Goal: Task Accomplishment & Management: Manage account settings

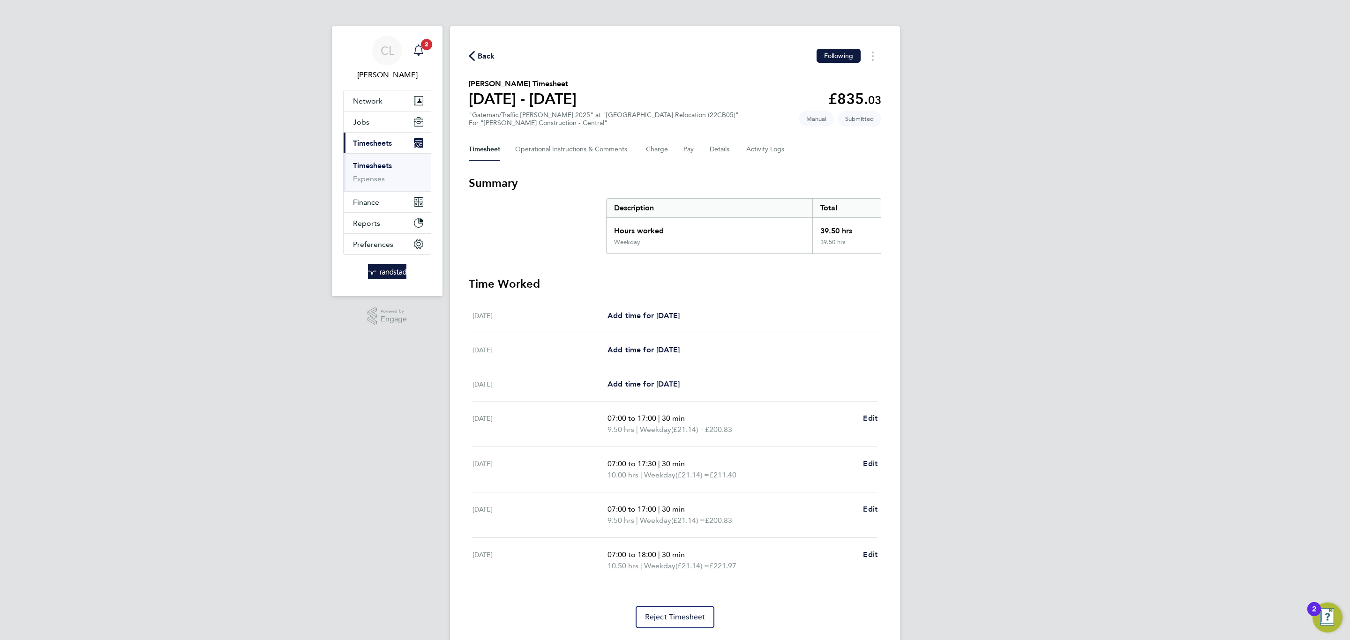
click at [425, 49] on span "2" at bounding box center [426, 44] width 11 height 11
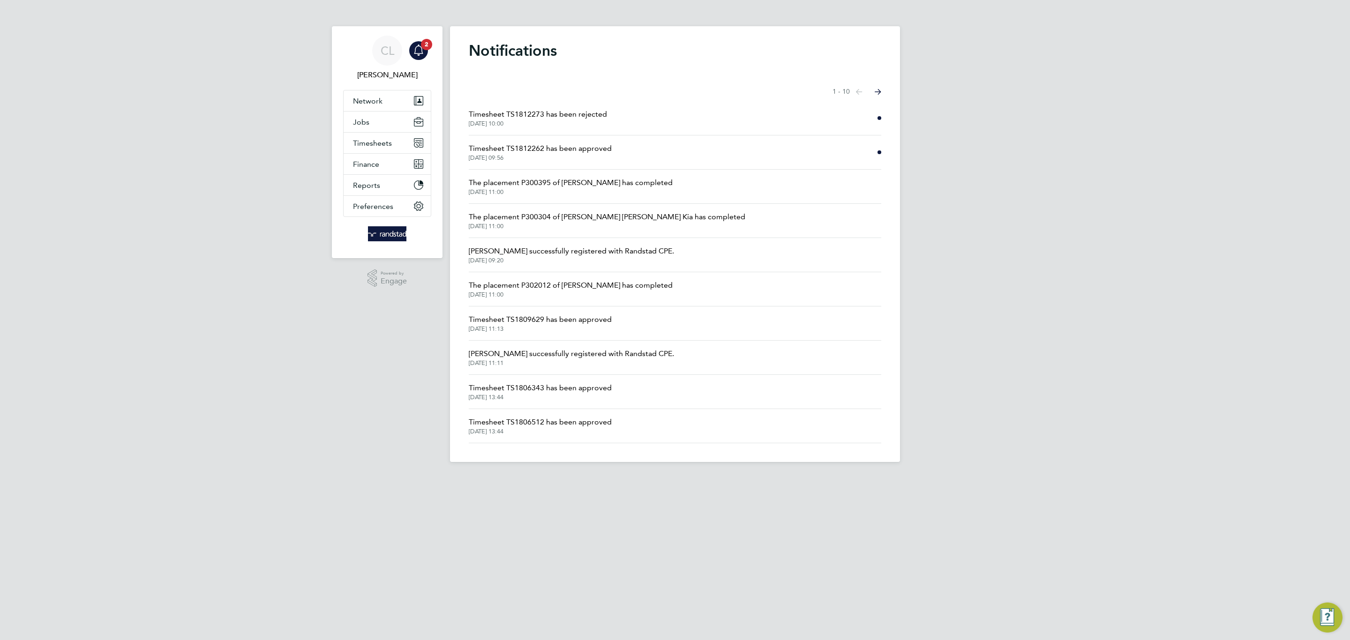
click at [569, 156] on span "01 Sep 2025, 09:56" at bounding box center [540, 157] width 143 height 7
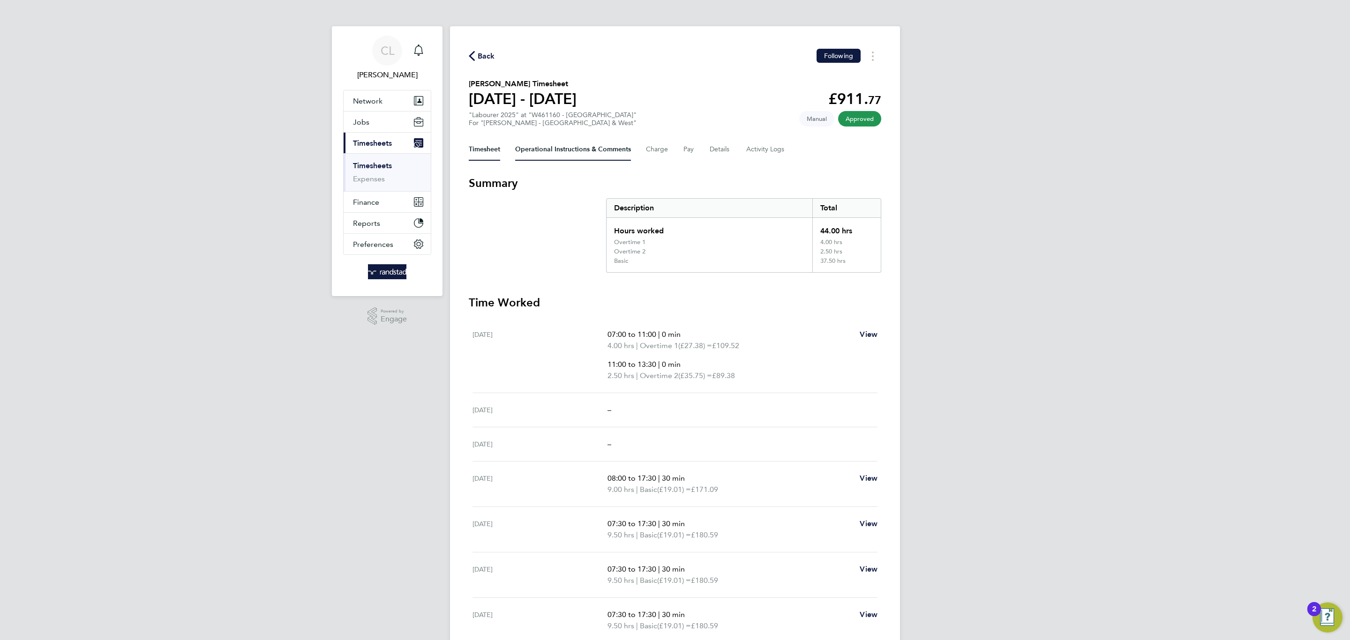
click at [570, 156] on Comments-tab "Operational Instructions & Comments" at bounding box center [573, 149] width 116 height 22
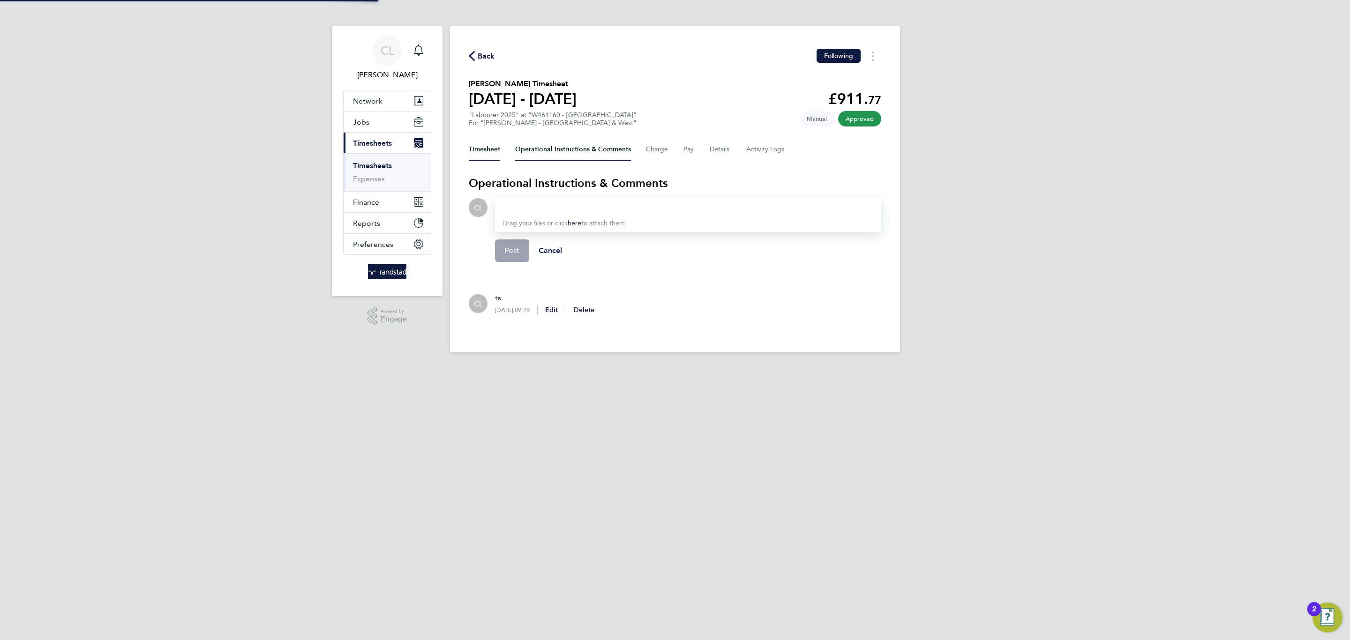
click at [485, 154] on button "Timesheet" at bounding box center [484, 149] width 31 height 22
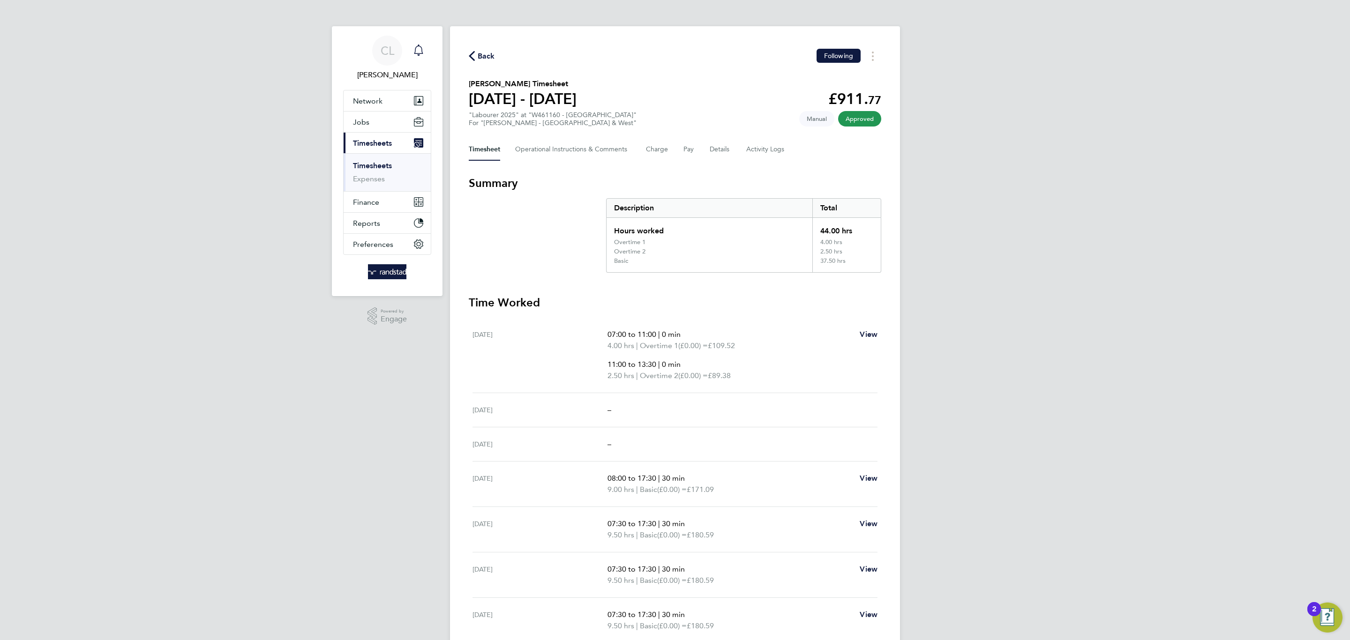
click at [409, 53] on div "Main navigation" at bounding box center [418, 50] width 19 height 19
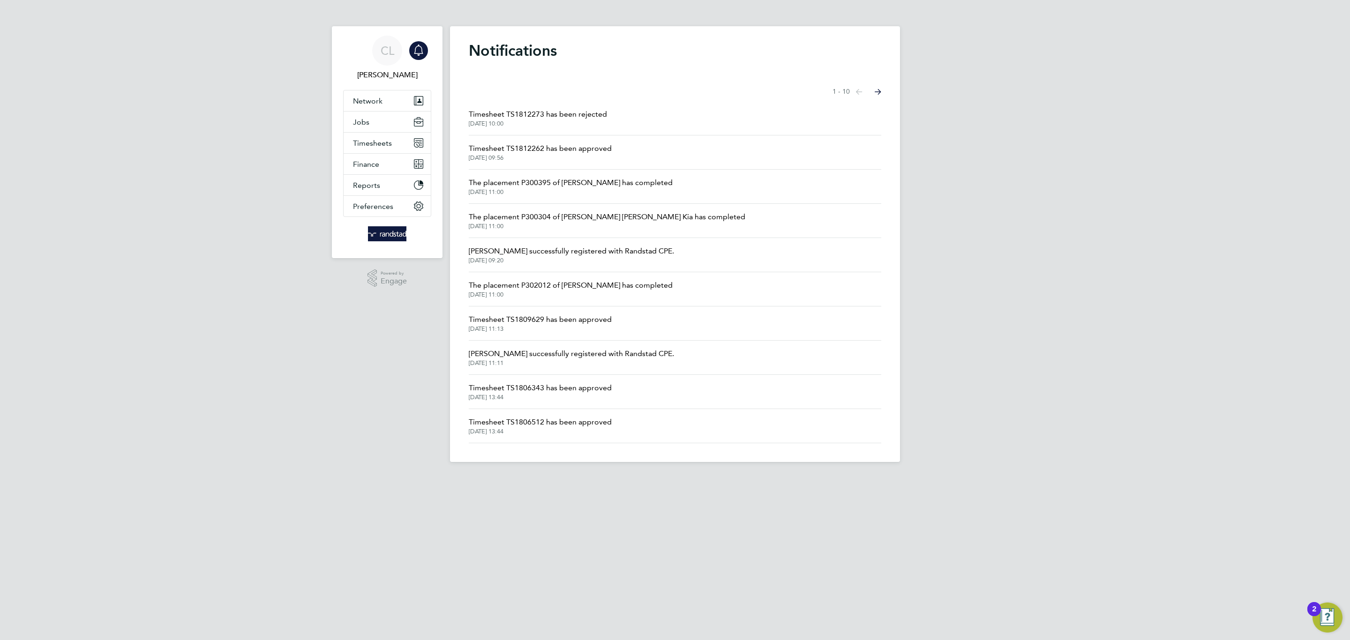
click at [518, 113] on span "Timesheet TS1812273 has been rejected" at bounding box center [538, 114] width 138 height 11
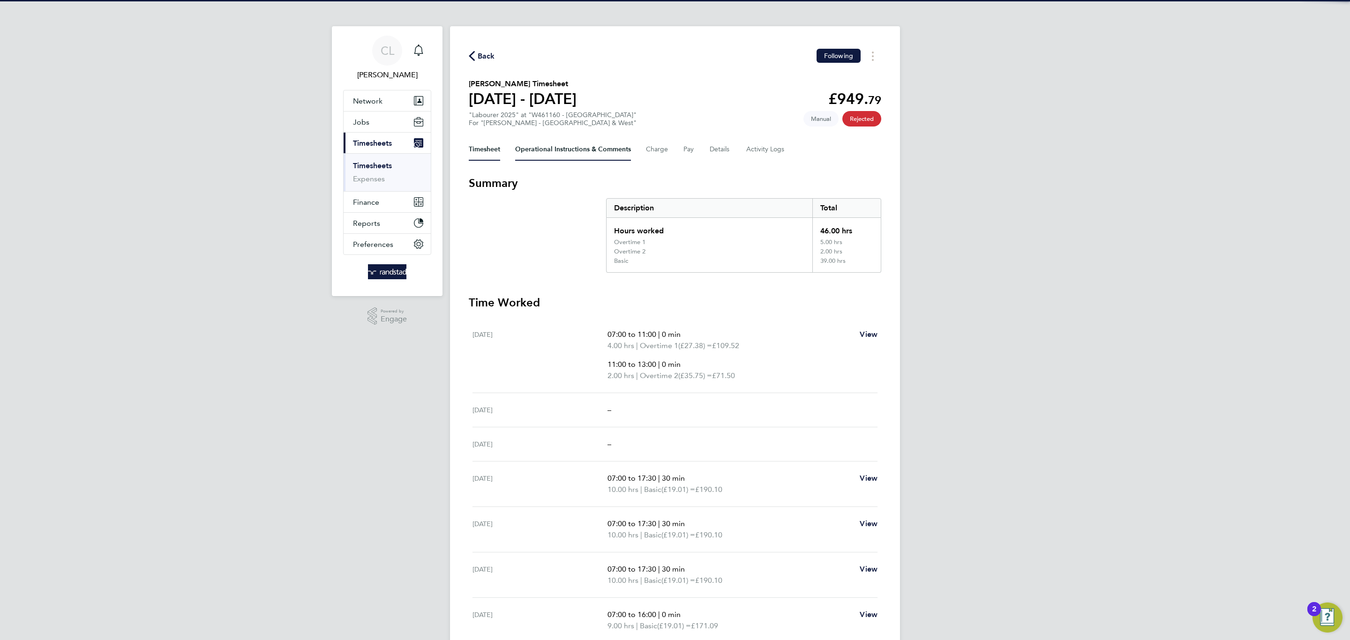
click at [567, 144] on Comments-tab "Operational Instructions & Comments" at bounding box center [573, 149] width 116 height 22
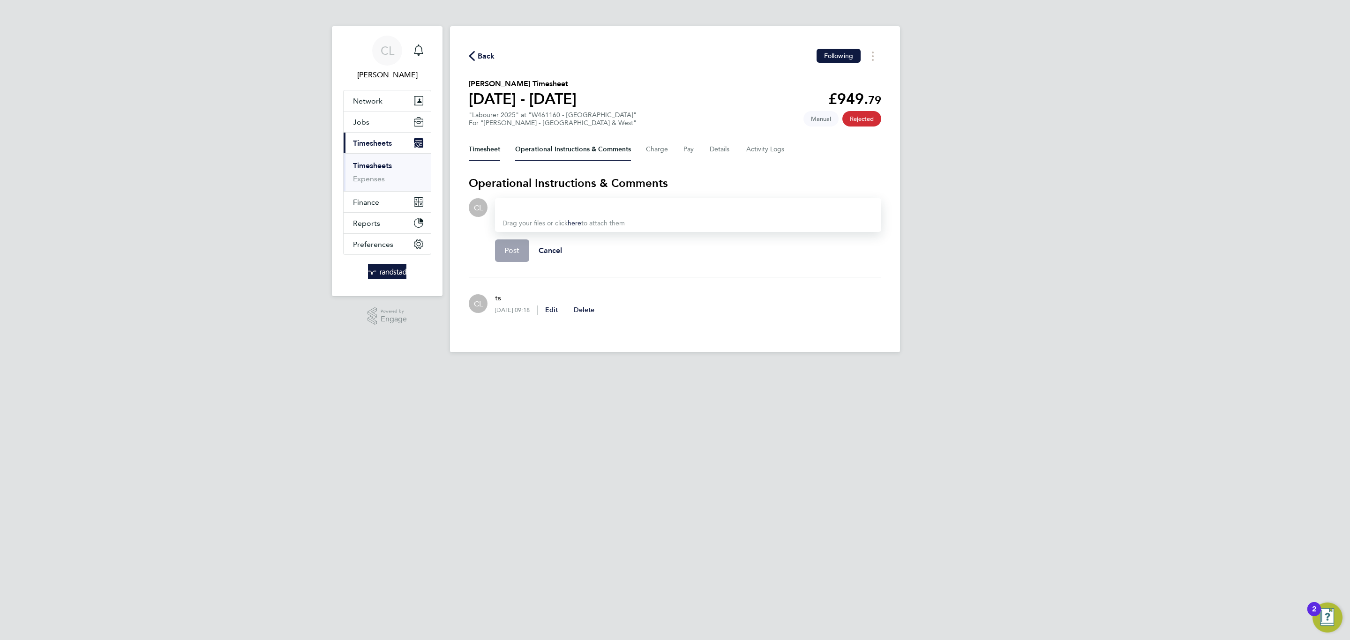
click at [487, 149] on button "Timesheet" at bounding box center [484, 149] width 31 height 22
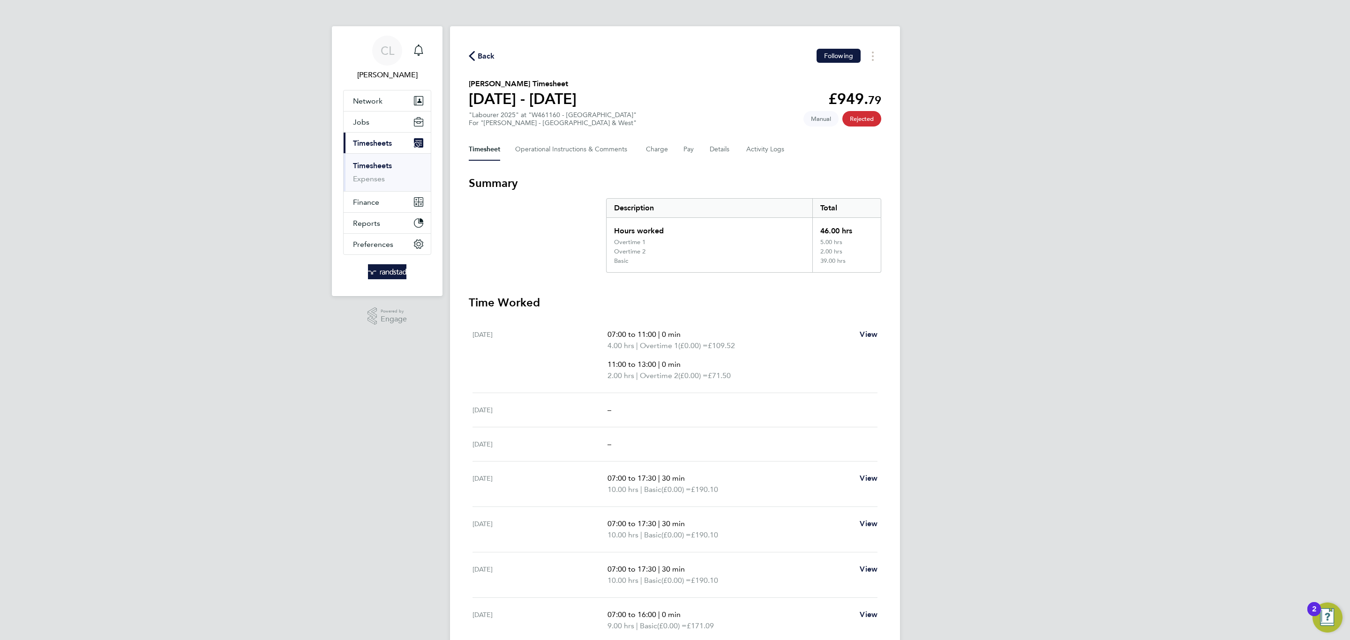
click at [493, 60] on span "Back" at bounding box center [486, 56] width 17 height 11
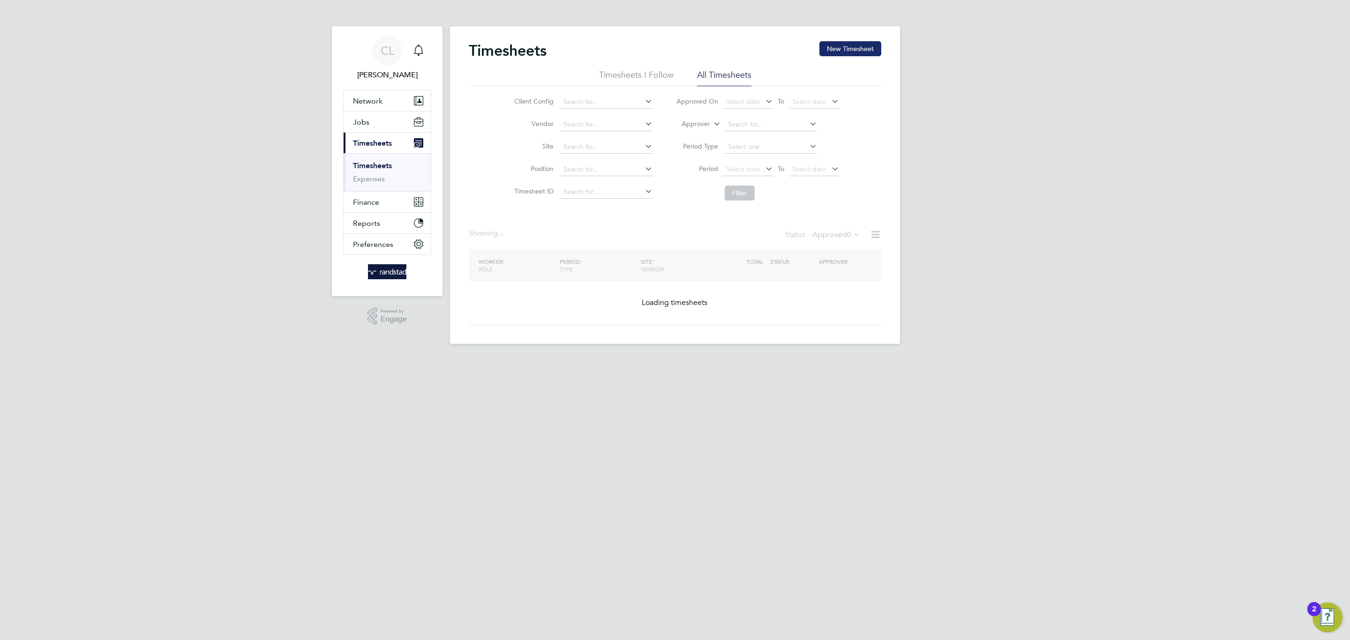
drag, startPoint x: 817, startPoint y: 48, endPoint x: 840, endPoint y: 48, distance: 23.0
click at [815, 48] on div "Timesheets New Timesheet" at bounding box center [675, 55] width 412 height 28
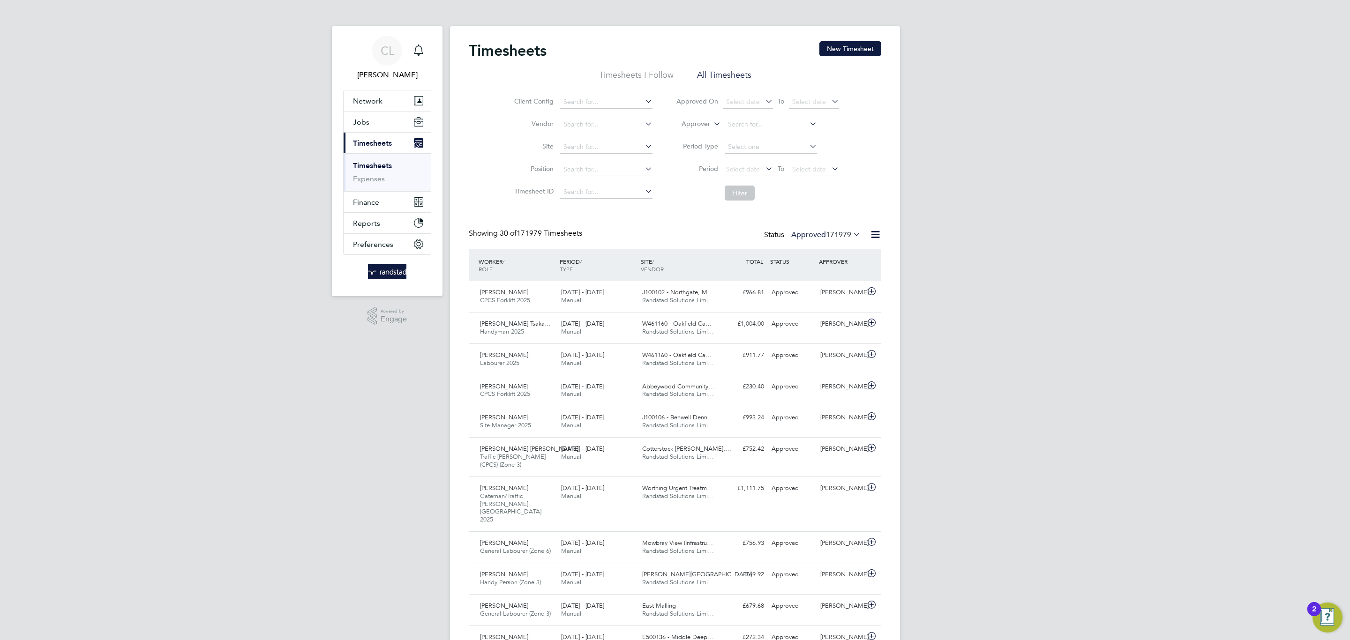
drag, startPoint x: 840, startPoint y: 48, endPoint x: 666, endPoint y: 48, distance: 174.3
click at [838, 48] on button "New Timesheet" at bounding box center [850, 48] width 62 height 15
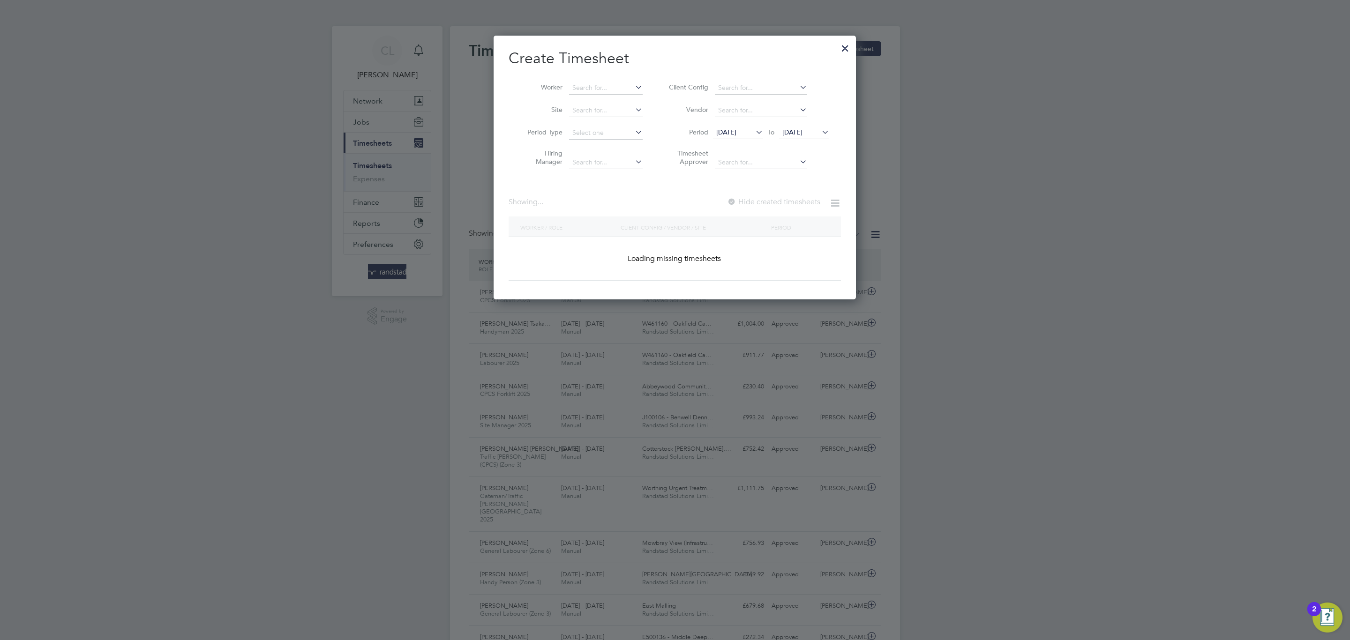
drag, startPoint x: 624, startPoint y: 90, endPoint x: 620, endPoint y: 97, distance: 8.2
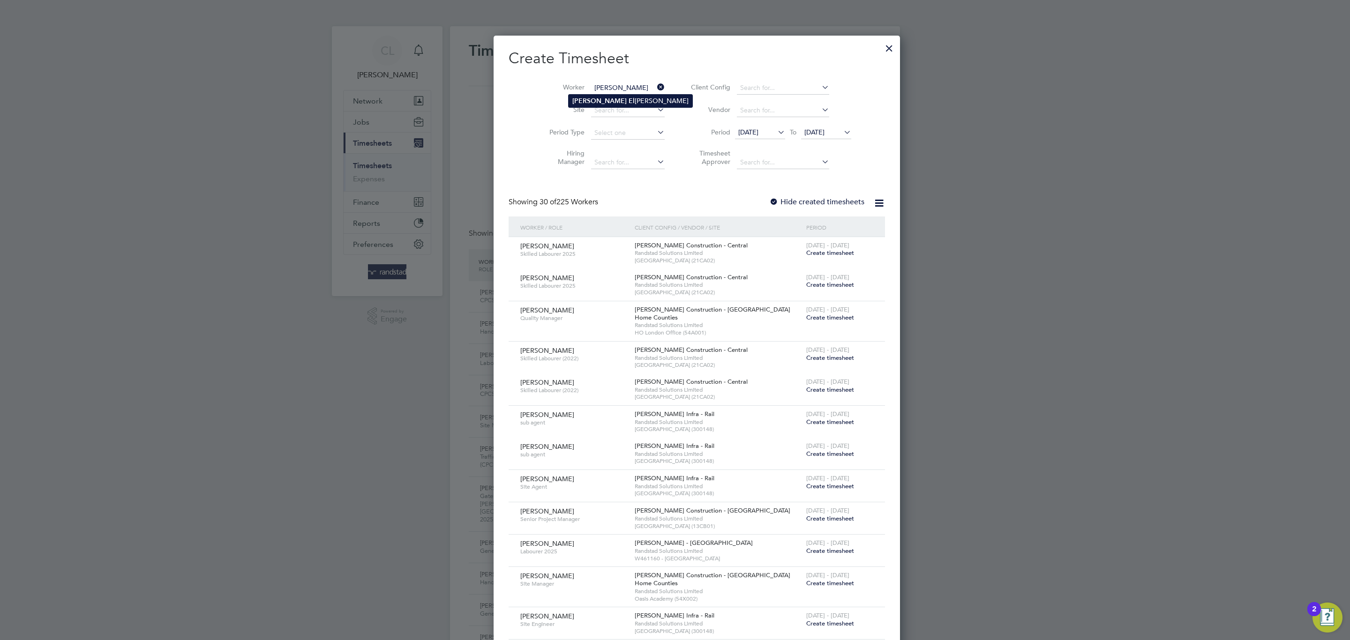
type input "[PERSON_NAME] El [PERSON_NAME]"
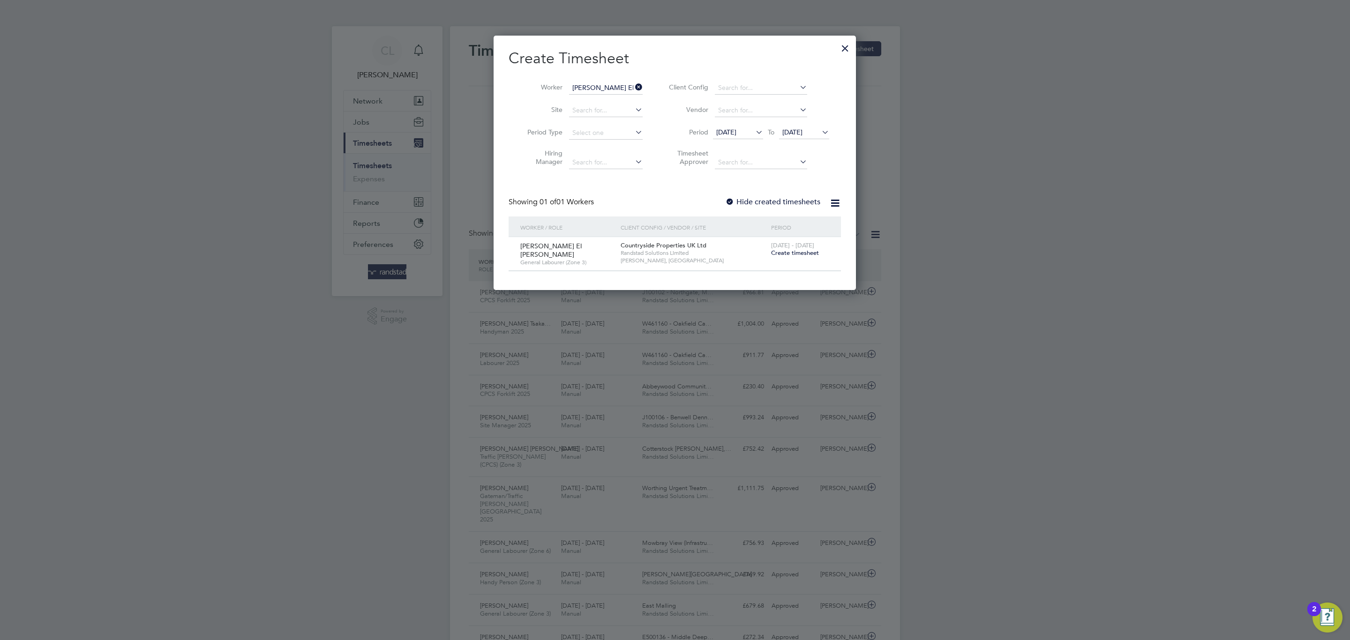
click at [814, 254] on span "Create timesheet" at bounding box center [795, 253] width 48 height 8
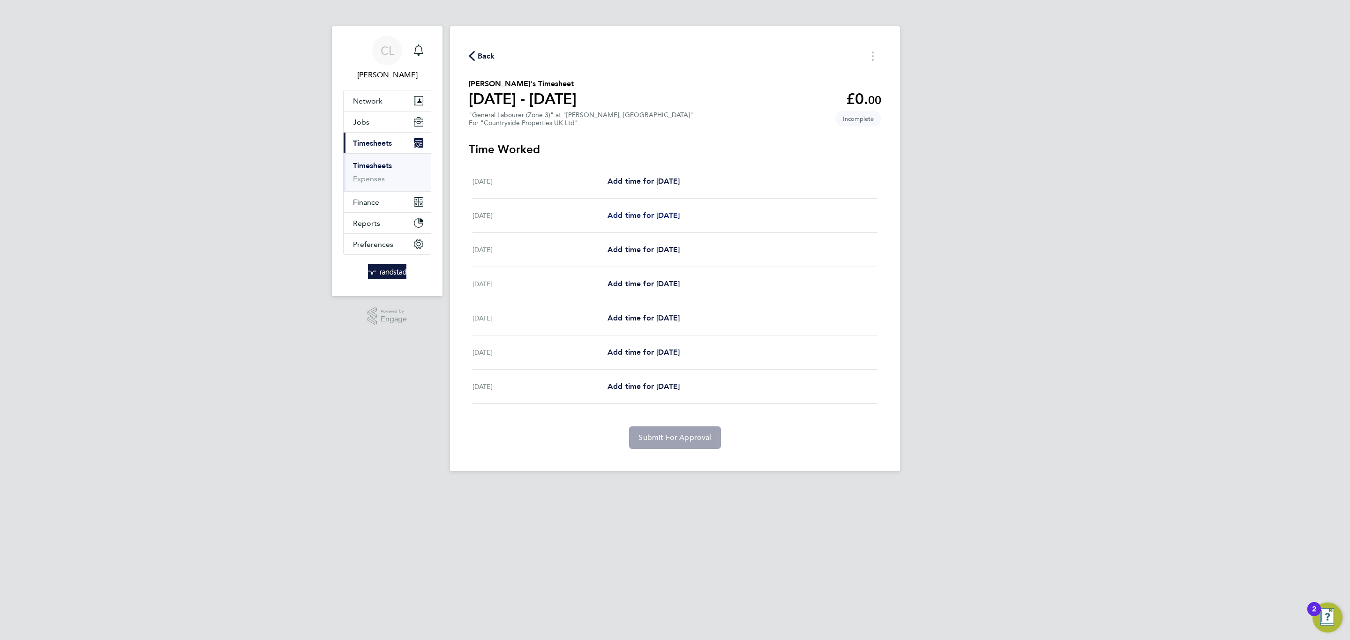
click at [636, 213] on span "Add time for [DATE]" at bounding box center [643, 215] width 72 height 9
select select "30"
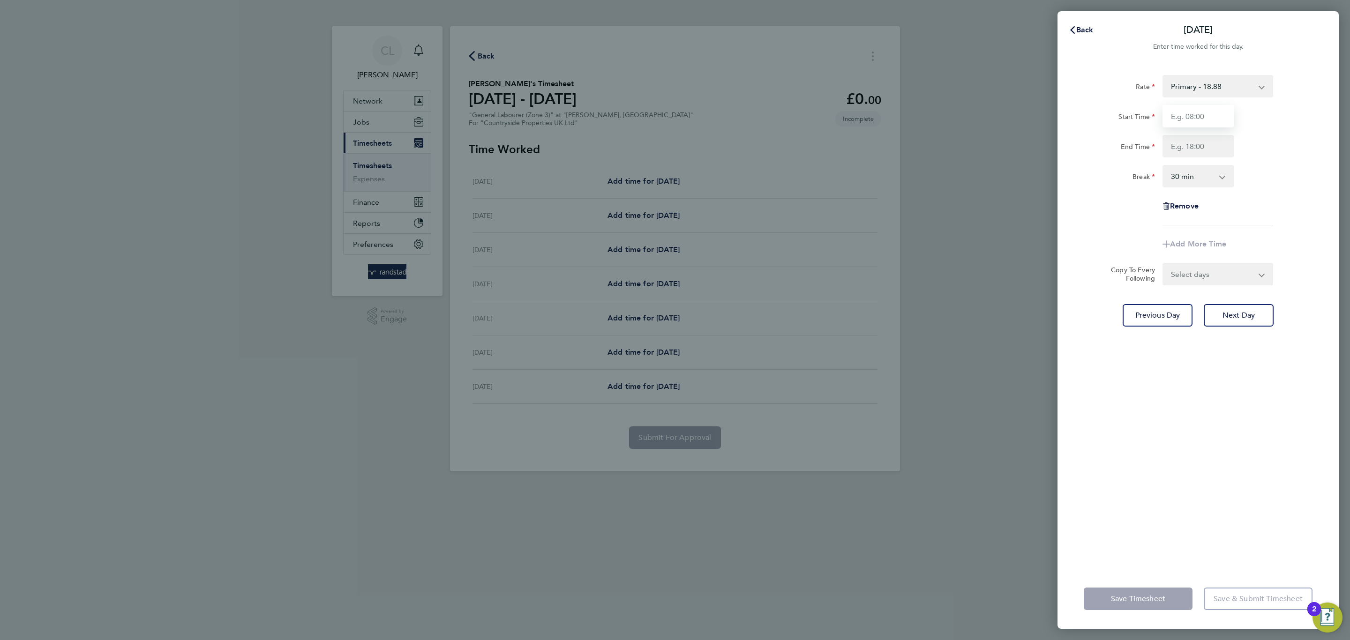
click at [1204, 109] on input "Start Time" at bounding box center [1197, 116] width 71 height 22
type input "07:30"
click at [1221, 153] on input "End Time" at bounding box center [1197, 146] width 71 height 22
type input "17:00"
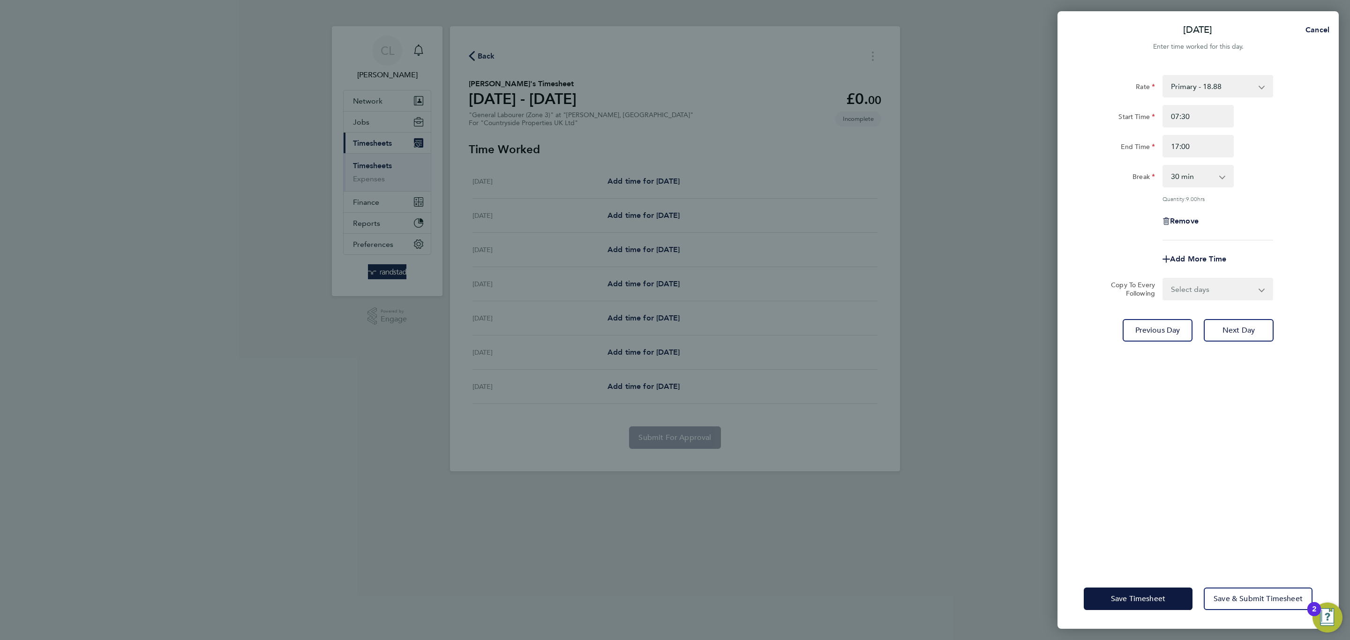
click at [1277, 174] on div "Break 0 min 15 min 30 min 45 min 60 min 75 min 90 min" at bounding box center [1198, 176] width 236 height 22
click at [1223, 284] on select "Select days Day Weekday (Mon-Fri) Weekend (Sat-Sun) [DATE] [DATE] [DATE] [DATE]…" at bounding box center [1212, 289] width 98 height 21
select select "WEEKDAY"
click at [1163, 279] on select "Select days Day Weekday (Mon-Fri) Weekend (Sat-Sun) [DATE] [DATE] [DATE] [DATE]…" at bounding box center [1212, 289] width 98 height 21
click at [1209, 323] on select "27 Aug 2025 28 Aug 2025 29 Aug 2025 30 Aug 2025 31 Aug 2025" at bounding box center [1211, 319] width 97 height 21
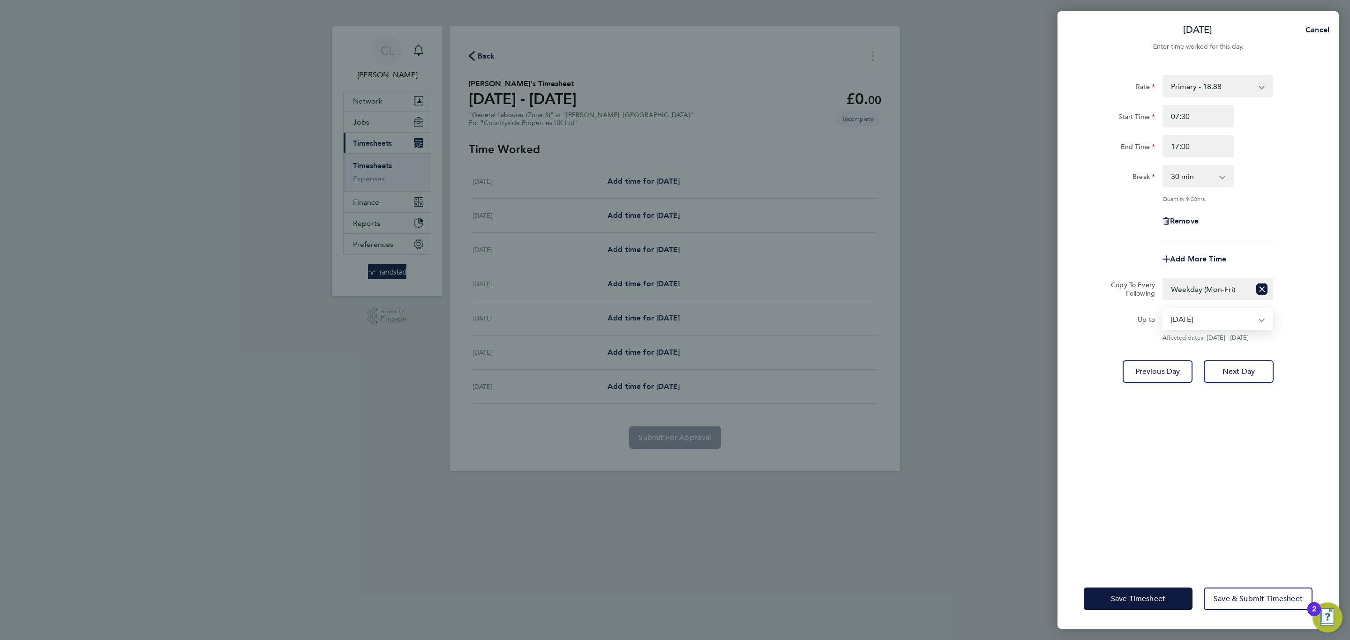
select select "[DATE]"
click at [1163, 309] on select "27 Aug 2025 28 Aug 2025 29 Aug 2025 30 Aug 2025 31 Aug 2025" at bounding box center [1211, 319] width 97 height 21
click at [1121, 597] on span "Save Timesheet" at bounding box center [1138, 598] width 54 height 9
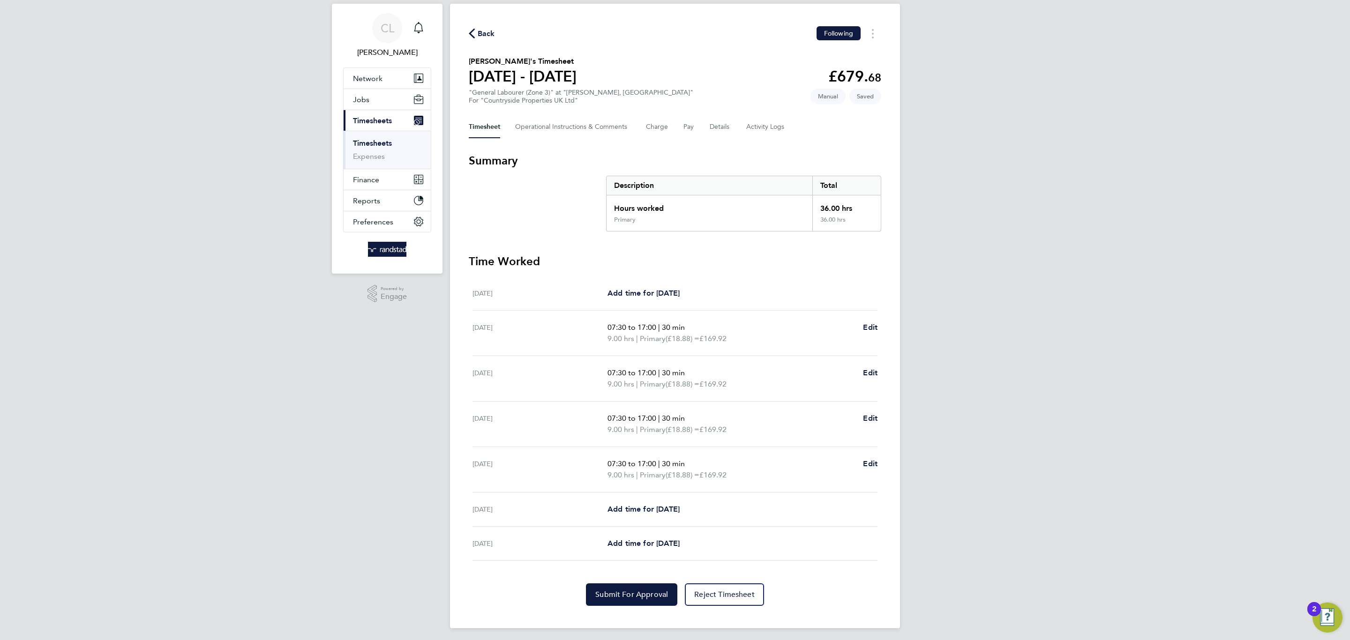
scroll to position [27, 0]
click at [863, 461] on span "Edit" at bounding box center [870, 460] width 15 height 9
select select "30"
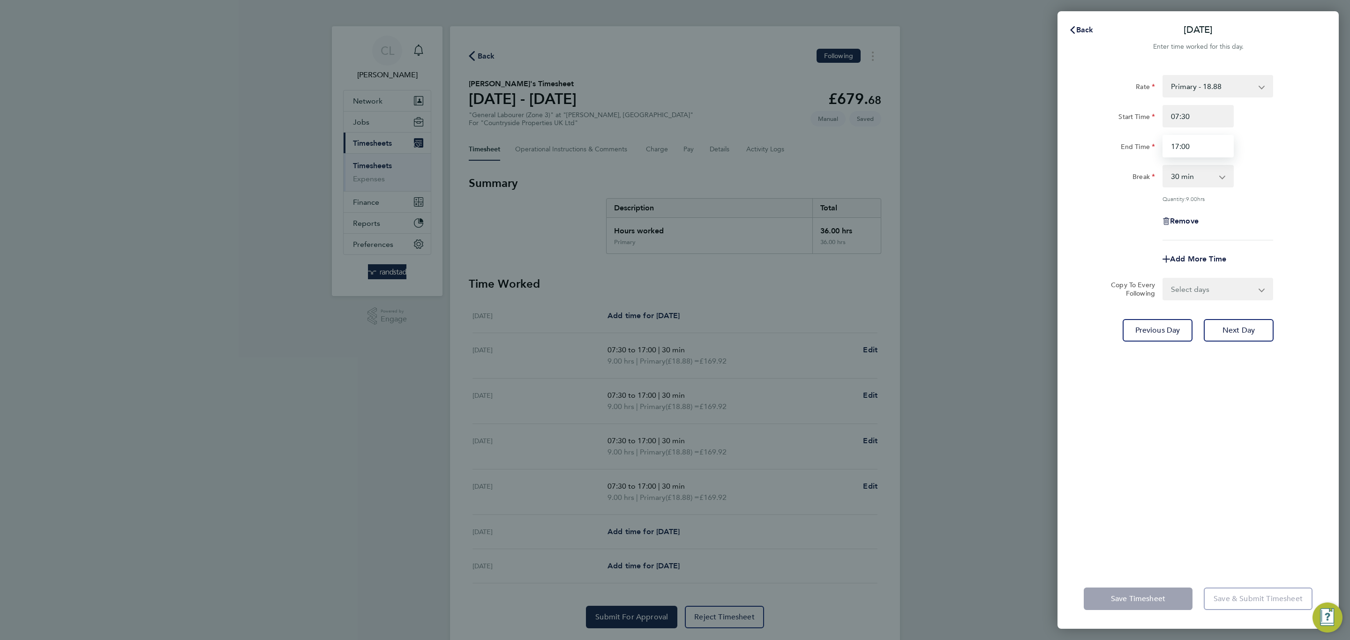
click at [1192, 143] on input "17:00" at bounding box center [1197, 146] width 71 height 22
drag, startPoint x: 1198, startPoint y: 144, endPoint x: 1063, endPoint y: 145, distance: 135.4
click at [1063, 145] on div "Rate Primary - 18.88 Start Time 07:30 End Time 17:00 Break 0 min 15 min 30 min …" at bounding box center [1197, 316] width 281 height 505
click at [1171, 179] on select "0 min 15 min 30 min 45 min 60 min 75 min 90 min" at bounding box center [1192, 176] width 58 height 21
type input "12:00"
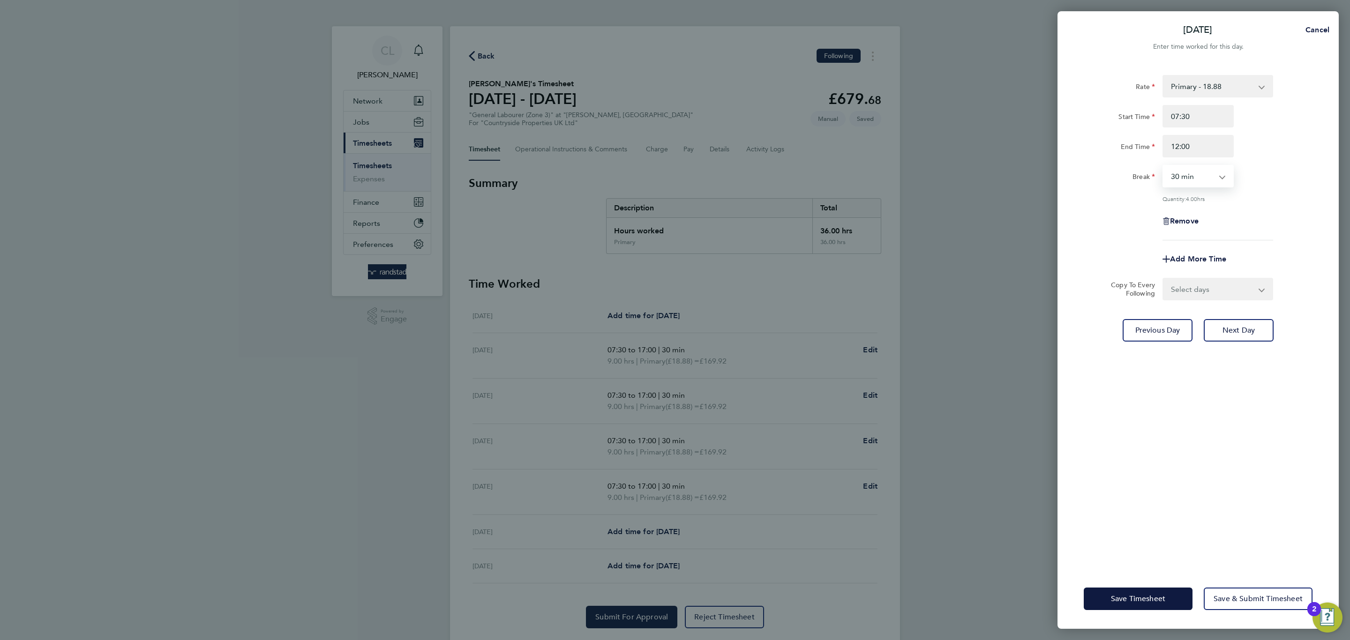
click at [1171, 179] on select "0 min 15 min 30 min 45 min 60 min 75 min 90 min" at bounding box center [1192, 176] width 58 height 21
select select "0"
click at [1163, 166] on select "0 min 15 min 30 min 45 min 60 min 75 min 90 min" at bounding box center [1192, 176] width 58 height 21
click at [1170, 604] on button "Save Timesheet" at bounding box center [1137, 599] width 109 height 22
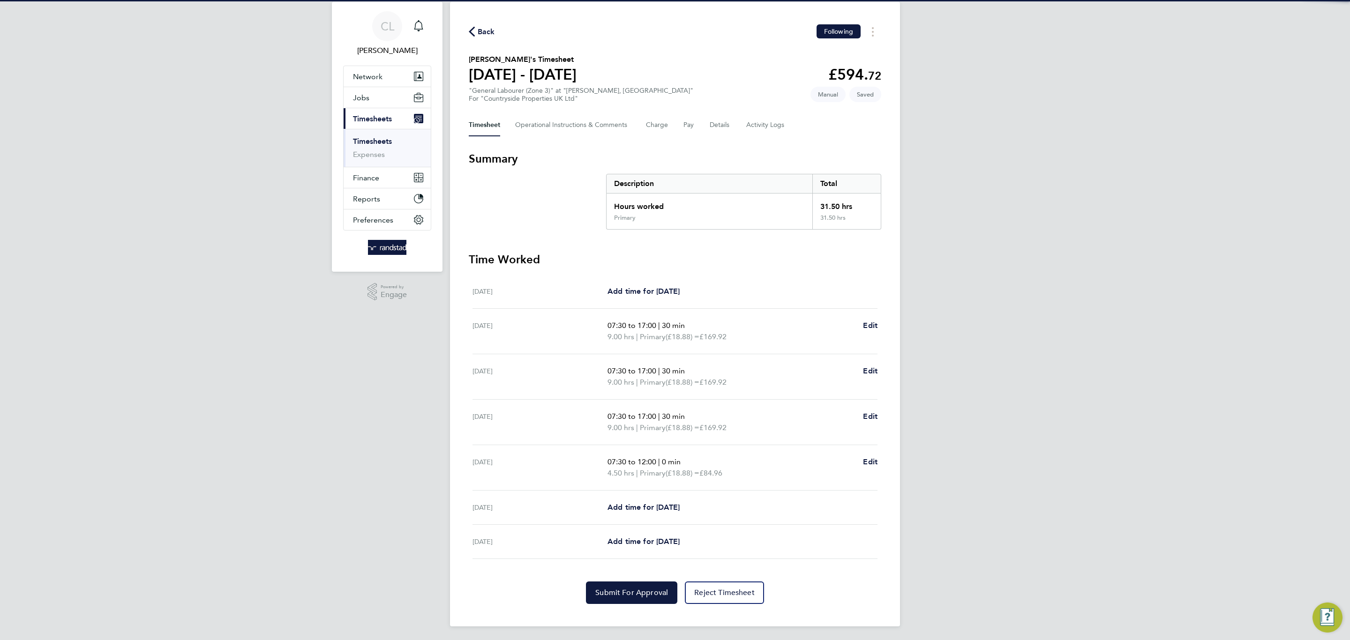
scroll to position [27, 0]
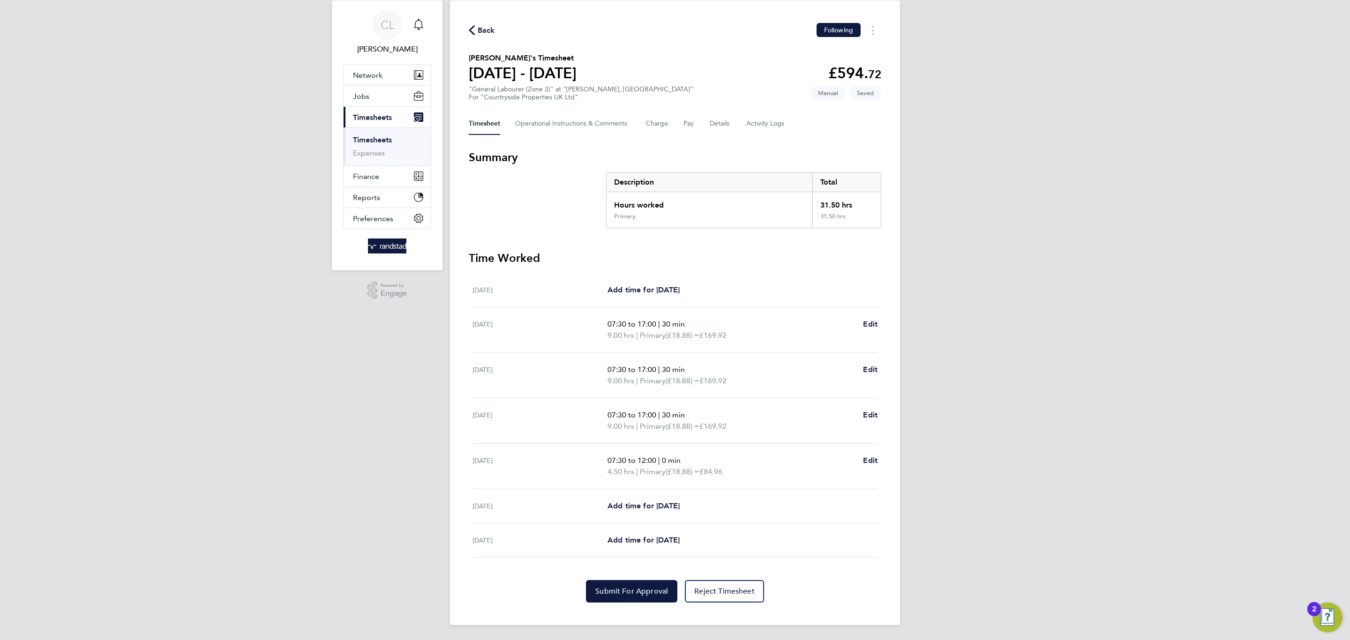
click at [617, 611] on div "Back Following Abdul El Omari's Timesheet 25 - 31 Aug 2025 £594. 72 "General La…" at bounding box center [675, 312] width 450 height 625
click at [626, 597] on button "Submit For Approval" at bounding box center [631, 591] width 91 height 22
click at [485, 28] on span "Back" at bounding box center [486, 30] width 17 height 11
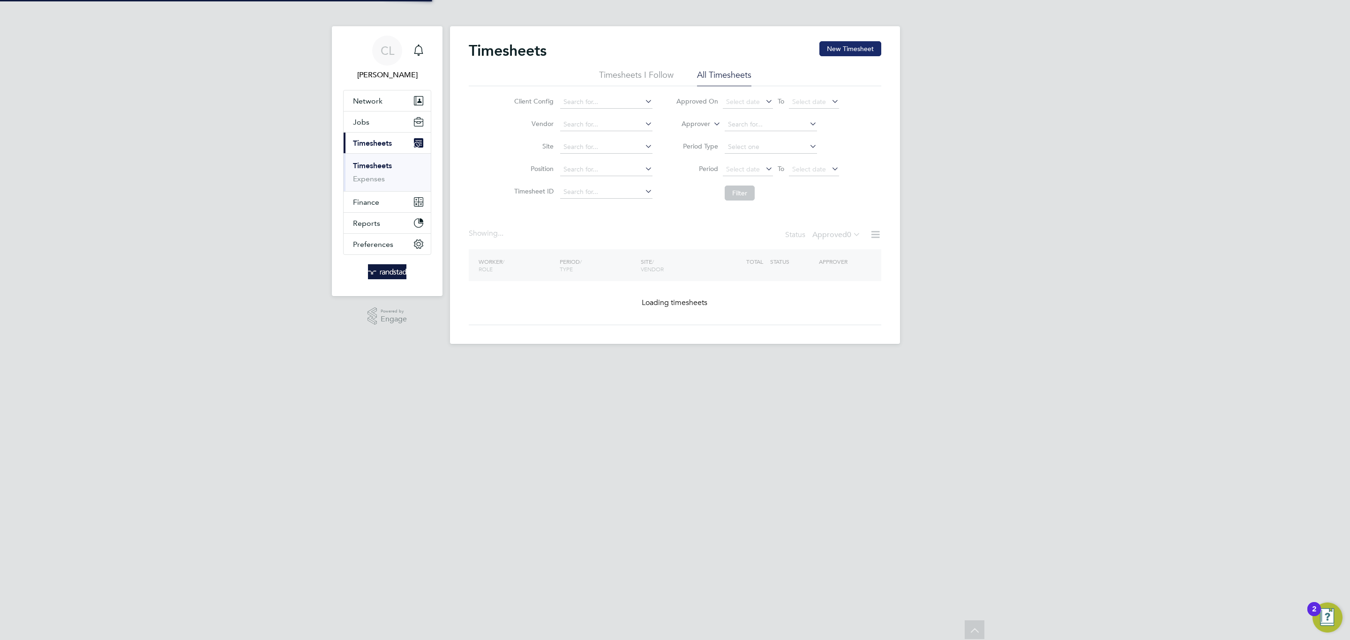
click at [822, 54] on button "New Timesheet" at bounding box center [850, 48] width 62 height 15
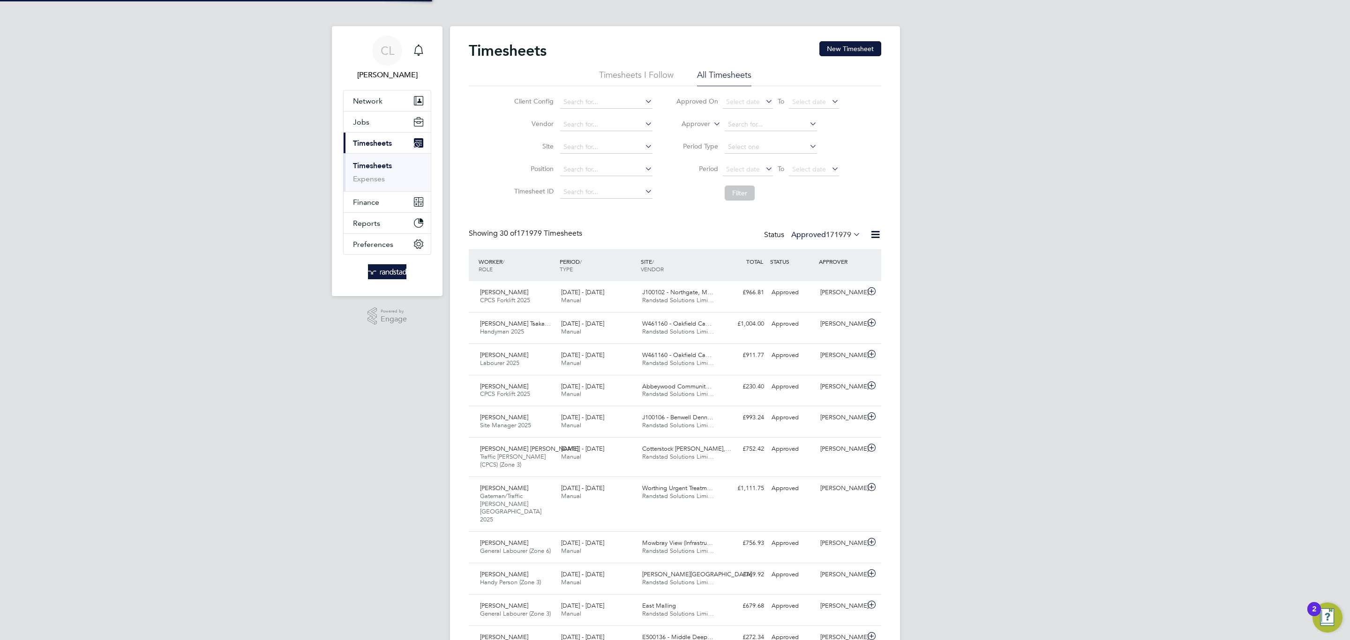
scroll to position [5, 5]
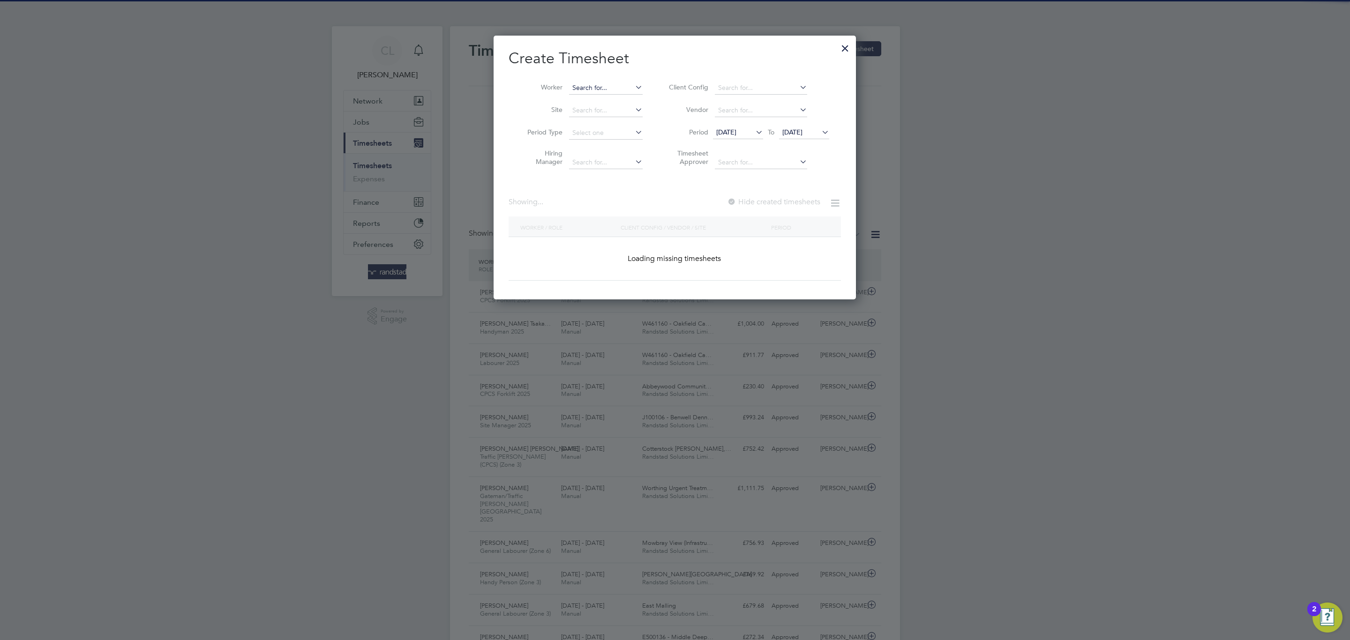
click at [594, 87] on input at bounding box center [606, 88] width 74 height 13
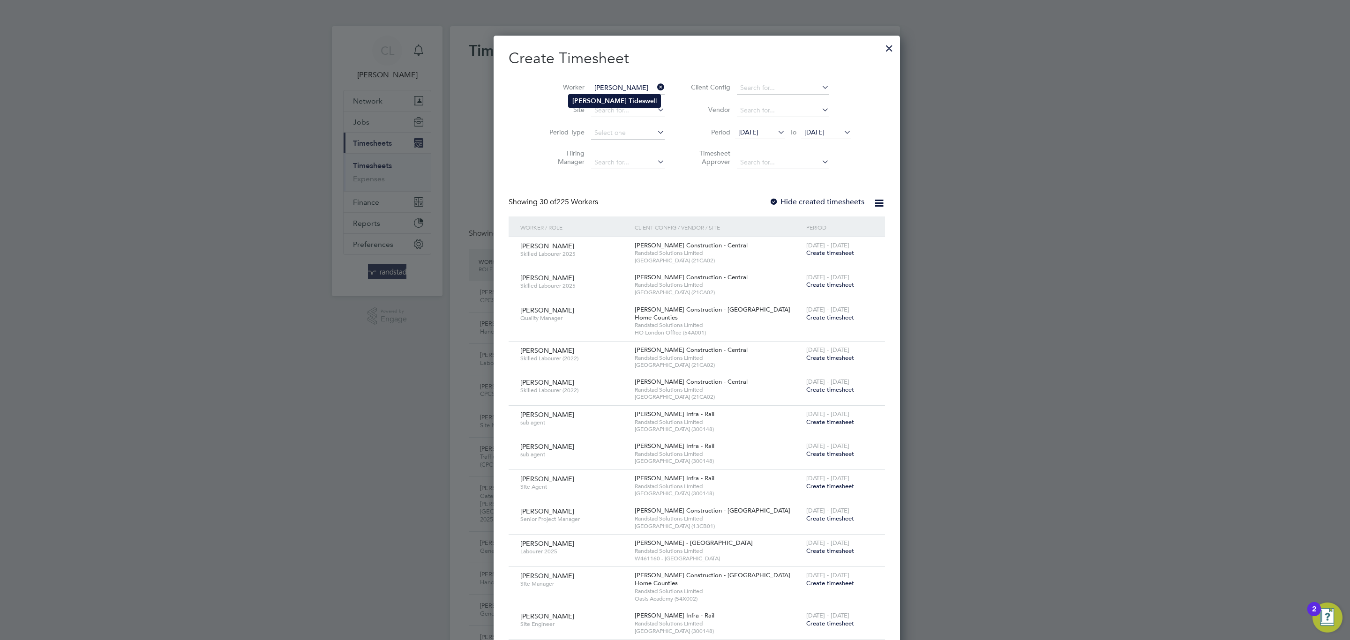
click at [632, 100] on li "Tom Tidesw ell" at bounding box center [614, 101] width 92 height 13
type input "Tom Tideswell"
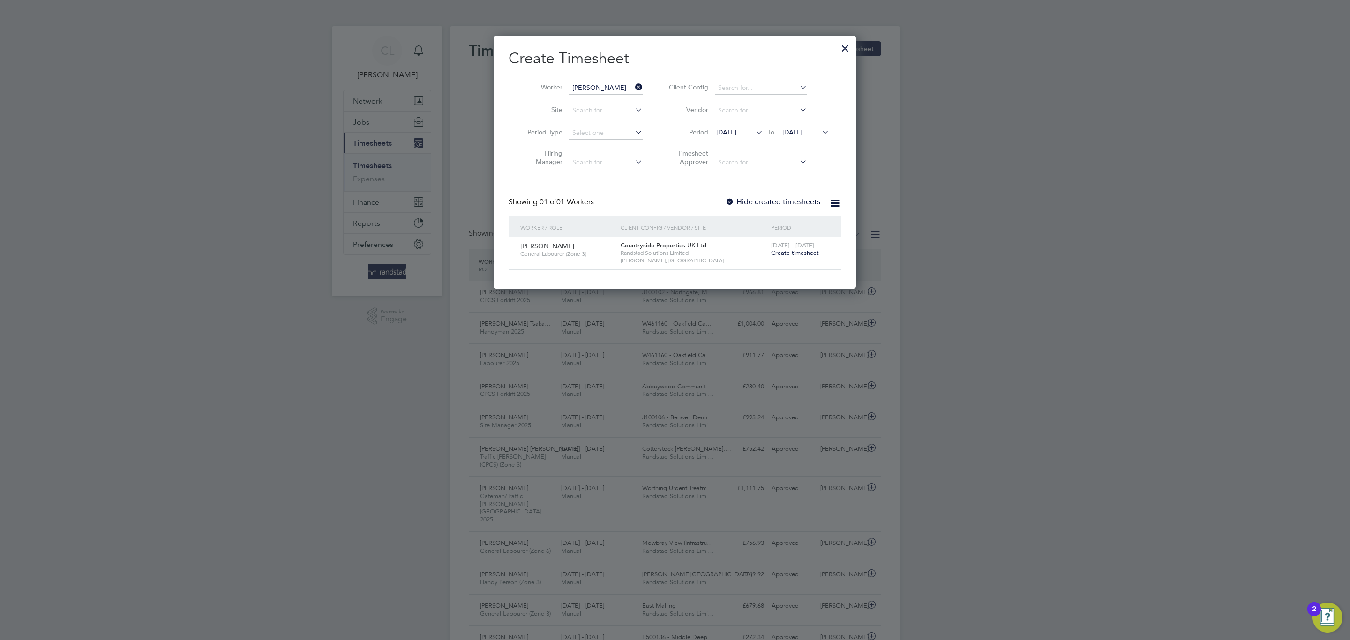
click at [799, 253] on span "Create timesheet" at bounding box center [795, 253] width 48 height 8
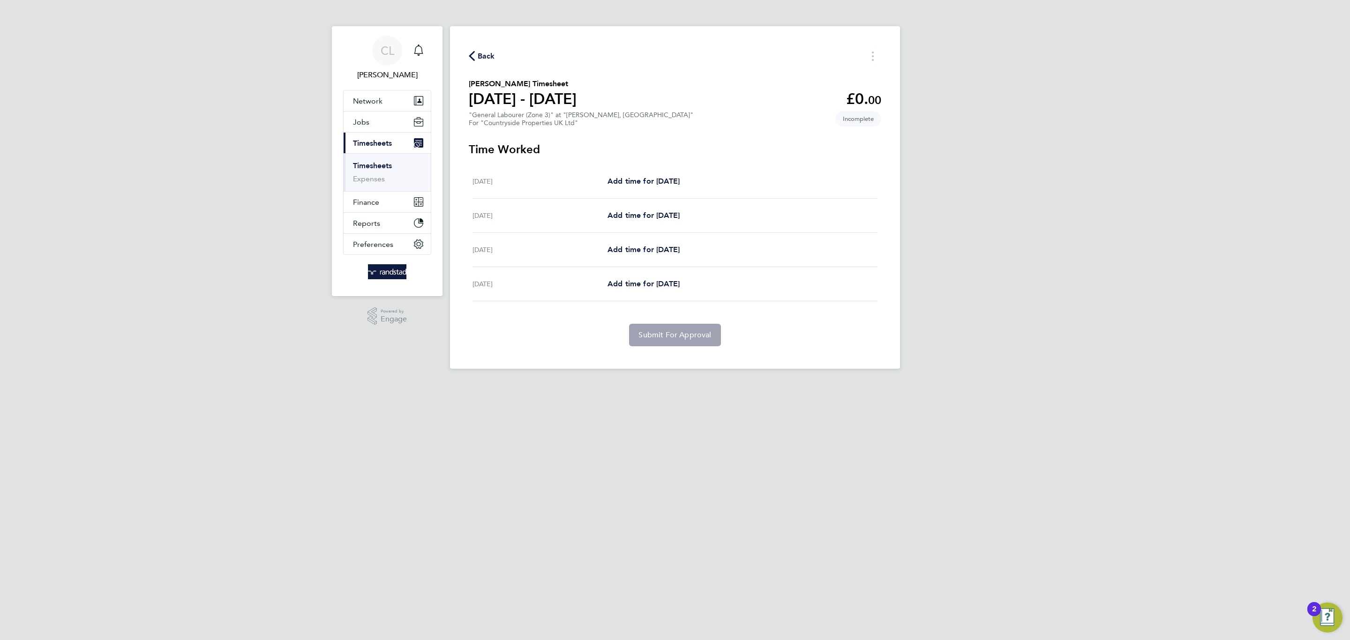
click at [472, 52] on icon "button" at bounding box center [472, 56] width 6 height 10
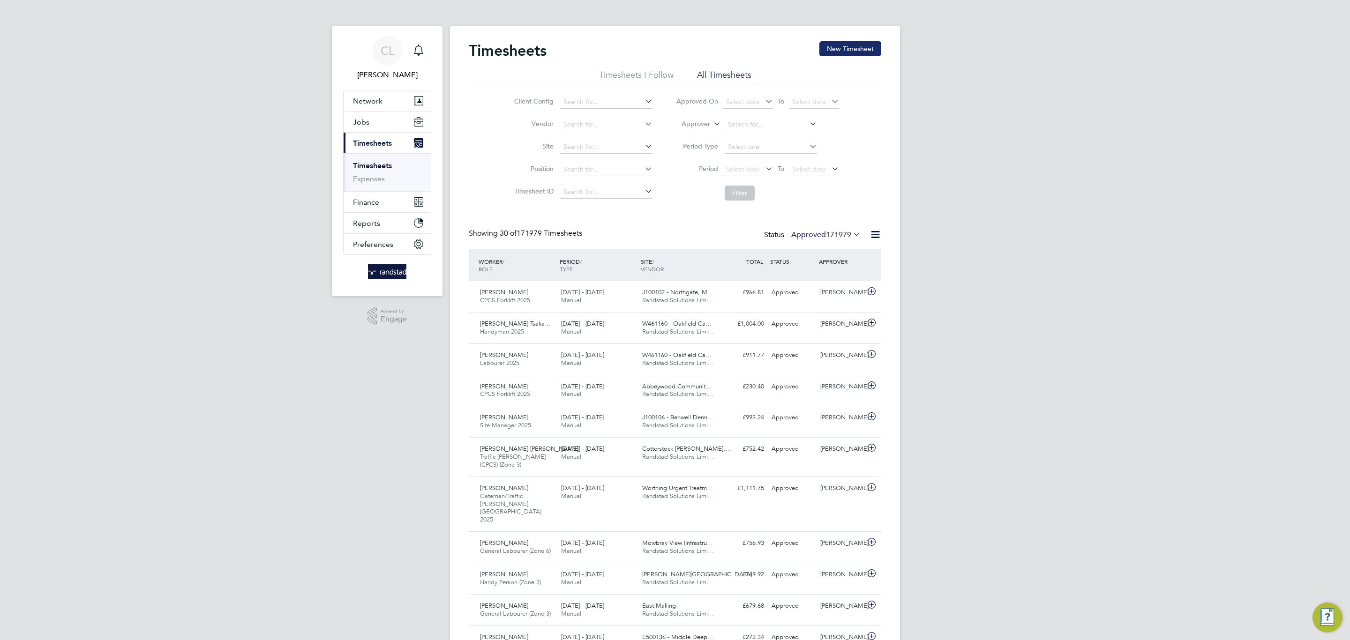
drag, startPoint x: 840, startPoint y: 51, endPoint x: 830, endPoint y: 53, distance: 10.1
click at [840, 50] on button "New Timesheet" at bounding box center [850, 48] width 62 height 15
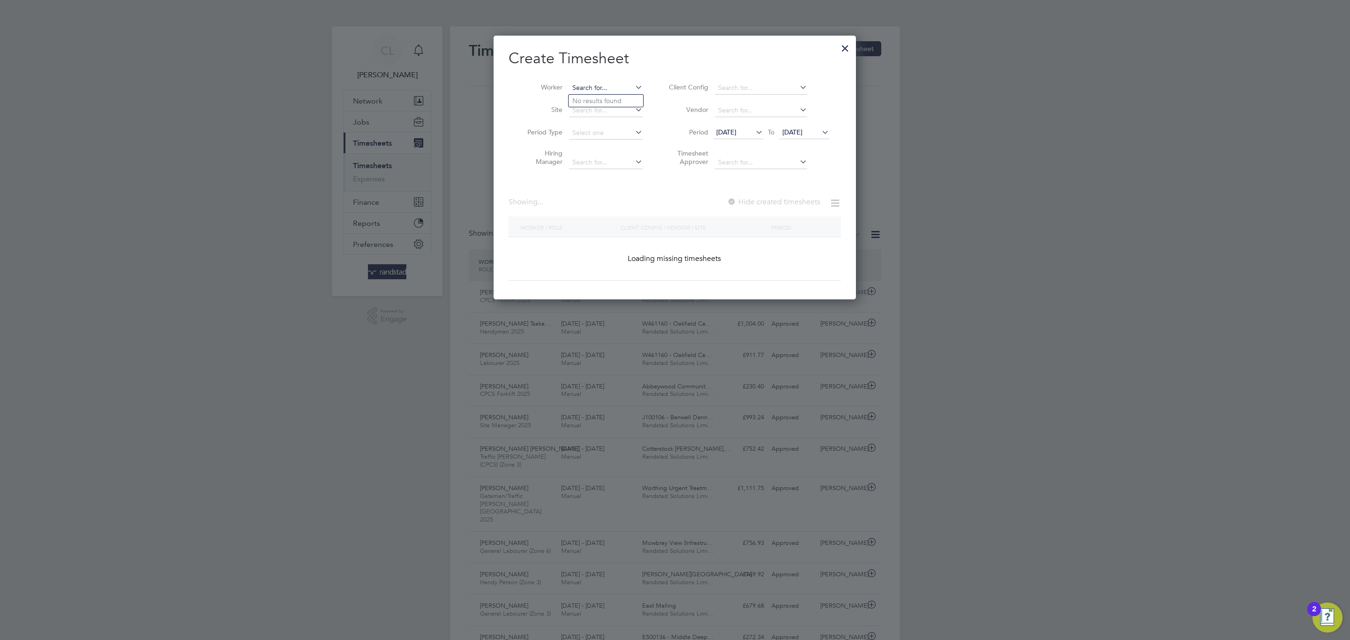
click at [618, 88] on input at bounding box center [606, 88] width 74 height 13
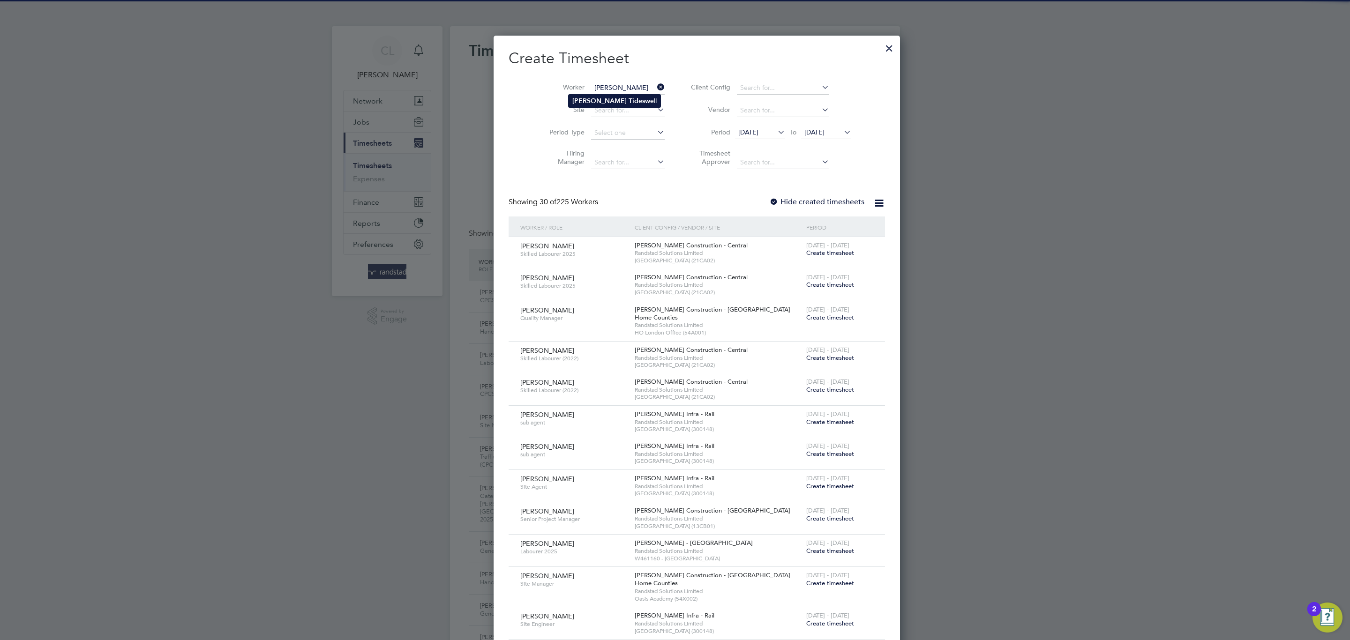
click at [628, 96] on li "Tom Tidesw ell" at bounding box center [614, 101] width 92 height 13
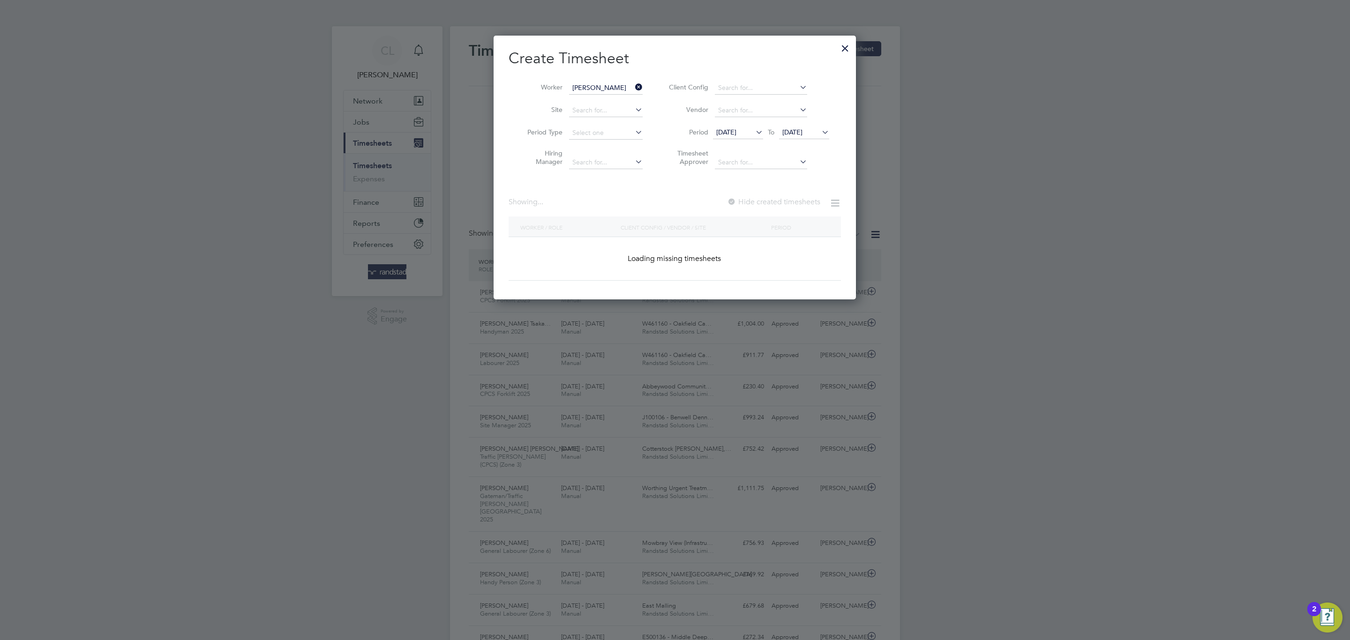
type input "Tom Tideswell"
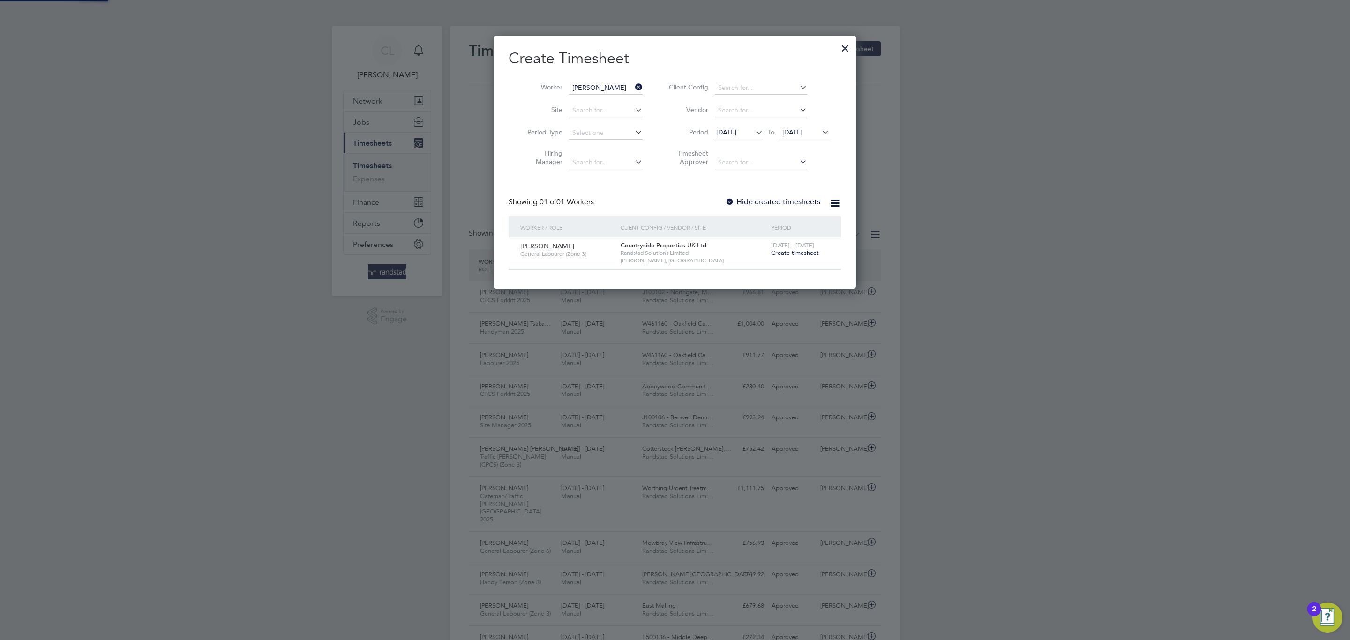
click at [765, 199] on label "Hide created timesheets" at bounding box center [772, 201] width 95 height 9
click at [794, 134] on span "25 Aug 2025" at bounding box center [792, 132] width 20 height 8
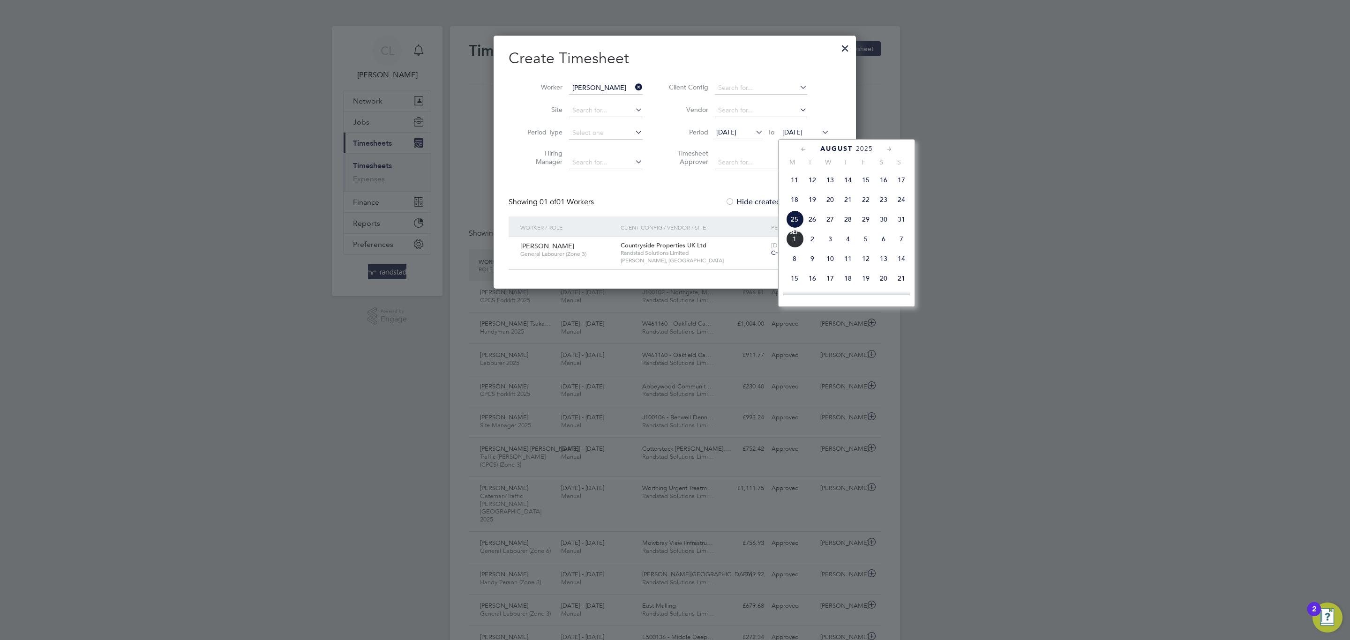
click at [809, 280] on span "16" at bounding box center [812, 278] width 18 height 18
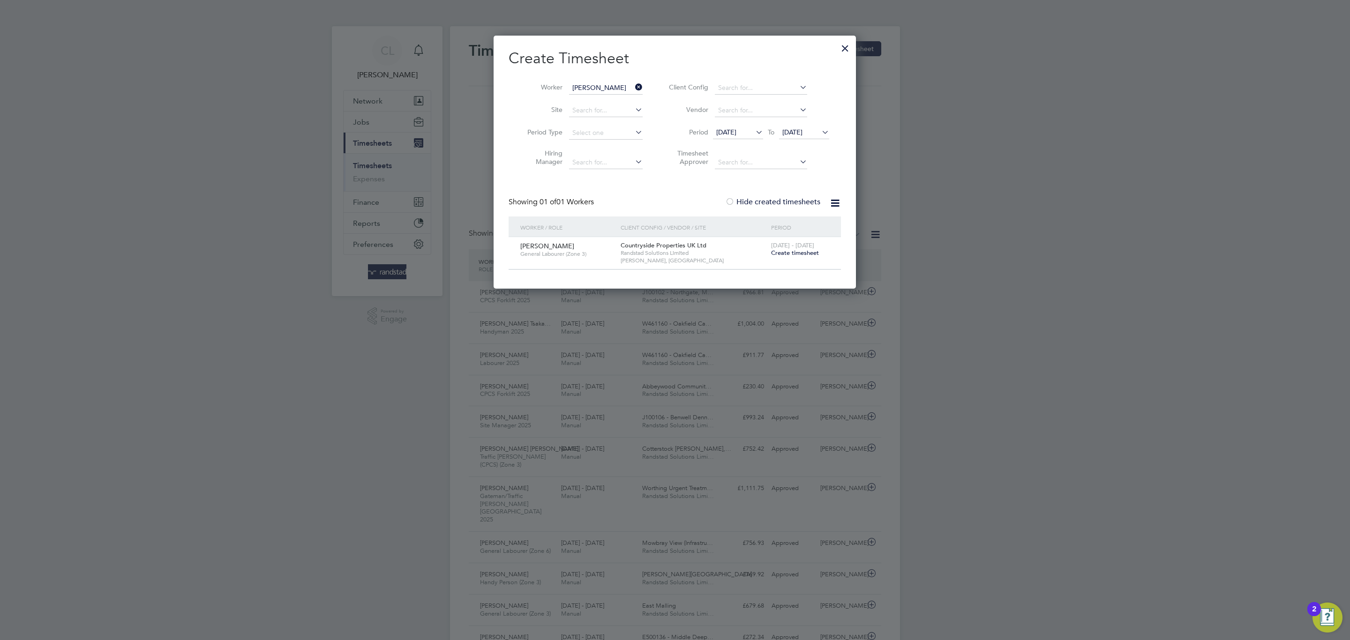
click at [851, 39] on div at bounding box center [844, 45] width 17 height 17
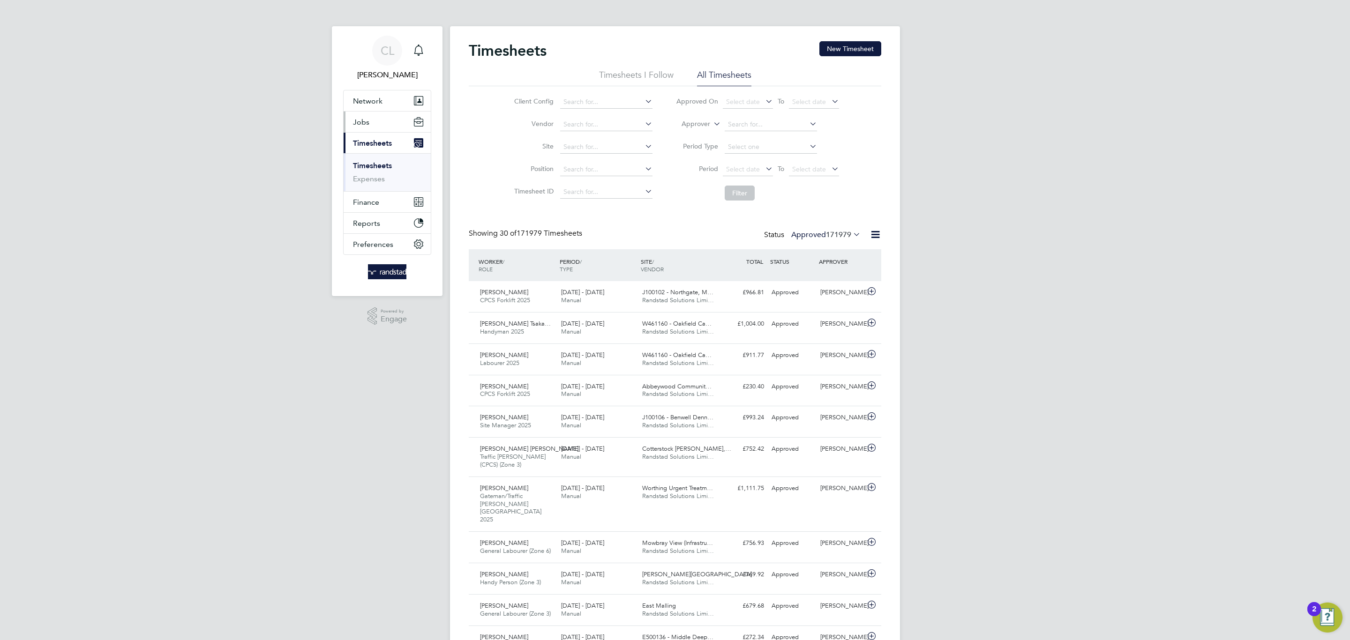
click at [386, 119] on button "Jobs" at bounding box center [386, 122] width 87 height 21
click at [378, 172] on link "Placements" at bounding box center [372, 170] width 39 height 9
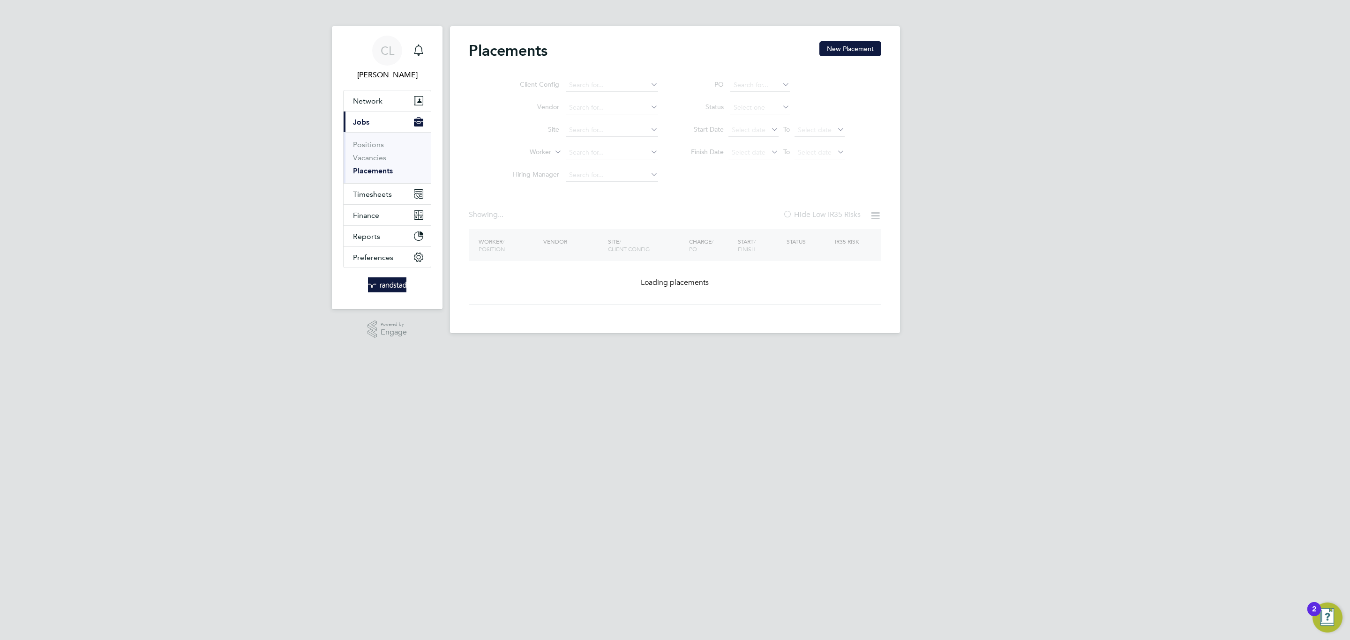
click at [609, 157] on ul "Client Config Vendor Site Worker Hiring Manager" at bounding box center [581, 130] width 176 height 112
click at [605, 153] on ul "Client Config Vendor Site Worker Hiring Manager" at bounding box center [581, 130] width 176 height 112
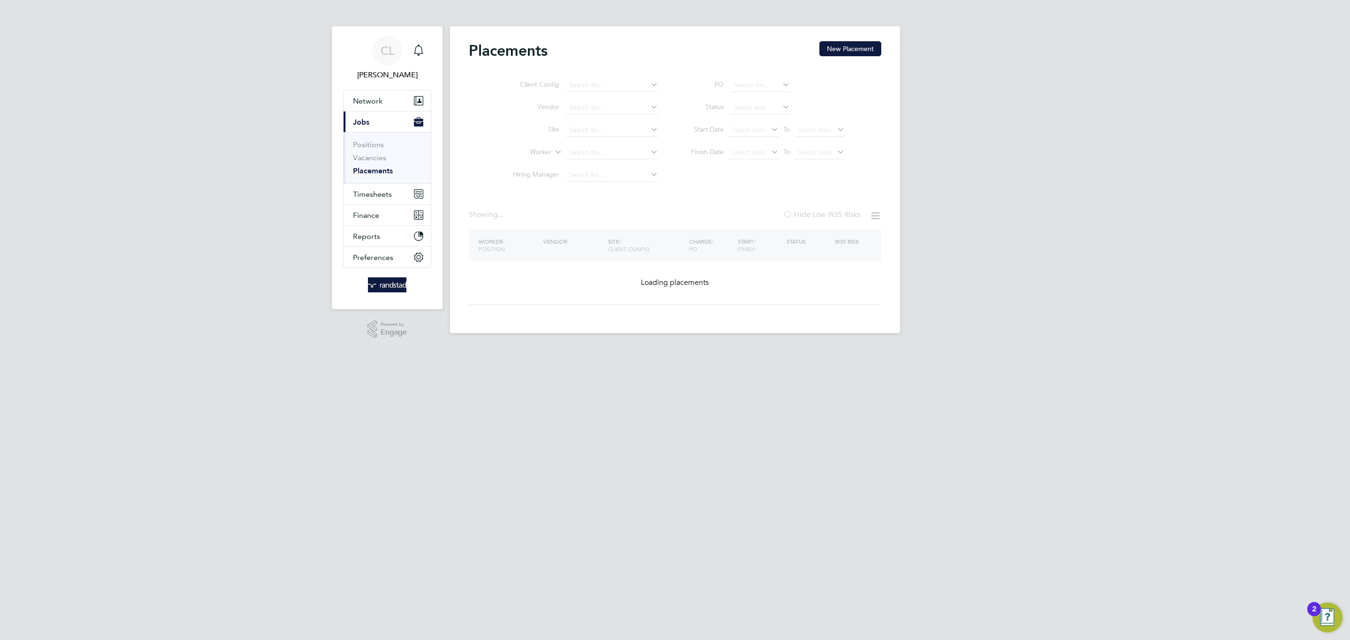
click at [605, 153] on ul "Client Config Vendor Site Worker Hiring Manager" at bounding box center [581, 130] width 176 height 112
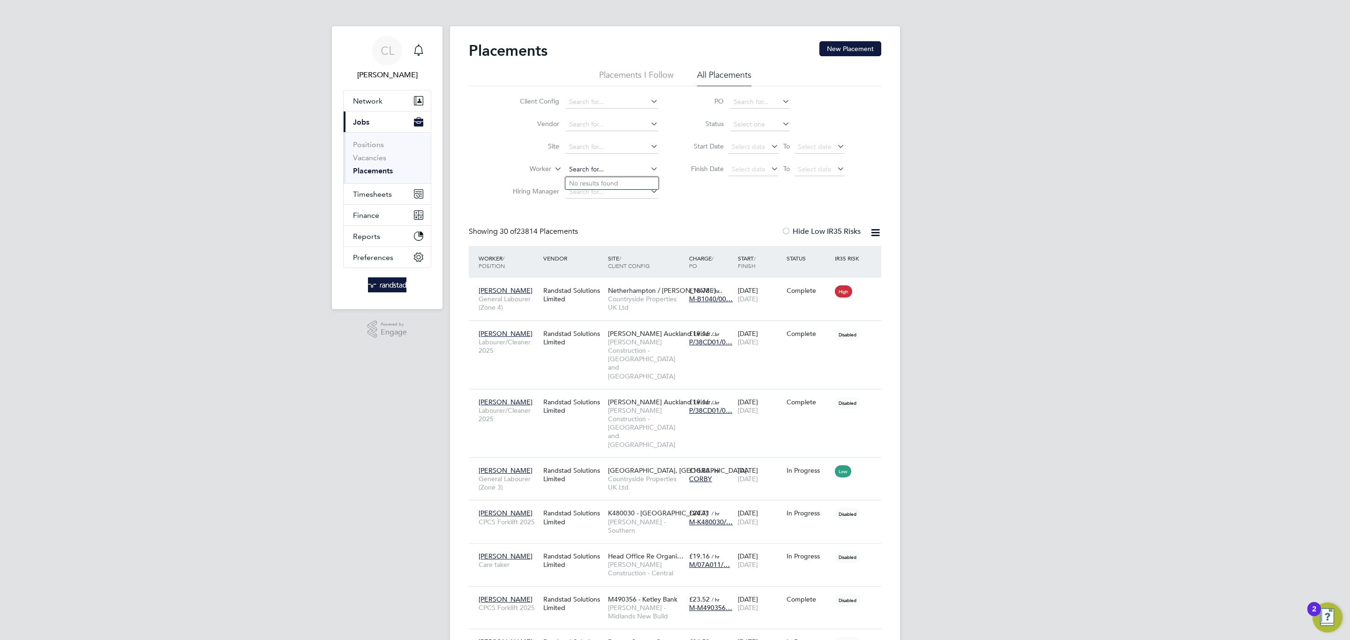
click at [593, 166] on input at bounding box center [612, 169] width 92 height 13
type input "tom tideswell"
click at [592, 148] on input at bounding box center [612, 147] width 92 height 13
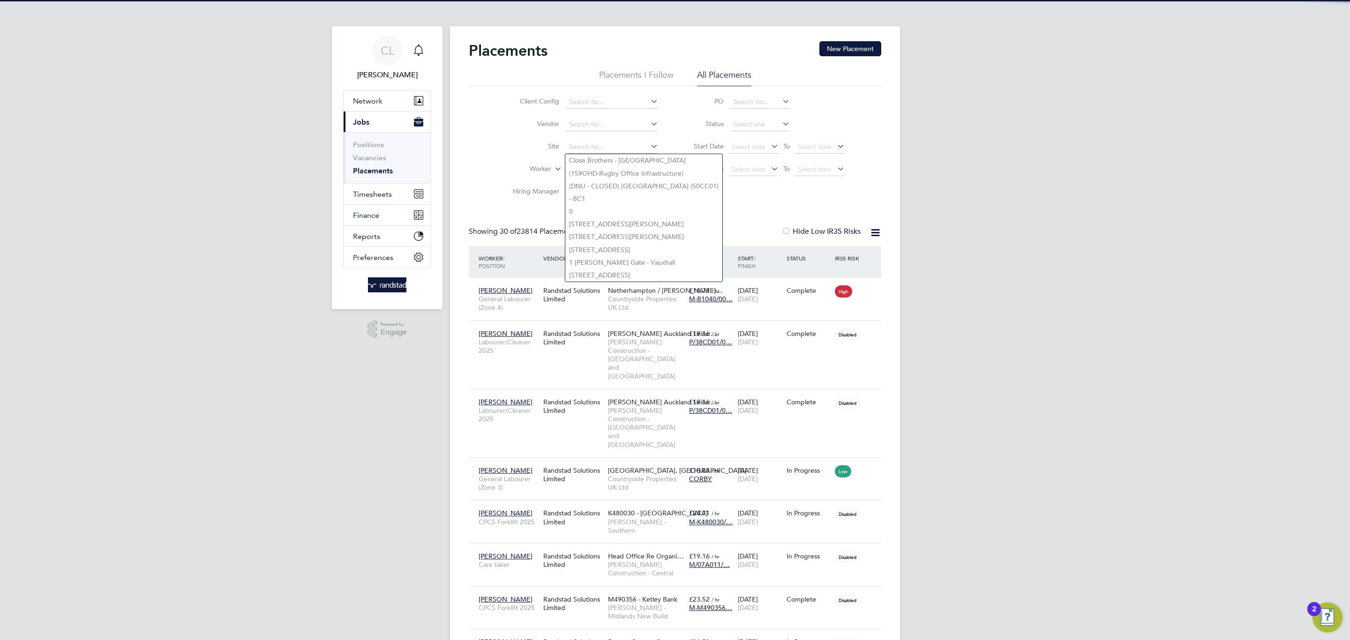
click at [511, 149] on label "Site" at bounding box center [532, 146] width 54 height 8
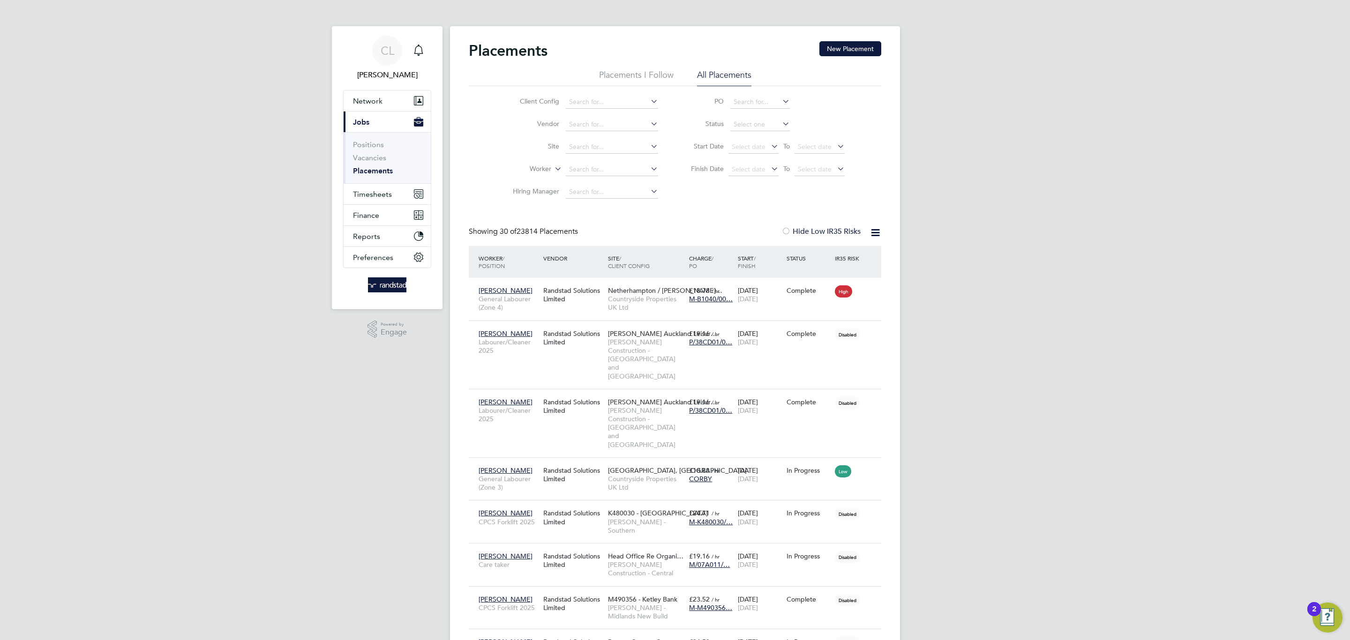
click at [573, 168] on input at bounding box center [612, 169] width 92 height 13
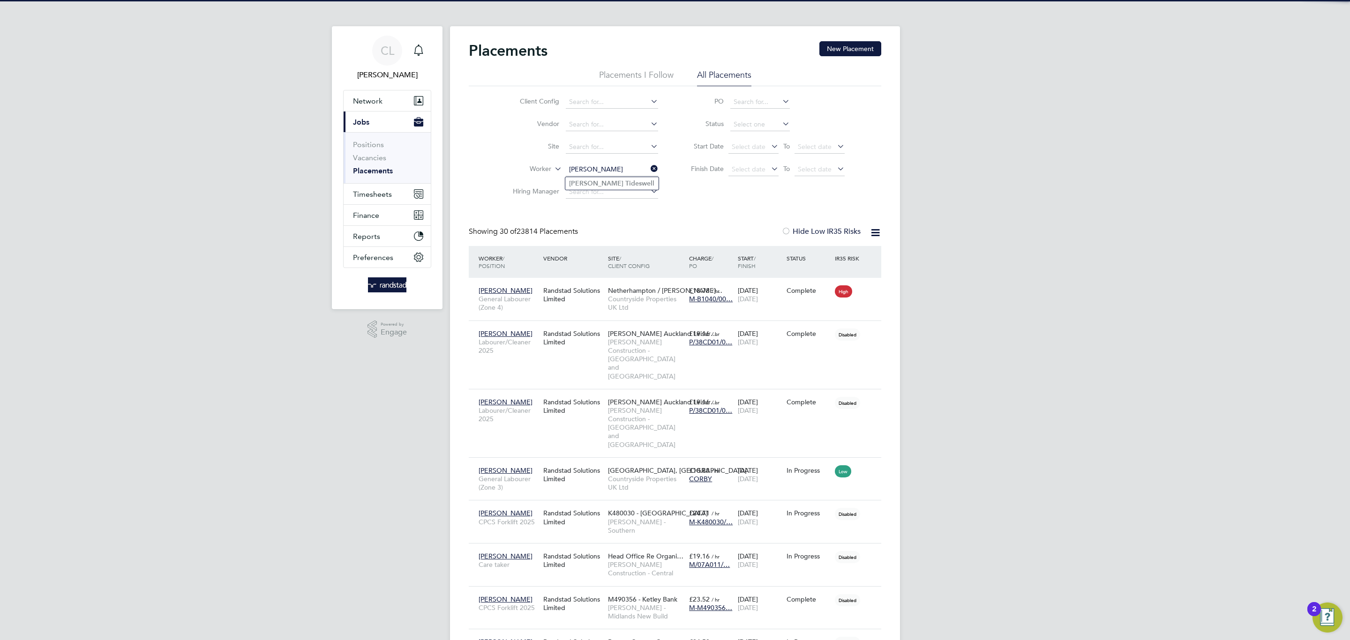
click at [625, 184] on b "Tideswell" at bounding box center [639, 183] width 29 height 8
type input "Tom Tideswell"
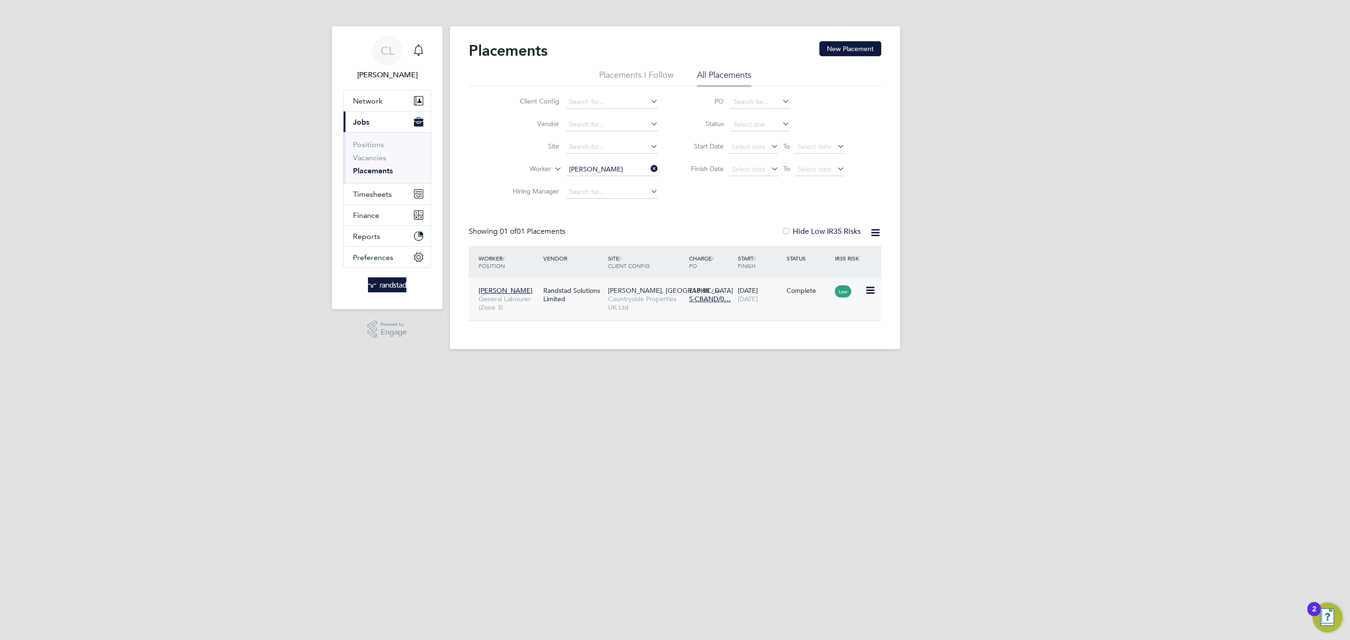
click at [675, 300] on span "Countryside Properties UK Ltd" at bounding box center [646, 303] width 76 height 17
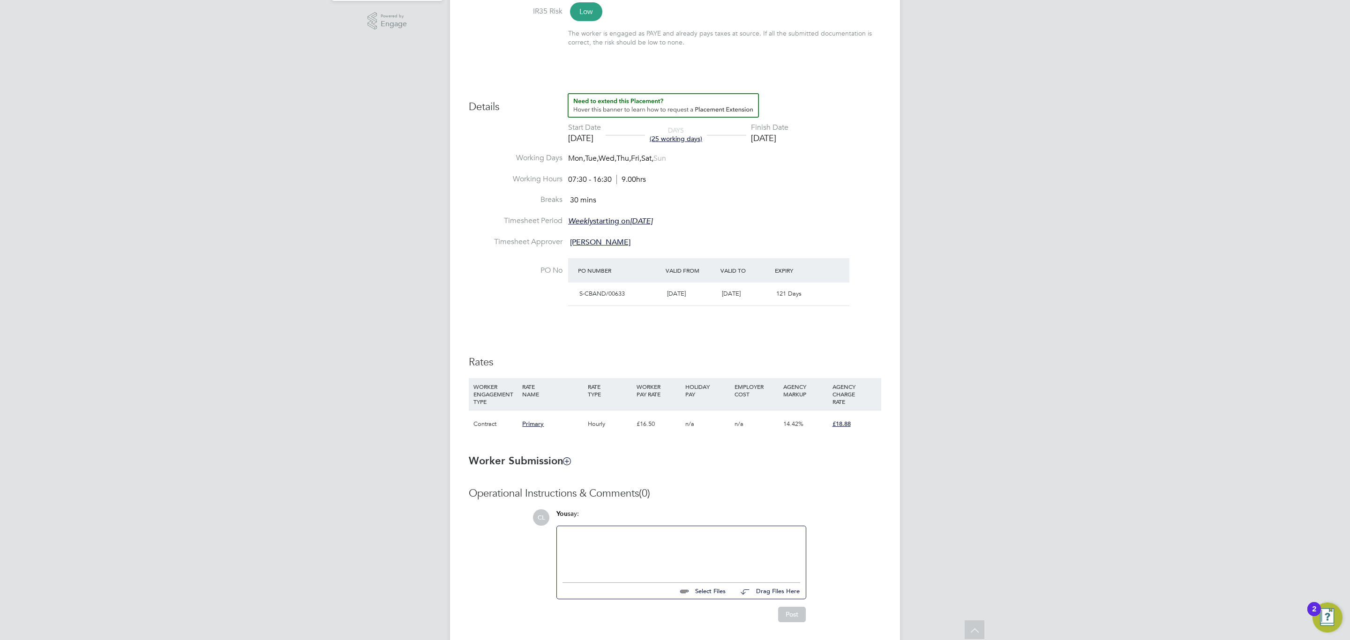
scroll to position [343, 0]
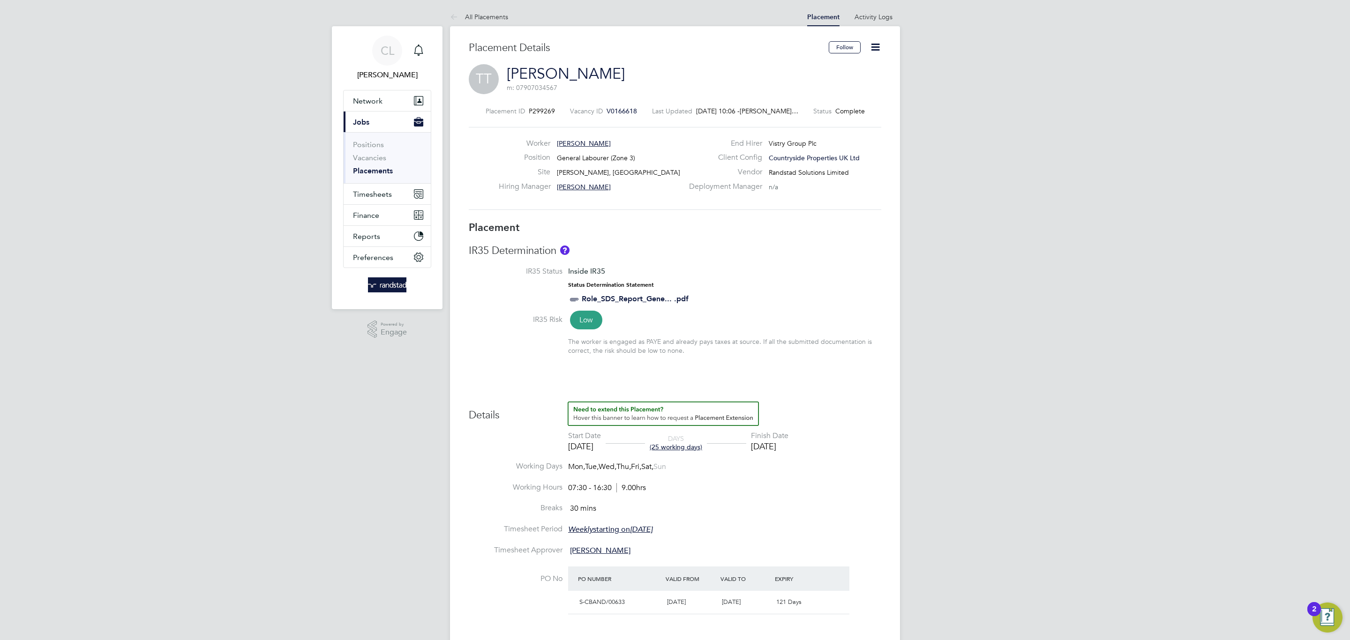
click at [871, 49] on icon at bounding box center [875, 47] width 12 height 12
click at [861, 71] on li "Edit Placement e" at bounding box center [844, 69] width 69 height 13
type input "[PERSON_NAME]"
type input "[DATE]"
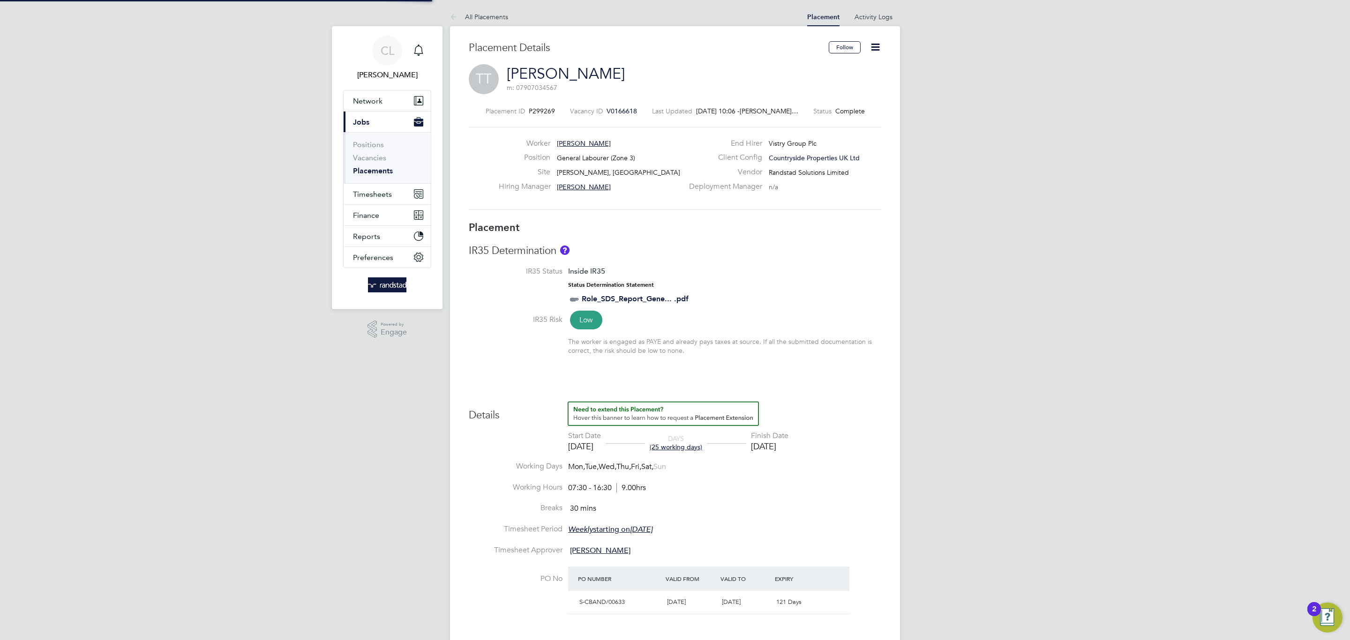
type input "[DATE]"
type input "07:30"
type input "16:30"
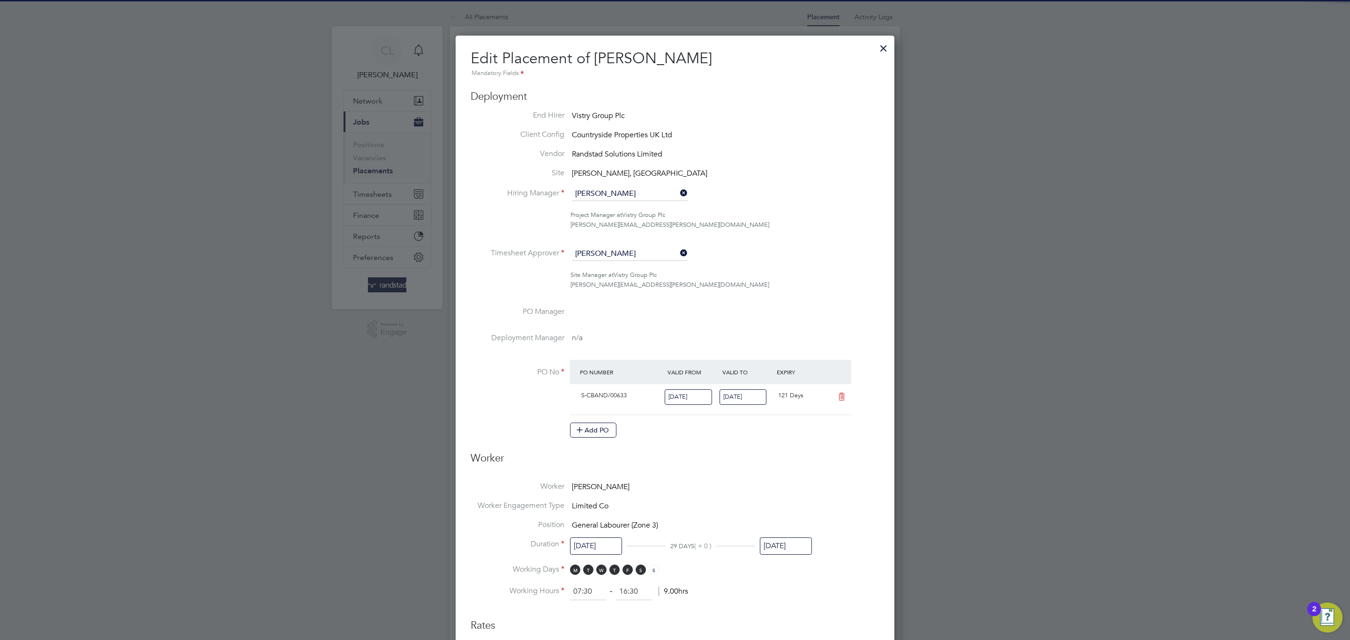
click at [776, 542] on input "[DATE]" at bounding box center [786, 546] width 52 height 17
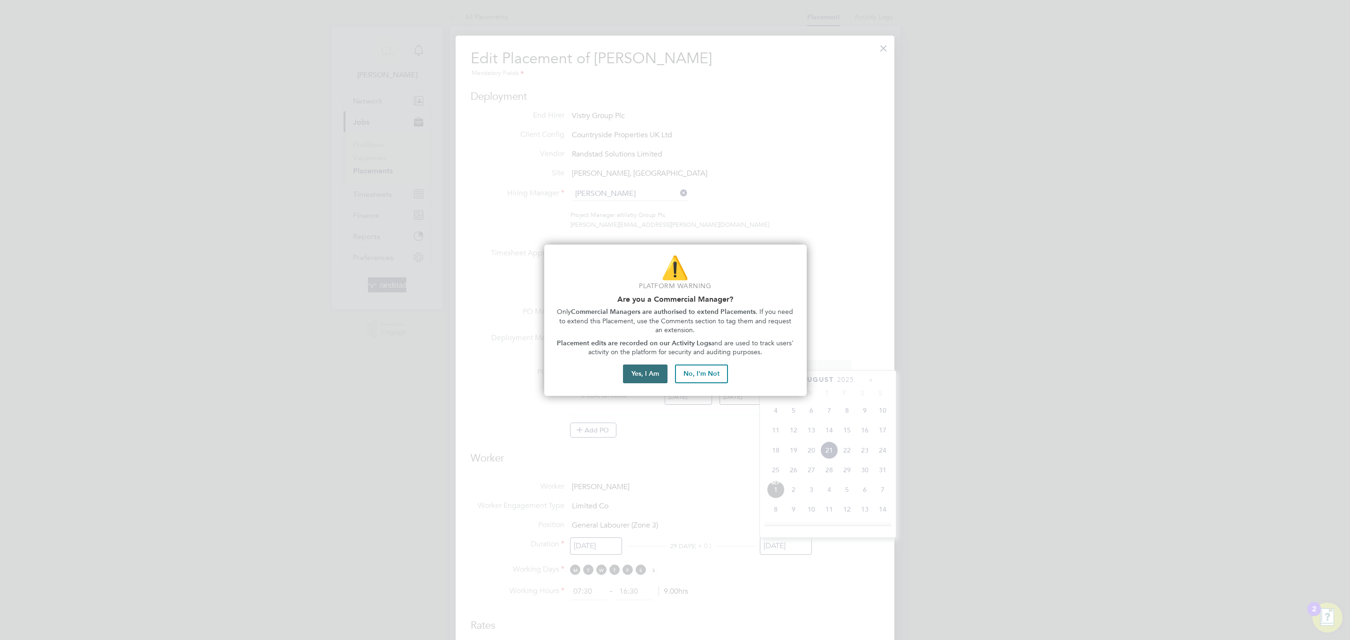
click at [652, 374] on button "Yes, I Am" at bounding box center [645, 374] width 45 height 19
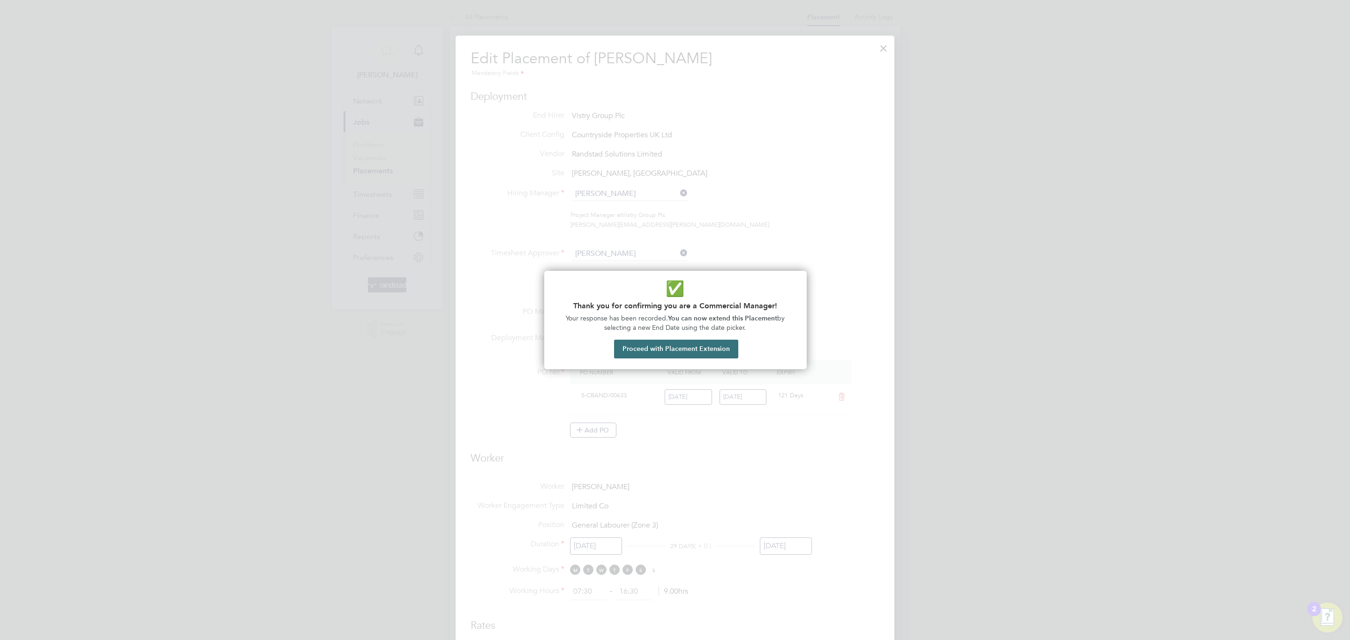
click at [696, 347] on button "Proceed with Placement Extension" at bounding box center [676, 349] width 124 height 19
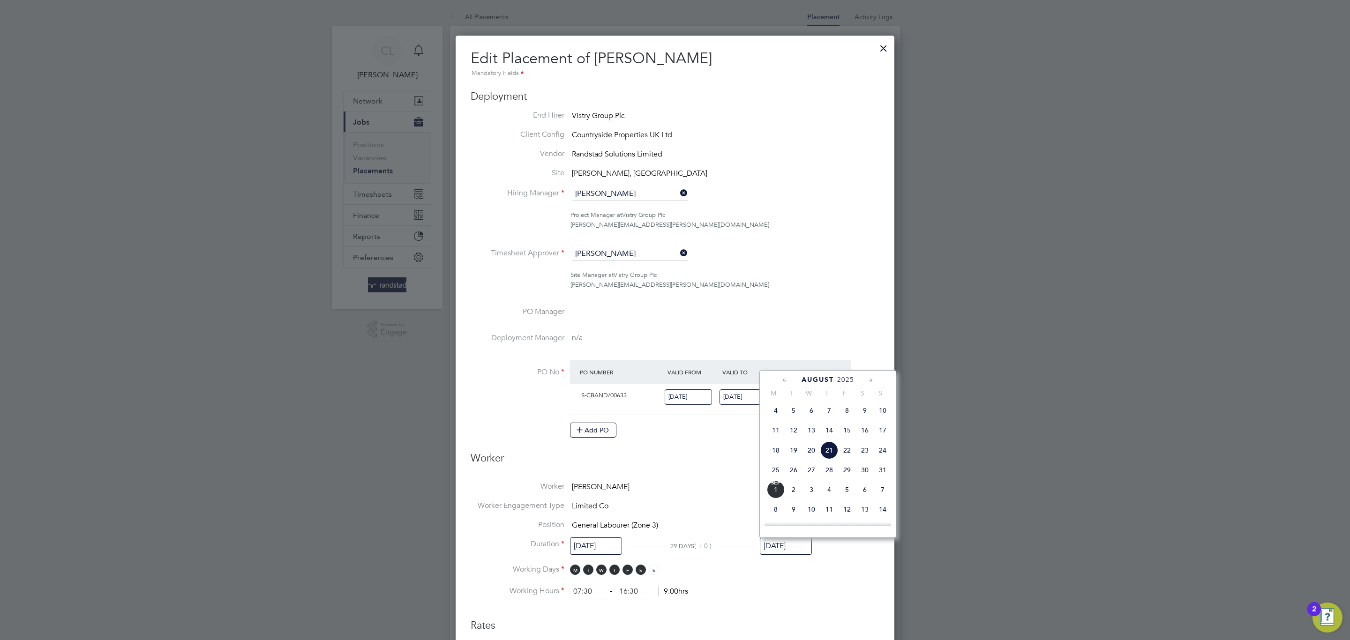
click at [798, 477] on span "26" at bounding box center [793, 470] width 18 height 18
type input "[DATE]"
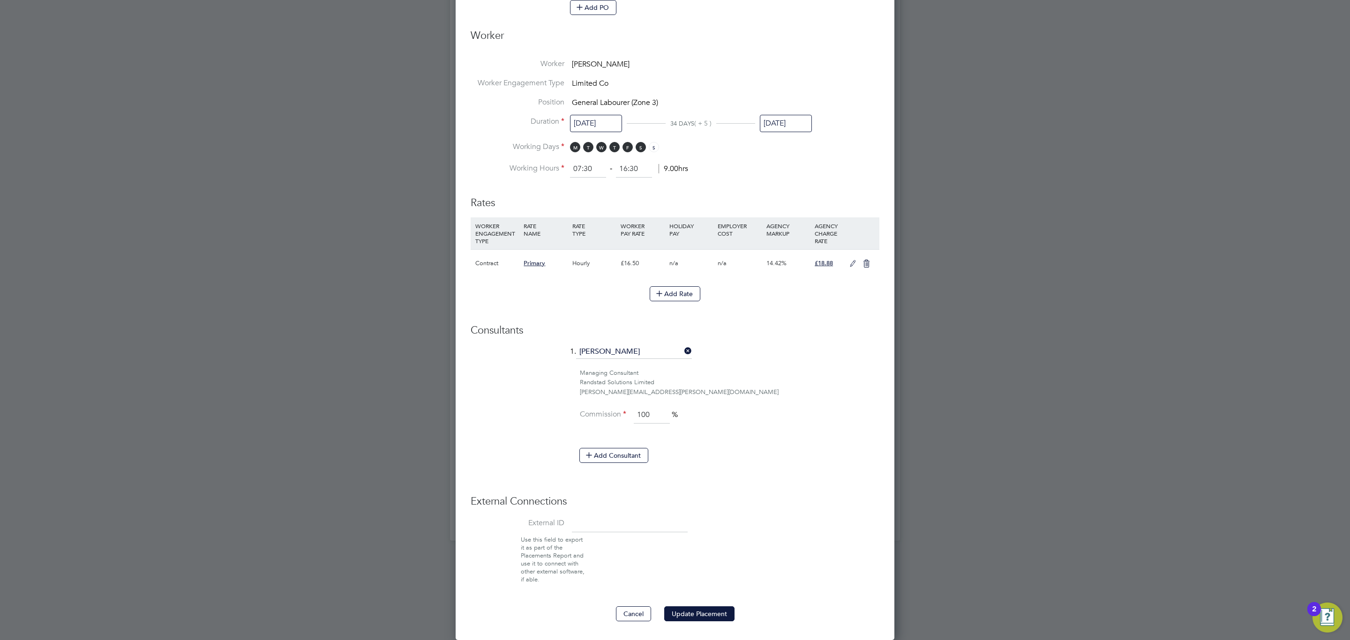
click at [707, 630] on div "Edit Placement of [PERSON_NAME] Mandatory Fields Deployment End Hirer Vistry Gr…" at bounding box center [674, 126] width 439 height 1027
click at [709, 614] on button "Update Placement" at bounding box center [699, 613] width 70 height 15
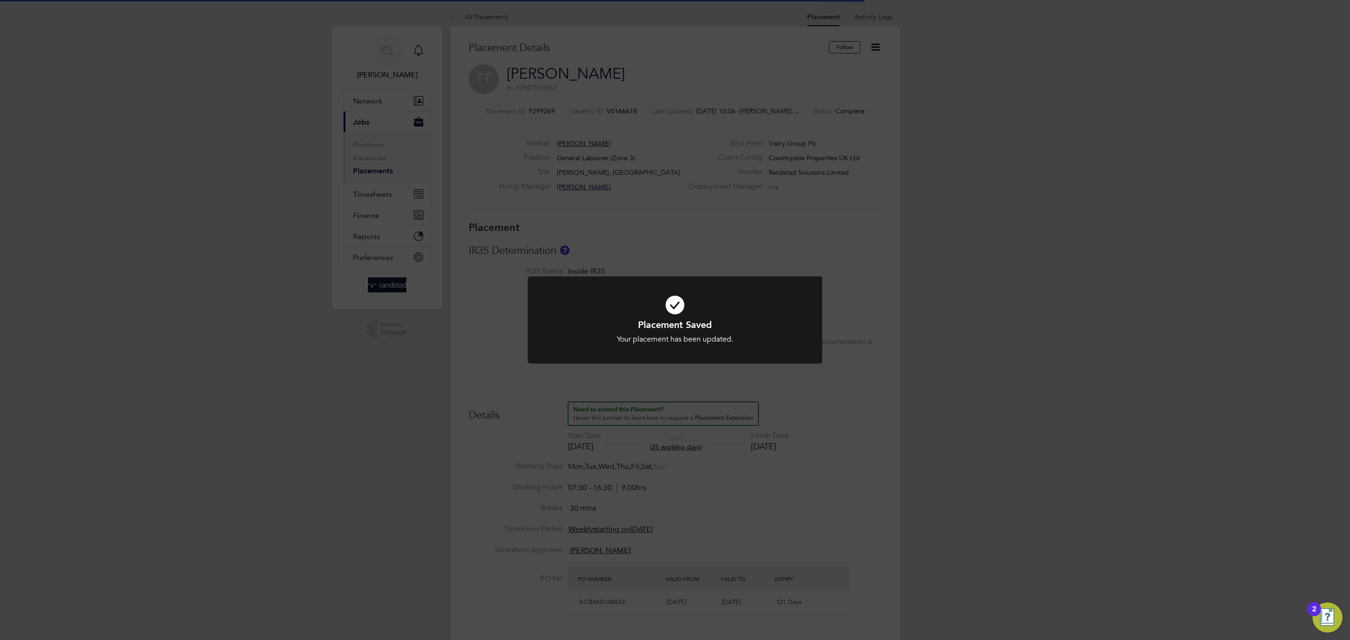
click at [972, 537] on div "Placement Saved Your placement has been updated. Cancel Okay" at bounding box center [675, 320] width 1350 height 640
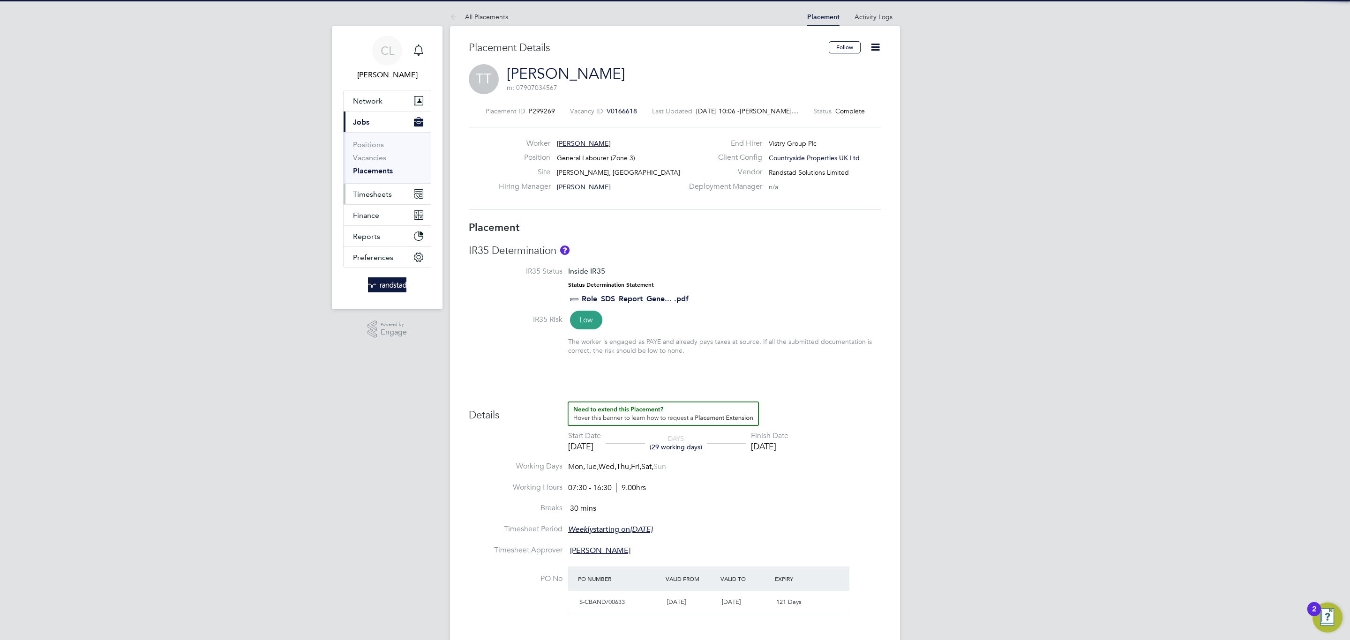
click at [381, 198] on span "Timesheets" at bounding box center [372, 194] width 39 height 9
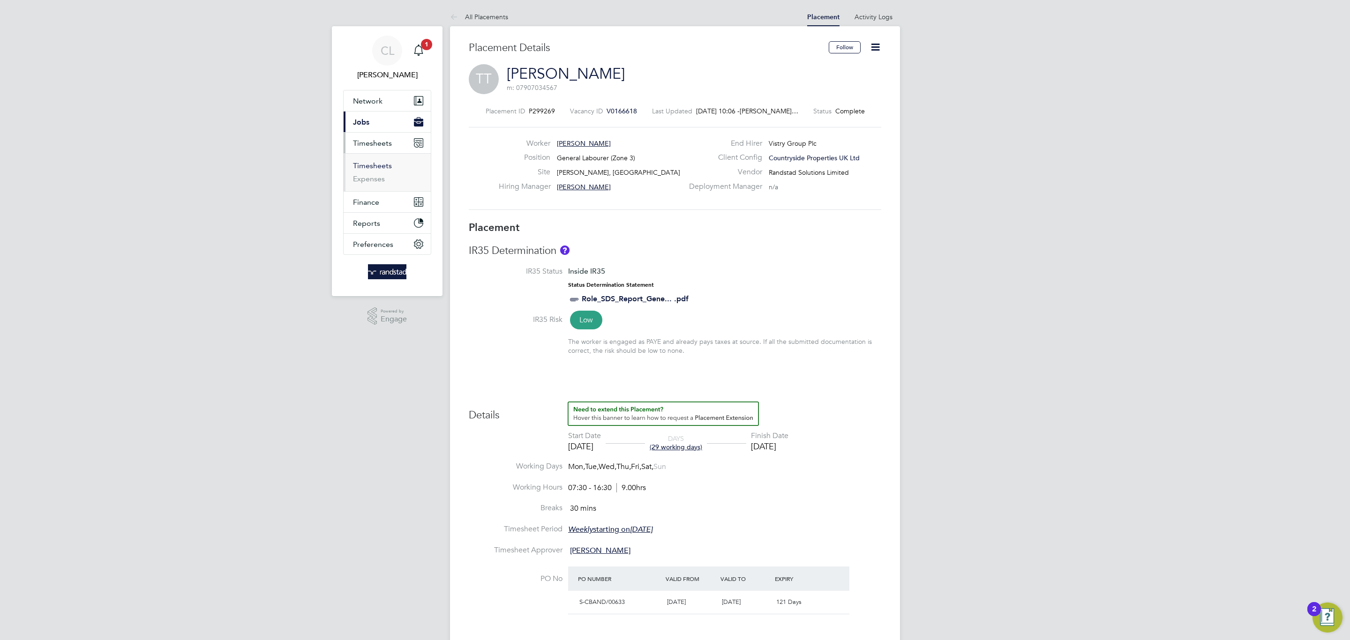
click at [376, 170] on link "Timesheets" at bounding box center [372, 165] width 39 height 9
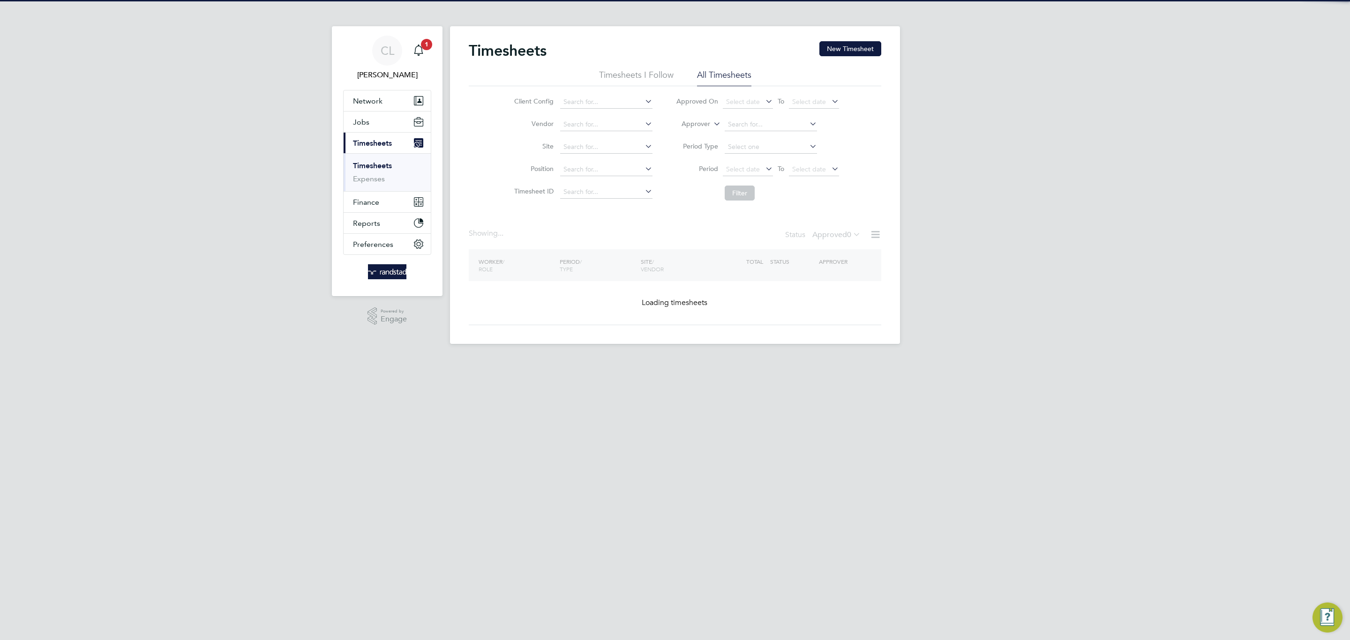
click at [818, 42] on div "Timesheets New Timesheet" at bounding box center [675, 55] width 412 height 28
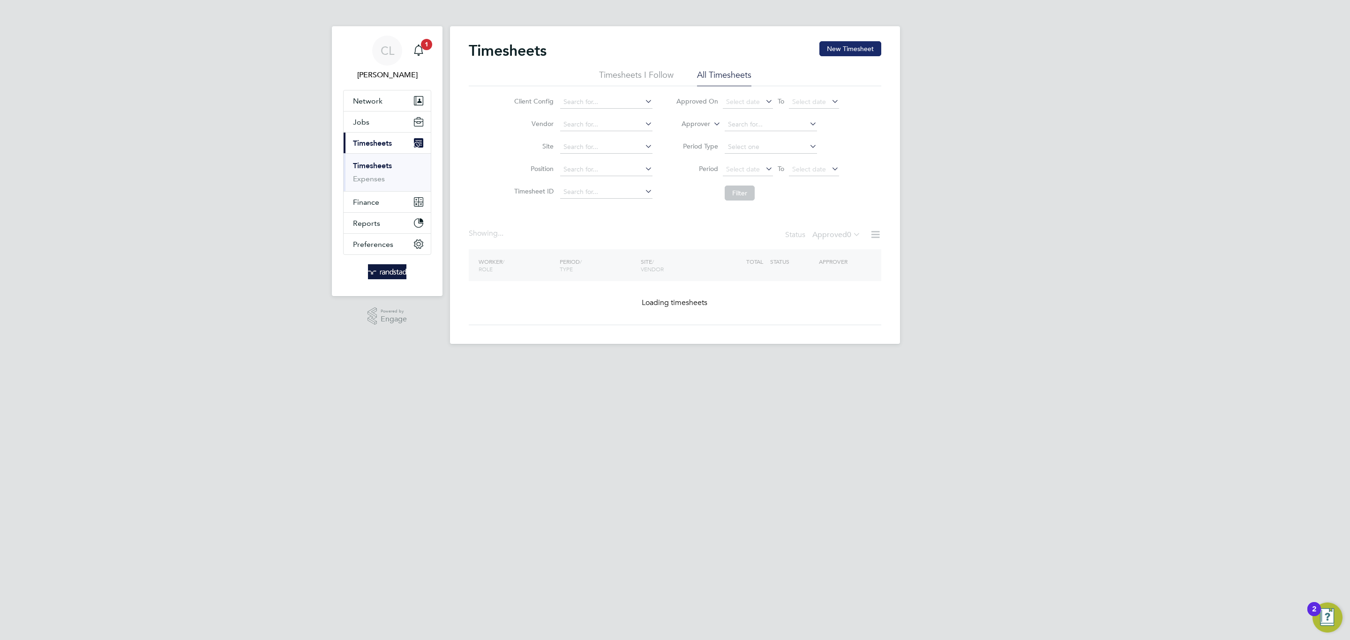
click at [828, 45] on button "New Timesheet" at bounding box center [850, 48] width 62 height 15
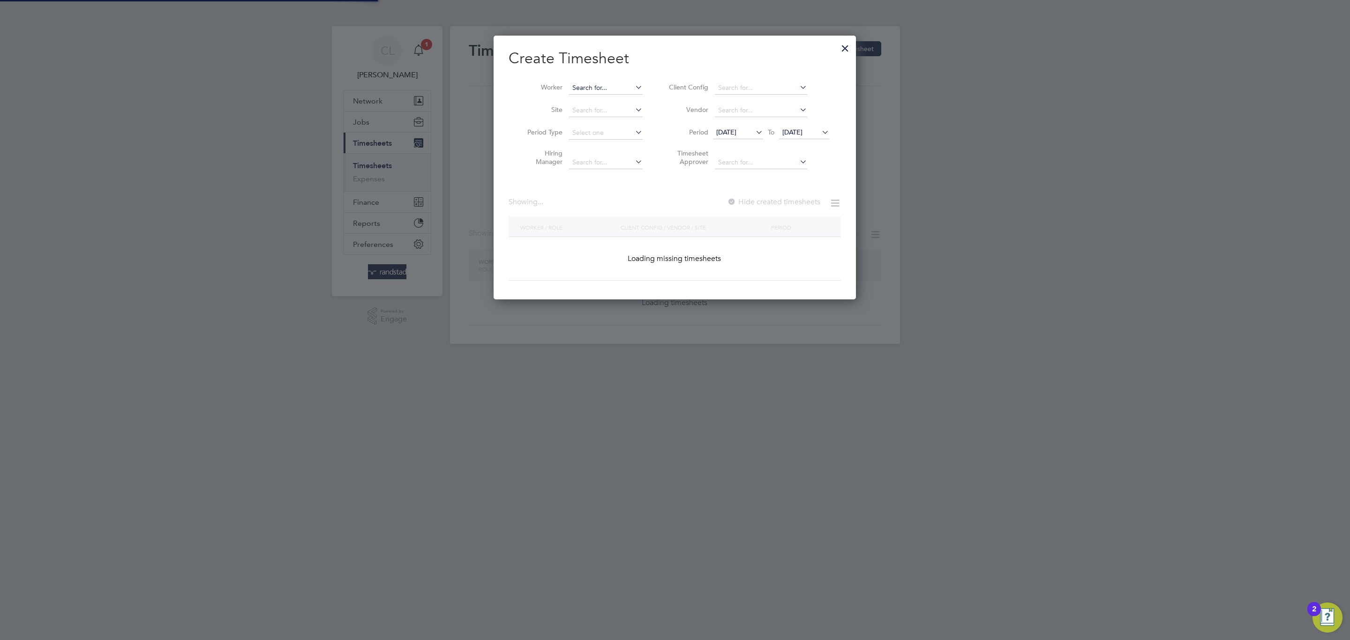
click at [623, 92] on input at bounding box center [606, 88] width 74 height 13
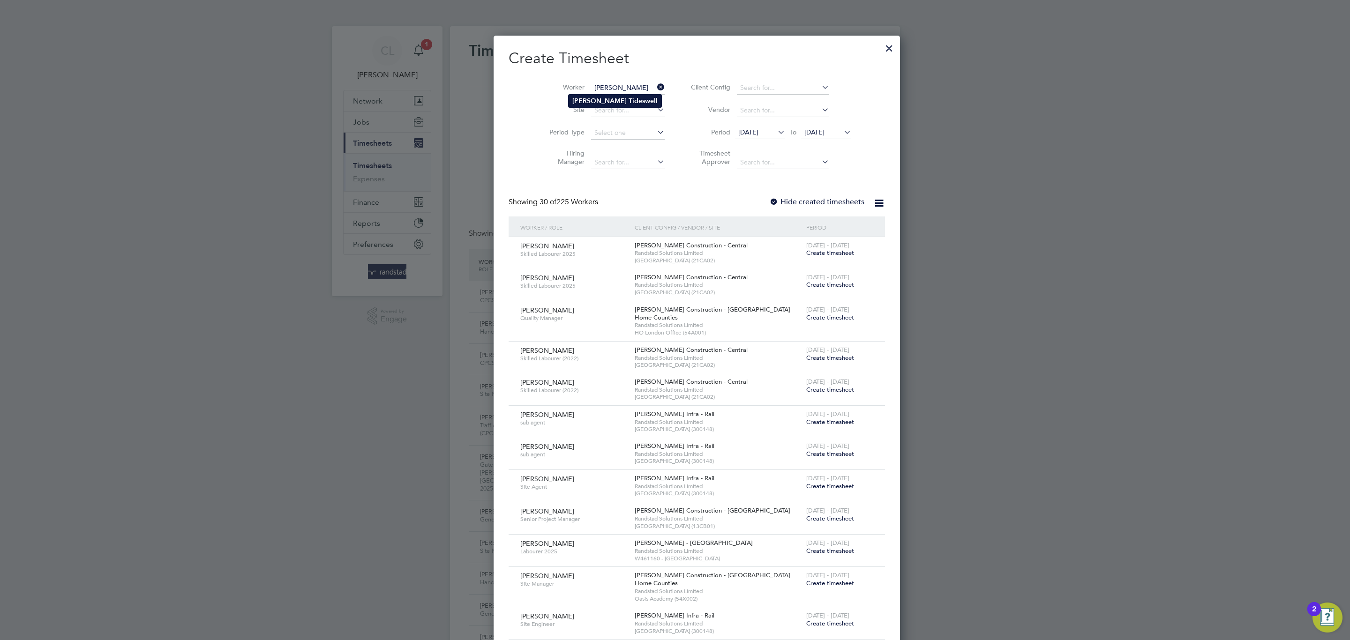
click at [631, 99] on li "[PERSON_NAME]" at bounding box center [614, 101] width 93 height 13
type input "[PERSON_NAME]"
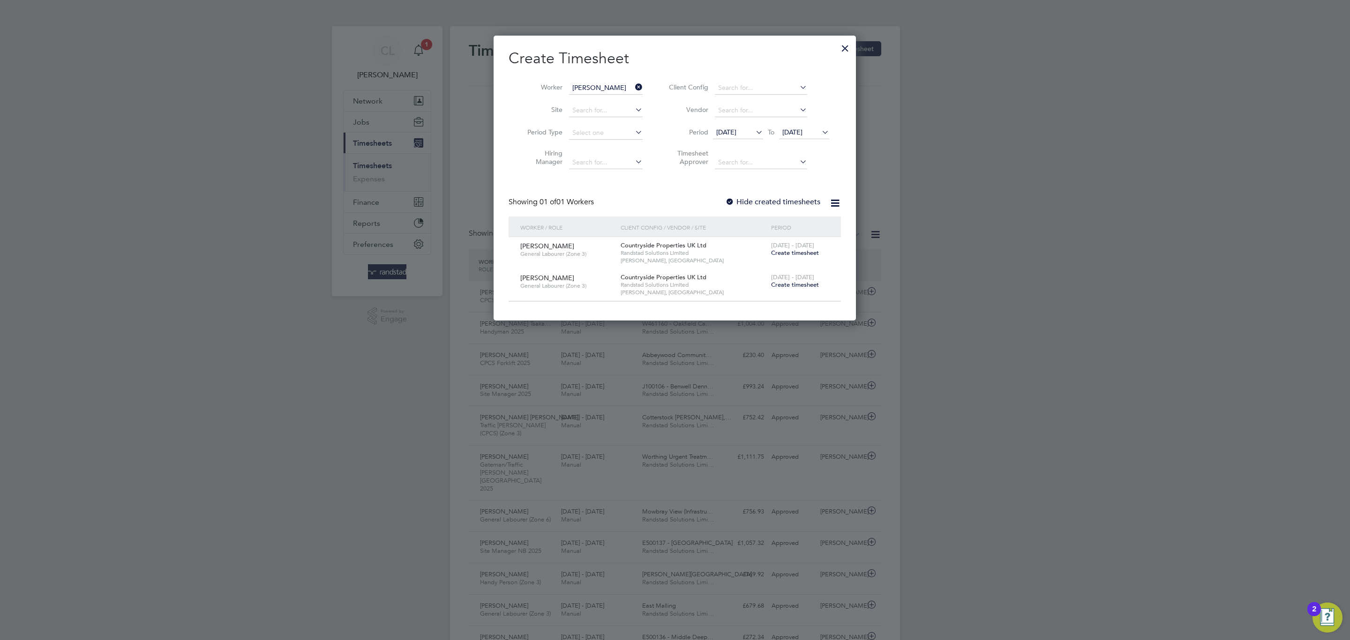
click at [801, 284] on span "Create timesheet" at bounding box center [795, 285] width 48 height 8
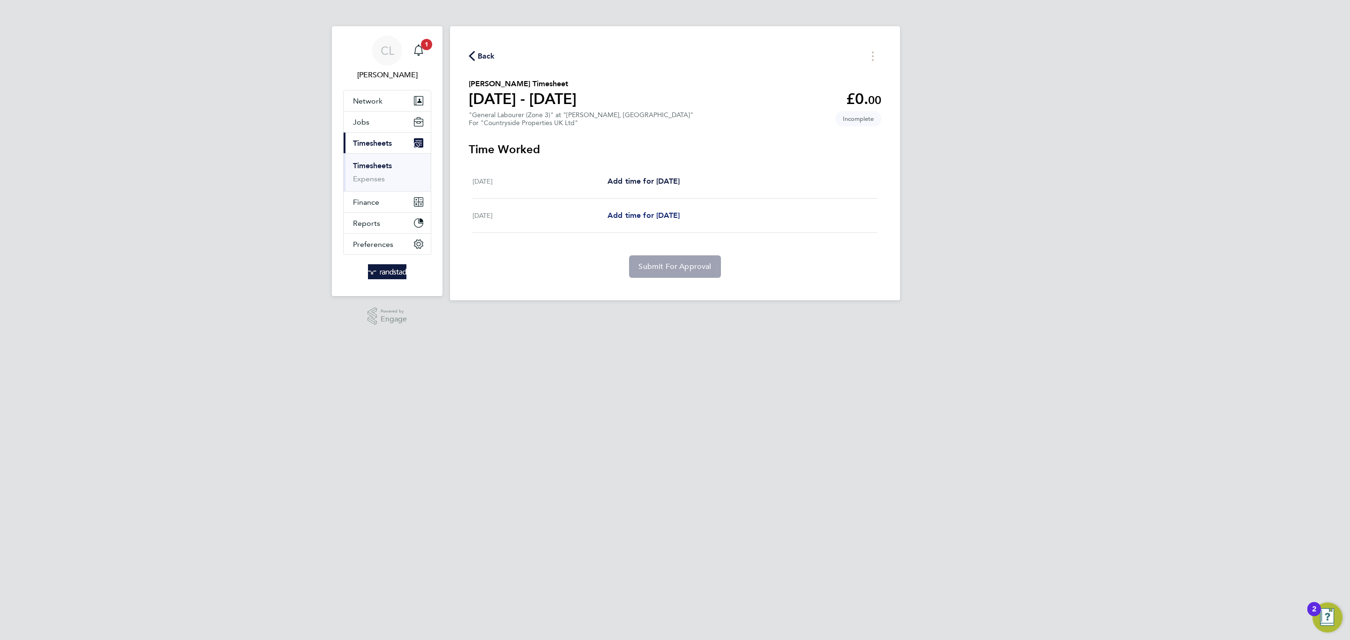
click at [645, 216] on span "Add time for [DATE]" at bounding box center [643, 215] width 72 height 9
select select "30"
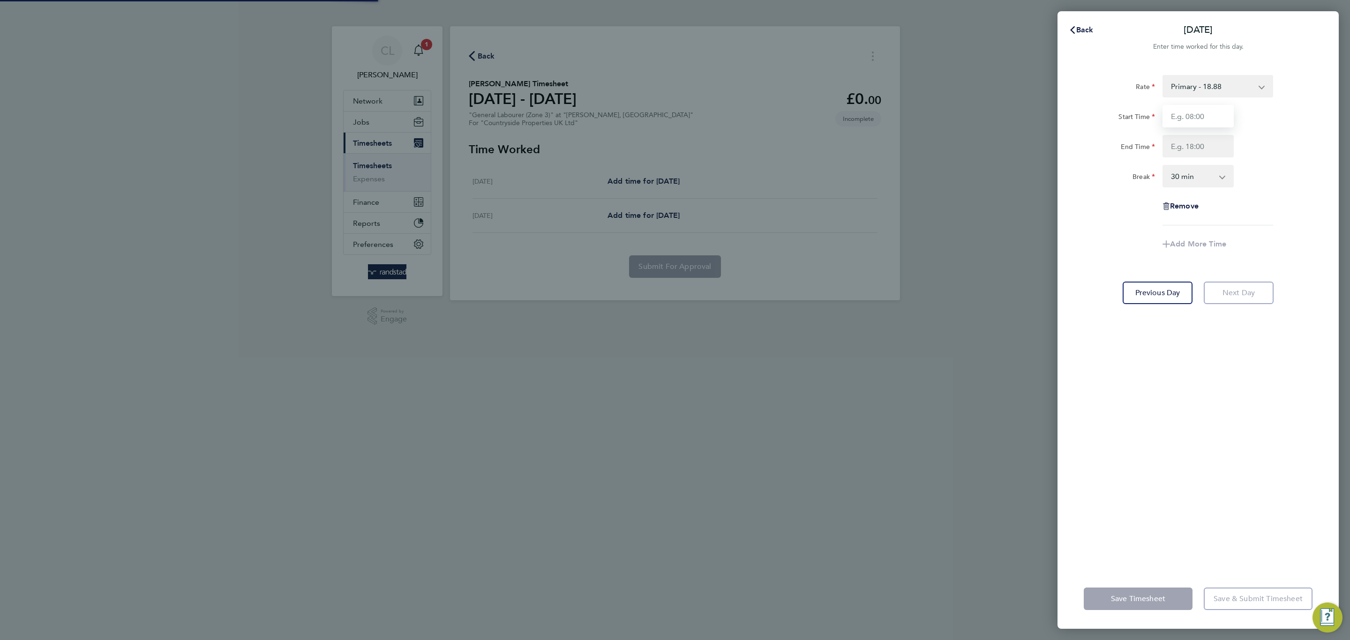
click at [1207, 105] on input "Start Time" at bounding box center [1197, 116] width 71 height 22
type input "07:30"
click at [1208, 148] on input "End Time" at bounding box center [1197, 146] width 71 height 22
type input "17:00"
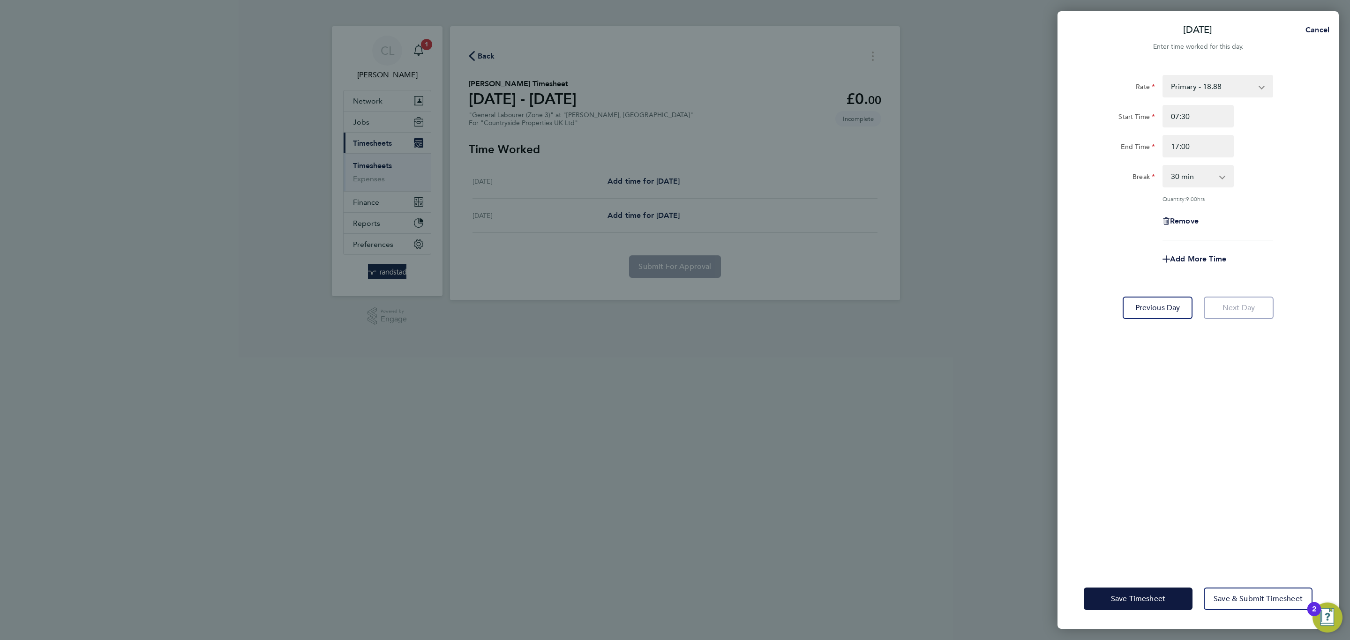
click at [1280, 181] on div "Break 0 min 15 min 30 min 45 min 60 min 75 min 90 min" at bounding box center [1198, 176] width 236 height 22
click at [1113, 611] on div "Save Timesheet Save & Submit Timesheet" at bounding box center [1197, 599] width 281 height 60
click at [1115, 600] on span "Save Timesheet" at bounding box center [1138, 598] width 54 height 9
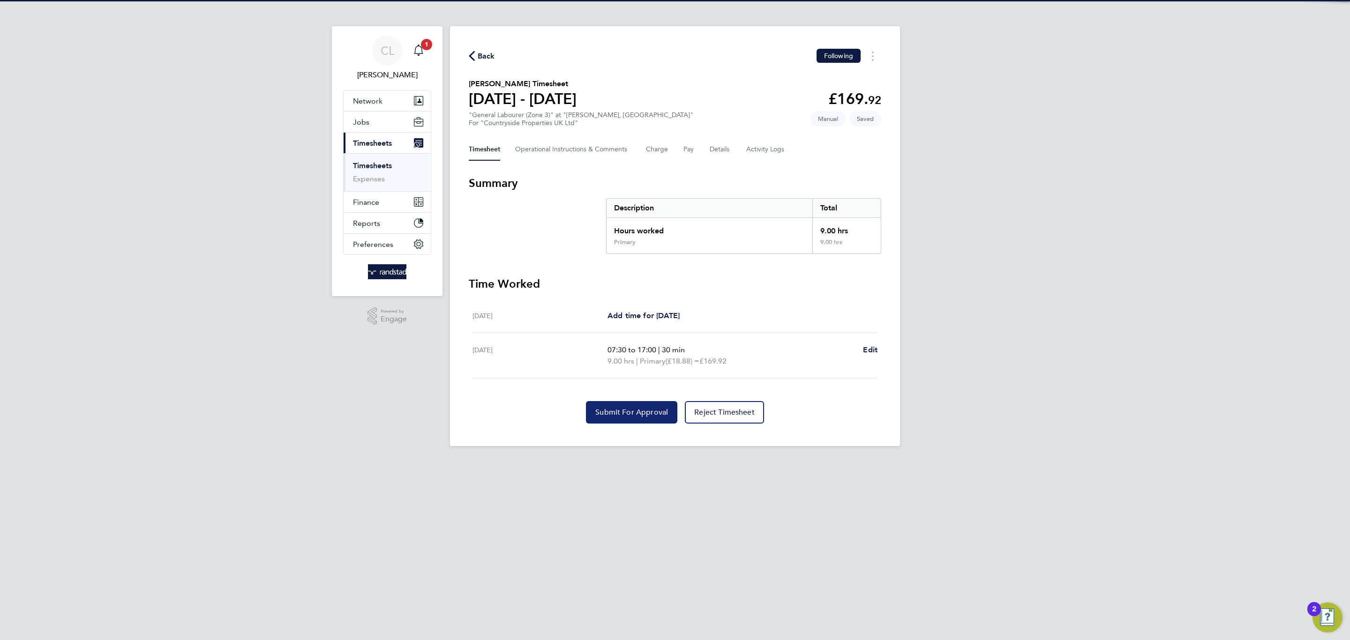
click at [637, 414] on span "Submit For Approval" at bounding box center [631, 412] width 73 height 9
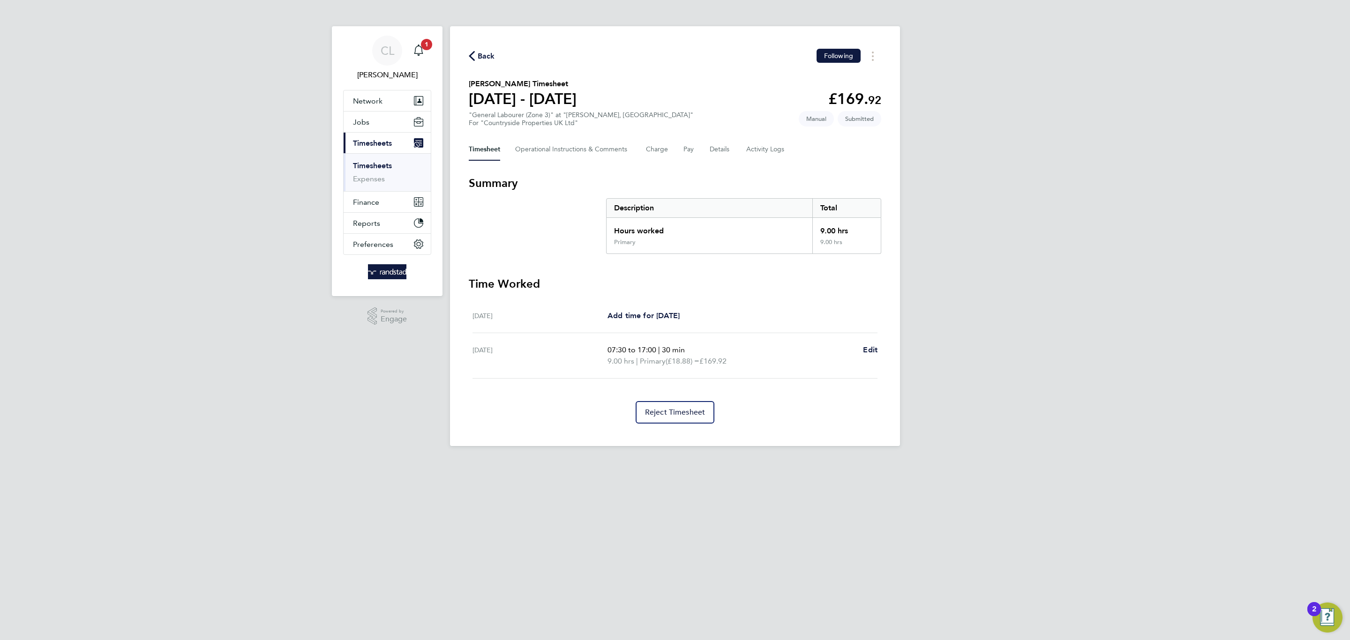
click at [481, 56] on span "Back" at bounding box center [486, 56] width 17 height 11
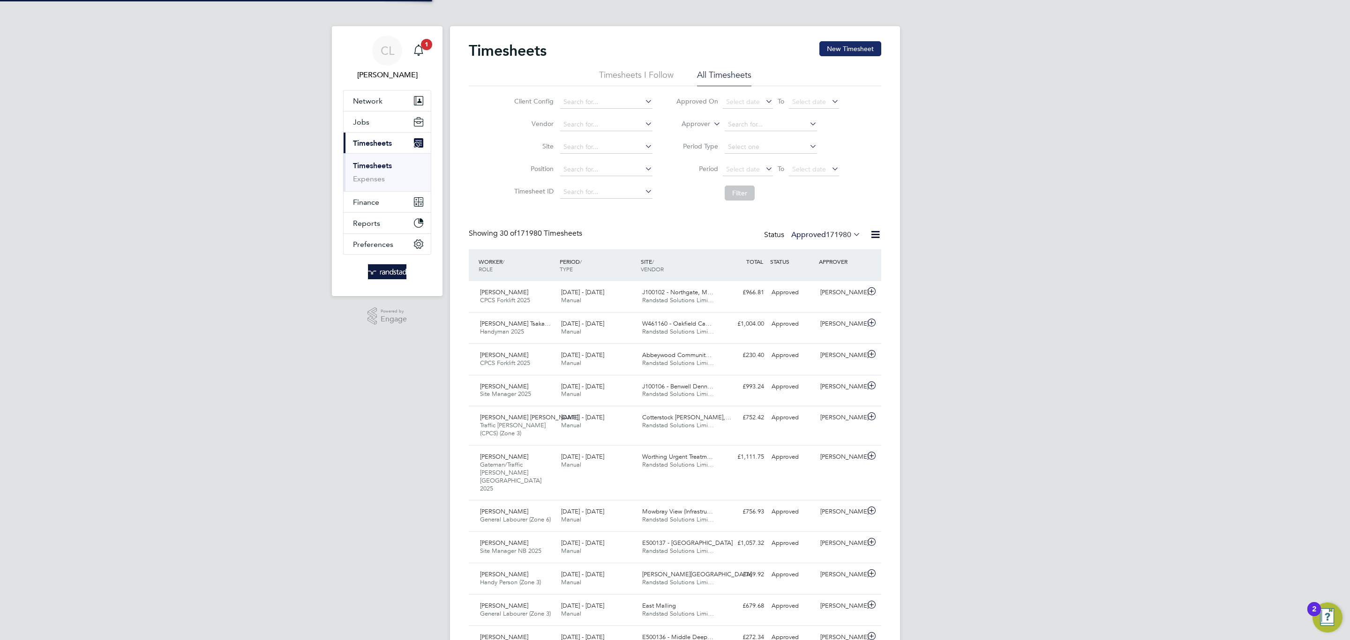
click at [830, 50] on button "New Timesheet" at bounding box center [850, 48] width 62 height 15
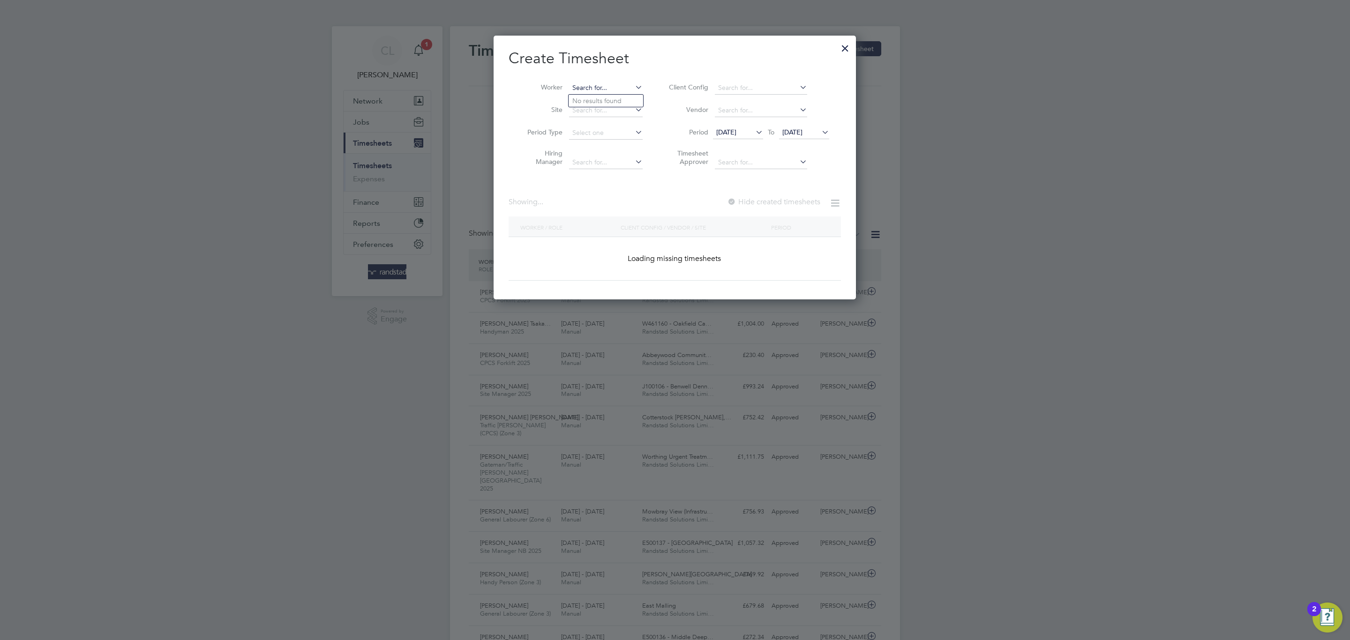
click at [627, 89] on input at bounding box center [606, 88] width 74 height 13
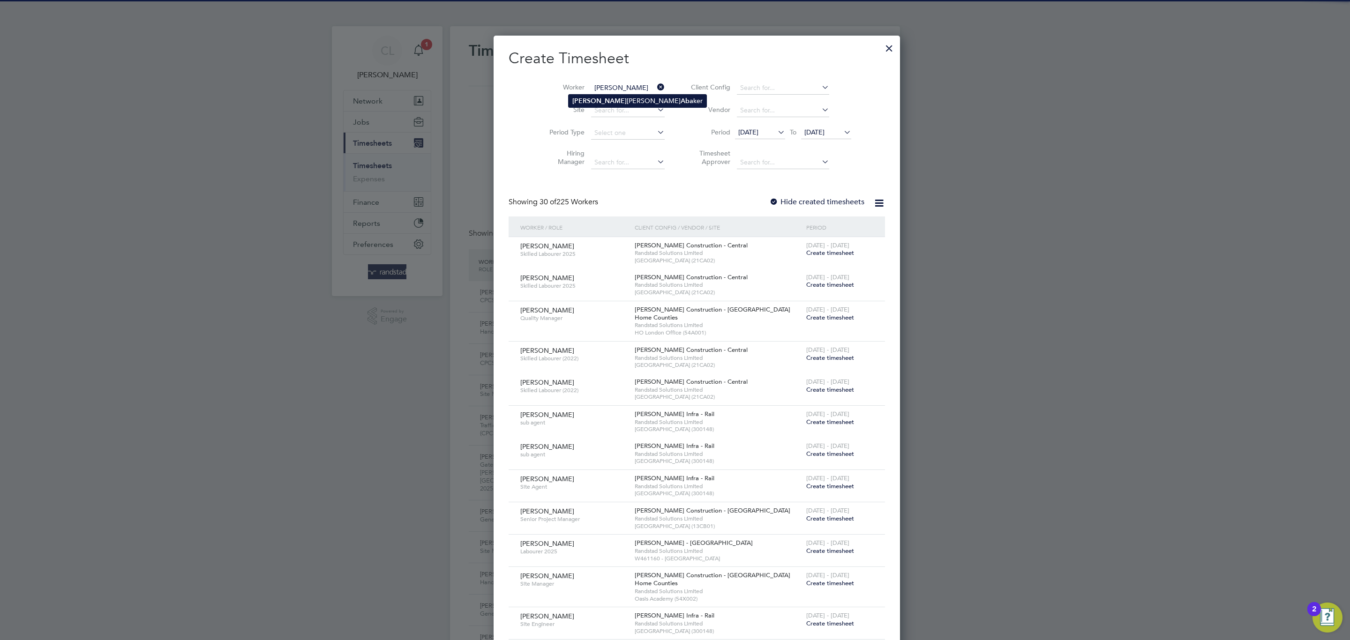
click at [629, 105] on li "[PERSON_NAME]" at bounding box center [637, 101] width 138 height 13
type input "[PERSON_NAME]"
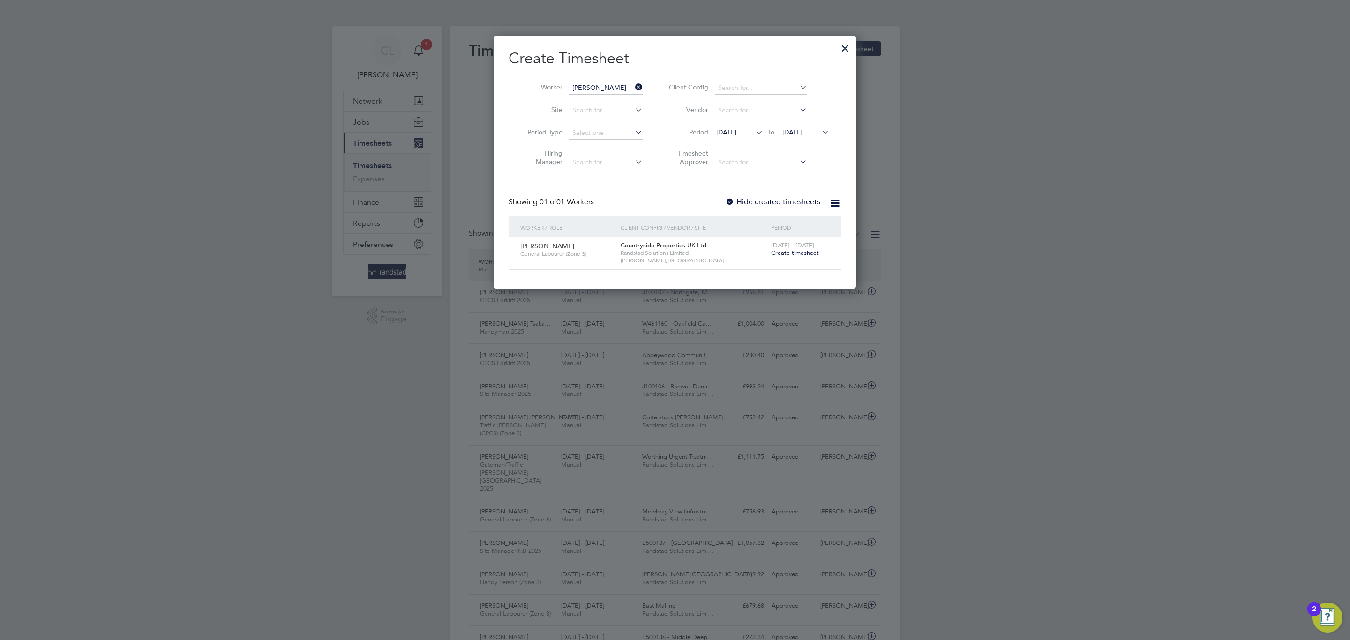
click at [792, 249] on span "[DATE] - [DATE]" at bounding box center [792, 245] width 43 height 8
click at [792, 252] on span "Create timesheet" at bounding box center [795, 253] width 48 height 8
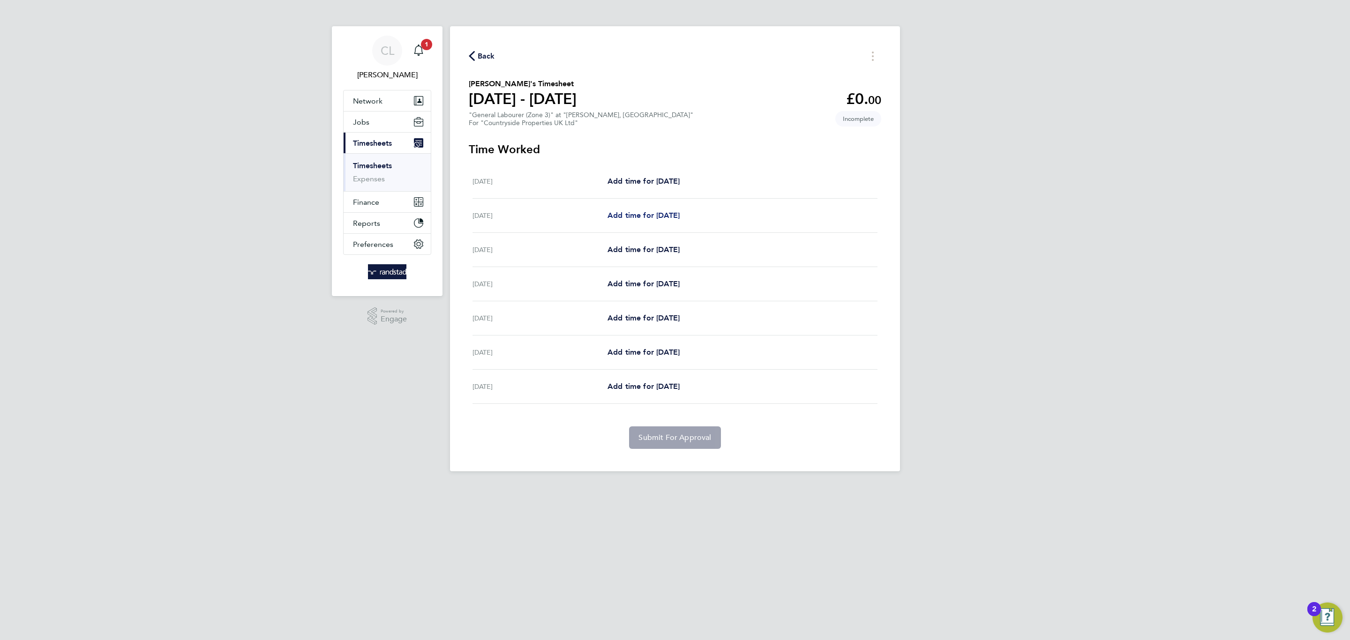
click at [647, 218] on span "Add time for [DATE]" at bounding box center [643, 215] width 72 height 9
select select "30"
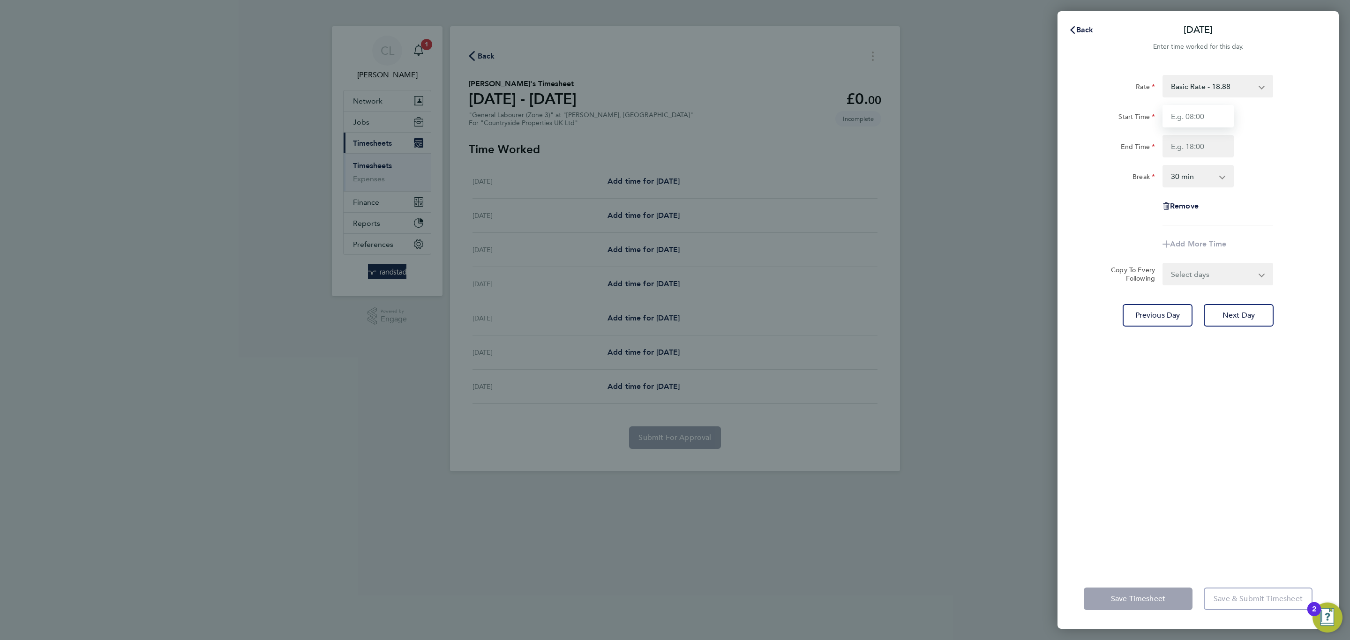
click at [1205, 111] on input "Start Time" at bounding box center [1197, 116] width 71 height 22
type input "07:30"
click at [1212, 147] on input "End Time" at bounding box center [1197, 146] width 71 height 22
type input "17:00"
click at [1223, 183] on app-icon-cross-button at bounding box center [1226, 176] width 11 height 21
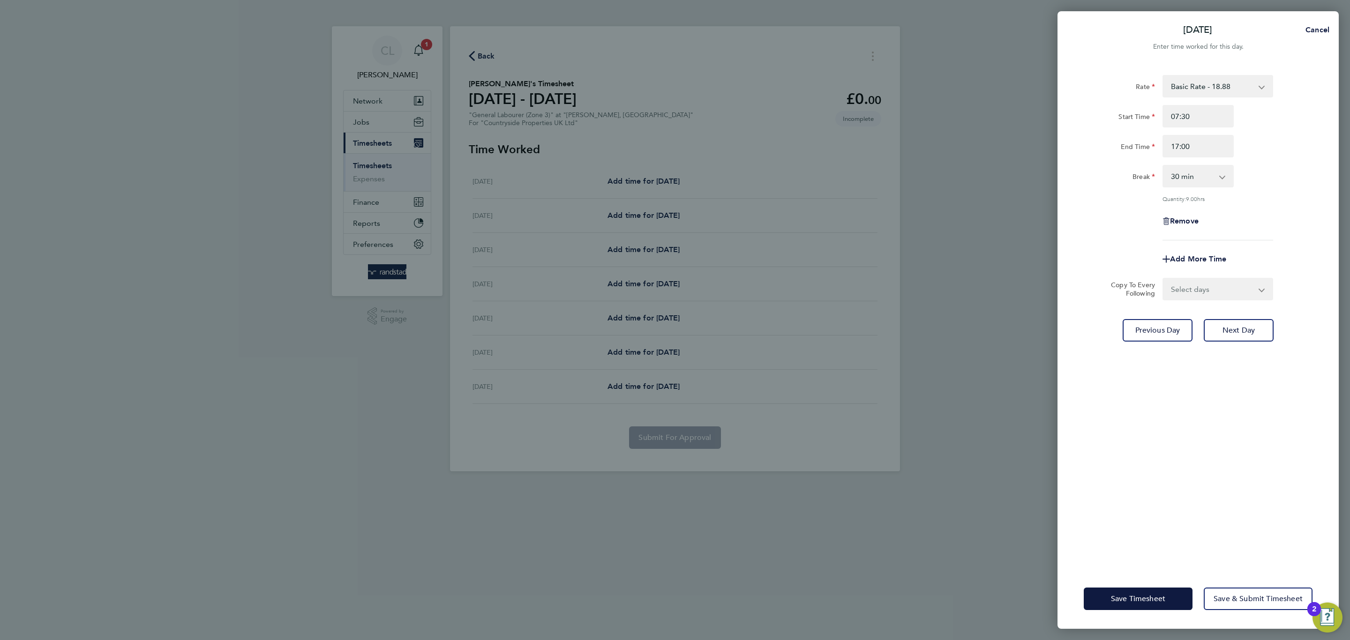
click at [1206, 305] on div "Rate Basic Rate - 18.88 Start Time 07:30 End Time 17:00 Break 0 min 15 min 30 m…" at bounding box center [1197, 316] width 281 height 505
click at [1207, 297] on select "Select days Day Weekday (Mon-Fri) Weekend (Sat-Sun) [DATE] [DATE] [DATE] [DATE]…" at bounding box center [1212, 289] width 98 height 21
select select "WEEKDAY"
click at [1163, 279] on select "Select days Day Weekday (Mon-Fri) Weekend (Sat-Sun) [DATE] [DATE] [DATE] [DATE]…" at bounding box center [1212, 289] width 98 height 21
select select "[DATE]"
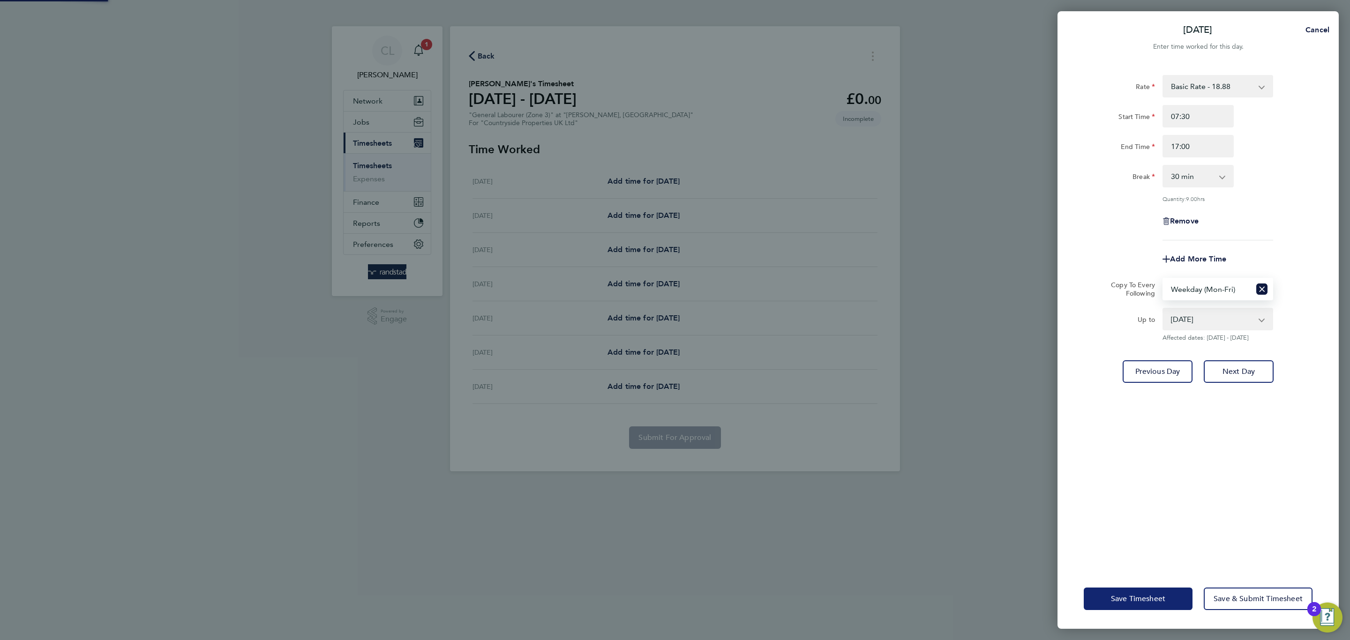
click at [1116, 595] on span "Save Timesheet" at bounding box center [1138, 598] width 54 height 9
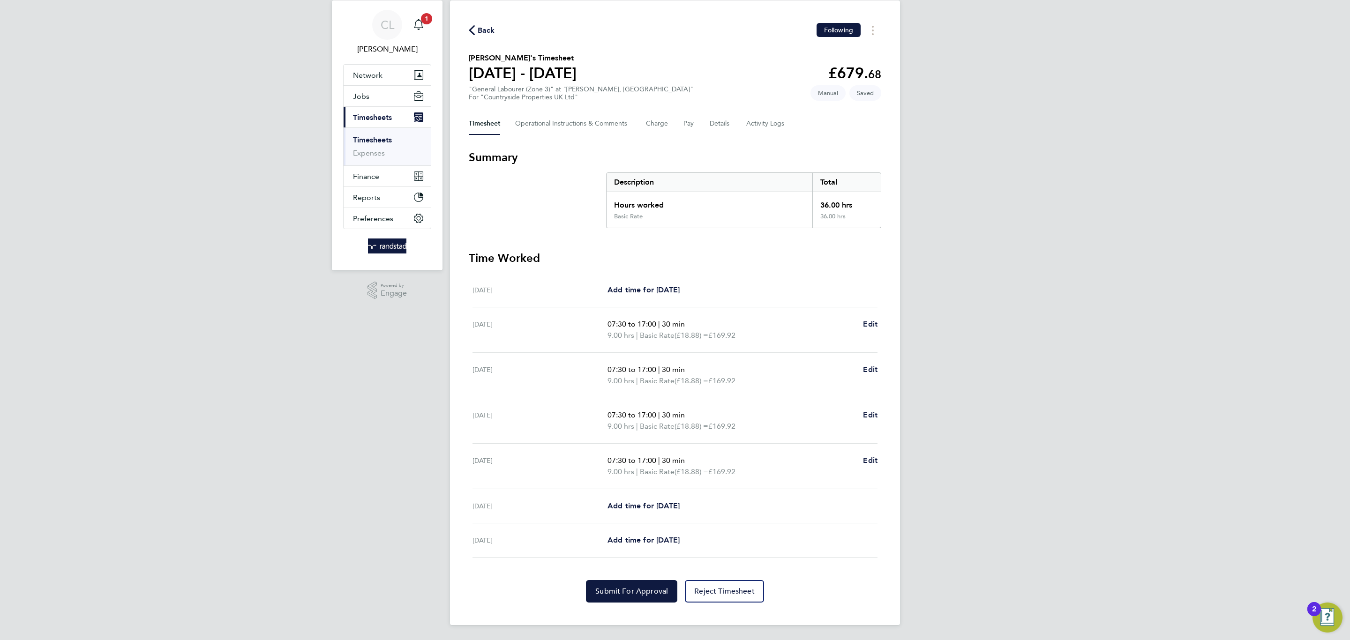
click at [646, 605] on div "Back Following [PERSON_NAME]'s Timesheet [DATE] - [DATE] £679. 68 "General Labo…" at bounding box center [675, 312] width 450 height 625
click at [649, 598] on button "Submit For Approval" at bounding box center [631, 591] width 91 height 22
click at [424, 21] on span "1" at bounding box center [426, 18] width 11 height 11
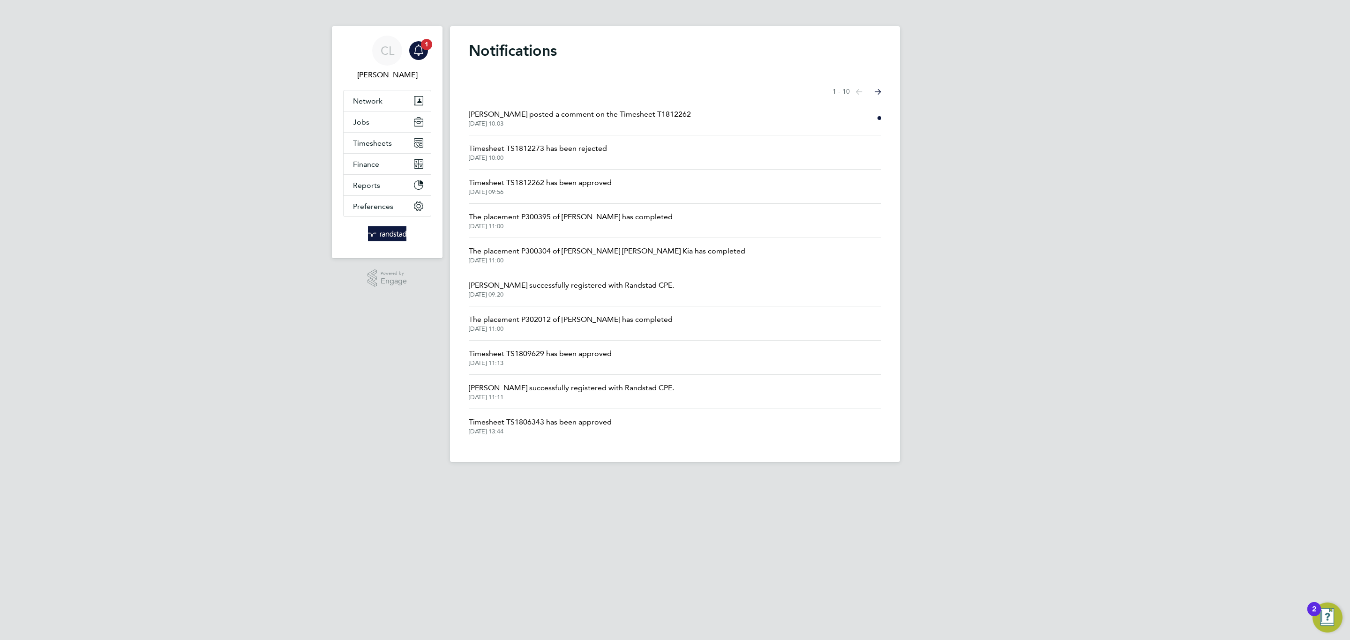
click at [500, 125] on span "01 Sep 2025, 10:03" at bounding box center [580, 123] width 222 height 7
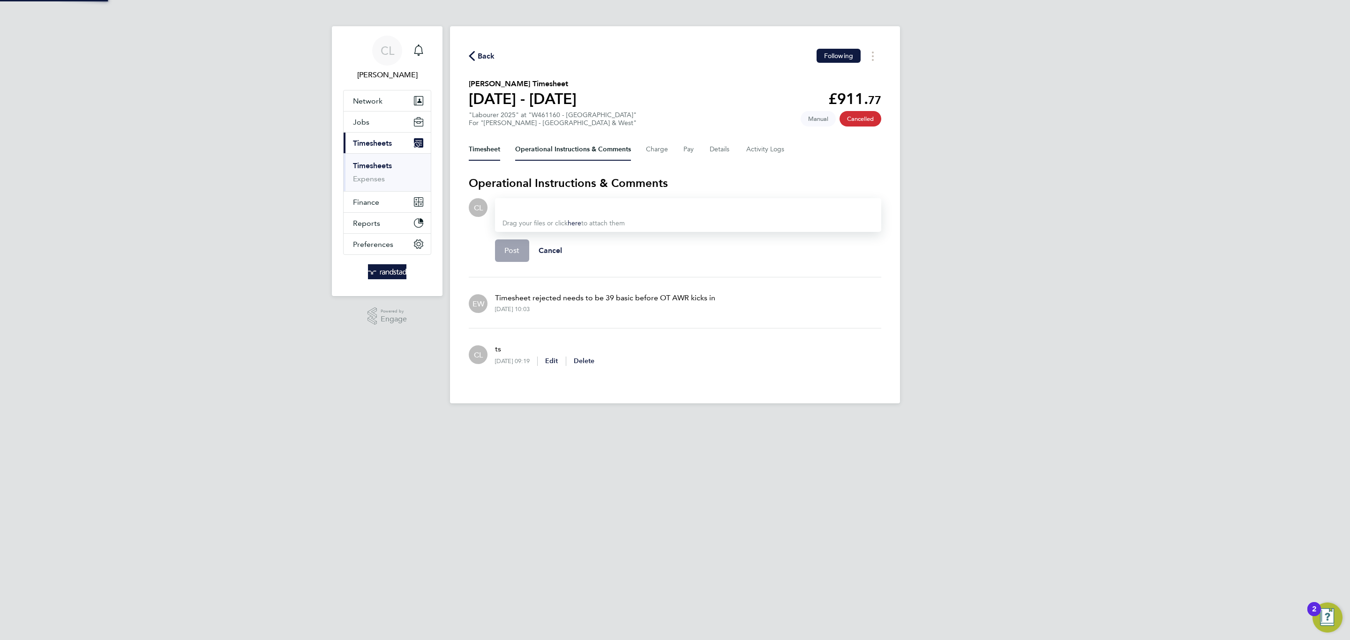
click at [487, 143] on button "Timesheet" at bounding box center [484, 149] width 31 height 22
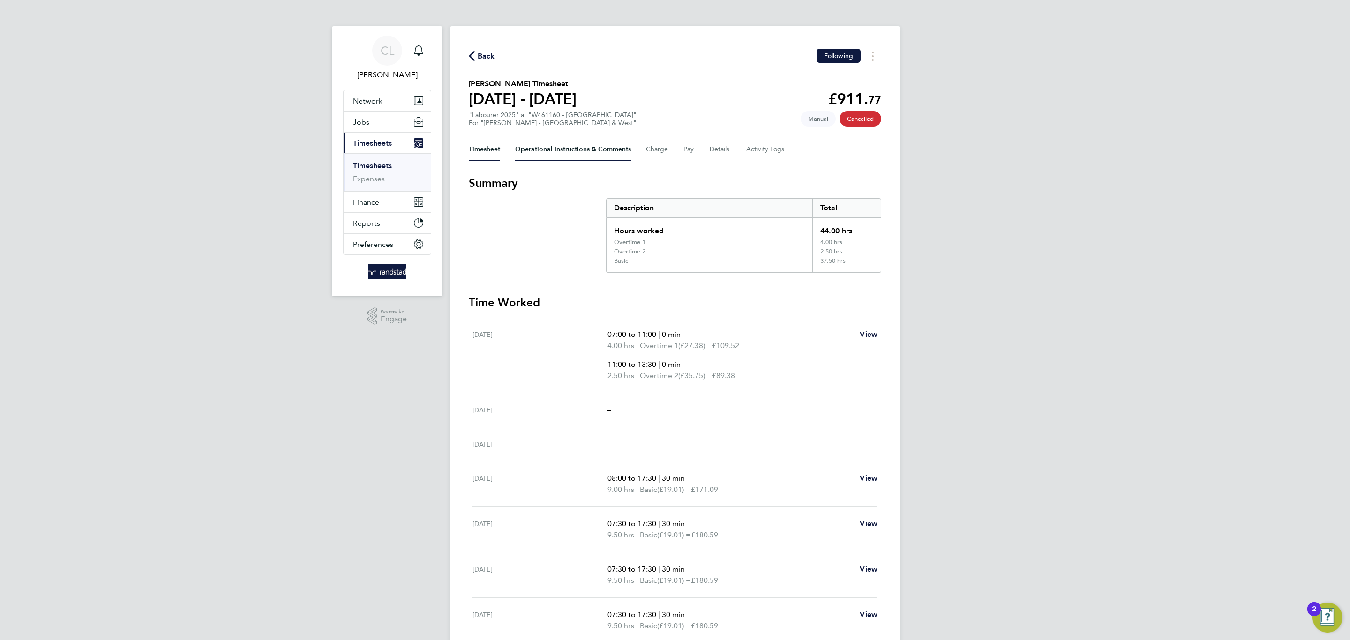
click at [531, 143] on Comments-tab "Operational Instructions & Comments" at bounding box center [573, 149] width 116 height 22
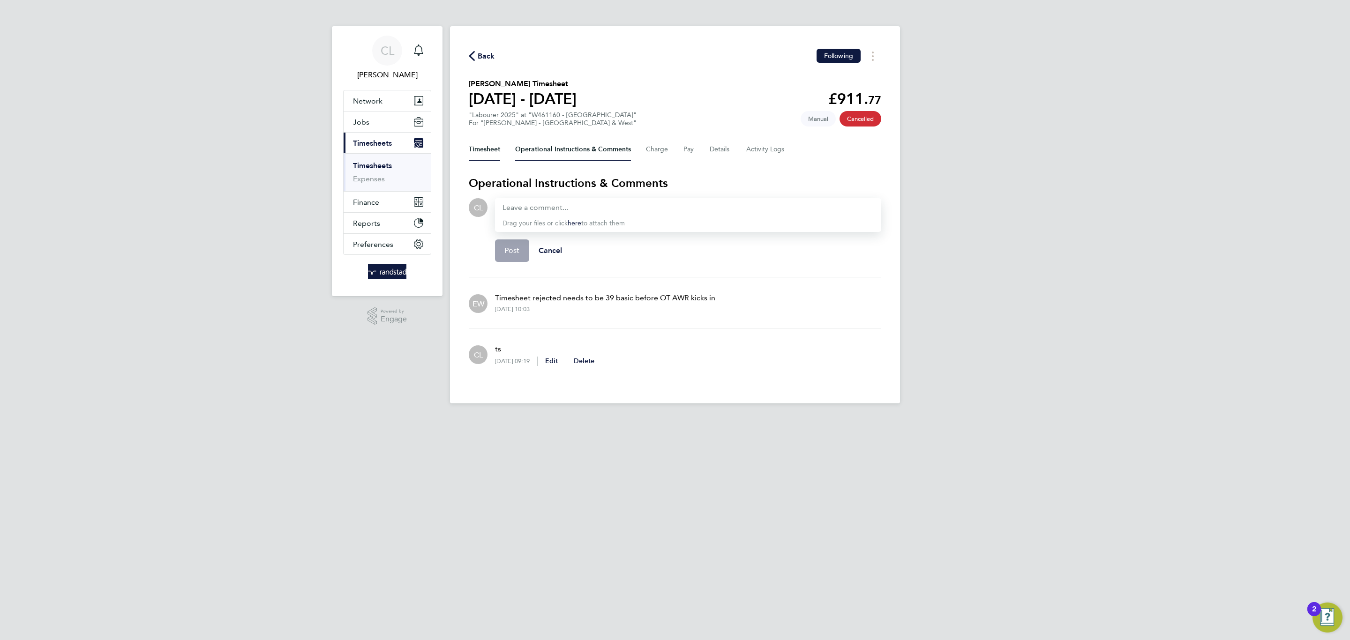
click at [481, 150] on button "Timesheet" at bounding box center [484, 149] width 31 height 22
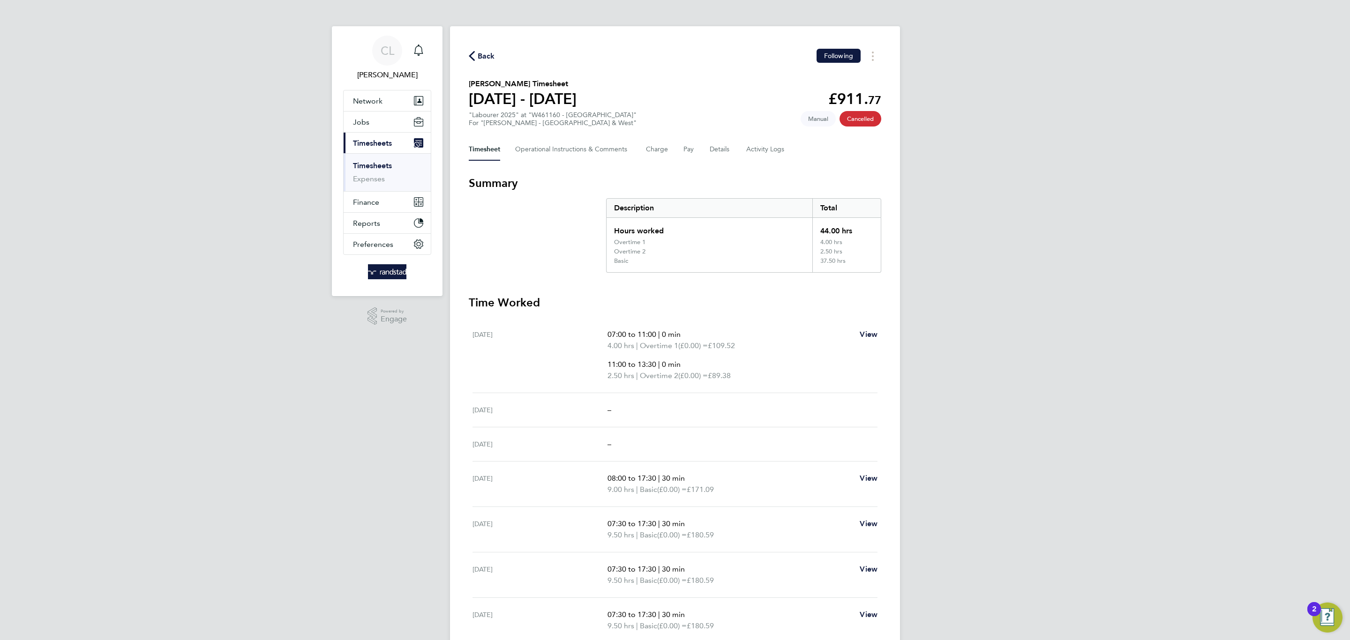
click at [513, 152] on div "Timesheet Operational Instructions & Comments Charge Pay Details Activity Logs" at bounding box center [675, 149] width 412 height 22
click at [527, 158] on Comments-tab "Operational Instructions & Comments" at bounding box center [573, 149] width 116 height 22
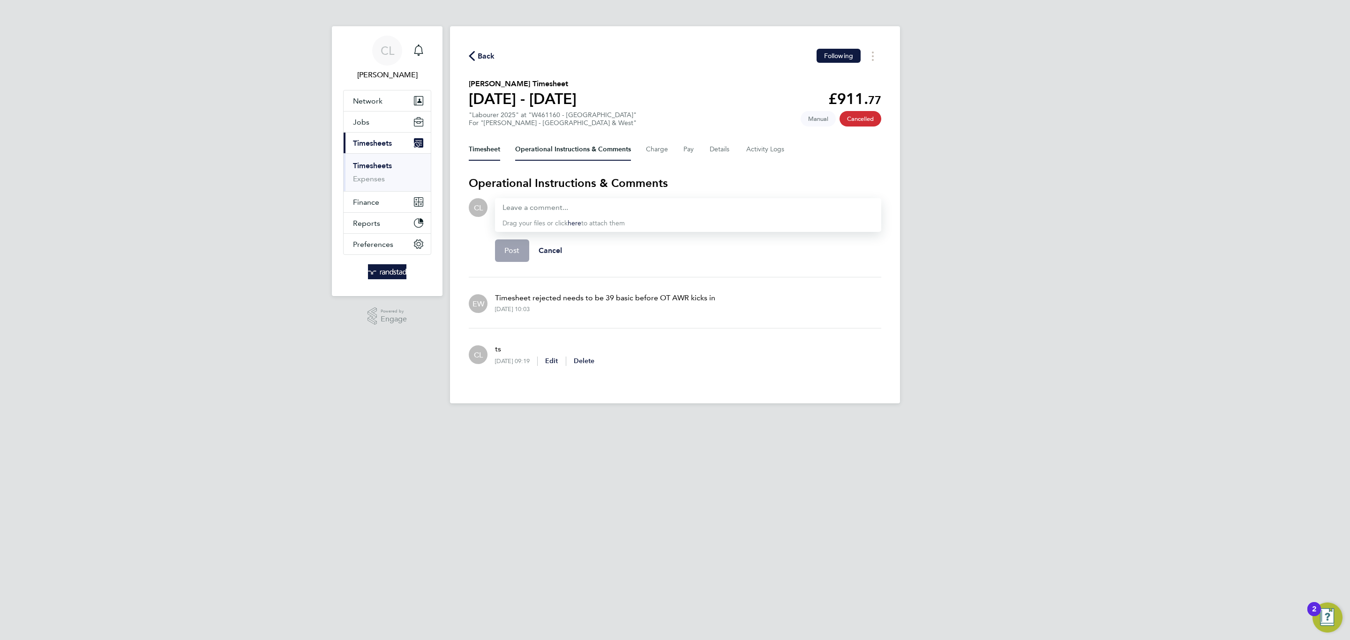
click at [499, 152] on button "Timesheet" at bounding box center [484, 149] width 31 height 22
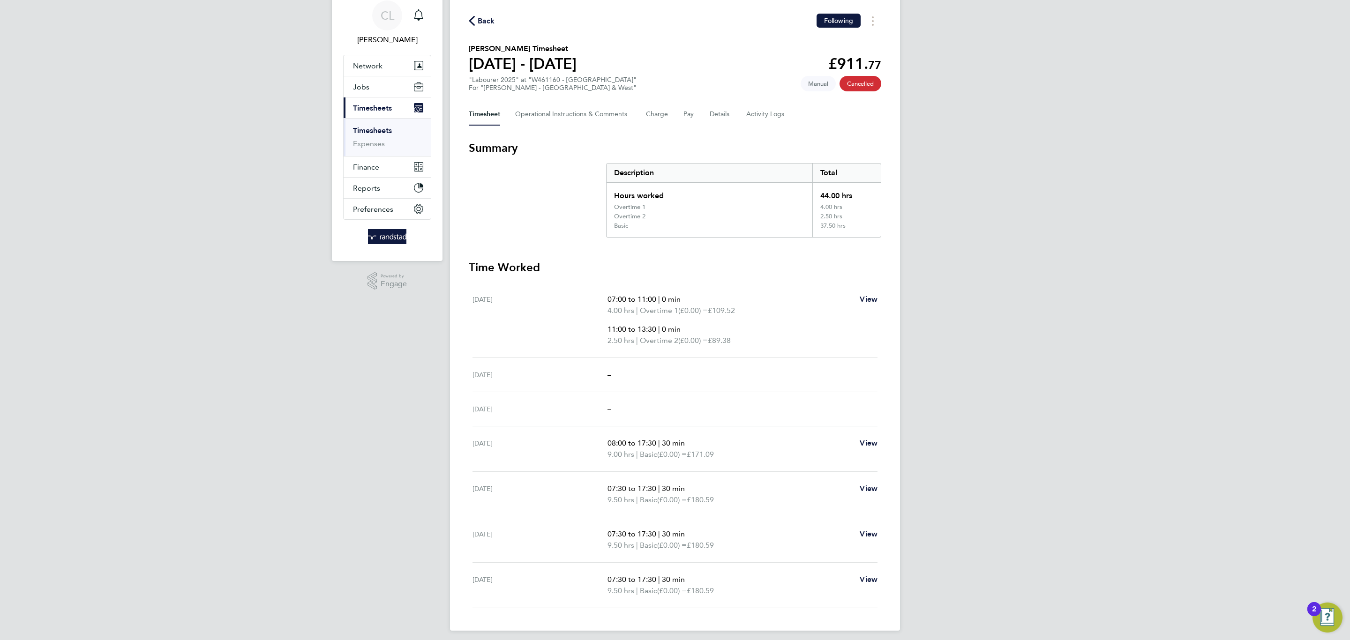
scroll to position [41, 0]
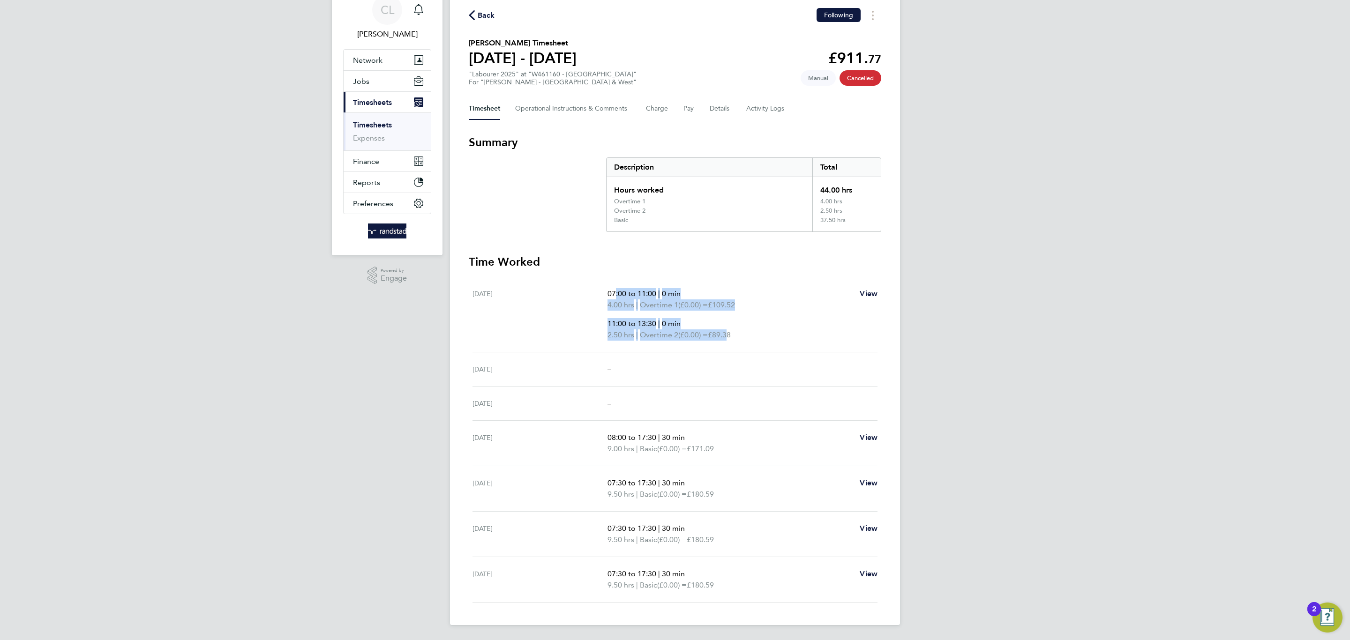
drag, startPoint x: 611, startPoint y: 294, endPoint x: 730, endPoint y: 339, distance: 127.7
click at [730, 339] on ul "07:00 to 11:00 | 0 min 4.00 hrs | Overtime 1 (£0.00) = £109.52 11:00 to 13:30 |…" at bounding box center [729, 314] width 245 height 52
drag, startPoint x: 742, startPoint y: 336, endPoint x: 600, endPoint y: 296, distance: 147.6
click at [600, 296] on div "Sat 23 Aug 07:00 to 11:00 | 0 min 4.00 hrs | Overtime 1 (£0.00) = £109.52 11:00…" at bounding box center [674, 314] width 405 height 75
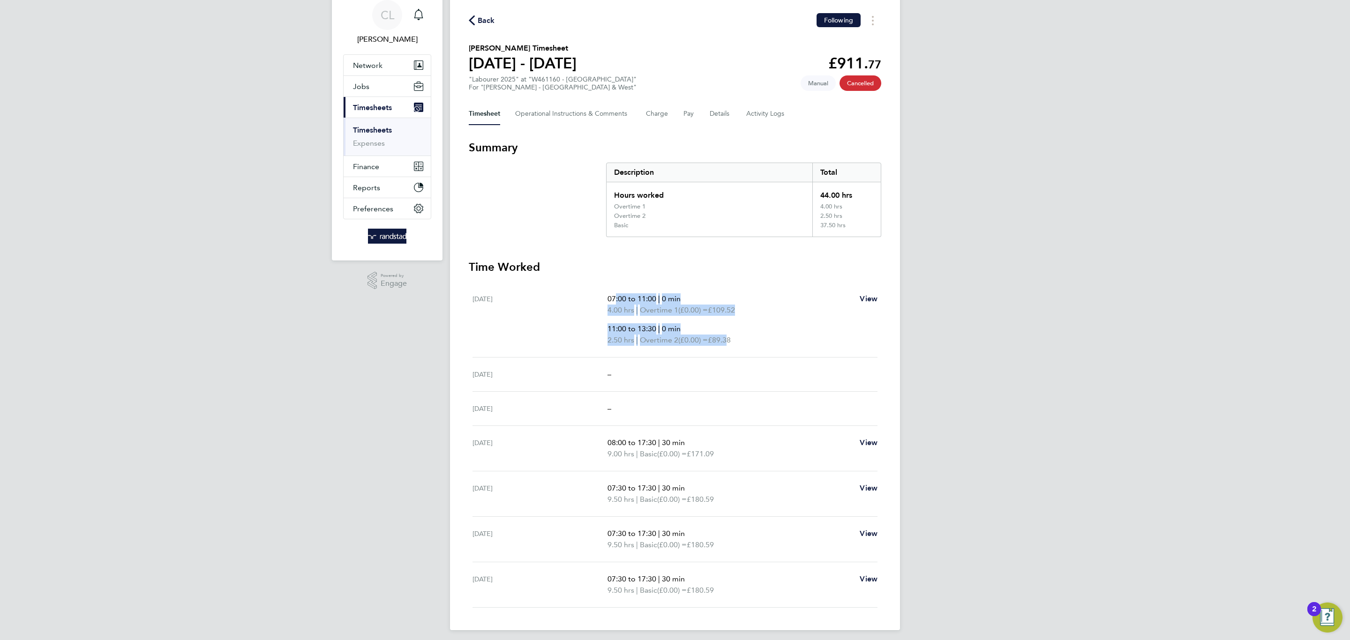
scroll to position [0, 0]
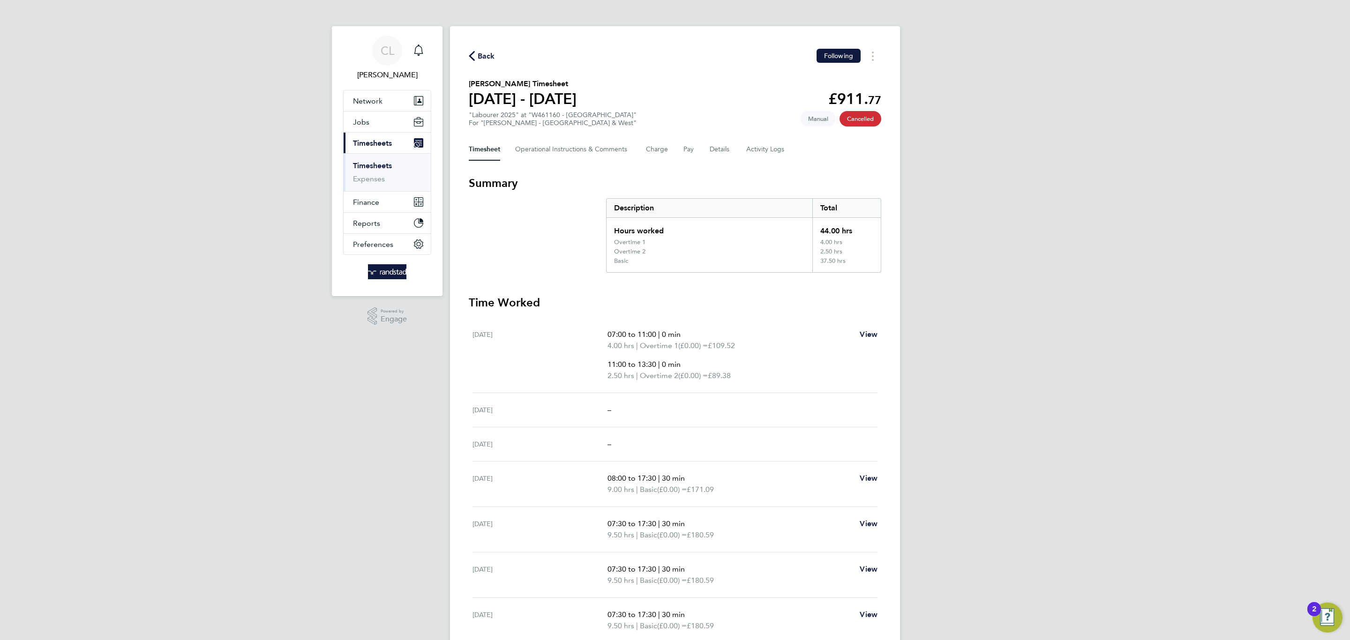
click at [474, 46] on div "Back Following Levan Broderick's Timesheet 23 - 29 Aug 2025 £911. 77 "Labourer …" at bounding box center [675, 346] width 450 height 640
click at [484, 56] on span "Back" at bounding box center [486, 56] width 17 height 11
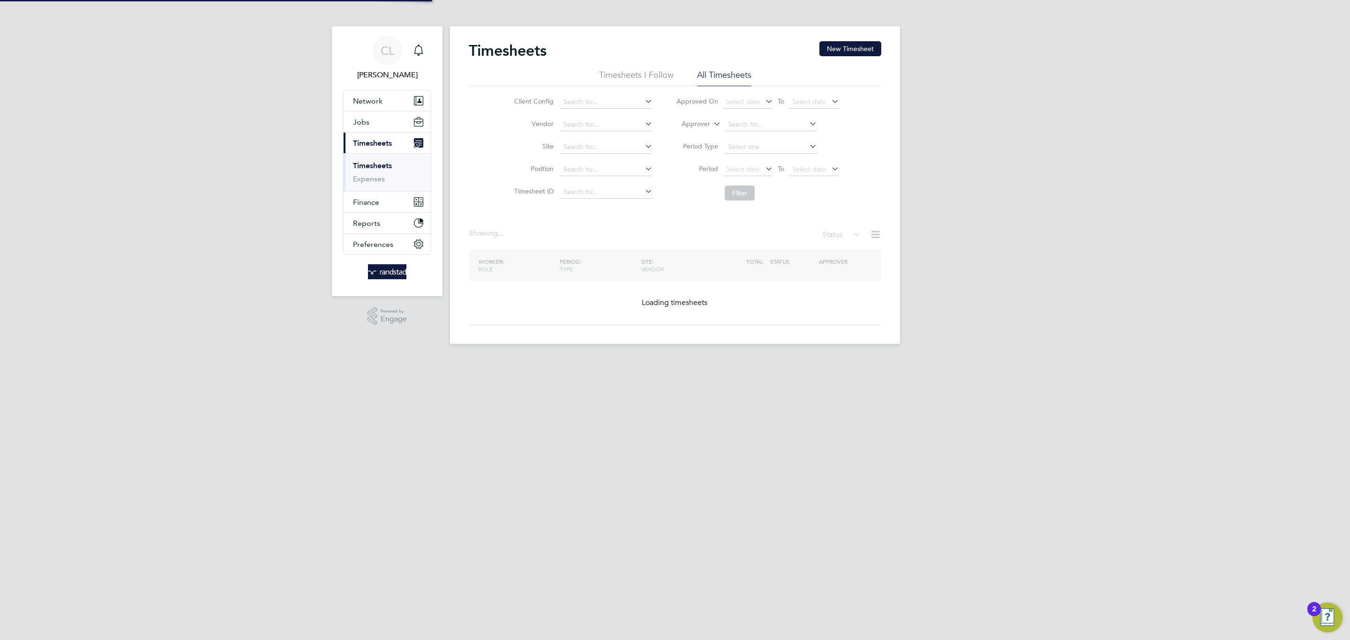
click at [826, 57] on div "Timesheets New Timesheet" at bounding box center [675, 55] width 412 height 28
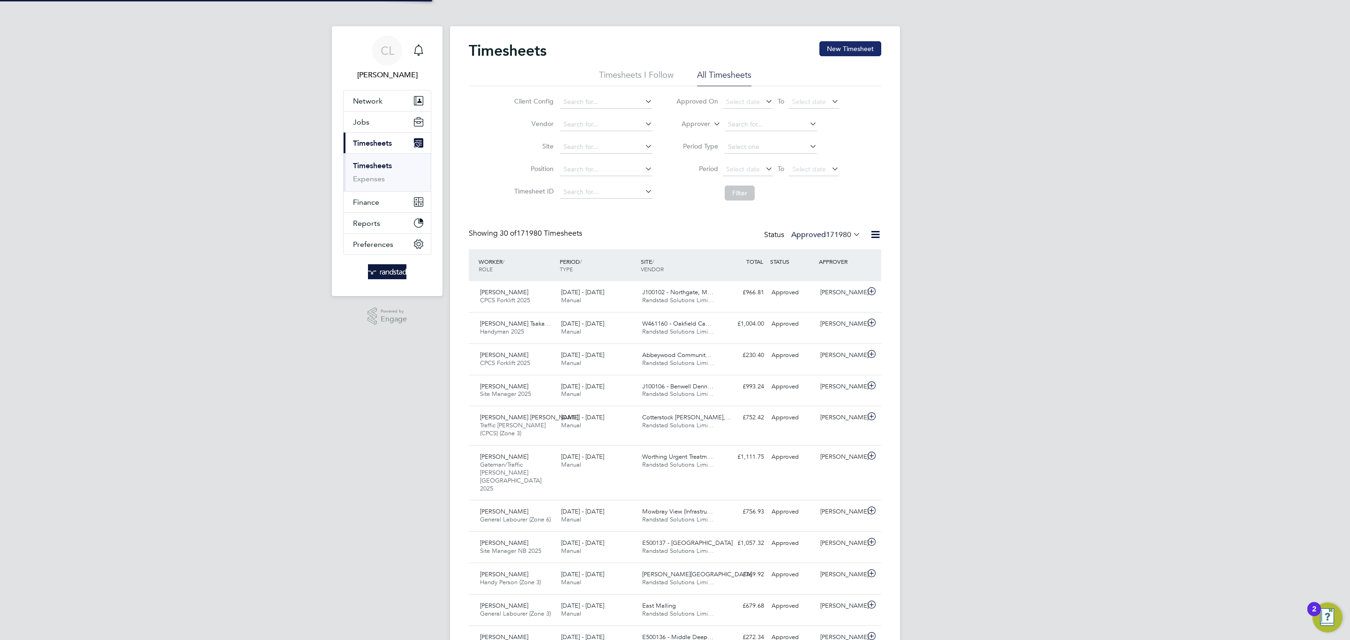
scroll to position [24, 82]
click at [829, 56] on button "New Timesheet" at bounding box center [850, 48] width 62 height 15
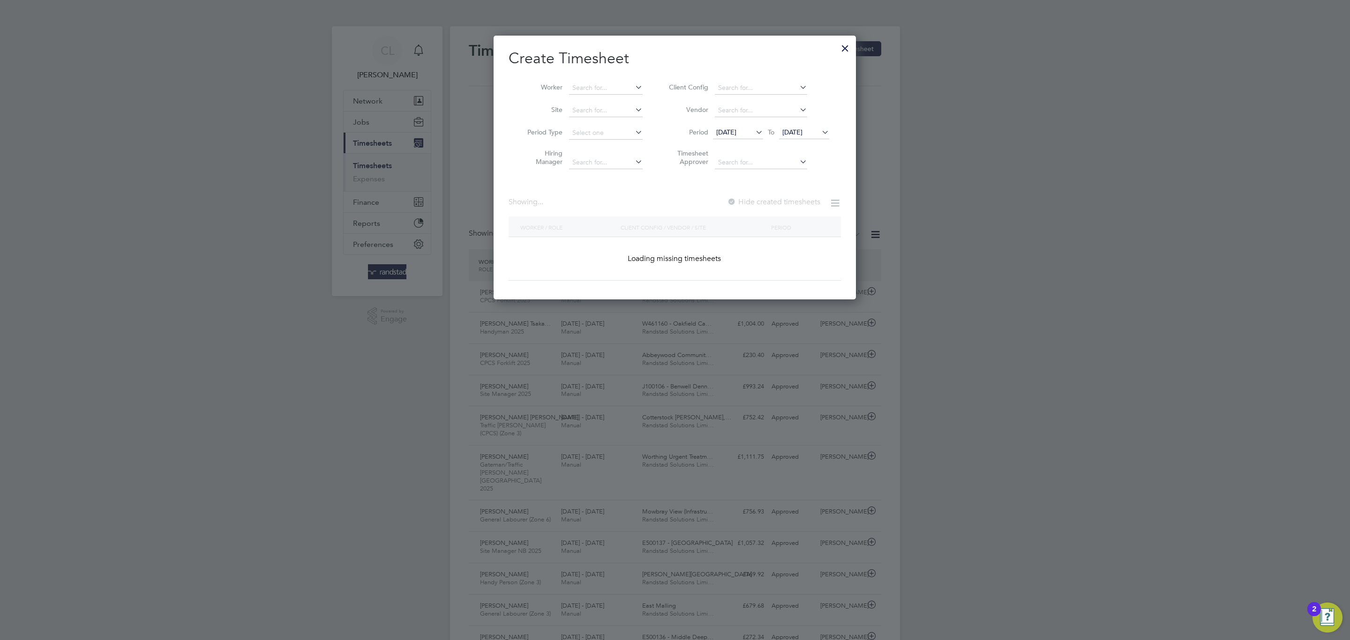
click at [633, 83] on icon at bounding box center [633, 87] width 0 height 13
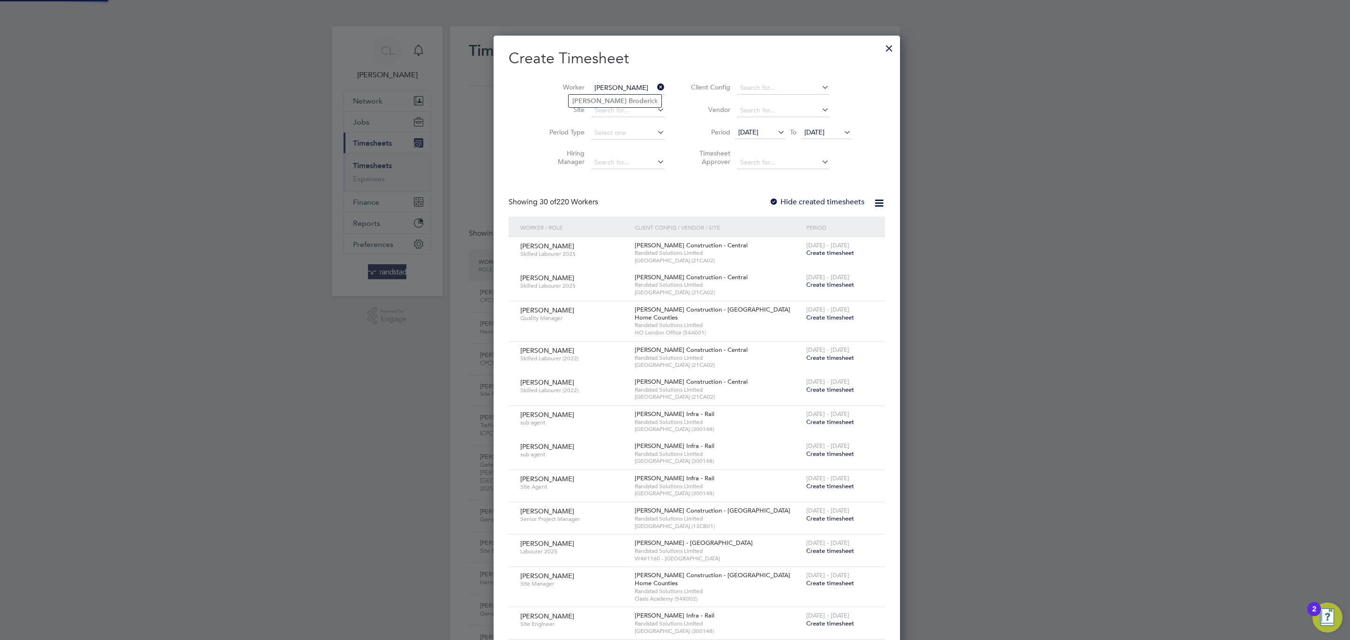
drag, startPoint x: 609, startPoint y: 103, endPoint x: 629, endPoint y: 120, distance: 26.6
click at [628, 105] on b "Broder" at bounding box center [638, 101] width 21 height 8
type input "Levan Broderick"
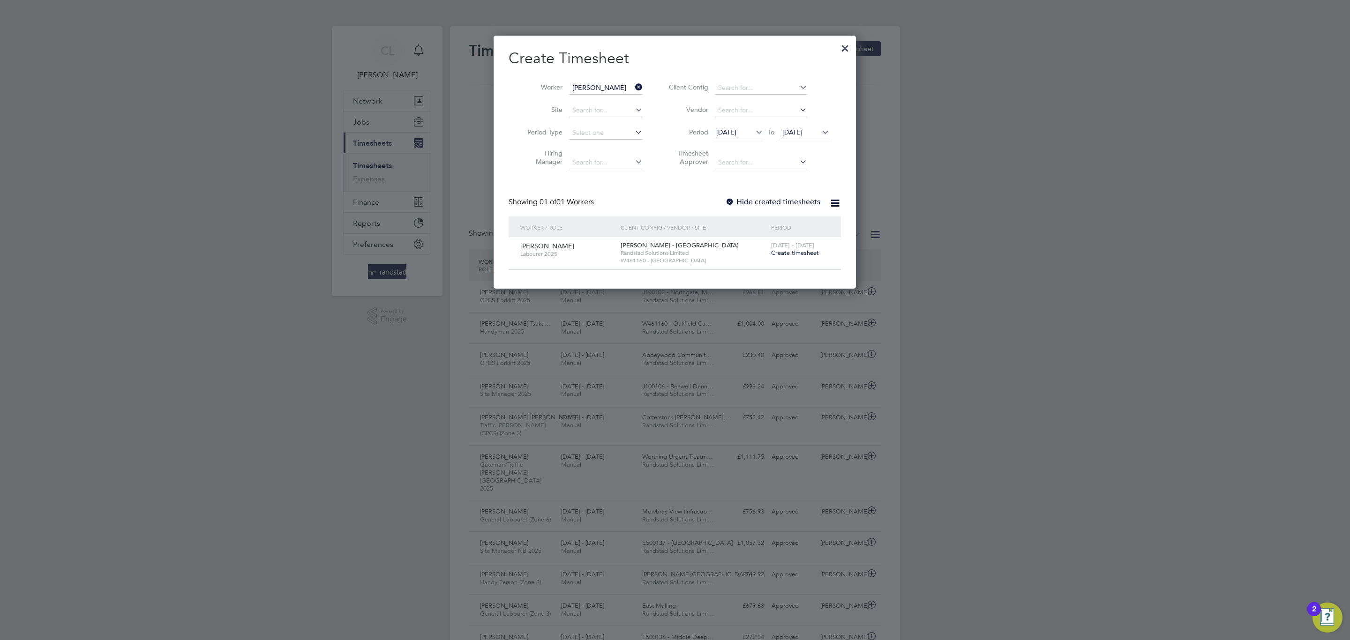
click at [724, 199] on div "Showing 01 of 01 Workers Hide created timesheets" at bounding box center [674, 206] width 332 height 19
click at [734, 199] on div at bounding box center [729, 202] width 9 height 9
click at [800, 253] on span "Create timesheet" at bounding box center [795, 253] width 48 height 8
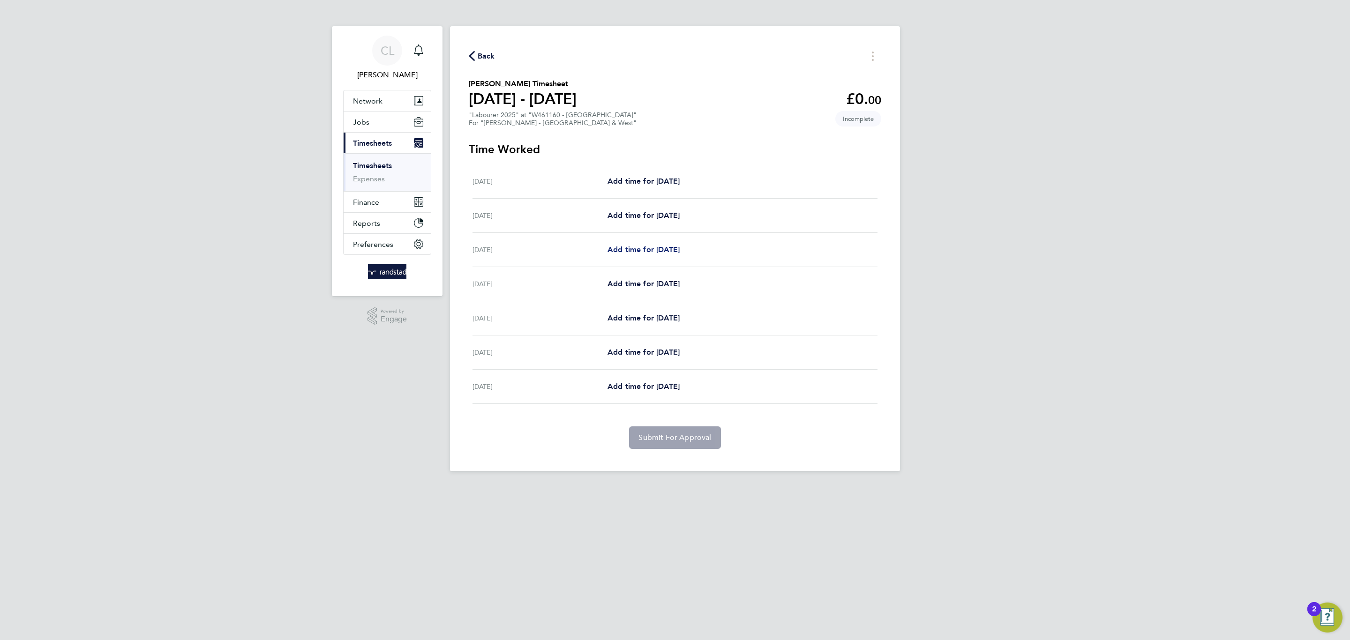
click at [669, 245] on span "Add time for Mon 25 Aug" at bounding box center [643, 249] width 72 height 9
select select "60"
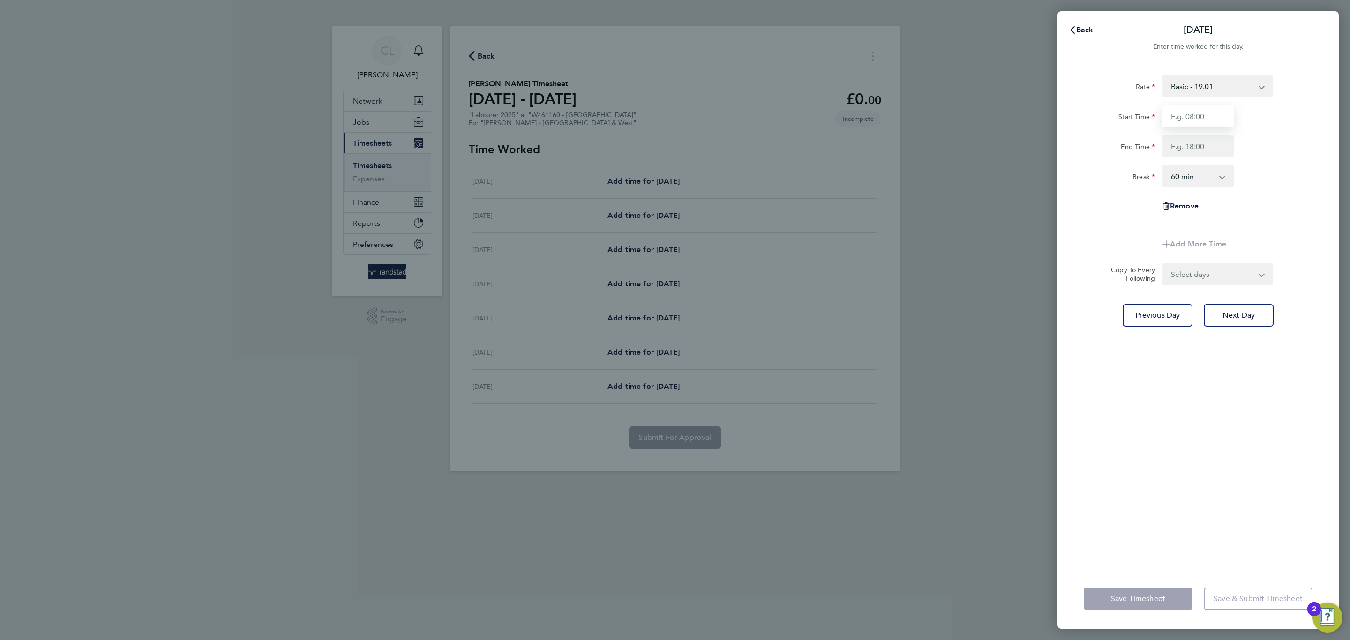
click at [1212, 119] on input "Start Time" at bounding box center [1197, 116] width 71 height 22
type input "07:30"
click at [1242, 142] on div "End Time" at bounding box center [1198, 146] width 236 height 22
click at [1218, 145] on input "End Time" at bounding box center [1197, 146] width 71 height 22
type input "17:00"
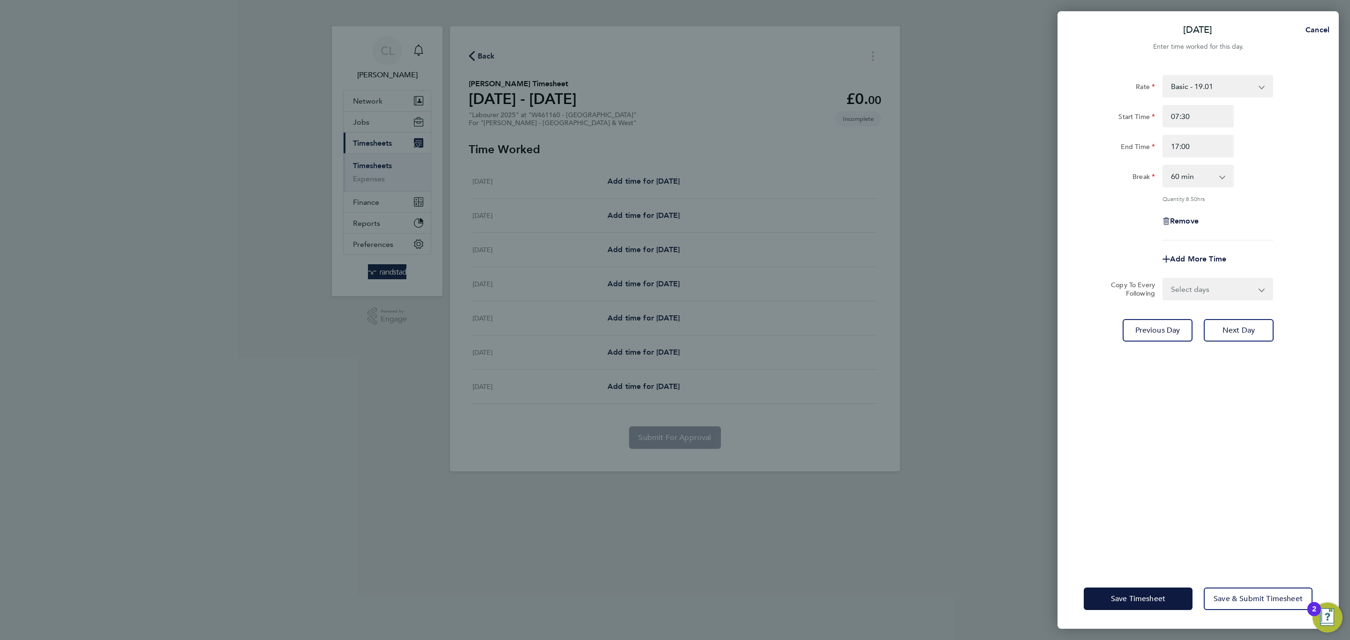
click at [1230, 177] on app-icon-cross-button at bounding box center [1226, 176] width 11 height 21
click at [1219, 178] on select "0 min 15 min 30 min 45 min 60 min 75 min 90 min" at bounding box center [1192, 176] width 58 height 21
select select "30"
click at [1163, 166] on select "0 min 15 min 30 min 45 min 60 min 75 min 90 min" at bounding box center [1192, 176] width 58 height 21
click at [1232, 210] on div "Remove" at bounding box center [1197, 221] width 79 height 22
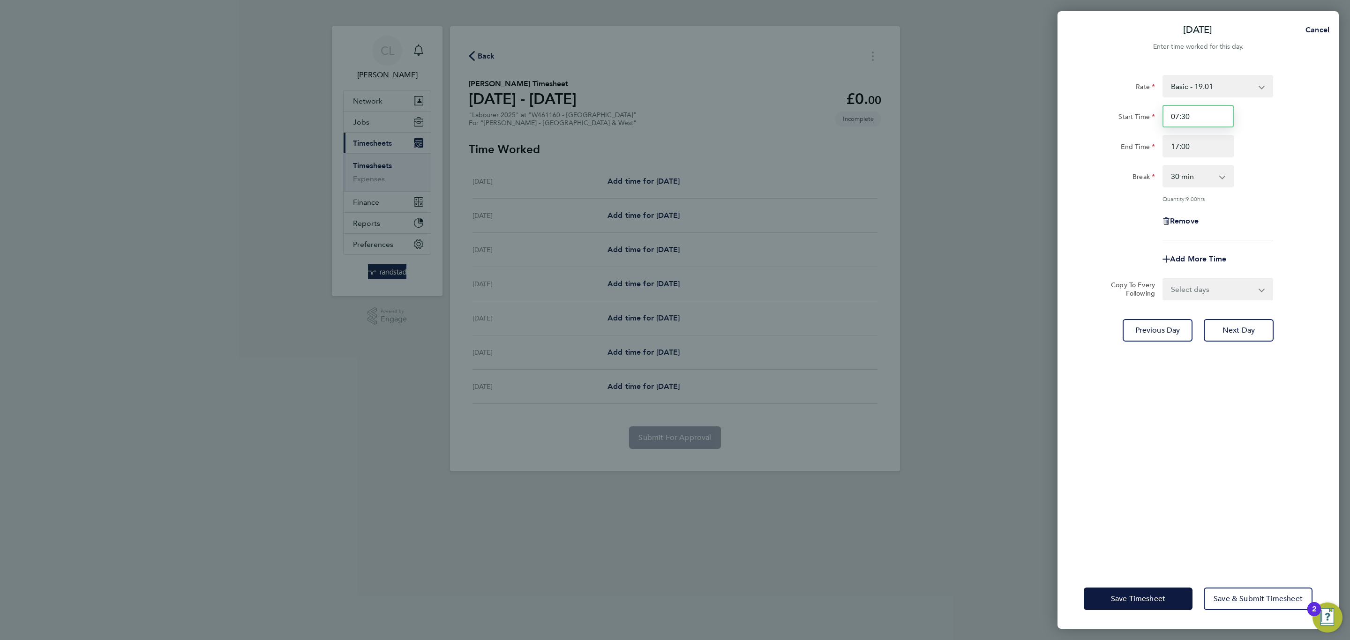
drag, startPoint x: 1199, startPoint y: 113, endPoint x: 1109, endPoint y: 115, distance: 89.5
click at [1109, 115] on div "Start Time 07:30" at bounding box center [1198, 116] width 236 height 22
type input "08:00"
click at [1278, 248] on div "Add More Time" at bounding box center [1198, 259] width 236 height 22
click at [1231, 433] on div "Rate Basic - 19.01 Overtime 1 - 27.38 Overtime 2 - 35.75 Start Time 08:00 End T…" at bounding box center [1197, 316] width 281 height 505
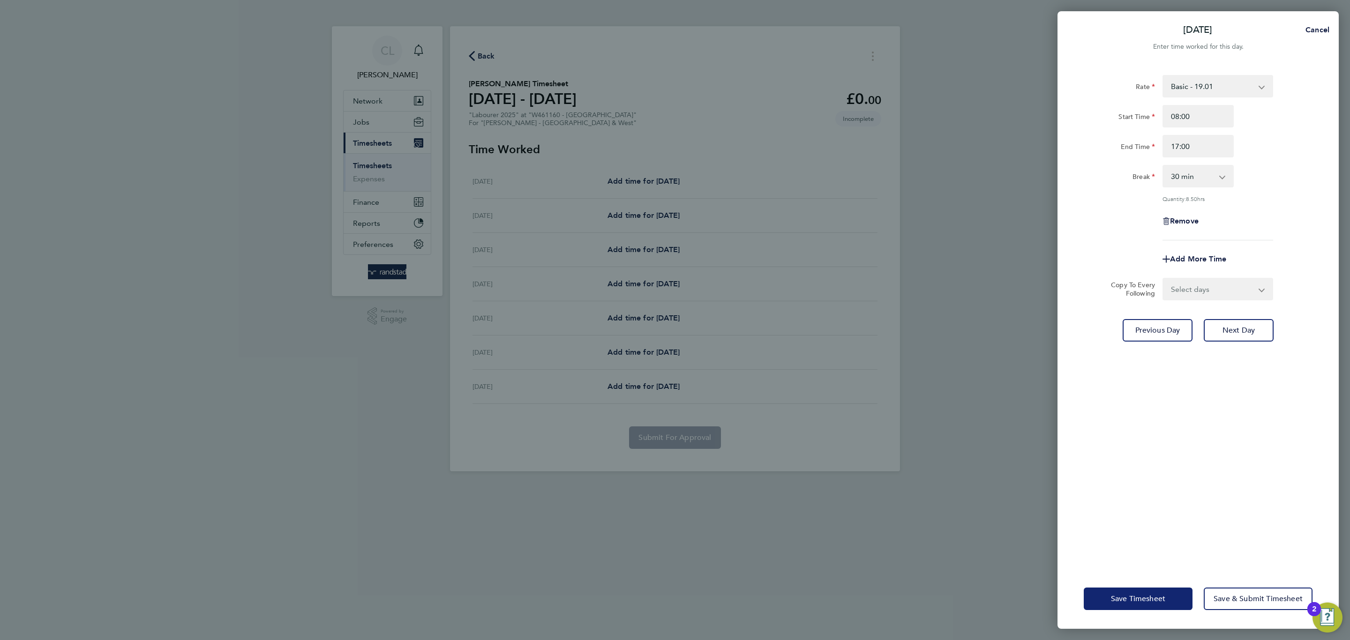
click at [1135, 598] on span "Save Timesheet" at bounding box center [1138, 598] width 54 height 9
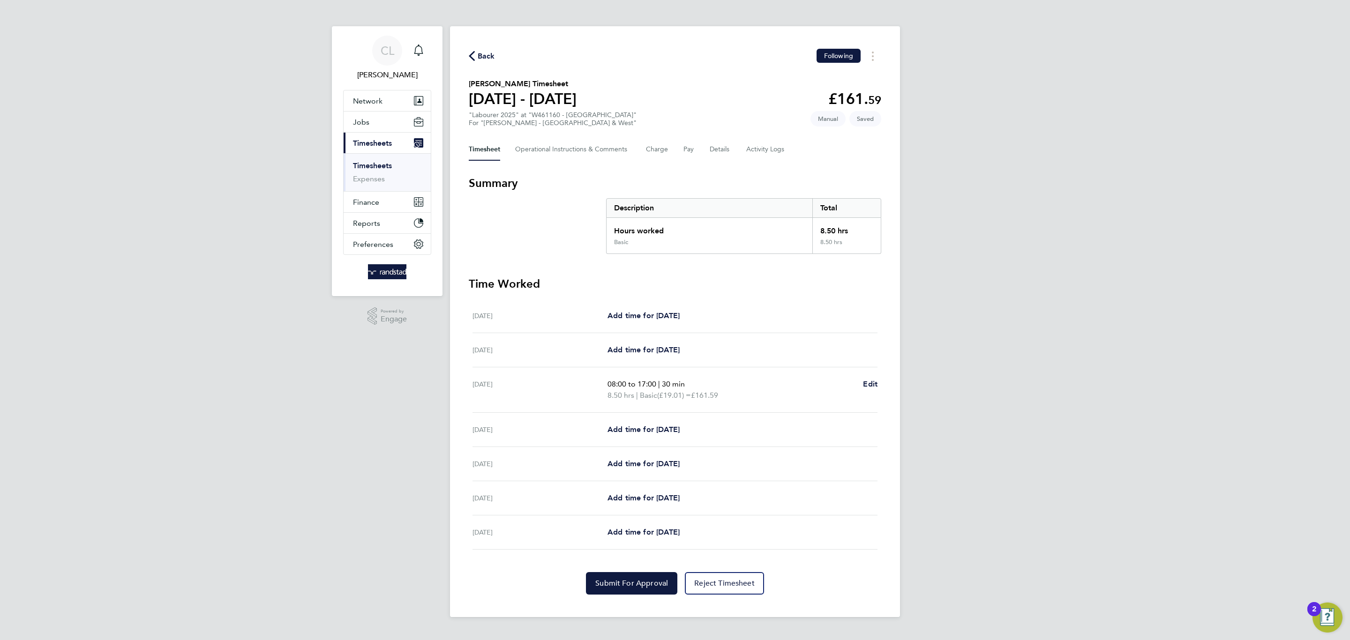
click at [862, 388] on div "08:00 to 17:00 | 30 min 8.50 hrs | Basic (£19.01) = £161.59 Edit" at bounding box center [742, 390] width 270 height 22
click at [865, 381] on span "Edit" at bounding box center [870, 384] width 15 height 9
select select "30"
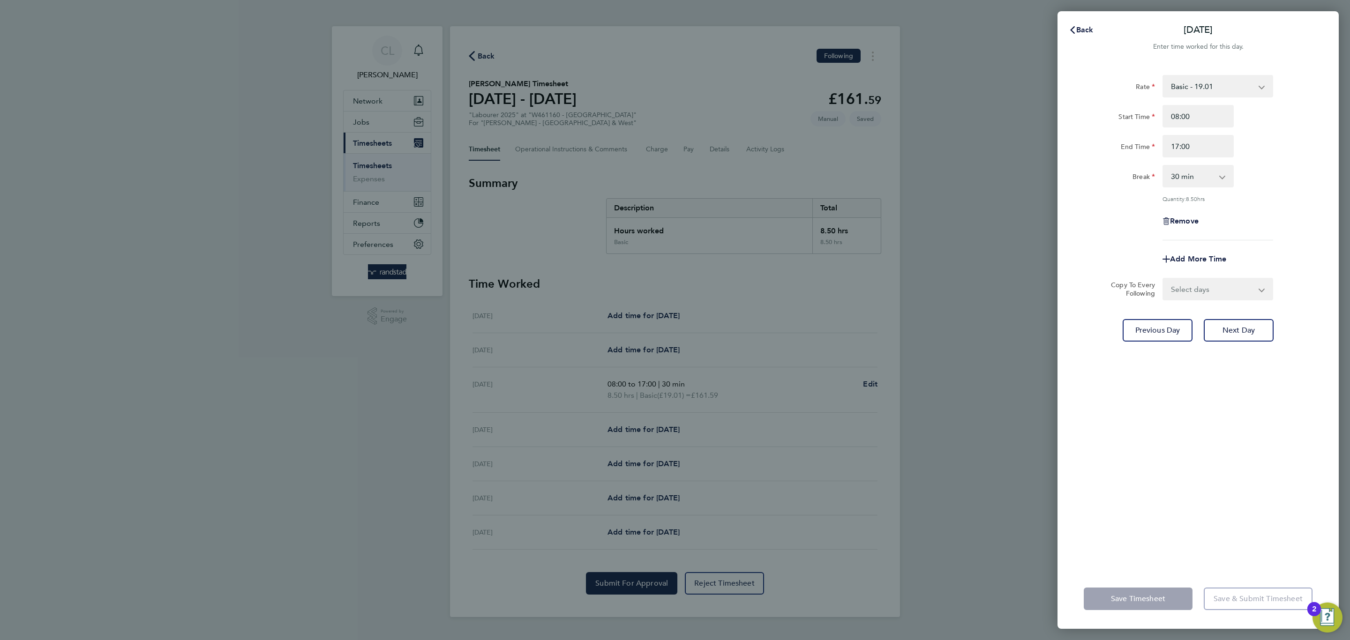
click at [1179, 224] on div "Remove" at bounding box center [1197, 221] width 79 height 22
click at [1179, 227] on div "Remove" at bounding box center [1197, 221] width 79 height 22
click at [1176, 224] on span "Remove" at bounding box center [1184, 220] width 29 height 9
select select "null"
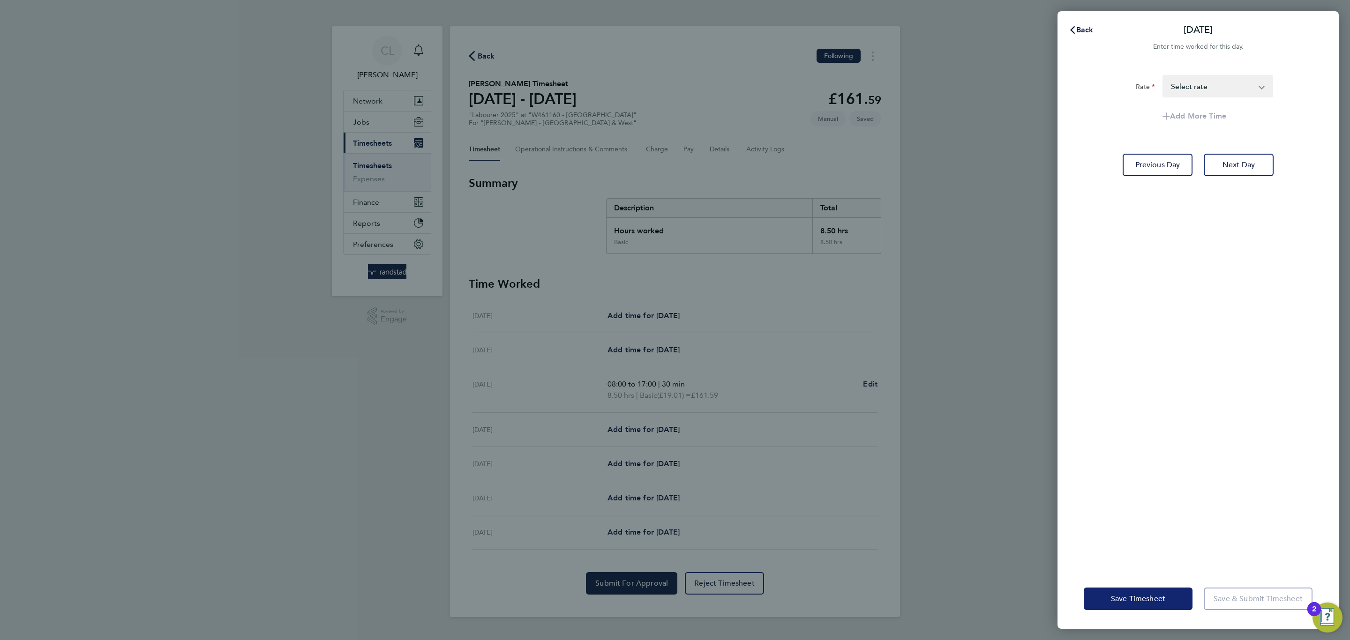
click at [1121, 594] on span "Save Timesheet" at bounding box center [1138, 598] width 54 height 9
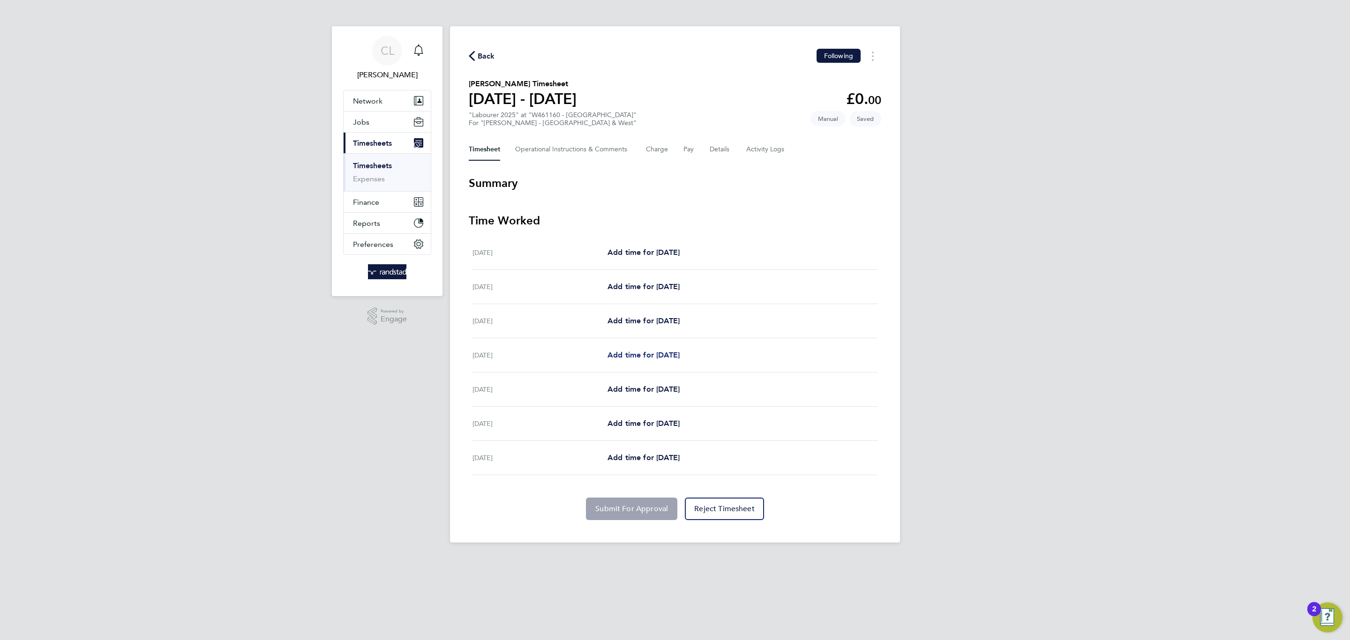
click at [661, 353] on span "Add time for Tue 26 Aug" at bounding box center [643, 355] width 72 height 9
select select "60"
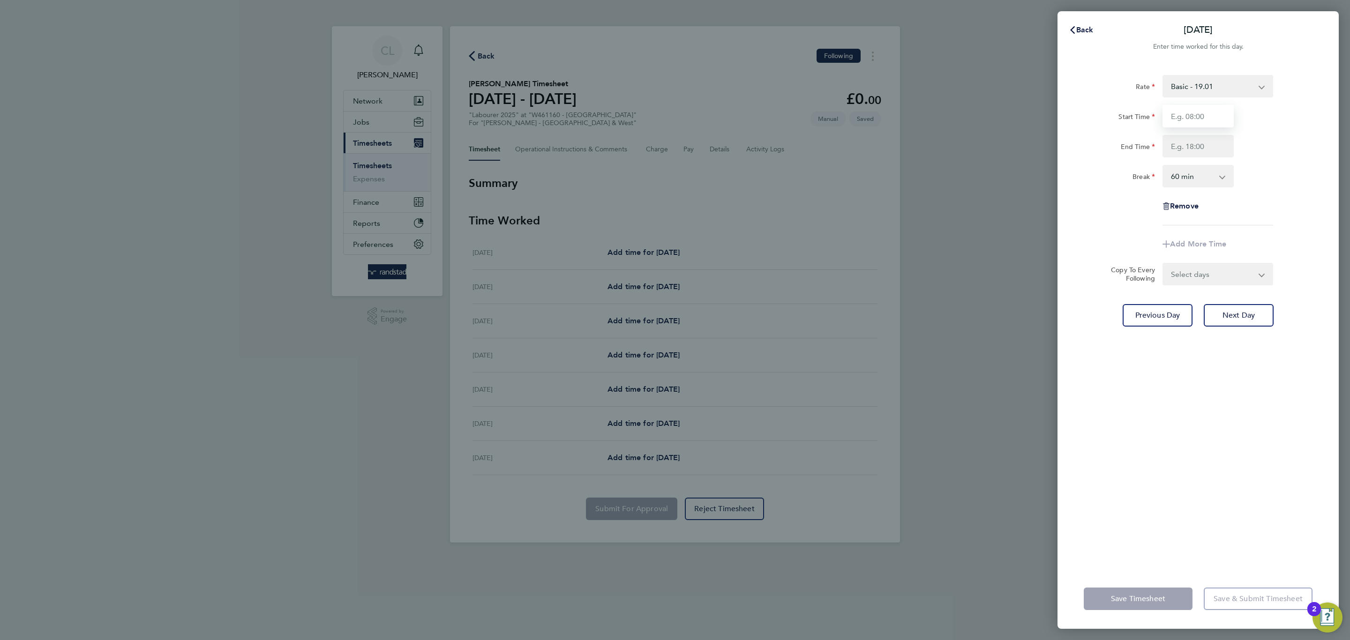
click at [1172, 122] on input "Start Time" at bounding box center [1197, 116] width 71 height 22
type input "08:00"
click at [1195, 152] on input "End Time" at bounding box center [1197, 146] width 71 height 22
type input "17:30"
click at [1165, 180] on select "0 min 15 min 30 min 45 min 60 min 75 min 90 min" at bounding box center [1192, 176] width 58 height 21
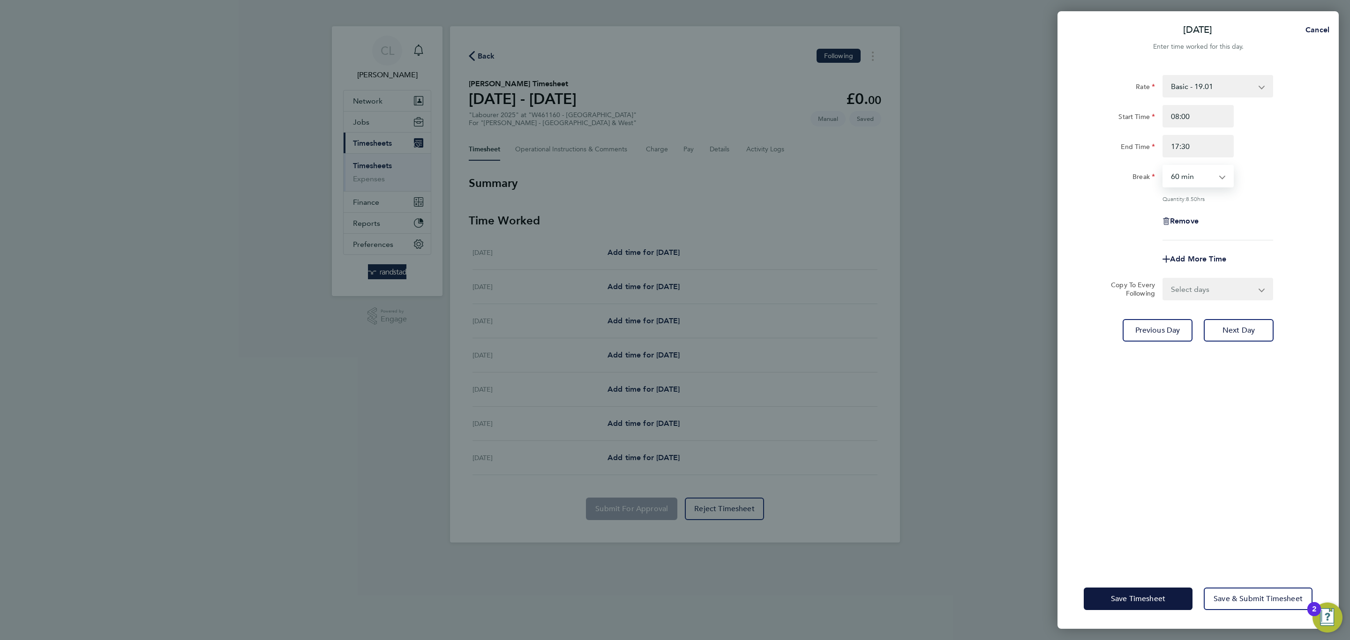
select select "30"
click at [1163, 166] on select "0 min 15 min 30 min 45 min 60 min 75 min 90 min" at bounding box center [1192, 176] width 58 height 21
click at [1132, 591] on button "Save Timesheet" at bounding box center [1137, 599] width 109 height 22
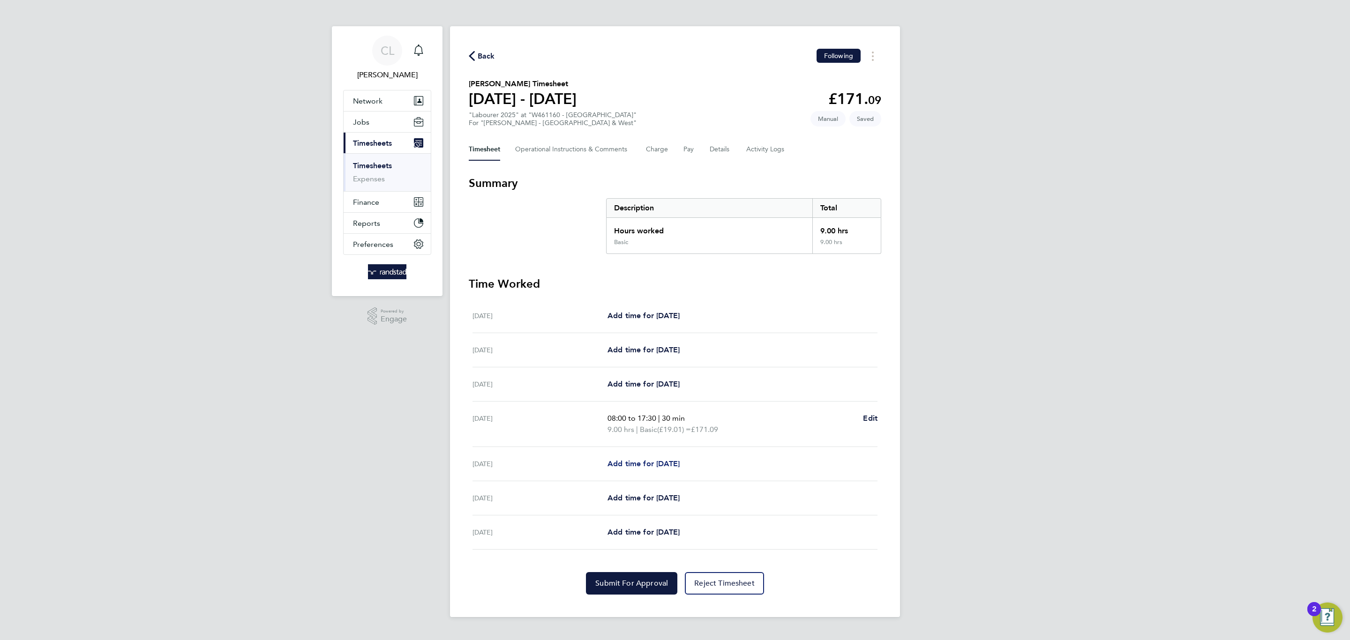
click at [642, 466] on span "Add time for Wed 27 Aug" at bounding box center [643, 463] width 72 height 9
select select "60"
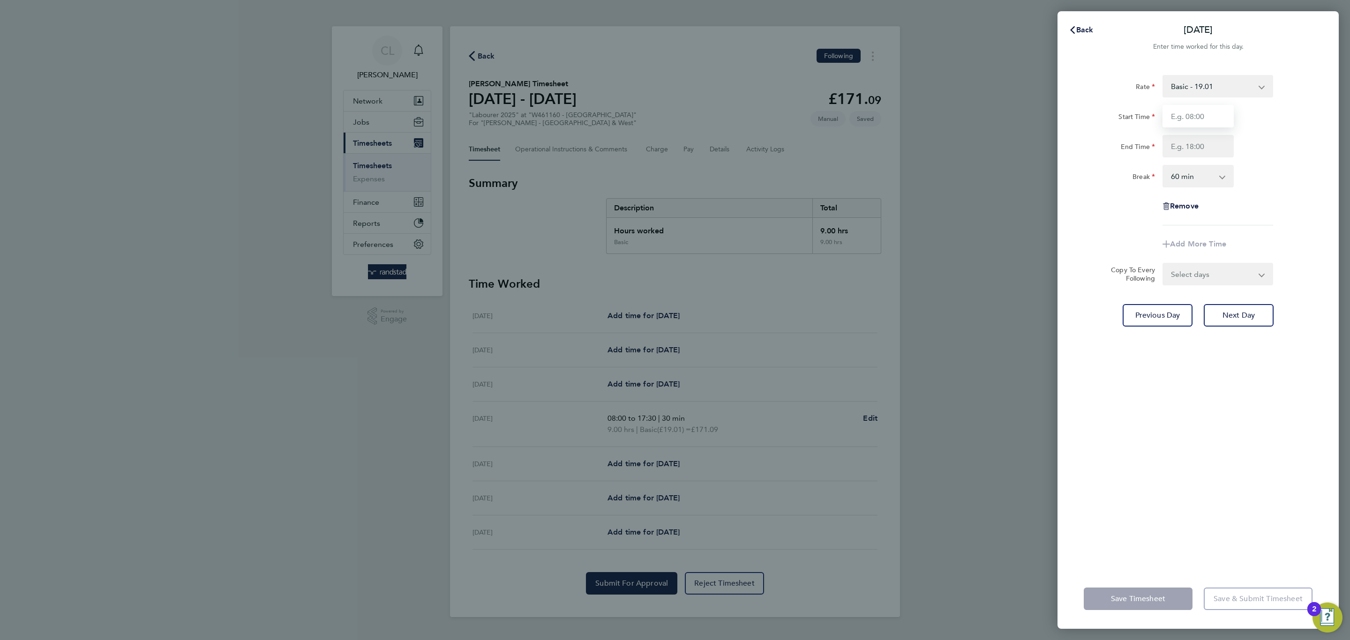
click at [1194, 117] on input "Start Time" at bounding box center [1197, 116] width 71 height 22
type input "07:30"
click at [1229, 146] on input "End Time" at bounding box center [1197, 146] width 71 height 22
type input "17:30"
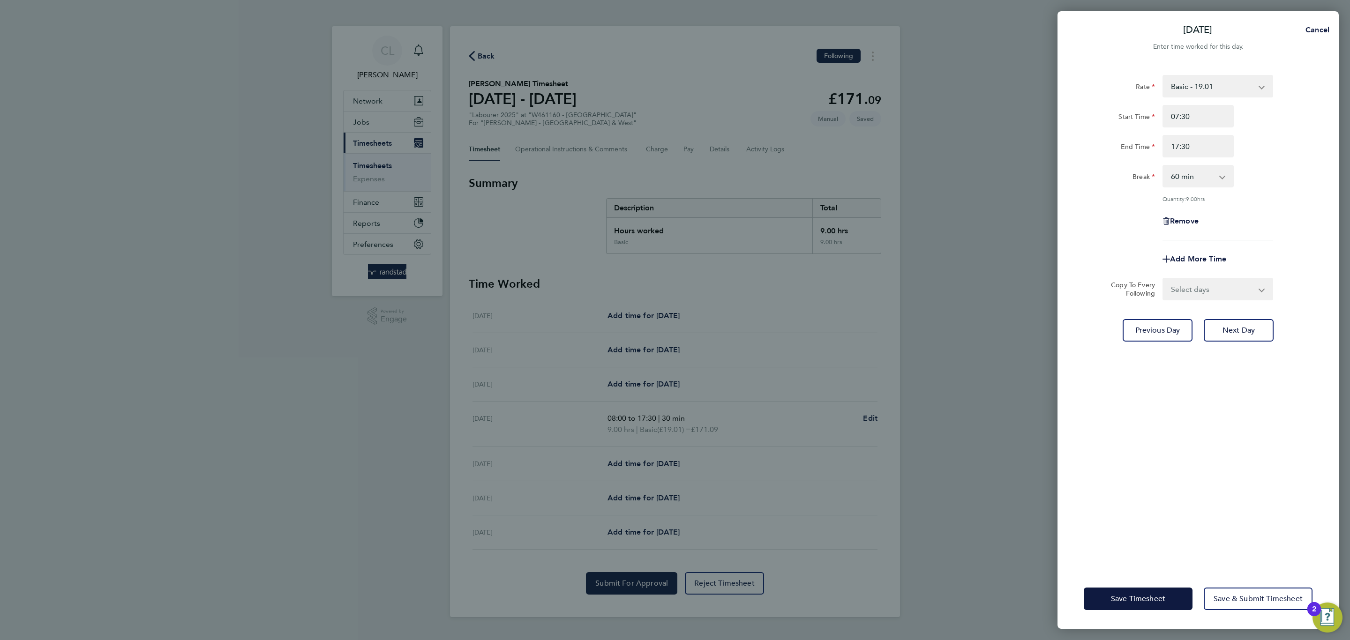
click at [1161, 175] on div "0 min 15 min 30 min 45 min 60 min 75 min 90 min" at bounding box center [1197, 176] width 79 height 22
click at [1178, 179] on select "0 min 15 min 30 min 45 min 60 min 75 min 90 min" at bounding box center [1192, 176] width 58 height 21
select select "30"
click at [1163, 166] on select "0 min 15 min 30 min 45 min 60 min 75 min 90 min" at bounding box center [1192, 176] width 58 height 21
click at [1167, 608] on button "Save Timesheet" at bounding box center [1137, 599] width 109 height 22
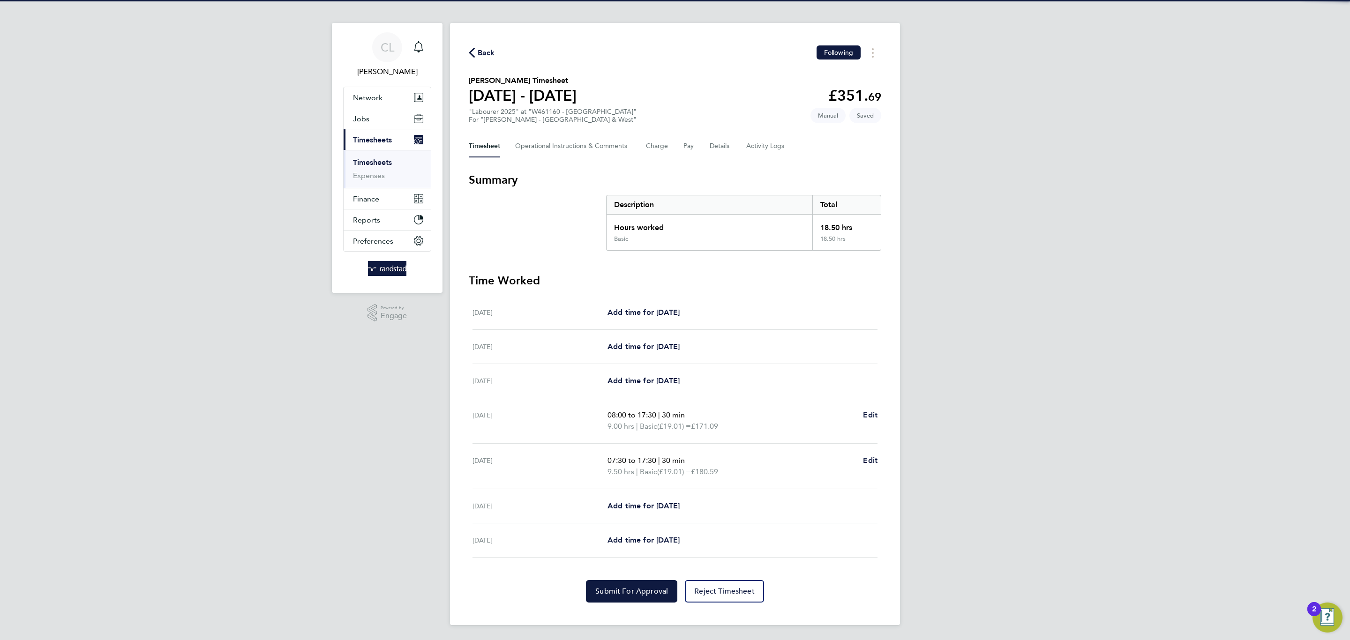
scroll to position [4, 0]
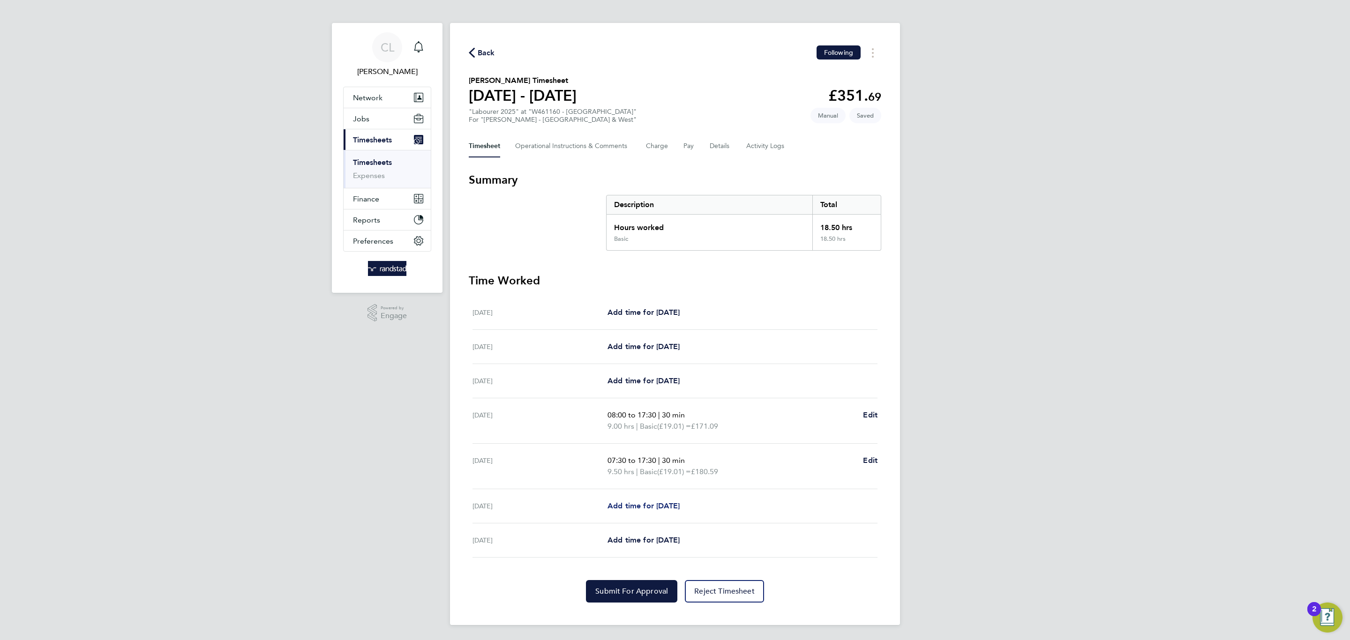
click at [652, 507] on span "Add time for Thu 28 Aug" at bounding box center [643, 505] width 72 height 9
select select "60"
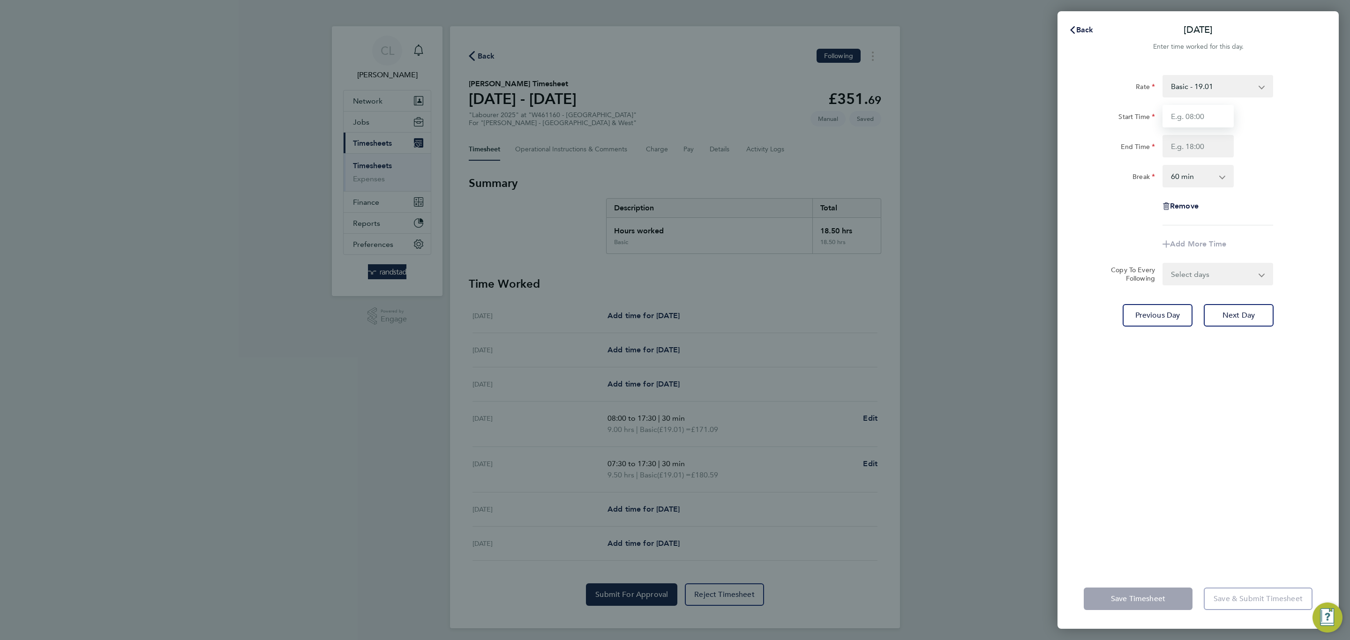
click at [1207, 116] on input "Start Time" at bounding box center [1197, 116] width 71 height 22
type input "07:30"
click at [1213, 146] on input "End Time" at bounding box center [1197, 146] width 71 height 22
type input "17:30"
click at [1199, 176] on select "0 min 15 min 30 min 45 min 60 min 75 min 90 min" at bounding box center [1192, 176] width 58 height 21
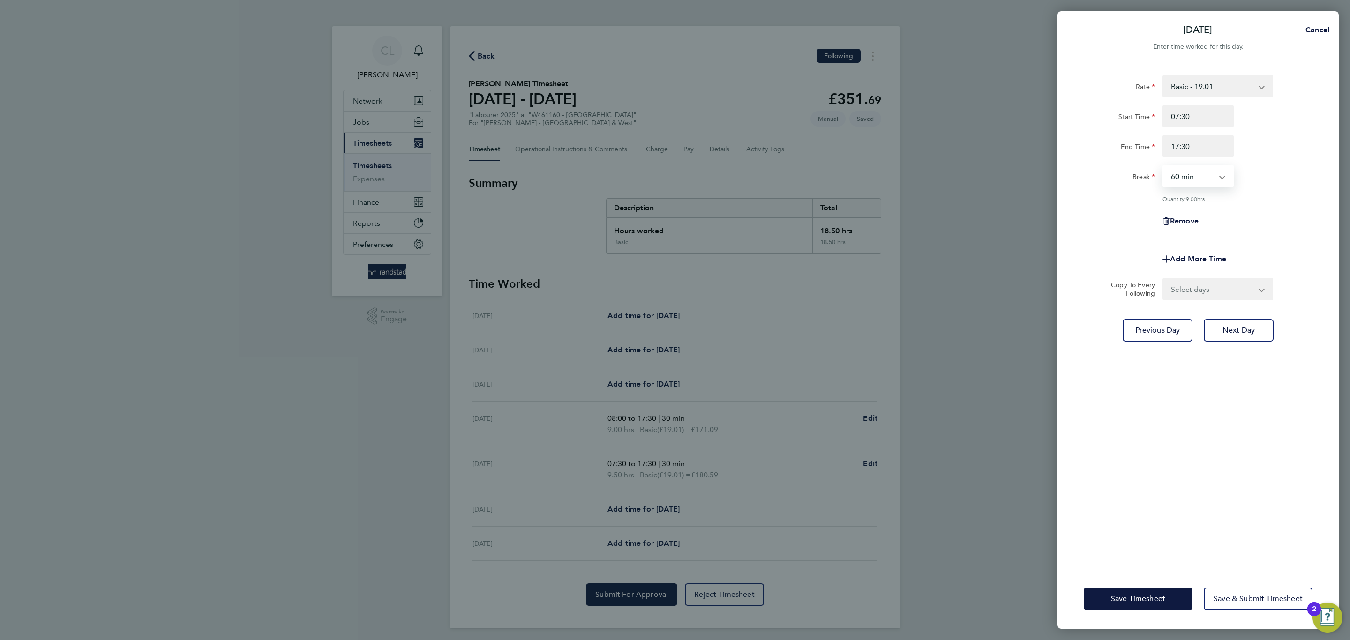
select select "30"
click at [1163, 166] on select "0 min 15 min 30 min 45 min 60 min 75 min 90 min" at bounding box center [1192, 176] width 58 height 21
click at [1135, 596] on span "Save Timesheet" at bounding box center [1138, 598] width 54 height 9
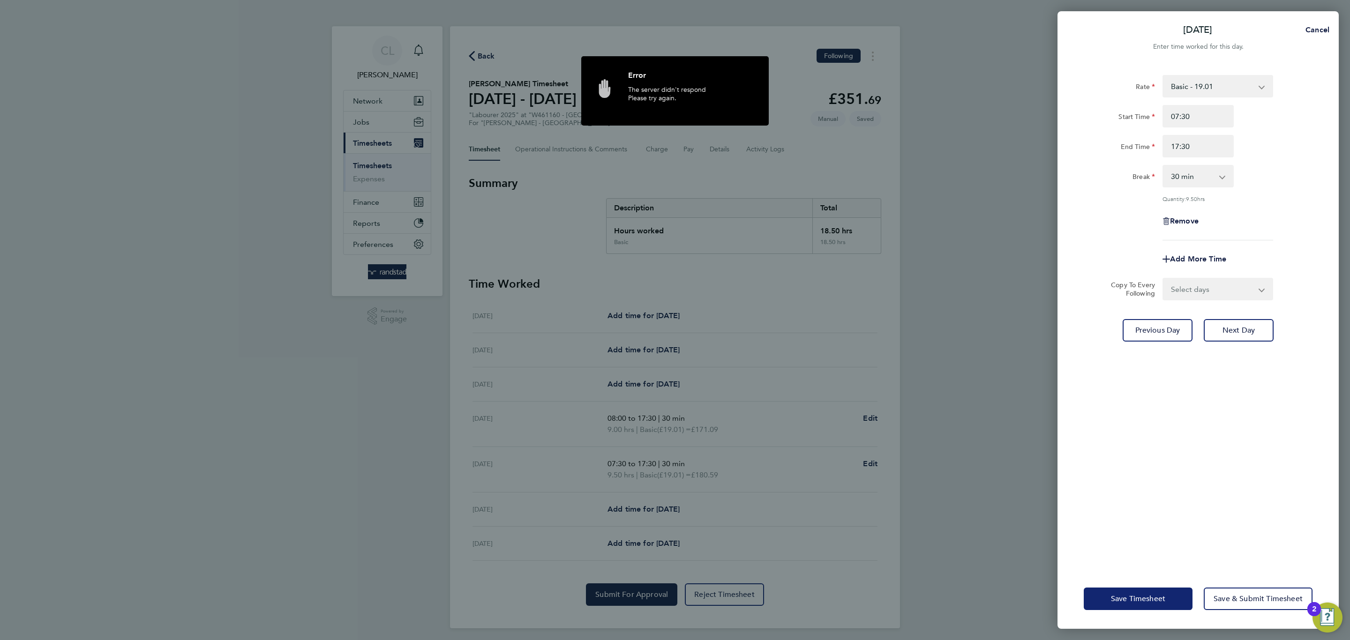
click at [1142, 593] on button "Save Timesheet" at bounding box center [1137, 599] width 109 height 22
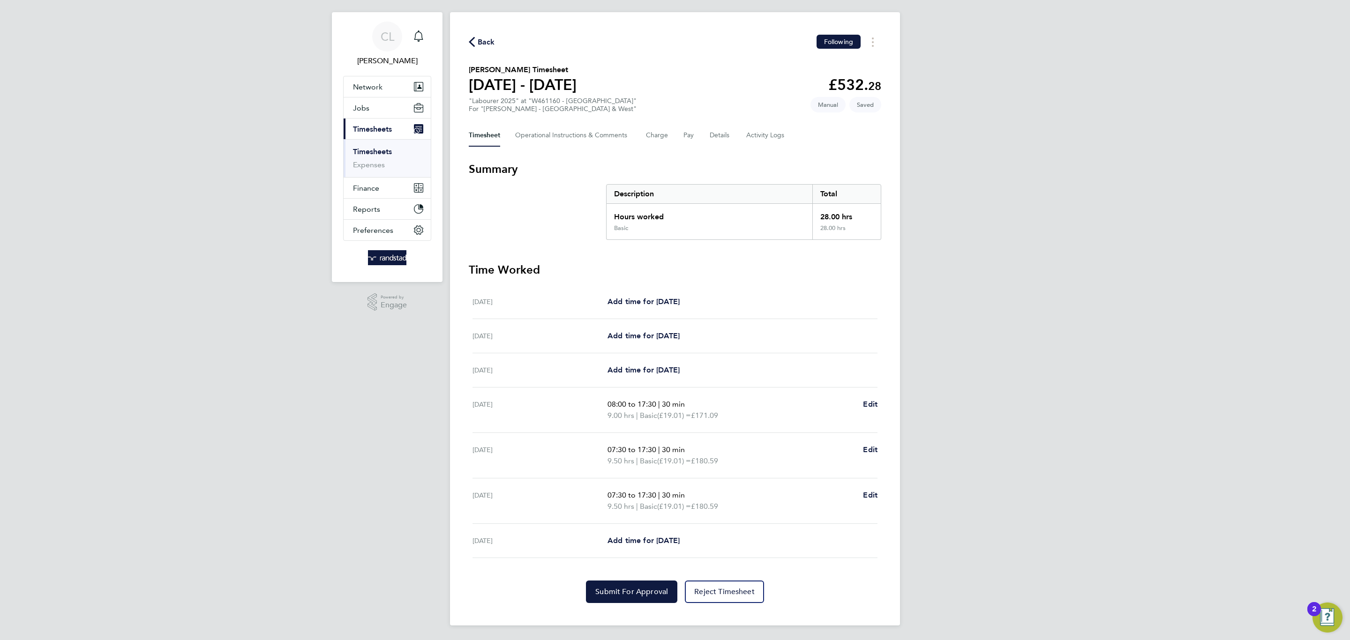
scroll to position [15, 0]
click at [646, 545] on link "Add time for Fri 29 Aug" at bounding box center [643, 540] width 72 height 11
select select "60"
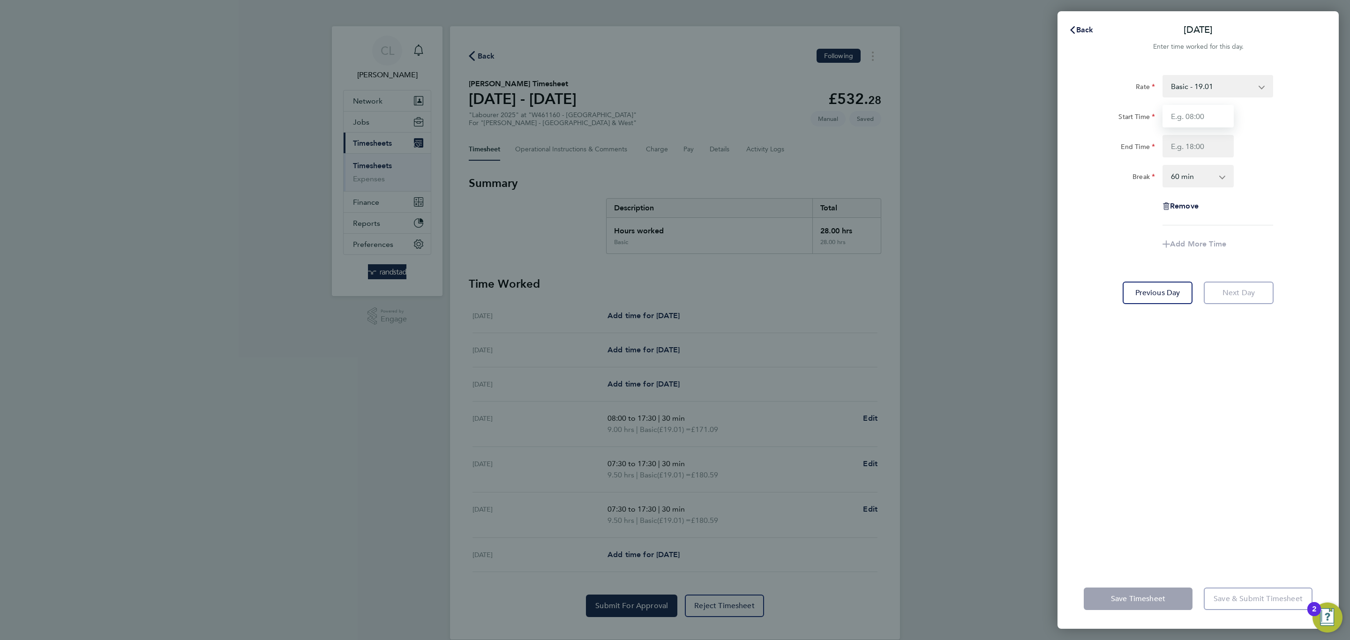
click at [1168, 117] on input "Start Time" at bounding box center [1197, 116] width 71 height 22
type input "07:30"
click at [1189, 149] on input "End Time" at bounding box center [1197, 146] width 71 height 22
type input "17:30"
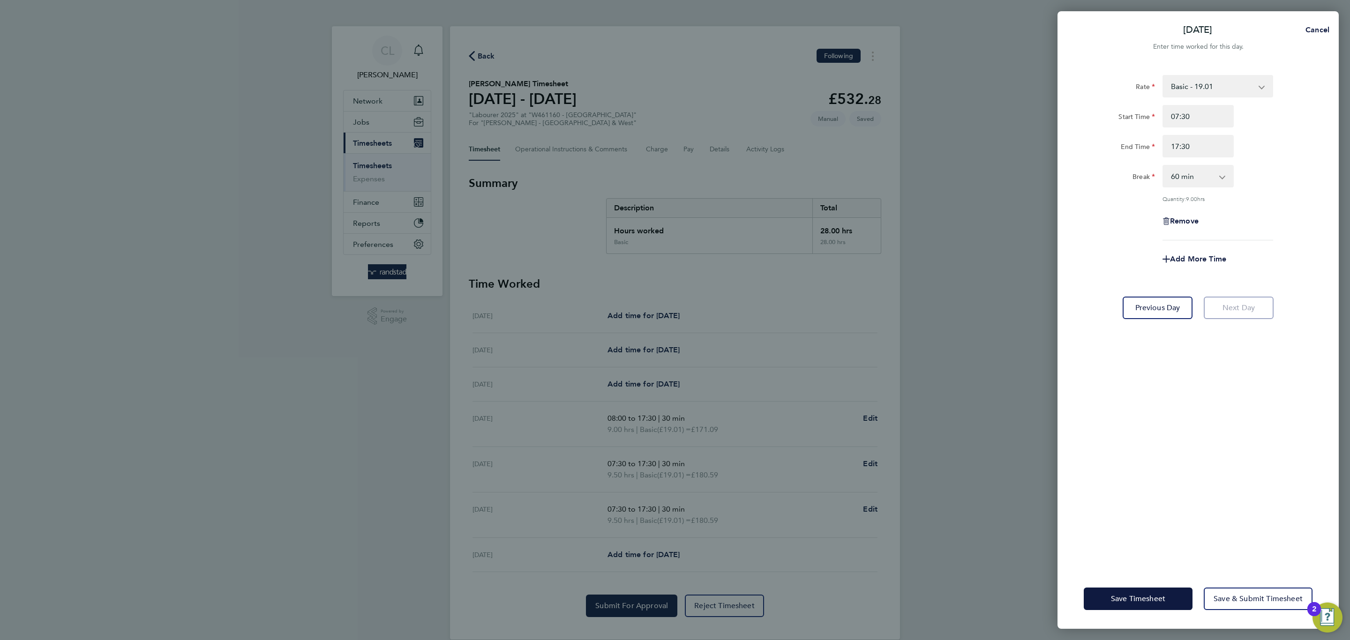
click at [1162, 165] on app-form-select "0 min 15 min 30 min 45 min 60 min 75 min 90 min" at bounding box center [1197, 176] width 71 height 22
click at [1180, 177] on select "0 min 15 min 30 min 45 min 60 min 75 min 90 min" at bounding box center [1192, 176] width 58 height 21
select select "30"
click at [1163, 166] on select "0 min 15 min 30 min 45 min 60 min 75 min 90 min" at bounding box center [1192, 176] width 58 height 21
click at [1119, 597] on span "Save Timesheet" at bounding box center [1138, 598] width 54 height 9
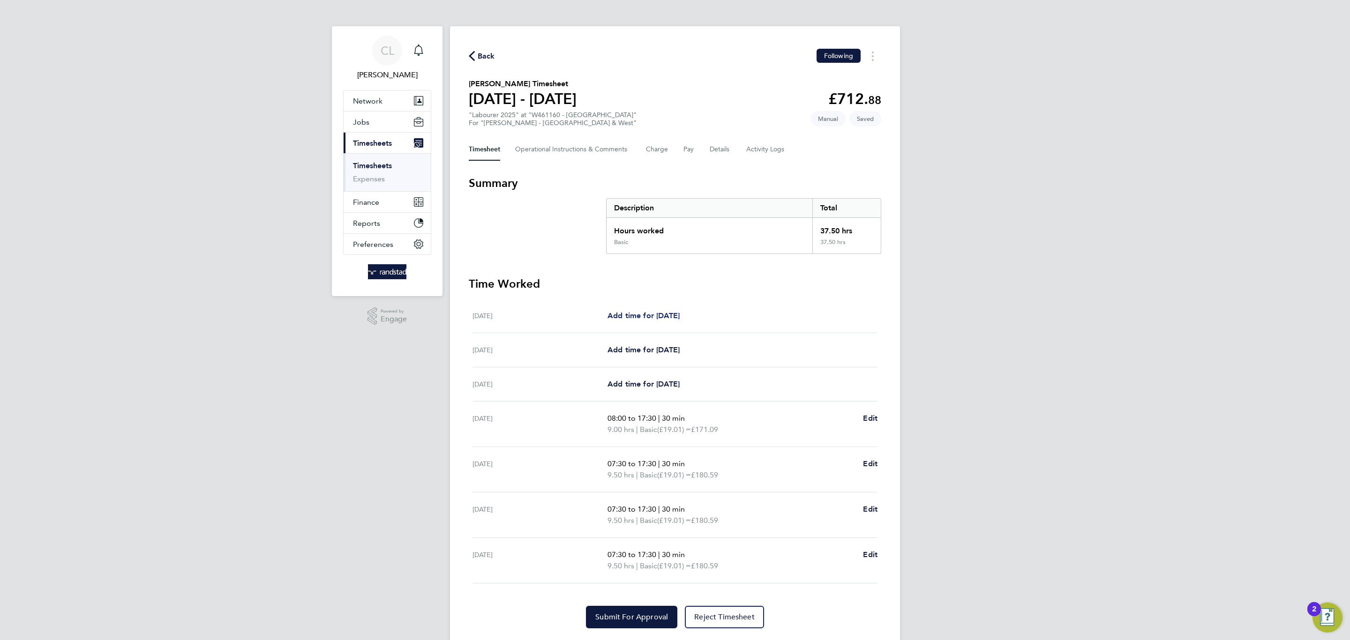
click at [642, 317] on span "Add time for Sat 23 Aug" at bounding box center [643, 315] width 72 height 9
select select "60"
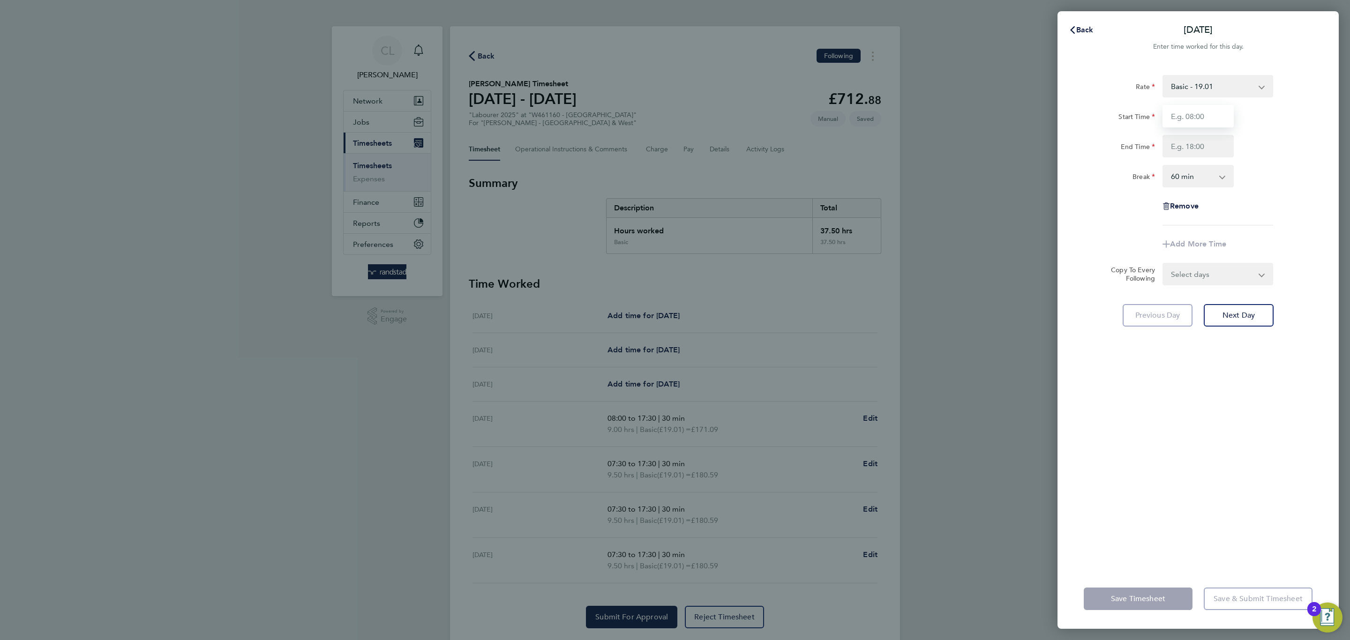
click at [1217, 107] on input "Start Time" at bounding box center [1197, 116] width 71 height 22
type input "07:00"
click at [1179, 147] on input "End Time" at bounding box center [1197, 146] width 71 height 22
click at [1174, 168] on select "0 min 15 min 30 min 45 min 60 min 75 min 90 min" at bounding box center [1192, 176] width 58 height 21
type input "13:30"
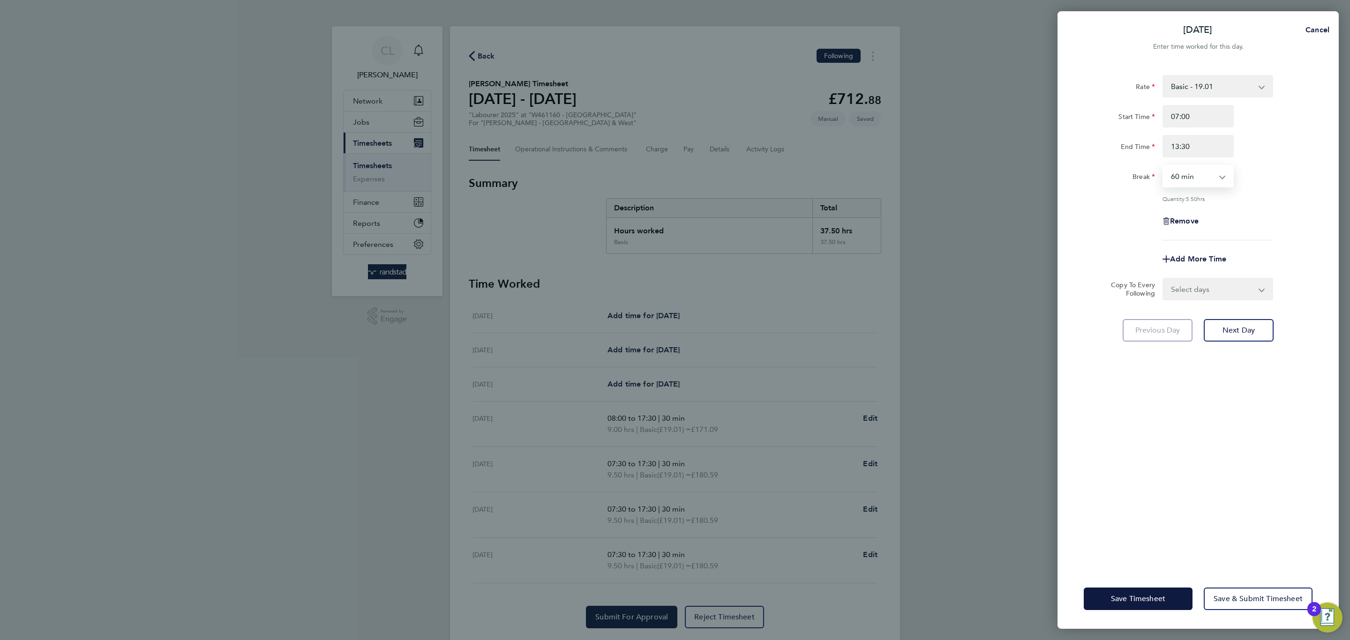
click at [1181, 185] on select "0 min 15 min 30 min 45 min 60 min 75 min 90 min" at bounding box center [1192, 176] width 58 height 21
click at [1182, 185] on select "0 min 15 min 30 min 45 min 60 min 75 min 90 min" at bounding box center [1192, 176] width 58 height 21
select select "0"
click at [1163, 166] on select "0 min 15 min 30 min 45 min 60 min 75 min 90 min" at bounding box center [1192, 176] width 58 height 21
click at [1148, 585] on div "Save Timesheet Save & Submit Timesheet" at bounding box center [1197, 599] width 281 height 60
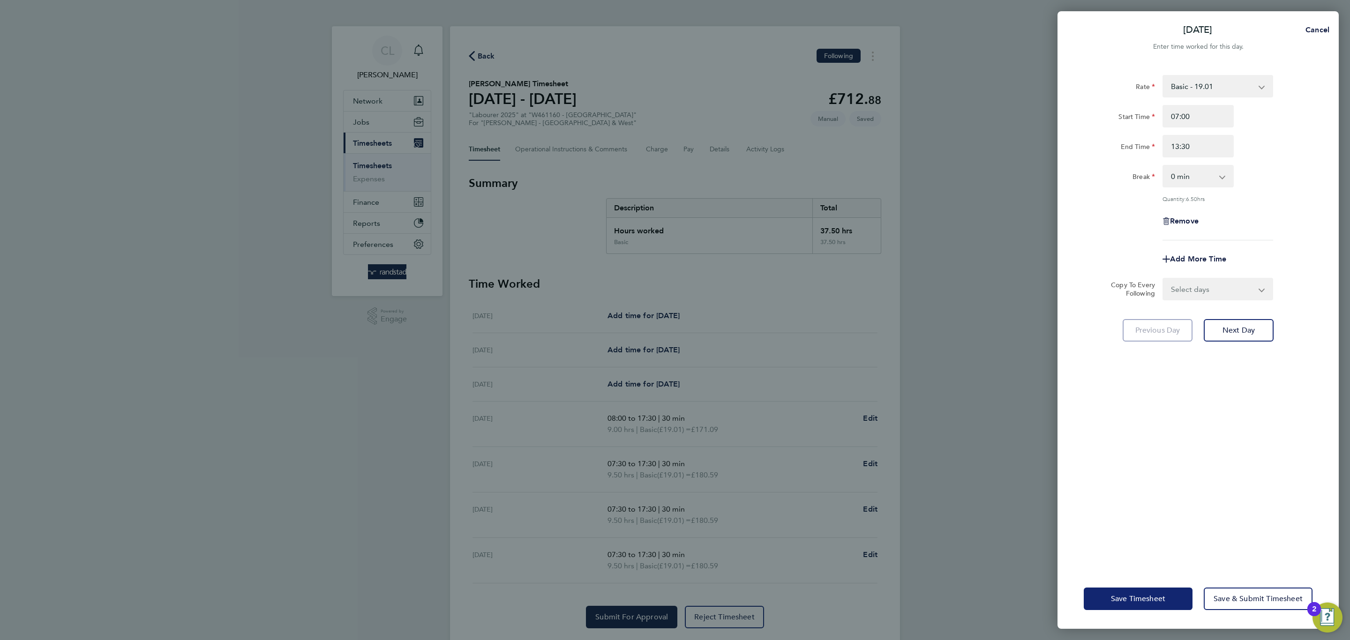
click at [1152, 592] on button "Save Timesheet" at bounding box center [1137, 599] width 109 height 22
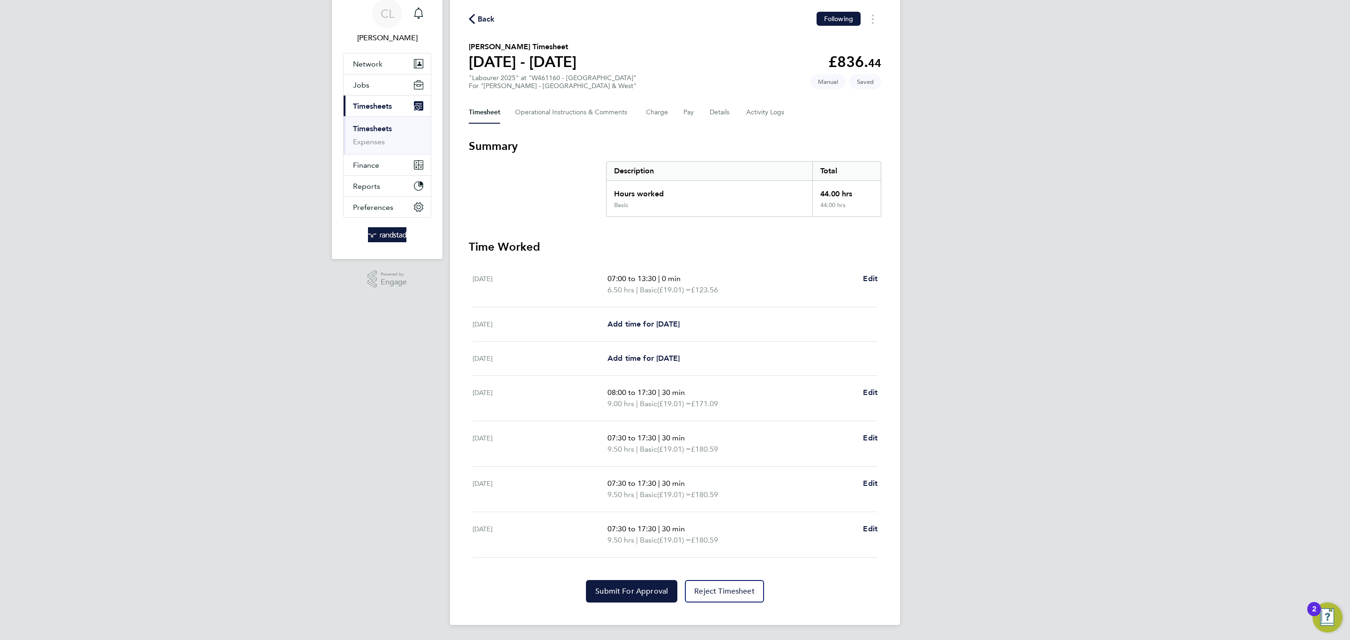
scroll to position [38, 0]
click at [601, 583] on button "Submit For Approval" at bounding box center [631, 591] width 91 height 22
click at [731, 105] on div "Timesheet Operational Instructions & Comments Charge Pay Details Activity Logs" at bounding box center [675, 112] width 412 height 22
click at [725, 106] on button "Details" at bounding box center [720, 112] width 22 height 22
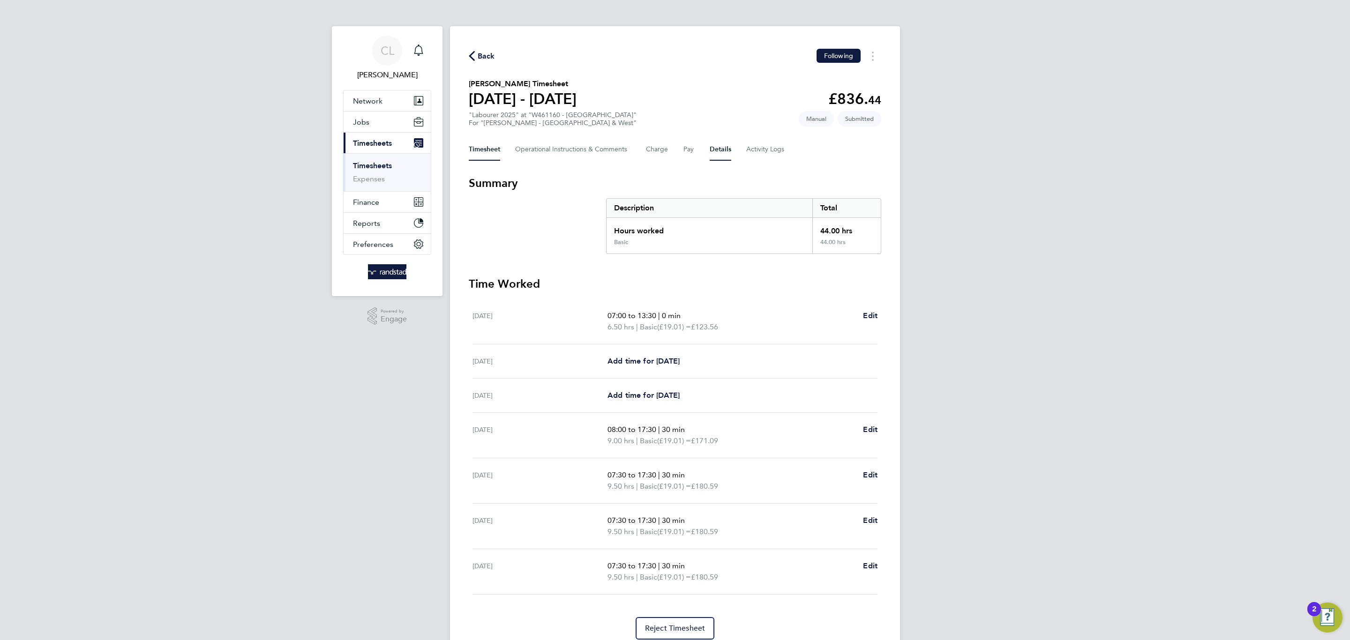
click at [725, 106] on section "Levan Broderick's Timesheet 23 - 29 Aug 2025 £836. 44 "Labourer 2025" at "W4611…" at bounding box center [675, 102] width 412 height 49
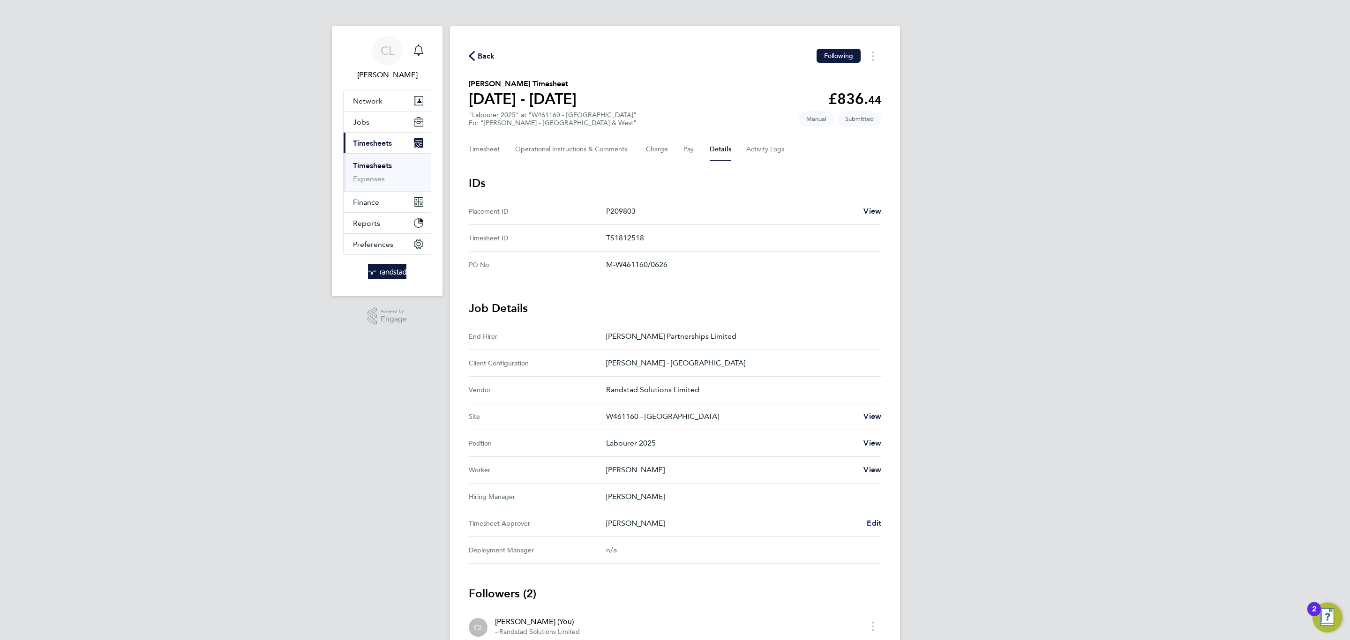
click at [875, 519] on span "Edit" at bounding box center [873, 523] width 15 height 9
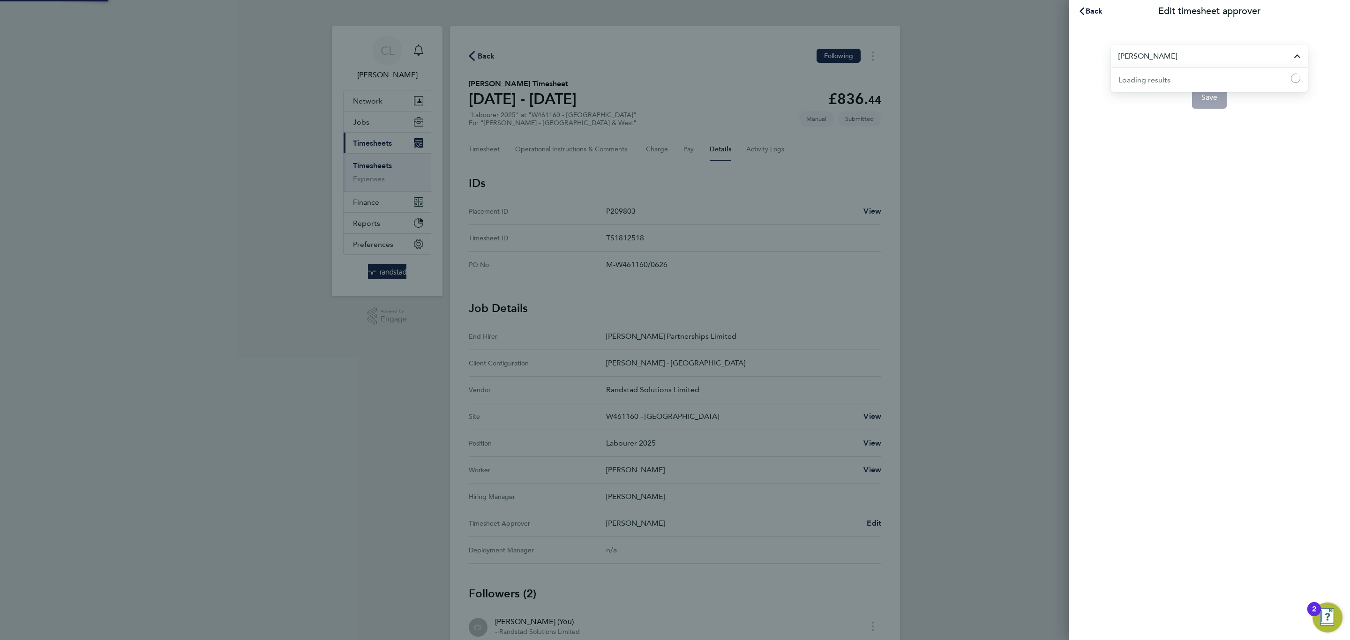
click at [1124, 60] on input "Michael Darcy" at bounding box center [1209, 56] width 197 height 22
click at [1154, 85] on li "Neil Palmer" at bounding box center [1209, 78] width 197 height 23
type input "Neil Palmer"
click at [1207, 100] on span "Save" at bounding box center [1209, 97] width 16 height 9
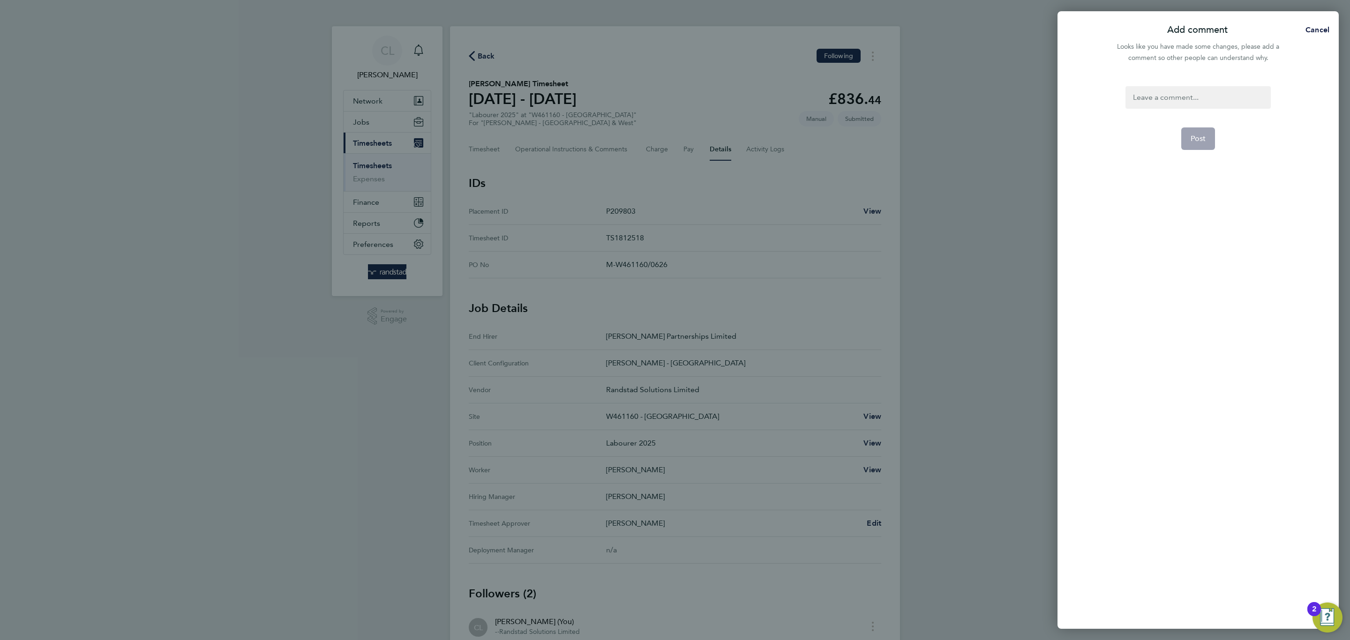
click at [1145, 107] on div at bounding box center [1197, 97] width 145 height 22
click at [1195, 136] on span "Post" at bounding box center [1197, 138] width 15 height 9
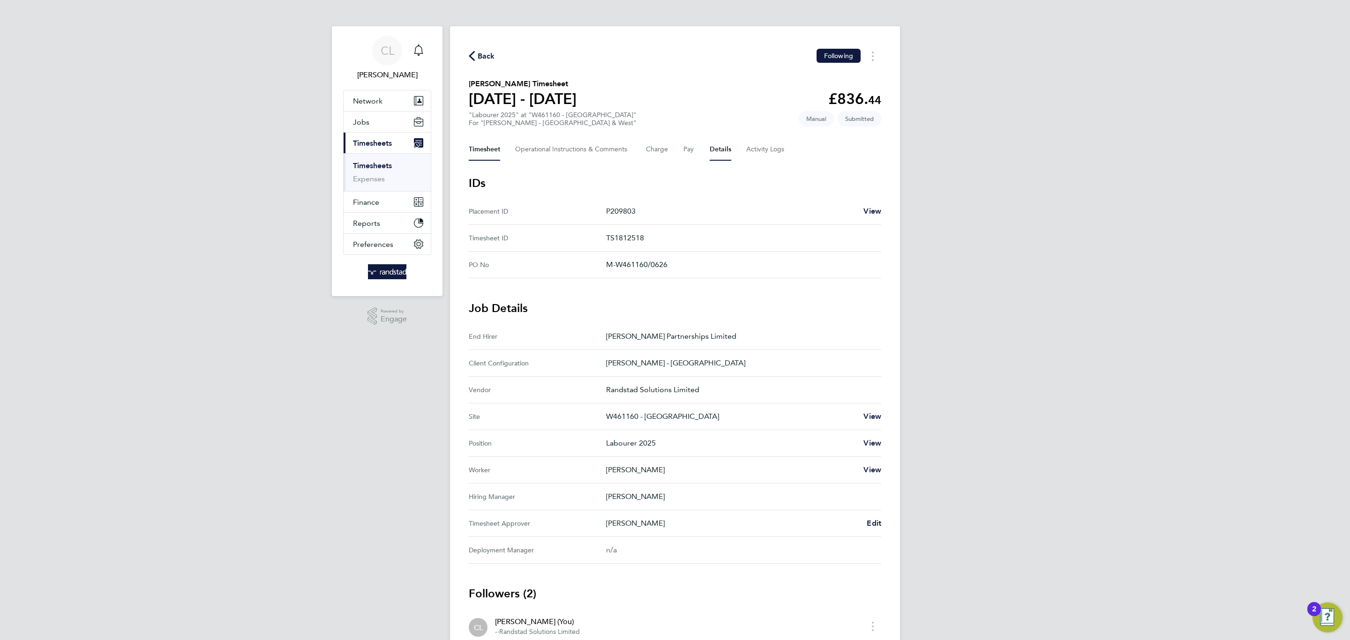
click at [485, 149] on button "Timesheet" at bounding box center [484, 149] width 31 height 22
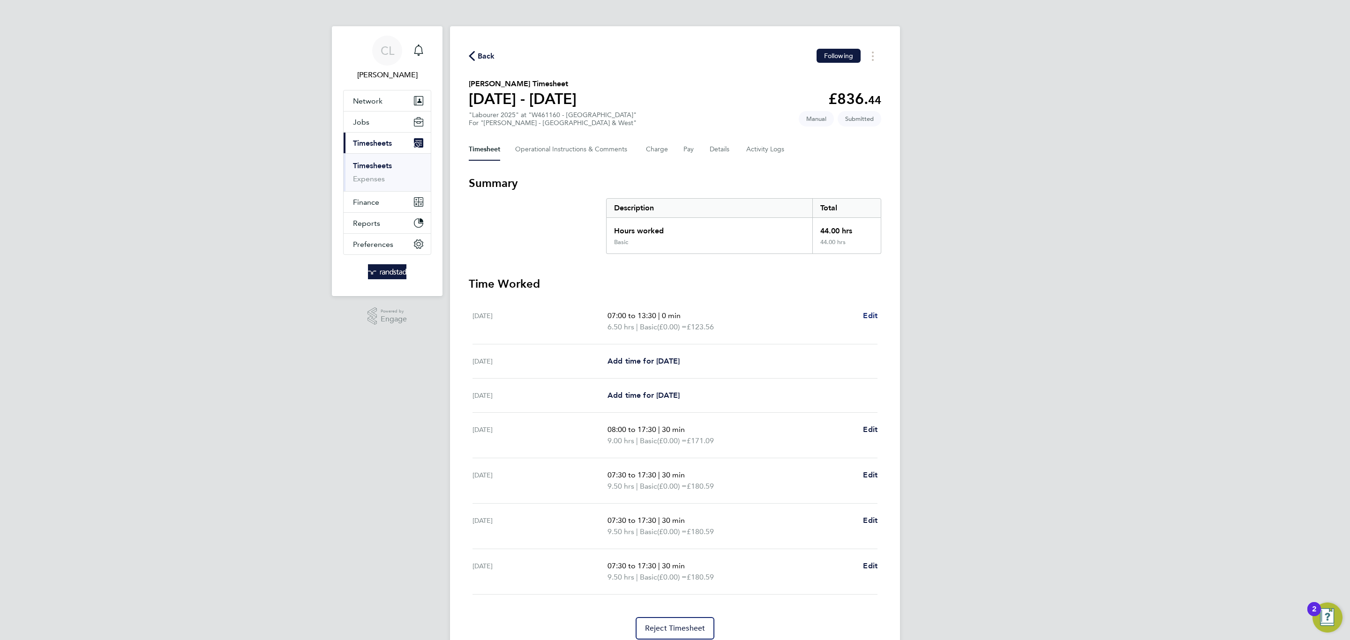
click at [865, 315] on span "Edit" at bounding box center [870, 315] width 15 height 9
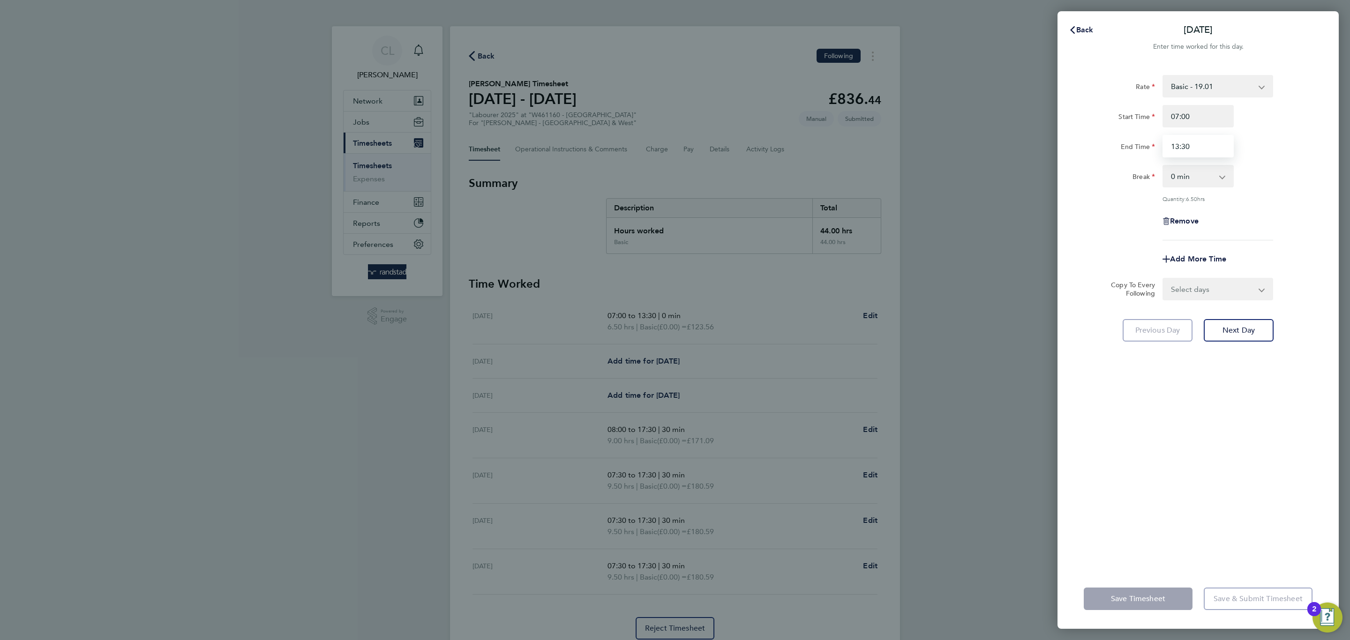
click at [1205, 156] on input "13:30" at bounding box center [1197, 146] width 71 height 22
drag, startPoint x: 1205, startPoint y: 156, endPoint x: 1140, endPoint y: 146, distance: 65.5
click at [1140, 146] on div "End Time 13:30" at bounding box center [1198, 146] width 236 height 22
click at [1303, 215] on div "Remove" at bounding box center [1198, 221] width 236 height 22
drag, startPoint x: 1206, startPoint y: 146, endPoint x: 1140, endPoint y: 145, distance: 65.6
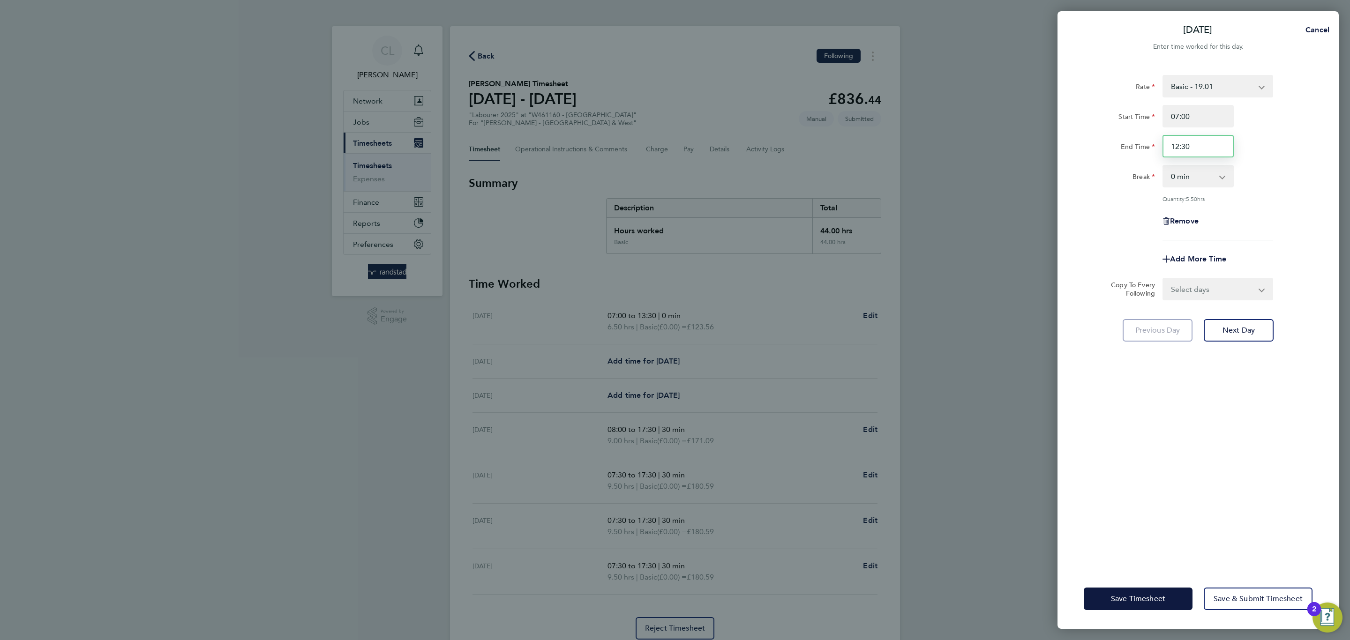
click at [1140, 145] on div "End Time 12:30" at bounding box center [1198, 146] width 236 height 22
type input "10:30"
click at [1275, 219] on div "Remove" at bounding box center [1198, 221] width 236 height 22
click at [1214, 279] on select "Select days Day Weekday (Mon-Fri) Monday Tuesday Wednesday Thursday Friday Sund…" at bounding box center [1212, 289] width 98 height 21
click at [1206, 256] on span "Add More Time" at bounding box center [1198, 258] width 56 height 9
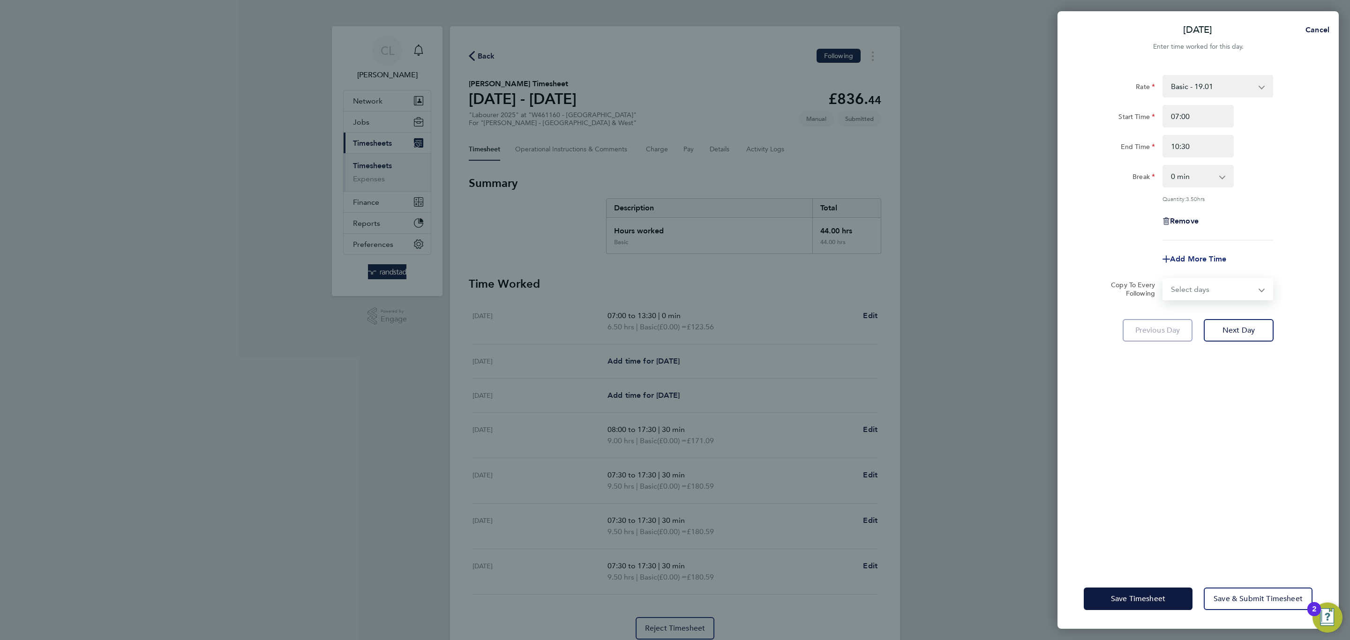
select select "null"
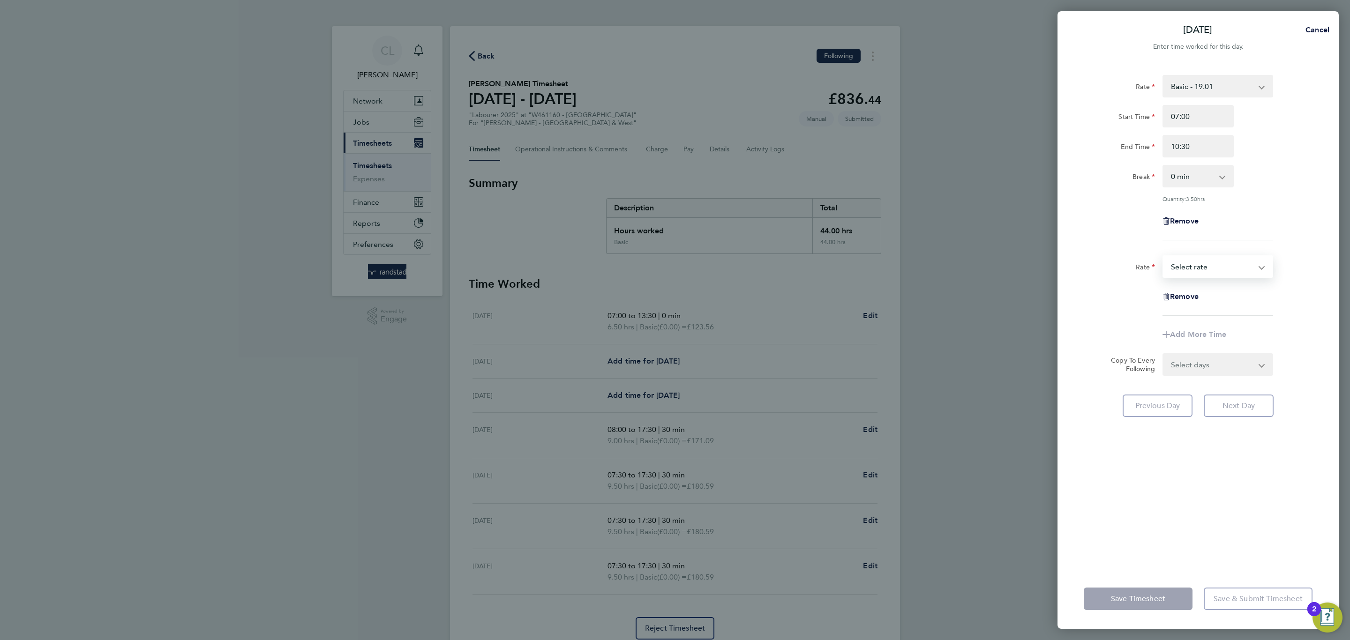
click at [1209, 270] on select "Basic - 19.01 Overtime 1 - 27.38 Overtime 2 - 35.75 Select rate" at bounding box center [1211, 266] width 97 height 21
select select "60"
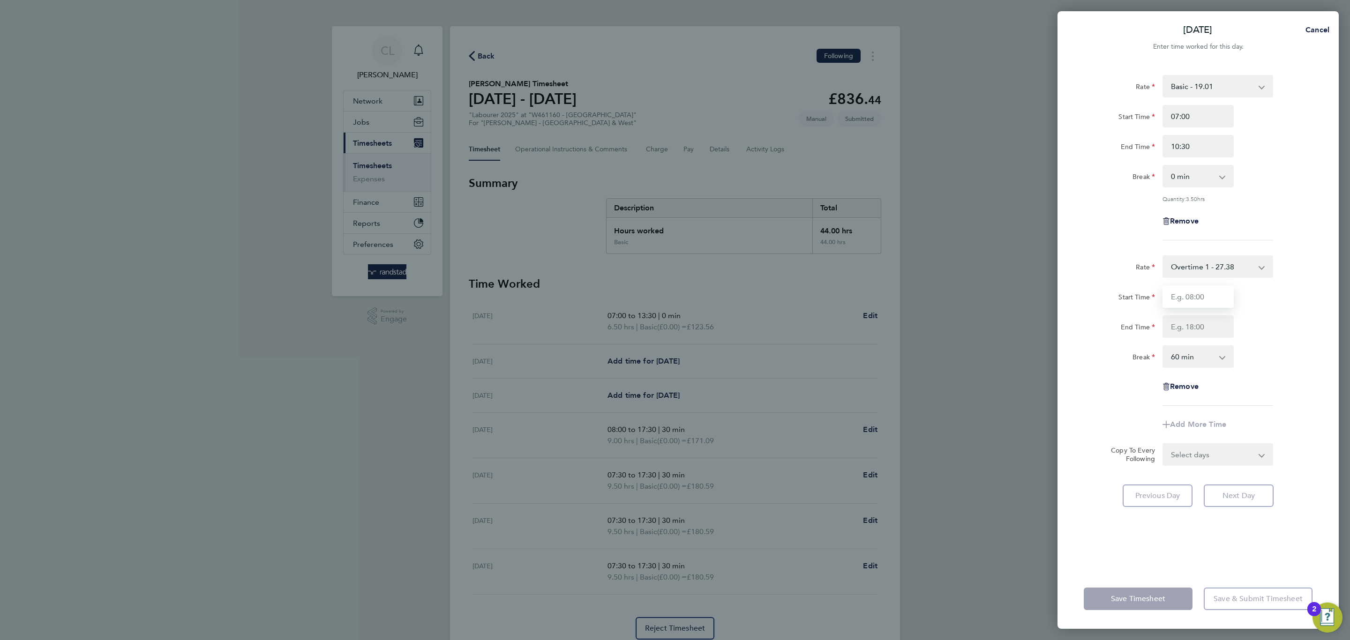
click at [1203, 298] on input "Start Time" at bounding box center [1197, 296] width 71 height 22
type input "10:30"
type input "13:30"
click at [1171, 353] on select "0 min 15 min 30 min 45 min 60 min 75 min 90 min" at bounding box center [1192, 356] width 58 height 21
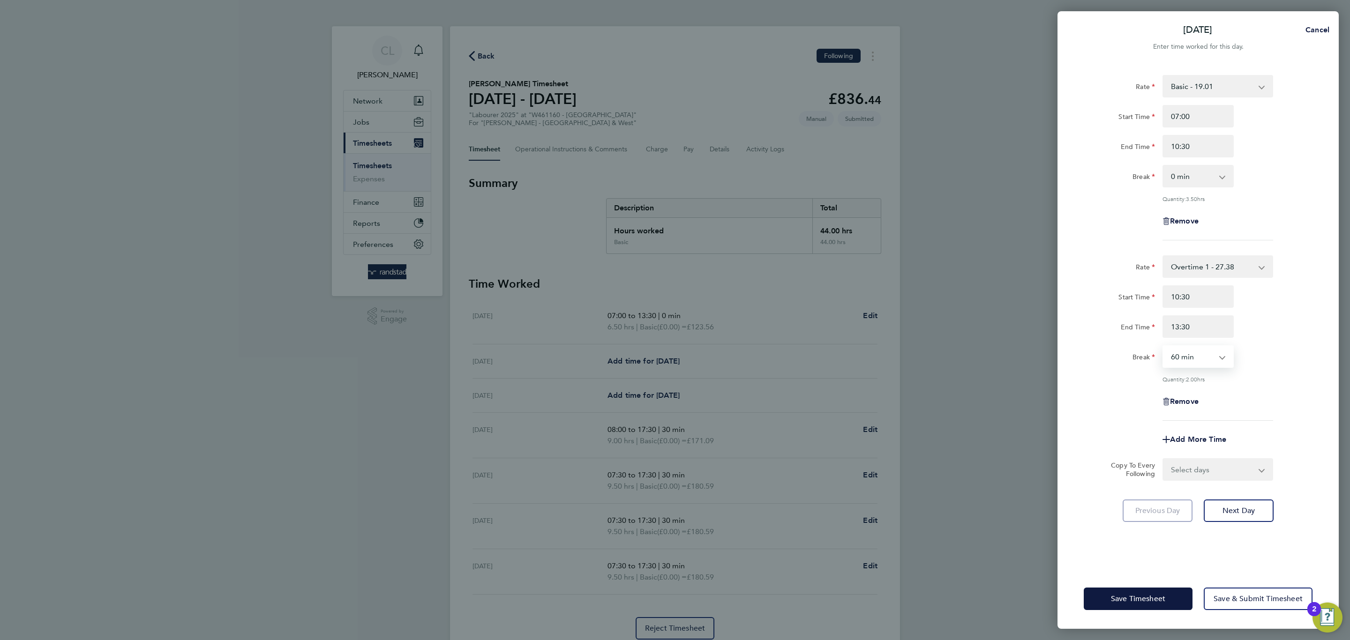
select select "0"
click at [1163, 346] on select "0 min 15 min 30 min 45 min 60 min 75 min 90 min" at bounding box center [1192, 356] width 58 height 21
click at [1157, 594] on span "Save Timesheet" at bounding box center [1138, 598] width 54 height 9
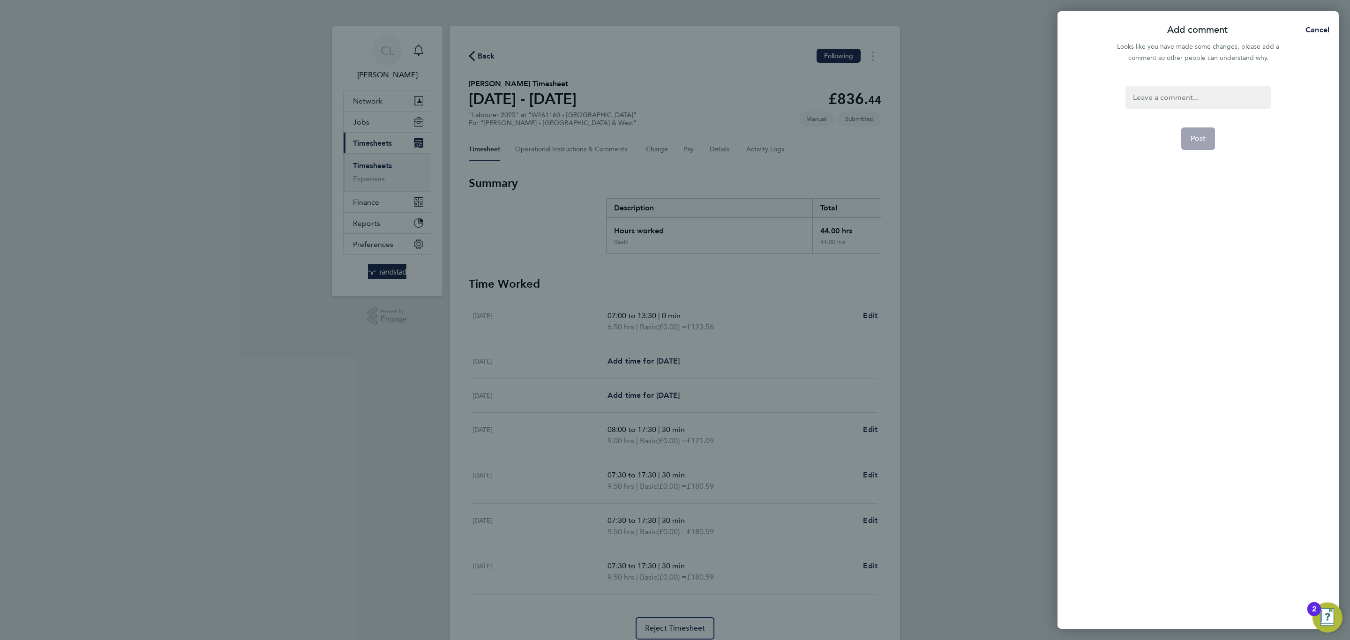
click at [1198, 100] on div at bounding box center [1197, 97] width 145 height 22
click at [1196, 128] on button "Post" at bounding box center [1198, 138] width 34 height 22
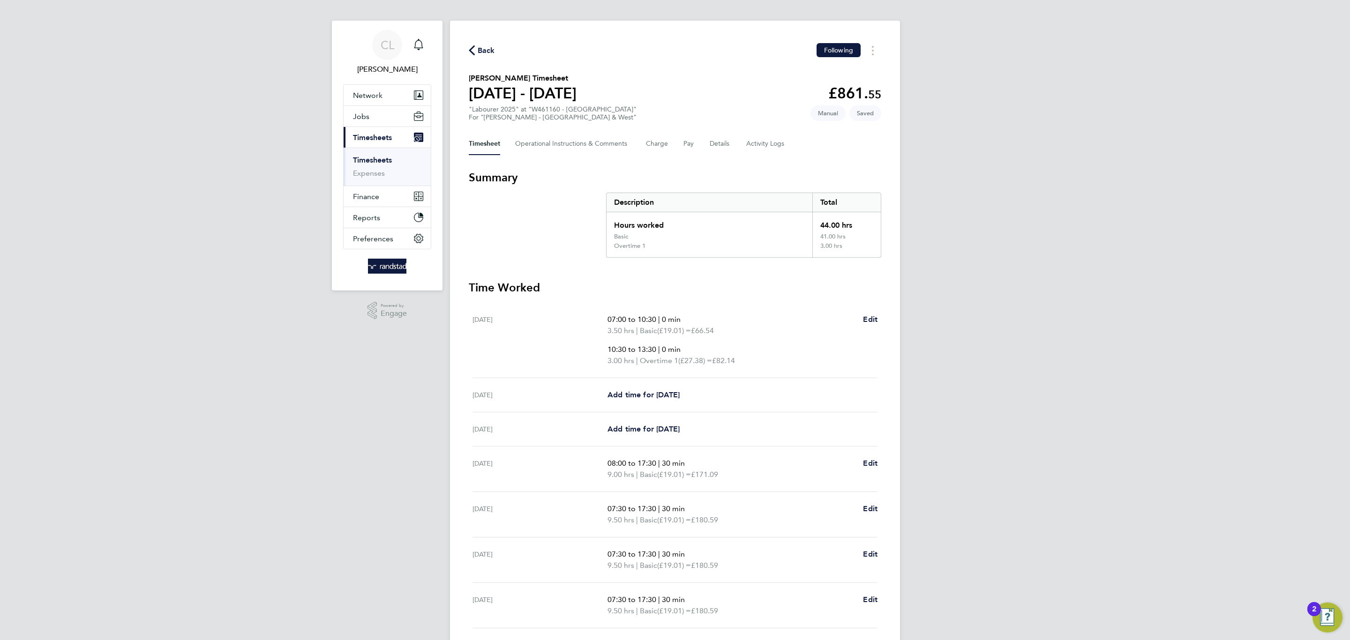
scroll to position [7, 0]
click at [874, 316] on span "Edit" at bounding box center [870, 318] width 15 height 9
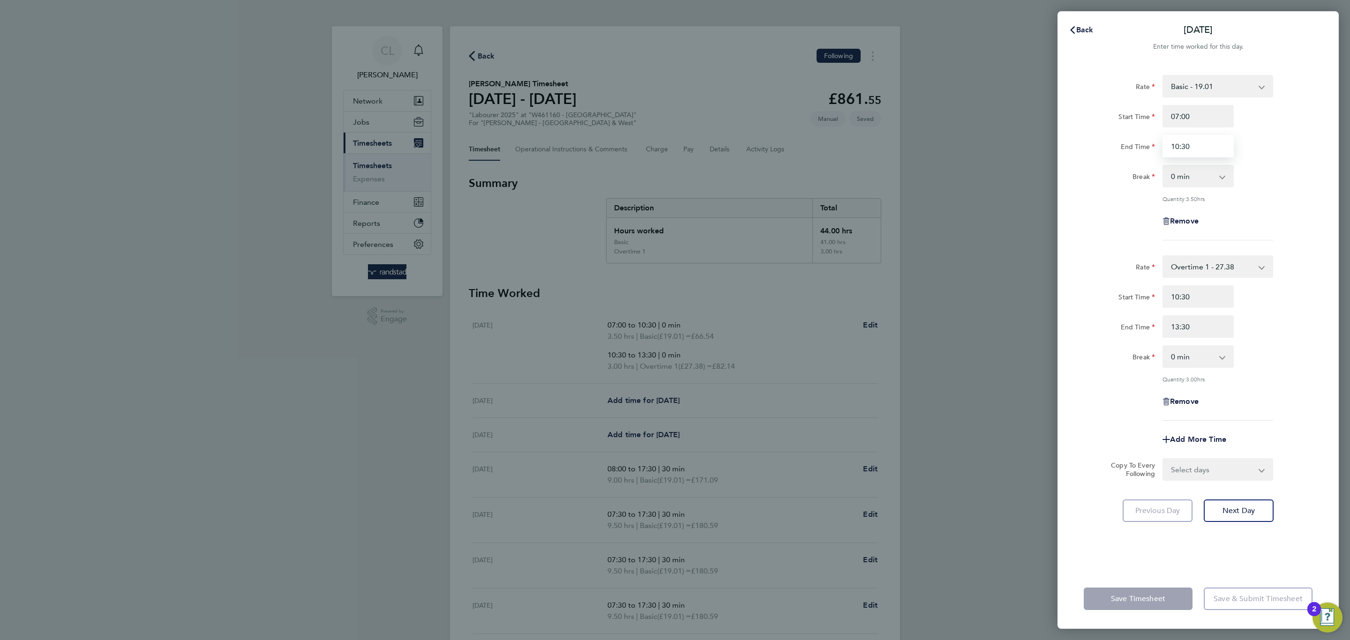
click at [1201, 156] on input "10:30" at bounding box center [1197, 146] width 71 height 22
drag, startPoint x: 1204, startPoint y: 152, endPoint x: 1155, endPoint y: 149, distance: 49.3
click at [1155, 149] on div "End Time 10:30" at bounding box center [1198, 146] width 236 height 22
type input "09:30"
drag, startPoint x: 1206, startPoint y: 292, endPoint x: 1114, endPoint y: 286, distance: 92.0
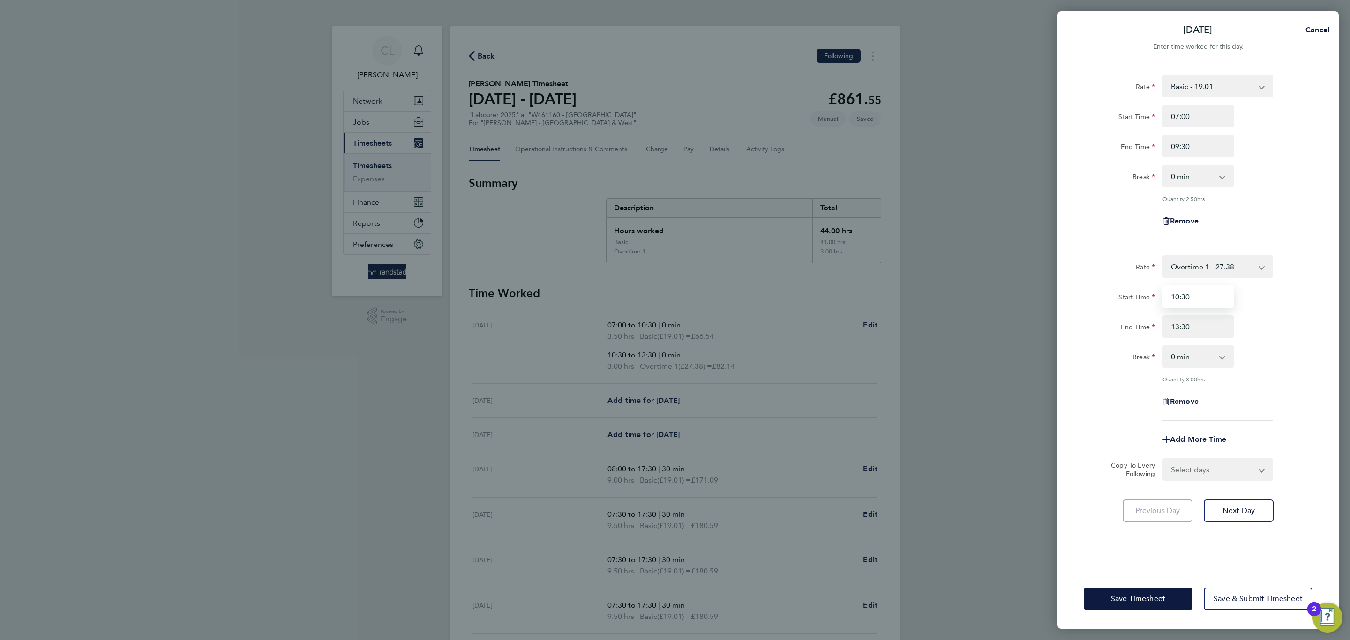
click at [1114, 286] on div "Start Time 10:30" at bounding box center [1198, 296] width 236 height 22
type input "09:30"
click at [1272, 381] on div "Rate Overtime 1 - 27.38 Basic - 19.01 Overtime 2 - 35.75 Start Time 09:30 End T…" at bounding box center [1197, 337] width 229 height 165
click at [1147, 602] on span "Save Timesheet" at bounding box center [1138, 598] width 54 height 9
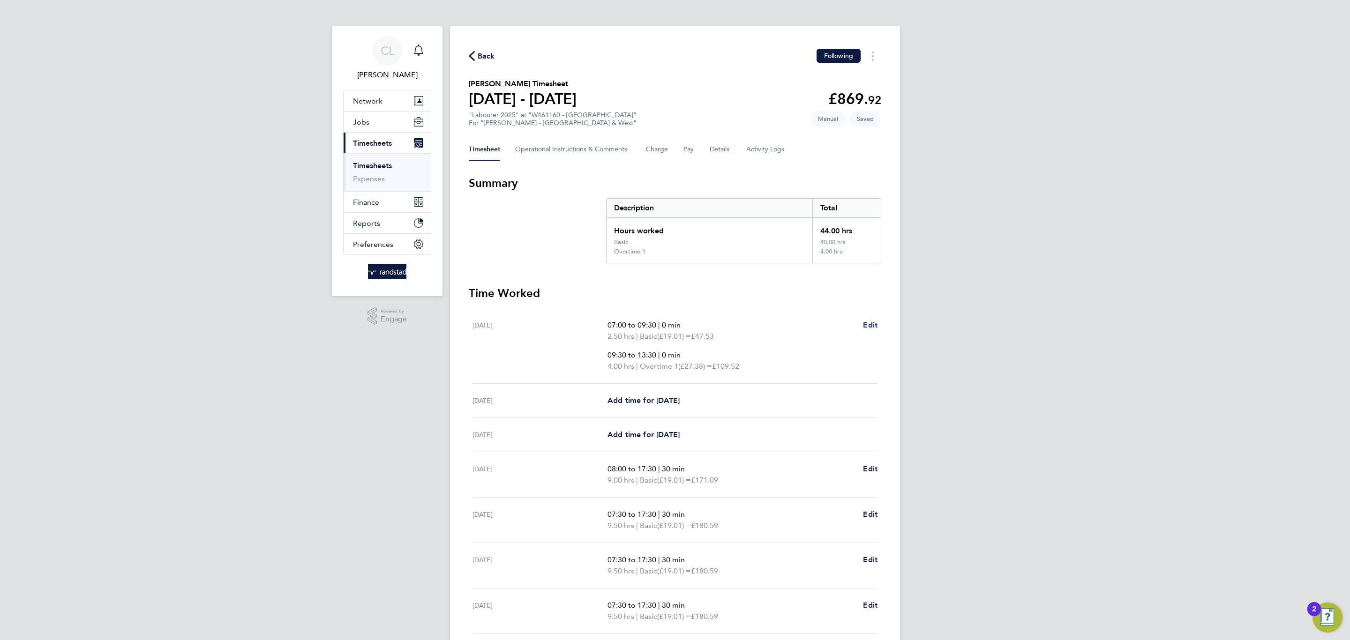
click at [866, 324] on span "Edit" at bounding box center [870, 325] width 15 height 9
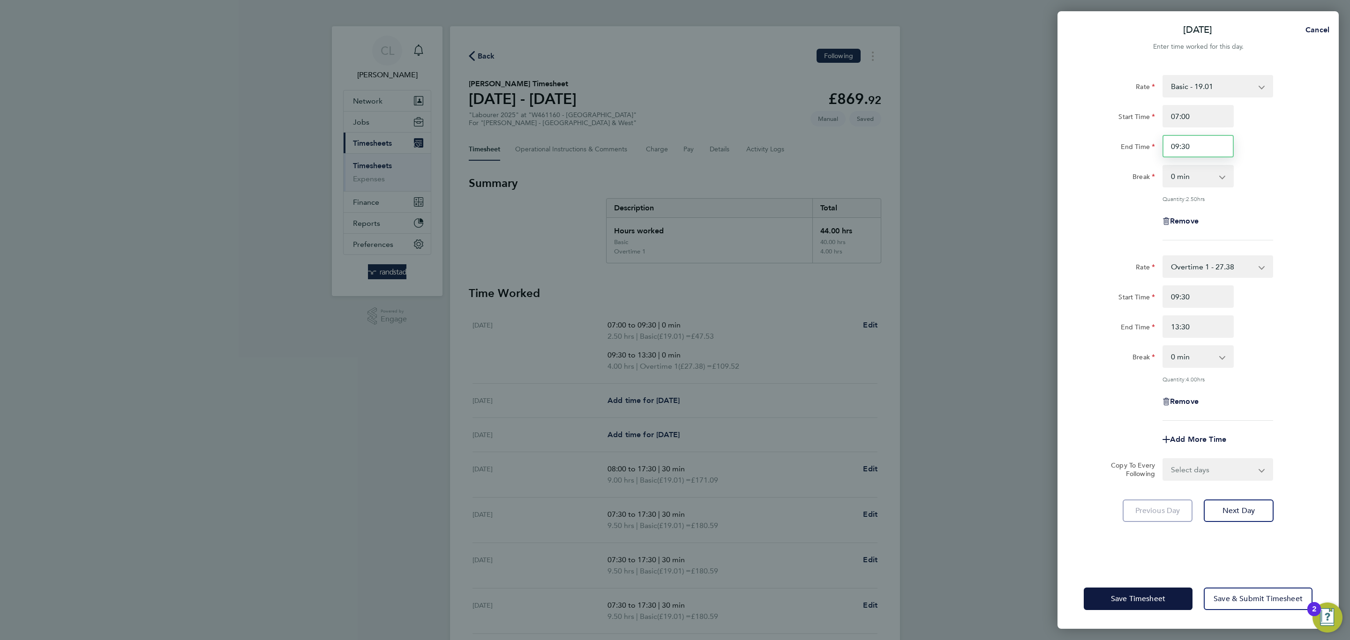
drag, startPoint x: 1195, startPoint y: 144, endPoint x: 1103, endPoint y: 143, distance: 92.8
click at [1103, 143] on div "End Time 09:30" at bounding box center [1198, 146] width 236 height 22
type input "08:30"
drag, startPoint x: 1220, startPoint y: 297, endPoint x: 1099, endPoint y: 288, distance: 121.7
click at [1099, 288] on div "Start Time 09:30" at bounding box center [1198, 296] width 236 height 22
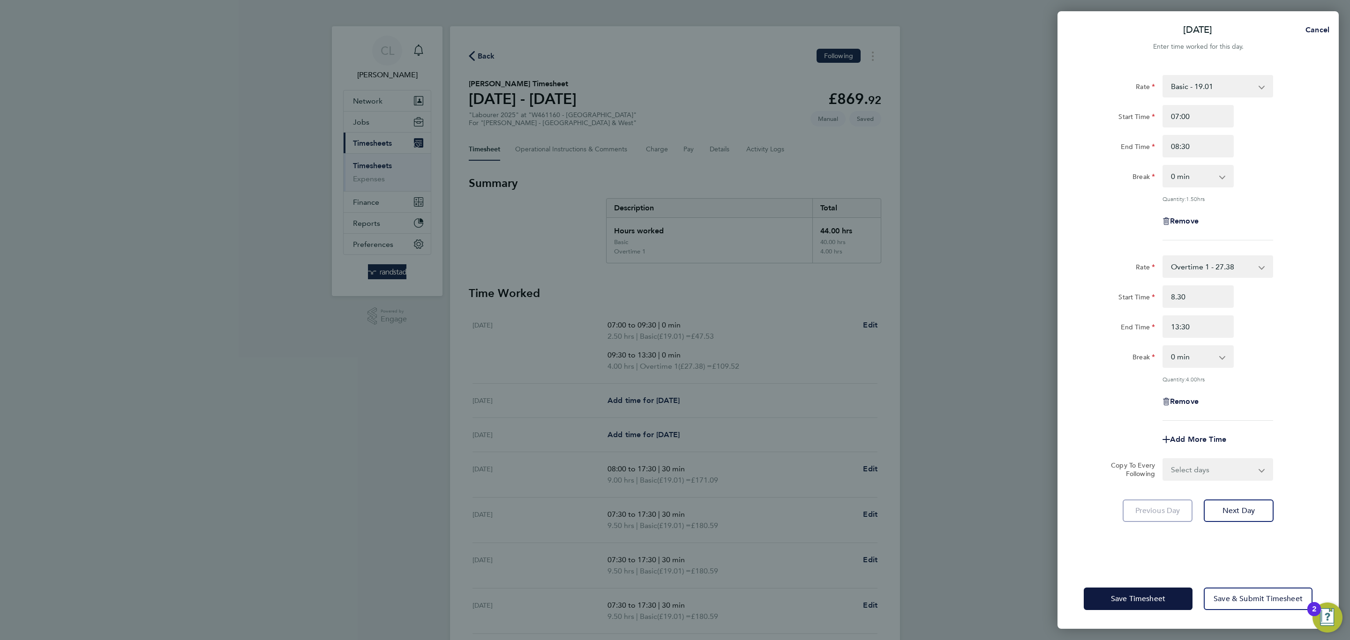
type input "08:30"
click at [1314, 311] on div "Start Time 08:30 End Time 13:30" at bounding box center [1198, 311] width 236 height 52
drag, startPoint x: 1196, startPoint y: 328, endPoint x: 1135, endPoint y: 321, distance: 60.9
click at [1135, 321] on div "End Time 13:30" at bounding box center [1198, 326] width 236 height 22
type input "12:30"
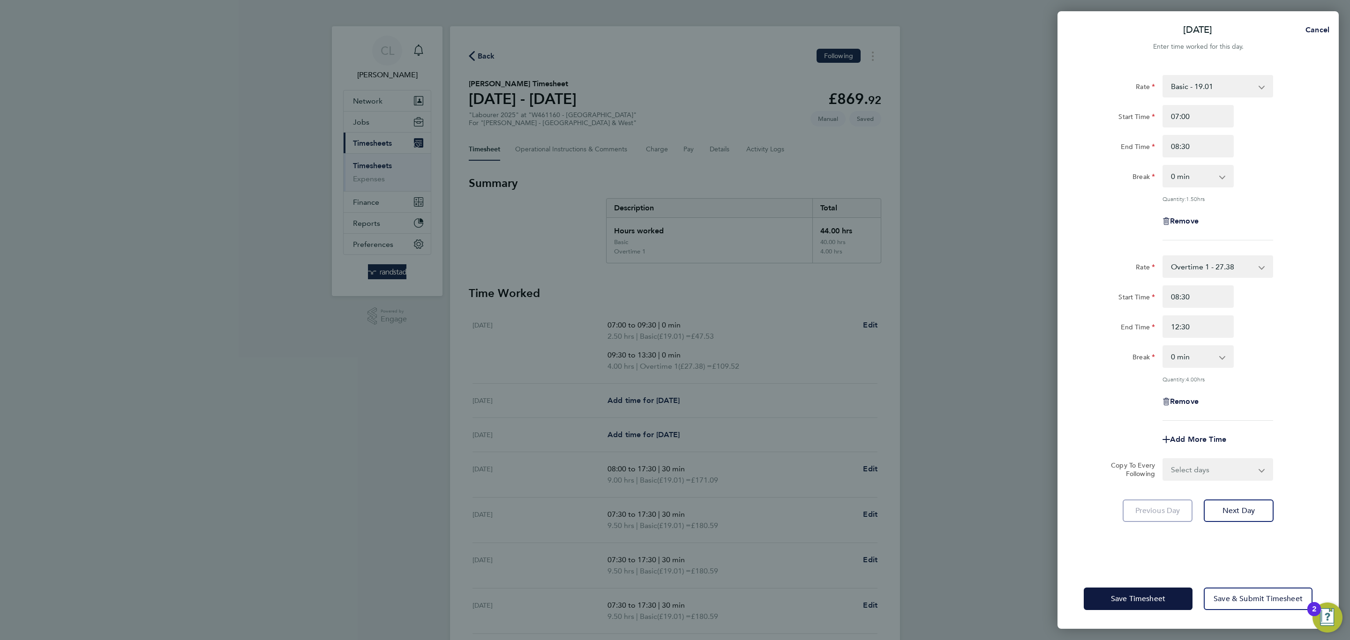
click at [1276, 415] on div "Rate Overtime 1 - 27.38 Basic - 19.01 Overtime 2 - 35.75 Start Time 08:30 End T…" at bounding box center [1197, 337] width 229 height 165
click at [1244, 471] on select "Select days Day Weekday (Mon-Fri) Monday Tuesday Wednesday Thursday Friday Sund…" at bounding box center [1212, 469] width 98 height 21
click at [1224, 421] on app-timesheet-line-form-group "Rate Overtime 1 - 27.38 Basic - 19.01 Overtime 2 - 35.75 Start Time 08:30 End T…" at bounding box center [1197, 352] width 229 height 195
click at [1210, 440] on span "Add More Time" at bounding box center [1198, 439] width 56 height 9
select select "null"
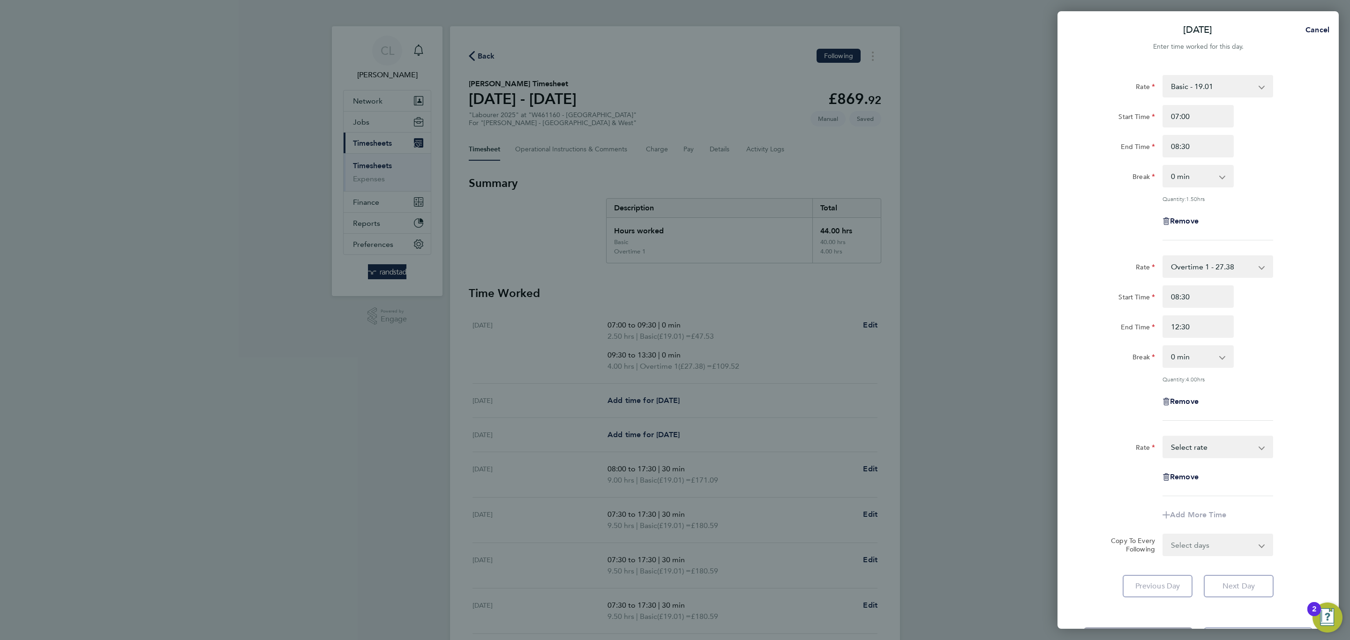
click at [1210, 441] on select "Basic - 19.01 Overtime 1 - 27.38 Overtime 2 - 35.75 Select rate" at bounding box center [1211, 447] width 97 height 21
select select "60"
click at [1209, 469] on input "Start Time" at bounding box center [1197, 477] width 71 height 22
type input "12:30"
click at [1286, 582] on div "Rate Overtime 2 - 35.75 Basic - 19.01 Overtime 1 - 27.38 Start Time 12:30 End T…" at bounding box center [1197, 511] width 229 height 150
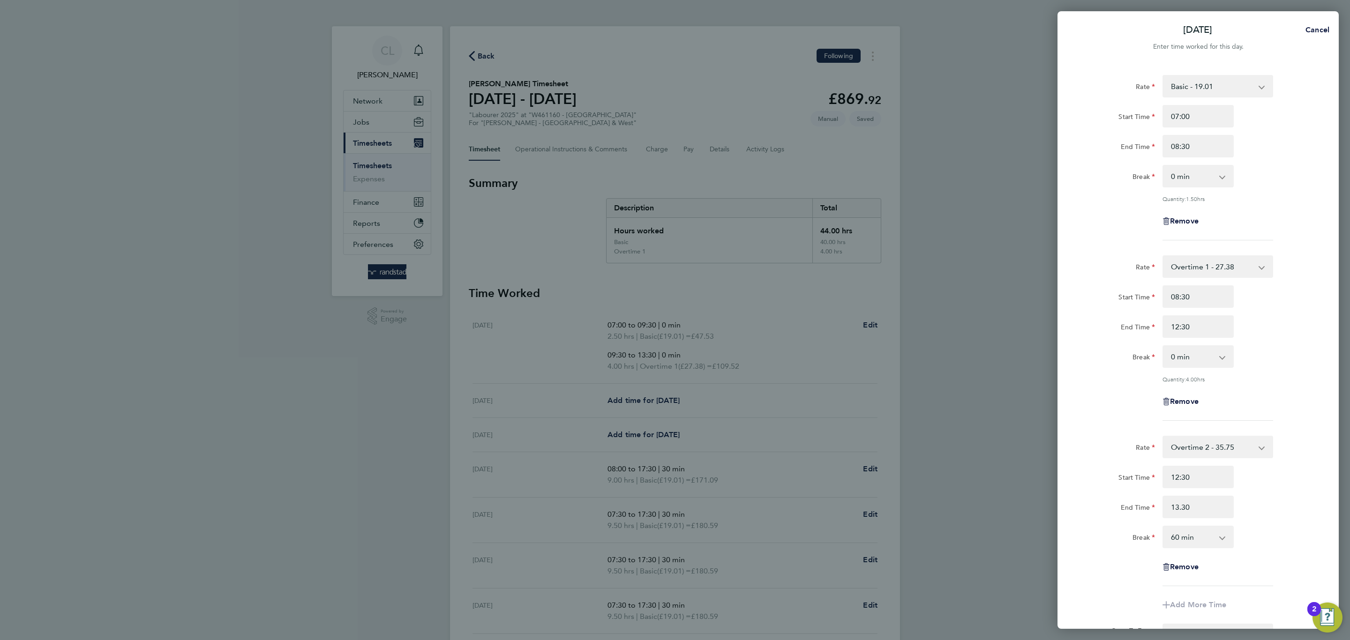
type input "13:30"
click at [1220, 542] on select "0 min 15 min 30 min 45 min" at bounding box center [1192, 537] width 58 height 21
select select "0"
click at [1163, 527] on select "0 min 15 min 30 min 45 min" at bounding box center [1192, 537] width 58 height 21
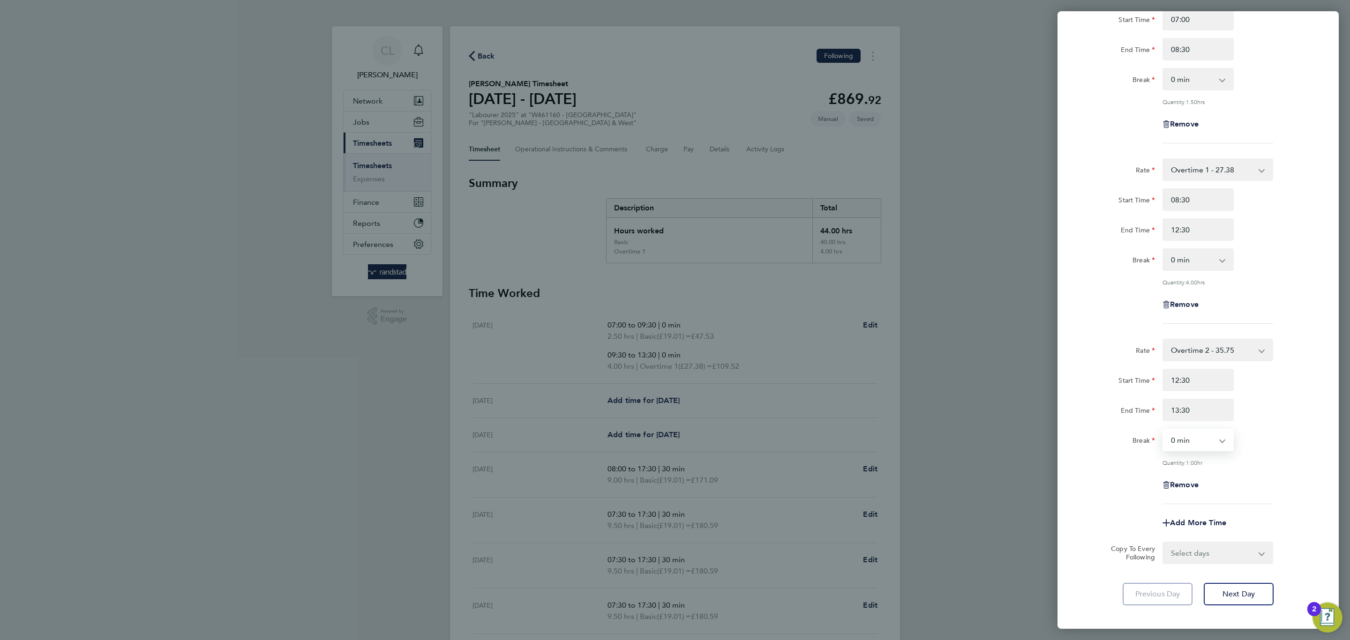
scroll to position [114, 0]
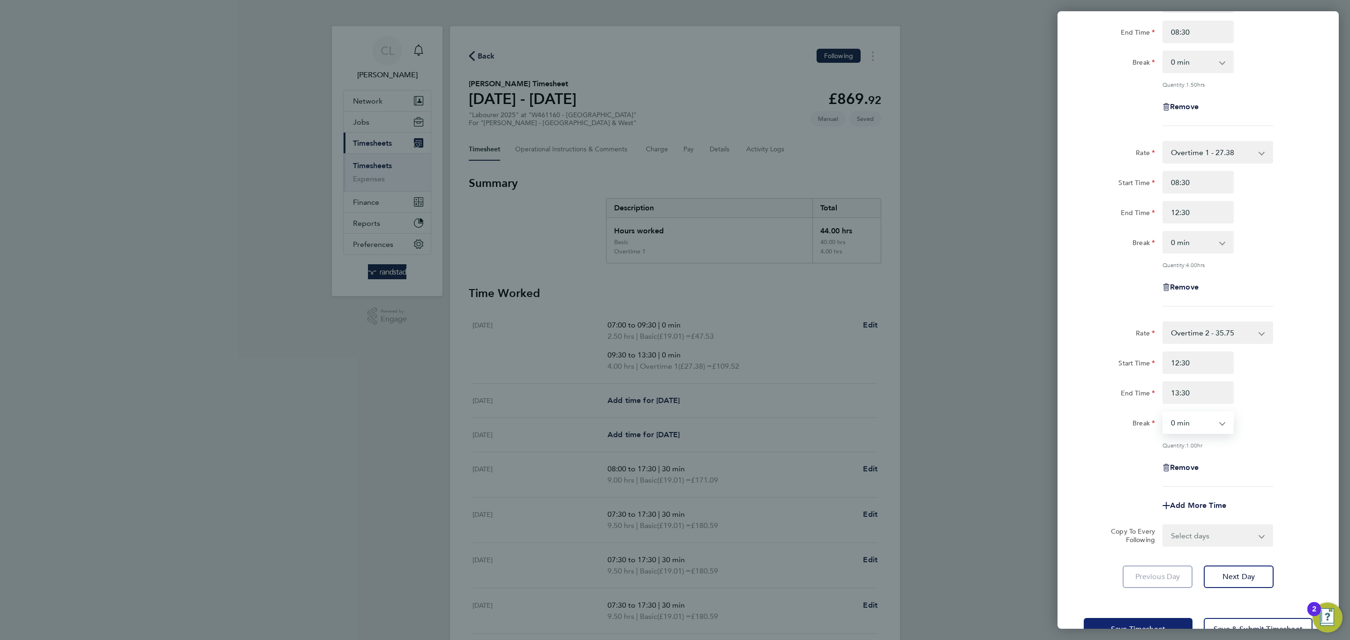
click at [1153, 618] on button "Save Timesheet" at bounding box center [1137, 629] width 109 height 22
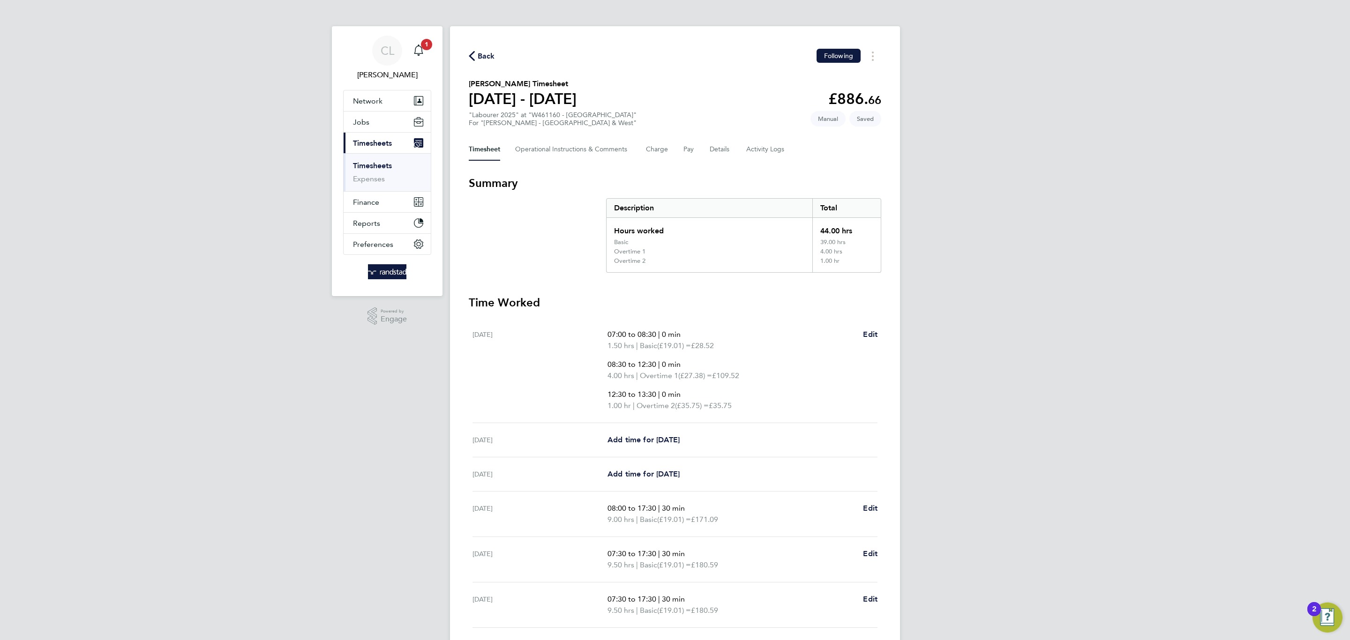
scroll to position [117, 0]
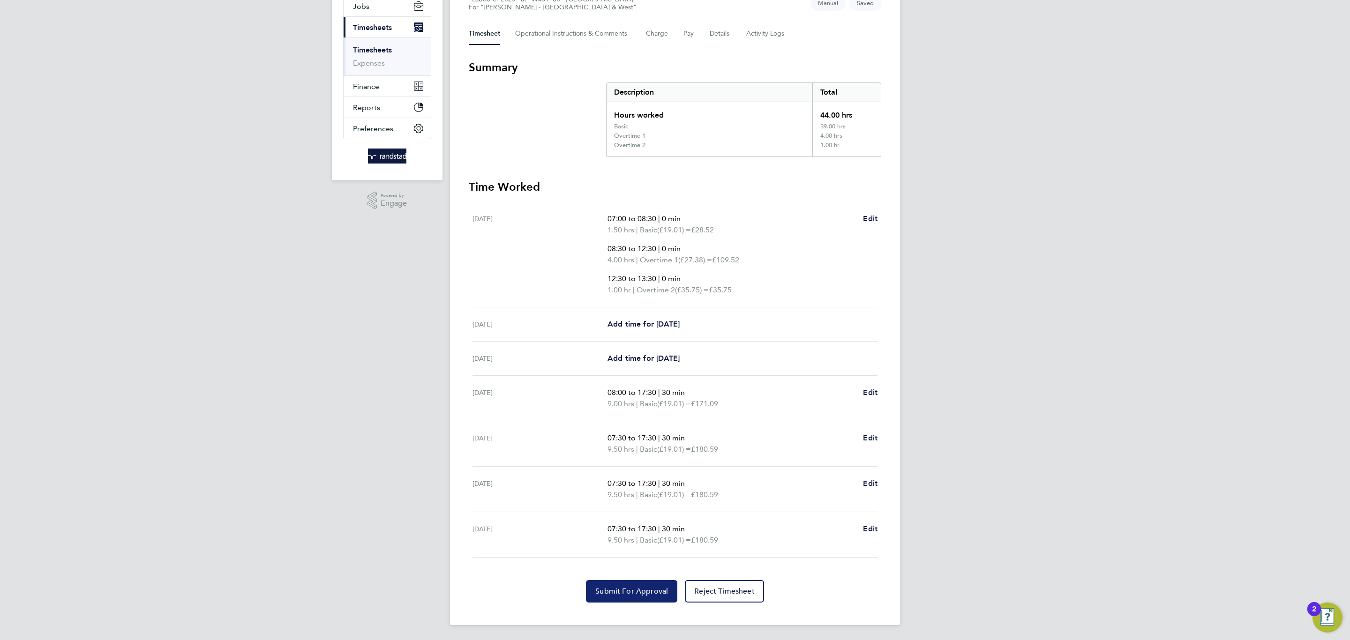
click at [627, 585] on button "Submit For Approval" at bounding box center [631, 591] width 91 height 22
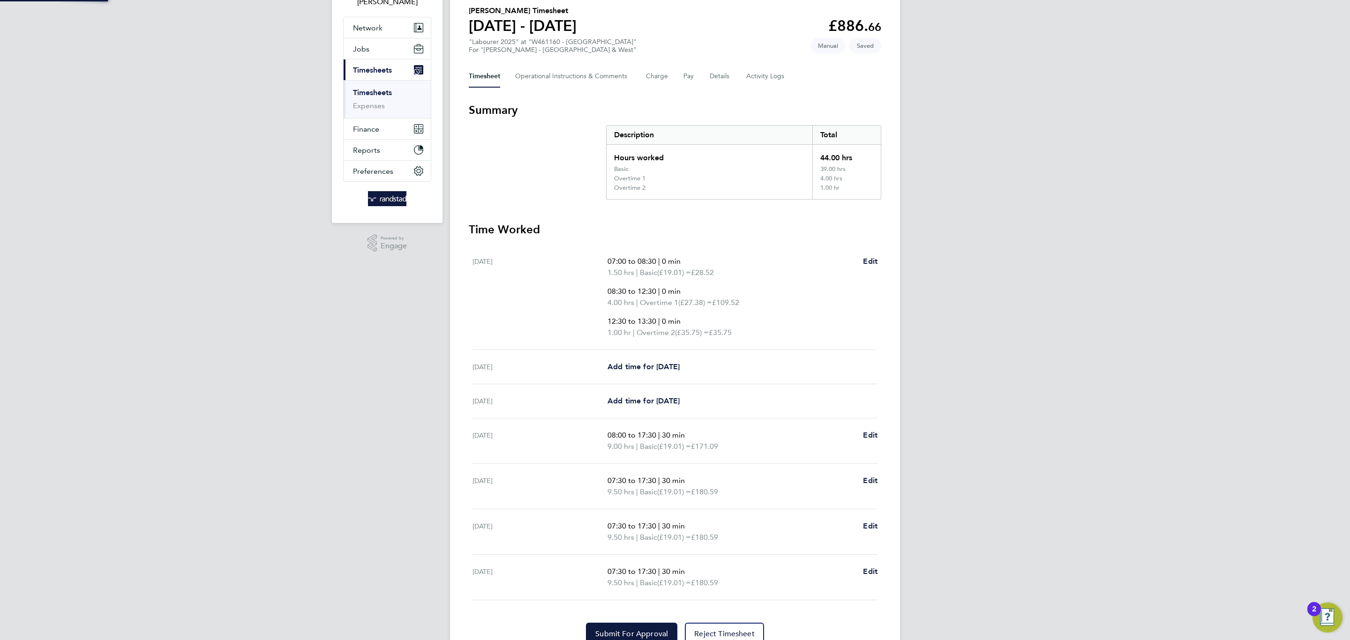
scroll to position [0, 0]
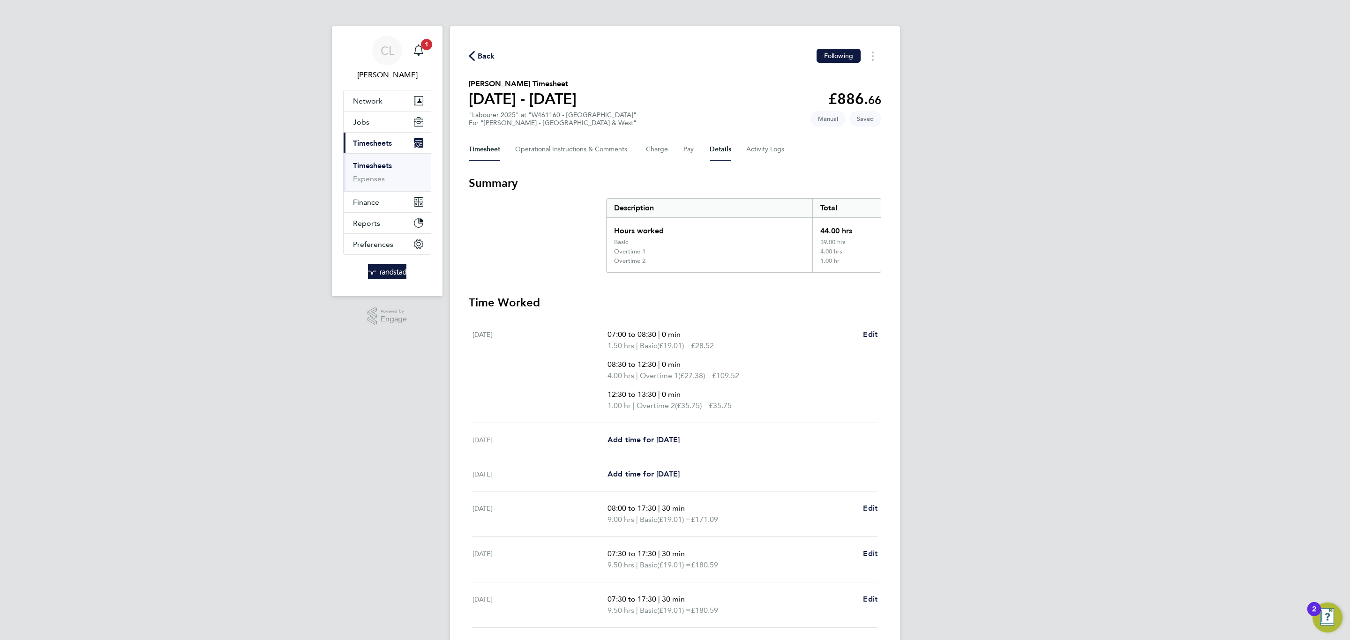
click at [718, 147] on button "Details" at bounding box center [720, 149] width 22 height 22
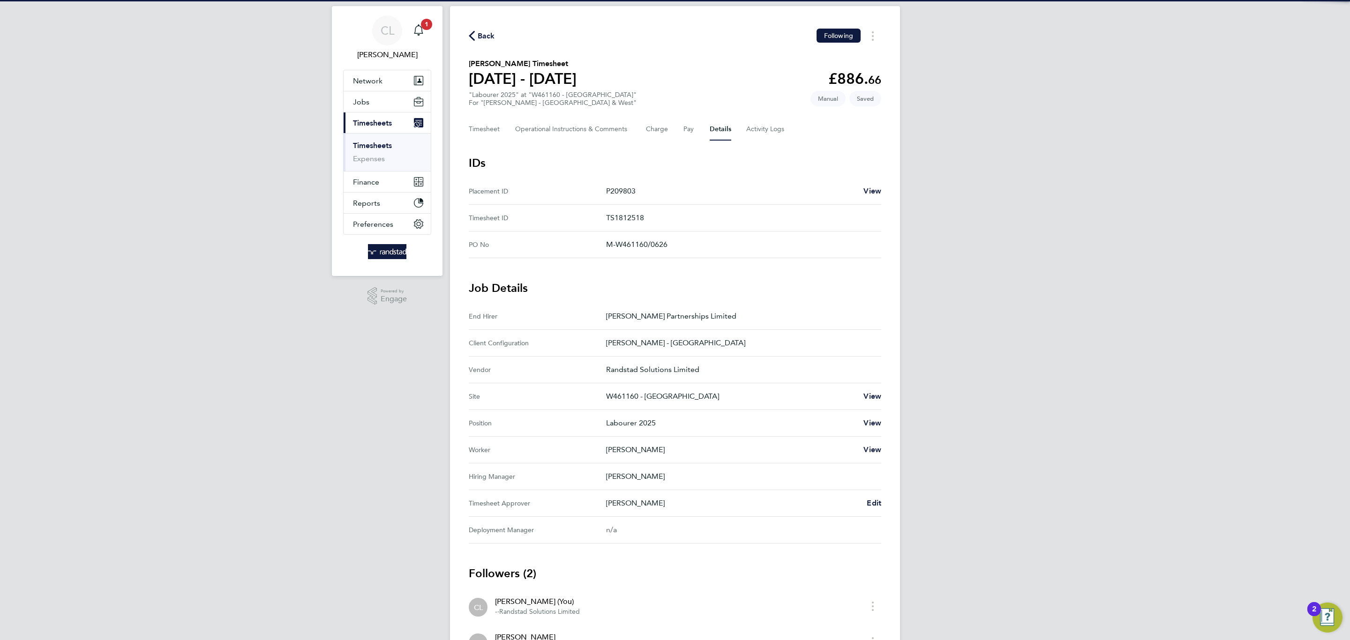
scroll to position [21, 0]
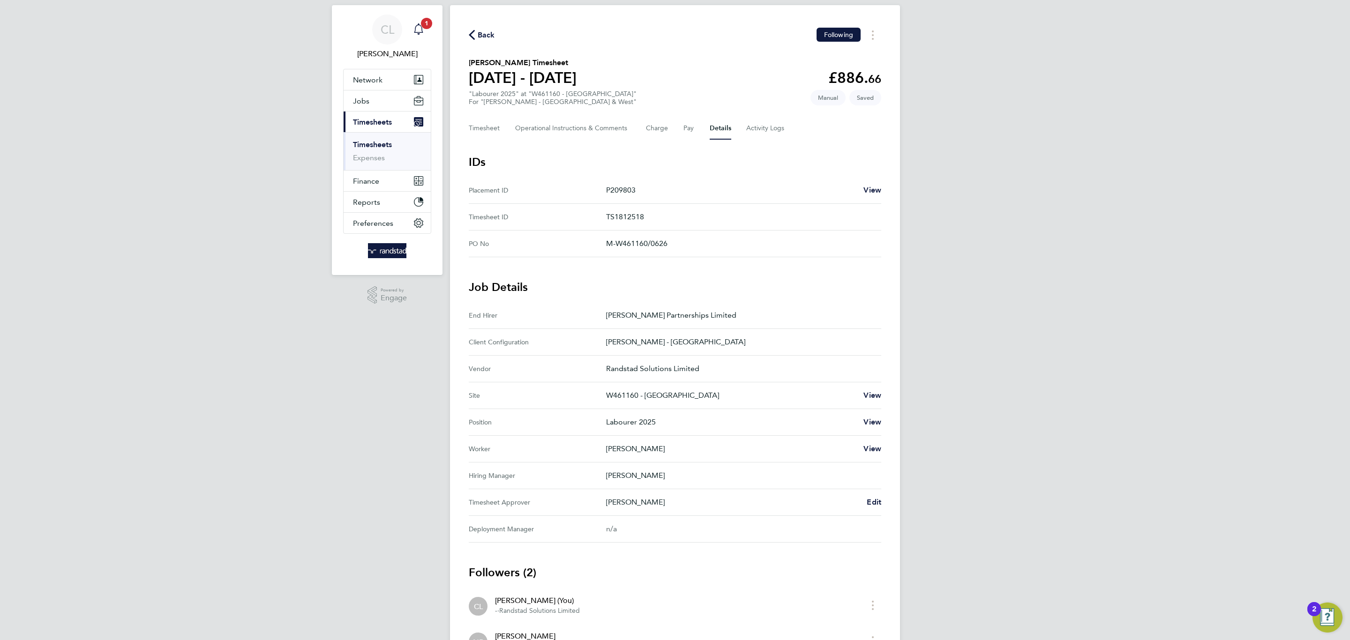
click at [432, 28] on app-nav-sections-wrapper "CL Charlotte Lockeridge Notifications 1 Applications: Network Team Members Busi…" at bounding box center [387, 140] width 111 height 270
click at [426, 28] on span "1" at bounding box center [426, 23] width 11 height 11
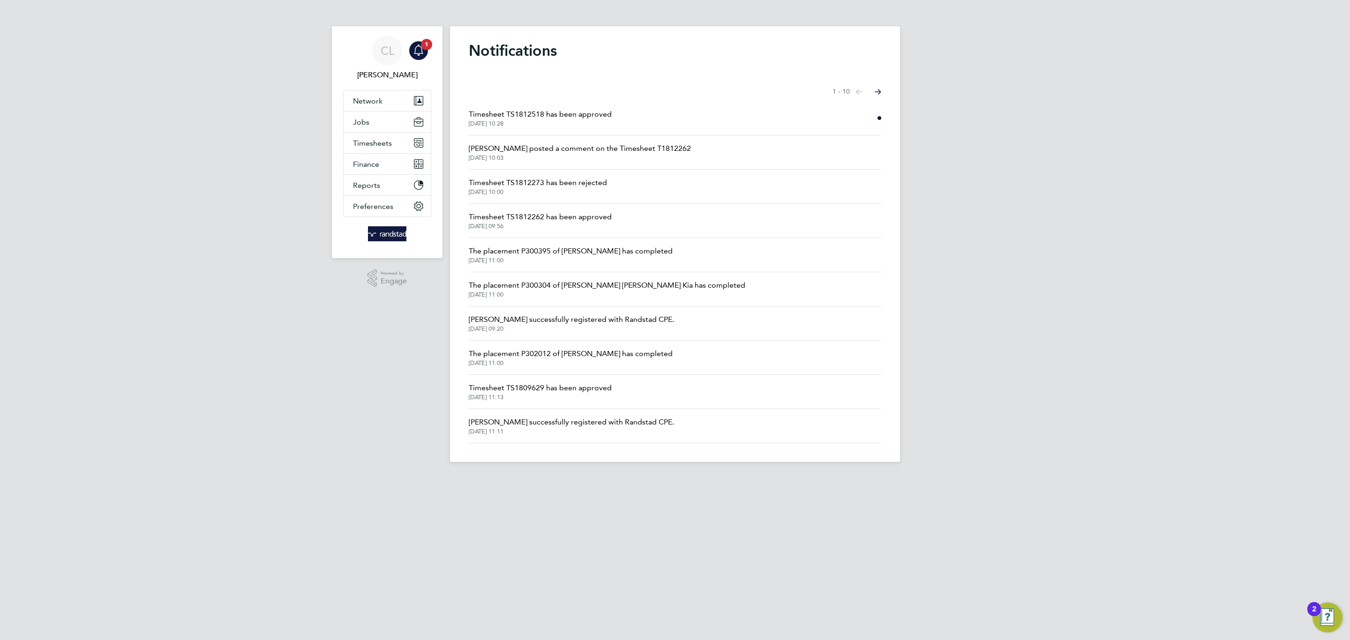
click at [530, 126] on span "01 Sep 2025, 10:28" at bounding box center [540, 123] width 143 height 7
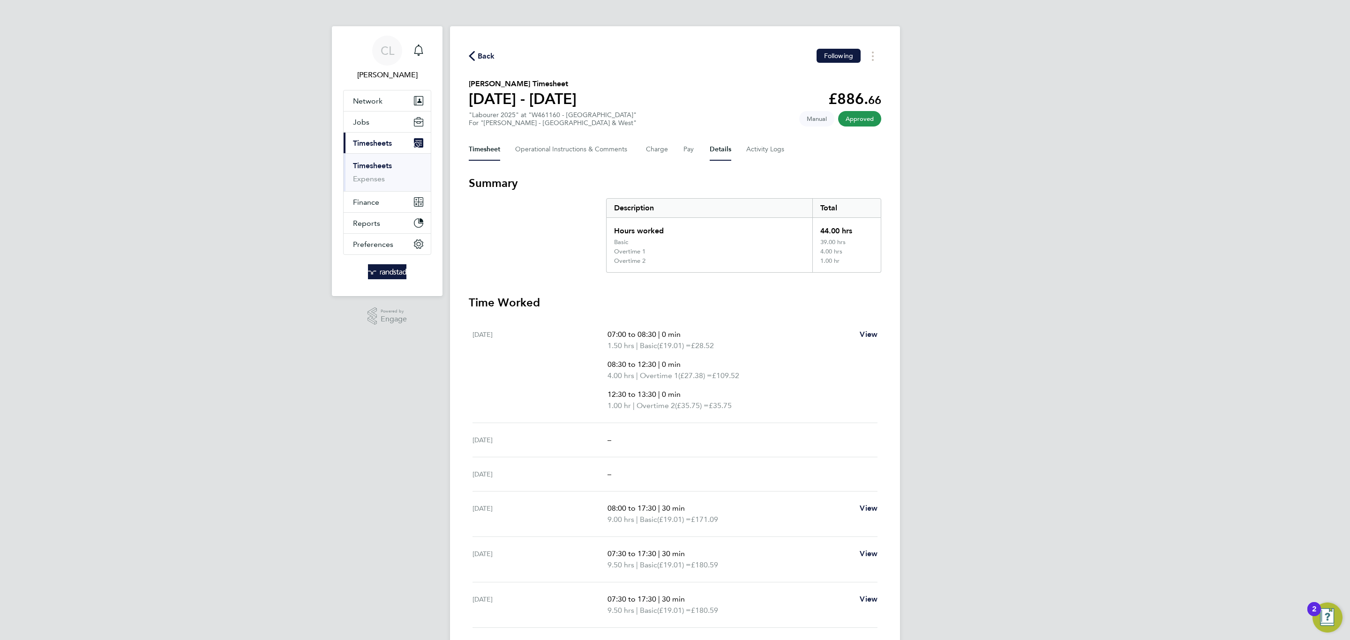
click at [712, 151] on button "Details" at bounding box center [720, 149] width 22 height 22
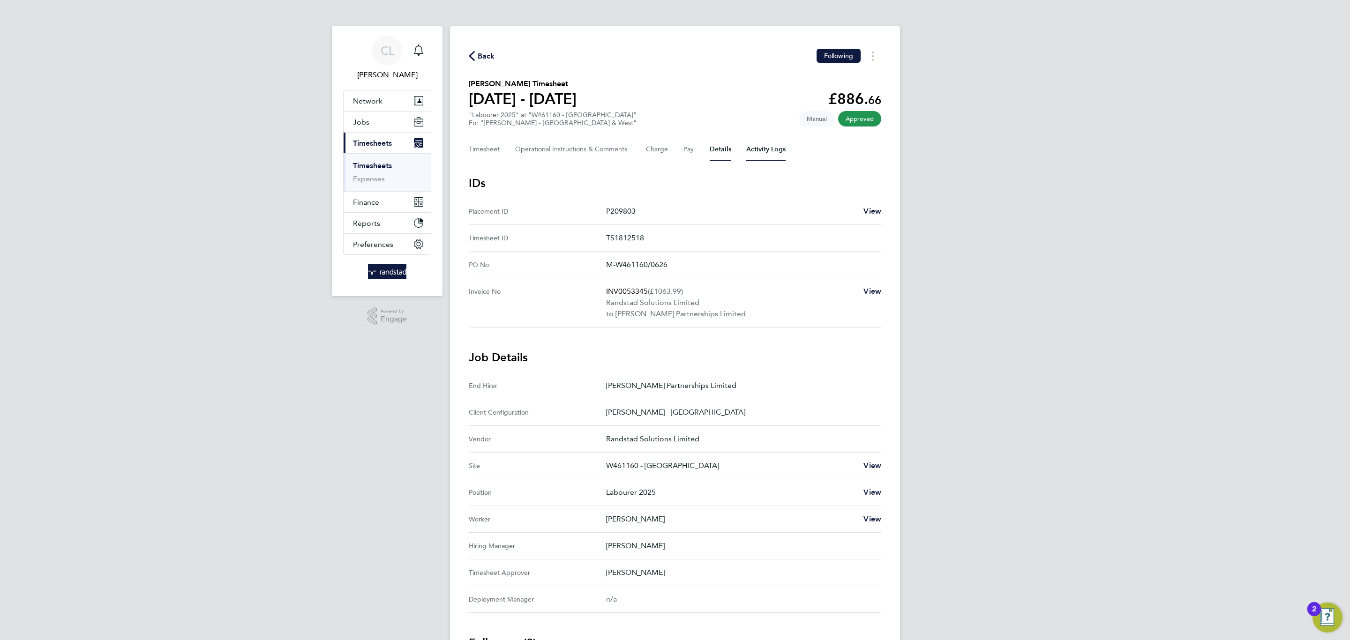
click at [769, 150] on Logs-tab "Activity Logs" at bounding box center [765, 149] width 39 height 22
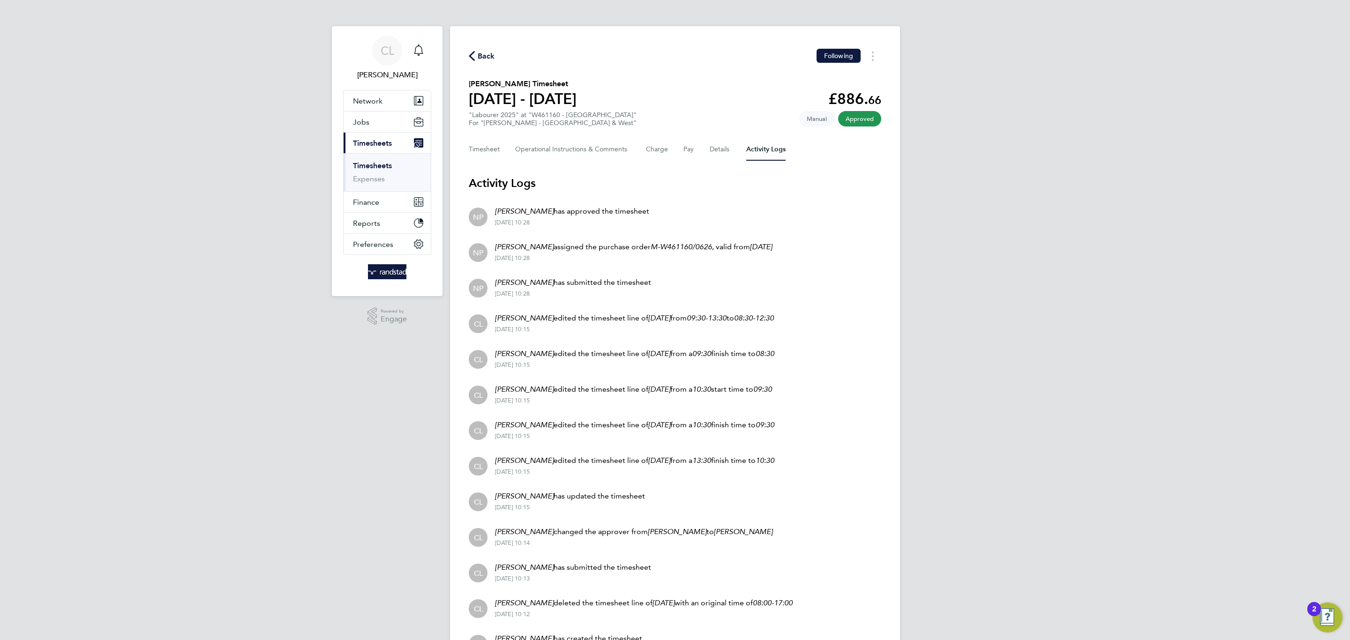
click at [508, 154] on div "Timesheet Operational Instructions & Comments Charge Pay Details Activity Logs" at bounding box center [675, 149] width 412 height 22
click at [495, 154] on button "Timesheet" at bounding box center [484, 149] width 31 height 22
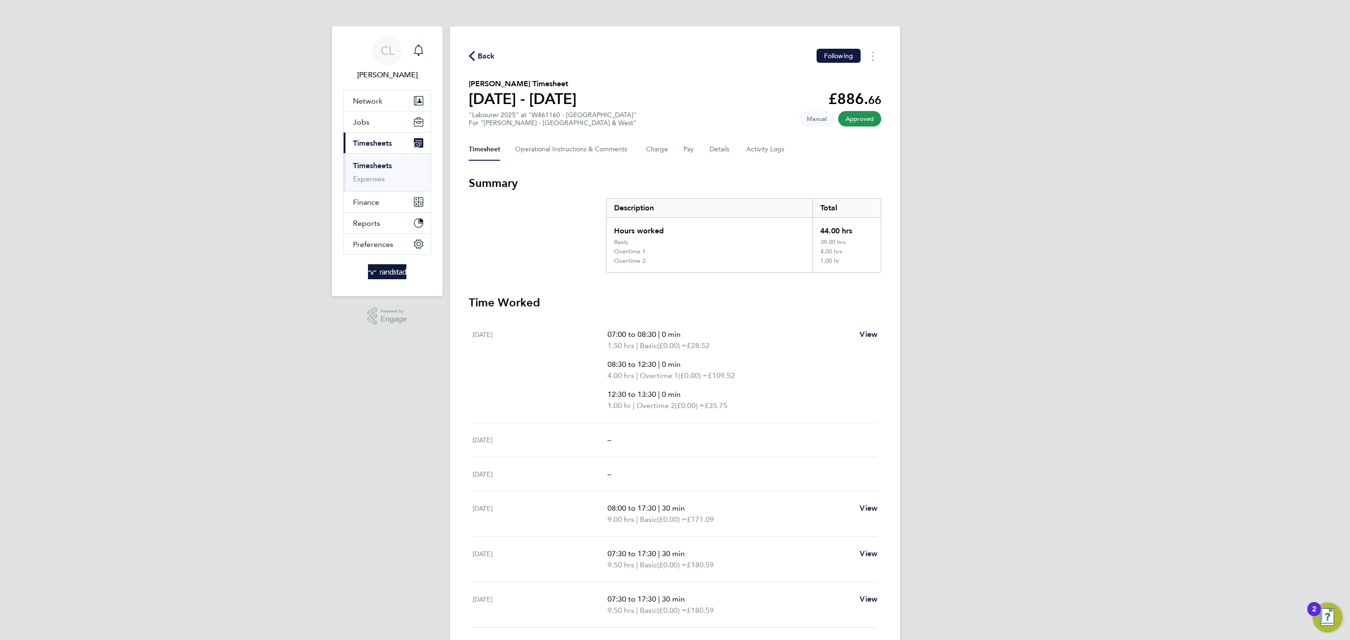
click at [480, 40] on div "Back Following Levan Broderick's Timesheet 23 - 29 Aug 2025 £886. 66 "Labourer …" at bounding box center [675, 383] width 450 height 715
click at [486, 55] on span "Back" at bounding box center [486, 56] width 17 height 11
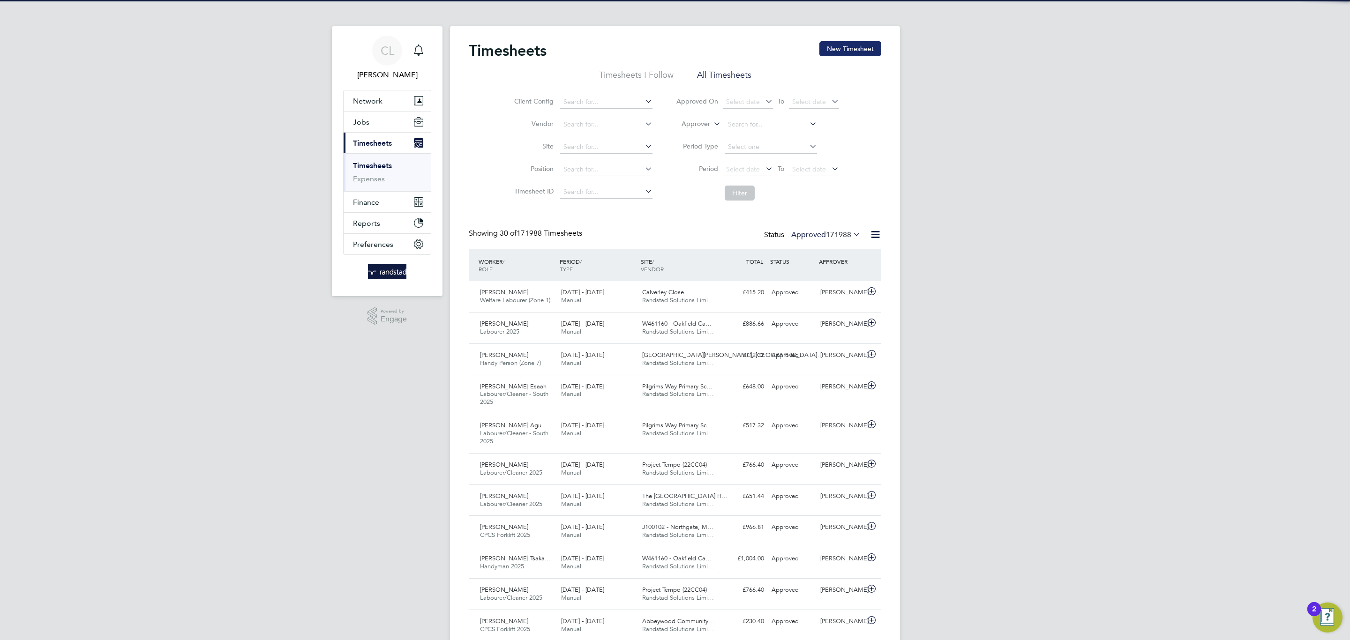
click at [856, 53] on button "New Timesheet" at bounding box center [850, 48] width 62 height 15
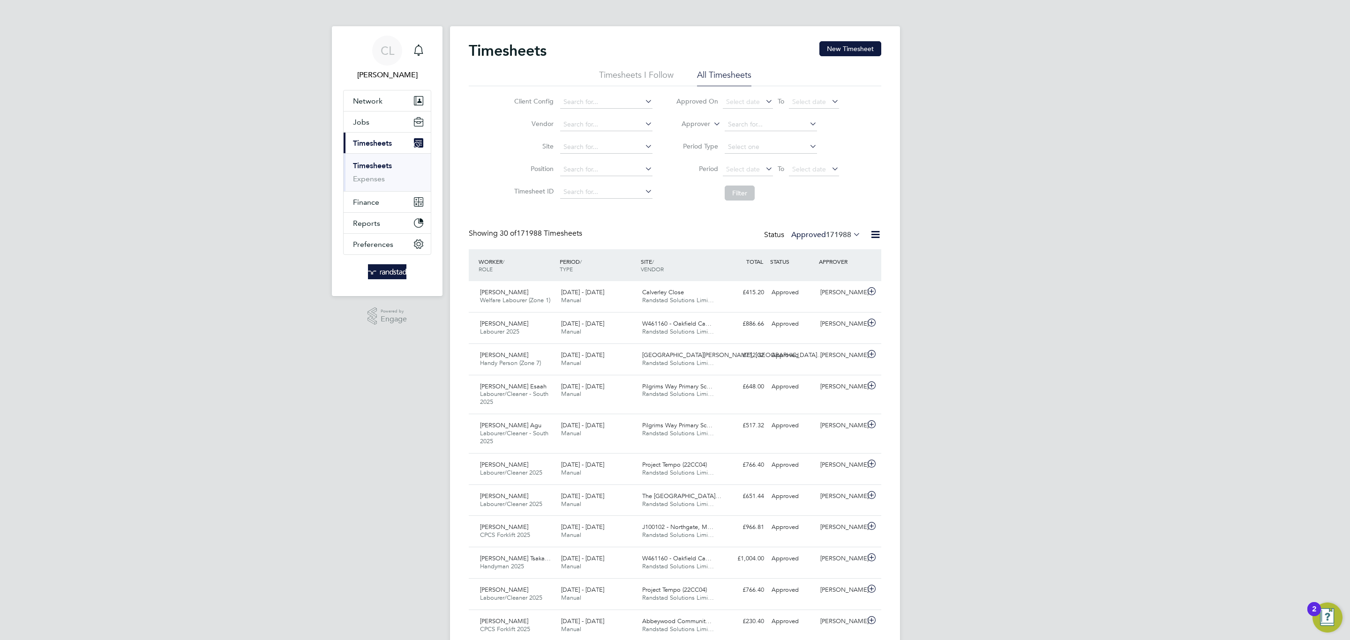
scroll to position [24, 82]
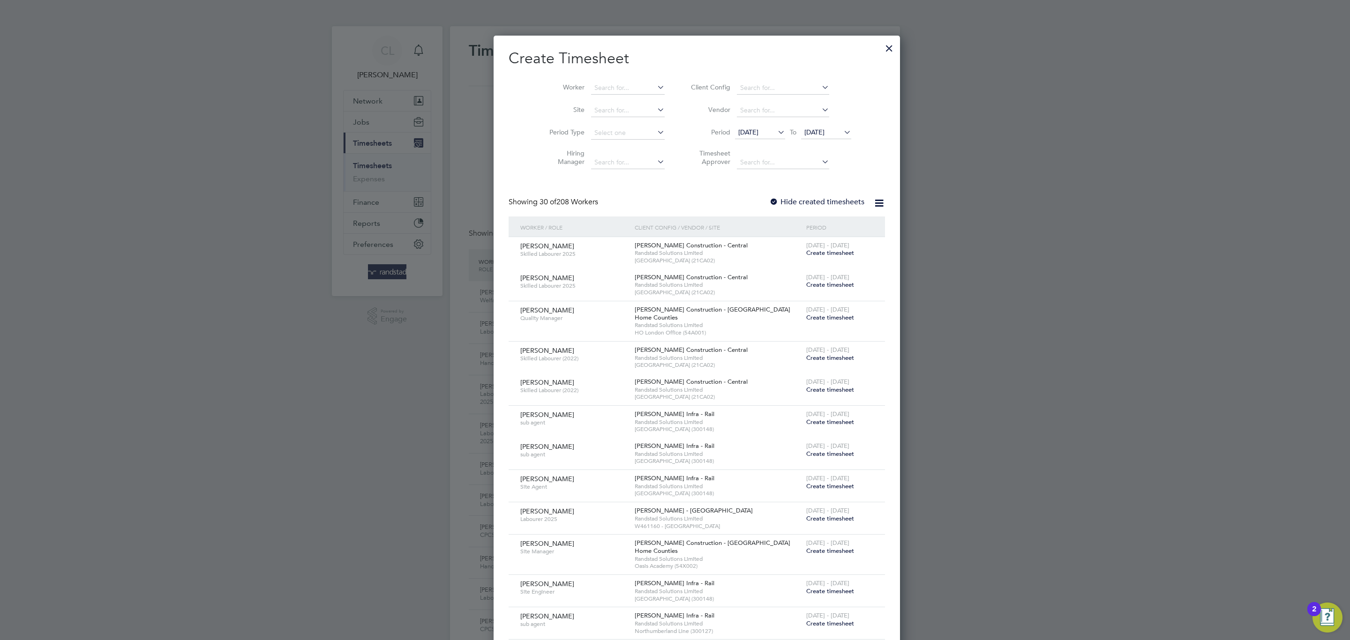
click at [655, 81] on icon at bounding box center [655, 87] width 0 height 13
click at [623, 89] on input at bounding box center [628, 88] width 74 height 13
click at [624, 166] on li "Viv ienne Stanton" at bounding box center [631, 163] width 127 height 13
type input "Vivienne Stanton"
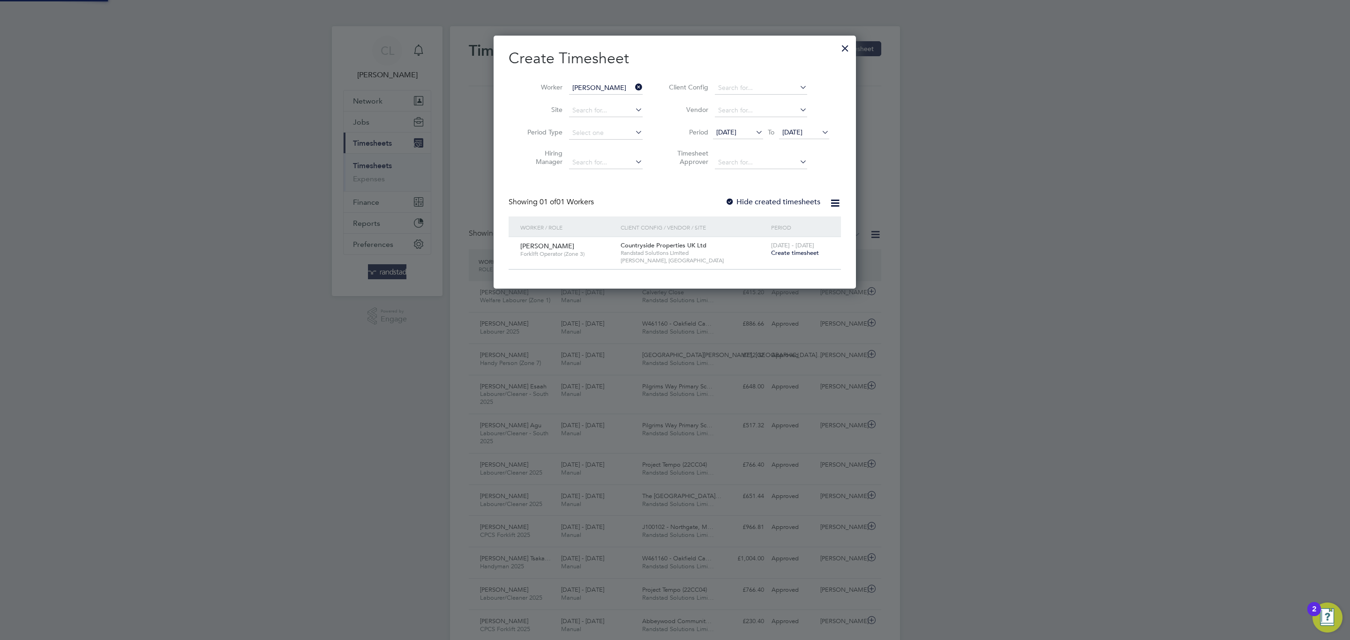
click at [741, 201] on label "Hide created timesheets" at bounding box center [772, 201] width 95 height 9
click at [804, 254] on span "Create timesheet" at bounding box center [795, 253] width 48 height 8
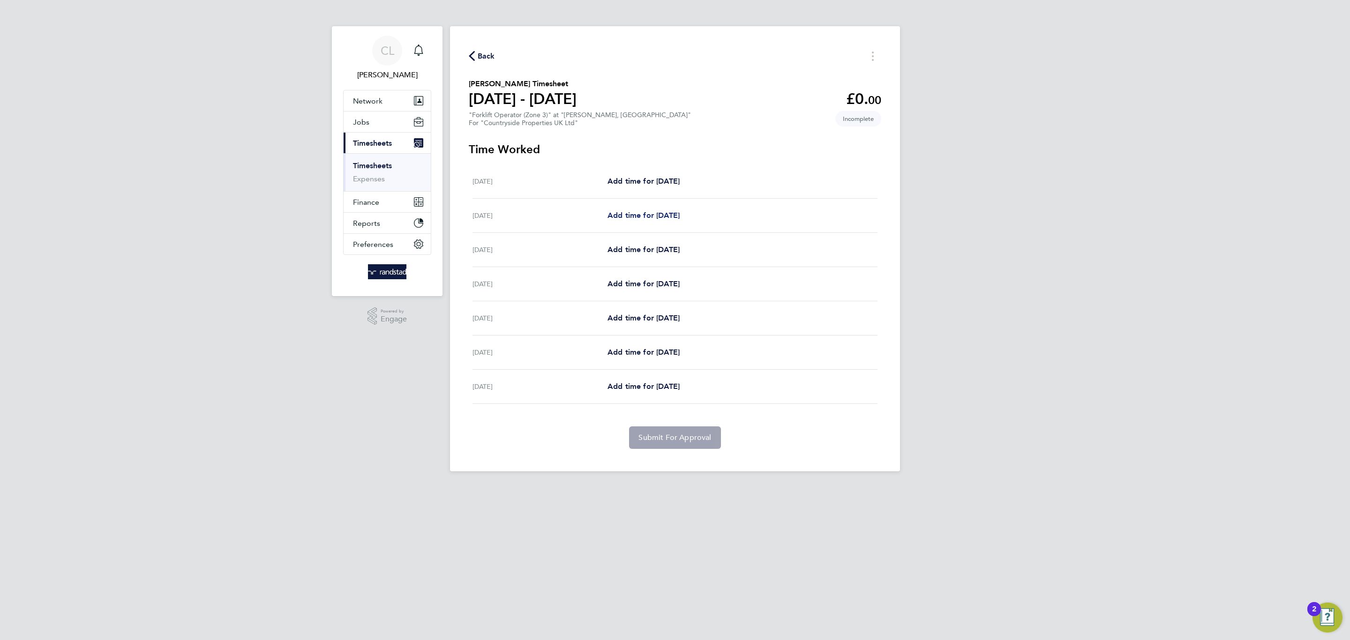
click at [642, 218] on span "Add time for [DATE]" at bounding box center [643, 215] width 72 height 9
select select "30"
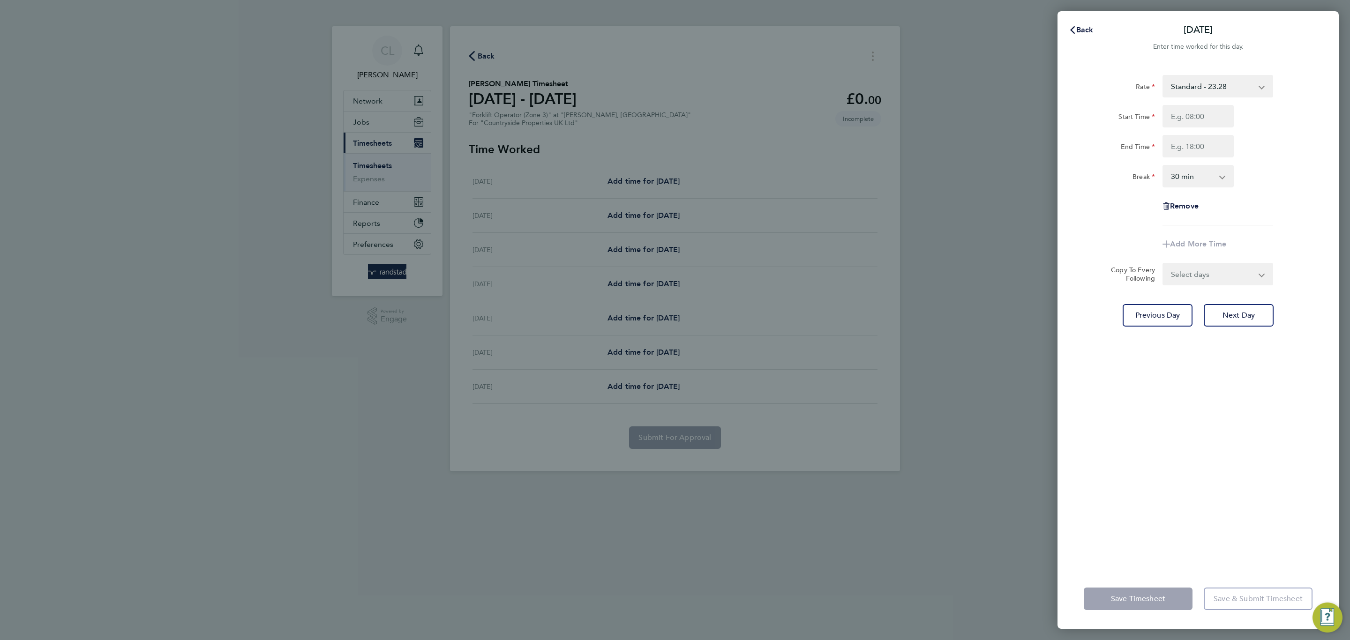
click at [1237, 112] on div "Start Time" at bounding box center [1198, 116] width 236 height 22
click at [1217, 119] on input "Start Time" at bounding box center [1197, 116] width 71 height 22
type input "07:30"
click at [1209, 154] on input "End Time" at bounding box center [1197, 146] width 71 height 22
type input "17:00"
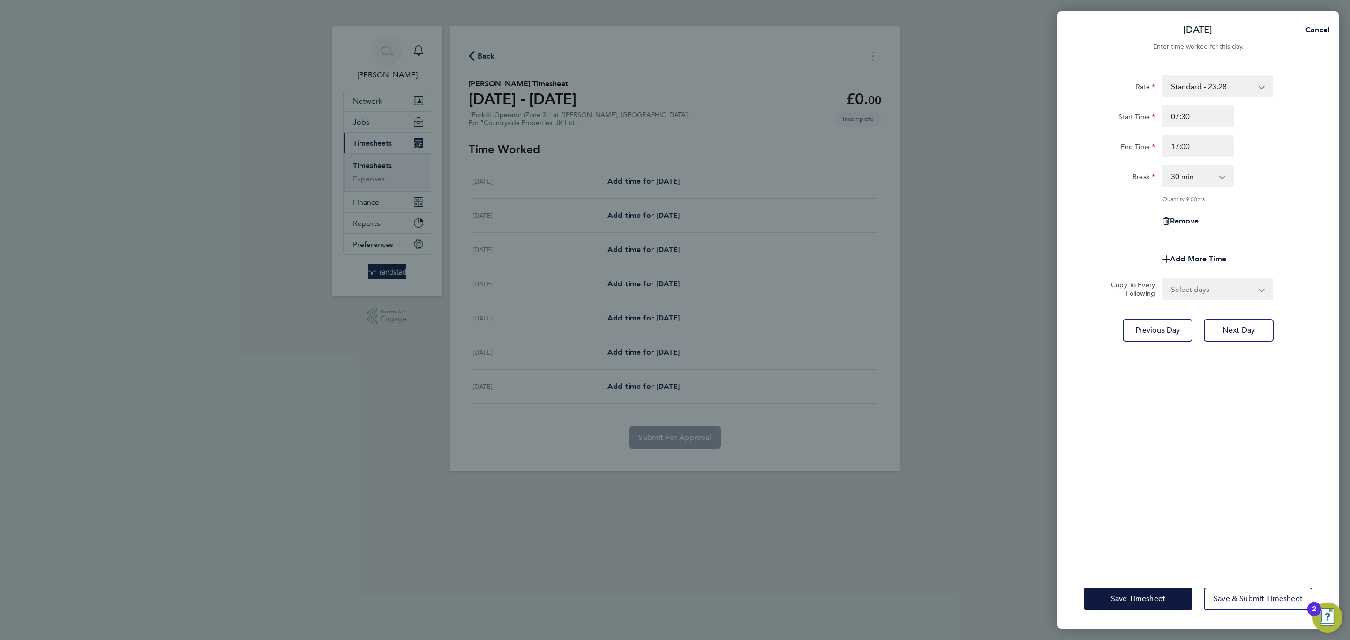
click at [1253, 182] on div "Break 0 min 15 min 30 min 45 min 60 min 75 min 90 min" at bounding box center [1198, 176] width 236 height 22
click at [1113, 597] on span "Save Timesheet" at bounding box center [1138, 598] width 54 height 9
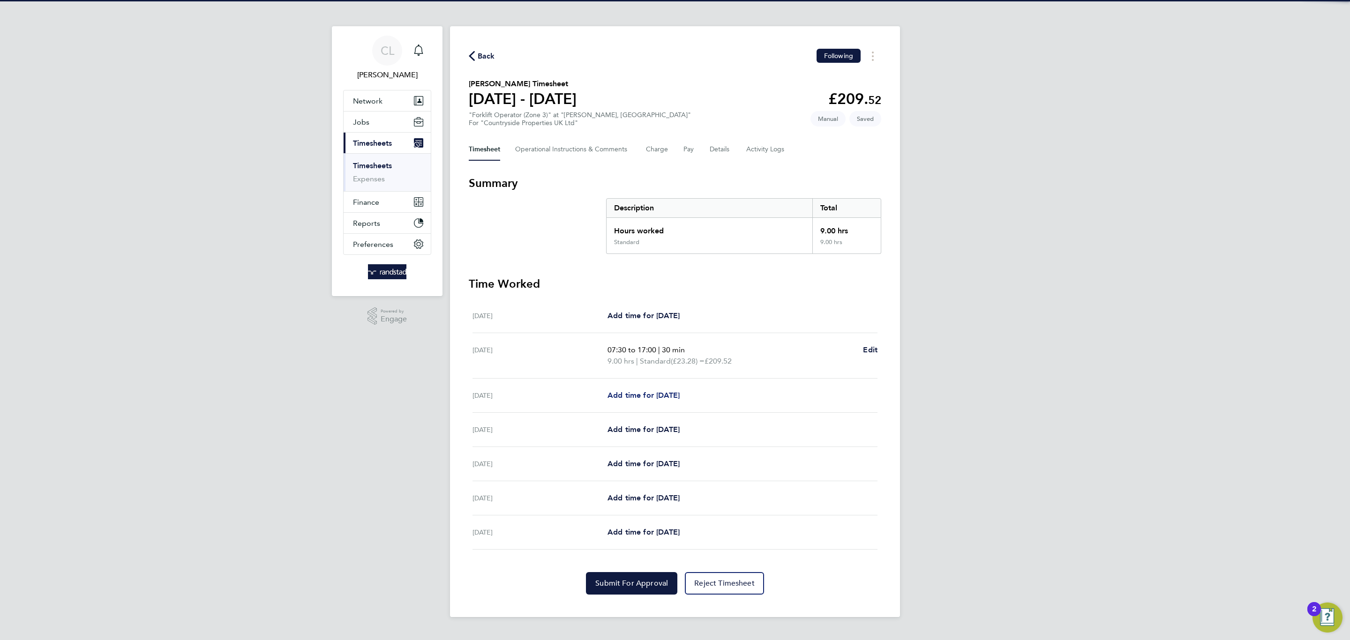
click at [655, 401] on link "Add time for Wed 27 Aug" at bounding box center [643, 395] width 72 height 11
select select "30"
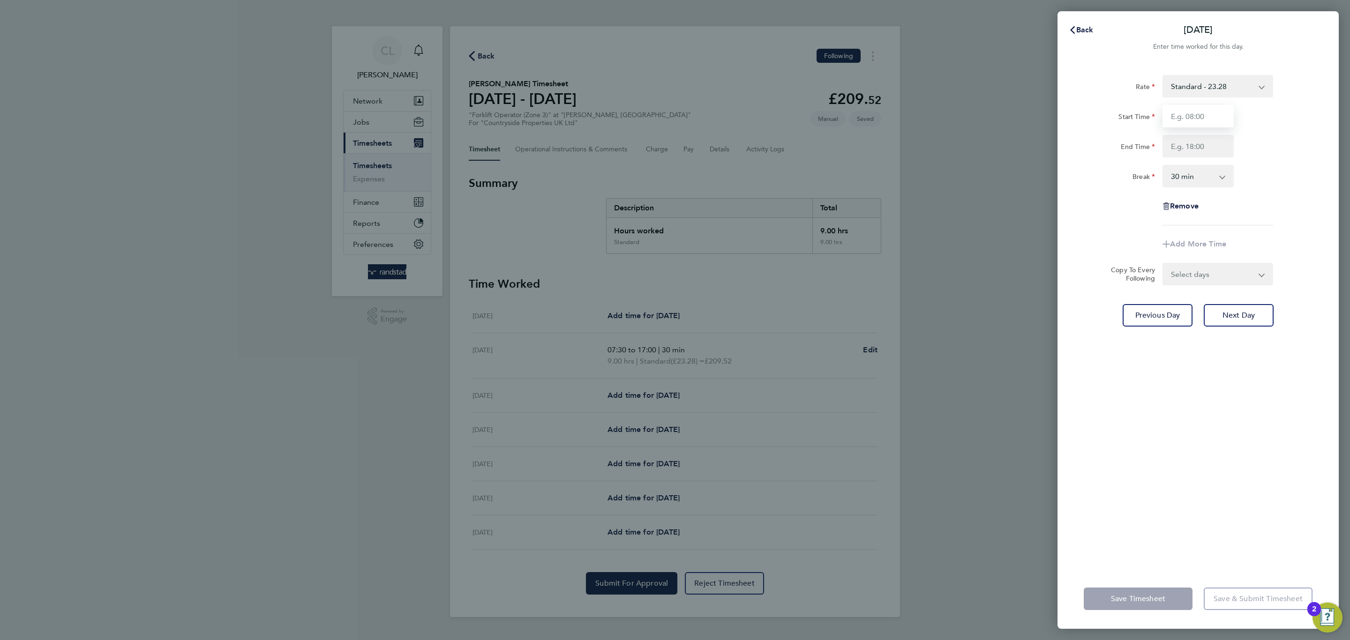
click at [1198, 118] on input "Start Time" at bounding box center [1197, 116] width 71 height 22
type input "07:30"
click at [1196, 151] on input "End Time" at bounding box center [1197, 146] width 71 height 22
type input "17:00"
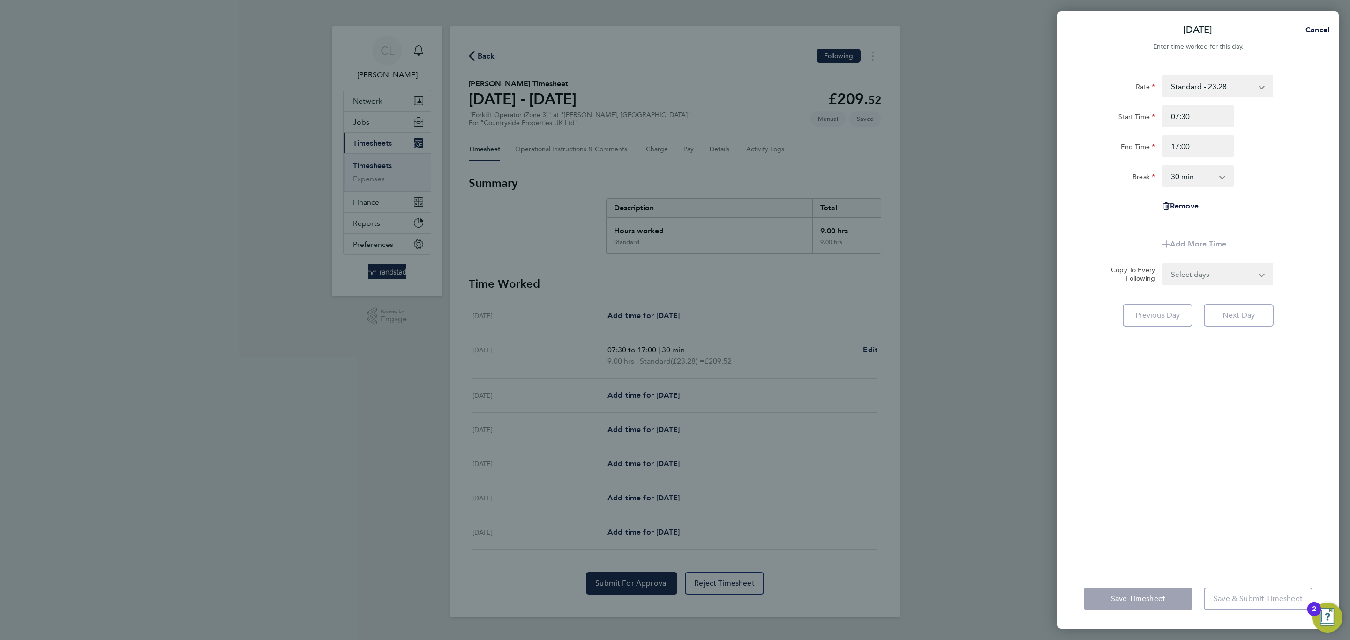
click at [1251, 217] on div "Remove" at bounding box center [1198, 206] width 236 height 22
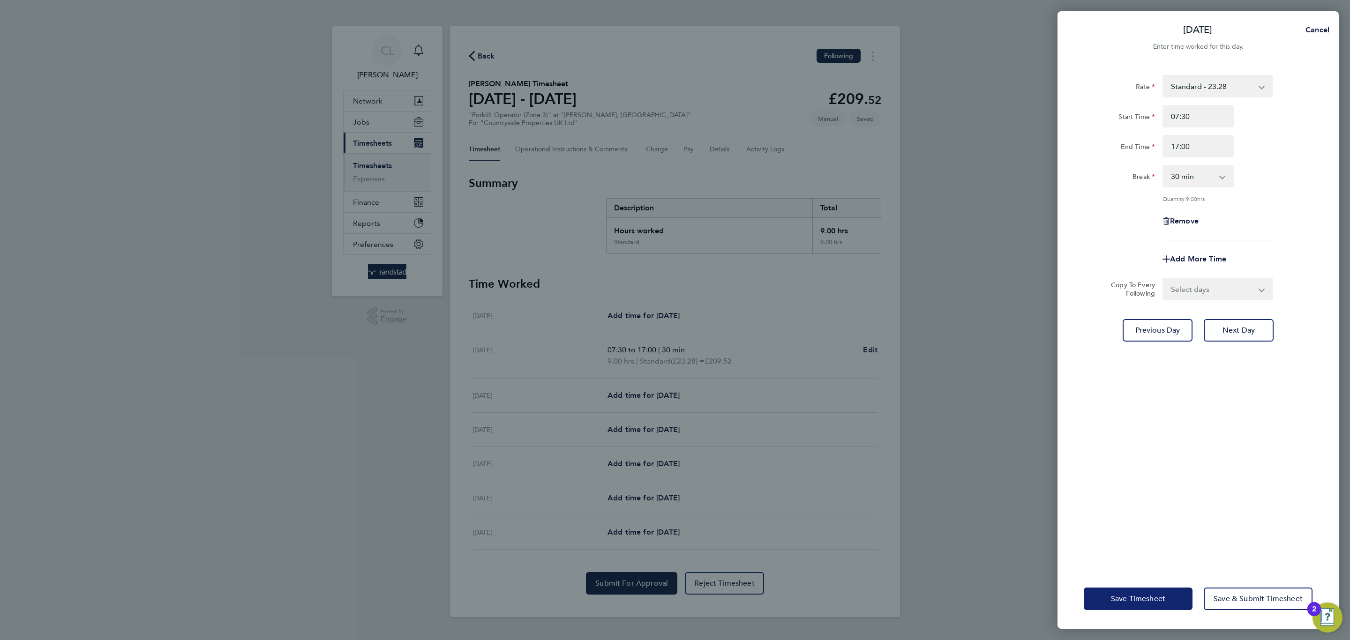
click at [1118, 599] on span "Save Timesheet" at bounding box center [1138, 598] width 54 height 9
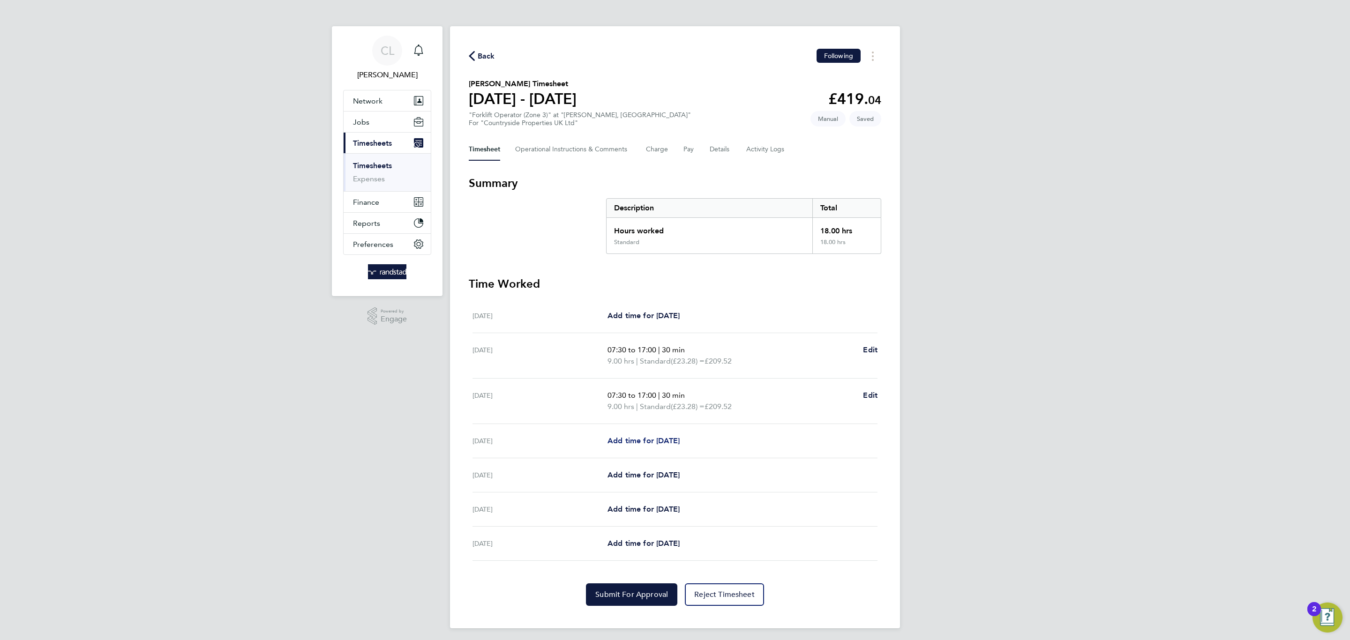
click at [662, 444] on span "Add time for Thu 28 Aug" at bounding box center [643, 440] width 72 height 9
select select "30"
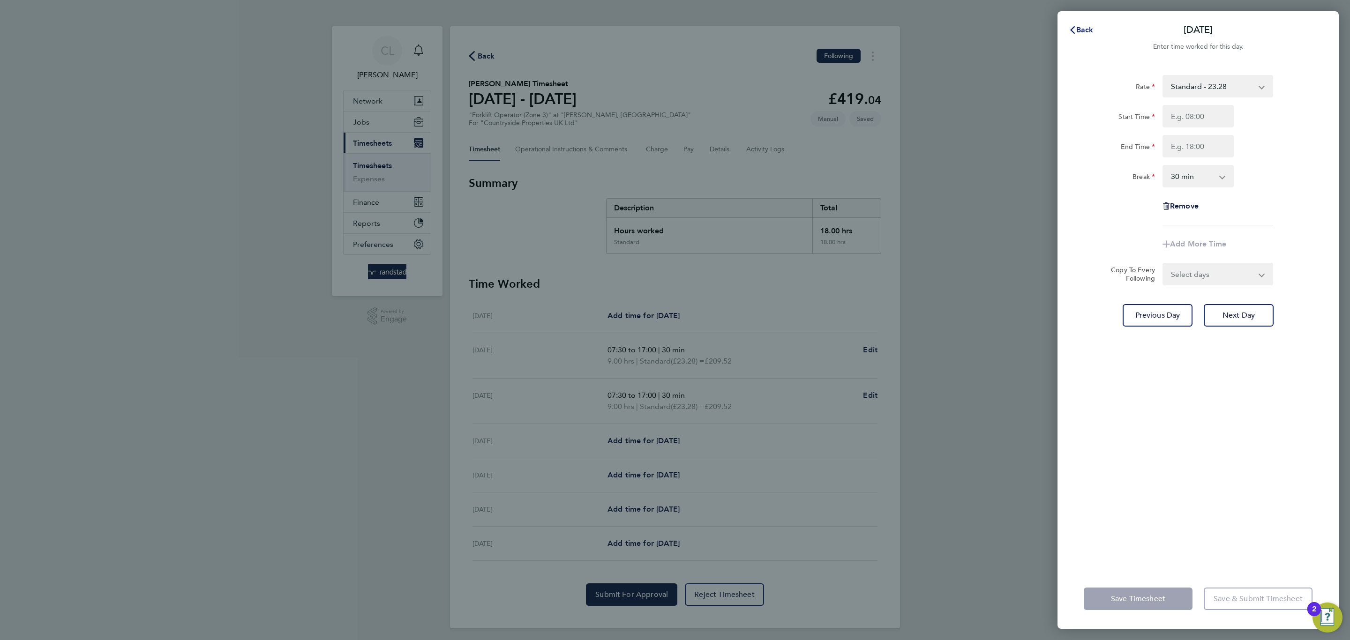
click at [1078, 23] on button "Back" at bounding box center [1081, 30] width 44 height 19
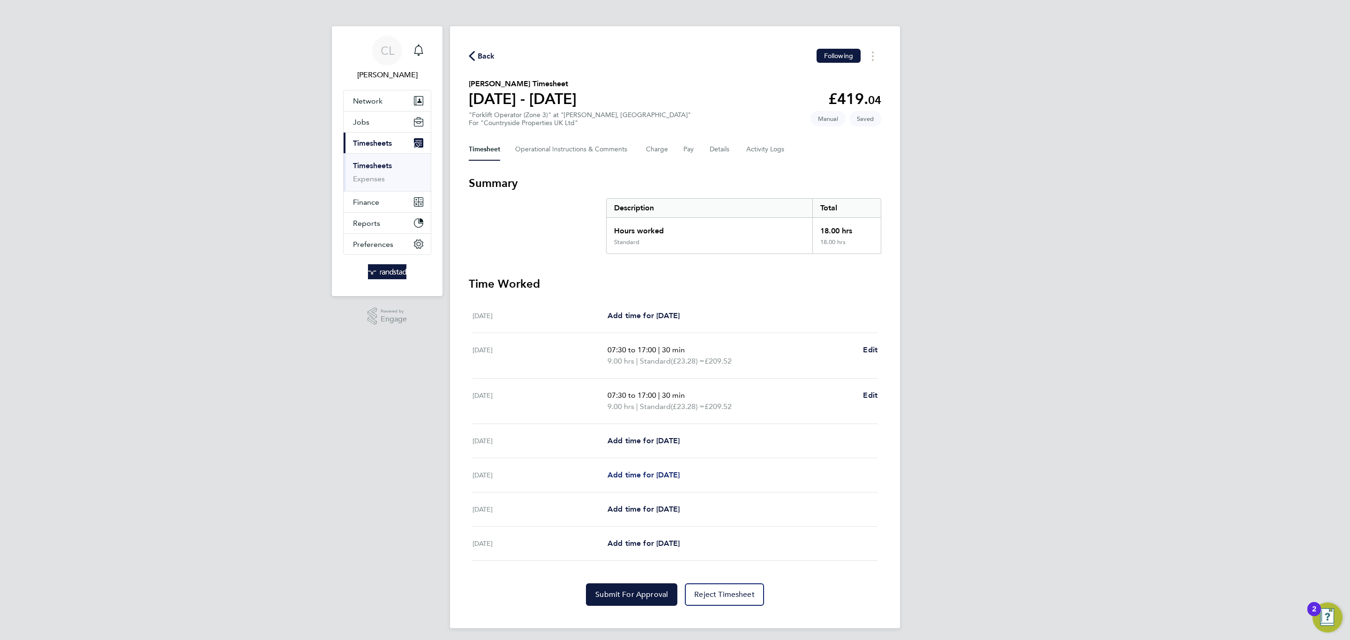
click at [646, 473] on span "Add time for Fri 29 Aug" at bounding box center [643, 474] width 72 height 9
select select "30"
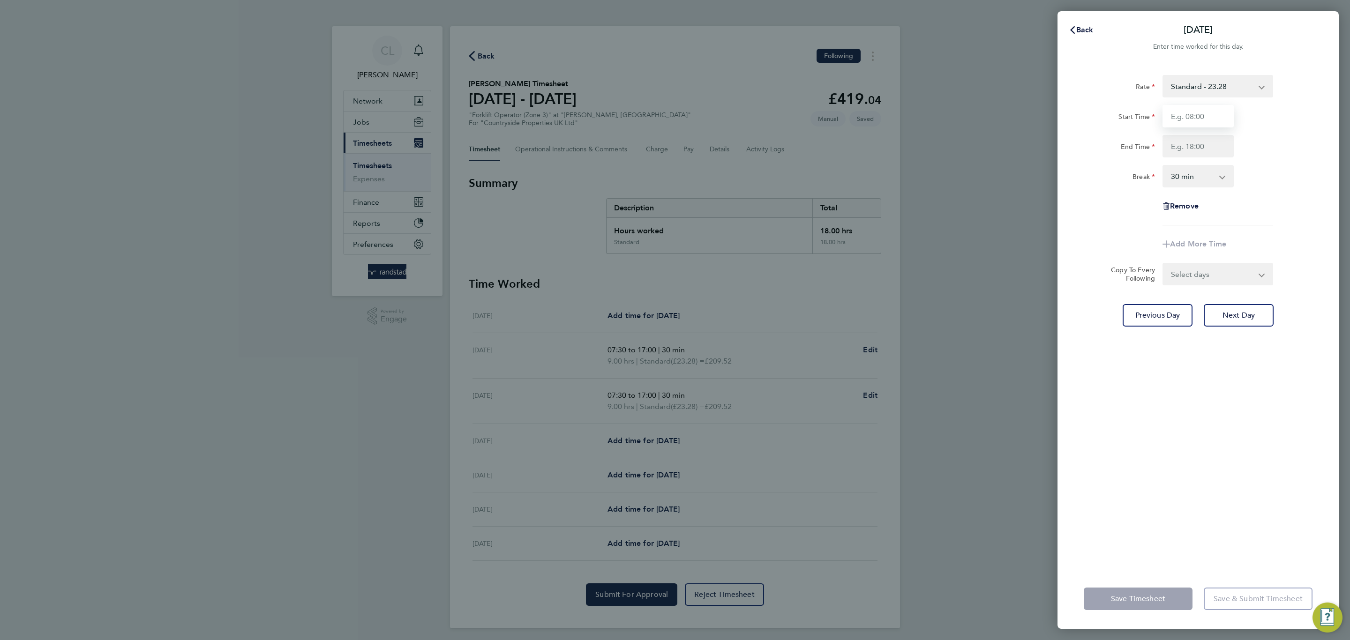
click at [1217, 118] on input "Start Time" at bounding box center [1197, 116] width 71 height 22
type input "07:30"
click at [1202, 148] on input "End Time" at bounding box center [1197, 146] width 71 height 22
type input "17:00"
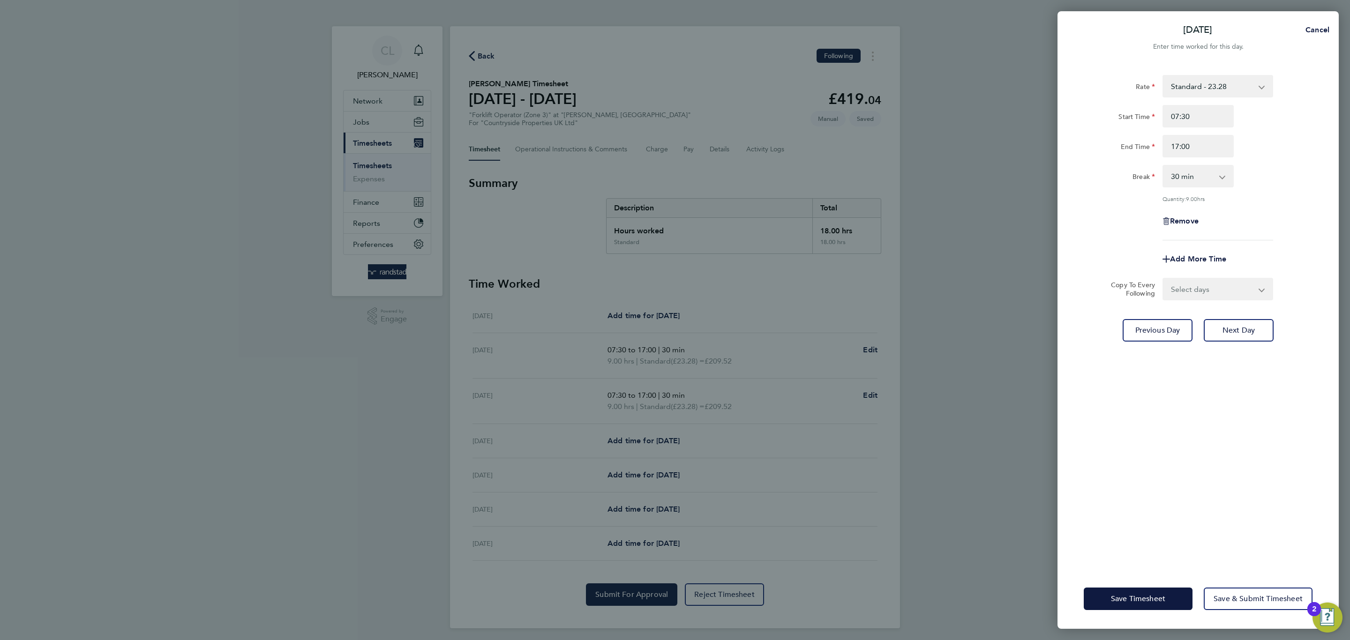
click at [1269, 194] on div "Rate Standard - 23.28 Start Time 07:30 End Time 17:00 Break 0 min 15 min 30 min…" at bounding box center [1197, 157] width 229 height 165
drag, startPoint x: 1117, startPoint y: 603, endPoint x: 1136, endPoint y: 588, distance: 24.4
click at [1118, 600] on span "Save Timesheet" at bounding box center [1138, 598] width 54 height 9
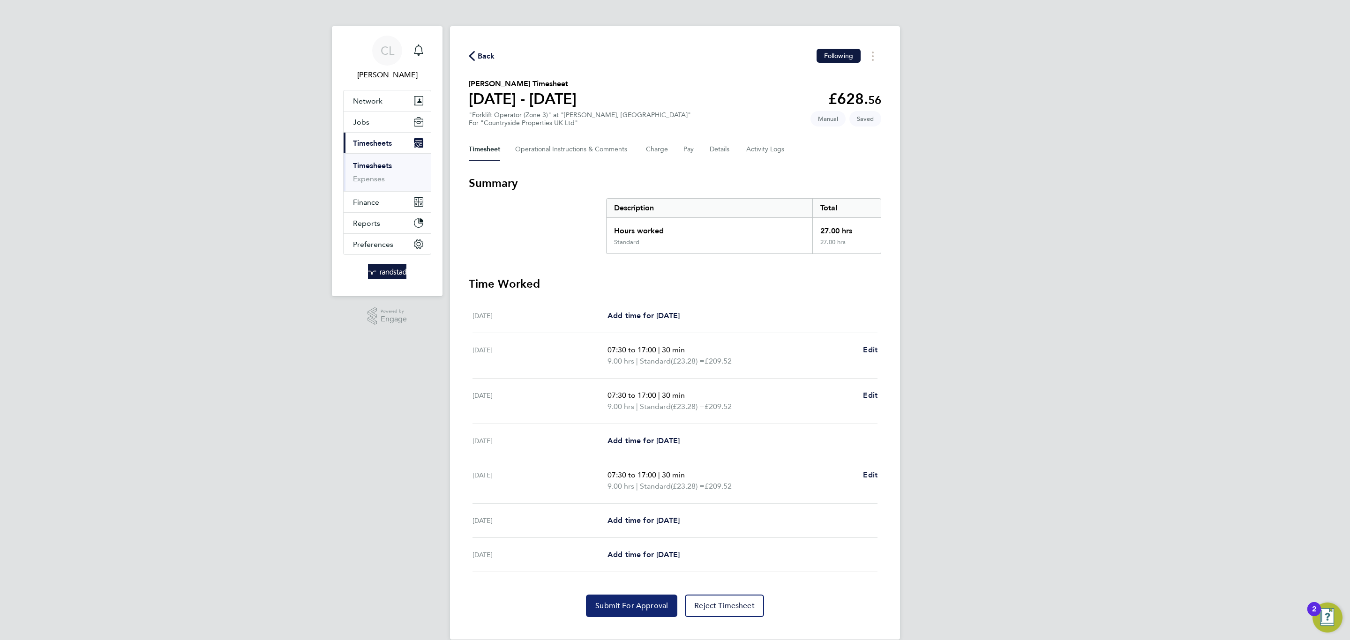
click at [625, 610] on span "Submit For Approval" at bounding box center [631, 605] width 73 height 9
click at [475, 55] on span "Back" at bounding box center [482, 55] width 26 height 9
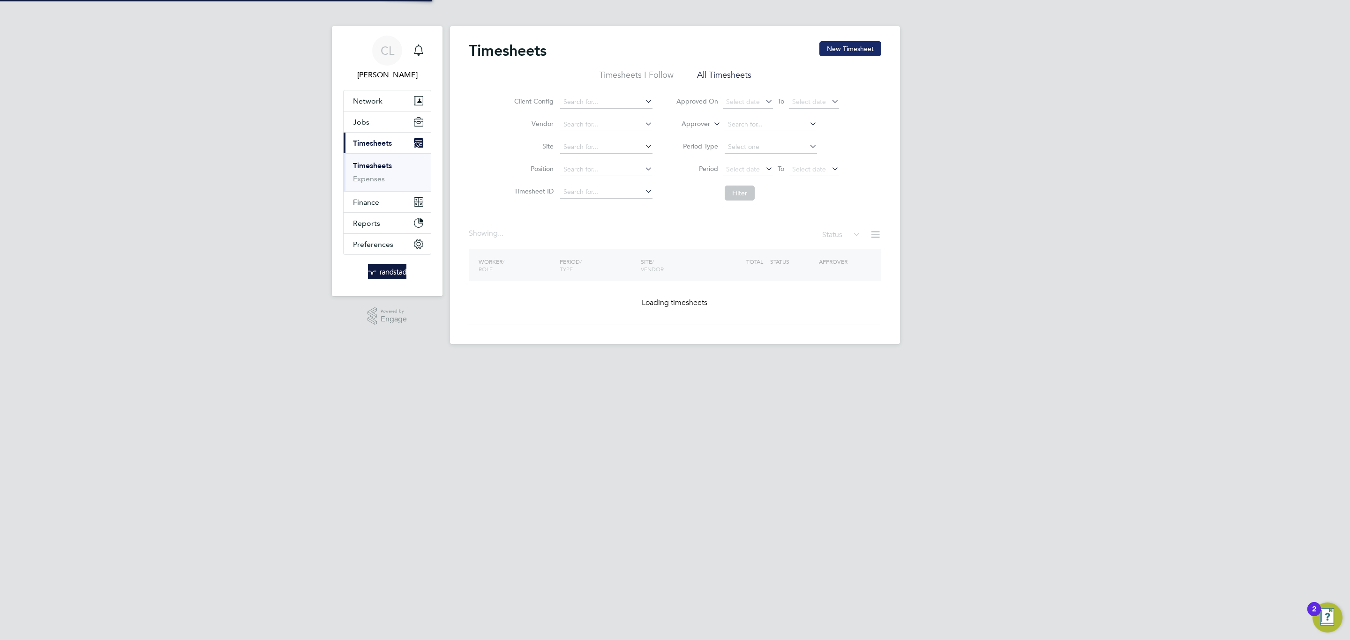
click at [858, 44] on button "New Timesheet" at bounding box center [850, 48] width 62 height 15
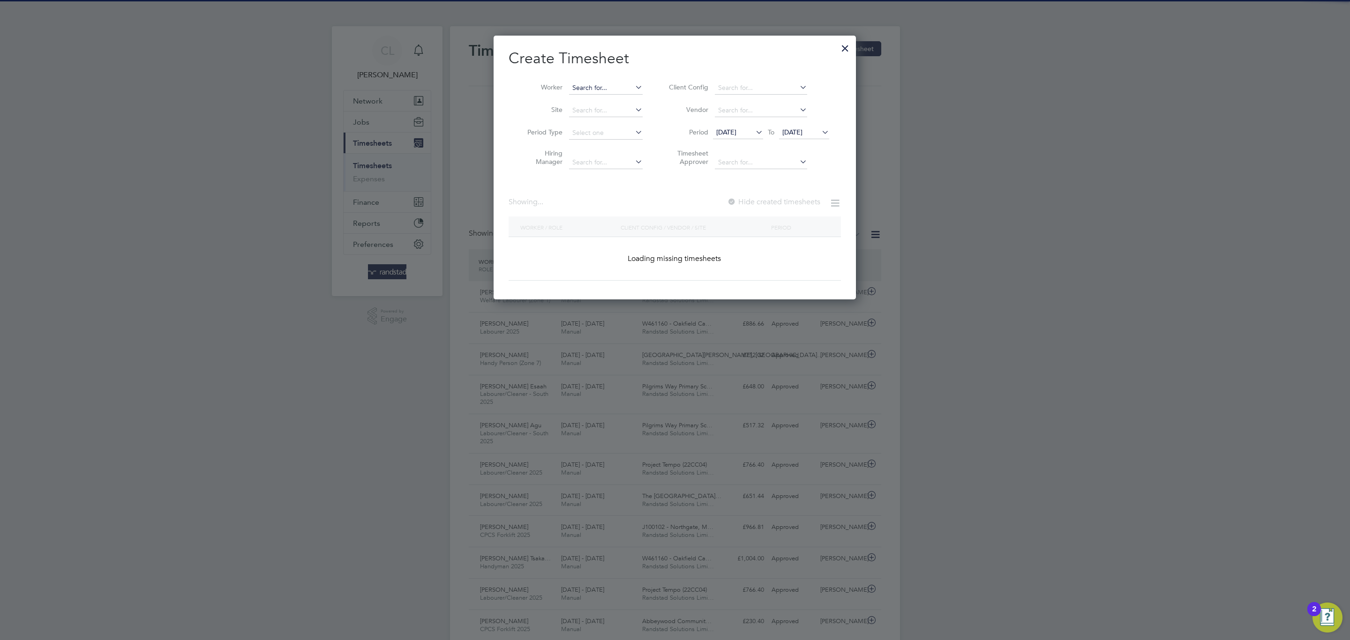
click at [618, 84] on input at bounding box center [606, 88] width 74 height 13
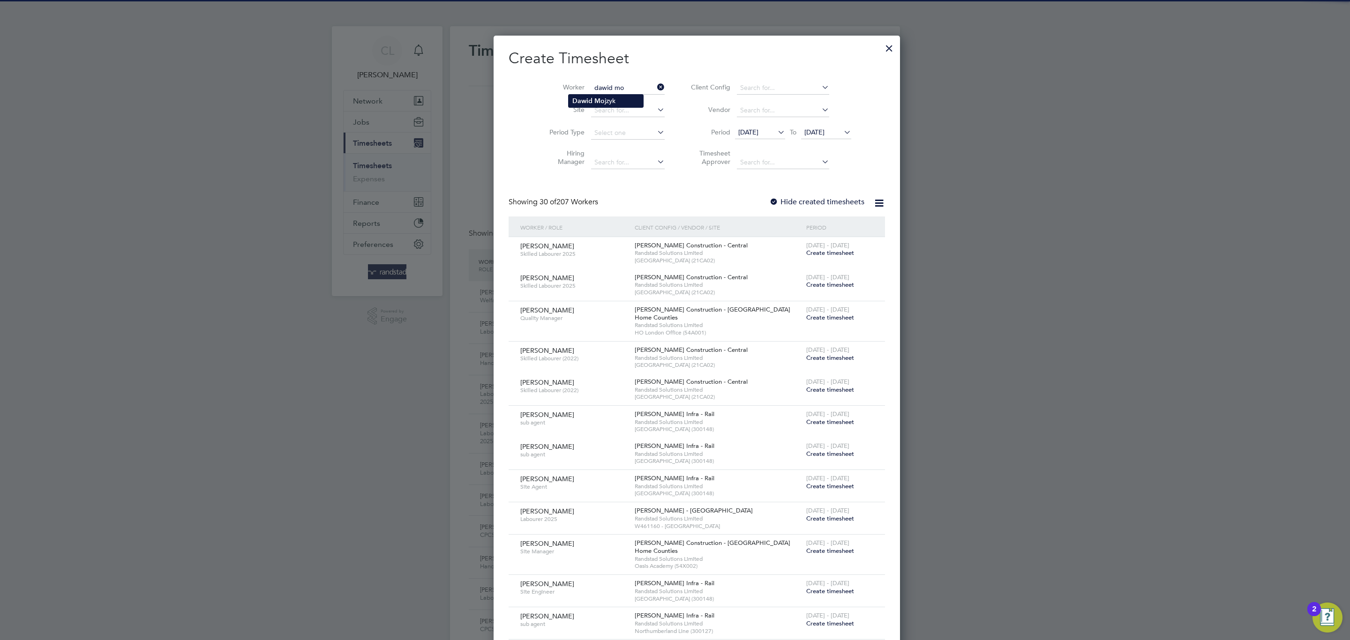
click at [620, 103] on li "Dawid Mo jzyk" at bounding box center [605, 101] width 75 height 13
type input "Dawid Mojzyk"
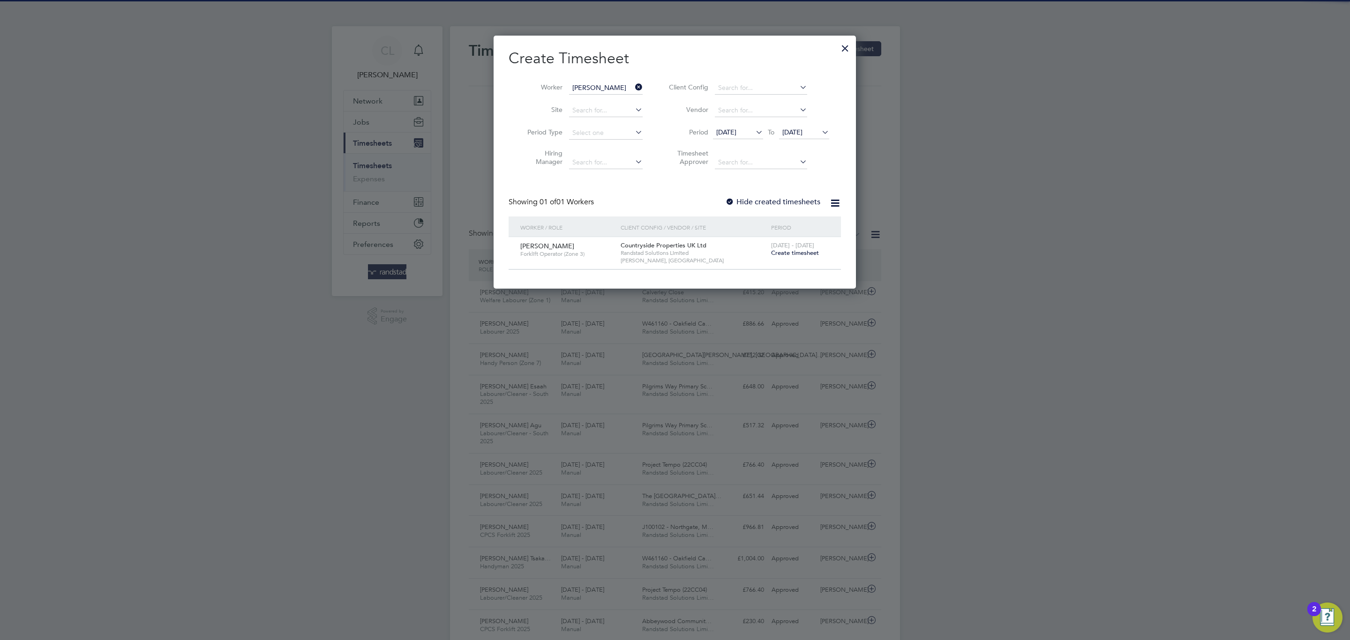
click at [794, 247] on span "[DATE] - [DATE]" at bounding box center [792, 245] width 43 height 8
click at [796, 252] on span "Create timesheet" at bounding box center [795, 253] width 48 height 8
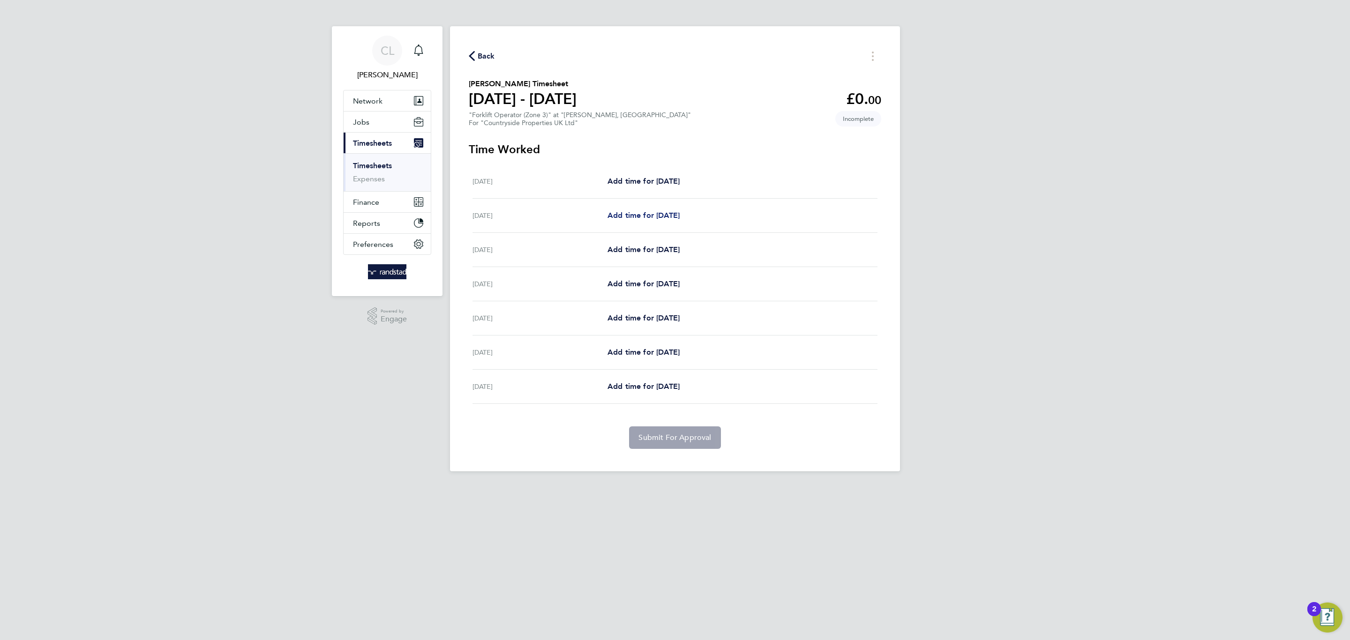
click at [641, 211] on span "Add time for [DATE]" at bounding box center [643, 215] width 72 height 9
select select "30"
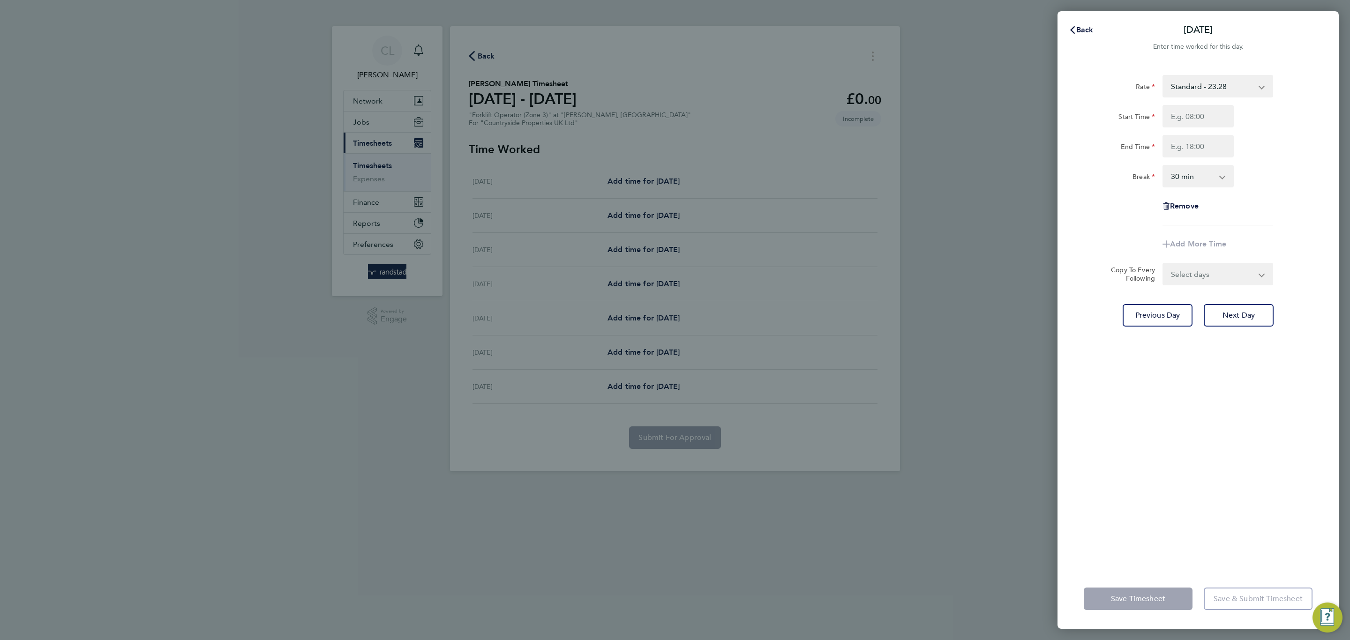
click at [1213, 104] on div "Rate Standard - 23.28 Start Time End Time Break 0 min 15 min 30 min 45 min 60 m…" at bounding box center [1197, 150] width 229 height 150
click at [1213, 111] on input "Start Time" at bounding box center [1197, 116] width 71 height 22
type input "07:30"
click at [1210, 143] on input "End Time" at bounding box center [1197, 146] width 71 height 22
type input "17:00"
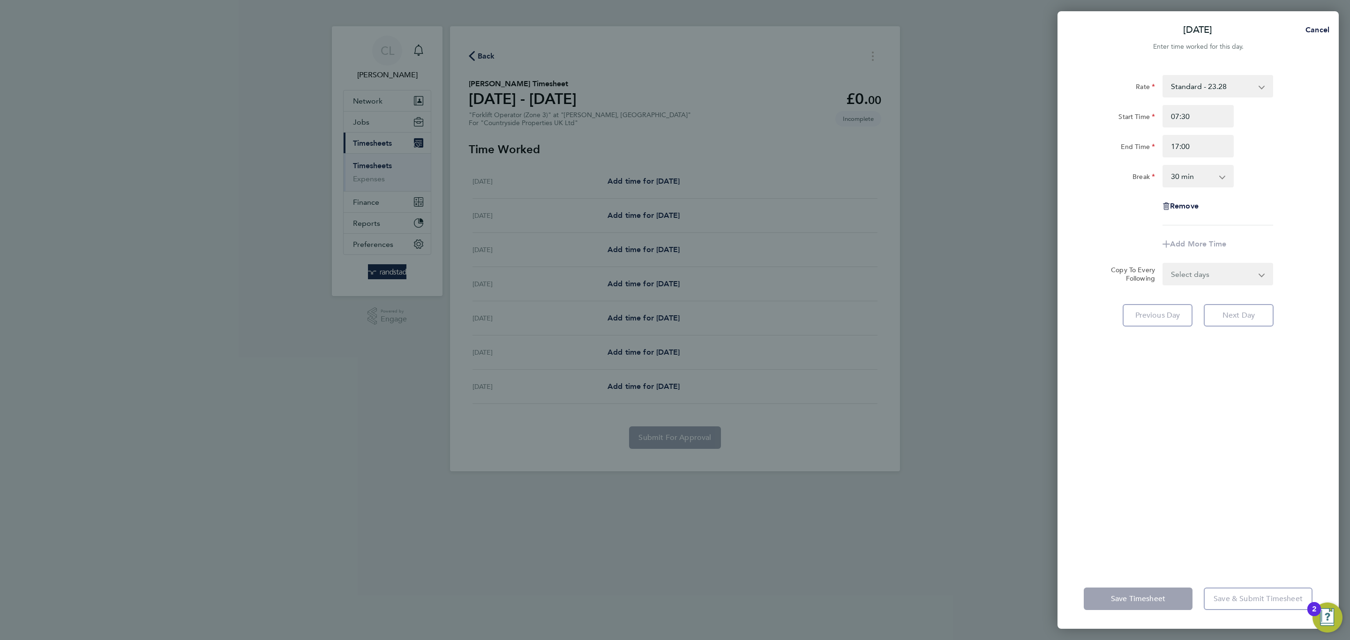
click at [1241, 186] on div "Break 0 min 15 min 30 min 45 min 60 min 75 min 90 min" at bounding box center [1198, 176] width 236 height 22
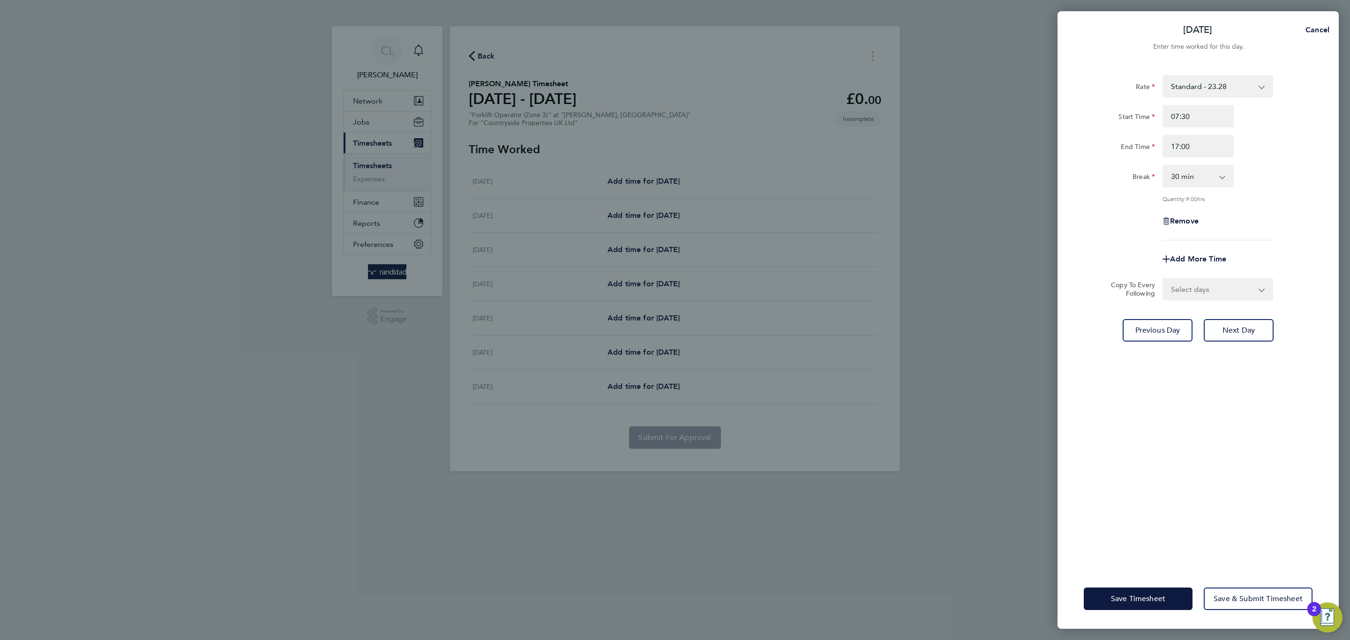
click at [1215, 284] on select "Select days Day Weekday (Mon-Fri) Weekend (Sat-Sun) Wednesday Thursday Friday S…" at bounding box center [1212, 289] width 98 height 21
select select "WEEKDAY"
click at [1163, 279] on select "Select days Day Weekday (Mon-Fri) Weekend (Sat-Sun) Wednesday Thursday Friday S…" at bounding box center [1212, 289] width 98 height 21
select select "2025-08-31"
click at [1114, 596] on span "Save Timesheet" at bounding box center [1138, 598] width 54 height 9
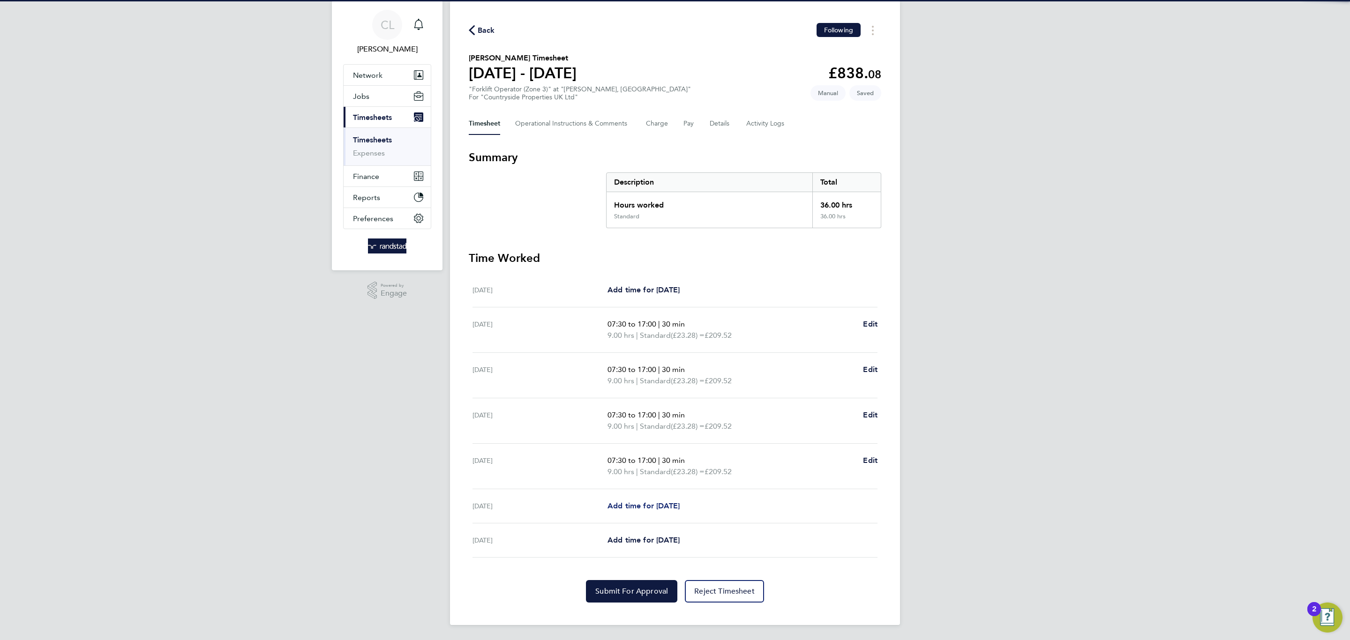
click at [650, 506] on span "Add time for [DATE]" at bounding box center [643, 505] width 72 height 9
select select "30"
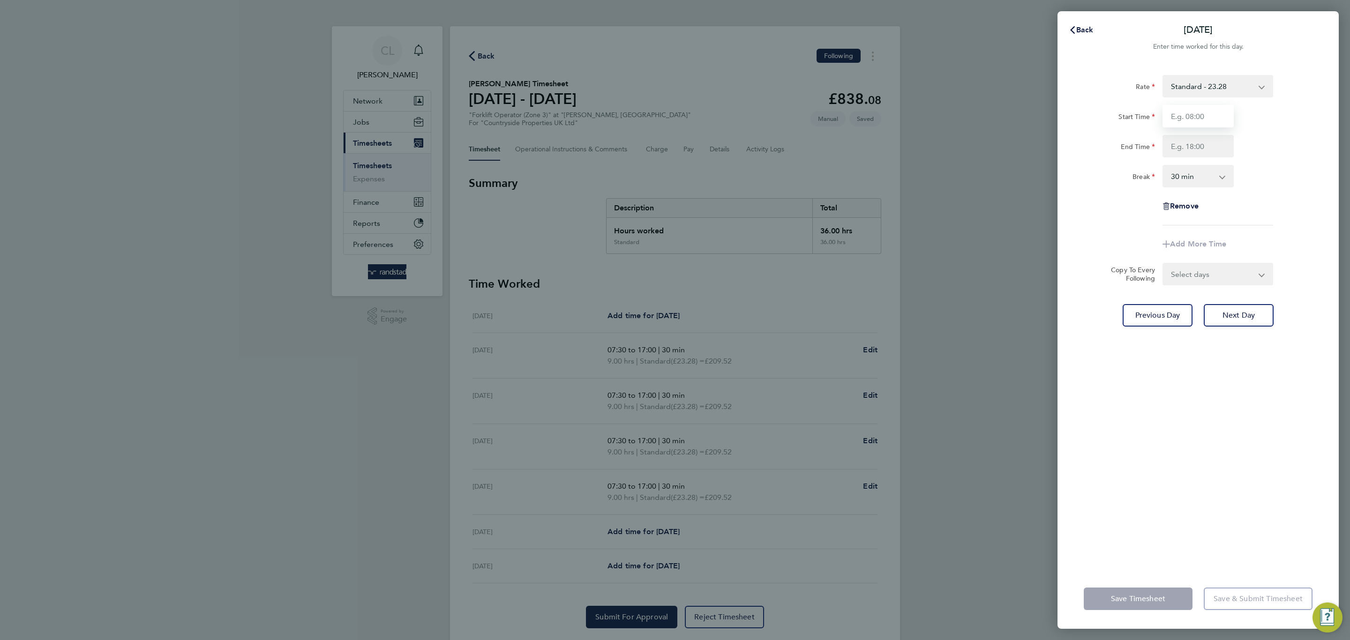
click at [1200, 118] on input "Start Time" at bounding box center [1197, 116] width 71 height 22
type input "07:30"
click at [1211, 149] on input "End Time" at bounding box center [1197, 146] width 71 height 22
click at [1186, 182] on select "0 min 15 min 30 min 45 min 60 min 75 min 90 min" at bounding box center [1192, 176] width 58 height 21
type input "14:30"
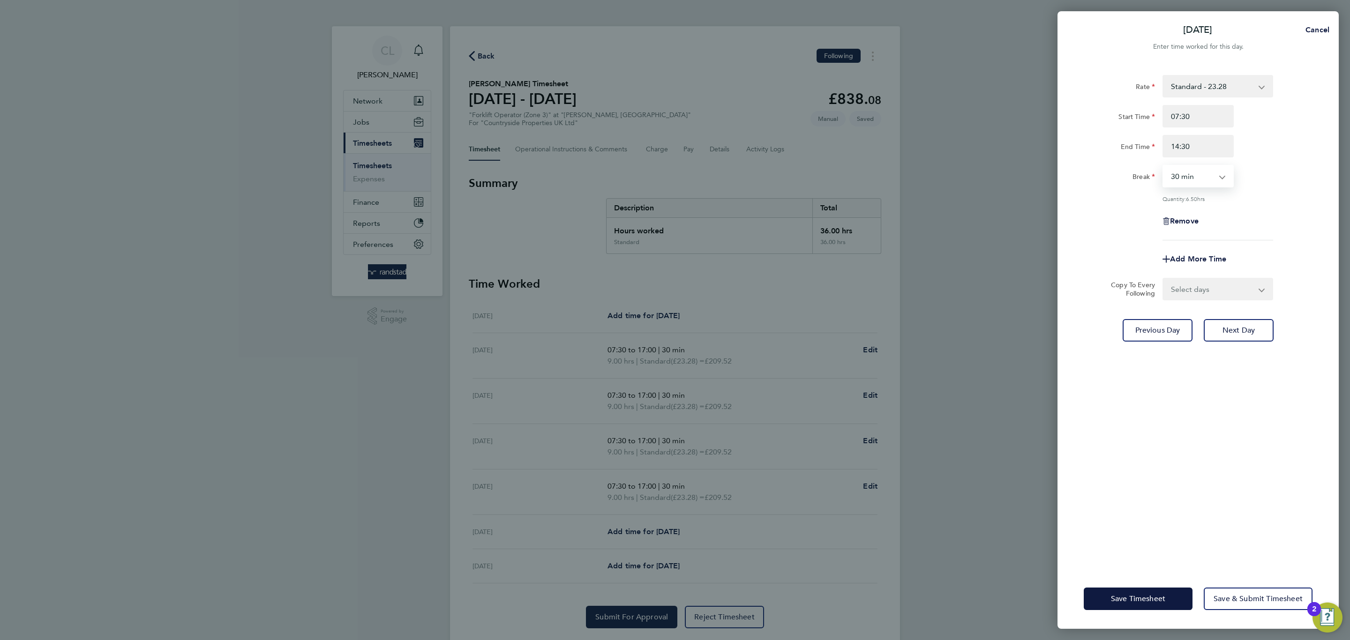
select select "0"
click at [1163, 166] on select "0 min 15 min 30 min 45 min 60 min 75 min 90 min" at bounding box center [1192, 176] width 58 height 21
click at [1123, 600] on span "Save Timesheet" at bounding box center [1138, 598] width 54 height 9
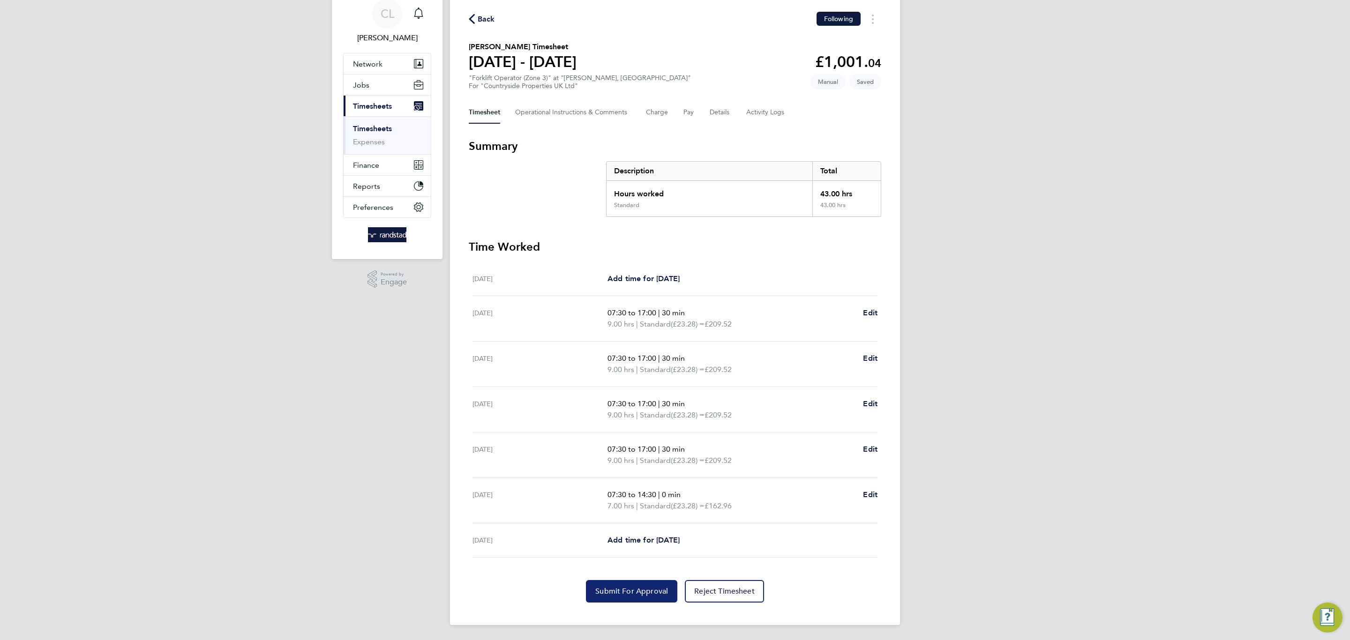
drag, startPoint x: 623, startPoint y: 605, endPoint x: 621, endPoint y: 593, distance: 12.7
click at [622, 603] on div "Back Following Dawid Mojzyk's Timesheet 25 - 31 Aug 2025 £1,001. 04 "Forklift O…" at bounding box center [675, 307] width 450 height 636
click at [621, 591] on span "Submit For Approval" at bounding box center [631, 591] width 73 height 9
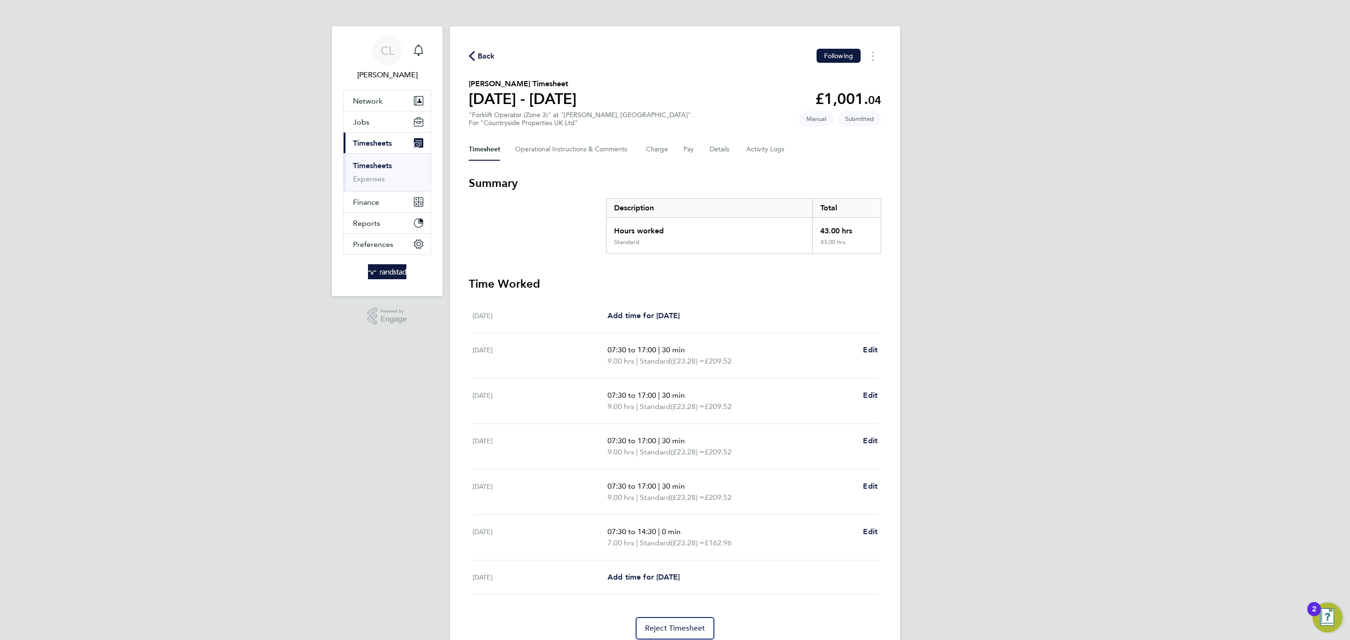
click at [489, 57] on span "Back" at bounding box center [486, 56] width 17 height 11
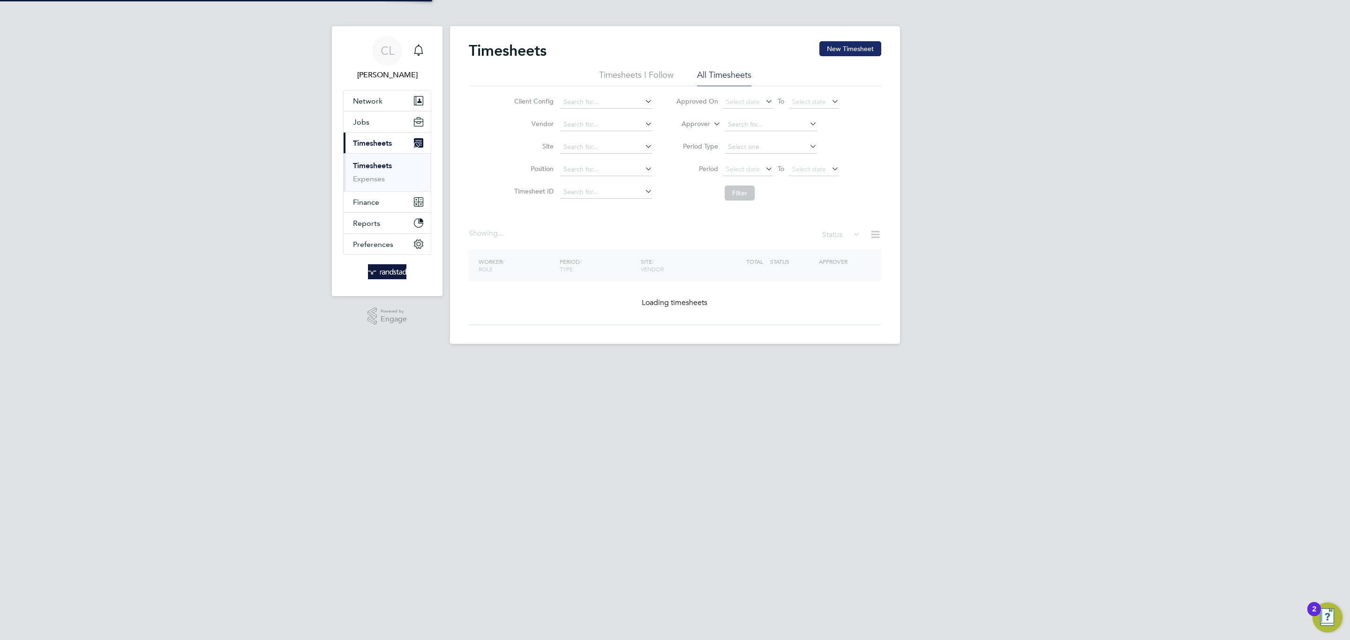
click at [857, 39] on div "Timesheets New Timesheet Timesheets I Follow All Timesheets Client Config Vendo…" at bounding box center [675, 185] width 450 height 318
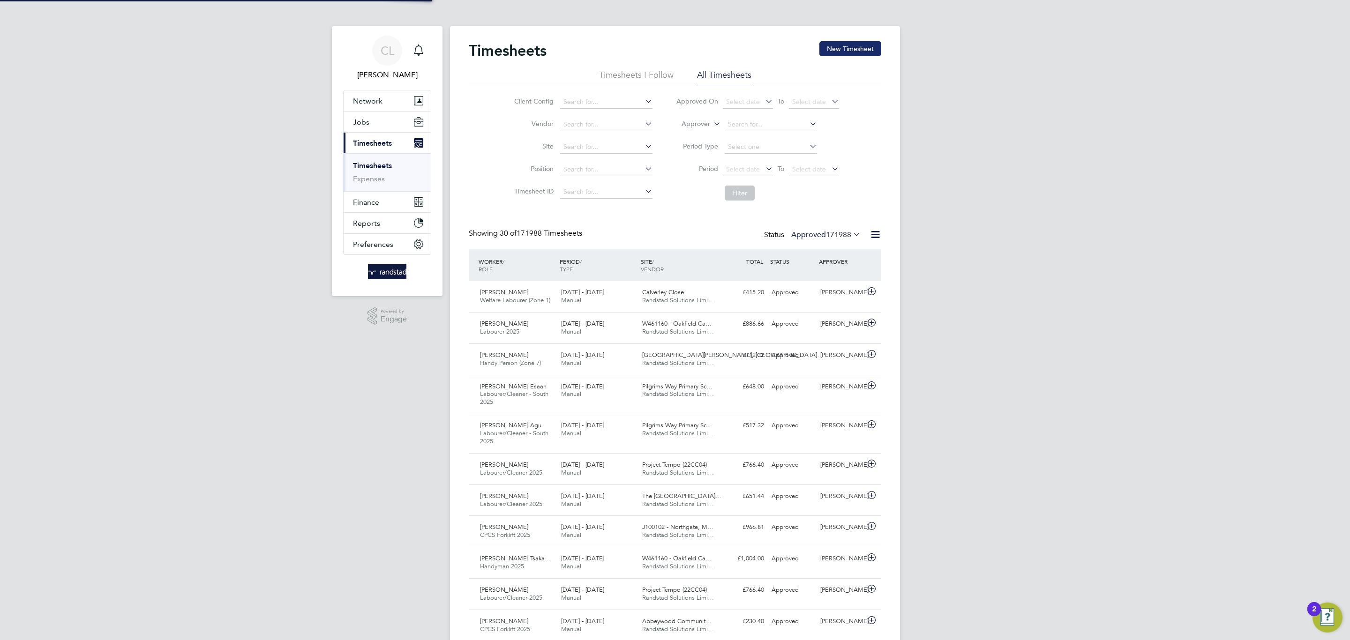
scroll to position [24, 82]
click at [593, 151] on input at bounding box center [606, 147] width 92 height 13
click at [596, 157] on b "Fields" at bounding box center [595, 161] width 18 height 8
type input "[PERSON_NAME], [GEOGRAPHIC_DATA]"
click at [748, 195] on button "Filter" at bounding box center [739, 193] width 30 height 15
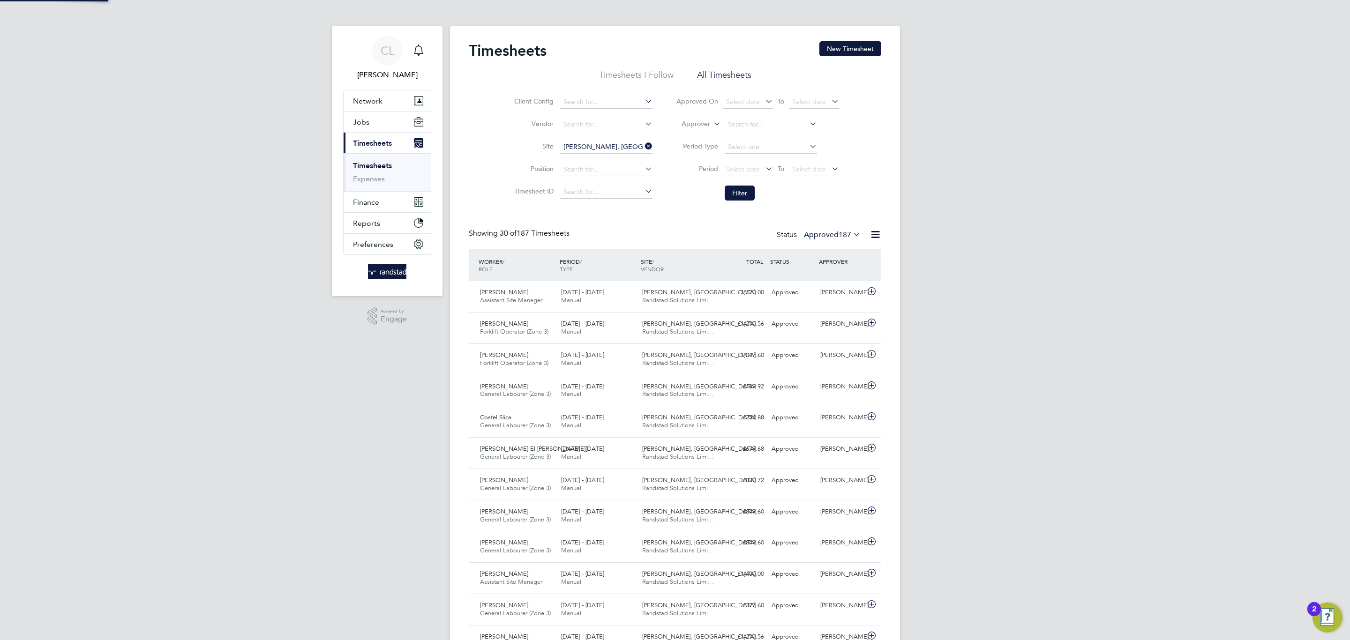
click at [814, 235] on label "Approved 187" at bounding box center [832, 234] width 57 height 9
click at [829, 278] on li "Submitted" at bounding box center [823, 279] width 43 height 13
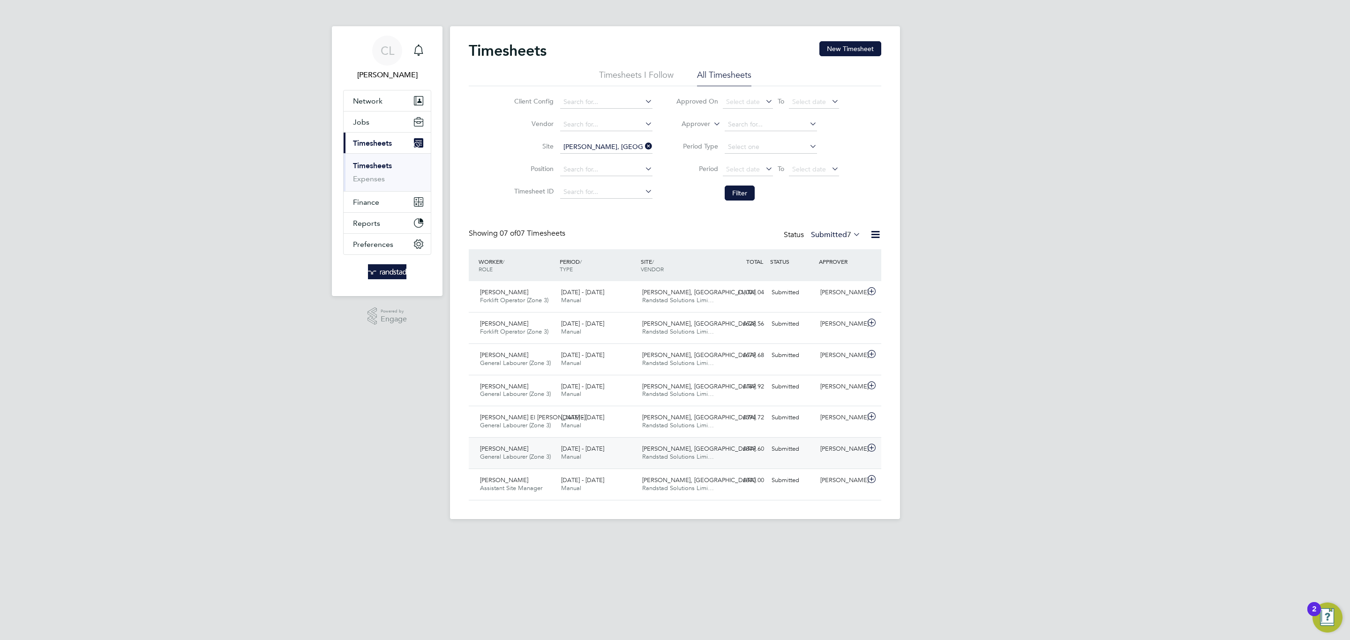
click at [715, 459] on div "Roman Fields, Banbury Randstad Solutions Limi…" at bounding box center [678, 452] width 81 height 23
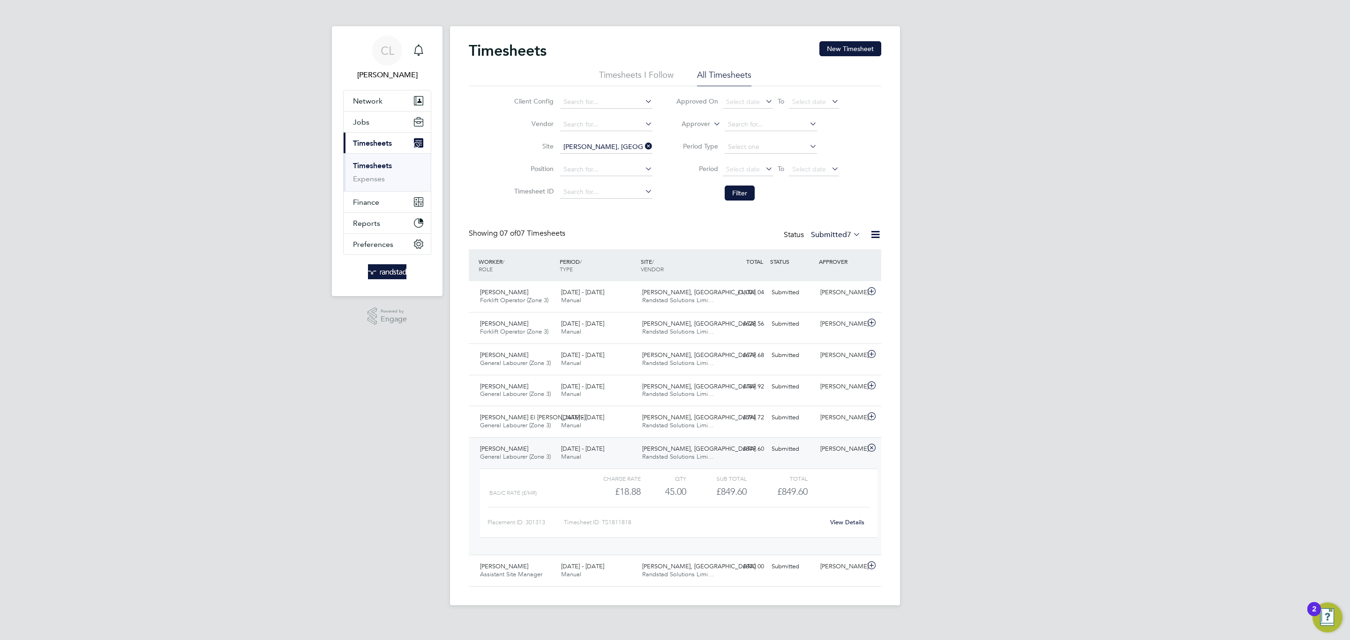
click at [833, 521] on link "View Details" at bounding box center [847, 522] width 34 height 8
click at [852, 51] on button "New Timesheet" at bounding box center [850, 48] width 62 height 15
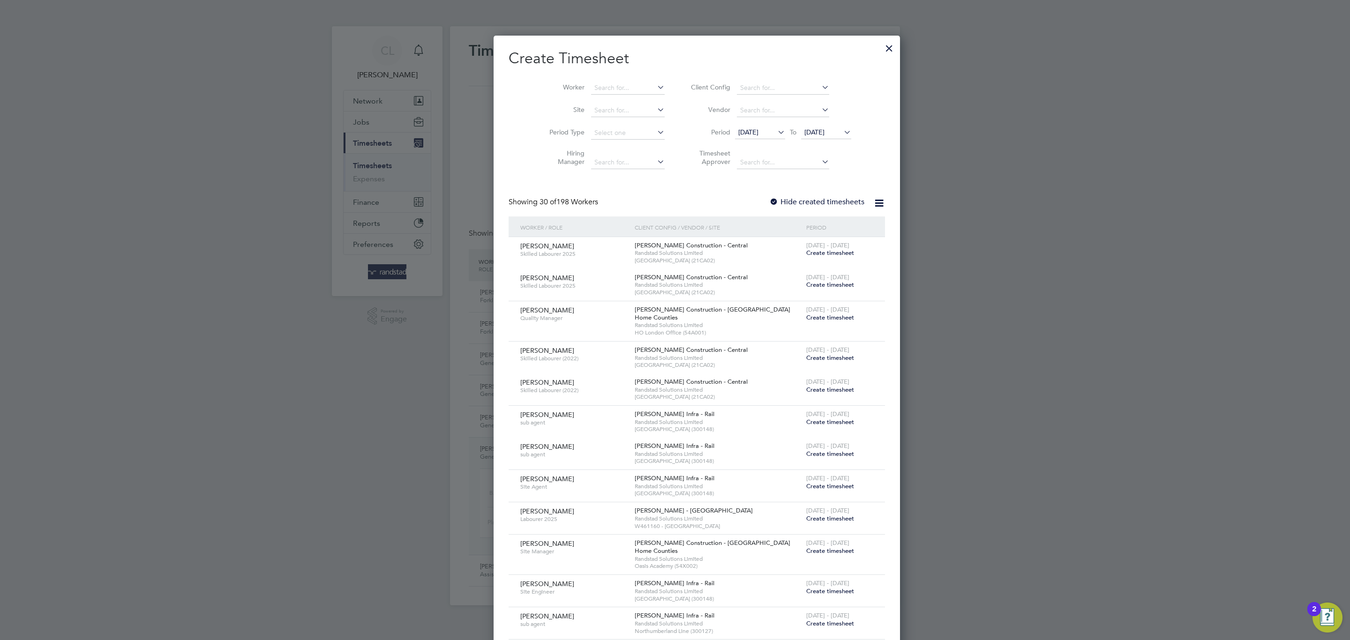
scroll to position [1649, 363]
click at [881, 46] on div at bounding box center [889, 45] width 17 height 17
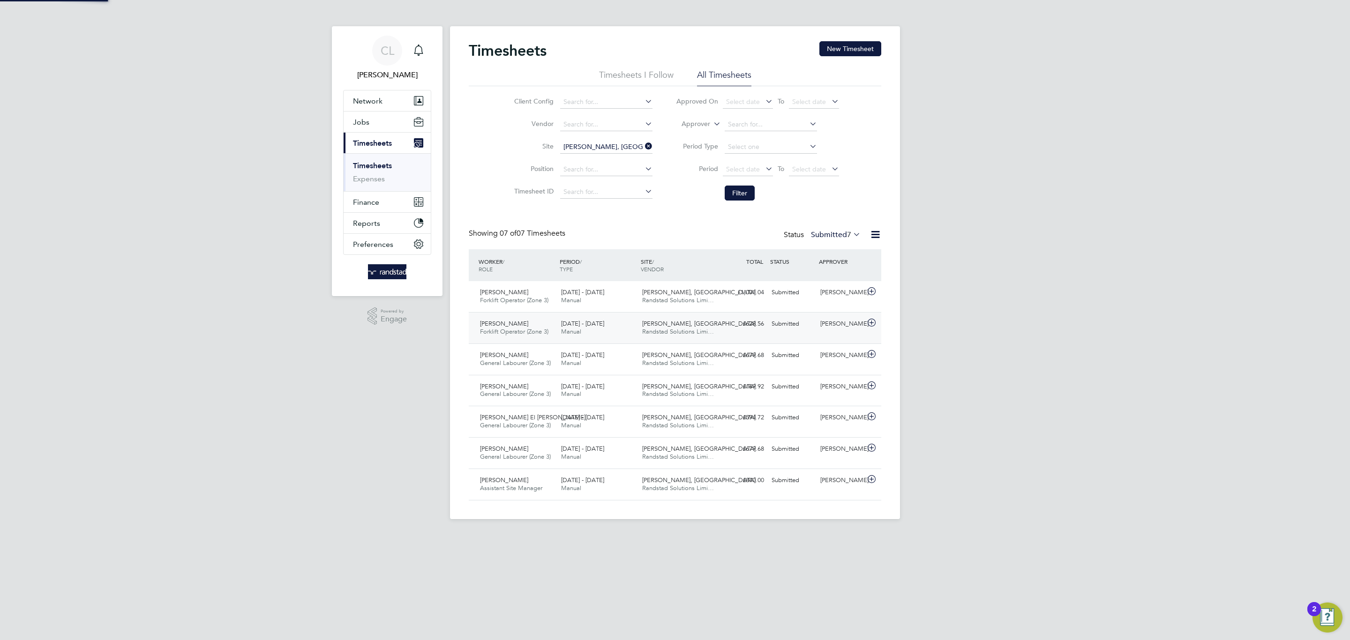
scroll to position [24, 82]
click at [603, 467] on div "Ionel Bratosin General Labourer (Zone 3) 25 - 31 Aug 2025 25 - 31 Aug 2025 Manu…" at bounding box center [675, 452] width 412 height 31
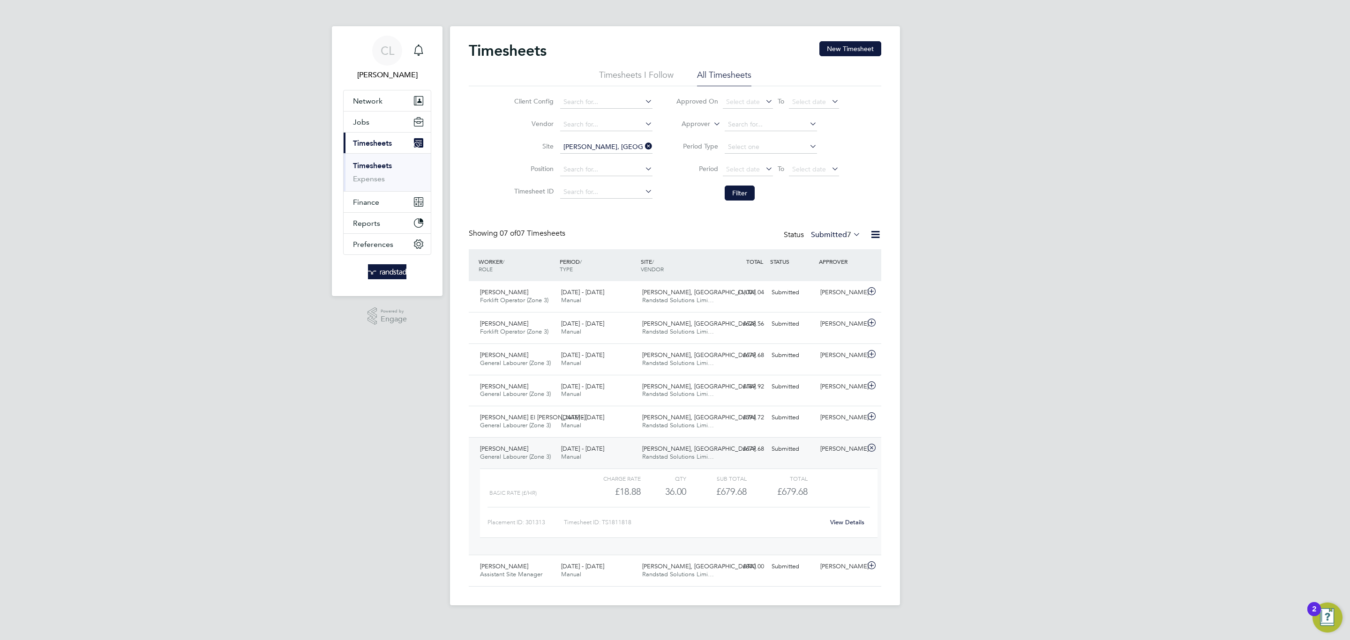
click at [851, 523] on link "View Details" at bounding box center [847, 522] width 34 height 8
click at [881, 58] on div "Timesheets New Timesheet Timesheets I Follow All Timesheets Client Config Vendo…" at bounding box center [675, 315] width 450 height 579
click at [862, 47] on button "New Timesheet" at bounding box center [850, 48] width 62 height 15
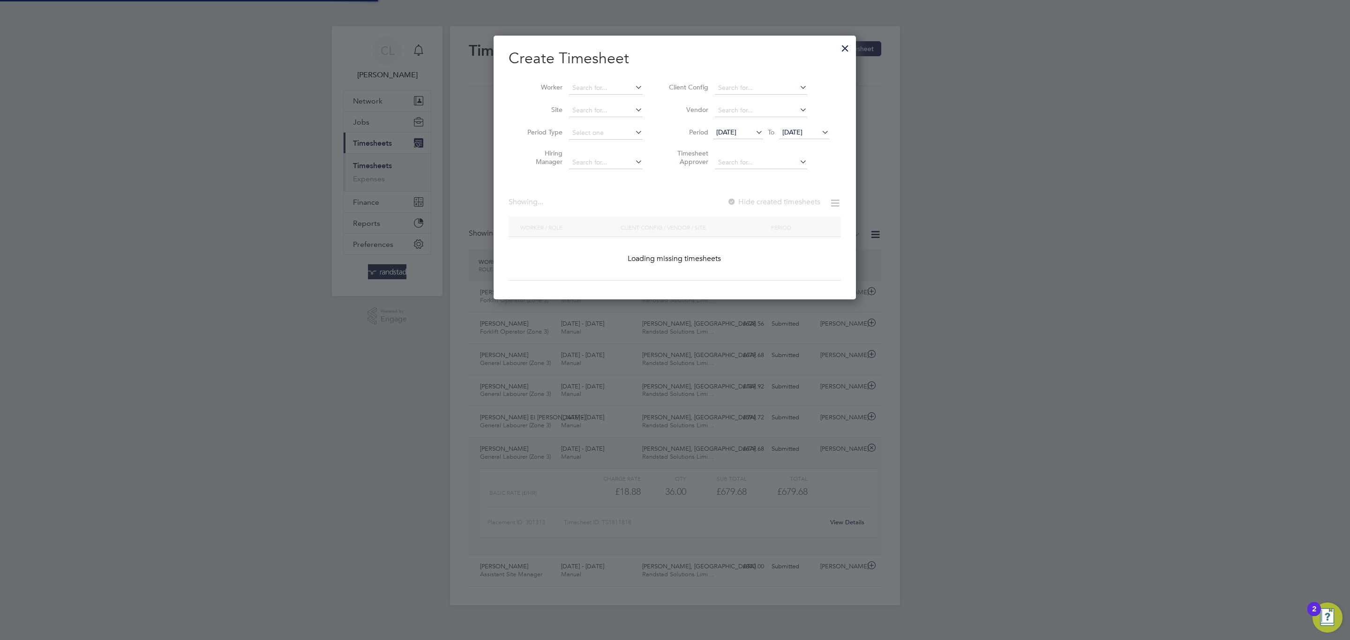
scroll to position [266, 363]
click at [612, 77] on li "Worker" at bounding box center [581, 88] width 146 height 22
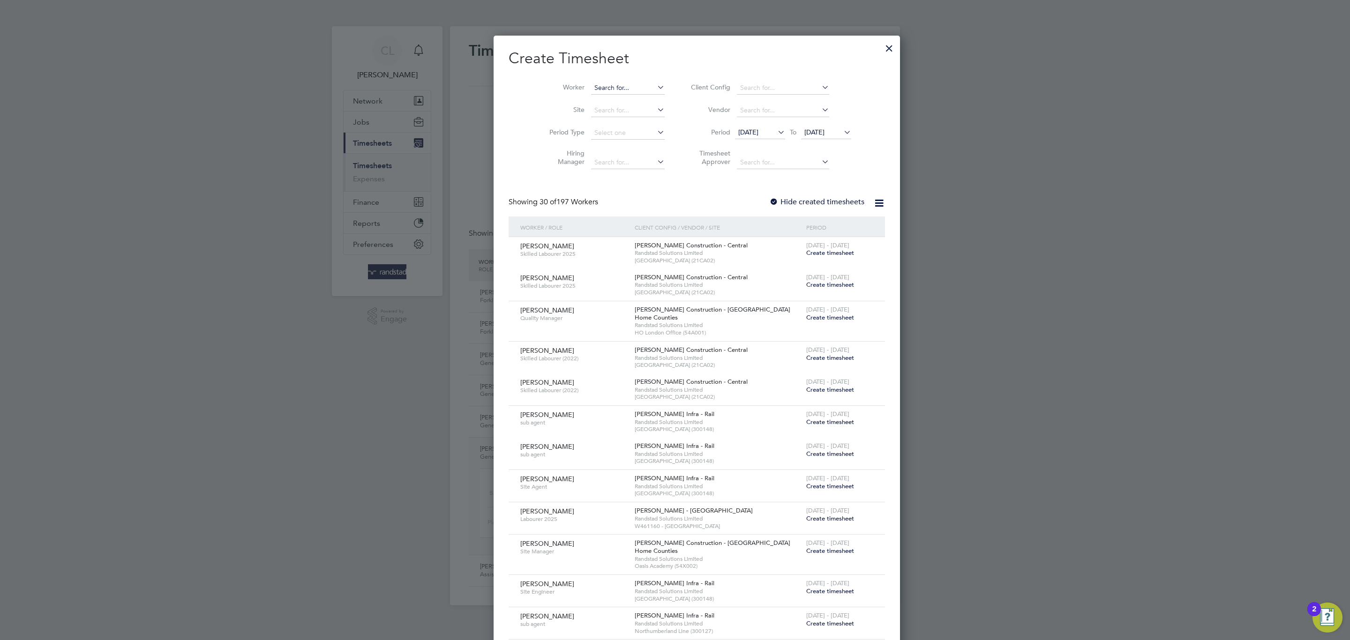
scroll to position [1649, 363]
click at [608, 84] on input at bounding box center [628, 88] width 74 height 13
click at [605, 82] on input at bounding box center [628, 88] width 74 height 13
click at [594, 100] on b "Thomas" at bounding box center [599, 101] width 54 height 8
type input "Thomas Latimer"
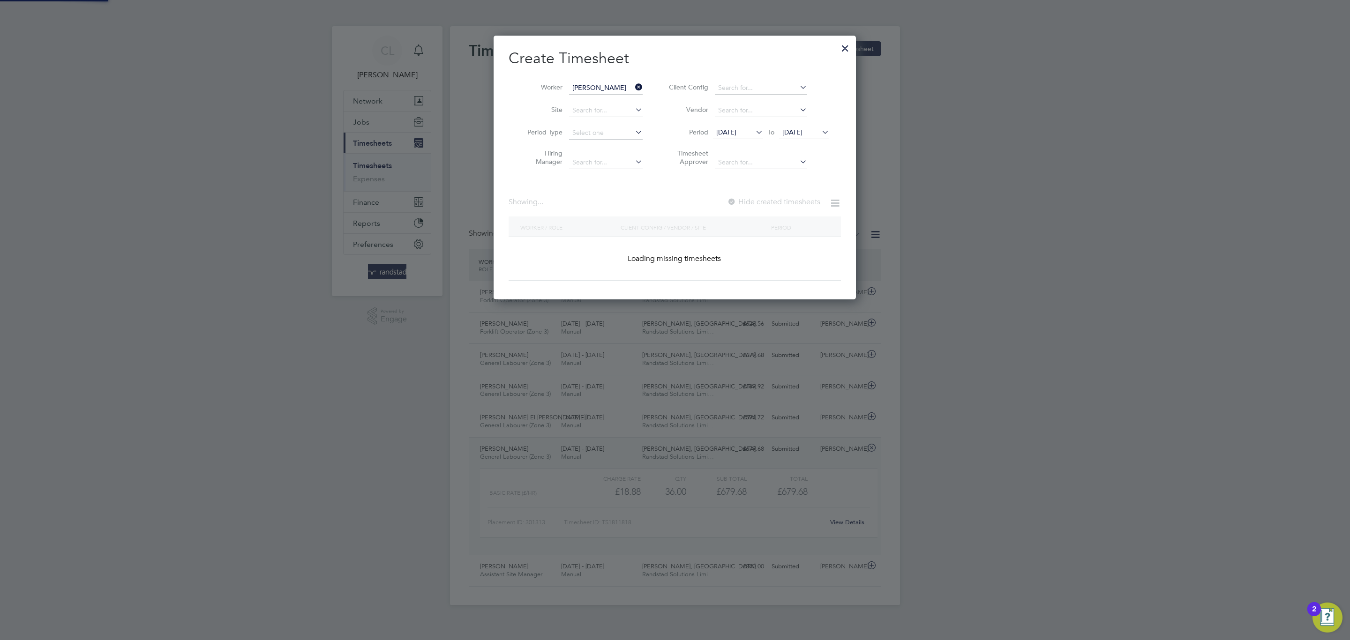
scroll to position [254, 363]
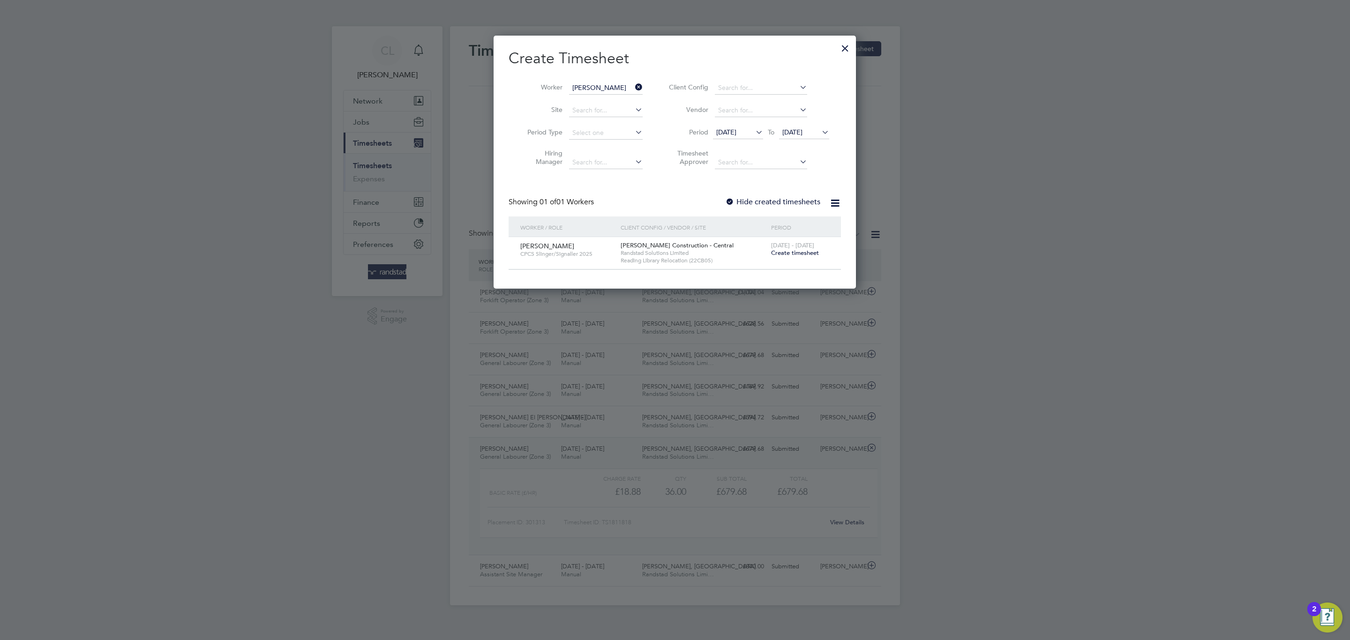
click at [802, 251] on span "Create timesheet" at bounding box center [795, 253] width 48 height 8
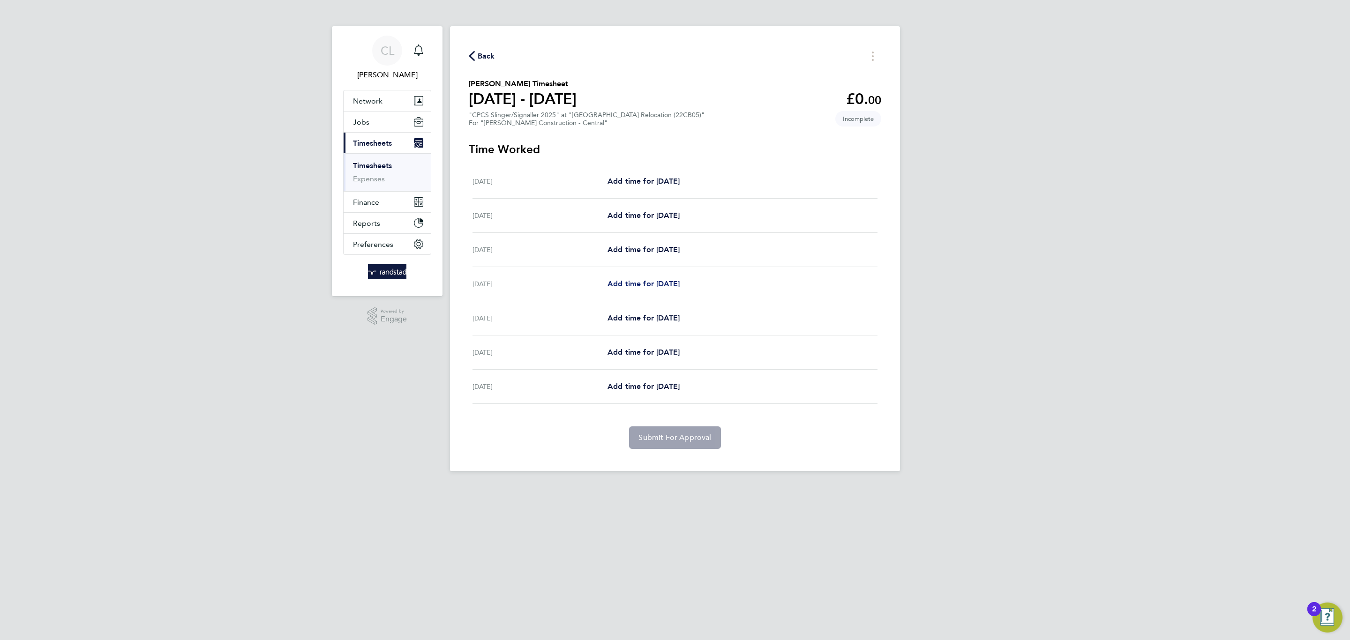
click at [649, 283] on span "Add time for [DATE]" at bounding box center [643, 283] width 72 height 9
select select "30"
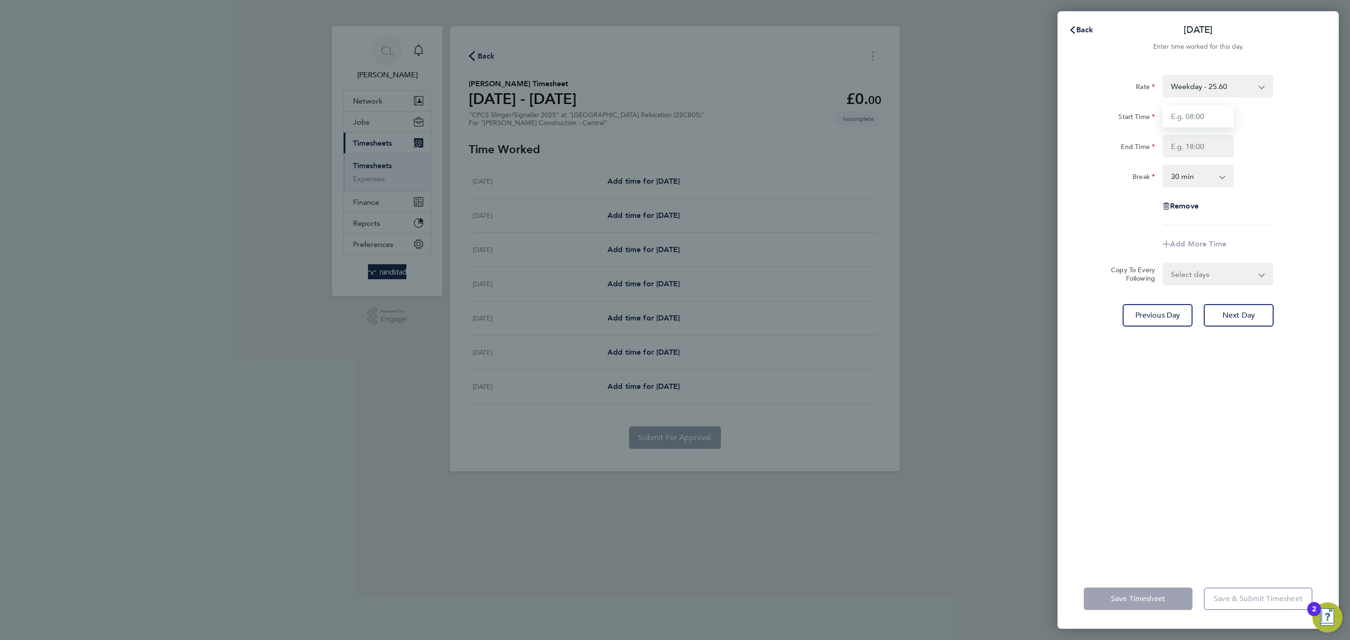
click at [1204, 113] on input "Start Time" at bounding box center [1197, 116] width 71 height 22
type input "07:30"
click at [1204, 156] on input "End Time" at bounding box center [1197, 146] width 71 height 22
type input "16:30"
click at [1300, 216] on div "Remove" at bounding box center [1198, 206] width 236 height 22
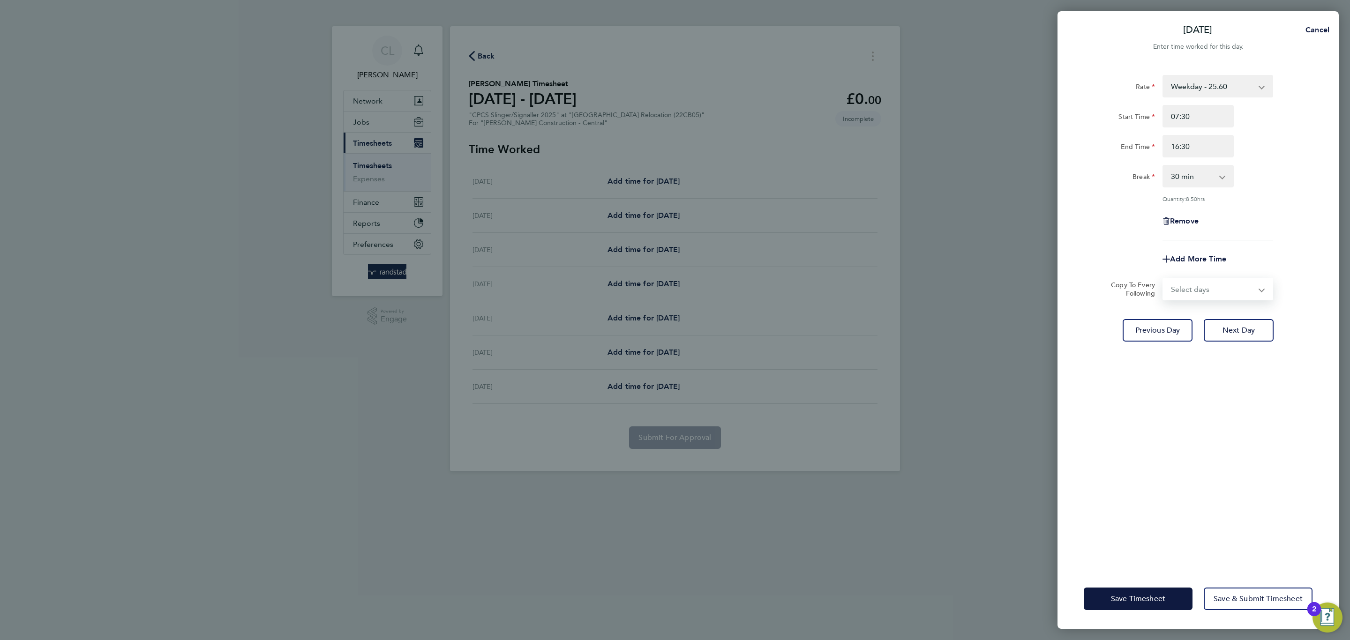
click at [1203, 291] on select "Select days Day Wednesday Thursday Friday" at bounding box center [1212, 289] width 98 height 21
select select "DAY"
click at [1163, 279] on select "Select days Day Wednesday Thursday Friday" at bounding box center [1212, 289] width 98 height 21
select select "2025-08-29"
drag, startPoint x: 1215, startPoint y: 156, endPoint x: 1139, endPoint y: 141, distance: 77.4
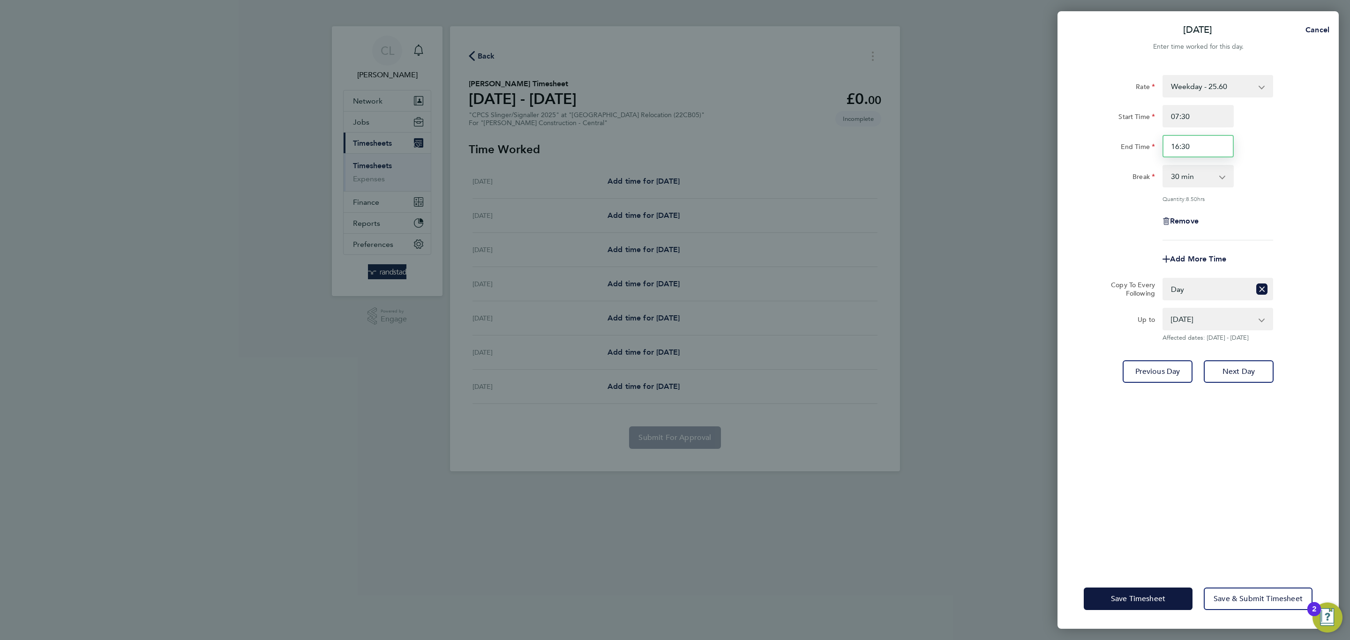
click at [1139, 141] on div "End Time 16:30" at bounding box center [1198, 146] width 236 height 22
type input "17:30"
click at [1314, 202] on div "Rate Weekday - 25.60 Overtime - 35.21 Start Time 07:30 End Time 17:30 Break 0 m…" at bounding box center [1197, 316] width 281 height 505
click at [1116, 604] on button "Save Timesheet" at bounding box center [1137, 599] width 109 height 22
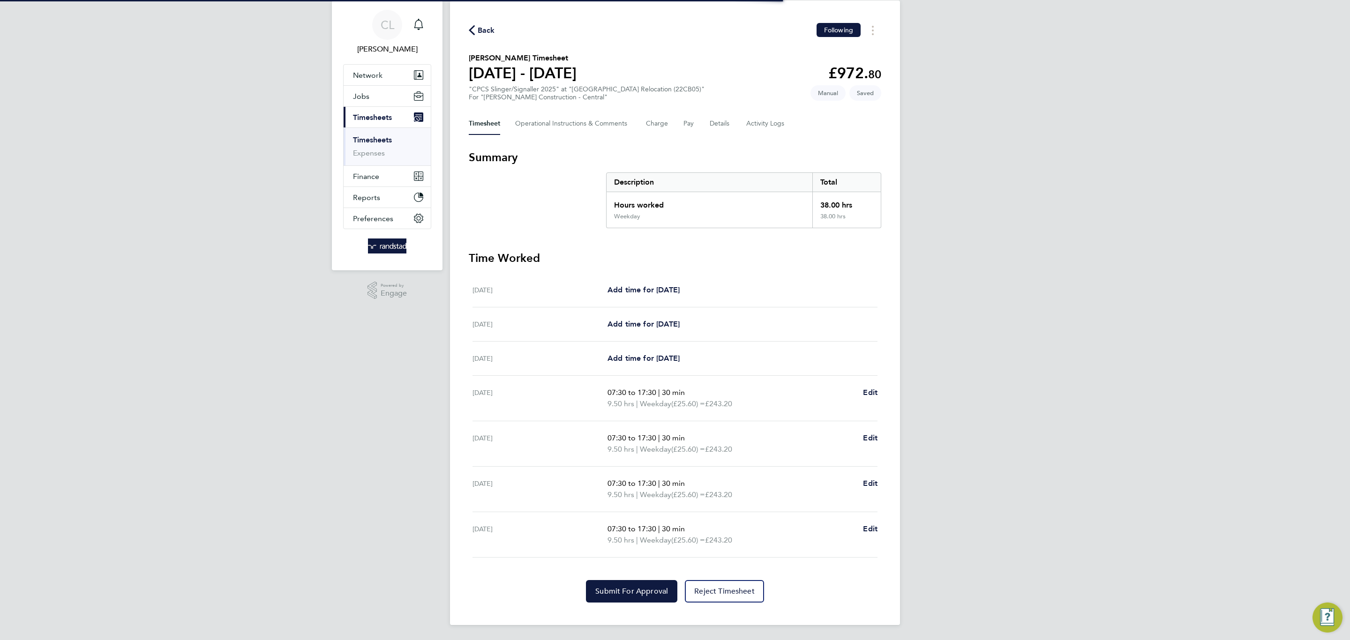
scroll to position [27, 0]
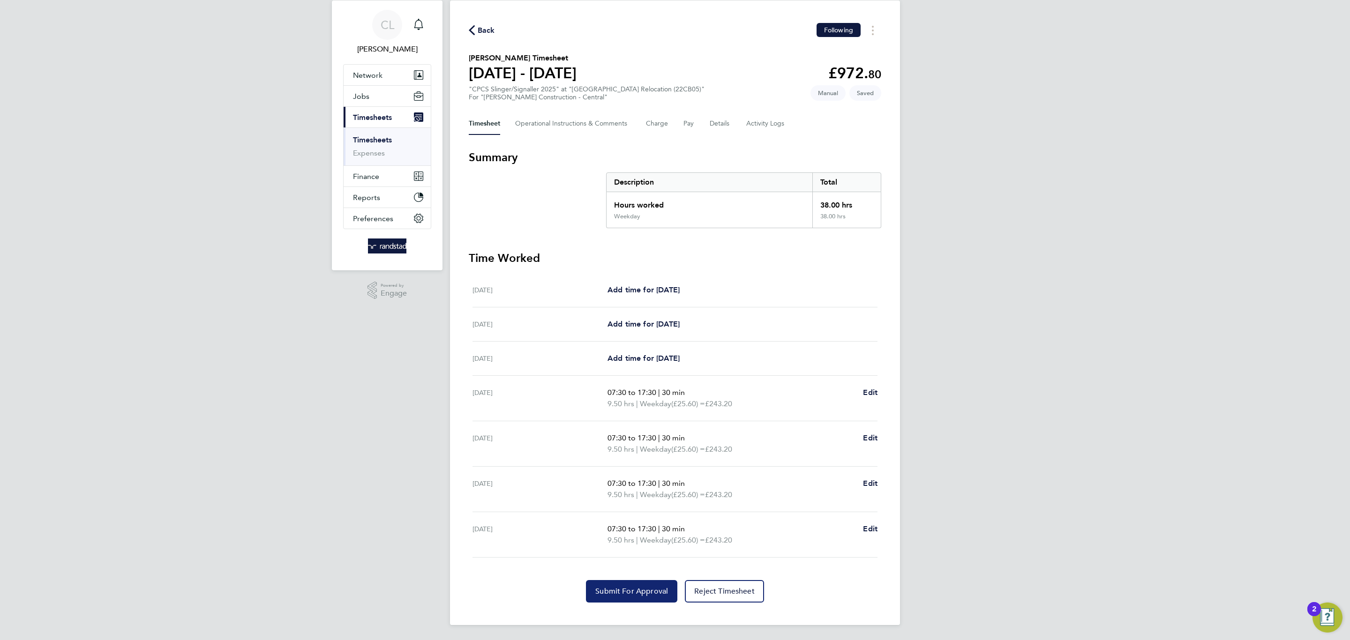
click at [621, 587] on span "Submit For Approval" at bounding box center [631, 591] width 73 height 9
click at [429, 18] on span "2" at bounding box center [426, 18] width 11 height 11
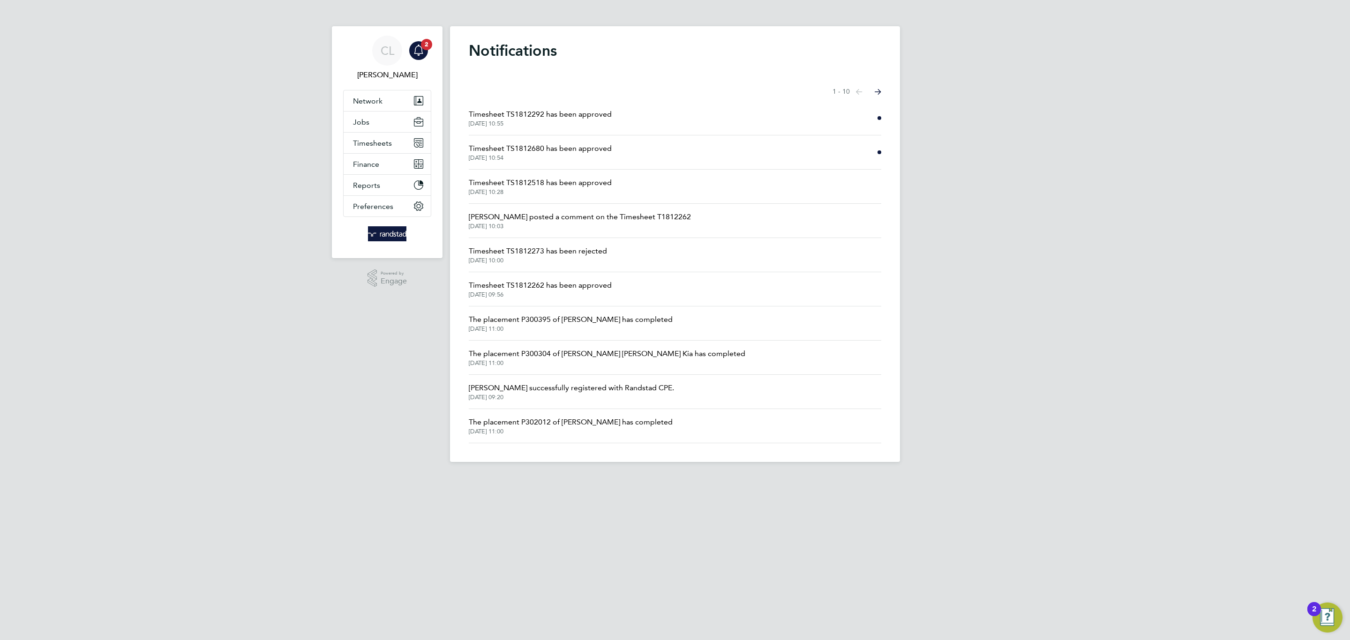
click at [551, 156] on span "01 Sep 2025, 10:54" at bounding box center [540, 157] width 143 height 7
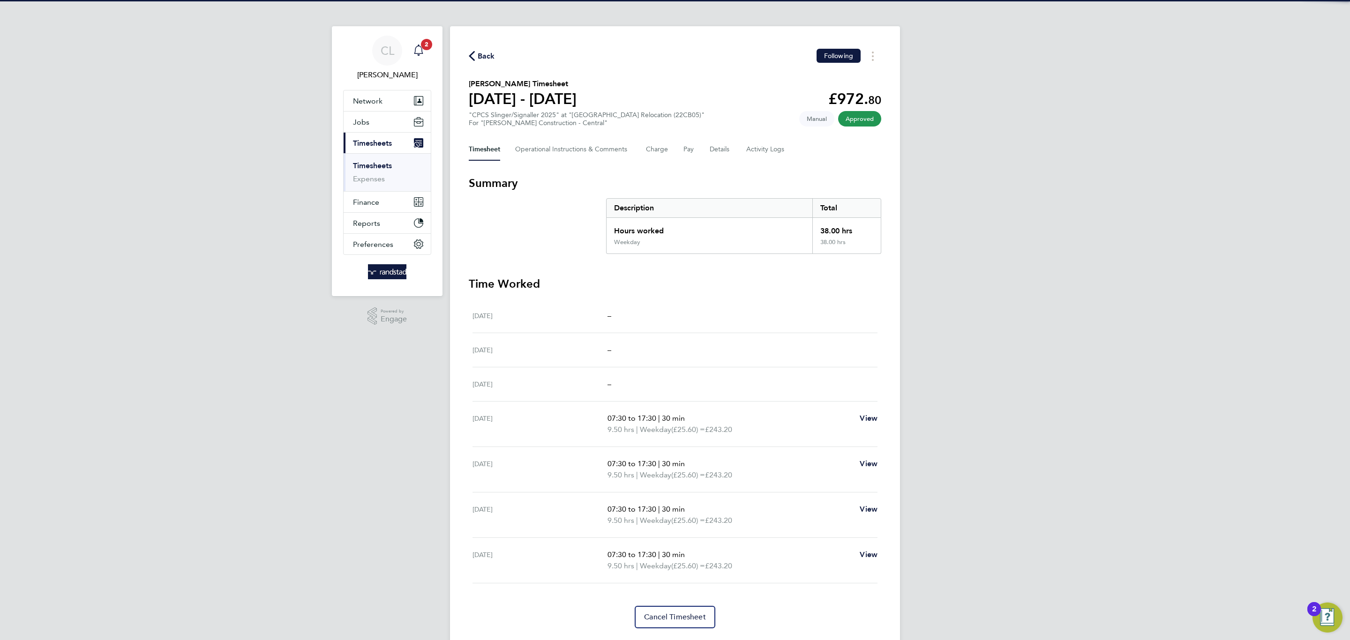
click at [426, 42] on span "2" at bounding box center [426, 44] width 11 height 11
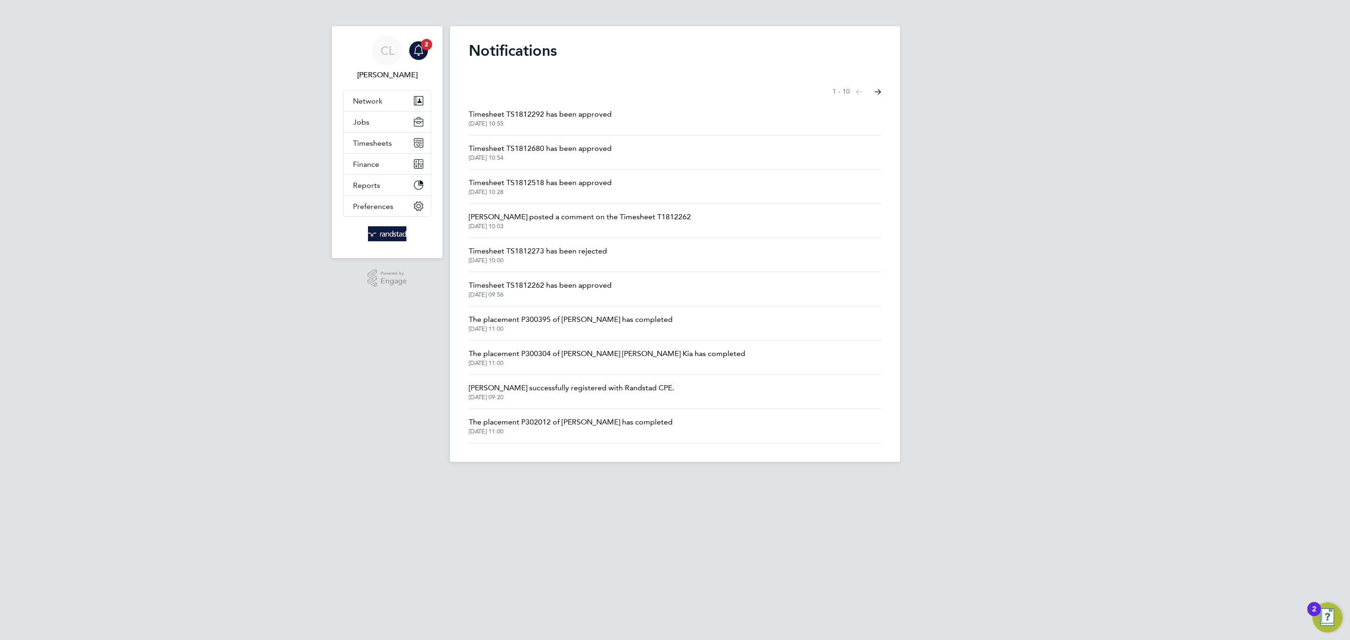
click at [553, 115] on span "Timesheet TS1812292 has been approved" at bounding box center [540, 114] width 143 height 11
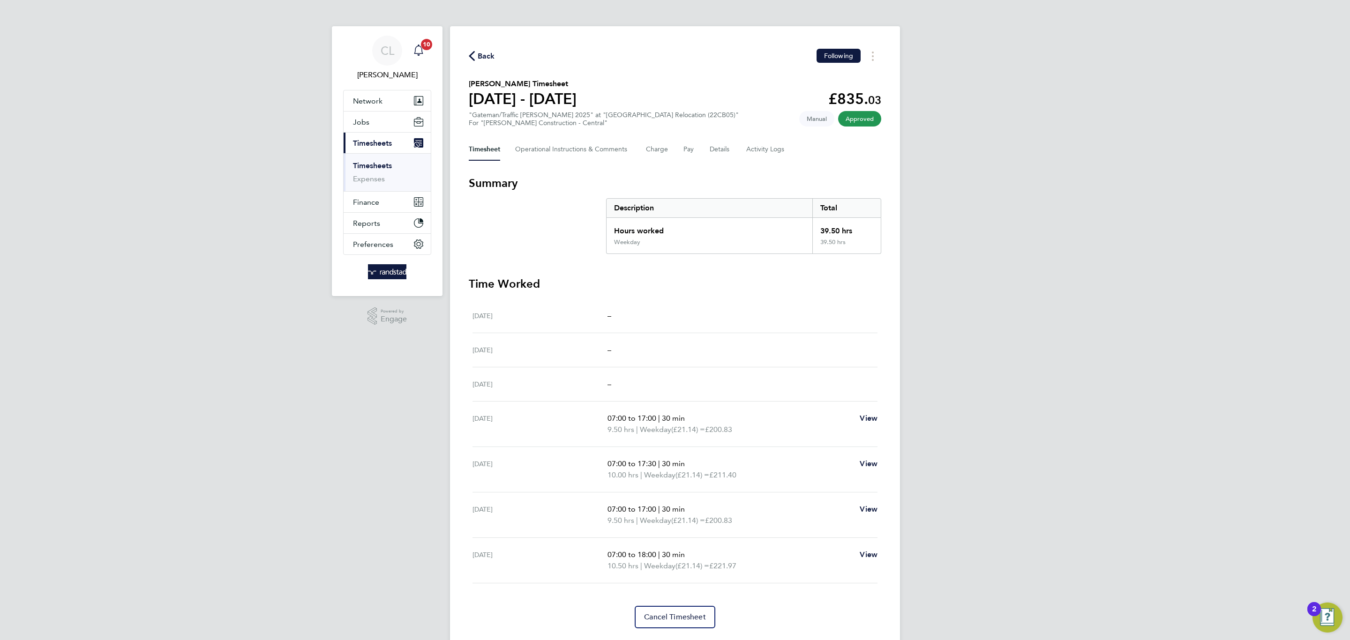
click at [426, 63] on link "Notifications 10" at bounding box center [418, 51] width 19 height 30
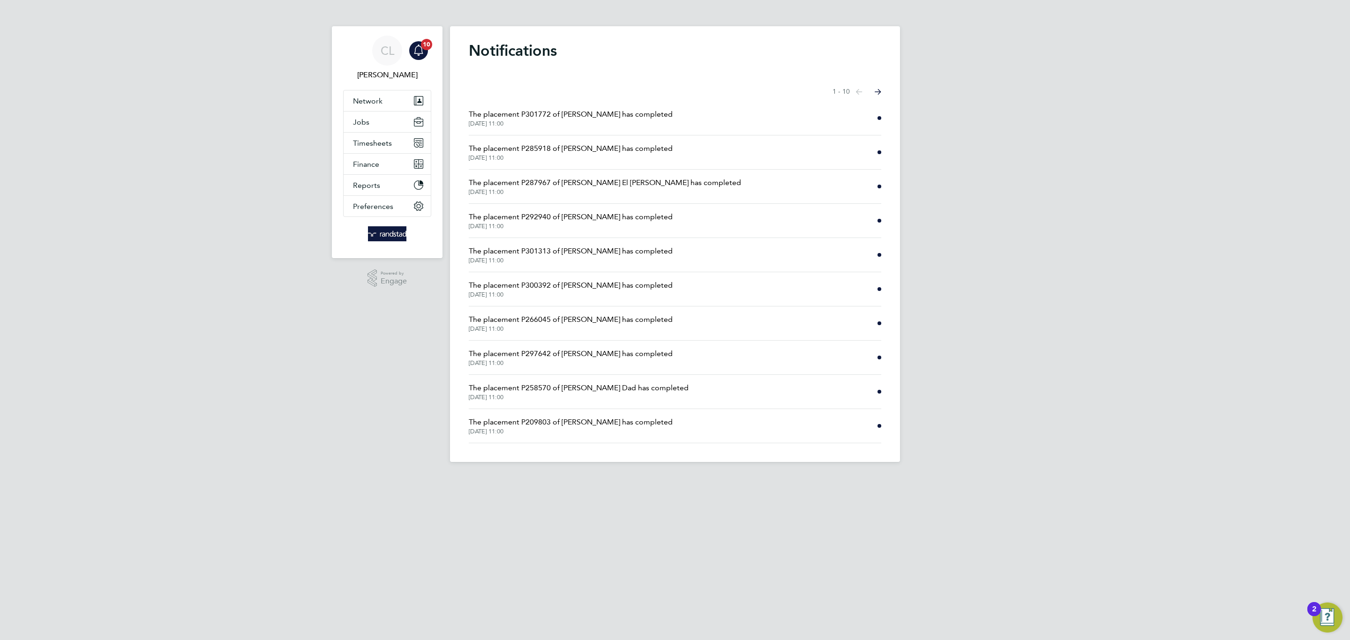
click at [607, 427] on span "The placement P209803 of Levan Broderick has completed" at bounding box center [571, 422] width 204 height 11
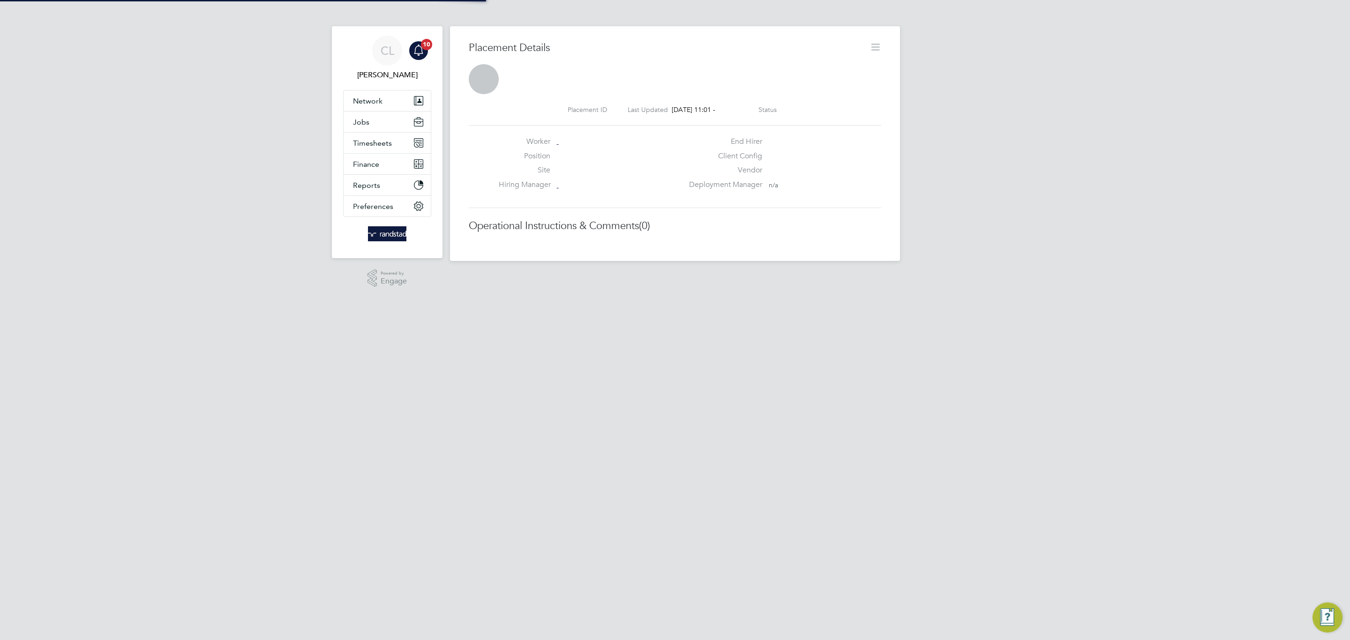
scroll to position [15, 202]
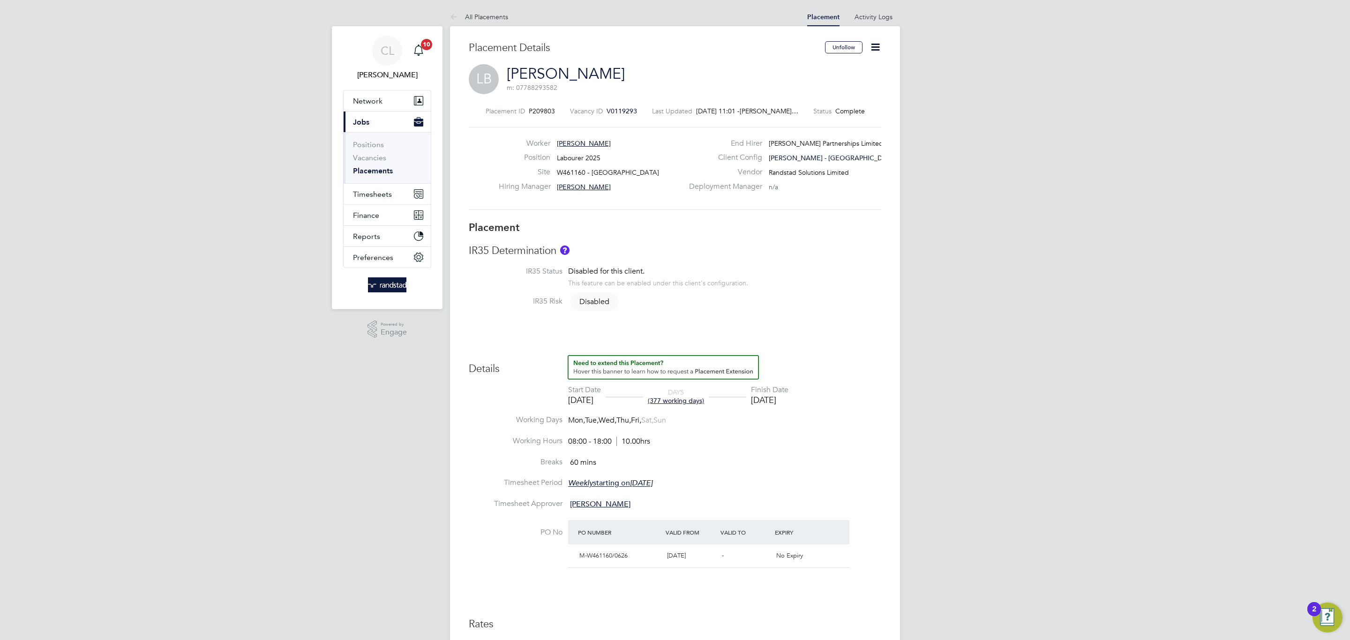
click at [873, 44] on icon at bounding box center [875, 47] width 12 height 12
click at [842, 68] on li "Edit Placement e" at bounding box center [844, 69] width 69 height 13
type input "Michael Darcy"
type input "21 Mar 2024"
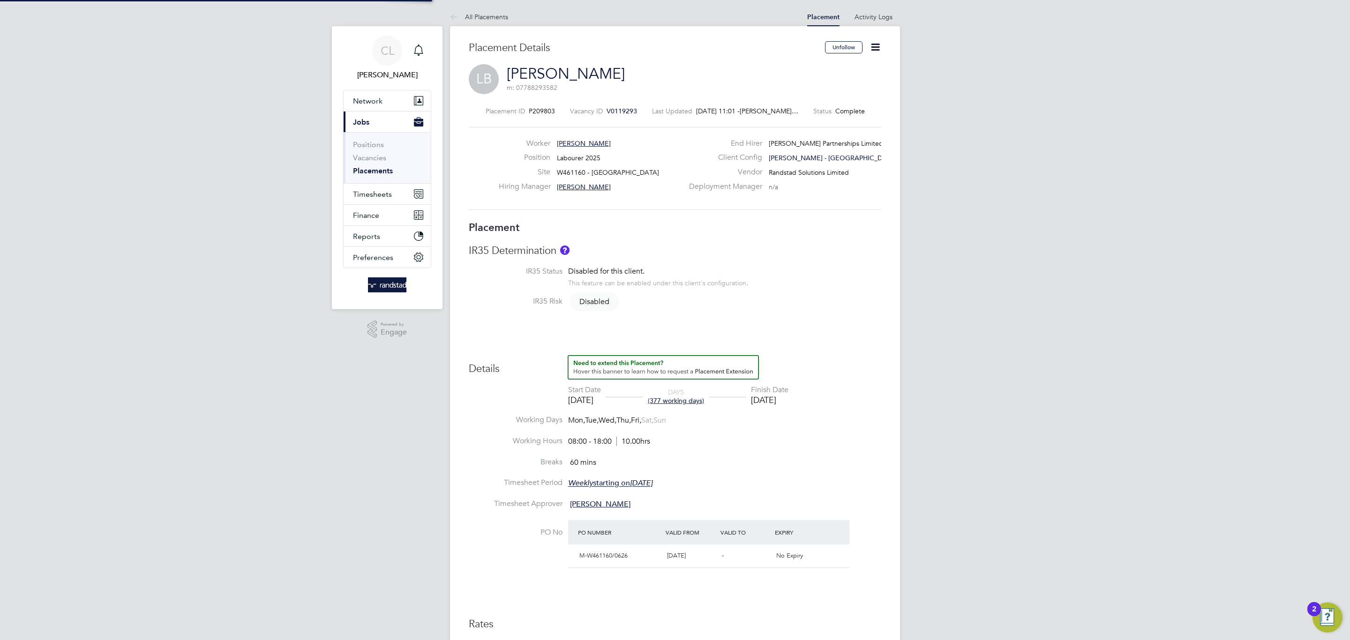
type input "31 Aug 2025"
type input "08:00"
type input "18:00"
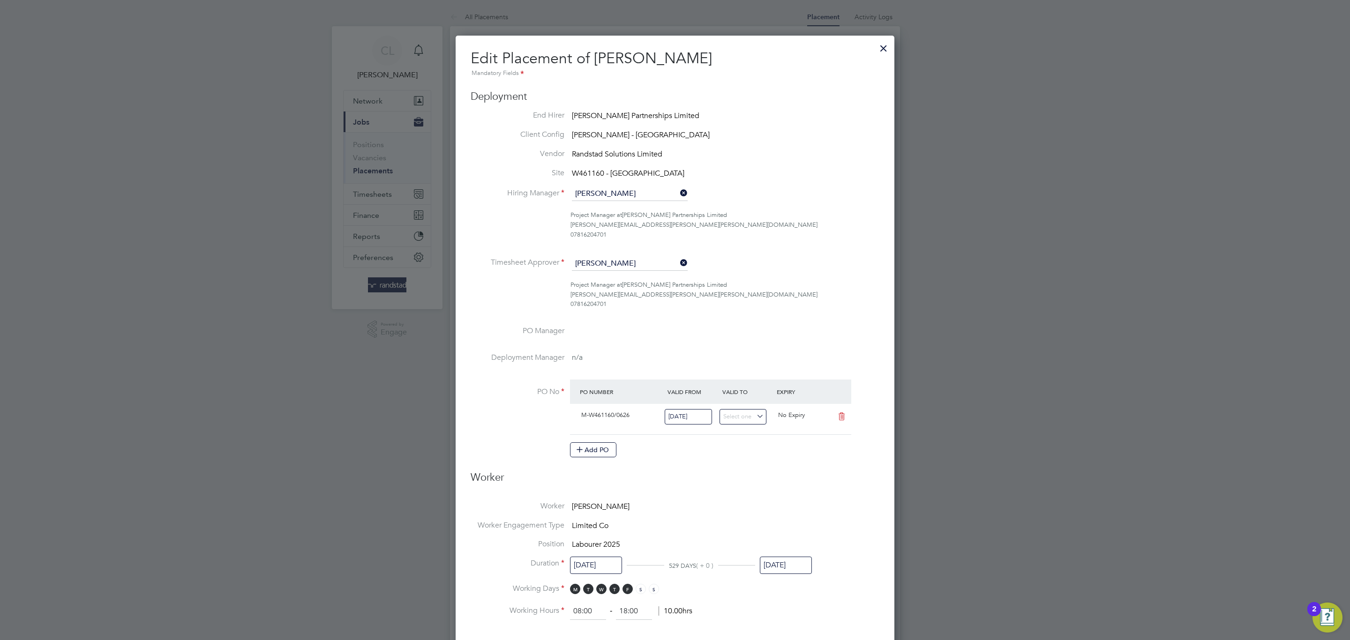
click at [780, 567] on input "31 Aug 2025" at bounding box center [786, 565] width 52 height 17
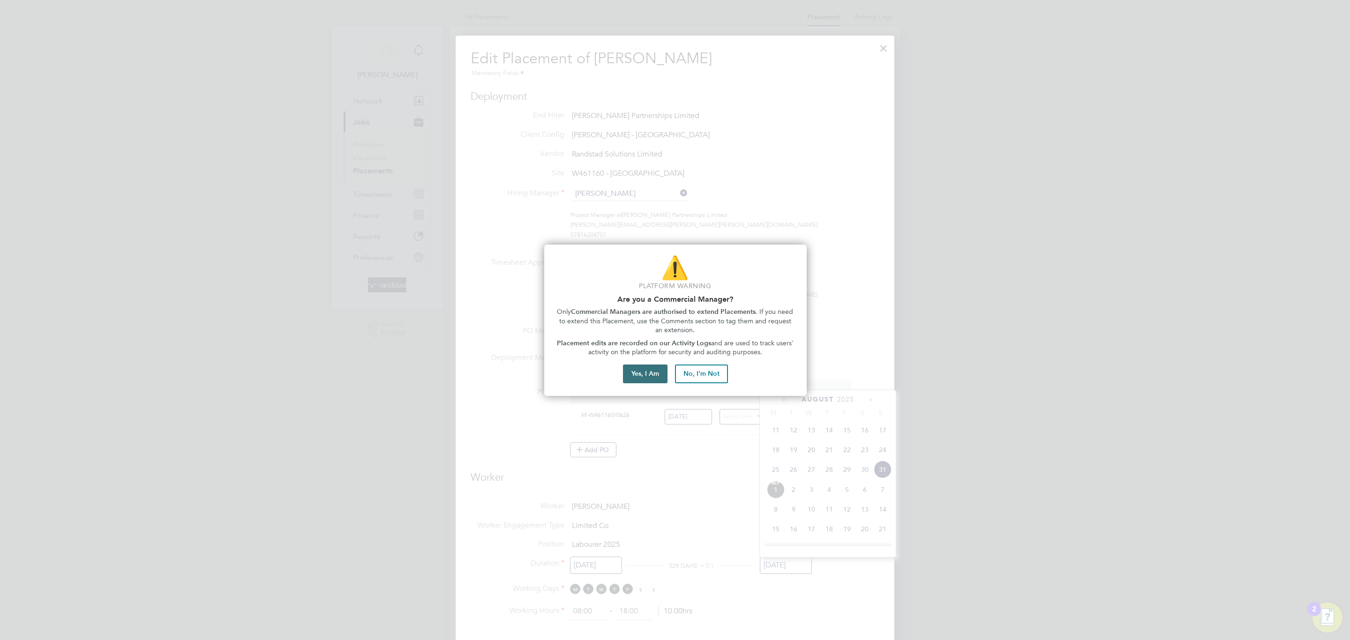
click at [631, 380] on button "Yes, I Am" at bounding box center [645, 374] width 45 height 19
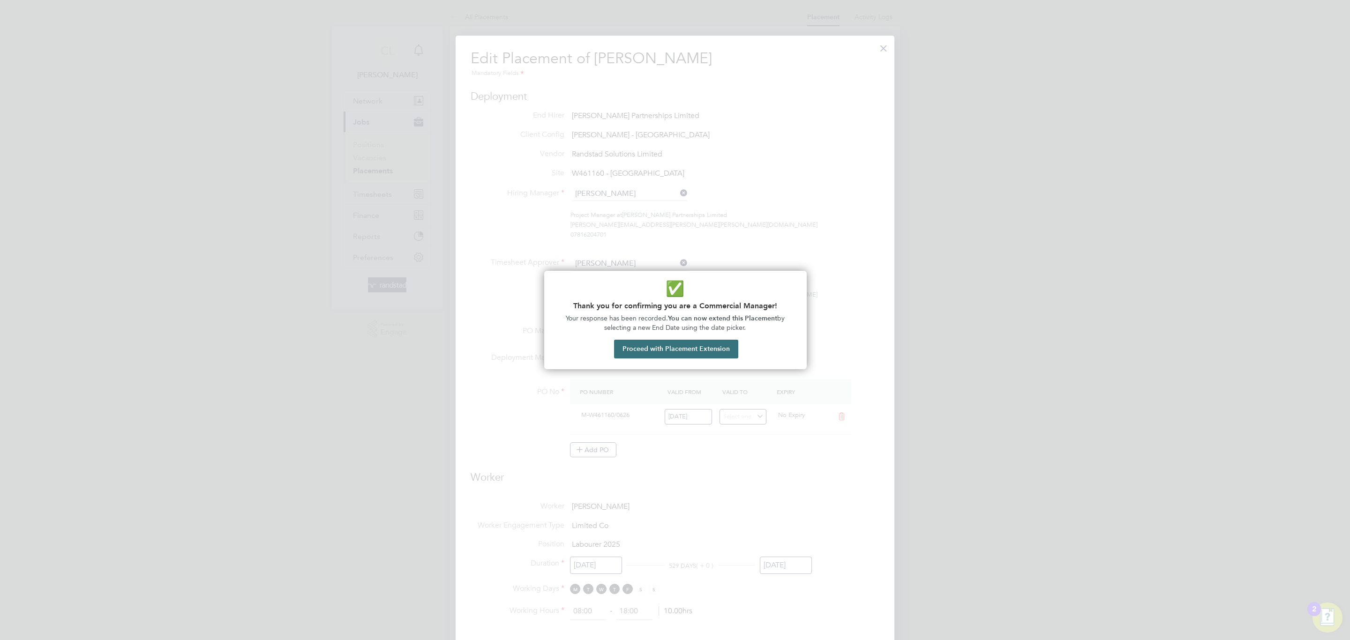
click at [731, 354] on button "Proceed with Placement Extension" at bounding box center [676, 349] width 124 height 19
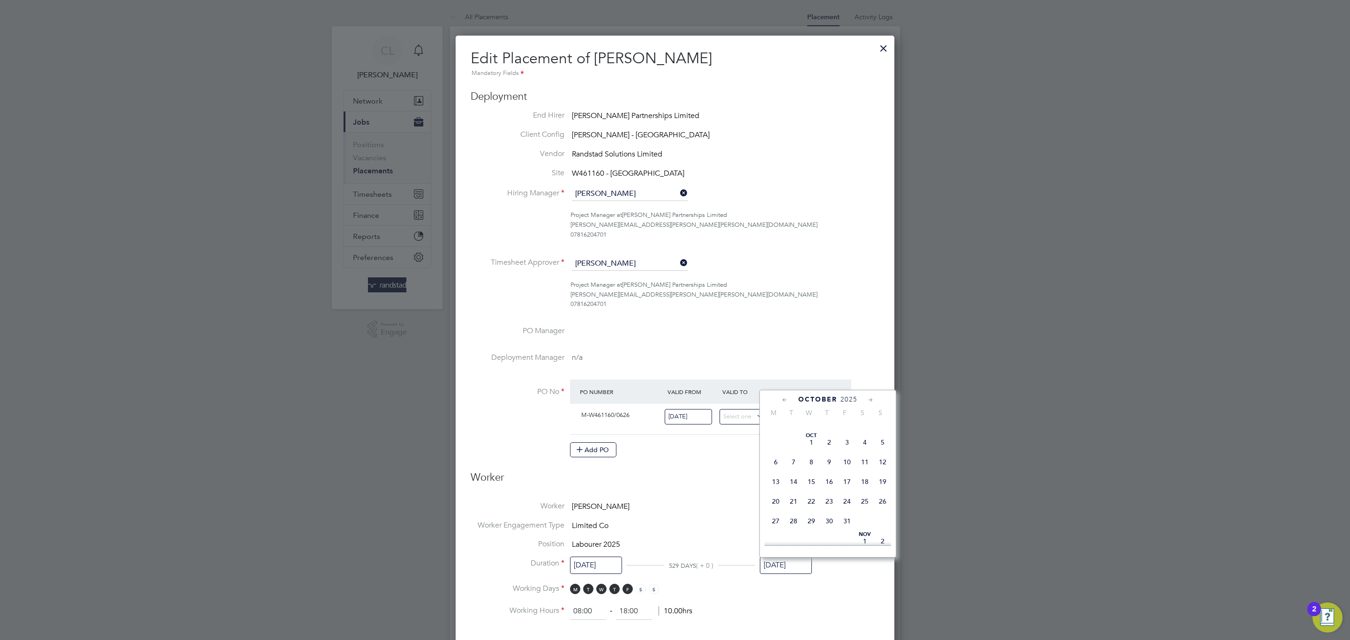
click at [849, 528] on span "31" at bounding box center [847, 521] width 18 height 18
type input "31 Oct 2025"
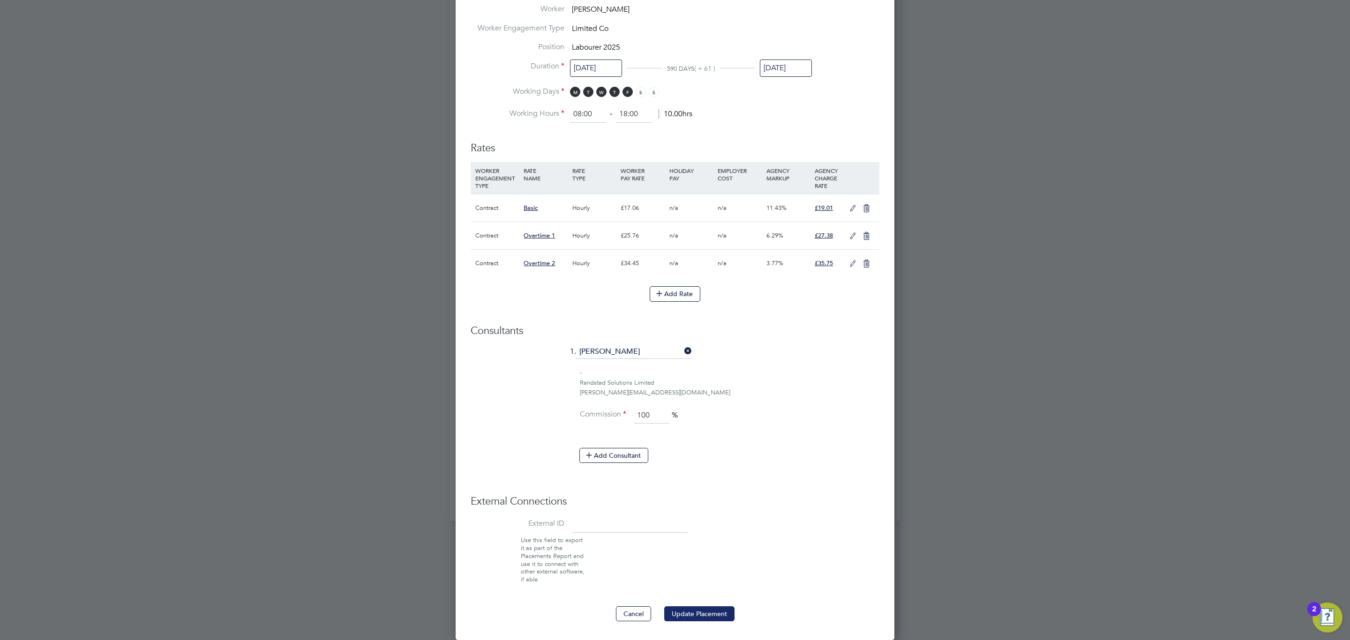
click at [695, 609] on button "Update Placement" at bounding box center [699, 613] width 70 height 15
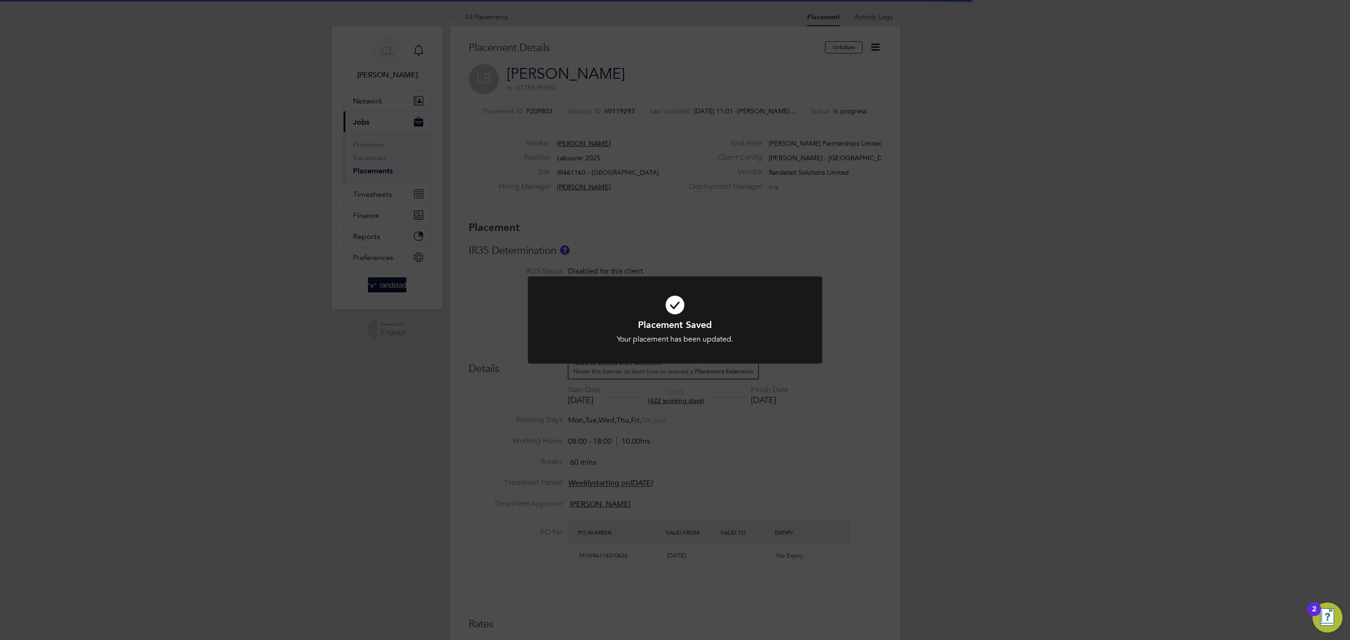
click at [1035, 388] on div "Placement Saved Your placement has been updated. Cancel Okay" at bounding box center [675, 320] width 1350 height 640
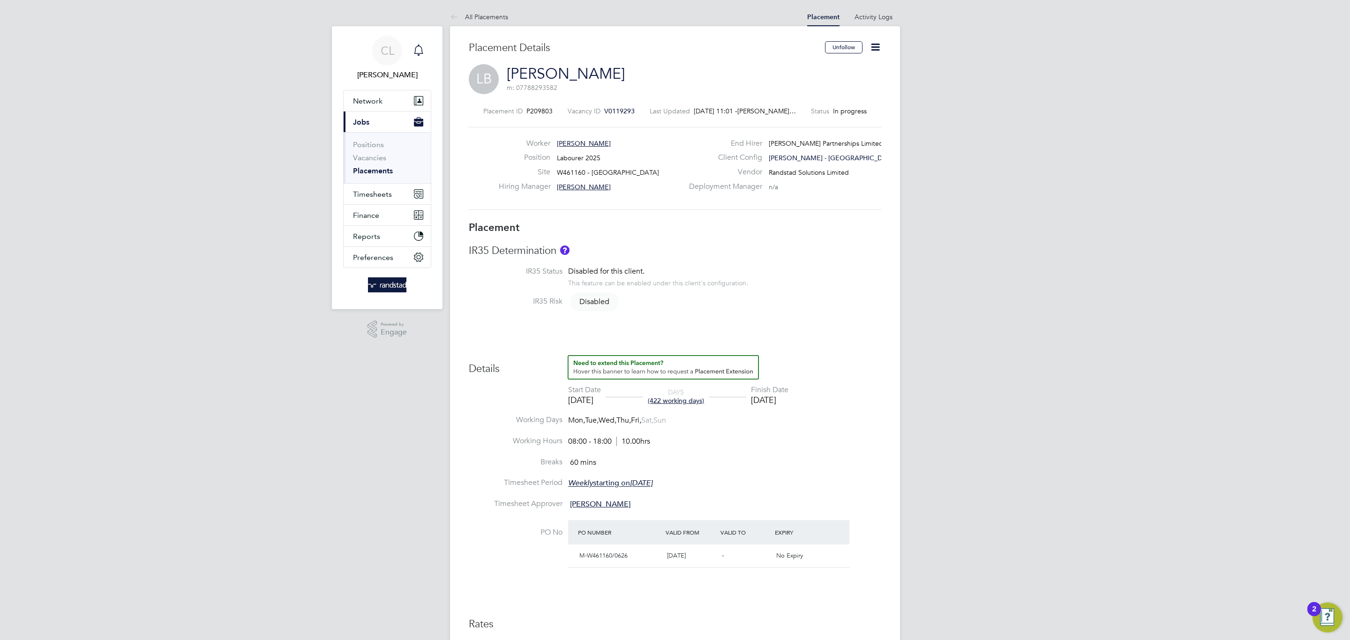
click at [423, 55] on icon "Main navigation" at bounding box center [418, 50] width 11 height 11
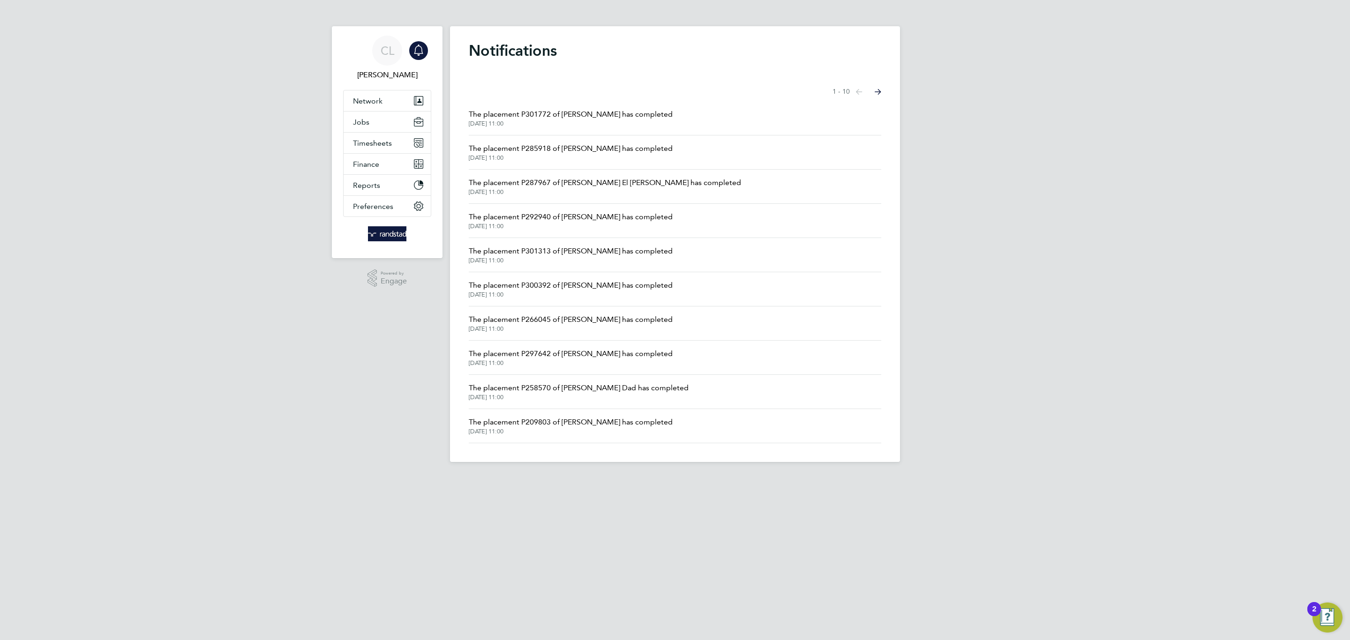
click at [596, 394] on span "The placement P258570 of Umar Mahmood Dad has completed" at bounding box center [579, 387] width 220 height 11
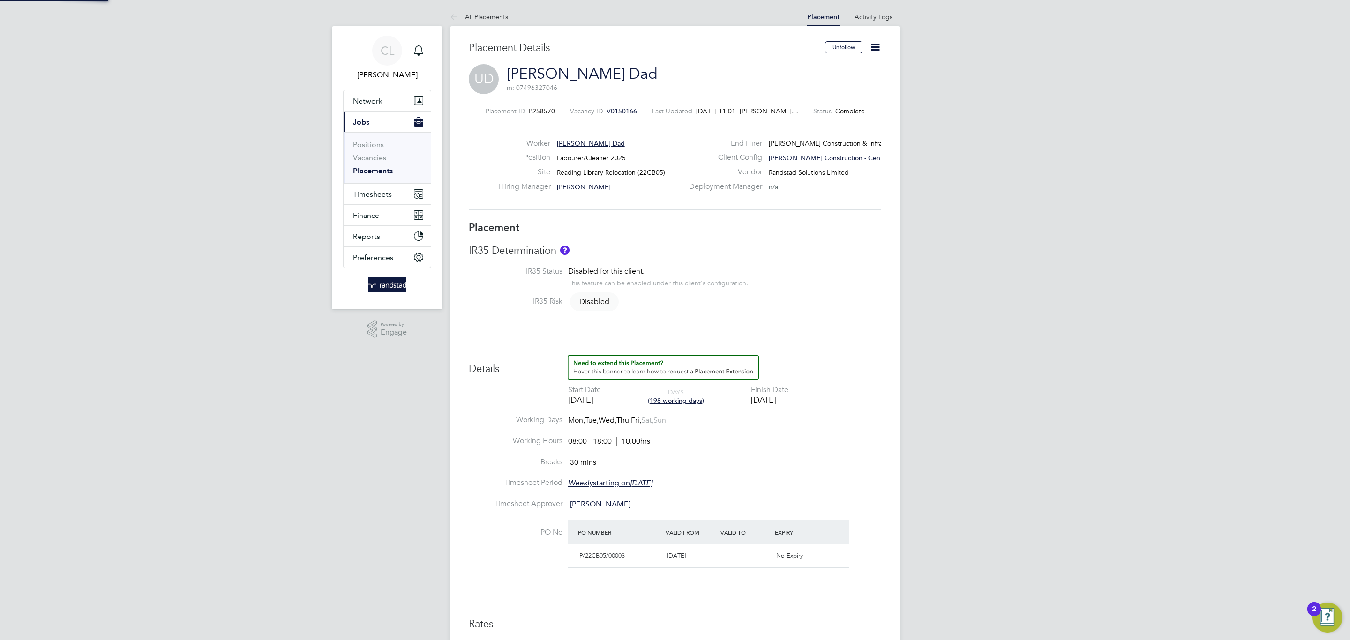
click at [871, 44] on icon at bounding box center [875, 47] width 12 height 12
drag, startPoint x: 849, startPoint y: 67, endPoint x: 848, endPoint y: 74, distance: 7.6
click at [848, 74] on li "Edit Placement e" at bounding box center [844, 69] width 69 height 13
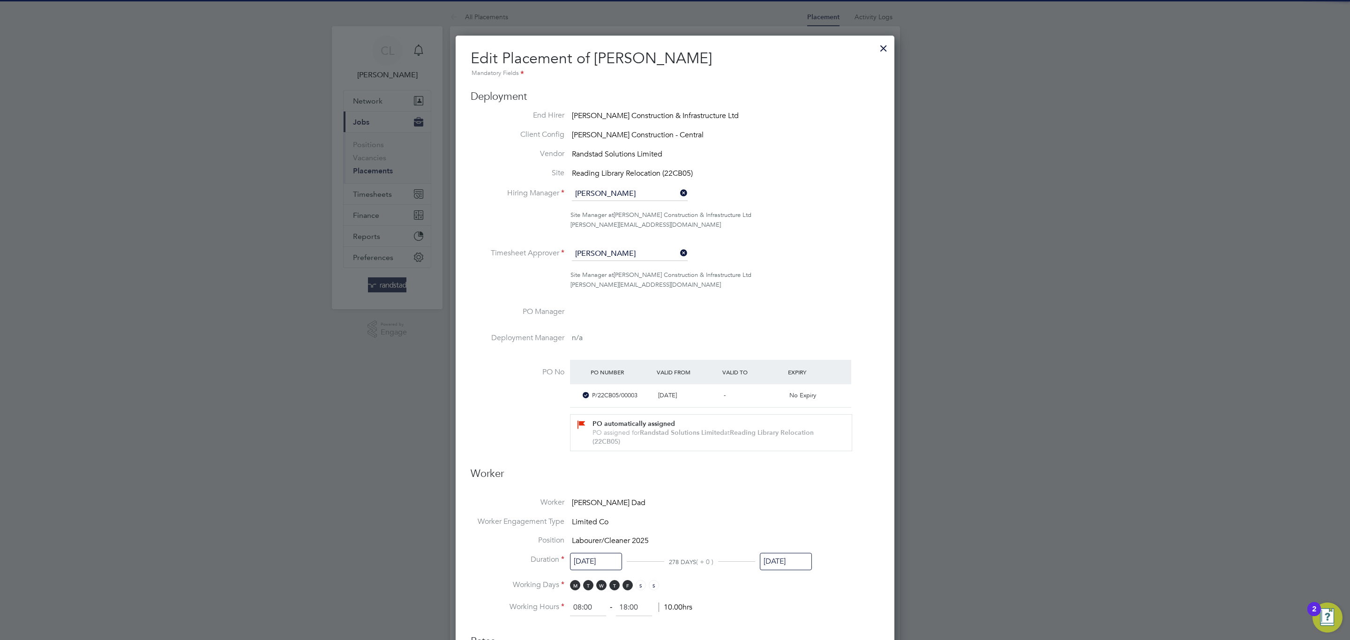
click at [774, 570] on input "31 Aug 2025" at bounding box center [786, 561] width 52 height 17
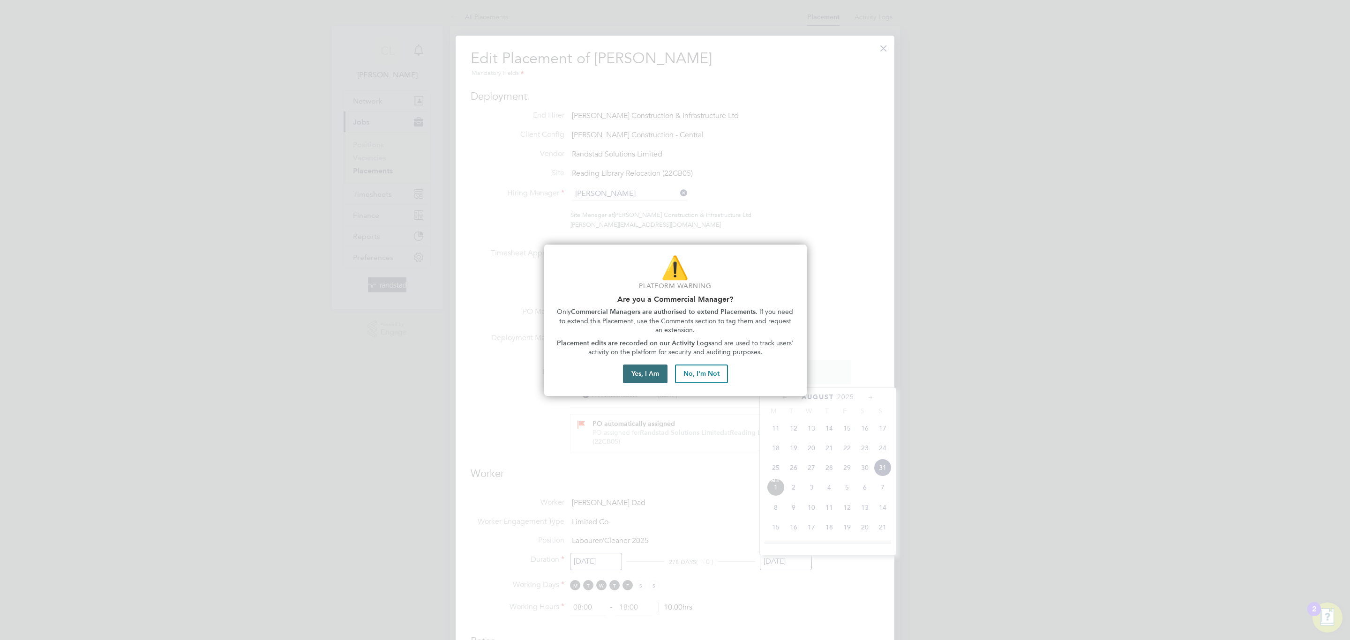
click at [647, 371] on button "Yes, I Am" at bounding box center [645, 374] width 45 height 19
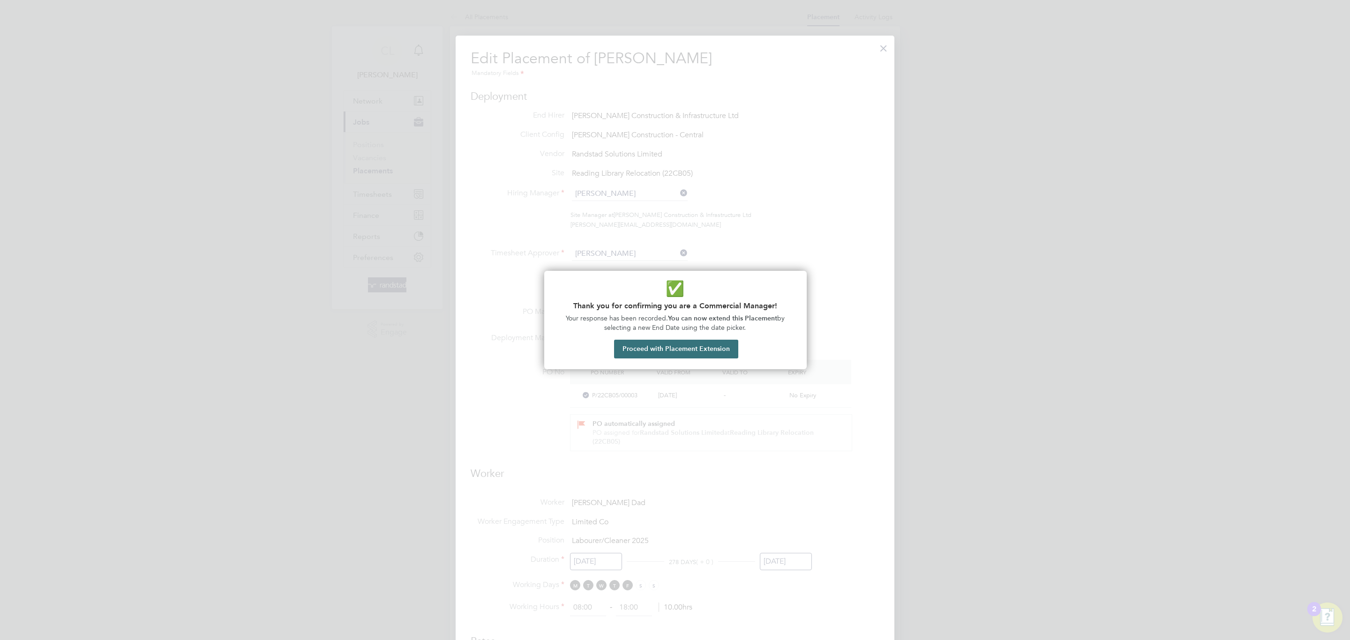
click at [722, 351] on button "Proceed with Placement Extension" at bounding box center [676, 349] width 124 height 19
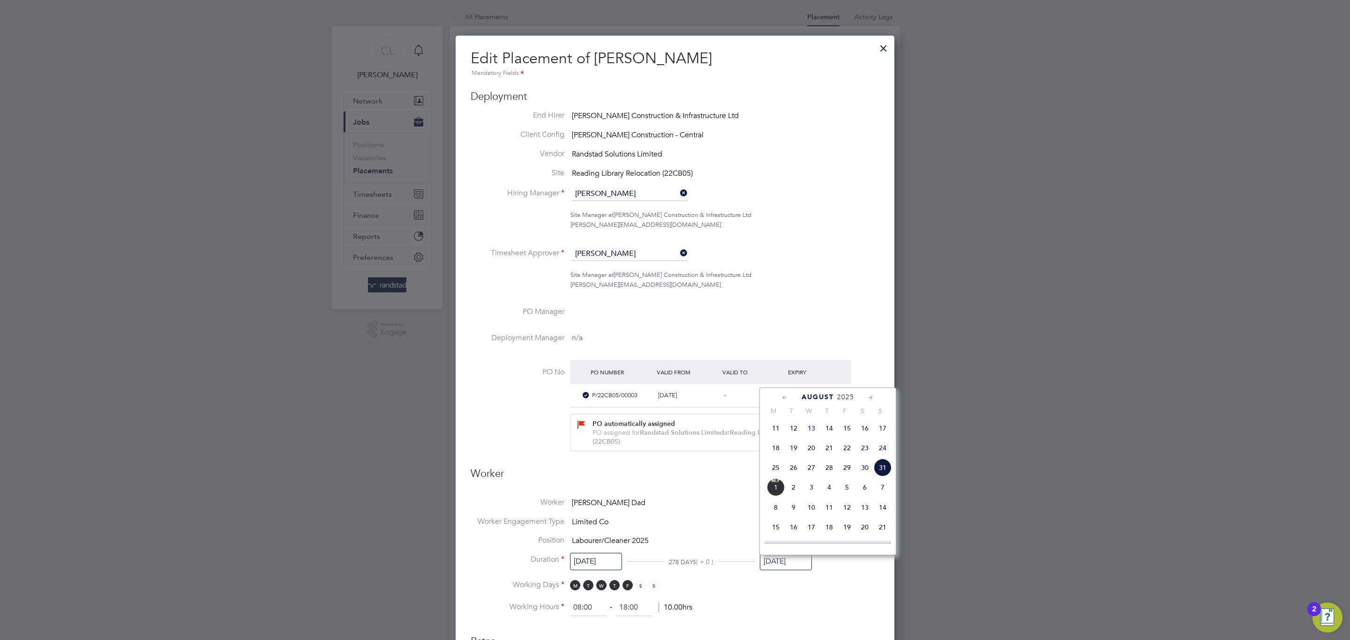
click at [870, 393] on icon at bounding box center [870, 398] width 9 height 10
click at [872, 400] on icon at bounding box center [870, 398] width 9 height 10
click at [843, 510] on span "31" at bounding box center [847, 505] width 18 height 18
type input "31 Oct 2025"
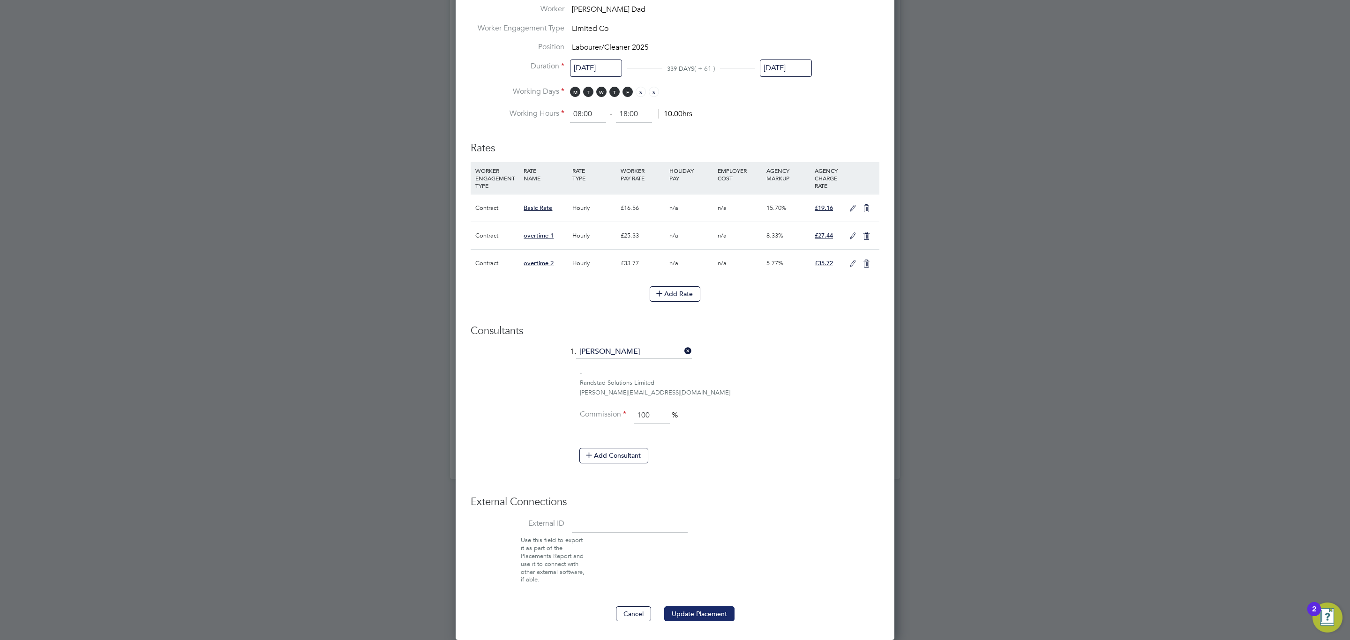
click at [731, 611] on div "Cancel Update Placement" at bounding box center [674, 613] width 409 height 15
click at [728, 611] on button "Update Placement" at bounding box center [699, 613] width 70 height 15
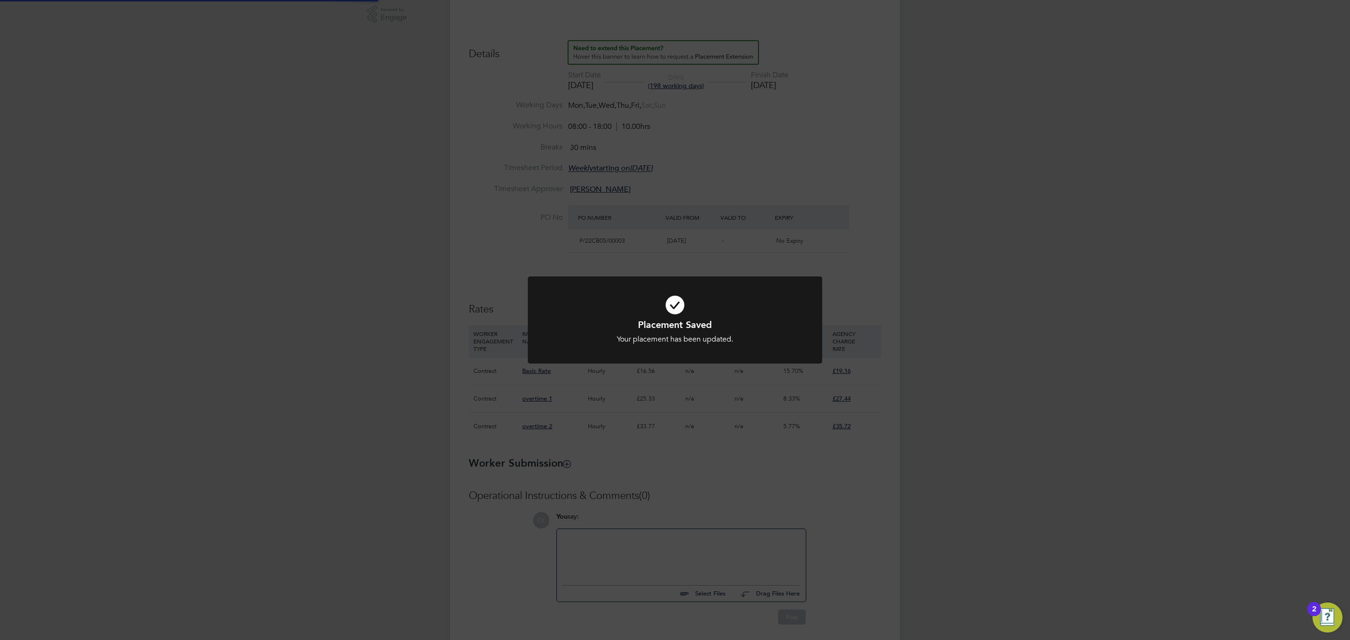
drag, startPoint x: 929, startPoint y: 509, endPoint x: 935, endPoint y: 506, distance: 6.5
click at [930, 509] on div "Placement Saved Your placement has been updated. Cancel Okay" at bounding box center [675, 320] width 1350 height 640
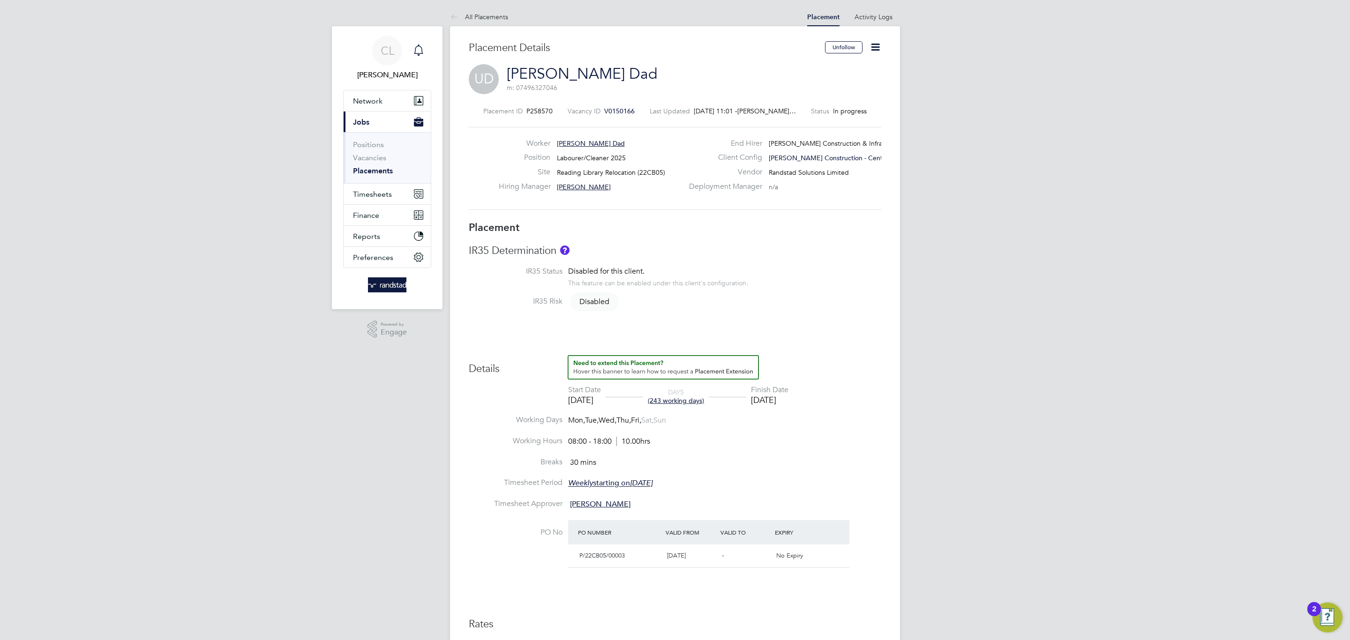
click at [427, 40] on link "Notifications" at bounding box center [418, 51] width 19 height 30
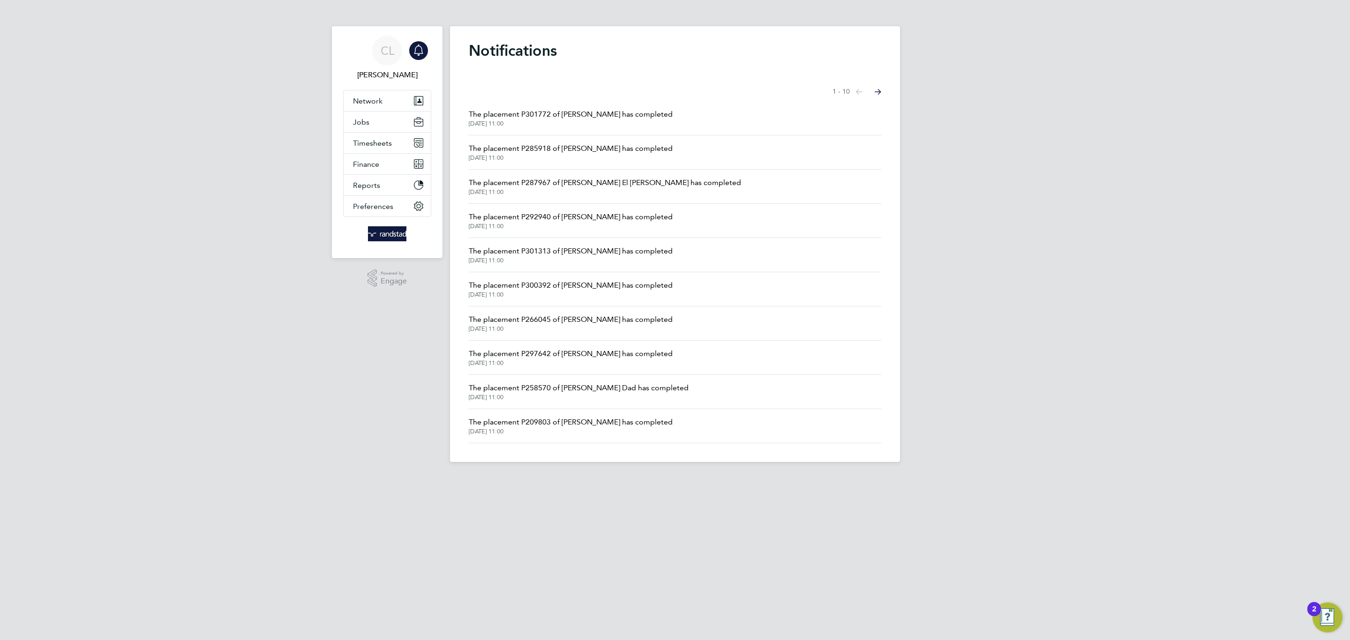
click at [600, 322] on span "The placement P266045 of Shabani Juma has completed" at bounding box center [571, 319] width 204 height 11
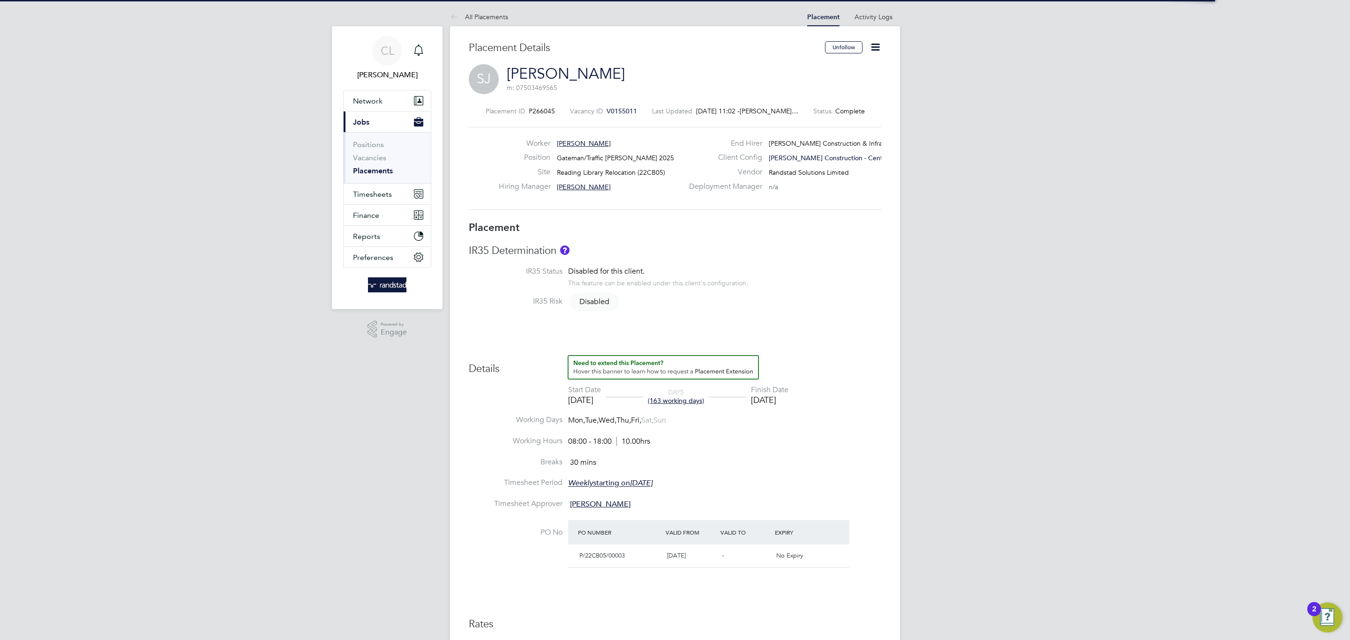
click at [875, 48] on icon at bounding box center [875, 47] width 12 height 12
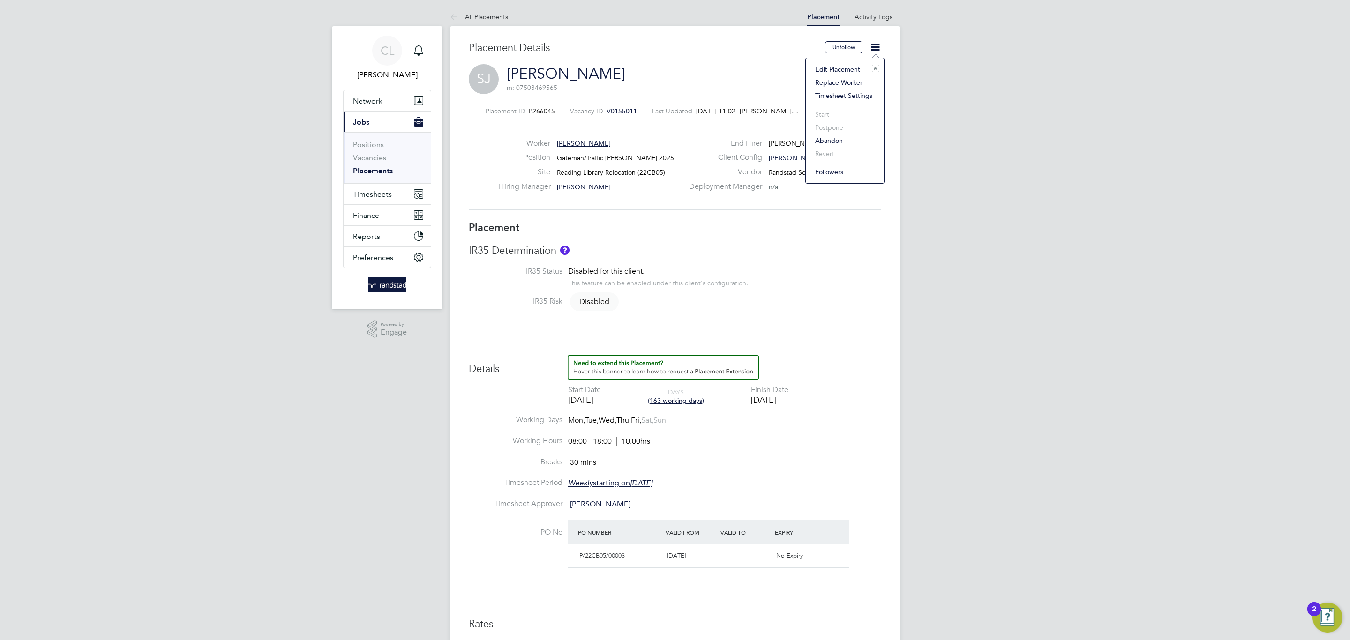
click at [820, 70] on li "Edit Placement e" at bounding box center [844, 69] width 69 height 13
type input "David Shore"
type input "15 Jan 2025"
type input "31 Aug 2025"
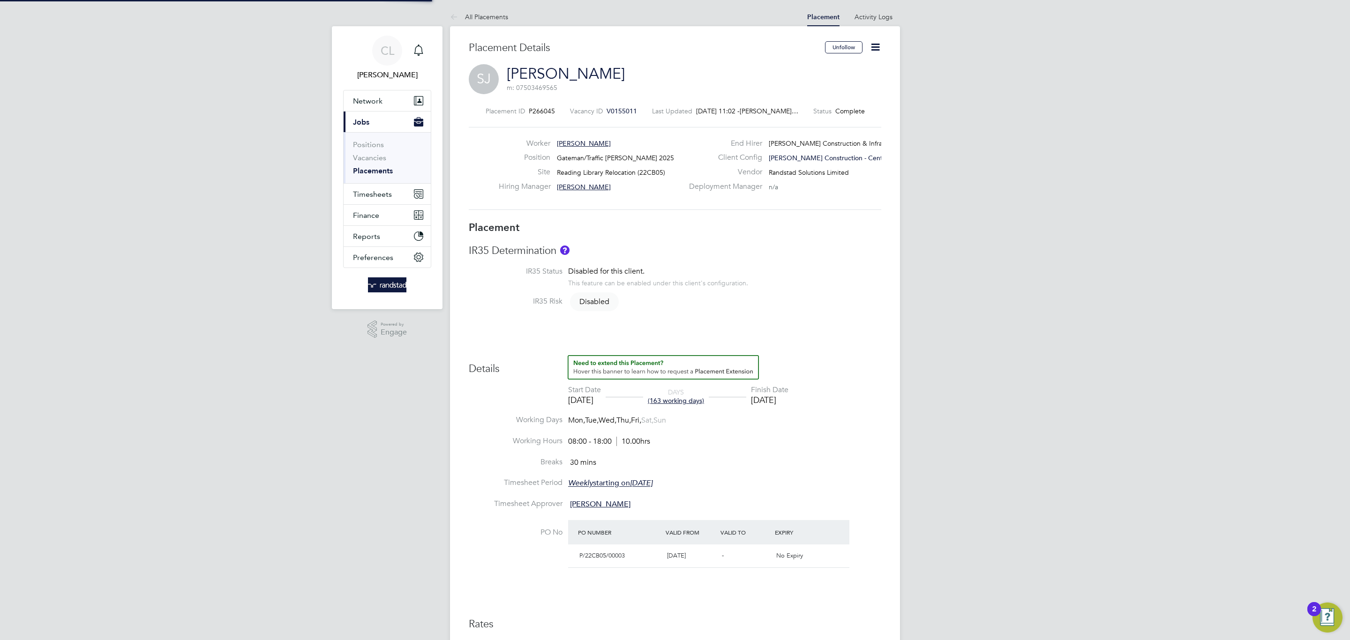
type input "08:00"
type input "18:00"
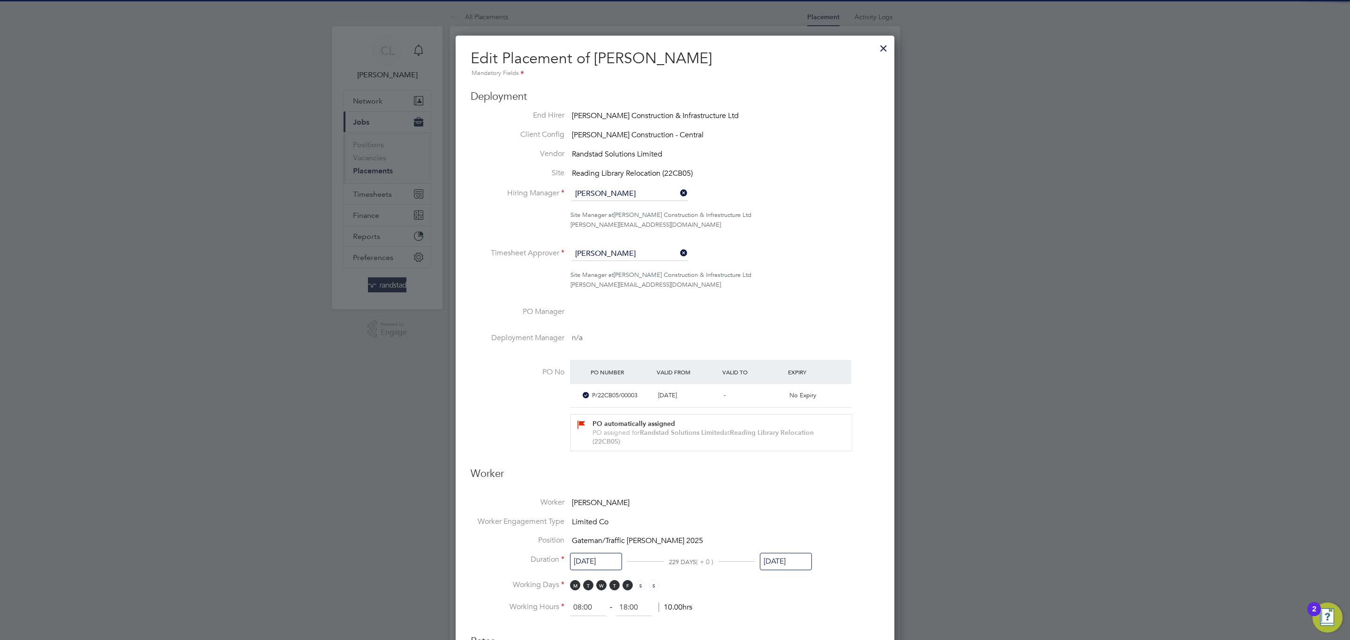
click at [801, 560] on input "31 Aug 2025" at bounding box center [786, 561] width 52 height 17
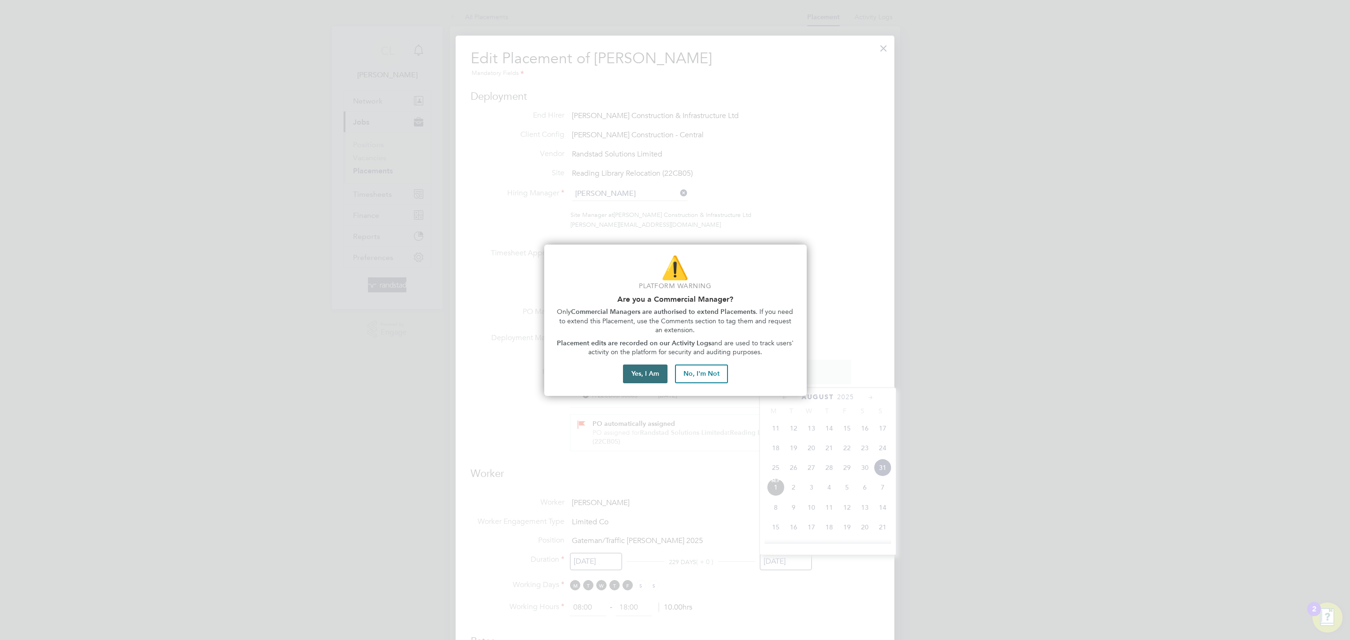
click at [634, 372] on button "Yes, I Am" at bounding box center [645, 374] width 45 height 19
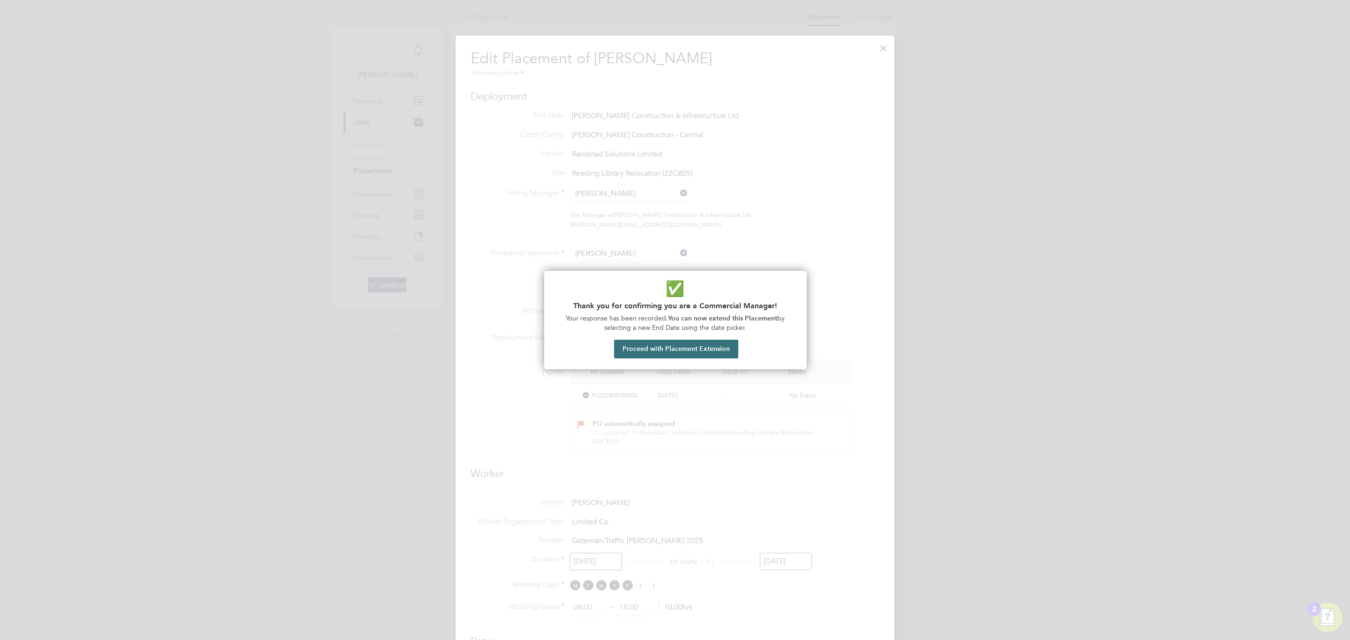
click at [700, 353] on button "Proceed with Placement Extension" at bounding box center [676, 349] width 124 height 19
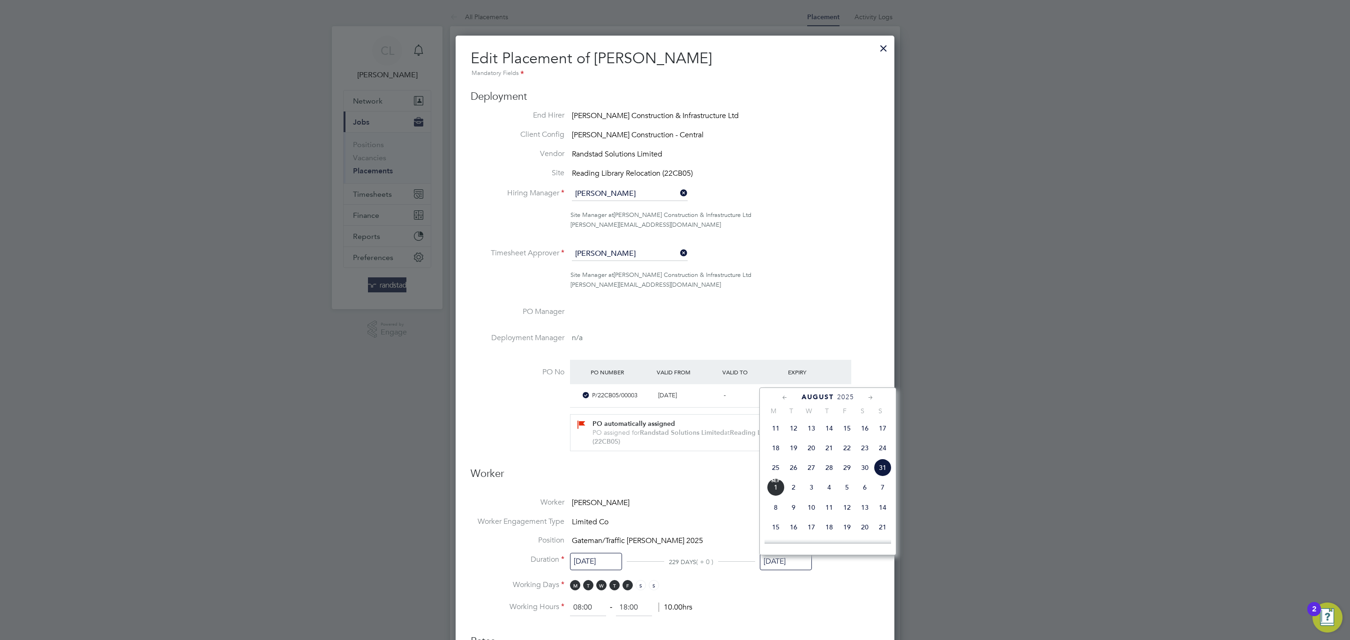
click at [868, 399] on icon at bounding box center [870, 398] width 9 height 10
click at [839, 510] on span "31" at bounding box center [847, 505] width 18 height 18
type input "31 Oct 2025"
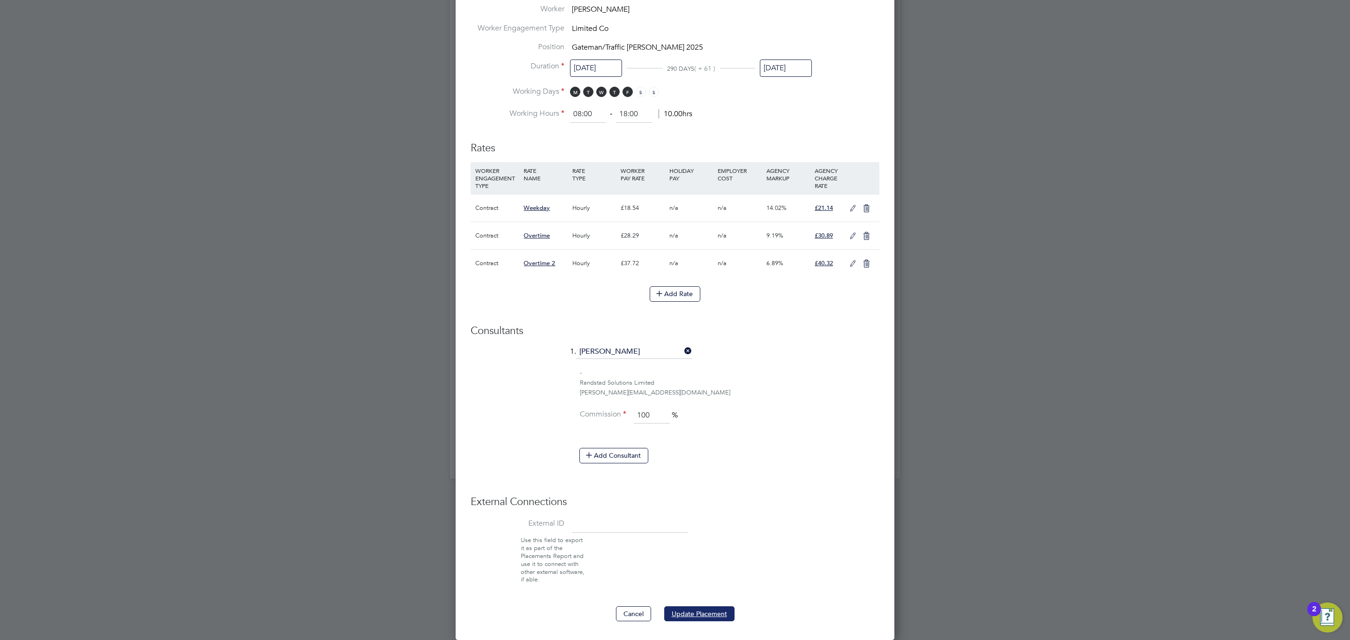
click at [696, 608] on button "Update Placement" at bounding box center [699, 613] width 70 height 15
click at [1077, 472] on div at bounding box center [675, 320] width 1350 height 640
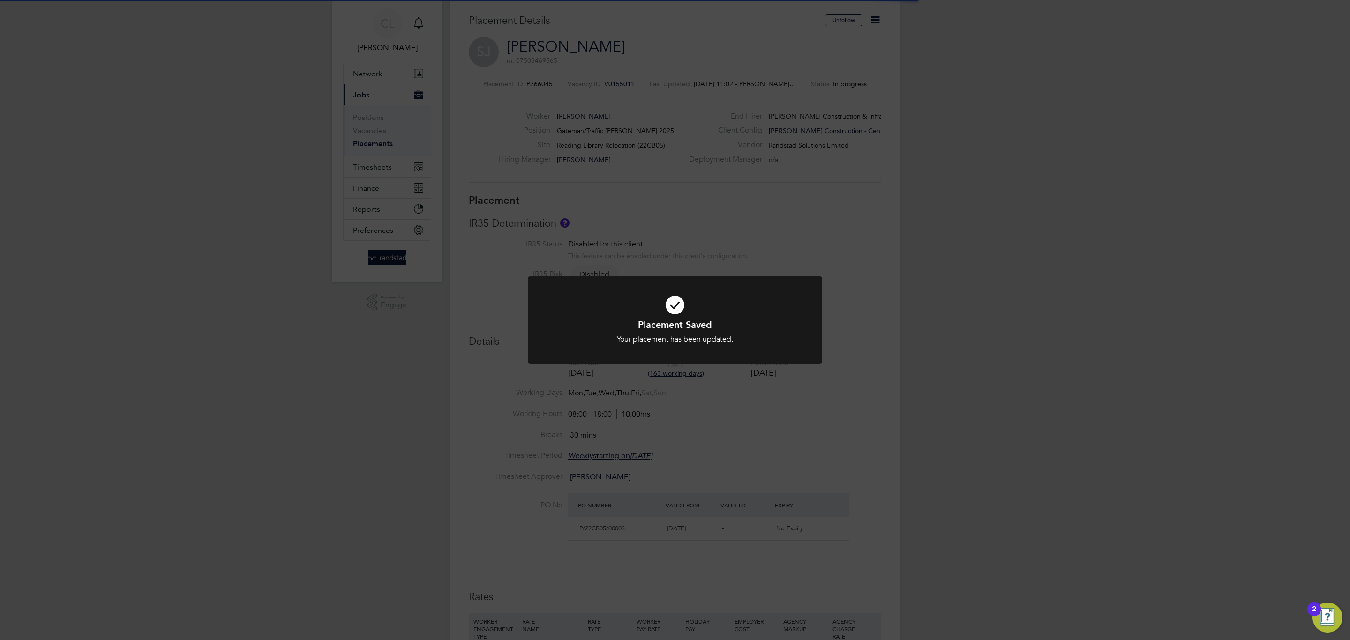
drag, startPoint x: 984, startPoint y: 446, endPoint x: 983, endPoint y: 432, distance: 14.1
click at [983, 446] on div "Placement Saved Your placement has been updated. Cancel Okay" at bounding box center [675, 320] width 1350 height 640
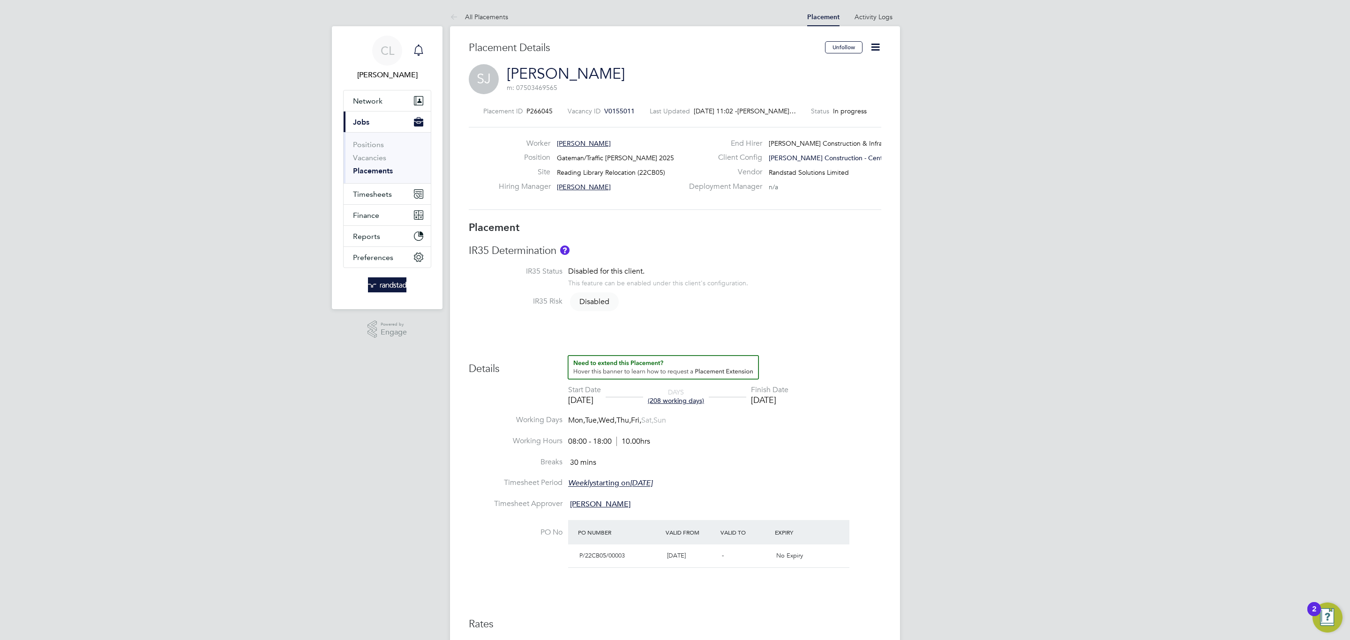
click at [427, 53] on div "Main navigation" at bounding box center [418, 50] width 19 height 19
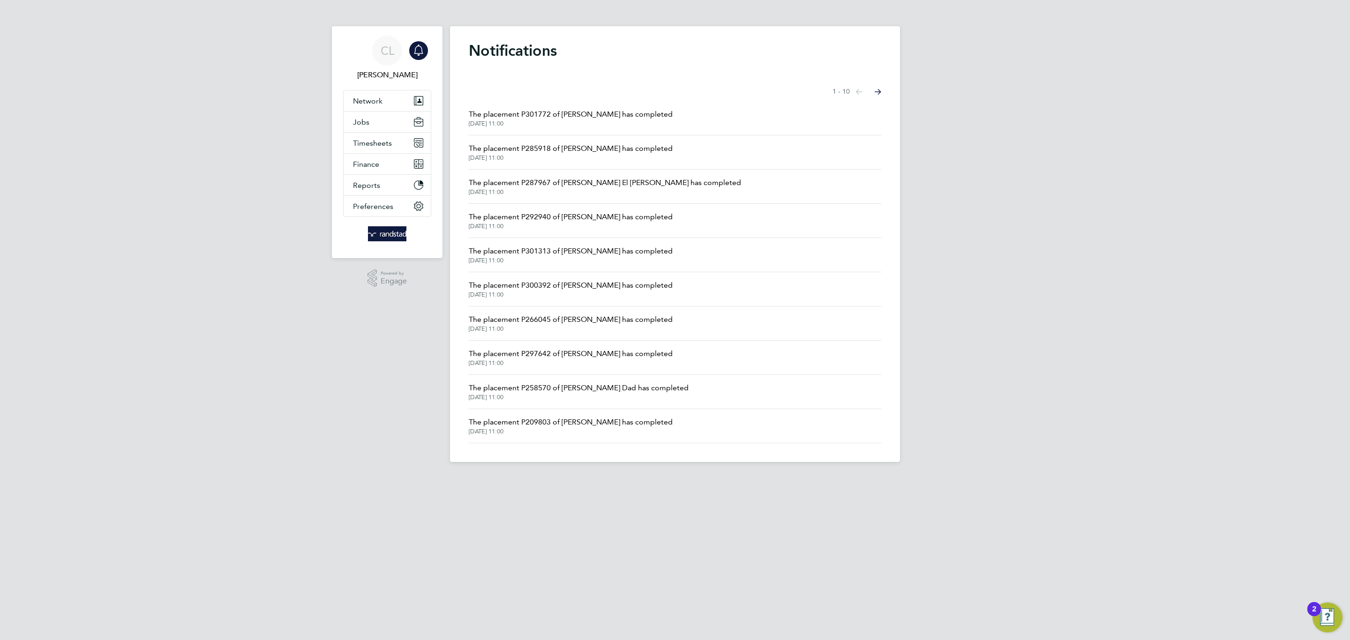
click at [602, 253] on span "The placement P301313 of Ionel Bratosin has completed" at bounding box center [571, 251] width 204 height 11
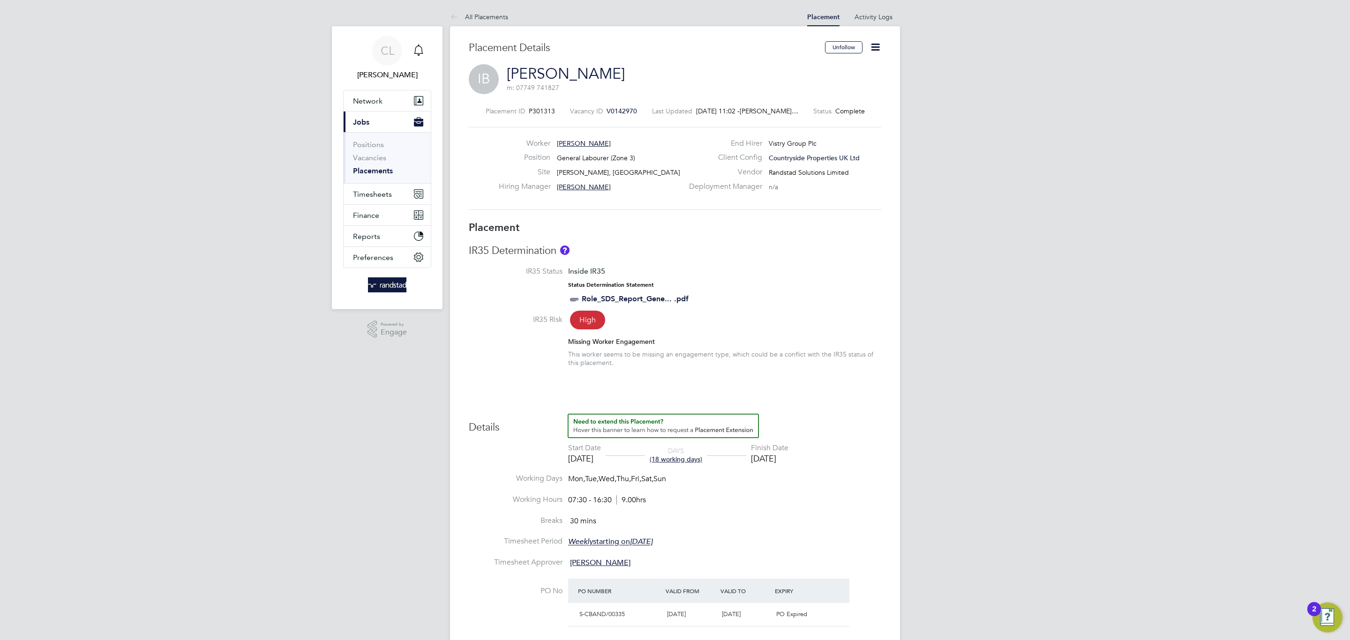
click at [869, 45] on icon at bounding box center [875, 47] width 12 height 12
click at [856, 67] on li "Edit Placement e" at bounding box center [844, 69] width 69 height 13
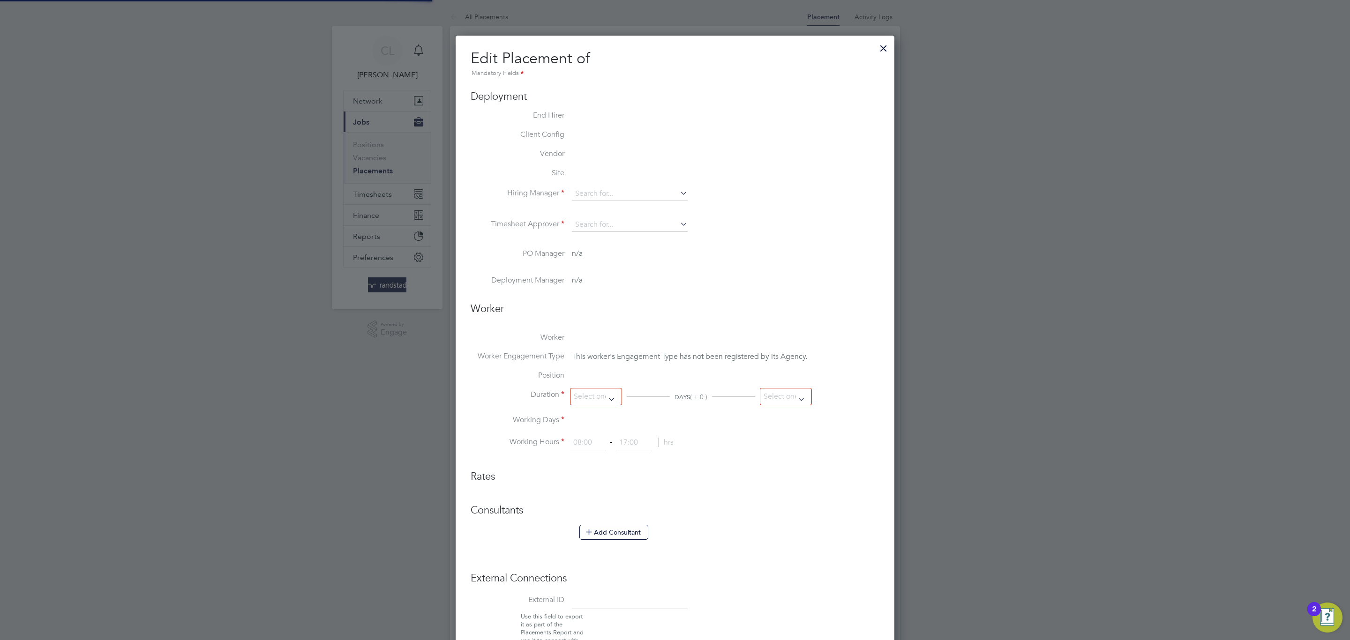
type input "[PERSON_NAME]"
type input "14 Aug 2025"
type input "31 Aug 2025"
type input "07:30"
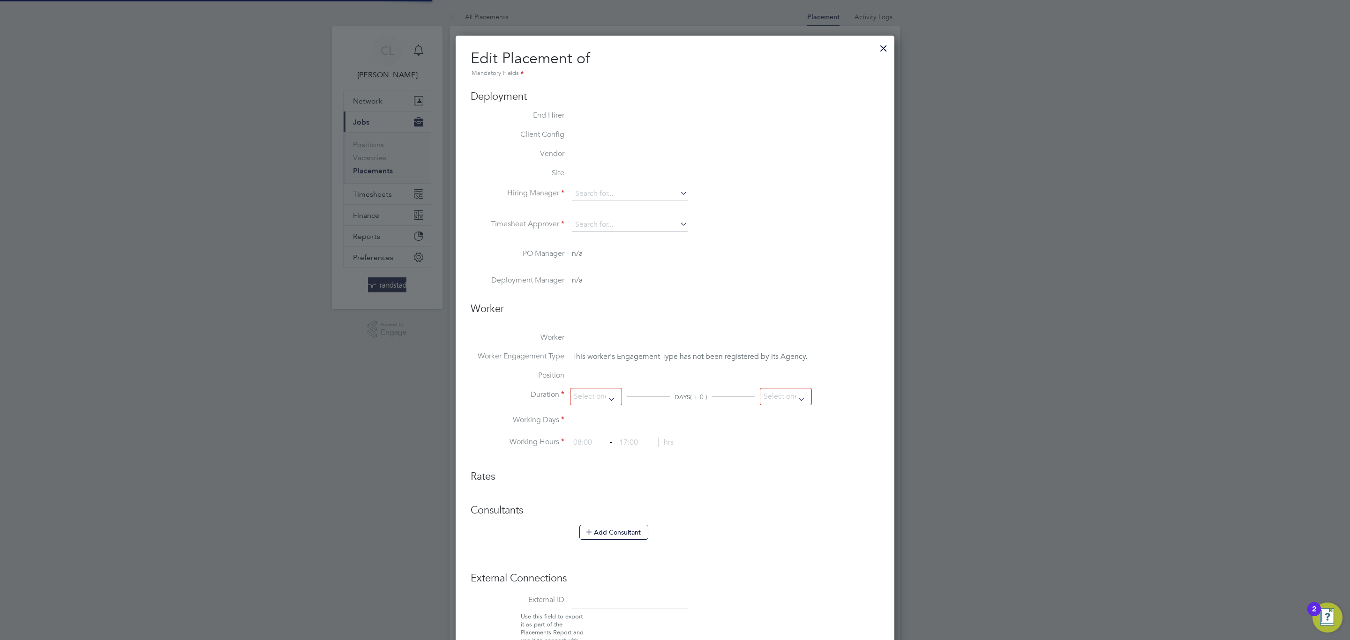
type input "16:30"
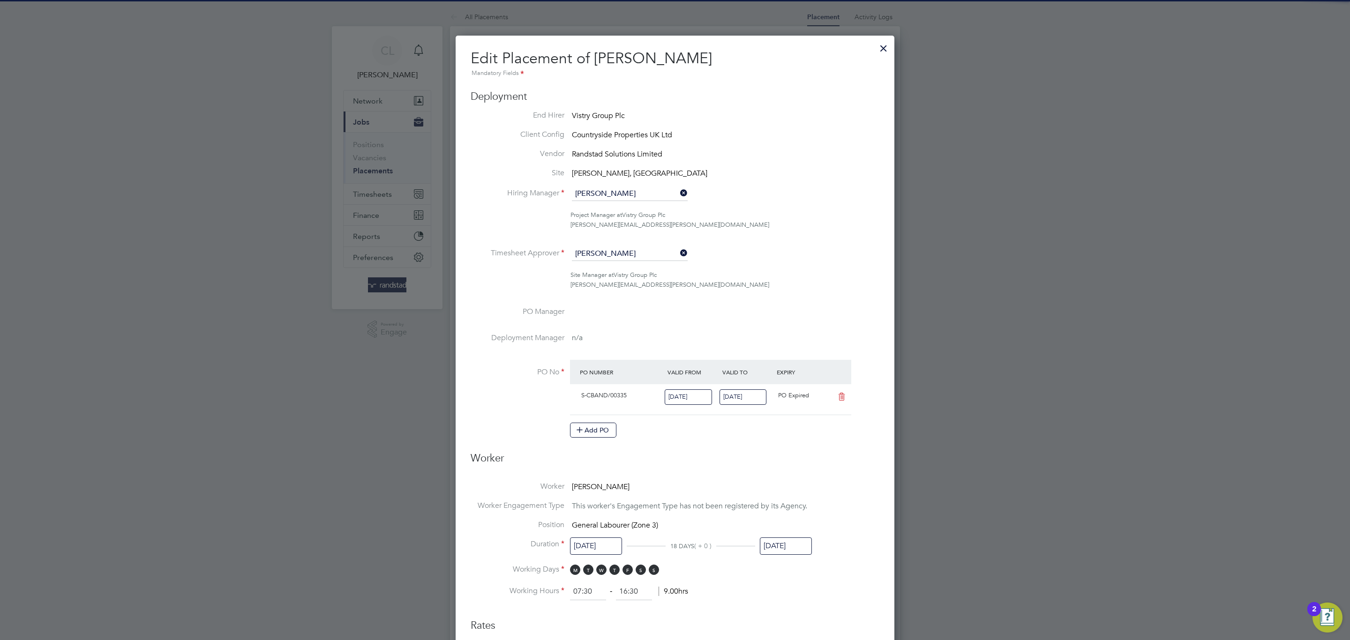
click at [767, 557] on div "31 Aug 2025" at bounding box center [786, 548] width 52 height 17
click at [774, 549] on input "31 Aug 2025" at bounding box center [786, 546] width 52 height 17
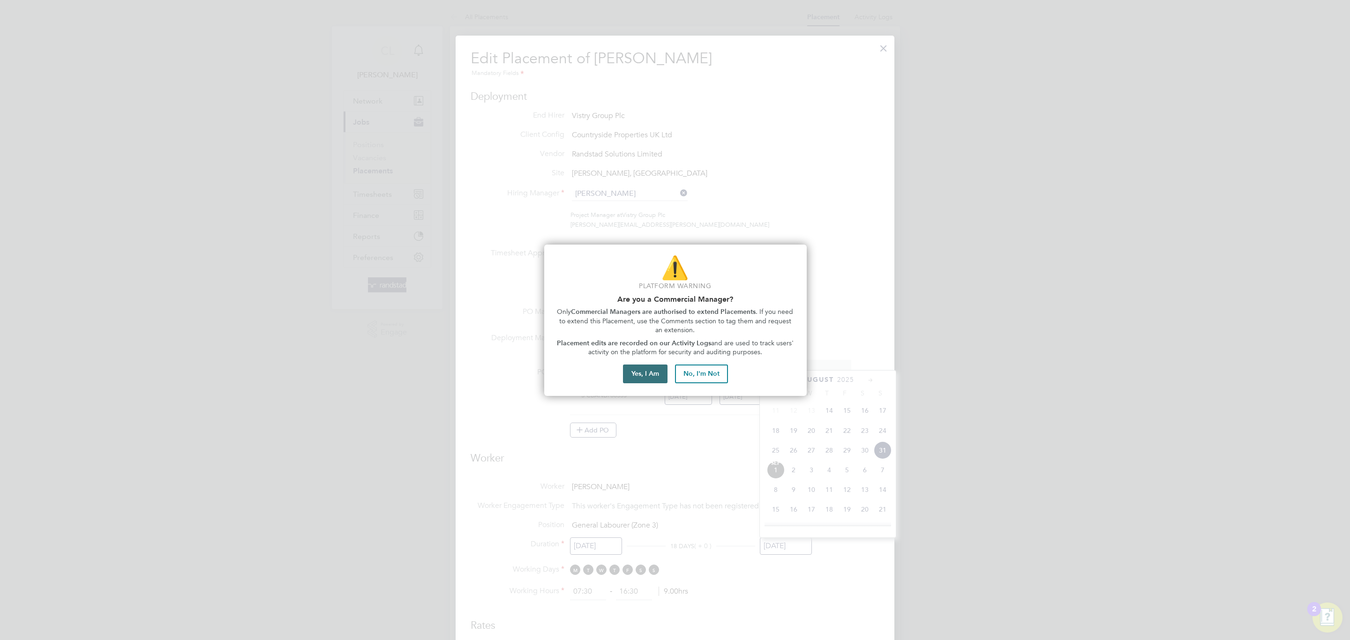
click at [653, 367] on button "Yes, I Am" at bounding box center [645, 374] width 45 height 19
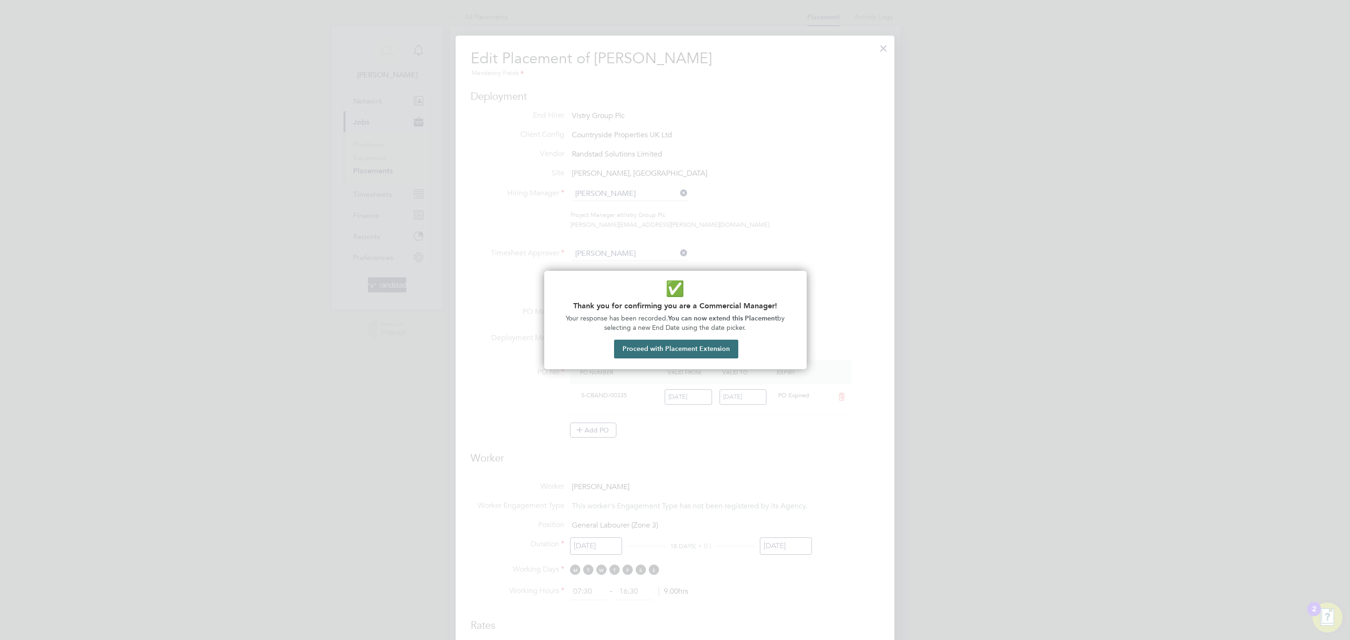
click at [693, 343] on button "Proceed with Placement Extension" at bounding box center [676, 349] width 124 height 19
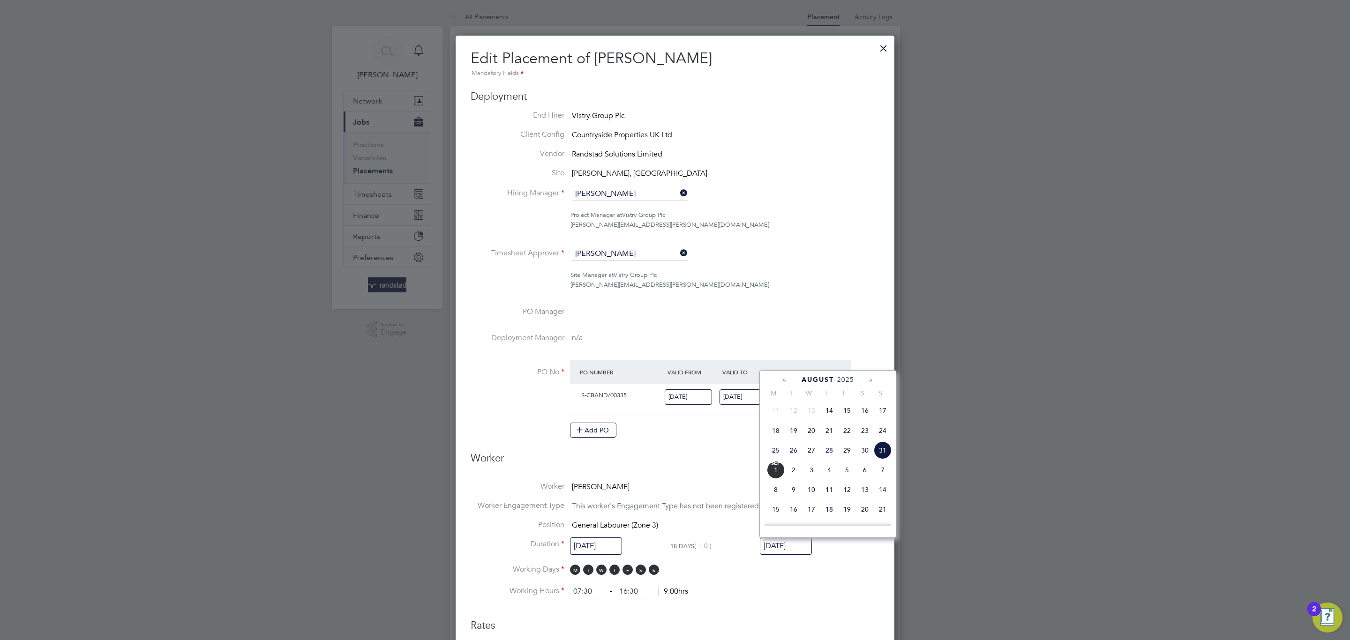
click at [868, 380] on icon at bounding box center [870, 380] width 9 height 10
click at [847, 493] on span "31" at bounding box center [847, 488] width 18 height 18
type input "31 Oct 2025"
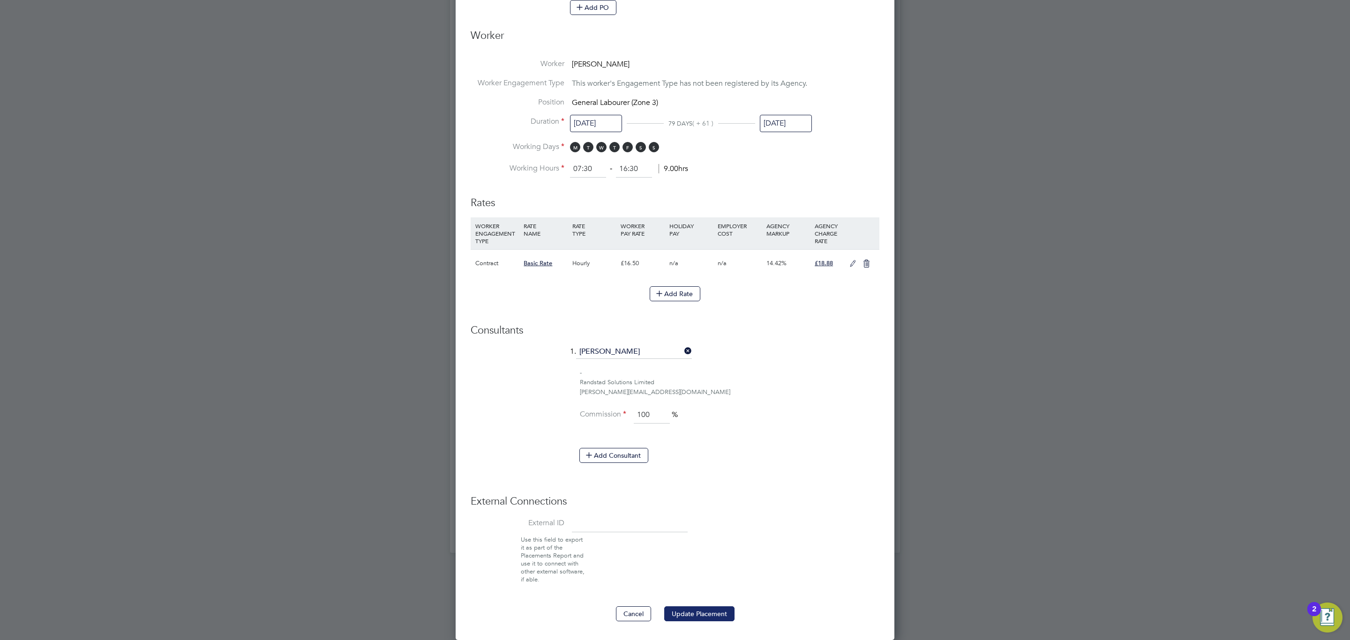
click at [726, 606] on button "Update Placement" at bounding box center [699, 613] width 70 height 15
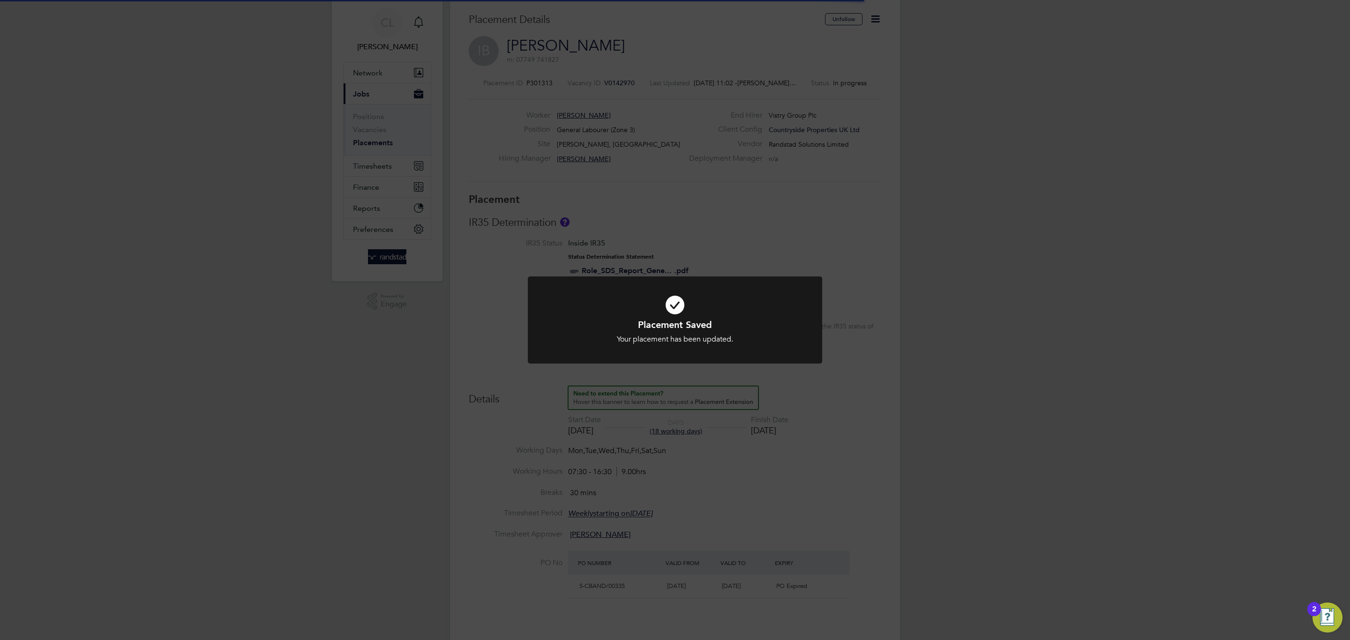
click at [961, 471] on div "Placement Saved Your placement has been updated. Cancel Okay" at bounding box center [675, 320] width 1350 height 640
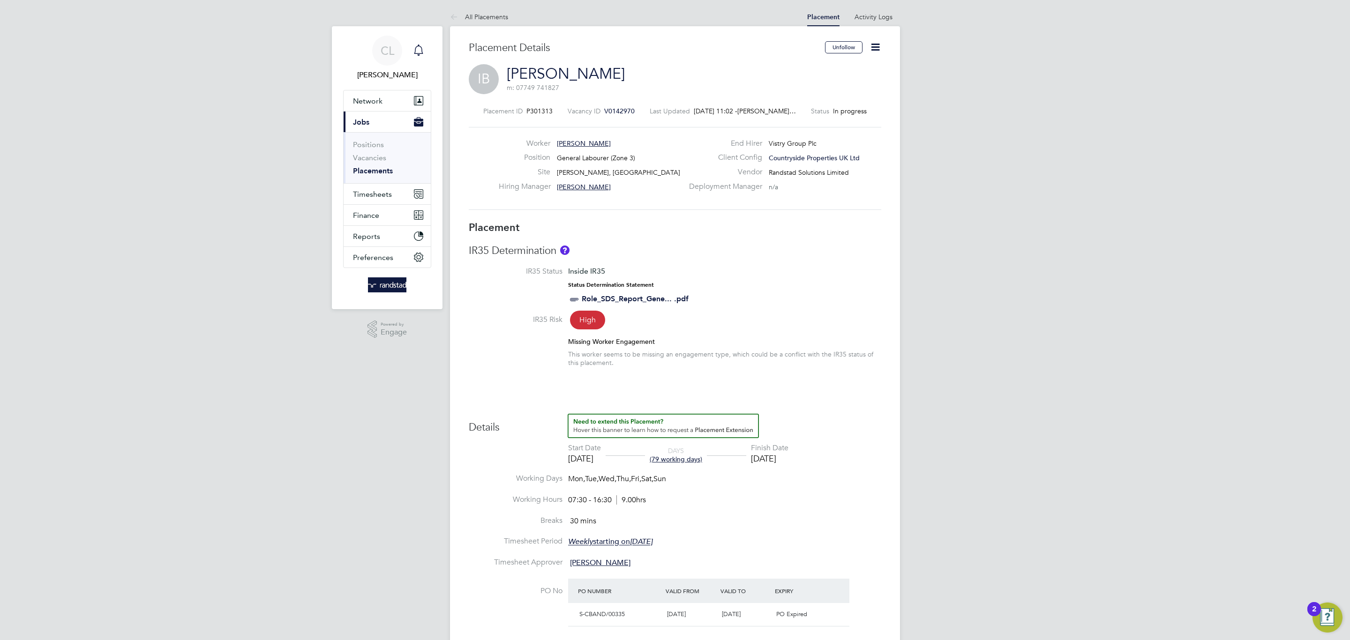
click at [427, 45] on div "Main navigation" at bounding box center [418, 50] width 19 height 19
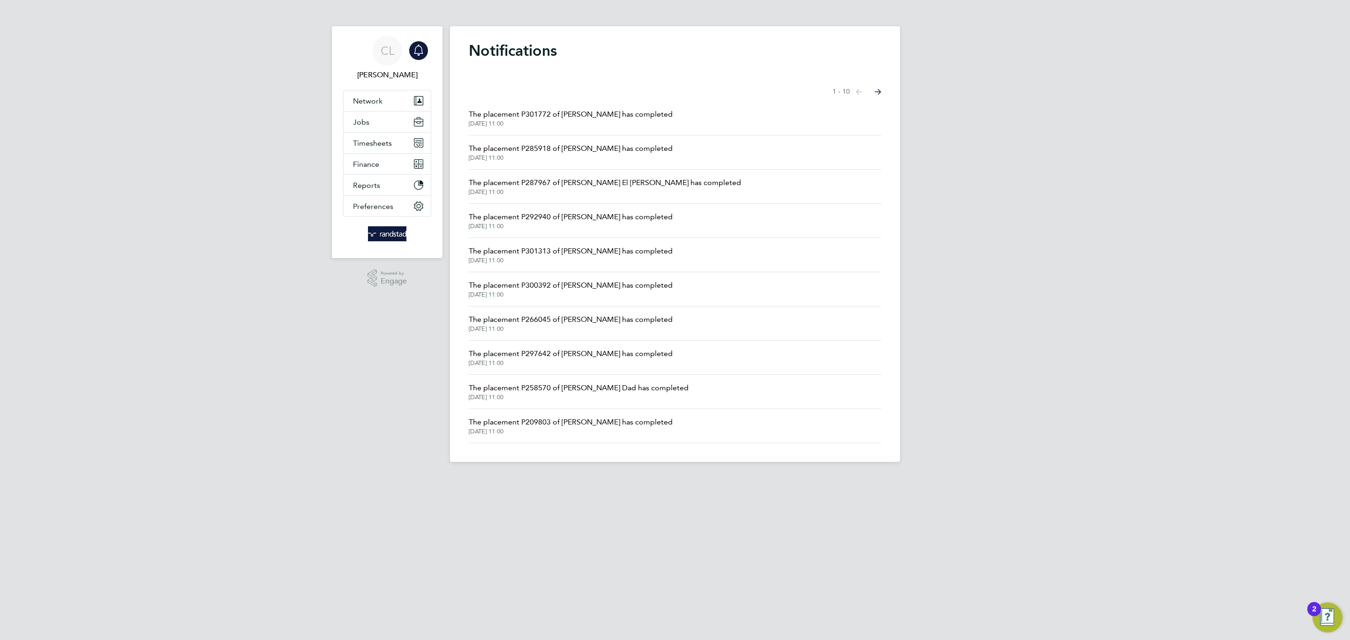
click at [619, 177] on li "The placement P287967 of Abdul El Omari has completed 01 Sep 2025, 11:00" at bounding box center [675, 187] width 412 height 34
click at [618, 185] on span "The placement P287967 of Abdul El Omari has completed" at bounding box center [605, 182] width 272 height 11
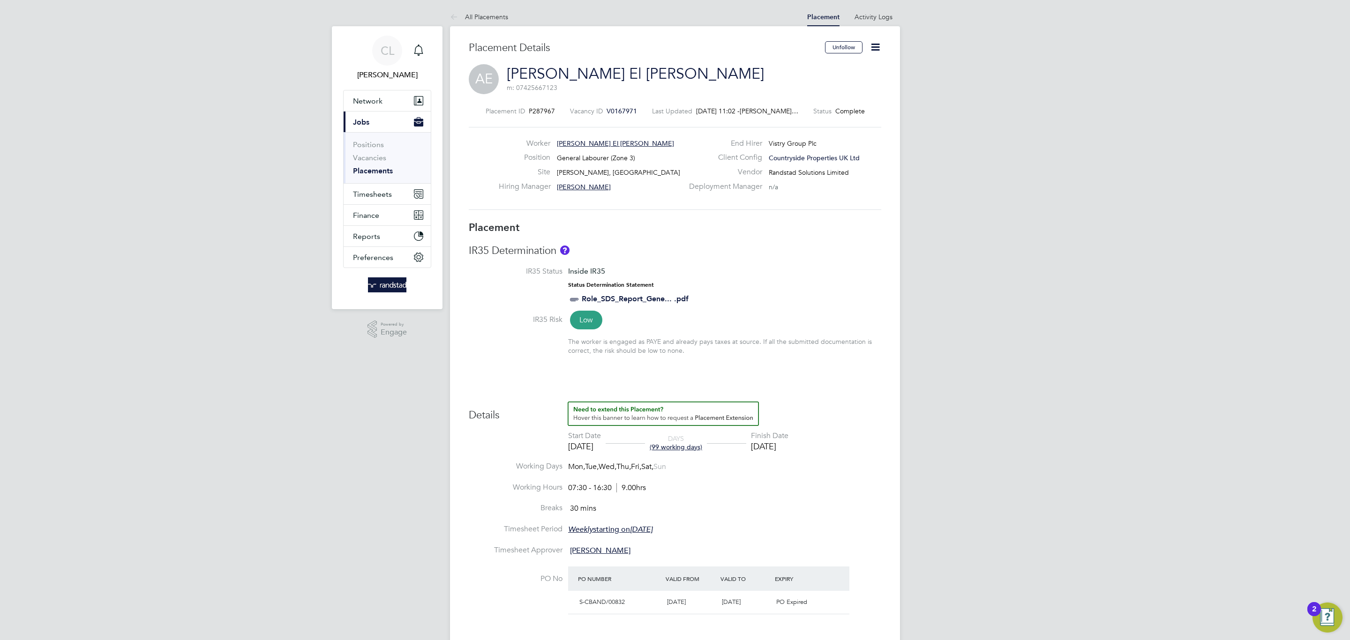
click at [874, 45] on icon at bounding box center [875, 47] width 12 height 12
click at [840, 70] on li "Edit Placement e" at bounding box center [844, 69] width 69 height 13
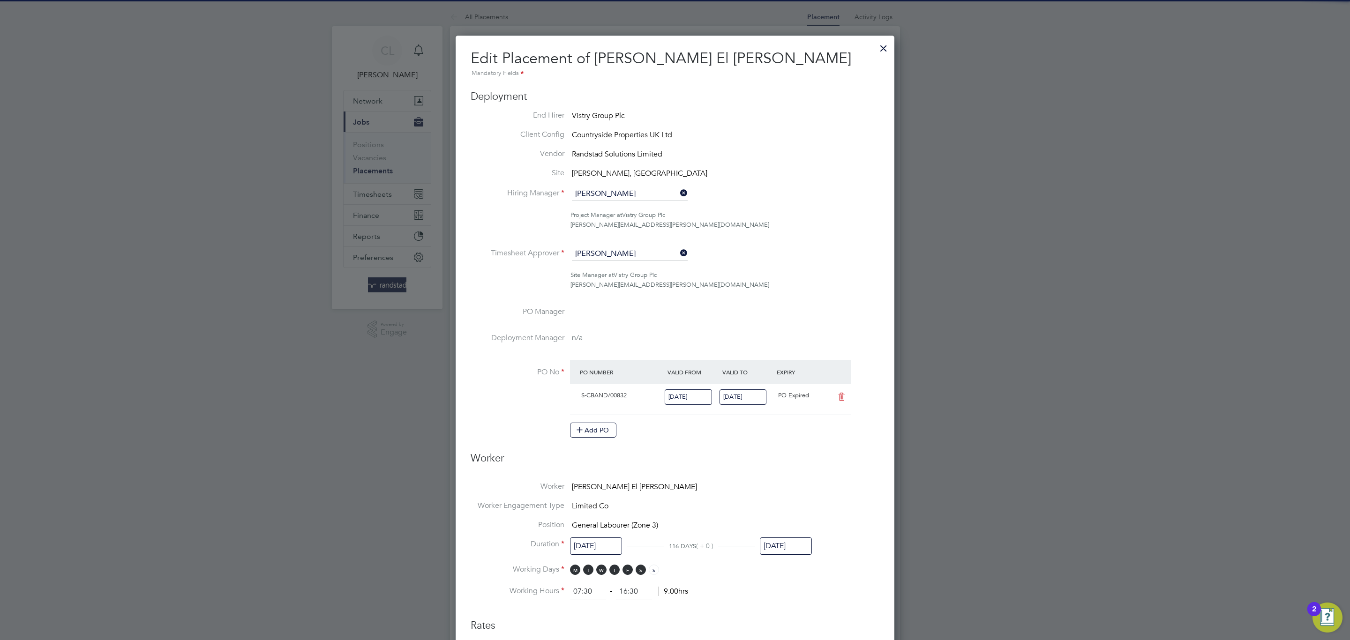
click at [788, 542] on input "31 Aug 2025" at bounding box center [786, 546] width 52 height 17
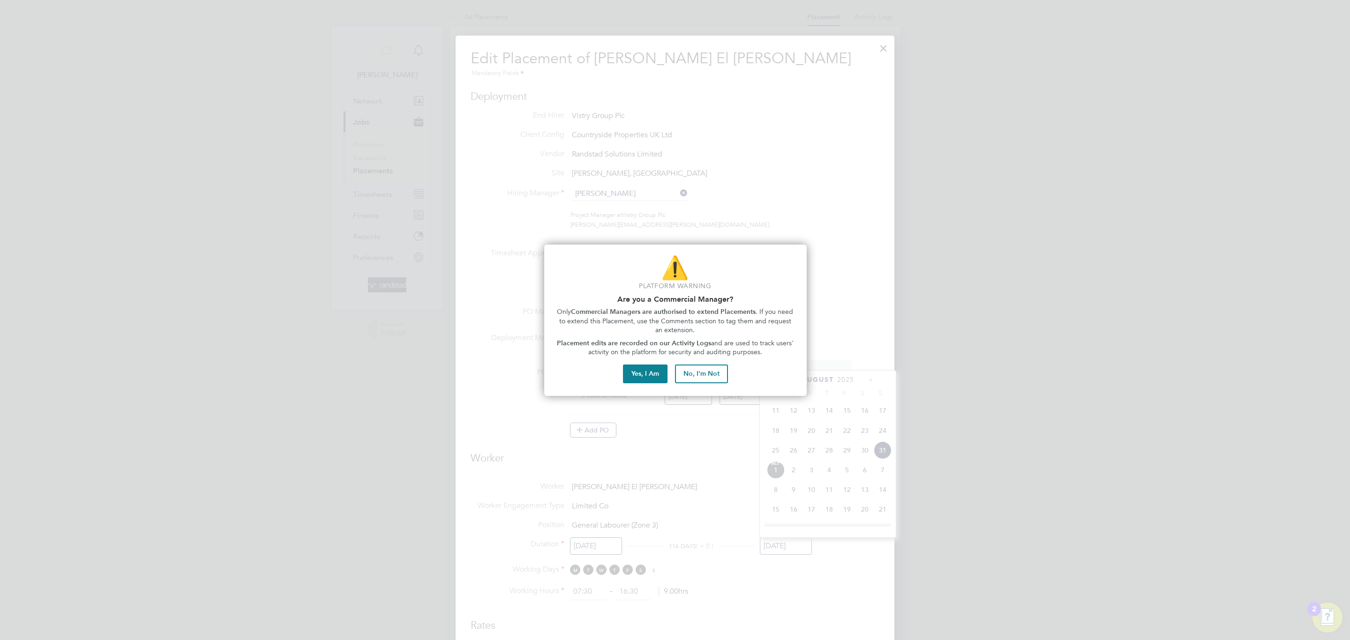
click at [668, 369] on div "Yes, I Am" at bounding box center [649, 374] width 52 height 19
click at [664, 371] on button "Yes, I Am" at bounding box center [645, 374] width 45 height 19
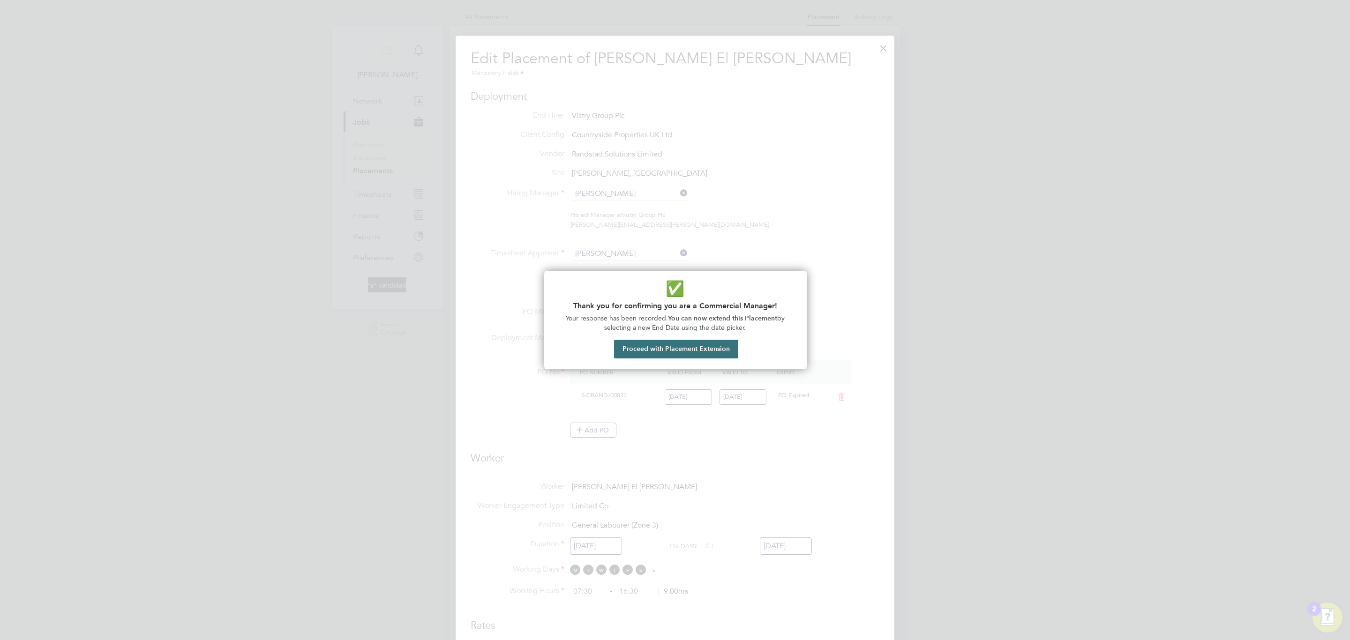
click at [695, 351] on button "Proceed with Placement Extension" at bounding box center [676, 349] width 124 height 19
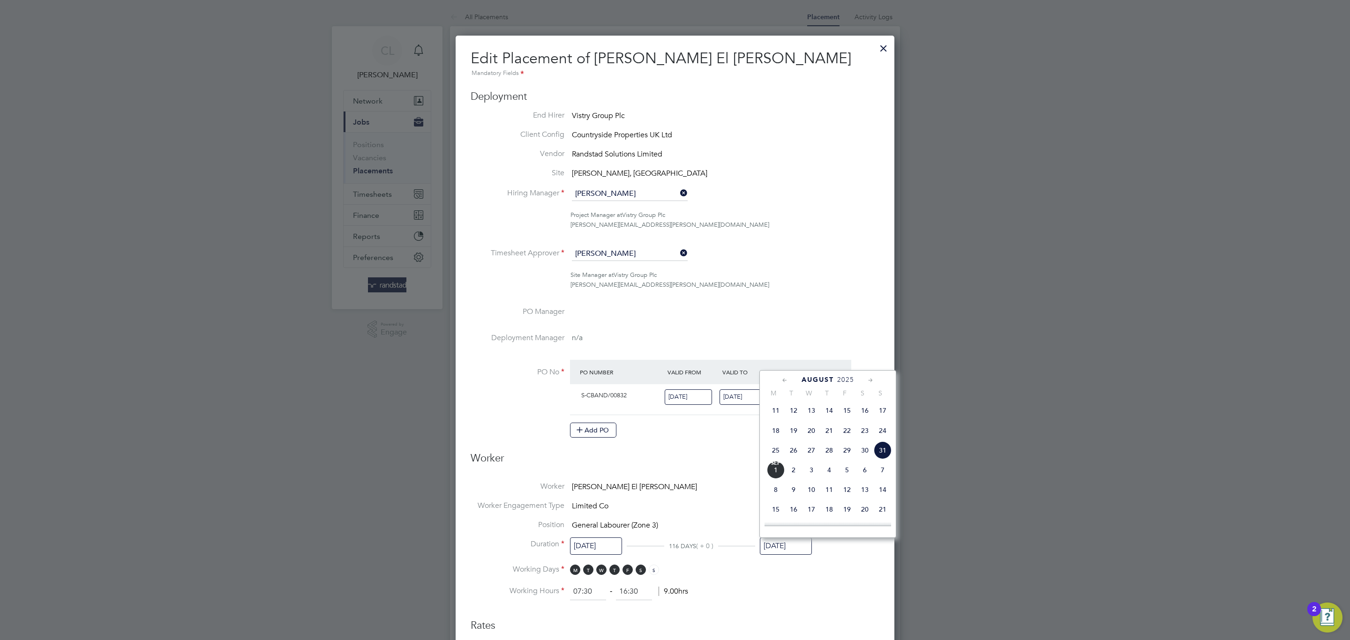
click at [870, 383] on icon at bounding box center [870, 380] width 9 height 10
click at [851, 493] on span "31" at bounding box center [847, 488] width 18 height 18
type input "31 Oct 2025"
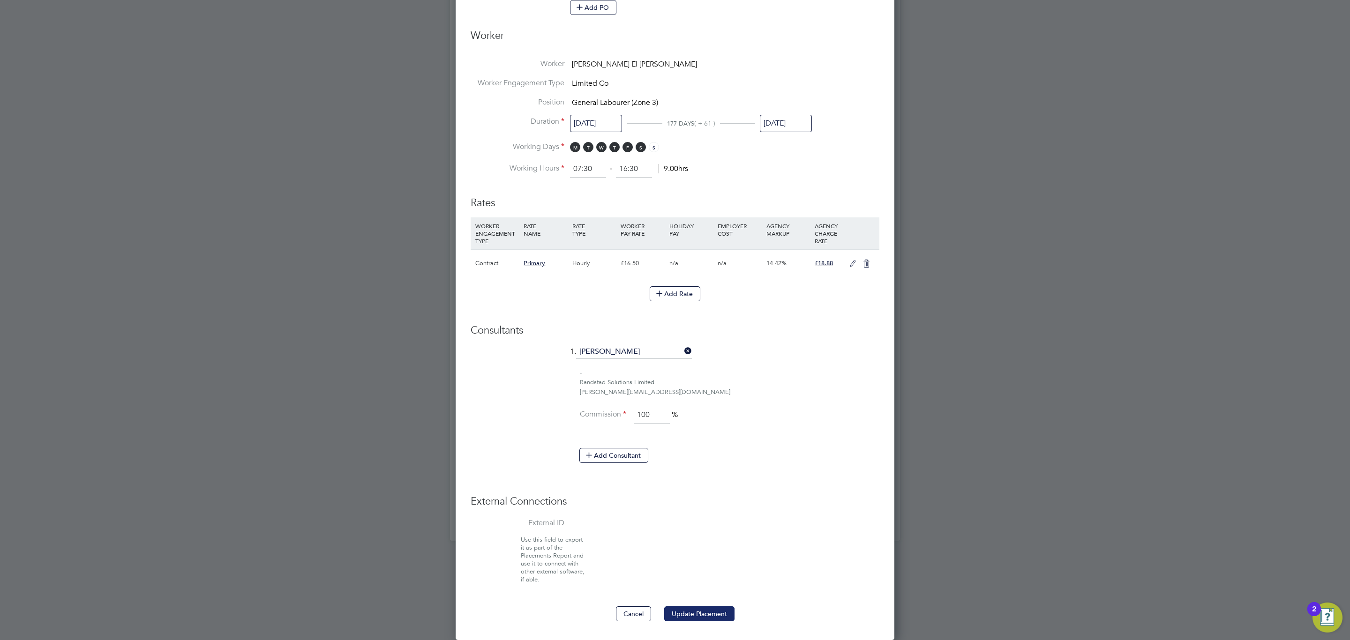
click at [710, 606] on button "Update Placement" at bounding box center [699, 613] width 70 height 15
click at [979, 482] on div at bounding box center [675, 320] width 1350 height 640
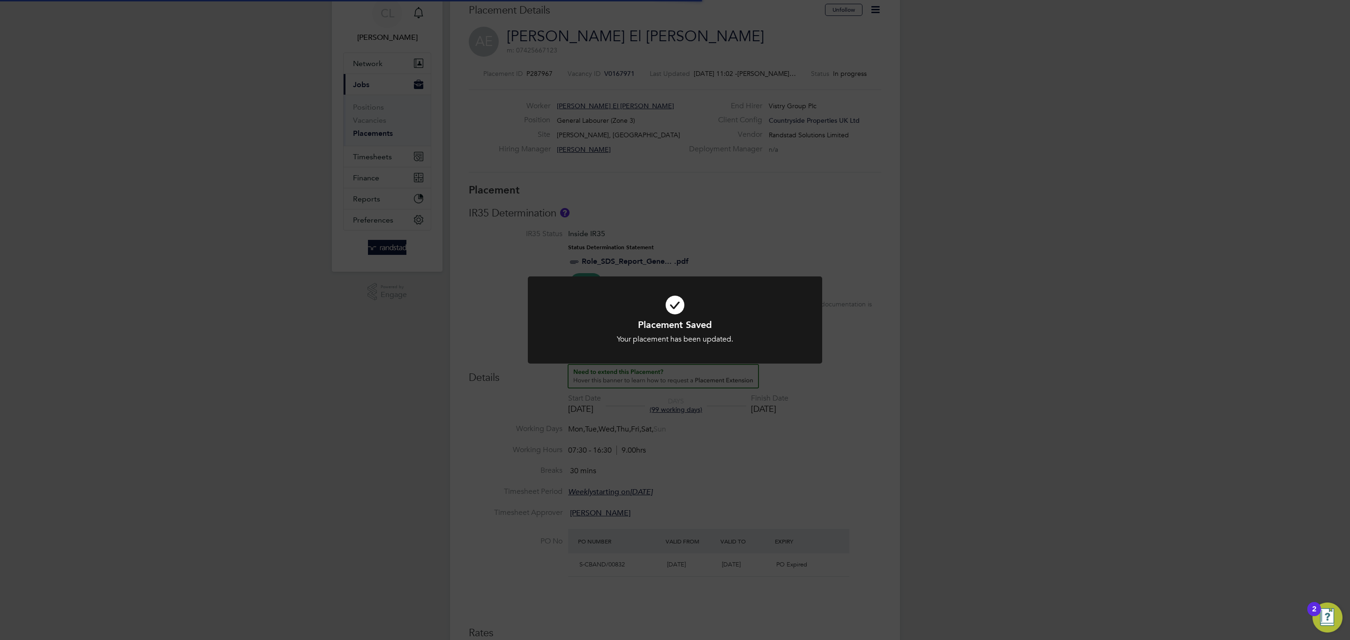
drag, startPoint x: 979, startPoint y: 471, endPoint x: 906, endPoint y: 385, distance: 113.4
click at [970, 464] on div "Placement Saved Your placement has been updated. Cancel Okay" at bounding box center [675, 320] width 1350 height 640
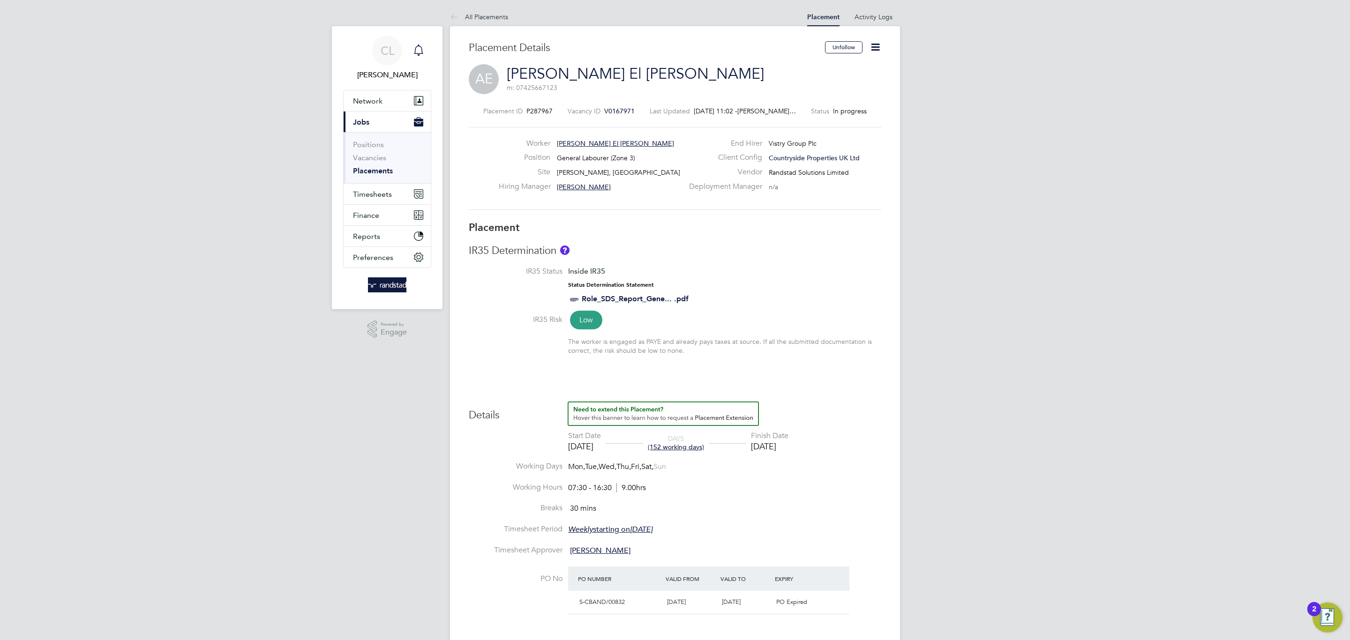
click at [425, 45] on div "Main navigation" at bounding box center [418, 50] width 19 height 19
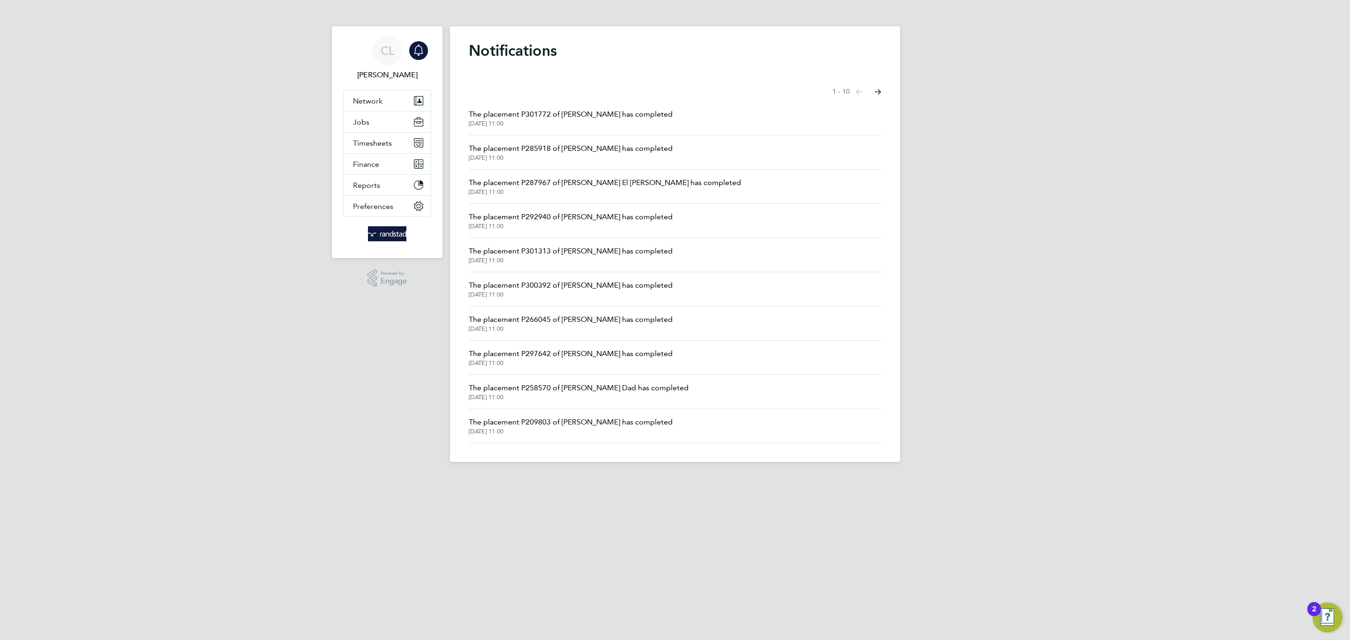
click at [597, 103] on li "The placement P301772 of Ibrahim Omer Abaker has completed 01 Sep 2025, 11:00" at bounding box center [675, 118] width 412 height 34
click at [601, 121] on span "01 Sep 2025, 11:00" at bounding box center [571, 123] width 204 height 7
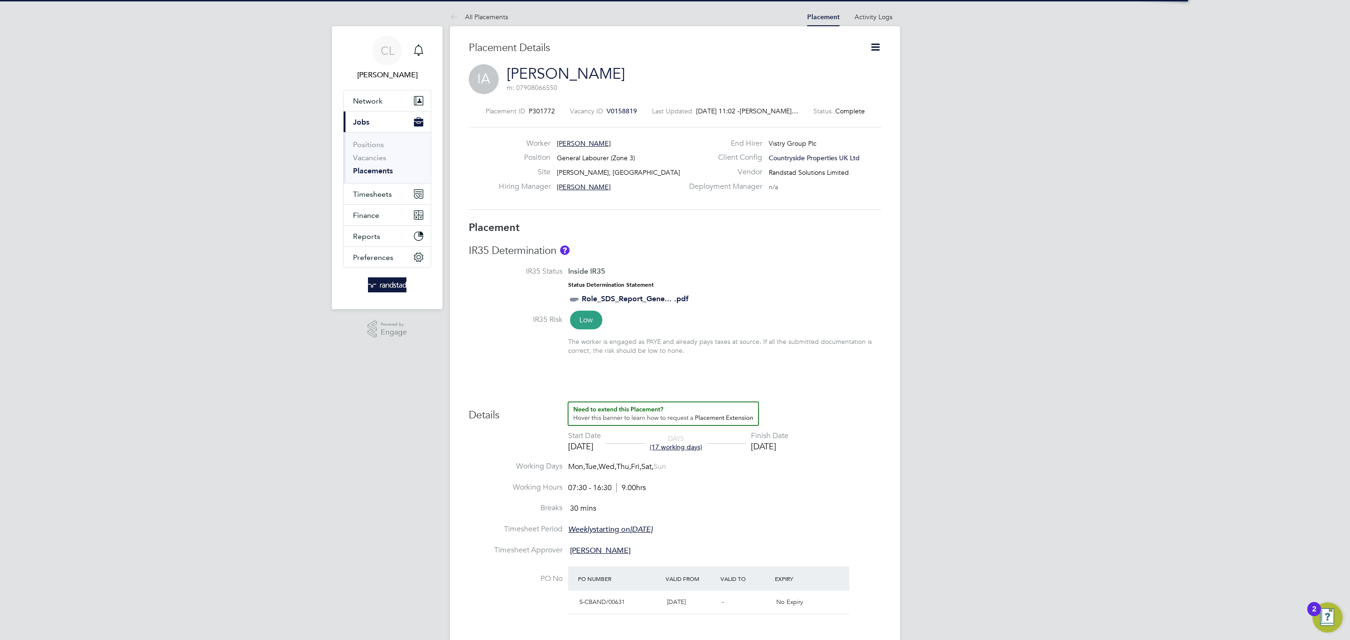
click at [873, 47] on icon at bounding box center [875, 47] width 12 height 12
click at [851, 70] on li "Edit Placement e" at bounding box center [844, 69] width 69 height 13
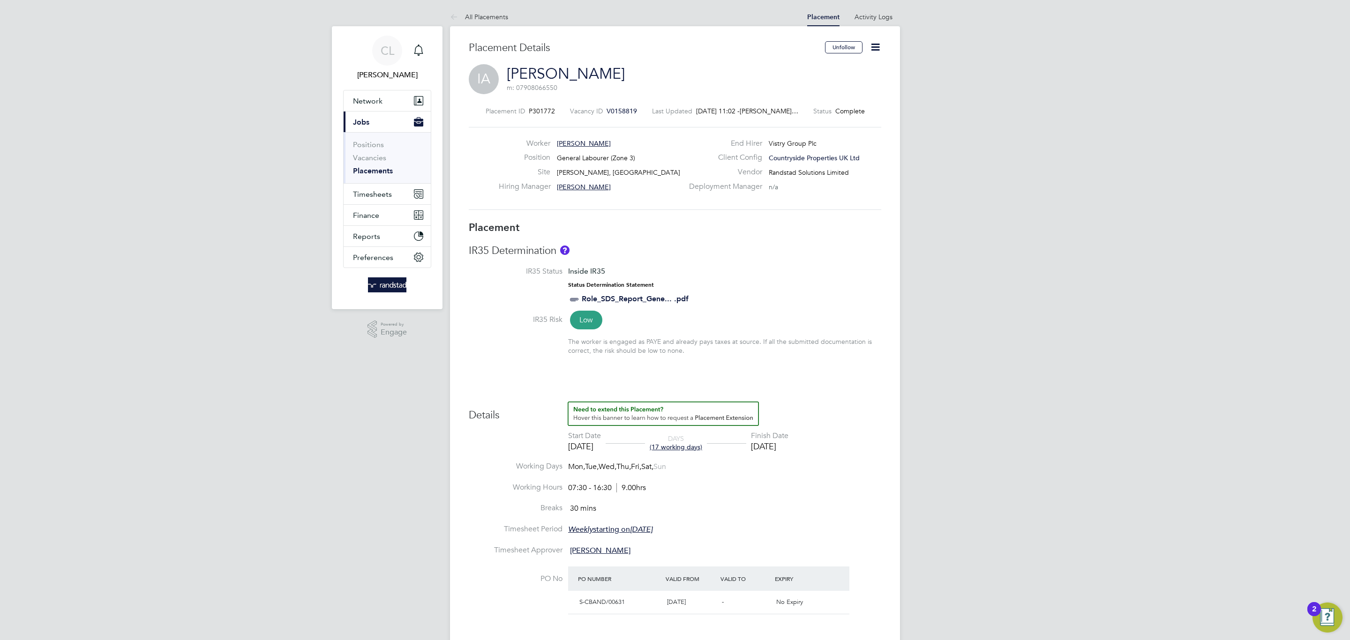
type input "[PERSON_NAME]"
type input "12 Aug 2025"
type input "31 Aug 2025"
type input "07:30"
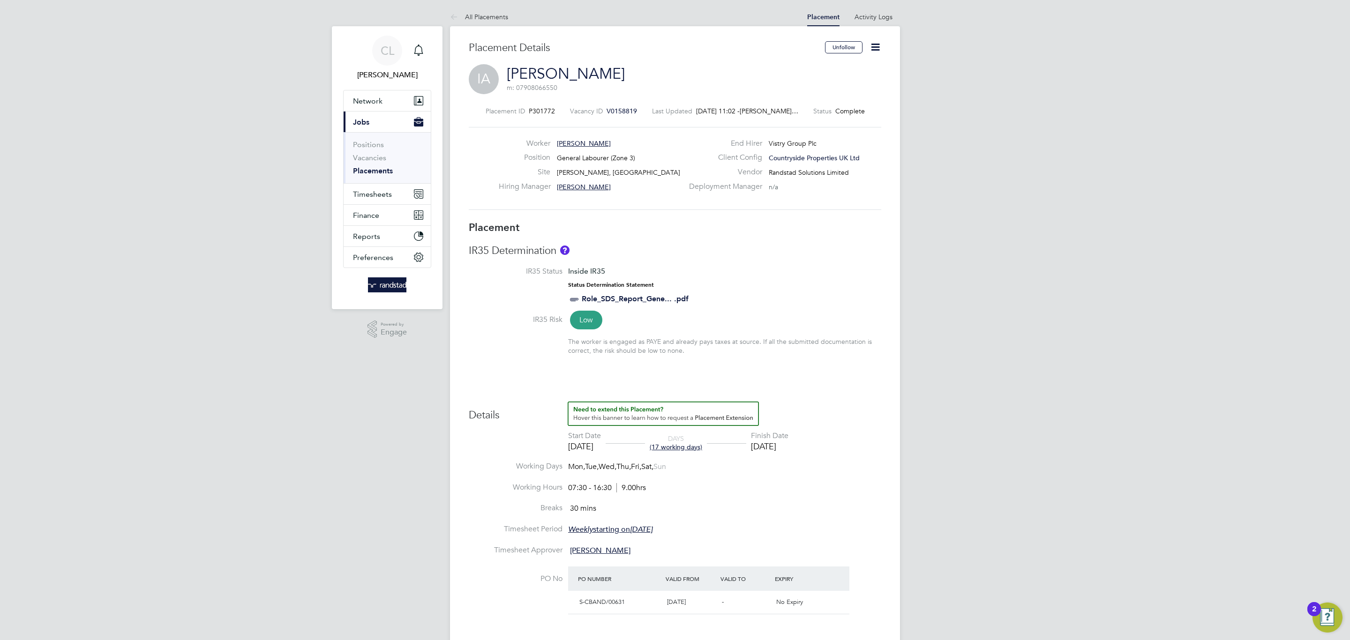
type input "16:30"
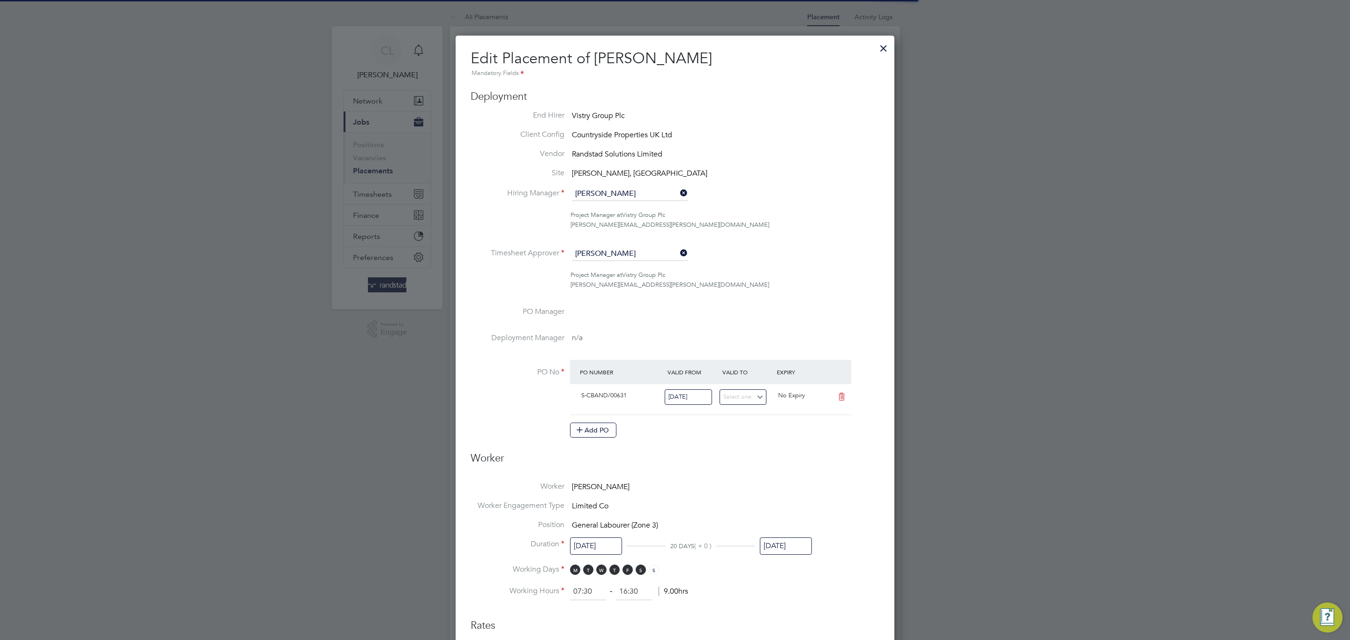
click at [796, 539] on input "31 Aug 2025" at bounding box center [786, 546] width 52 height 17
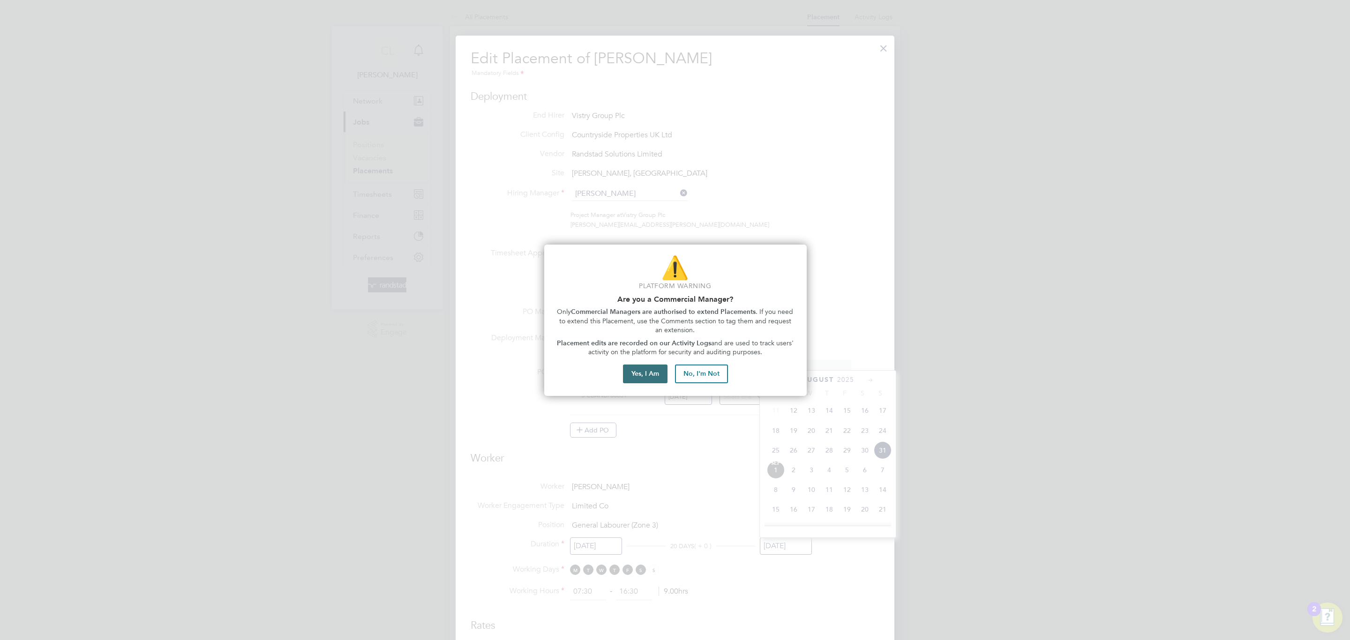
click at [657, 368] on button "Yes, I Am" at bounding box center [645, 374] width 45 height 19
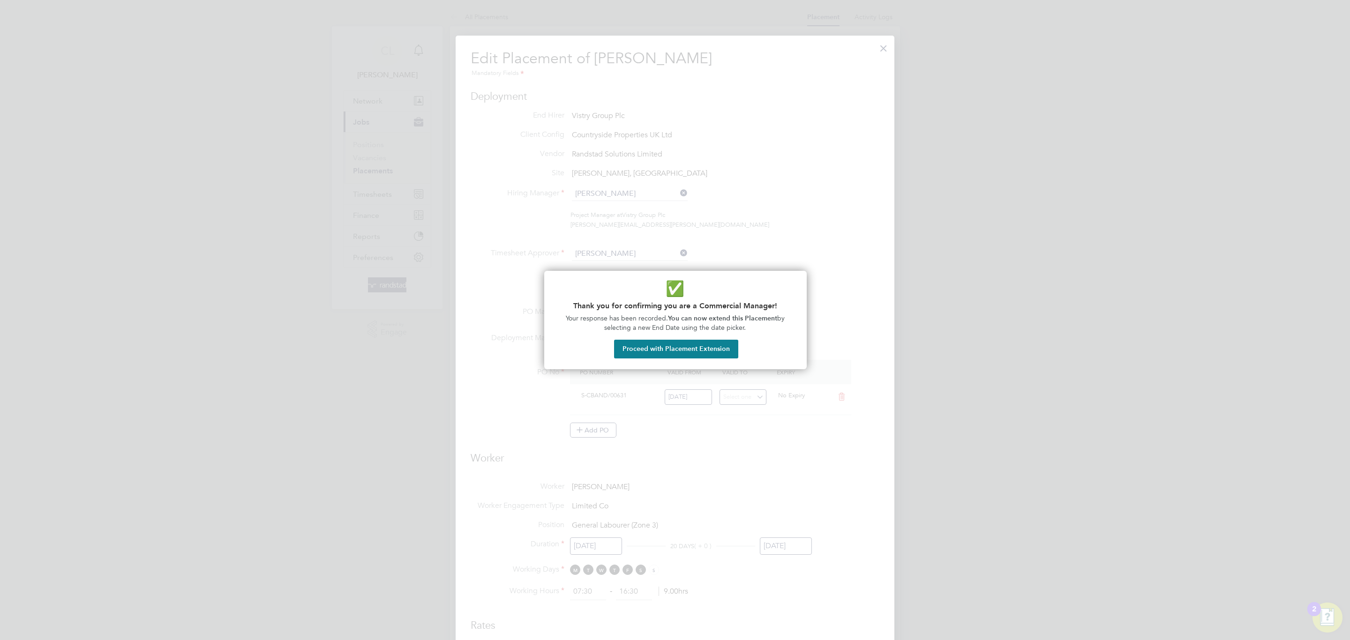
click at [706, 345] on button "Proceed with Placement Extension" at bounding box center [676, 349] width 124 height 19
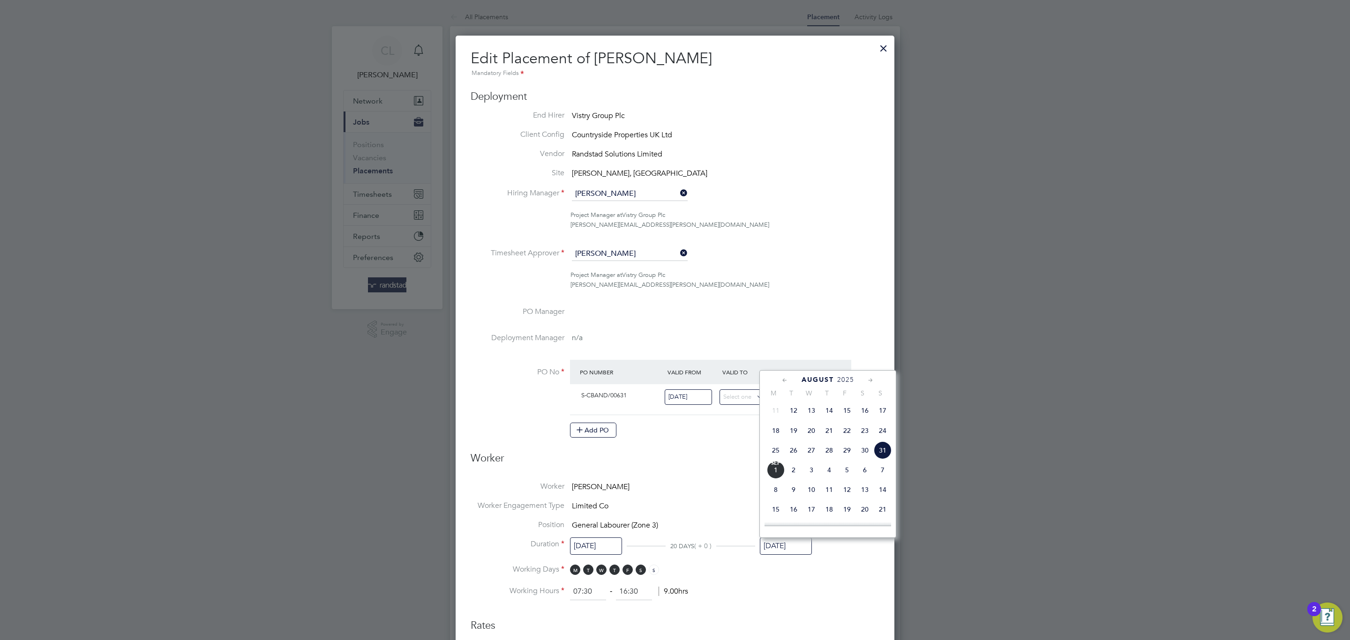
click at [868, 381] on icon at bounding box center [870, 380] width 9 height 10
click at [847, 493] on span "31" at bounding box center [847, 488] width 18 height 18
type input "31 Oct 2025"
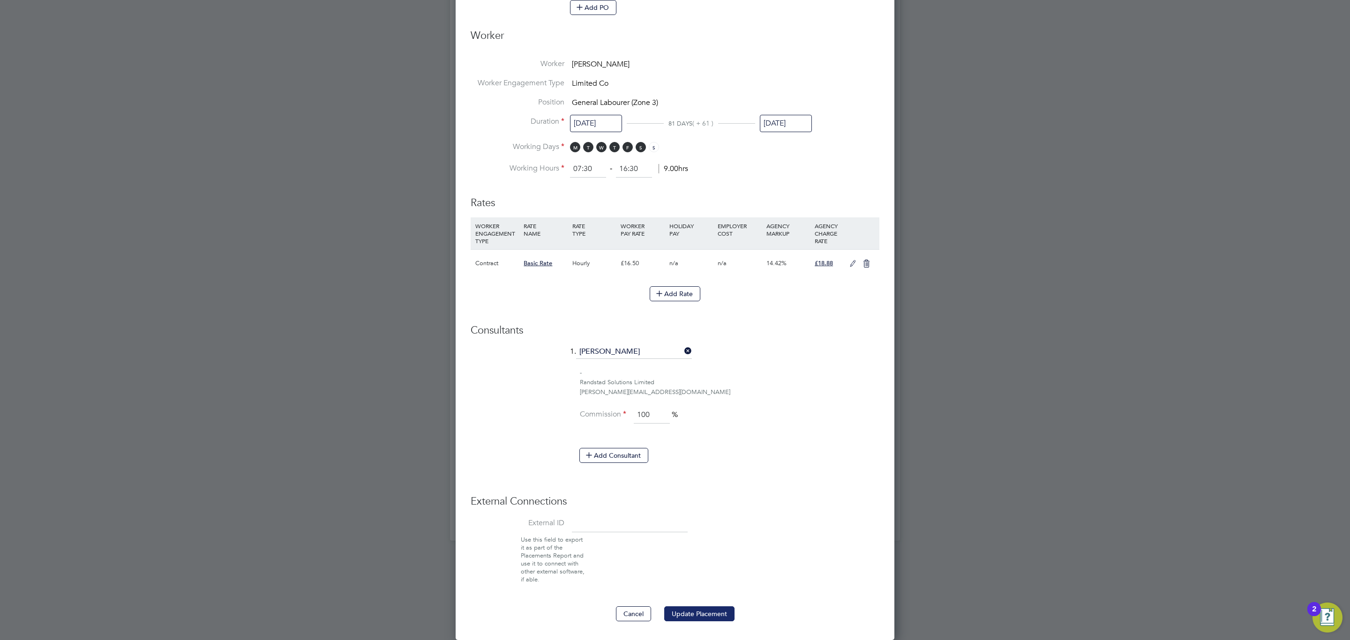
click at [721, 611] on button "Update Placement" at bounding box center [699, 613] width 70 height 15
drag, startPoint x: 960, startPoint y: 563, endPoint x: 965, endPoint y: 563, distance: 5.2
click at [962, 563] on div at bounding box center [675, 320] width 1350 height 640
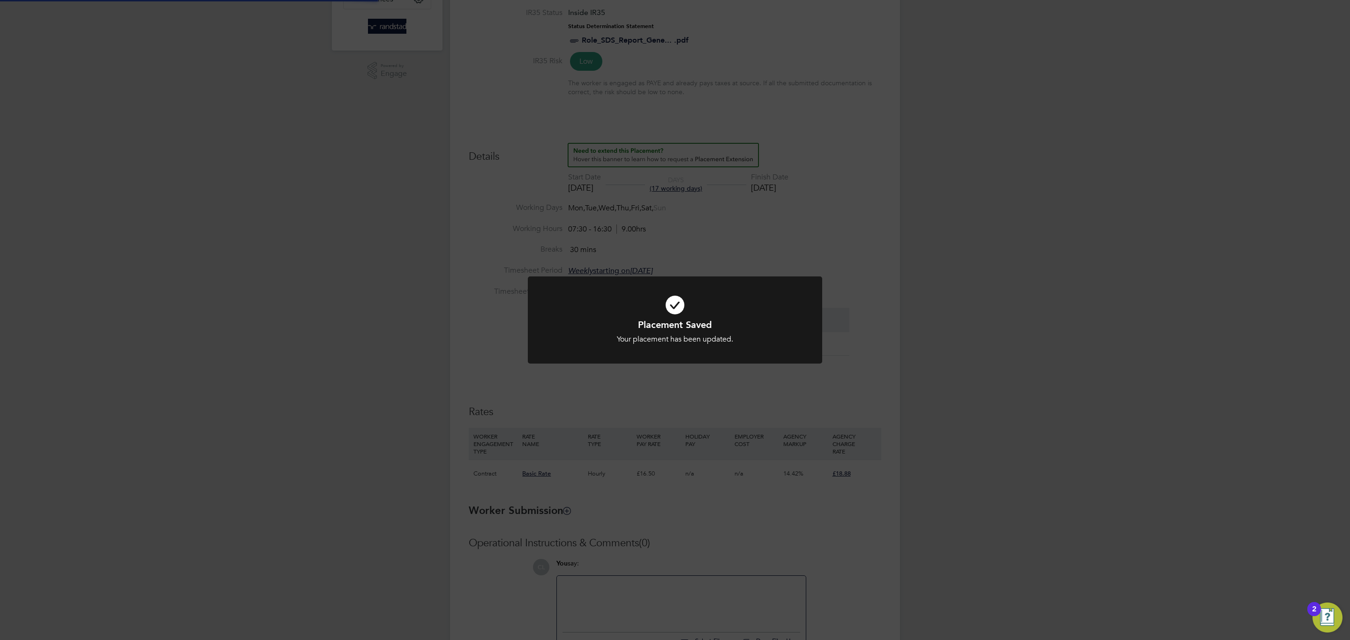
click at [972, 560] on div "Placement Saved Your placement has been updated. Cancel Okay" at bounding box center [675, 320] width 1350 height 640
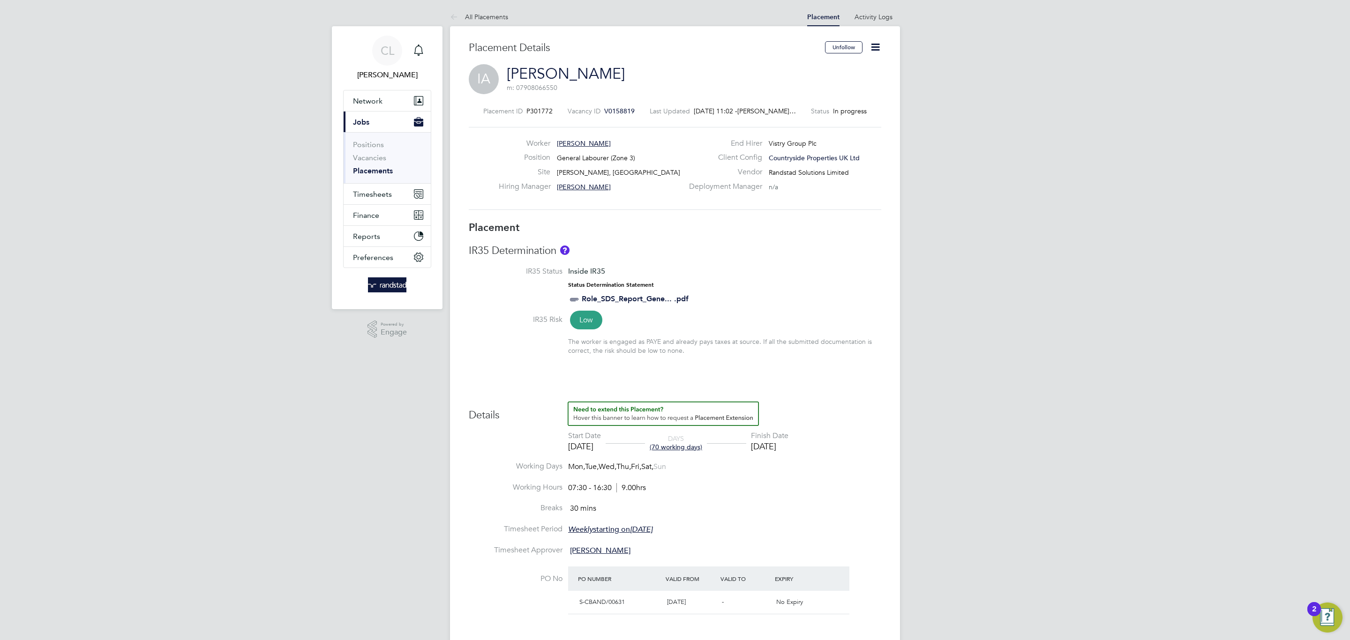
click at [379, 172] on link "Placements" at bounding box center [373, 170] width 40 height 9
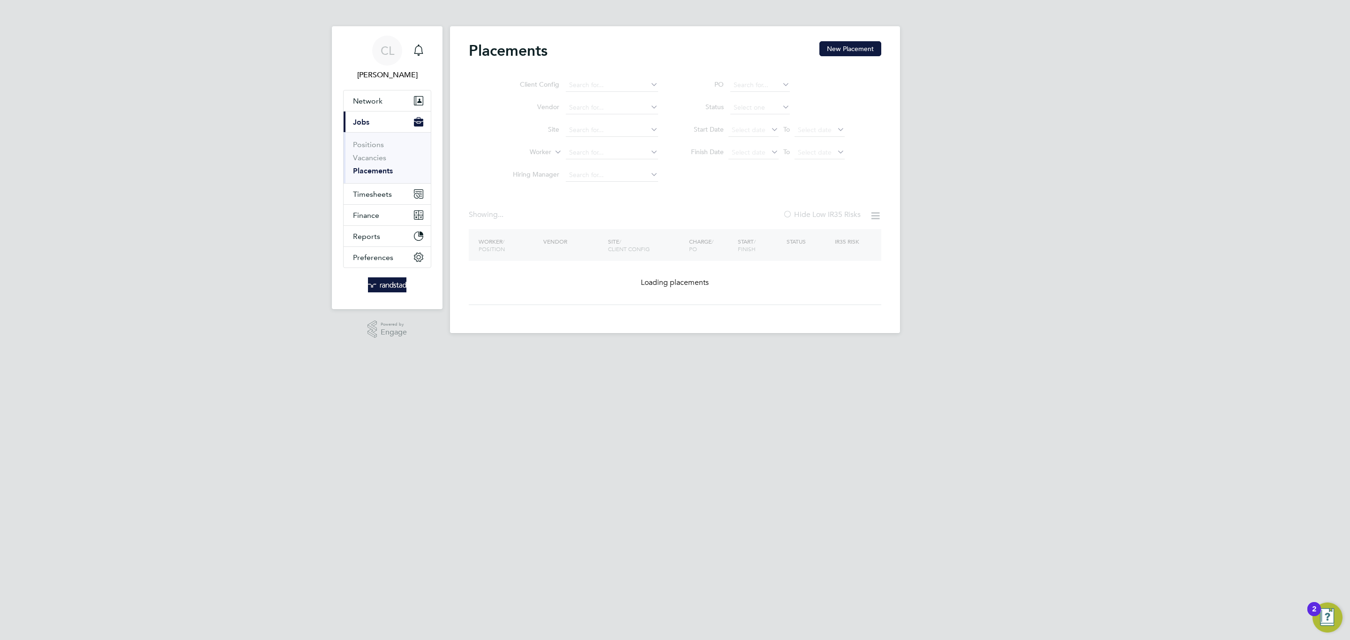
click at [615, 152] on ul "Client Config Vendor Site Worker Hiring Manager" at bounding box center [581, 130] width 176 height 112
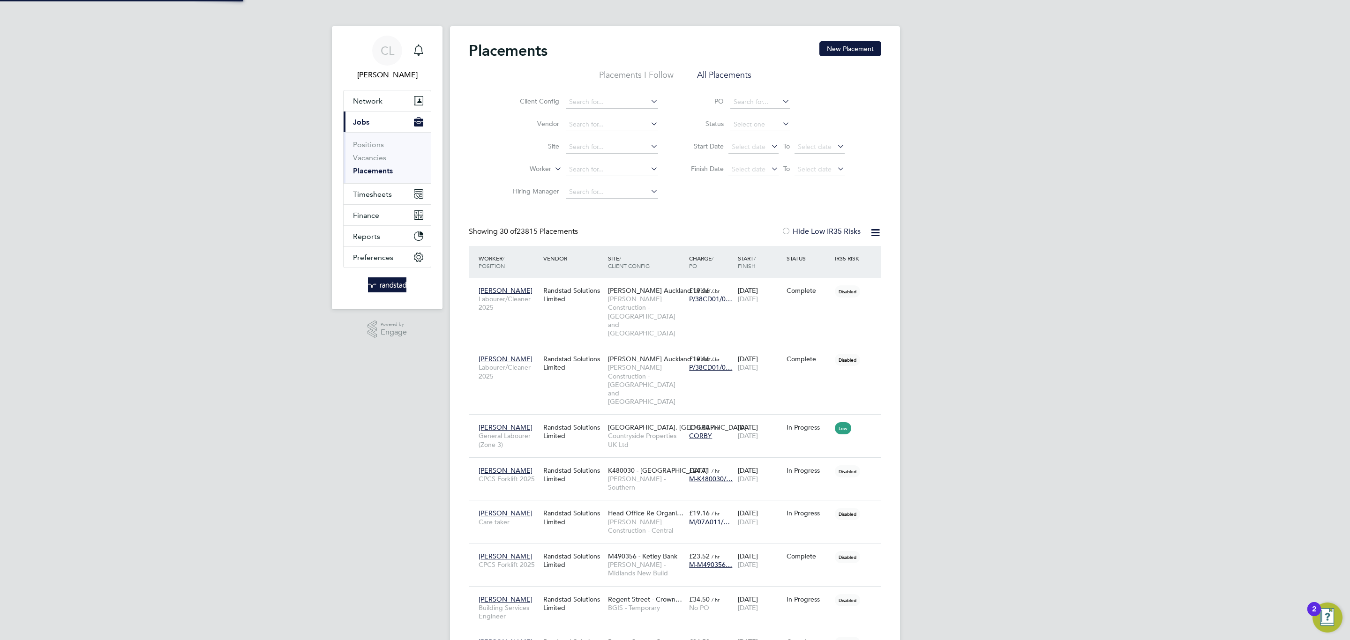
click at [606, 179] on li "Worker" at bounding box center [581, 169] width 176 height 22
click at [624, 164] on input at bounding box center [612, 169] width 92 height 13
click at [624, 166] on input at bounding box center [612, 169] width 92 height 13
type input "nathan day"
click at [580, 168] on input at bounding box center [612, 169] width 92 height 13
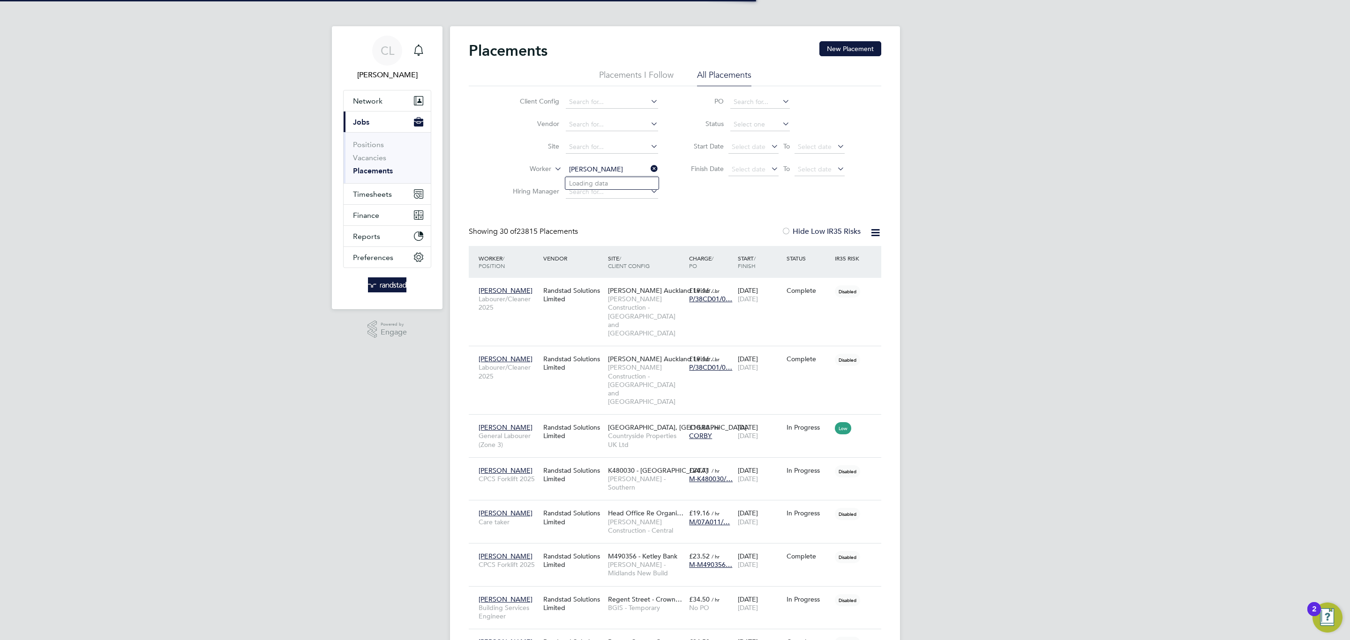
click at [606, 172] on input "nathan day" at bounding box center [612, 169] width 92 height 13
click at [610, 184] on li "Nathan Day" at bounding box center [611, 183] width 93 height 13
type input "Nathan Day"
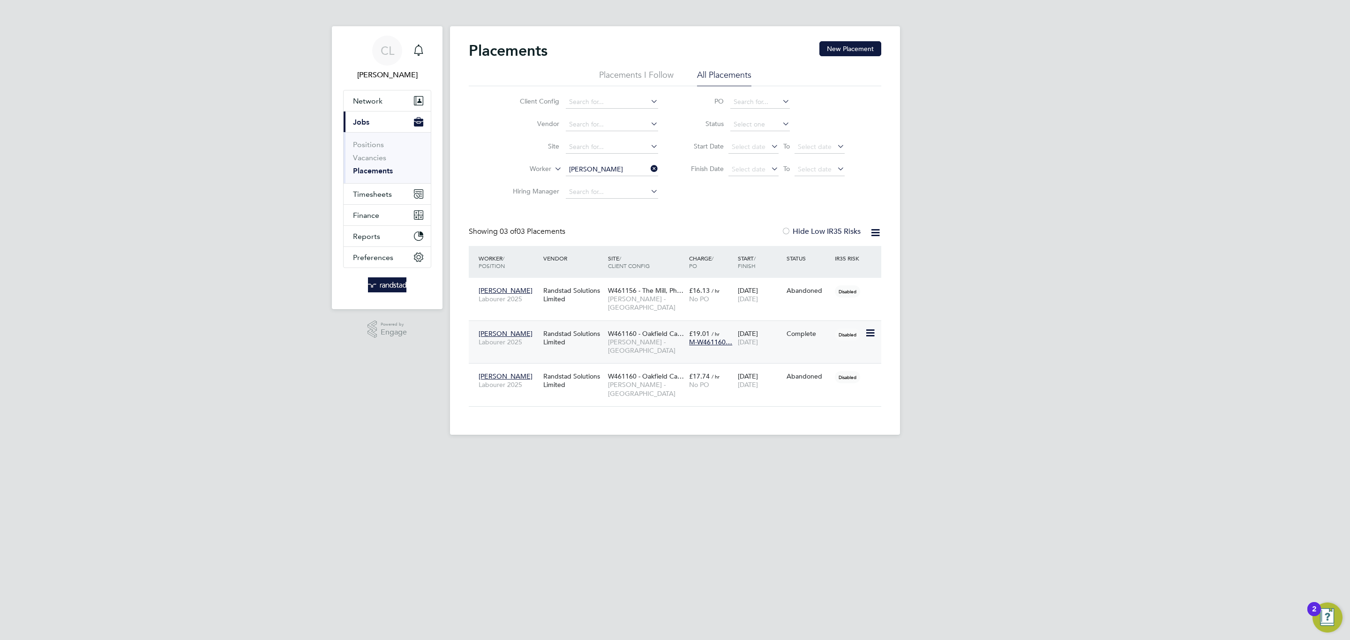
click at [672, 340] on span "Lovell - South Wales & West" at bounding box center [646, 346] width 76 height 17
click at [81, 208] on div "CL Charlotte Lockeridge Notifications Applications: Network Team Members Busine…" at bounding box center [675, 225] width 1350 height 450
click at [219, 183] on div "CL Charlotte Lockeridge Notifications Applications: Network Team Members Busine…" at bounding box center [675, 225] width 1350 height 450
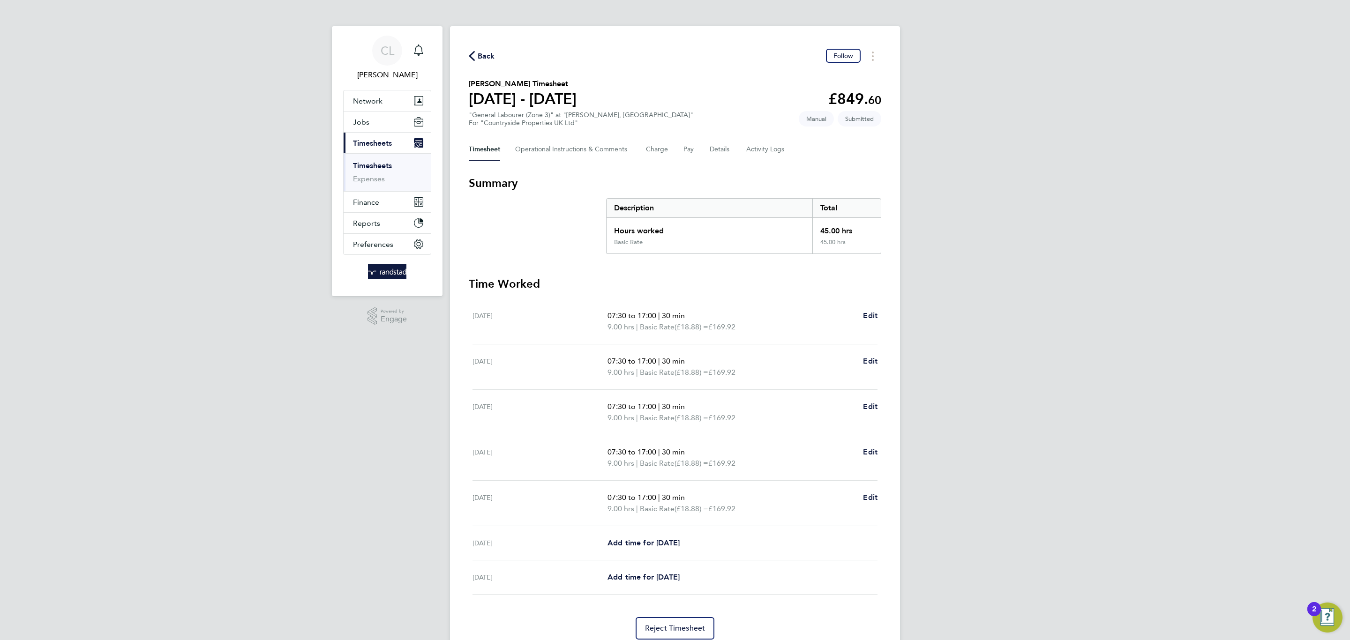
click at [475, 47] on div "Back Follow [PERSON_NAME] Timesheet [DATE] - [DATE] £849. 60 "General Labourer …" at bounding box center [675, 344] width 450 height 636
click at [493, 58] on span "Back" at bounding box center [486, 56] width 17 height 11
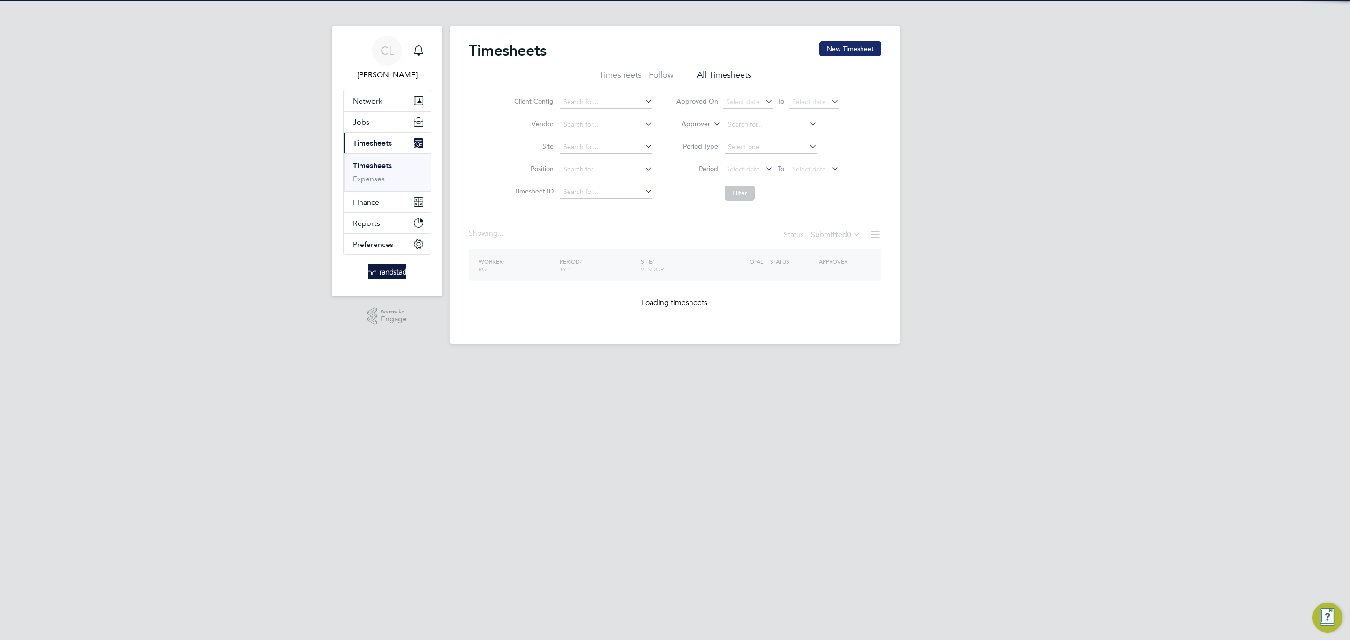
click at [855, 46] on button "New Timesheet" at bounding box center [850, 48] width 62 height 15
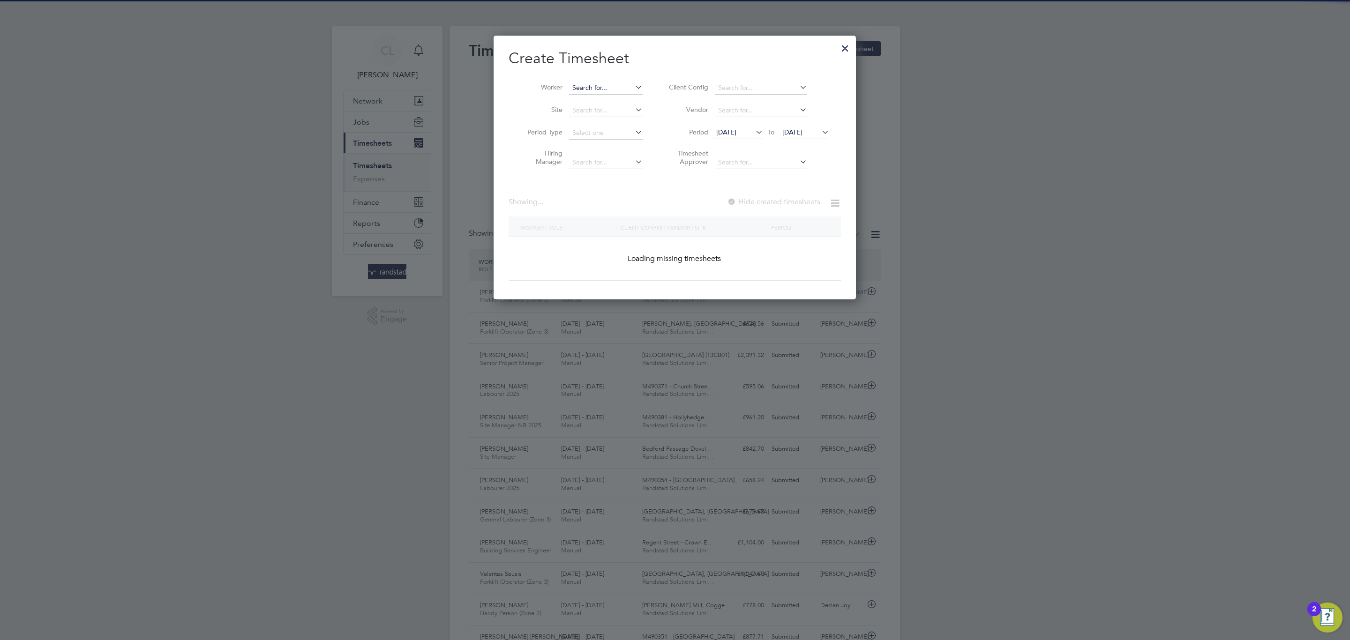
click at [585, 85] on input at bounding box center [606, 88] width 74 height 13
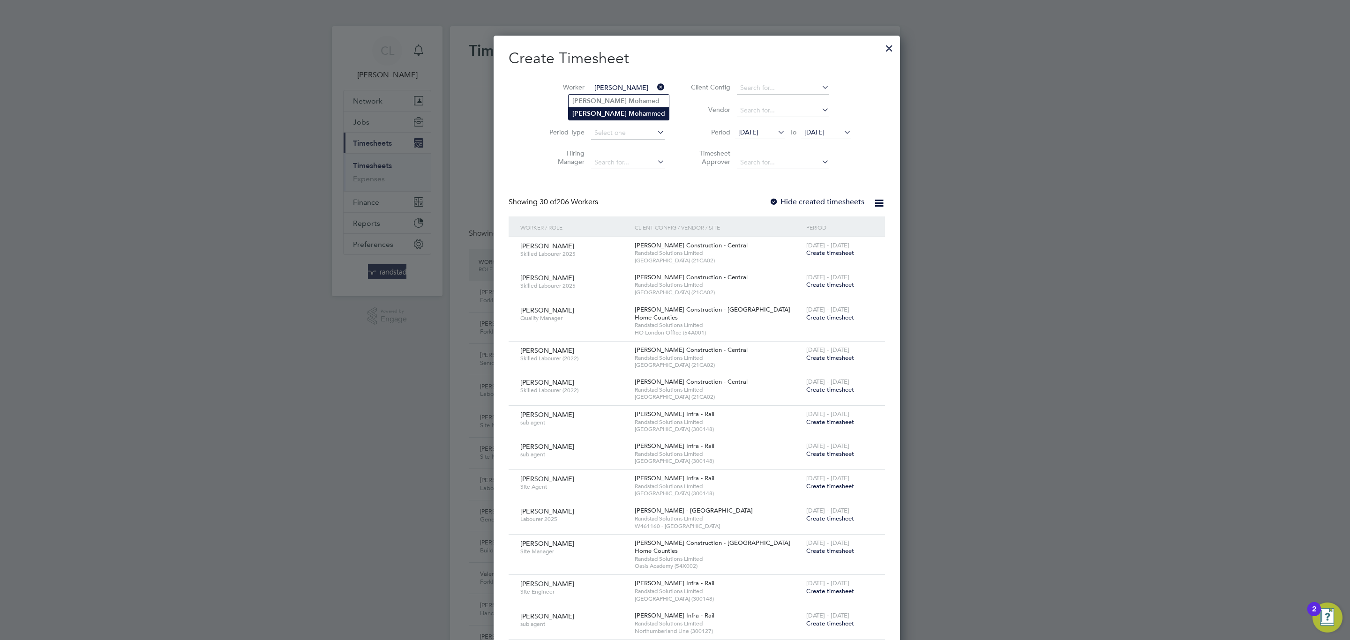
click at [628, 110] on b "Moh" at bounding box center [635, 114] width 14 height 8
type input "Ibrahim Mohammed"
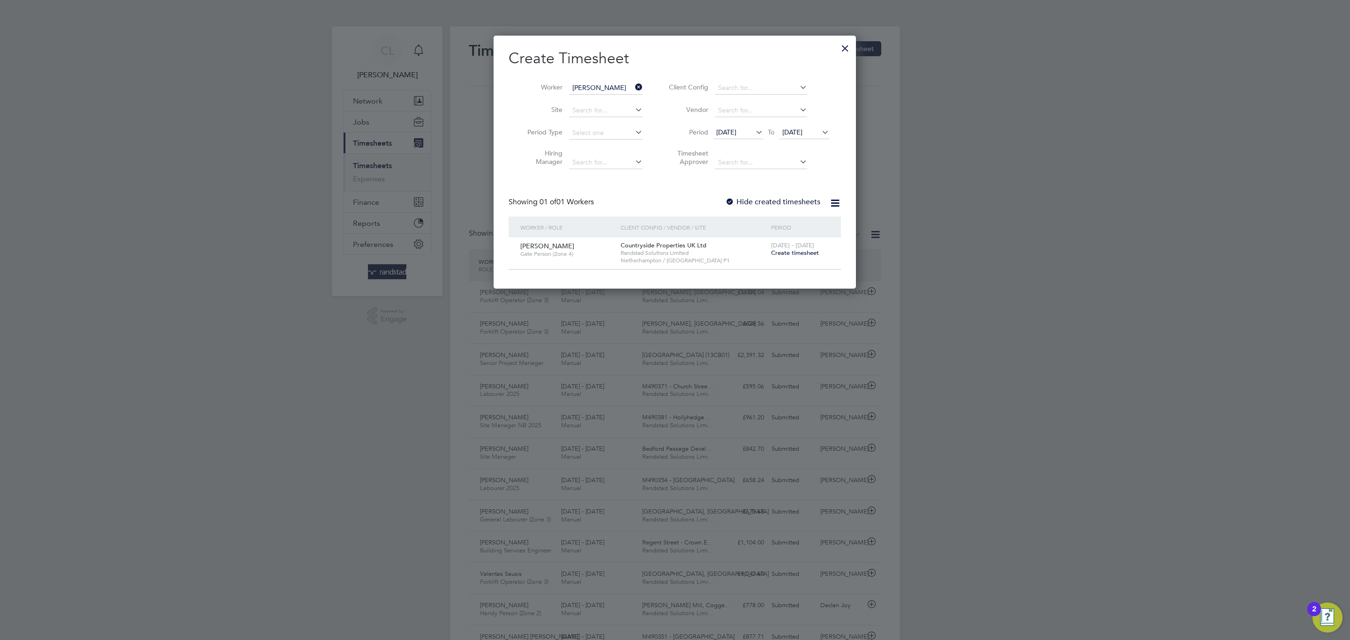
click at [812, 254] on span "Create timesheet" at bounding box center [795, 253] width 48 height 8
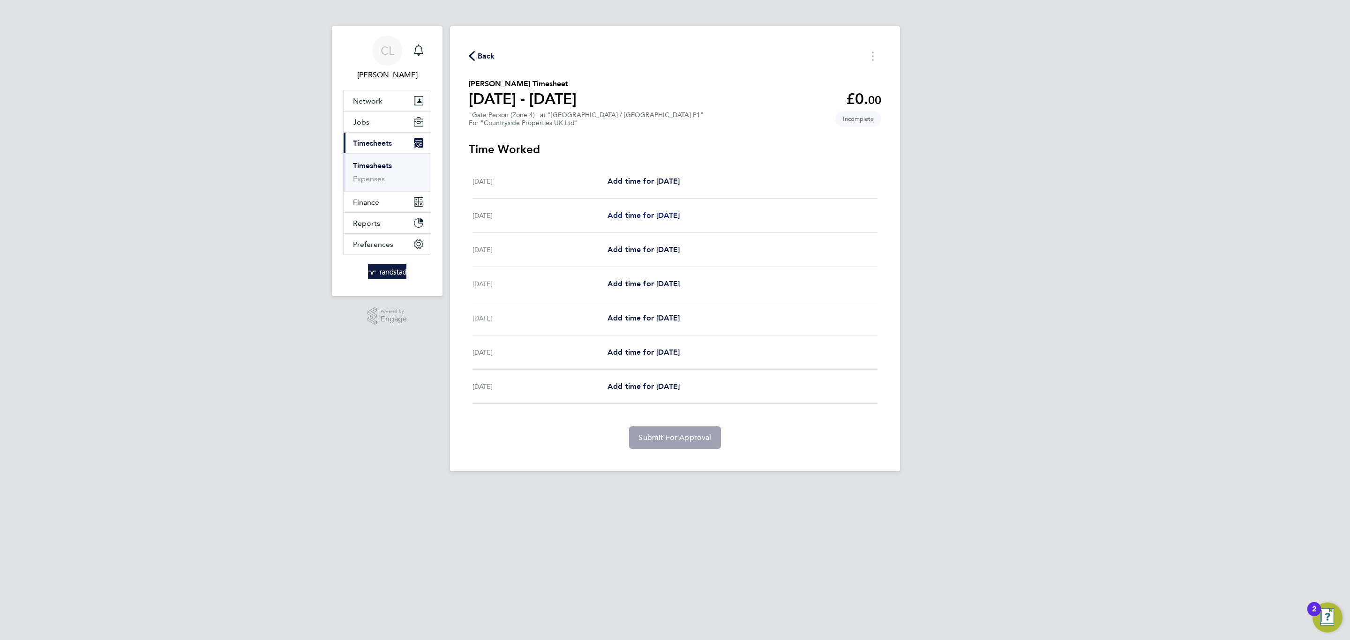
click at [642, 211] on span "Add time for [DATE]" at bounding box center [643, 215] width 72 height 9
select select "30"
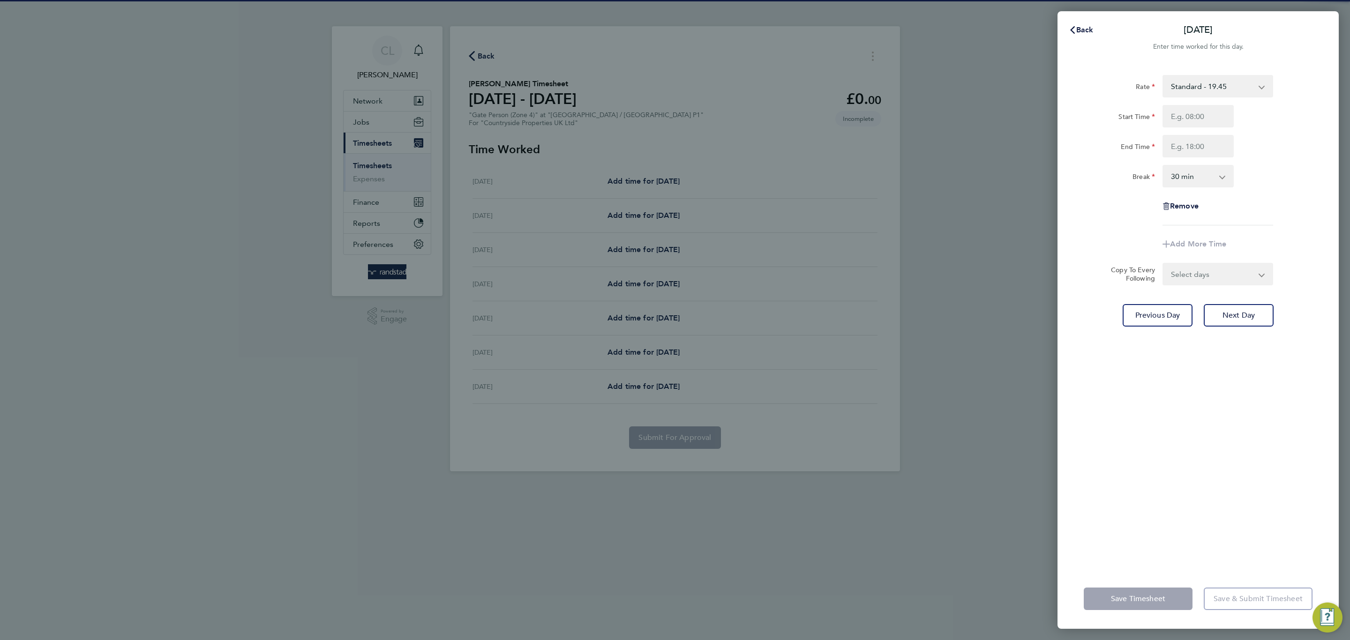
click at [1234, 112] on div at bounding box center [1197, 116] width 79 height 22
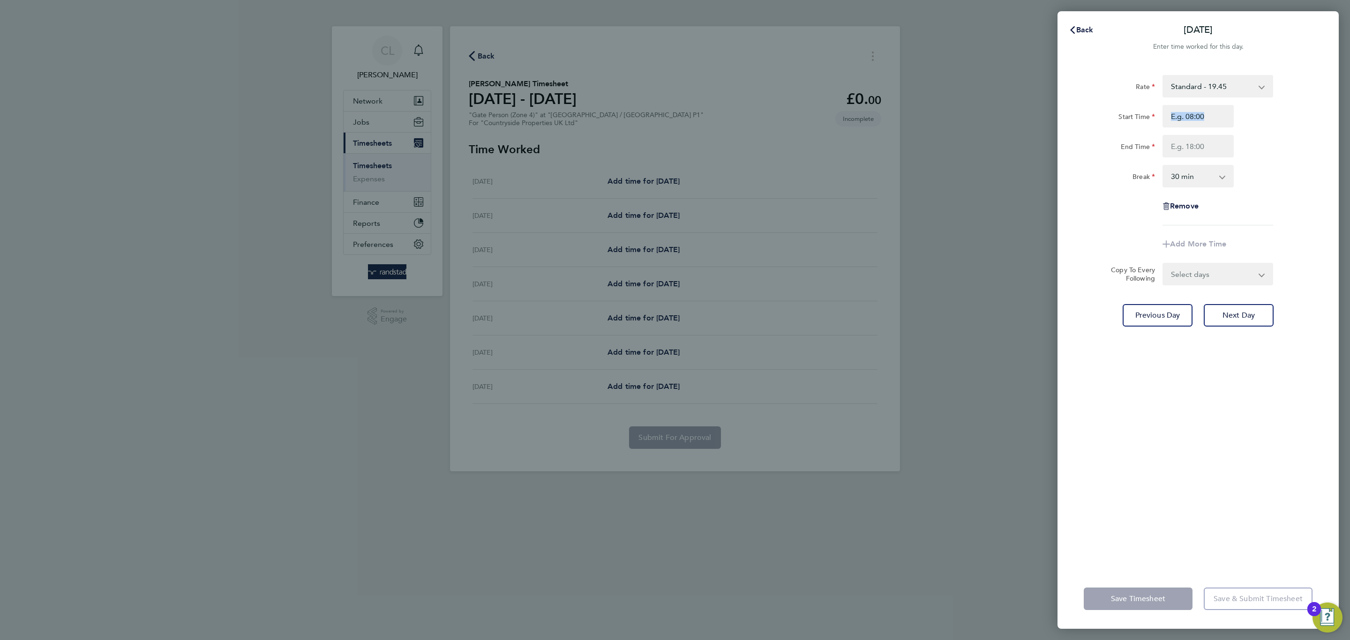
click at [1234, 112] on div at bounding box center [1197, 116] width 79 height 22
click at [1224, 112] on input "Start Time" at bounding box center [1197, 116] width 71 height 22
type input "07:00"
click at [1212, 173] on select "0 min 15 min 30 min 45 min 60 min 75 min 90 min" at bounding box center [1192, 176] width 58 height 21
click at [1202, 154] on input "End Time" at bounding box center [1197, 146] width 71 height 22
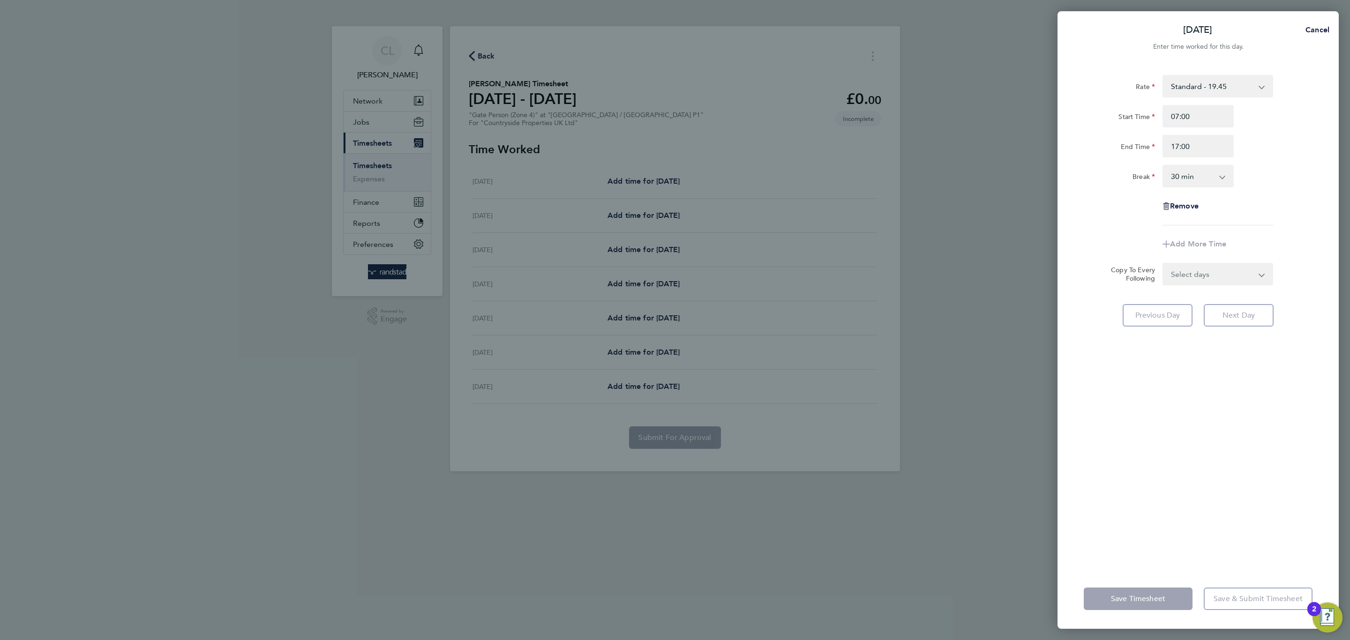
click at [1220, 186] on select "0 min 15 min 30 min 45 min 60 min 75 min 90 min" at bounding box center [1192, 176] width 58 height 21
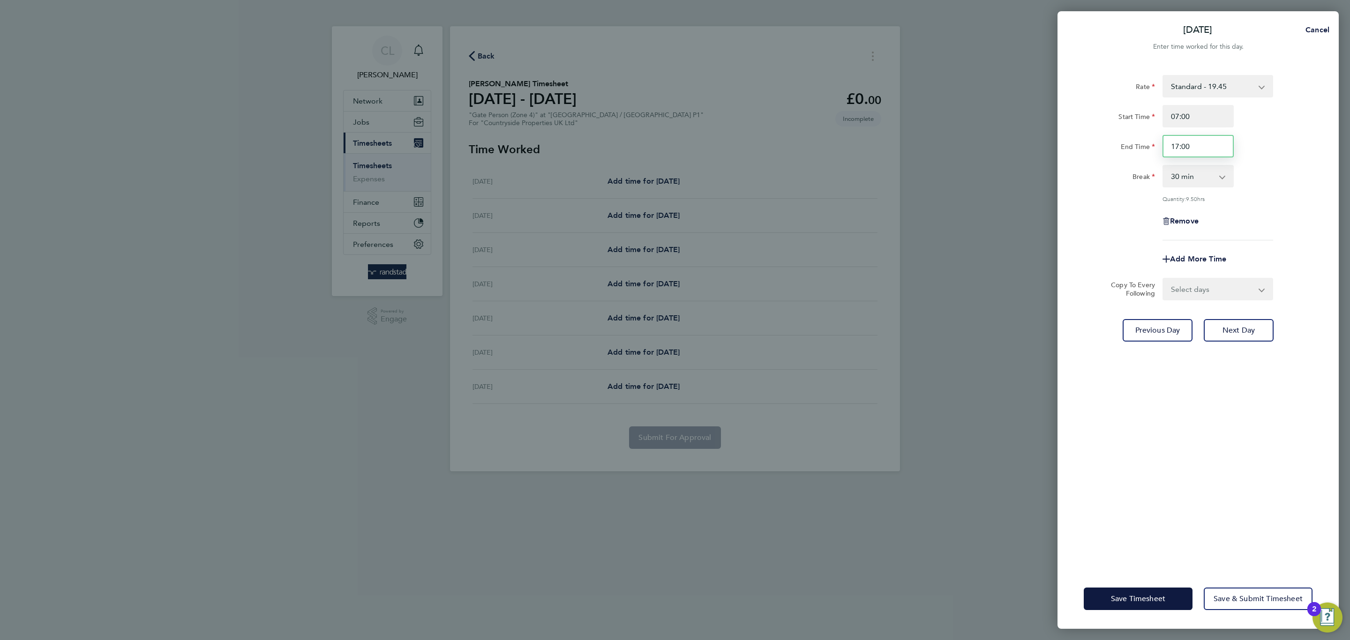
drag, startPoint x: 1194, startPoint y: 142, endPoint x: 1180, endPoint y: 142, distance: 14.5
click at [1180, 142] on input "17:00" at bounding box center [1197, 146] width 71 height 22
type input "17:30"
click at [1264, 241] on app-timesheet-line-form-group "Rate Standard - 19.45 Start Time 07:00 End Time 17:30 Break 0 min 15 min 30 min…" at bounding box center [1197, 172] width 229 height 195
click at [1210, 291] on select "Select days Day Weekday (Mon-Fri) Weekend (Sat-Sun) [DATE] [DATE] [DATE] [DATE]…" at bounding box center [1212, 289] width 98 height 21
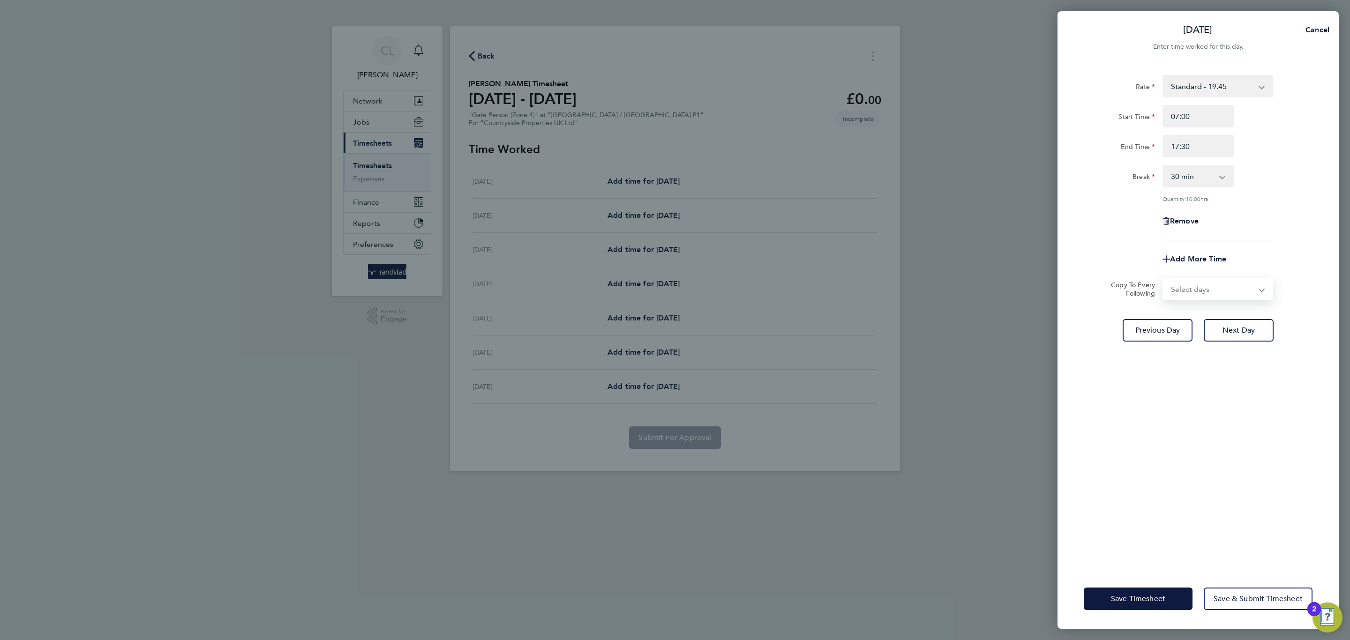
select select "WEEKDAY"
click at [1163, 279] on select "Select days Day Weekday (Mon-Fri) Weekend (Sat-Sun) [DATE] [DATE] [DATE] [DATE]…" at bounding box center [1212, 289] width 98 height 21
select select "[DATE]"
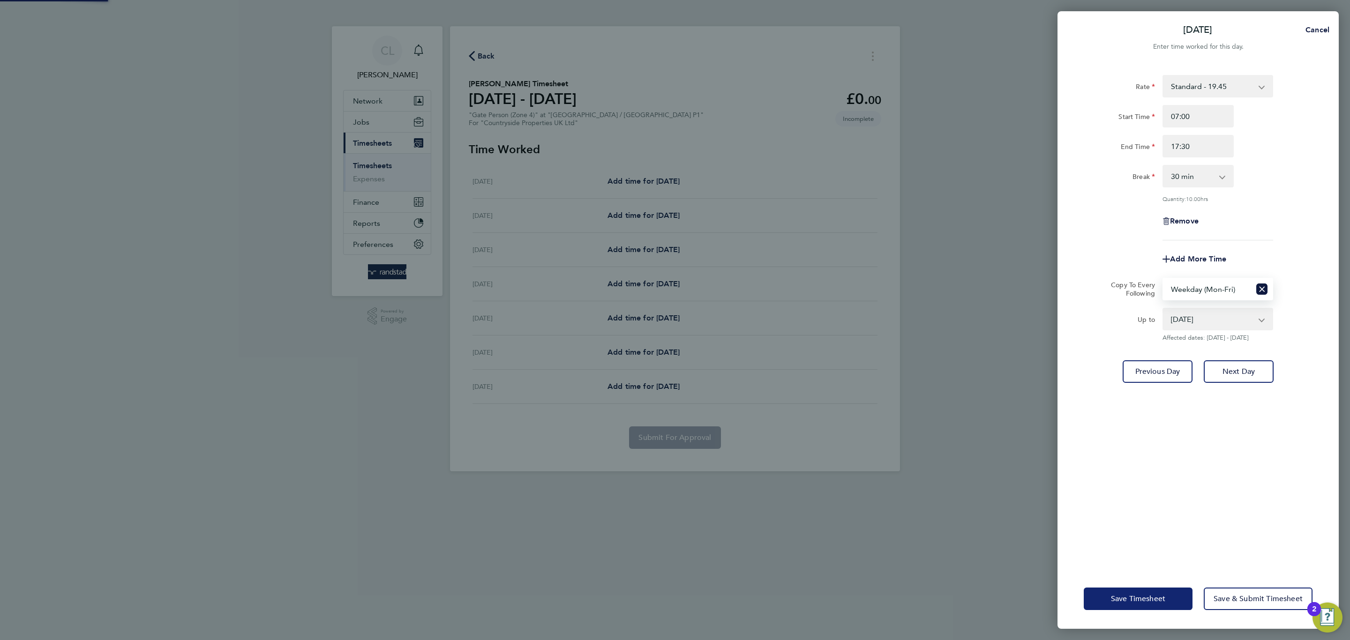
click at [1133, 590] on button "Save Timesheet" at bounding box center [1137, 599] width 109 height 22
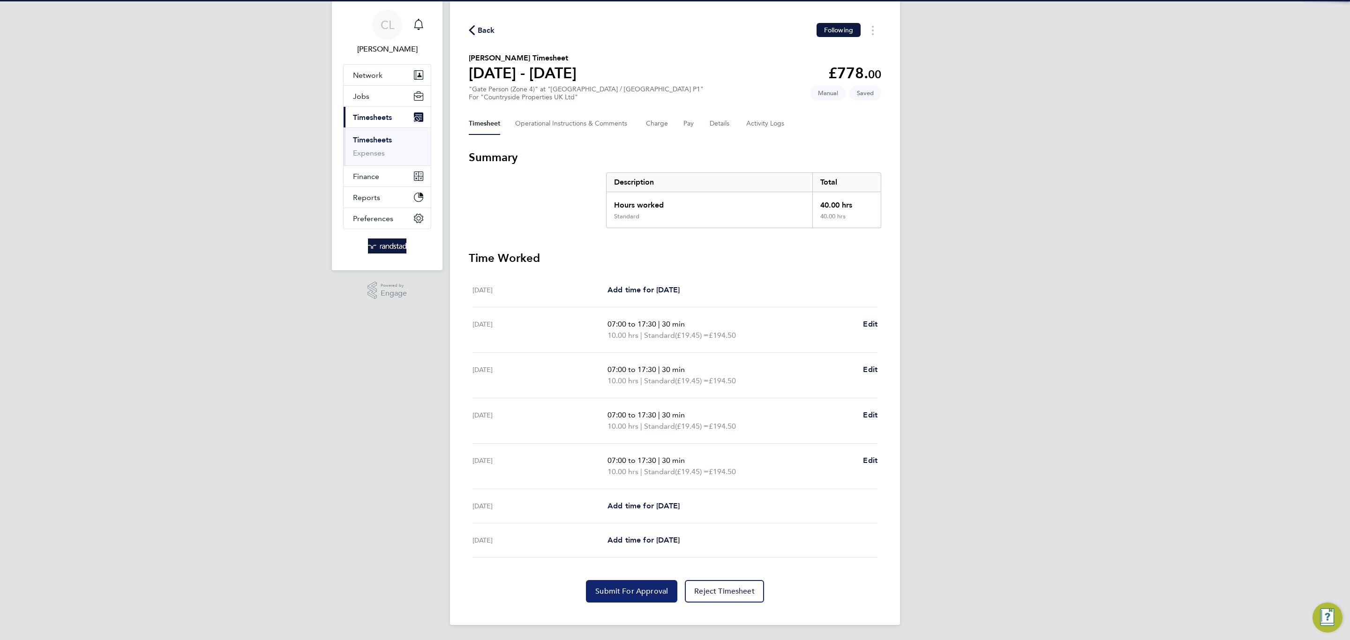
click at [629, 593] on span "Submit For Approval" at bounding box center [631, 591] width 73 height 9
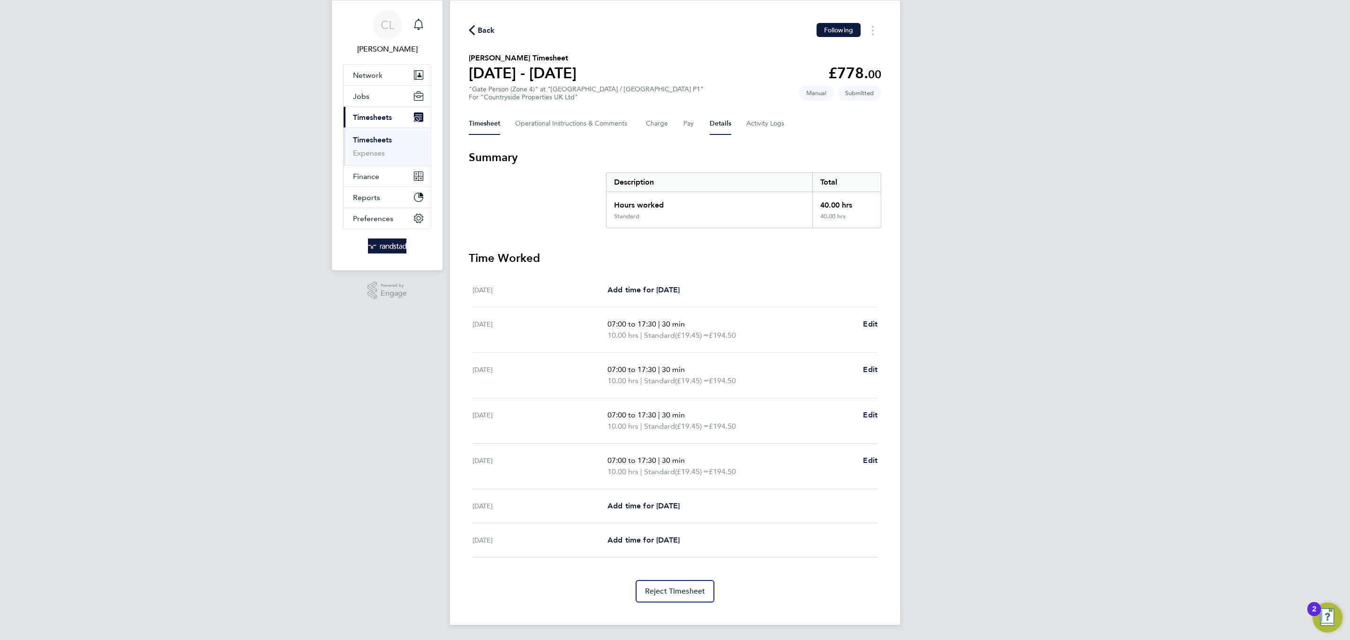
click at [722, 119] on button "Details" at bounding box center [720, 123] width 22 height 22
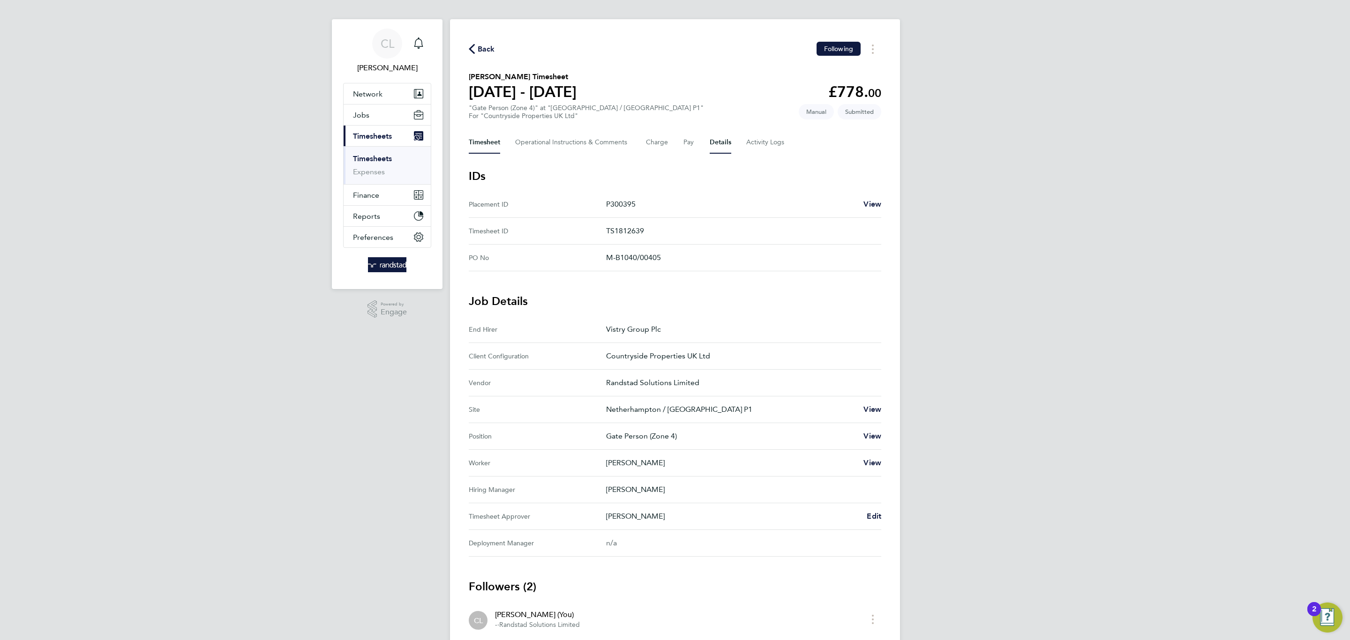
click at [476, 131] on button "Timesheet" at bounding box center [484, 142] width 31 height 22
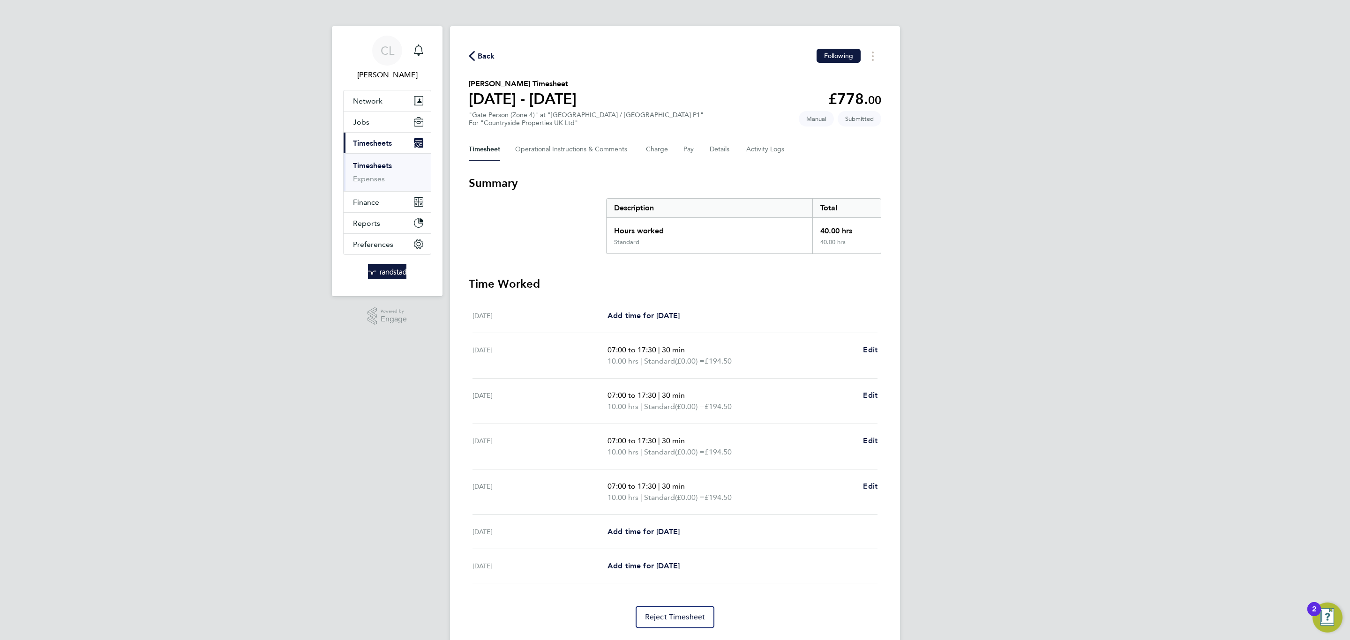
click at [490, 55] on span "Back" at bounding box center [486, 56] width 17 height 11
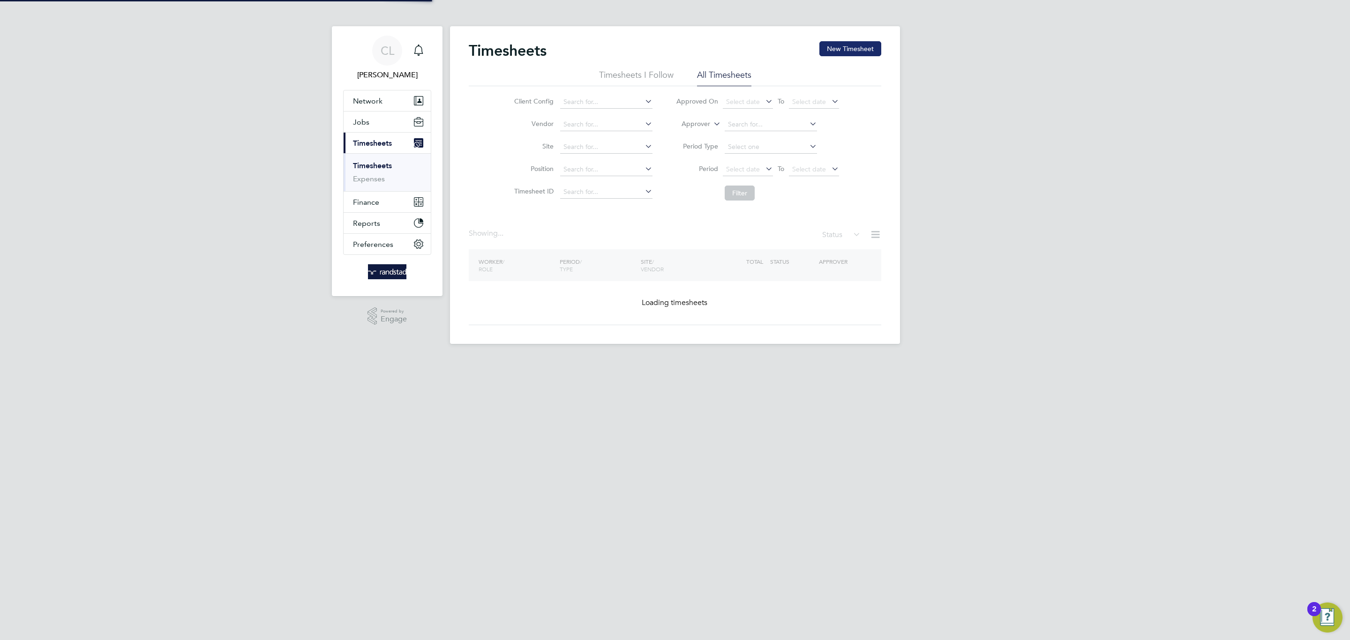
click at [841, 49] on button "New Timesheet" at bounding box center [850, 48] width 62 height 15
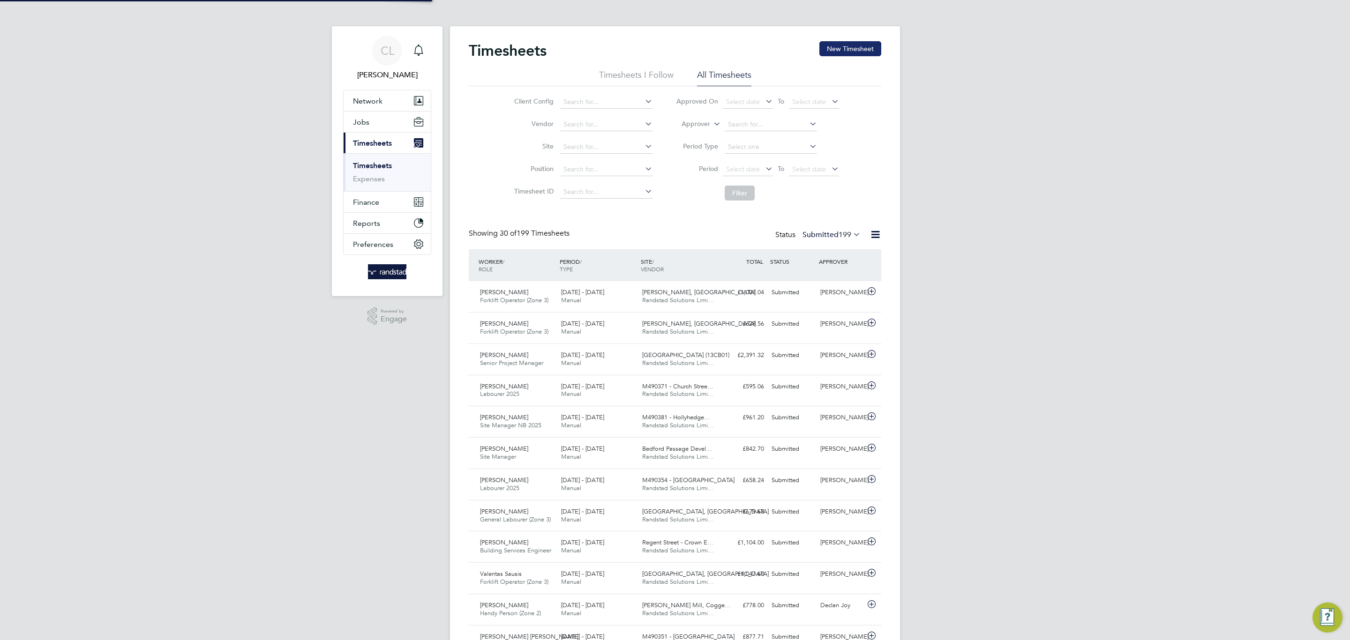
scroll to position [24, 82]
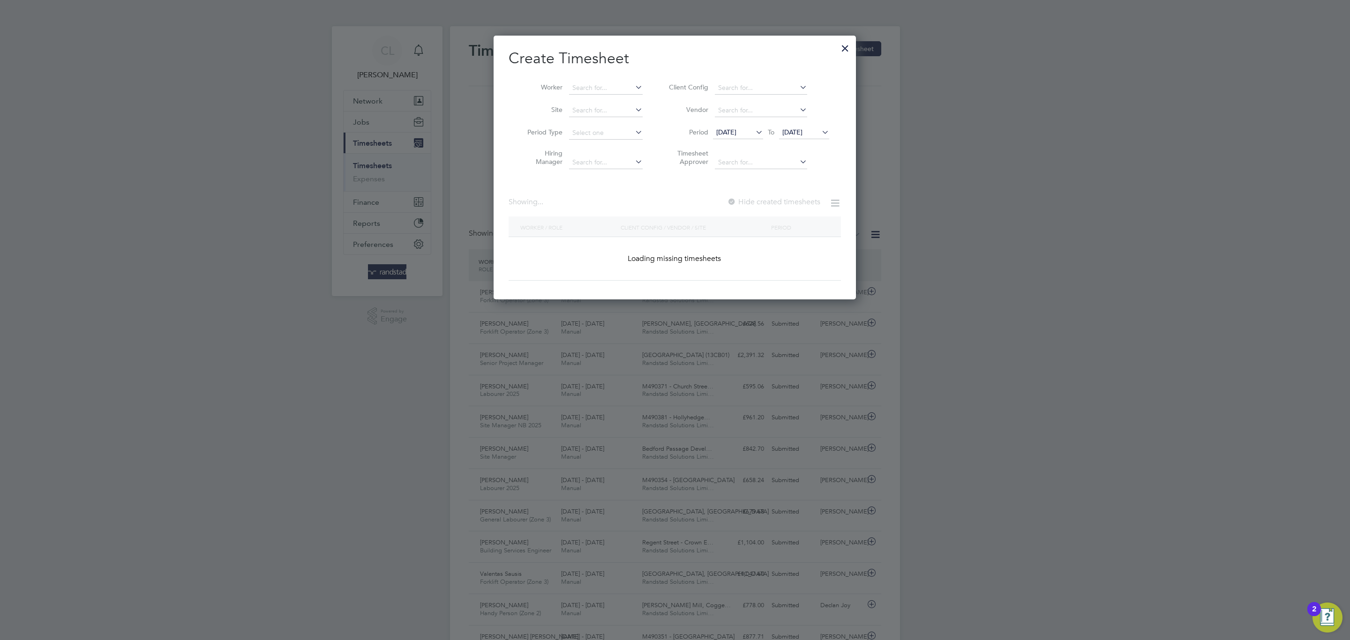
click at [633, 82] on icon at bounding box center [633, 87] width 0 height 13
click at [626, 104] on b "Breen" at bounding box center [653, 101] width 54 height 8
type input "[PERSON_NAME]"
click at [777, 202] on label "Hide created timesheets" at bounding box center [772, 201] width 95 height 9
click at [804, 137] on span "[DATE]" at bounding box center [804, 133] width 50 height 13
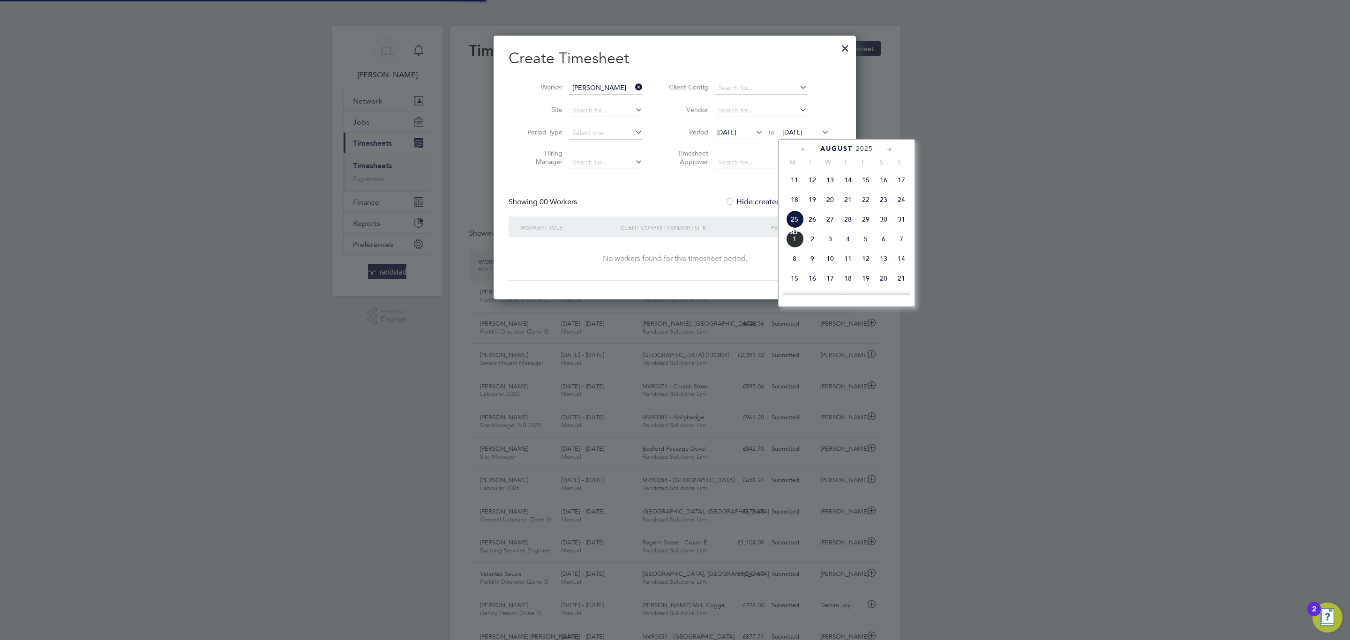
click at [829, 238] on span "3" at bounding box center [830, 239] width 18 height 18
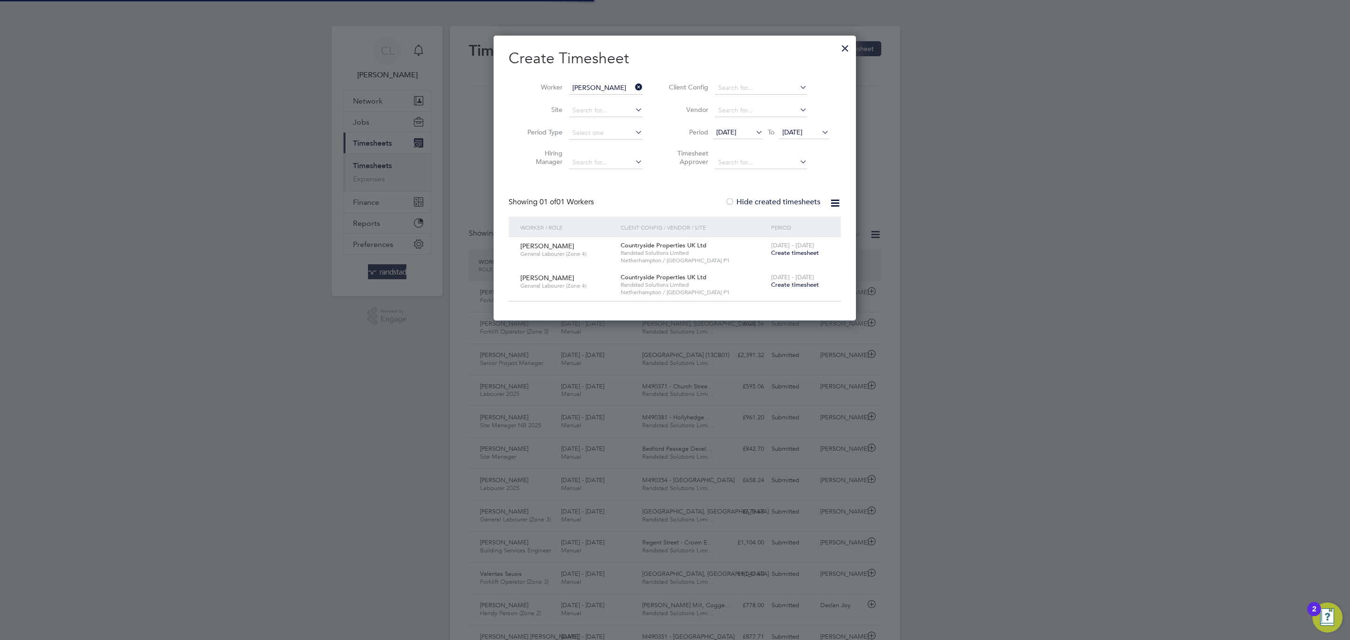
click at [802, 256] on span "Create timesheet" at bounding box center [795, 253] width 48 height 8
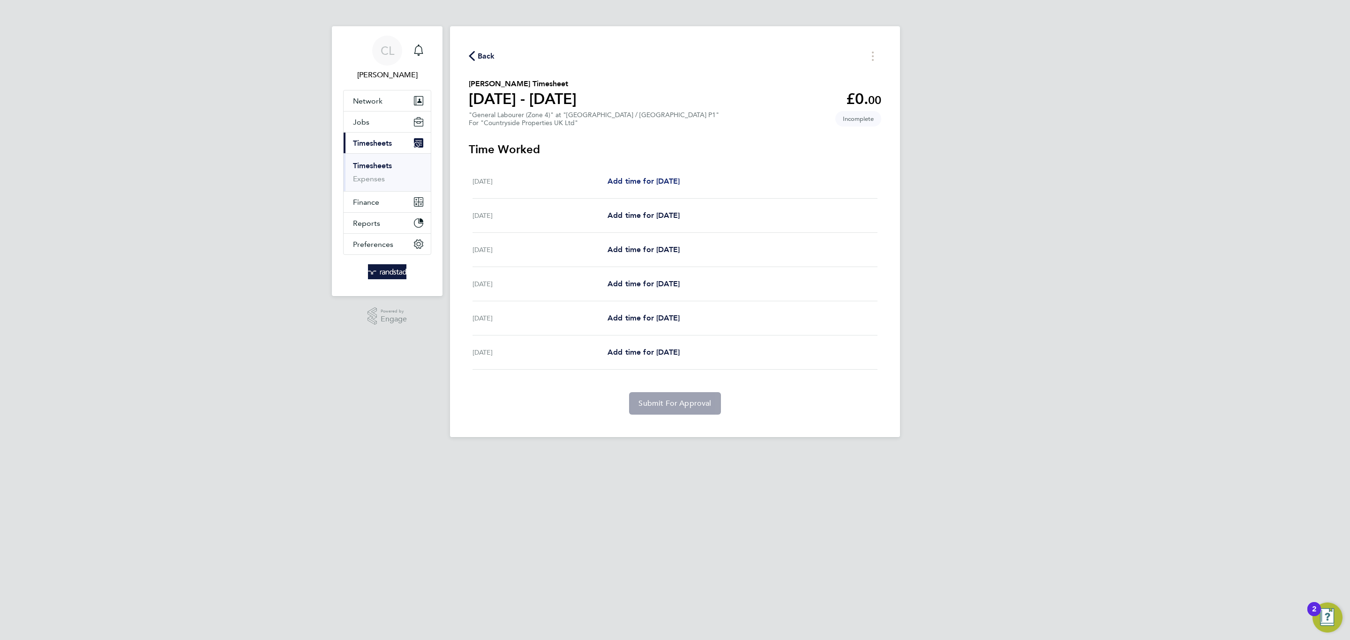
click at [652, 181] on span "Add time for [DATE]" at bounding box center [643, 181] width 72 height 9
select select "30"
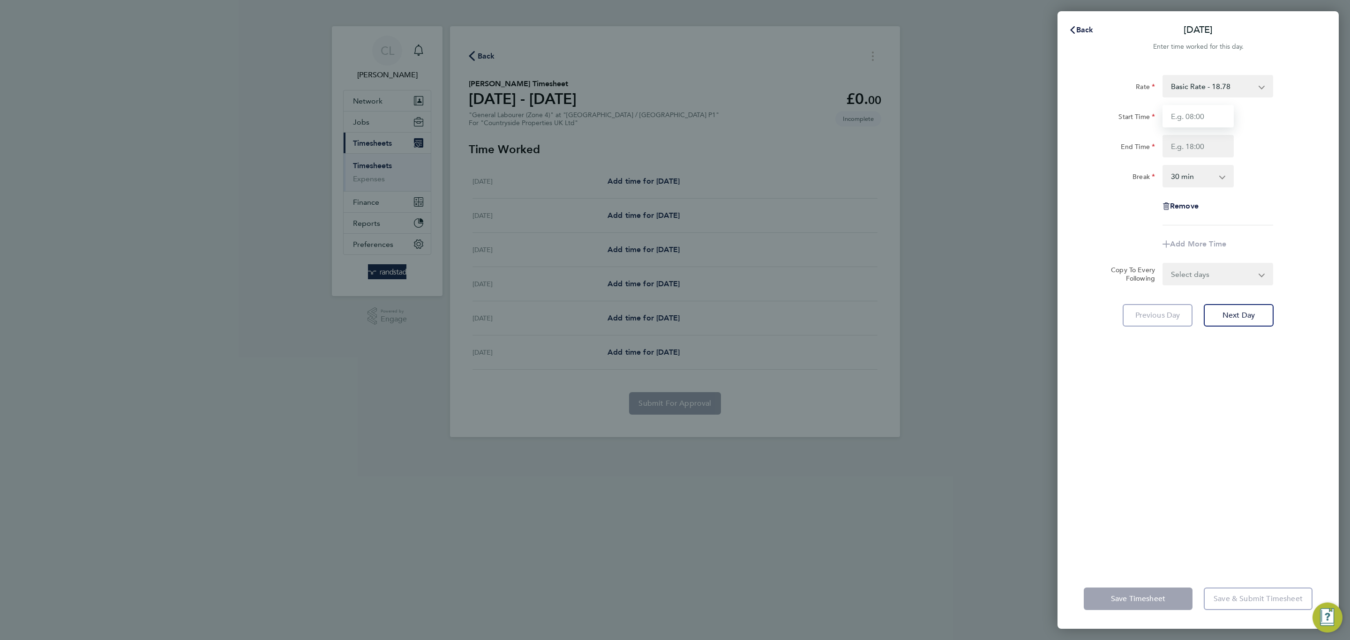
click at [1217, 114] on input "Start Time" at bounding box center [1197, 116] width 71 height 22
type input "07:30"
click at [1219, 146] on input "End Time" at bounding box center [1197, 146] width 71 height 22
type input "16:30"
click at [1274, 236] on app-timesheet-line-form-group "Rate Basic Rate - 18.78 Start Time 07:30 End Time 16:30 Break 0 min 15 min 30 m…" at bounding box center [1197, 165] width 229 height 180
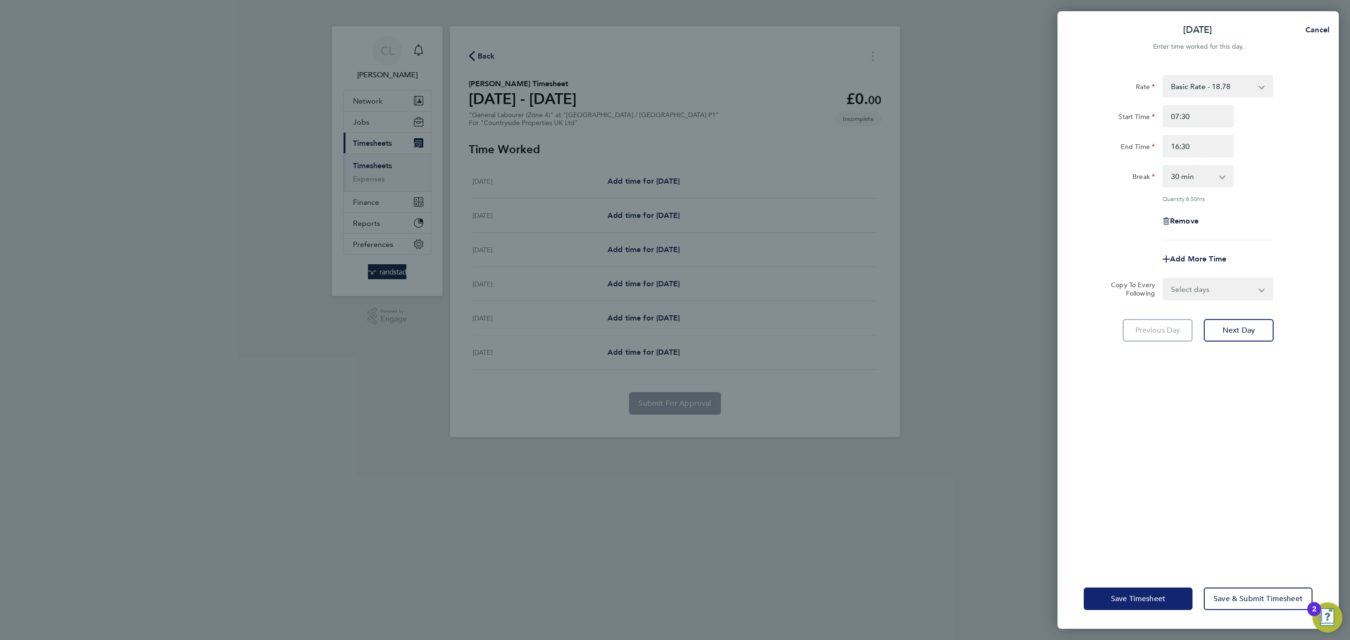
click at [1120, 607] on button "Save Timesheet" at bounding box center [1137, 599] width 109 height 22
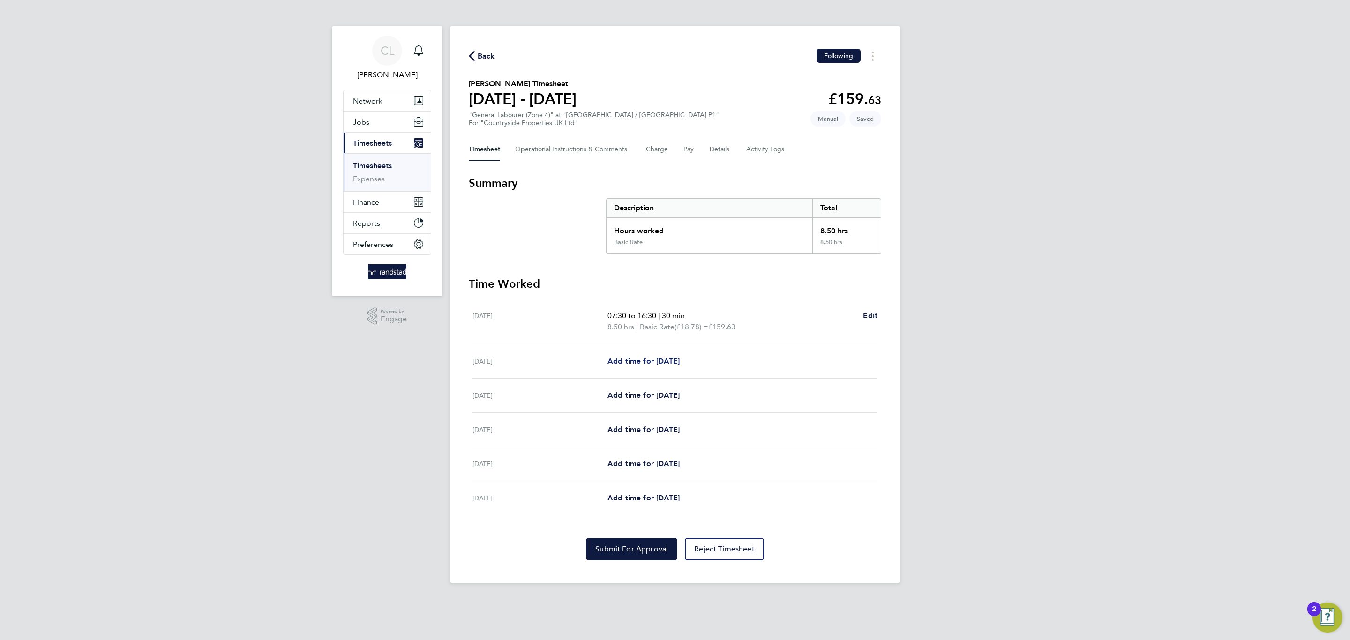
click at [652, 357] on span "Add time for Wed 27 Aug" at bounding box center [643, 361] width 72 height 9
select select "30"
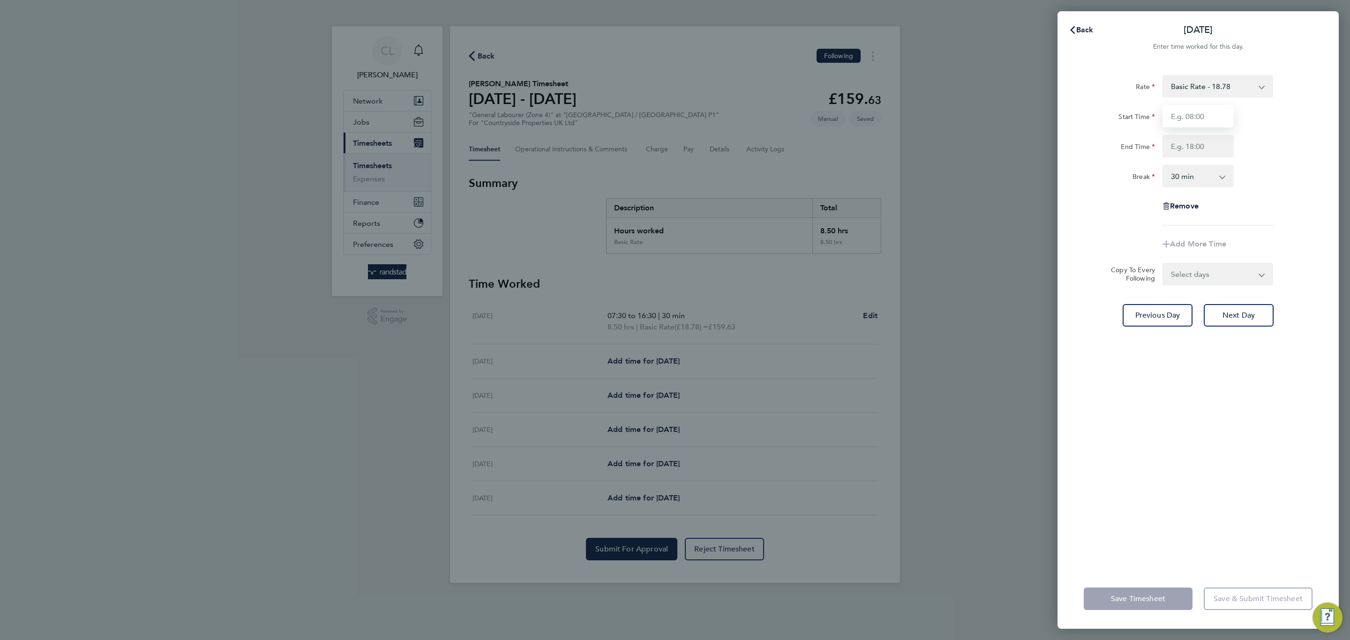
click at [1202, 114] on input "Start Time" at bounding box center [1197, 116] width 71 height 22
type input "07:30"
click at [1218, 147] on input "End Time" at bounding box center [1197, 146] width 71 height 22
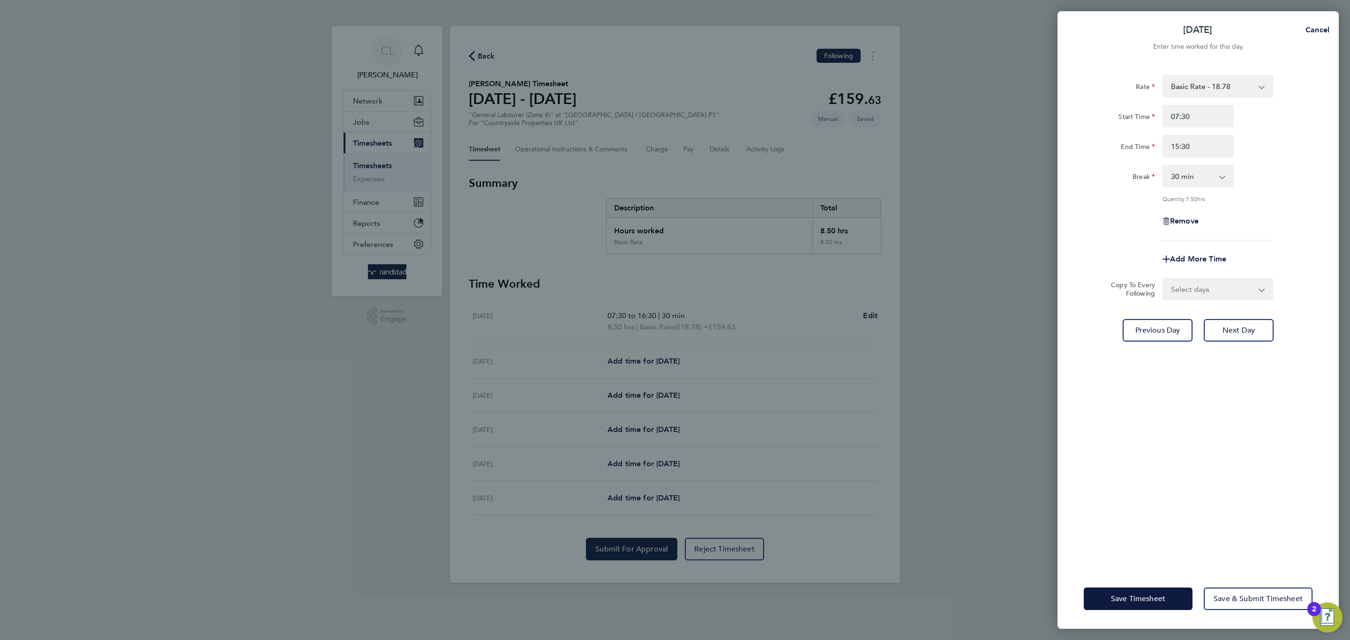
click at [1298, 204] on div "Rate Basic Rate - 18.78 Start Time 07:30 End Time 15:30 Break 0 min 15 min 30 m…" at bounding box center [1197, 157] width 229 height 165
drag, startPoint x: 1221, startPoint y: 149, endPoint x: 1153, endPoint y: 146, distance: 67.6
click at [1153, 146] on div "End Time 15:30" at bounding box center [1198, 146] width 236 height 22
type input "13:00"
click at [1254, 240] on div at bounding box center [1217, 240] width 118 height 0
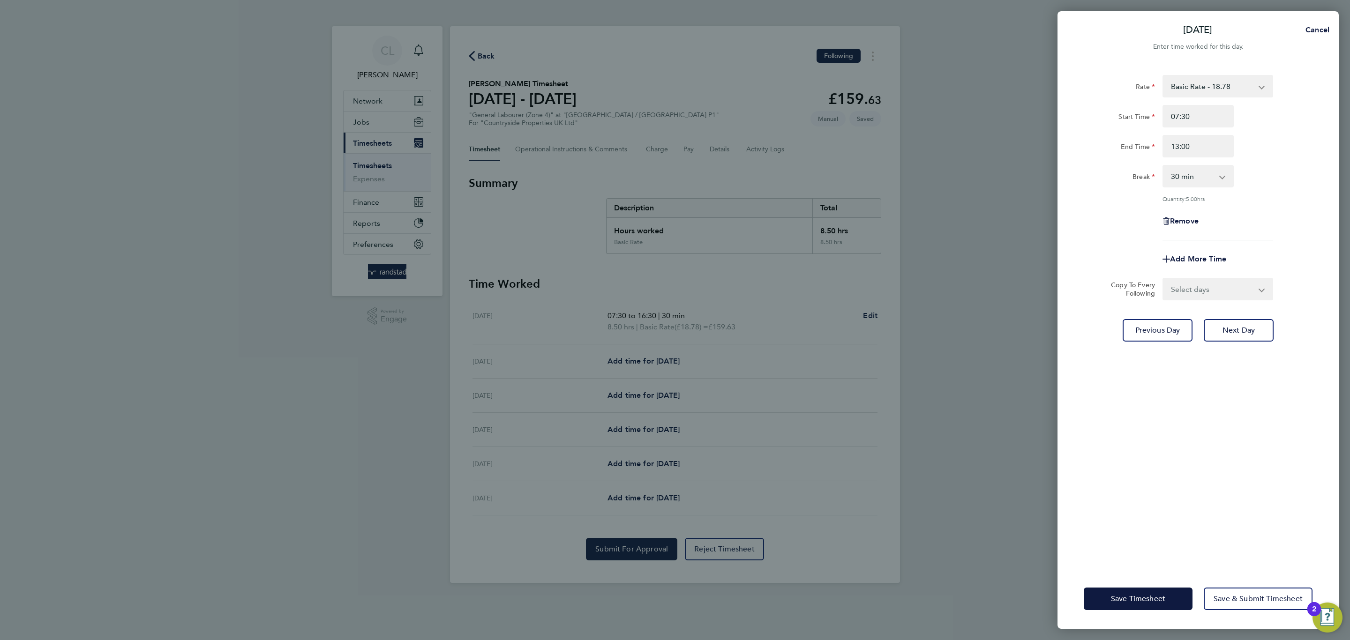
click at [1204, 181] on select "0 min 15 min 30 min 45 min 60 min 75 min 90 min" at bounding box center [1192, 176] width 58 height 21
select select "0"
click at [1163, 166] on select "0 min 15 min 30 min 45 min 60 min 75 min 90 min" at bounding box center [1192, 176] width 58 height 21
drag, startPoint x: 1212, startPoint y: 141, endPoint x: 1183, endPoint y: 145, distance: 29.4
click at [1183, 145] on input "13:00" at bounding box center [1197, 146] width 71 height 22
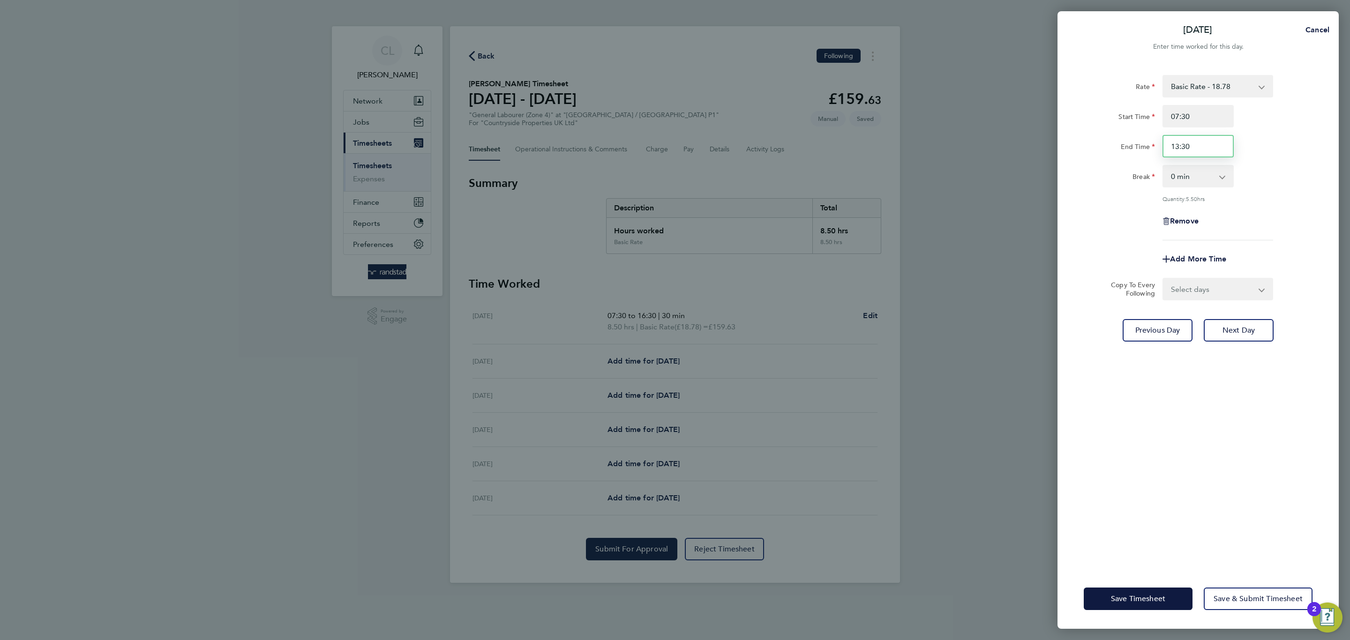
type input "13:30"
click at [1247, 259] on div "Add More Time" at bounding box center [1198, 259] width 236 height 22
click at [1147, 596] on span "Save Timesheet" at bounding box center [1138, 598] width 54 height 9
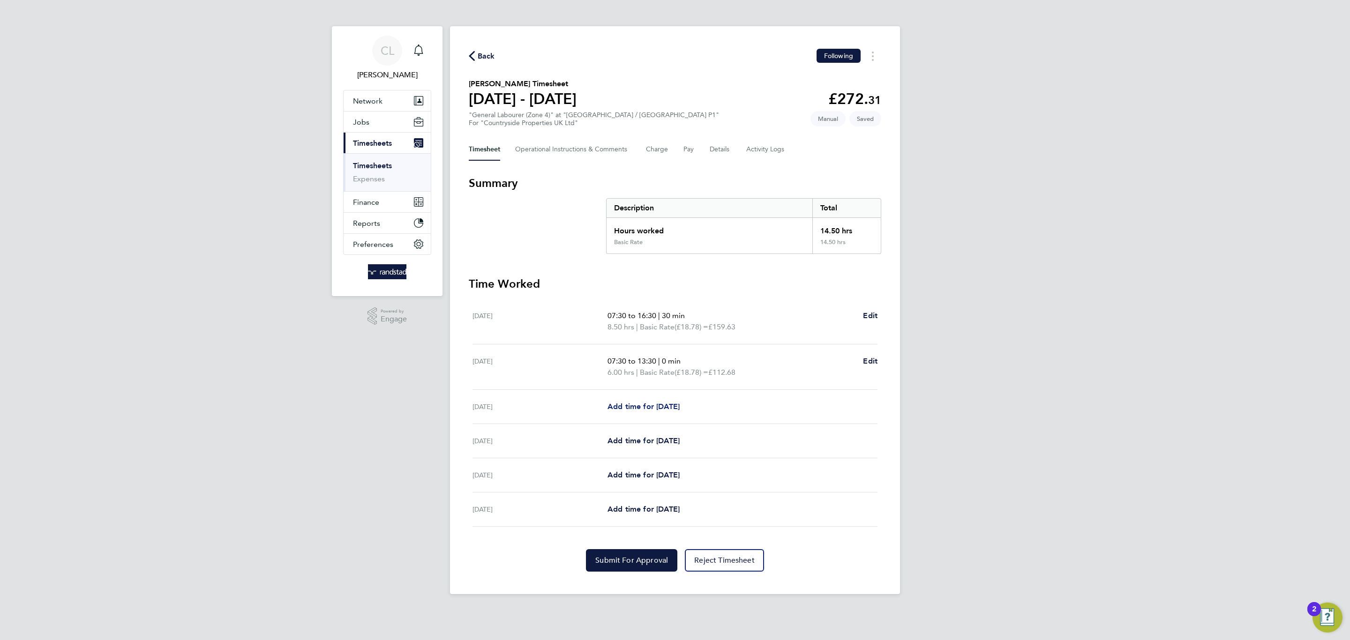
click at [647, 409] on span "Add time for Thu 28 Aug" at bounding box center [643, 406] width 72 height 9
select select "30"
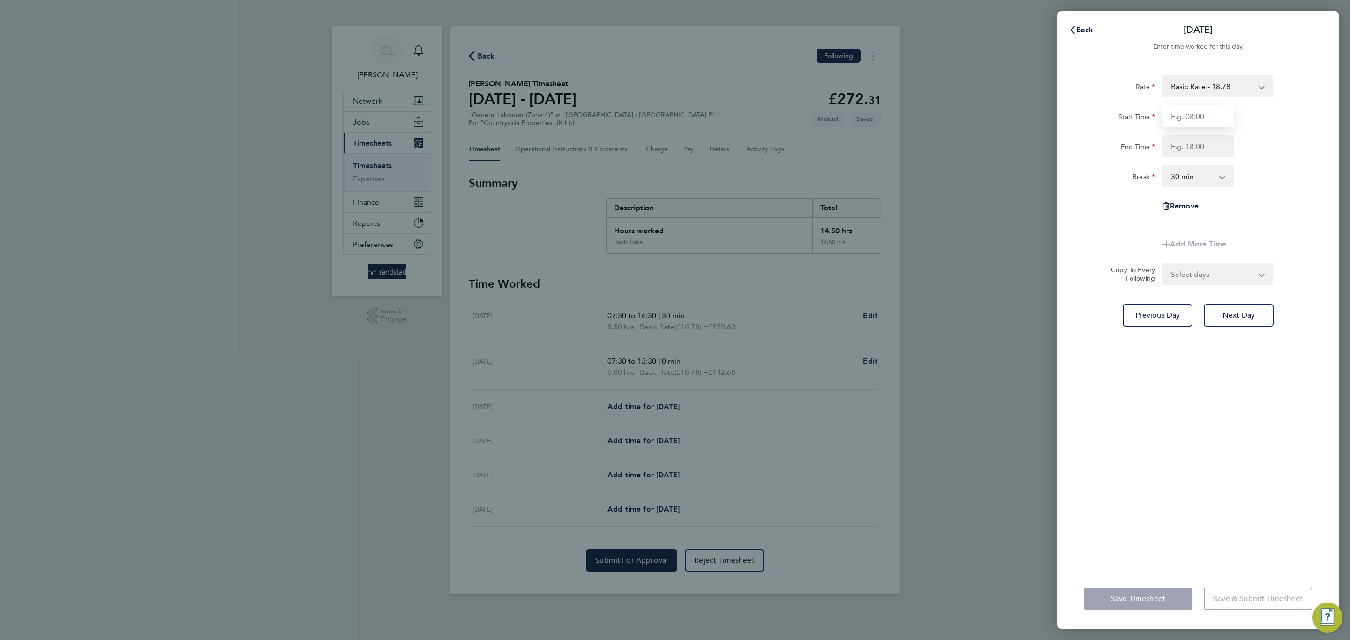
click at [1218, 112] on input "Start Time" at bounding box center [1197, 116] width 71 height 22
type input "07:30"
click at [1221, 152] on input "End Time" at bounding box center [1197, 146] width 71 height 22
type input "16:30"
click at [1265, 232] on app-timesheet-line-form-group "Rate Basic Rate - 18.78 Start Time 07:30 End Time 16:30 Break 0 min 15 min 30 m…" at bounding box center [1197, 165] width 229 height 180
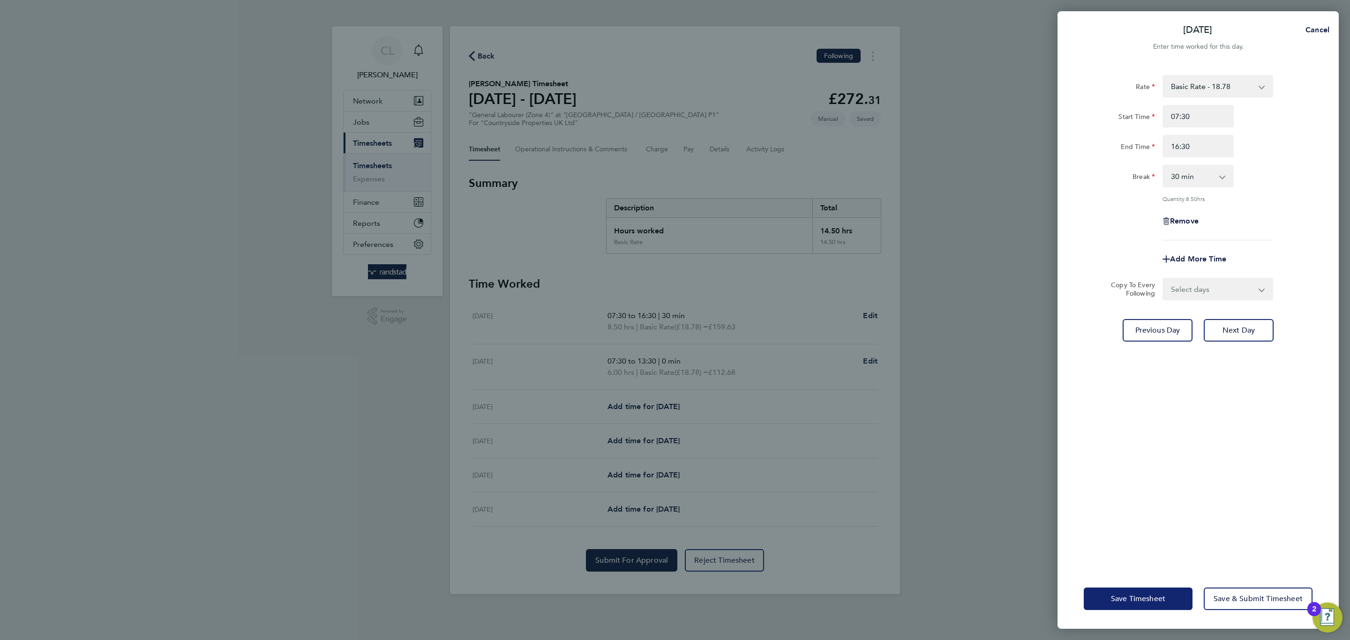
click at [1162, 603] on span "Save Timesheet" at bounding box center [1138, 598] width 54 height 9
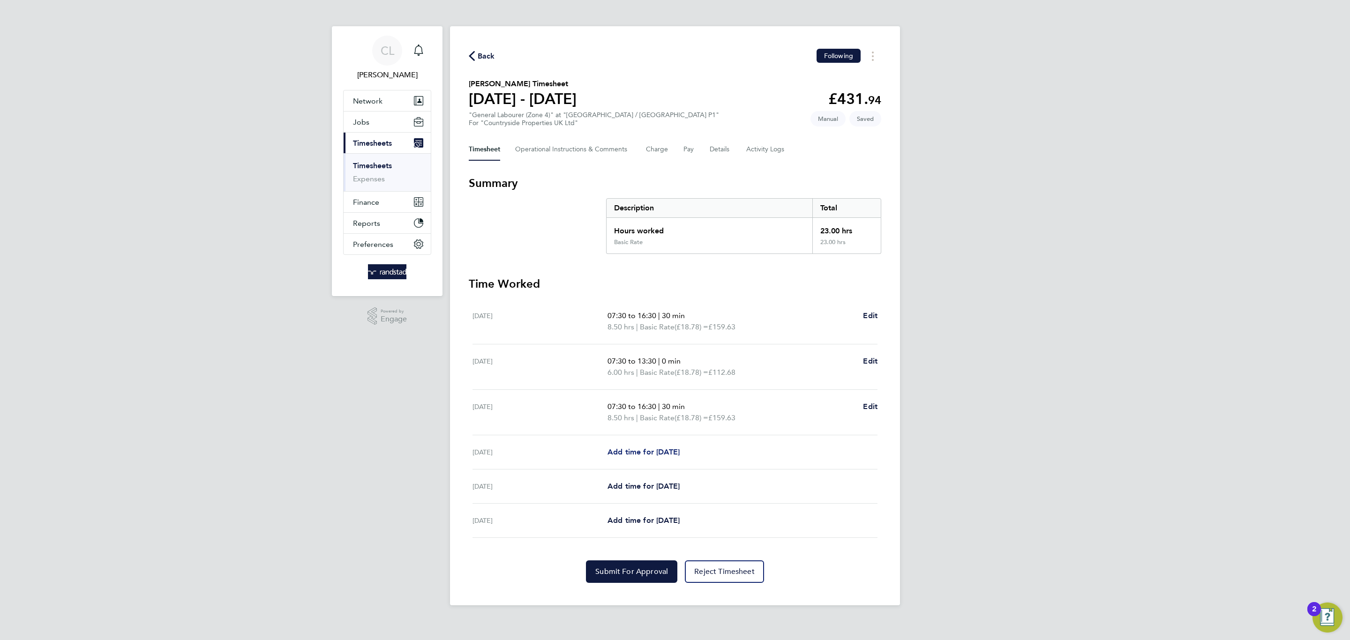
click at [656, 456] on link "Add time for Fri 29 Aug" at bounding box center [643, 452] width 72 height 11
select select "30"
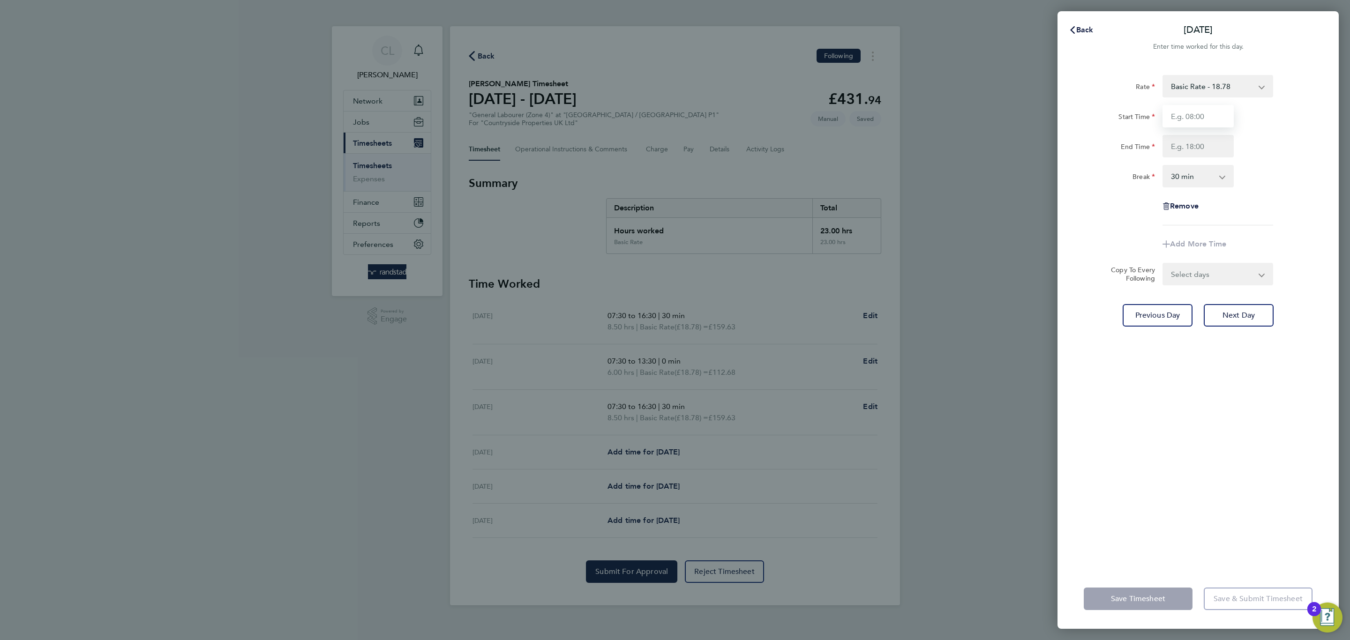
click at [1193, 116] on input "Start Time" at bounding box center [1197, 116] width 71 height 22
type input "07:30"
click at [1202, 148] on input "End Time" at bounding box center [1197, 146] width 71 height 22
click at [1281, 231] on app-timesheet-line-form-group "Rate Basic Rate - 18.78 Start Time 07:30 End Time 13:30 Break 0 min 15 min 30 m…" at bounding box center [1197, 165] width 229 height 180
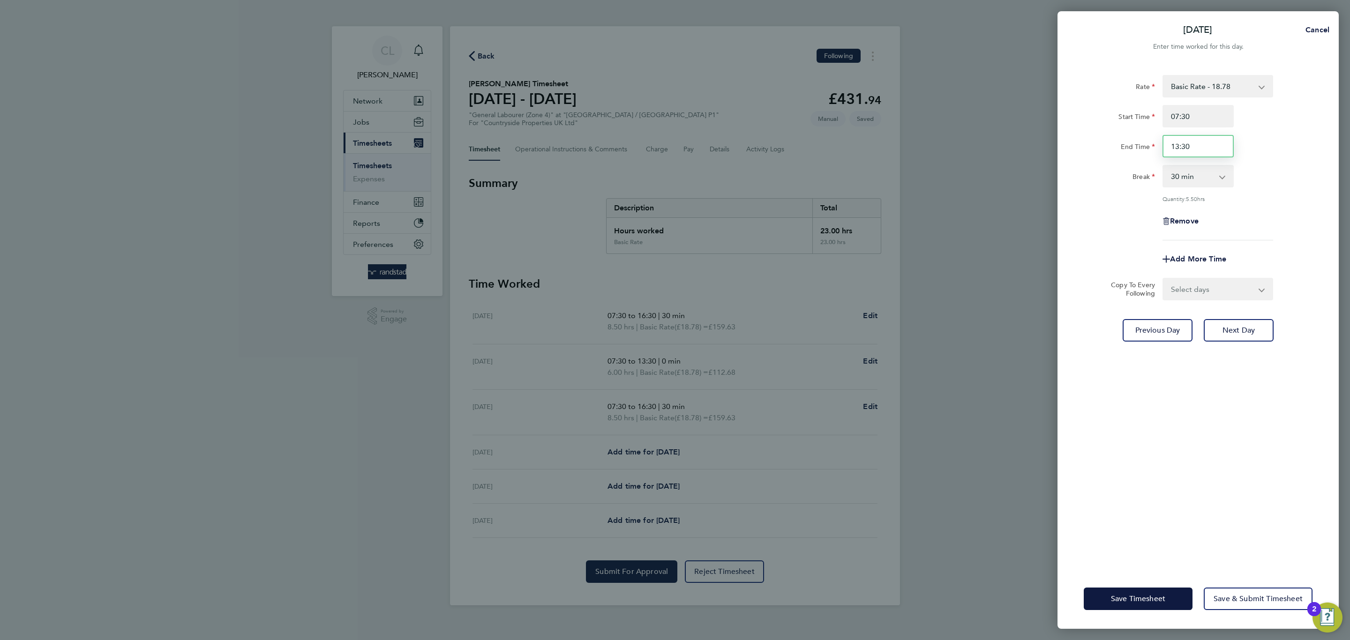
drag, startPoint x: 1206, startPoint y: 150, endPoint x: 1158, endPoint y: 141, distance: 48.7
click at [1158, 141] on div "13:30" at bounding box center [1197, 146] width 79 height 22
type input "14:30"
drag, startPoint x: 1278, startPoint y: 172, endPoint x: 1270, endPoint y: 223, distance: 51.3
click at [1278, 172] on div "Break 0 min 15 min 30 min 45 min 60 min 75 min 90 min" at bounding box center [1198, 176] width 236 height 22
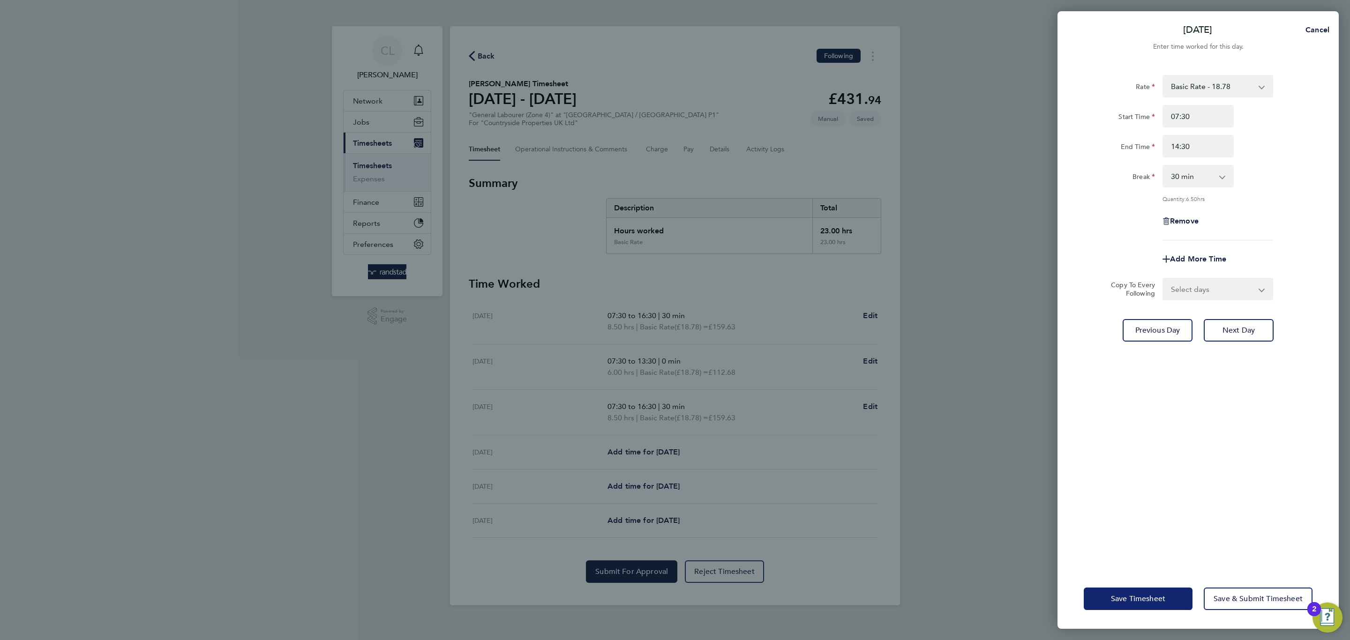
click at [1147, 599] on span "Save Timesheet" at bounding box center [1138, 598] width 54 height 9
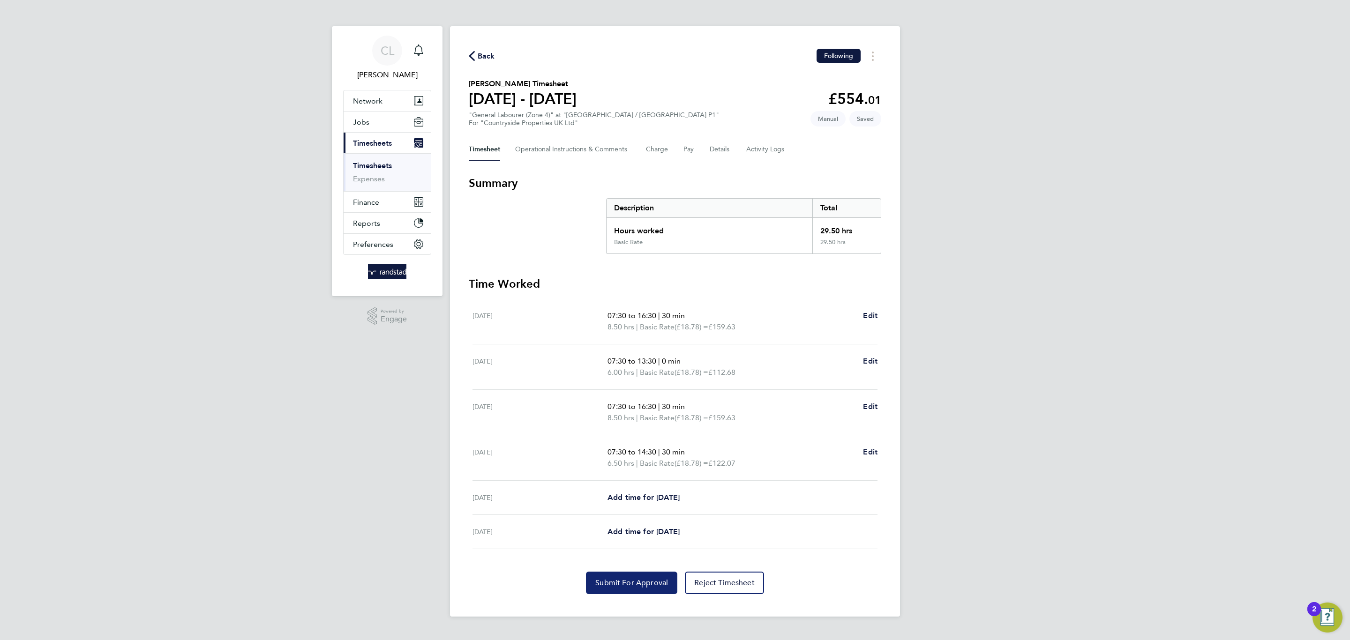
click at [612, 581] on span "Submit For Approval" at bounding box center [631, 582] width 73 height 9
click at [711, 160] on div "Back Following Kevin Breen's Timesheet 25 - 31 Aug 2025 £554. 01 "General Labou…" at bounding box center [675, 321] width 450 height 590
drag, startPoint x: 711, startPoint y: 160, endPoint x: 713, endPoint y: 153, distance: 7.0
click at [712, 155] on div "Back Following Kevin Breen's Timesheet 25 - 31 Aug 2025 £554. 01 "General Labou…" at bounding box center [675, 321] width 450 height 590
click at [719, 144] on button "Details" at bounding box center [720, 149] width 22 height 22
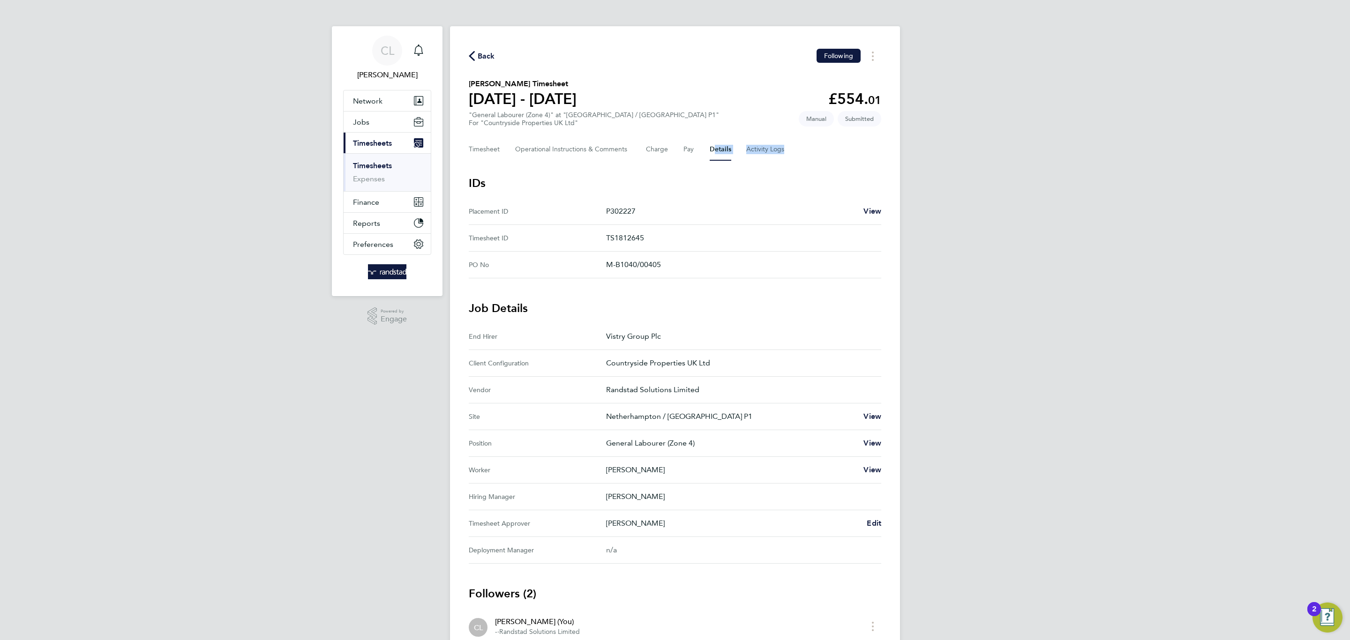
click at [989, 522] on div "CL Charlotte Lockeridge Notifications Applications: Network Team Members Busine…" at bounding box center [675, 372] width 1350 height 744
click at [482, 150] on button "Timesheet" at bounding box center [484, 149] width 31 height 22
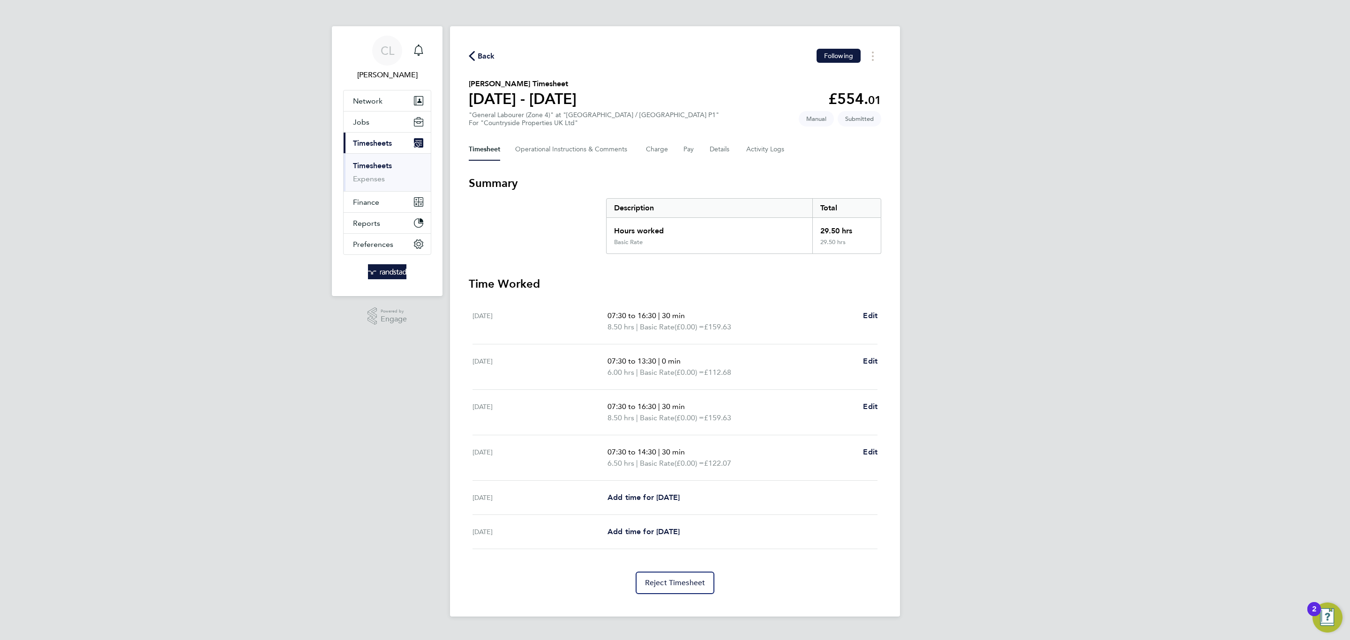
click at [476, 59] on span "Back" at bounding box center [482, 55] width 26 height 9
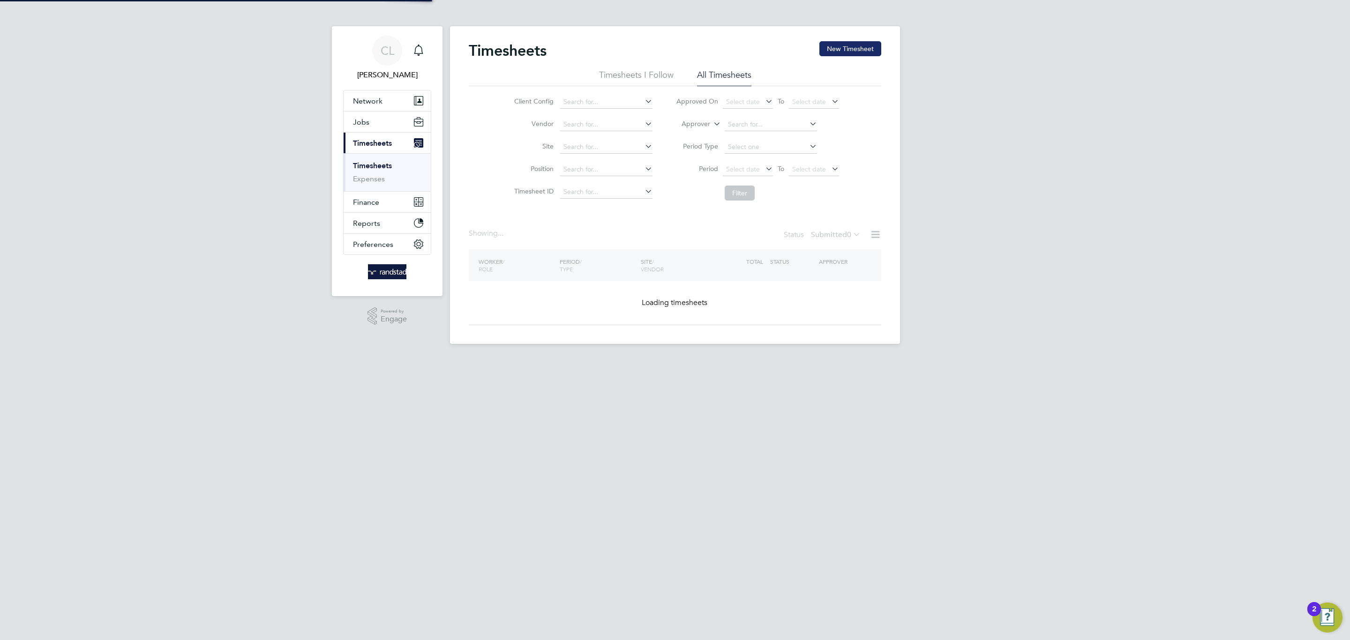
click at [830, 49] on button "New Timesheet" at bounding box center [850, 48] width 62 height 15
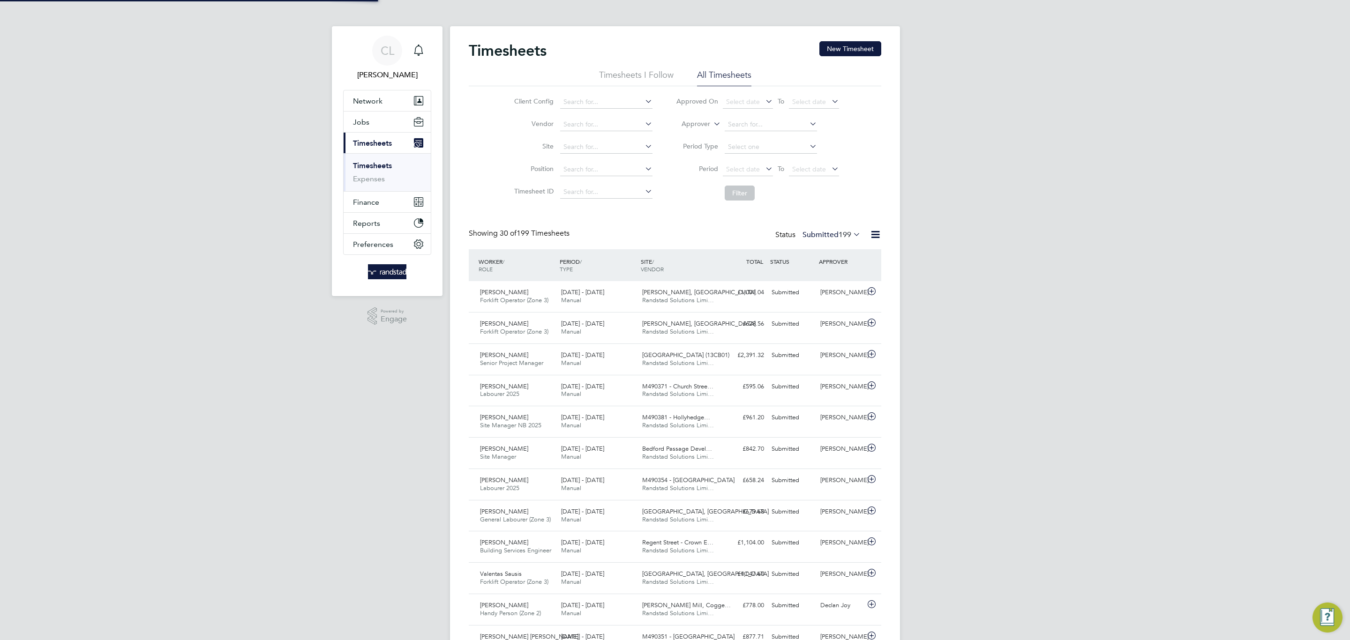
scroll to position [24, 82]
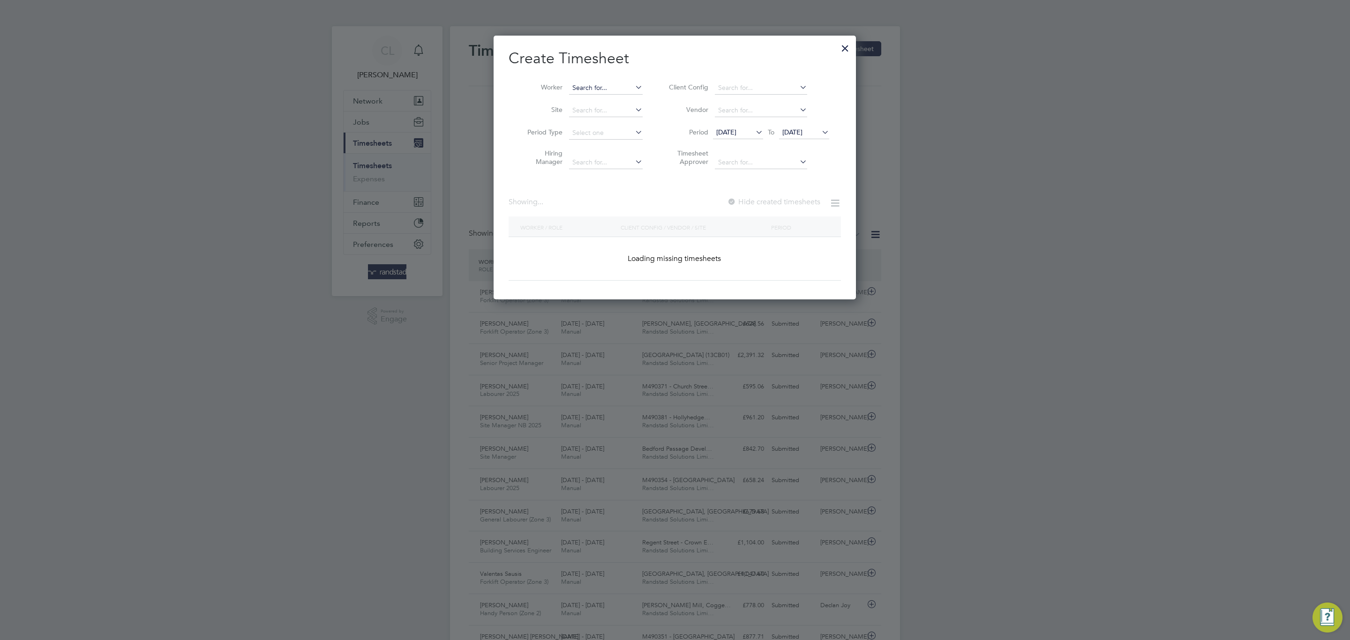
click at [612, 86] on input at bounding box center [606, 88] width 74 height 13
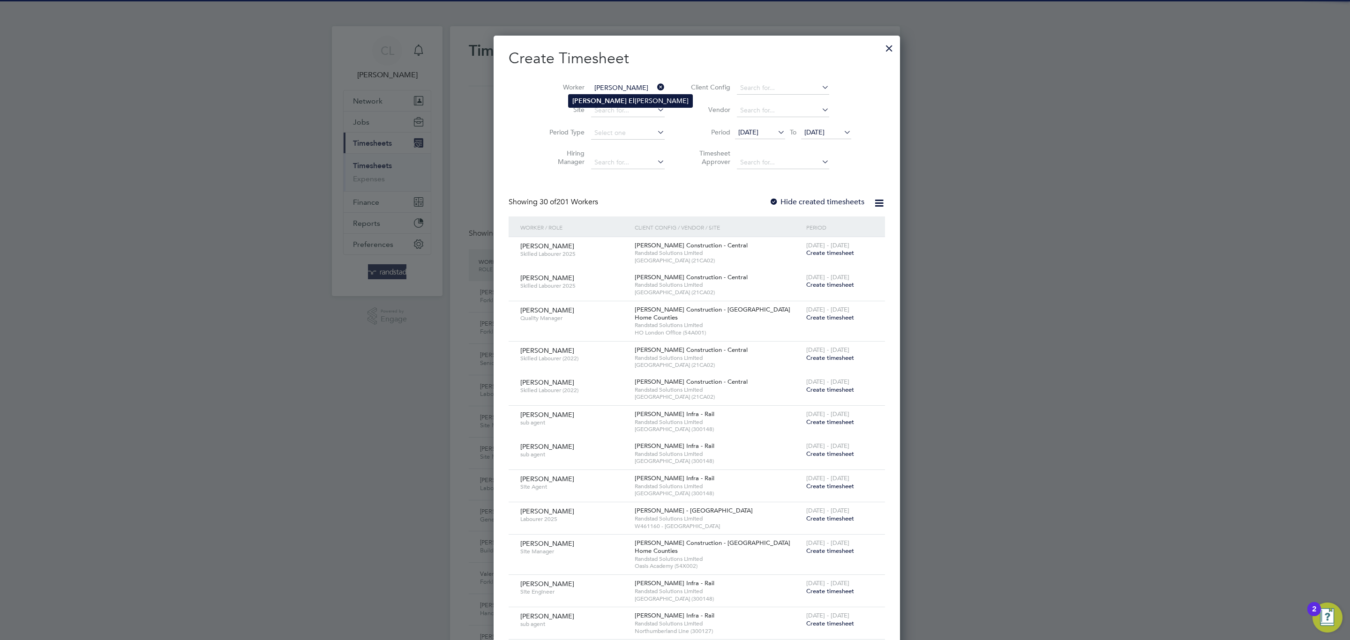
click at [619, 101] on li "Abdul El Omari" at bounding box center [630, 101] width 124 height 13
type input "Abdul El Omari"
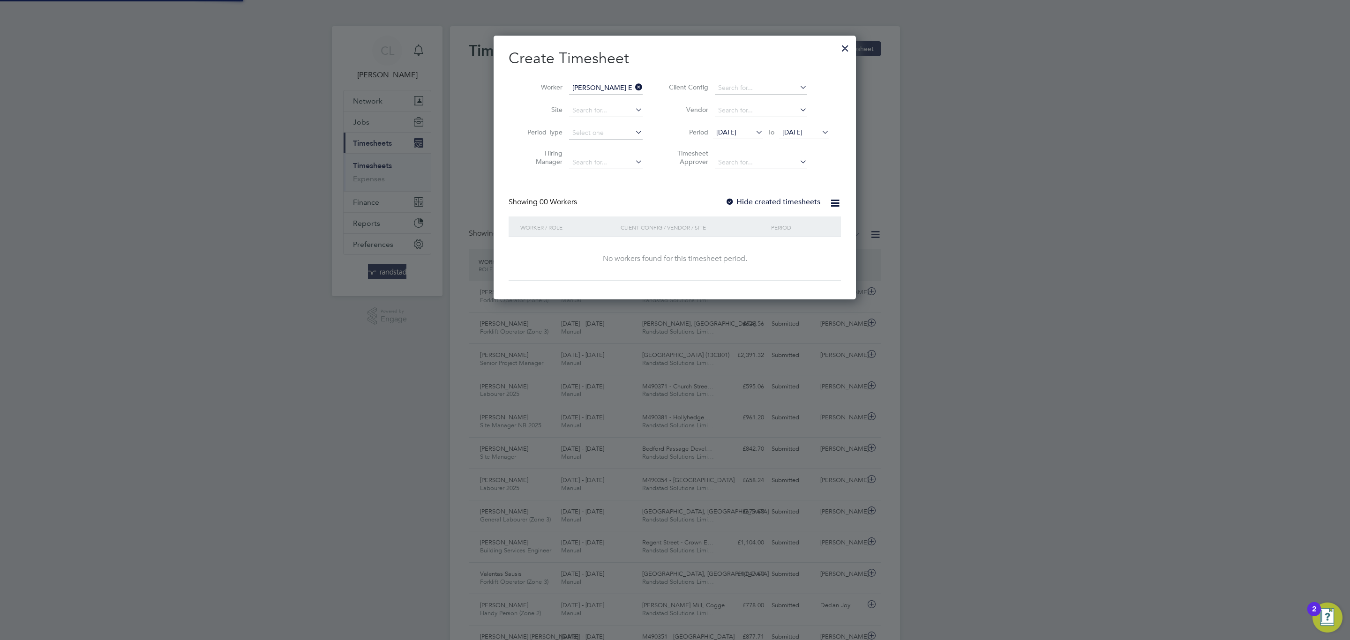
drag, startPoint x: 752, startPoint y: 189, endPoint x: 752, endPoint y: 202, distance: 13.1
click at [752, 190] on div "Create Timesheet Worker Abdul El Omari Site Period Type Hiring Manager Client C…" at bounding box center [674, 165] width 332 height 232
click at [751, 206] on label "Hide created timesheets" at bounding box center [772, 201] width 95 height 9
click at [754, 196] on div "Create Timesheet Worker Abdul El Omari Site Period Type Hiring Manager Client C…" at bounding box center [674, 165] width 332 height 232
click at [802, 133] on span "25 Aug 2025" at bounding box center [792, 132] width 20 height 8
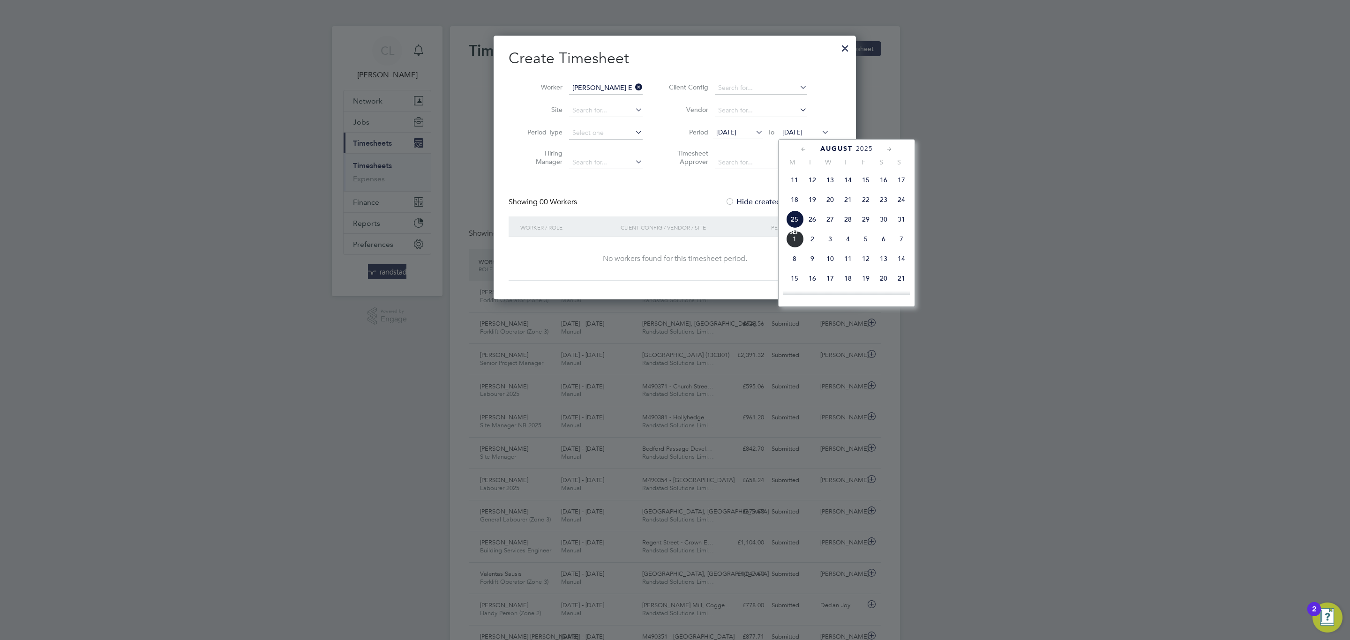
click at [822, 268] on span "10" at bounding box center [830, 259] width 18 height 18
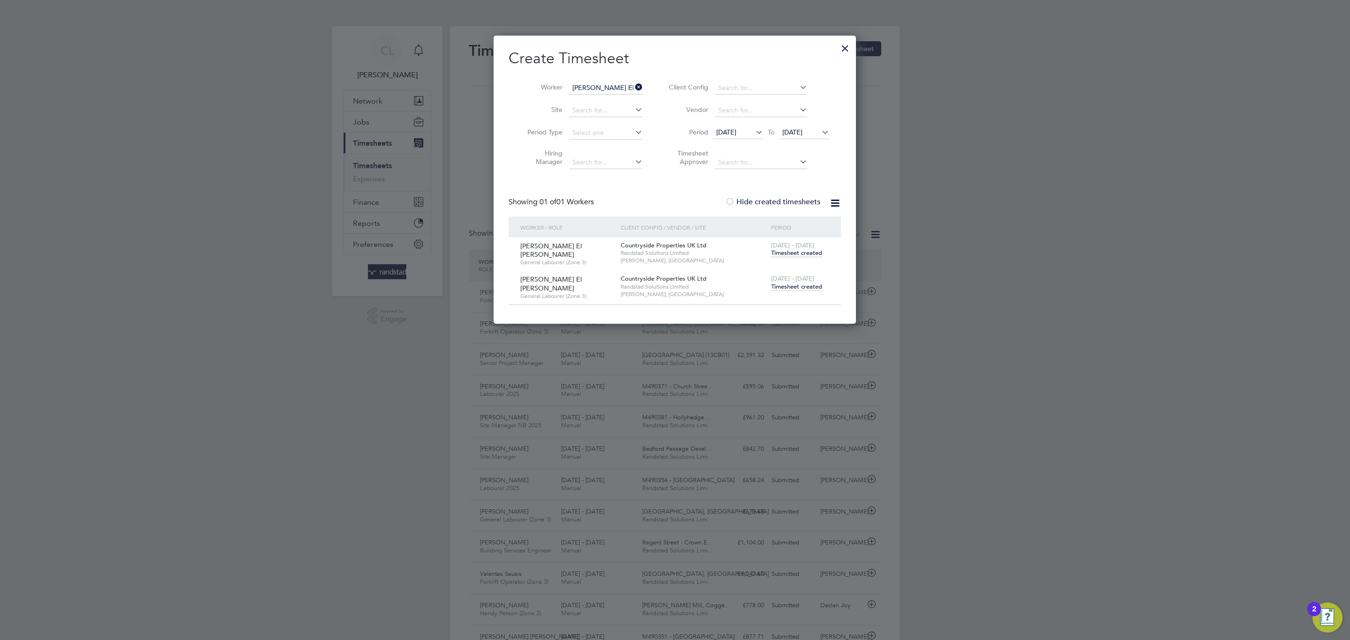
click at [791, 285] on span "Timesheet created" at bounding box center [796, 287] width 51 height 8
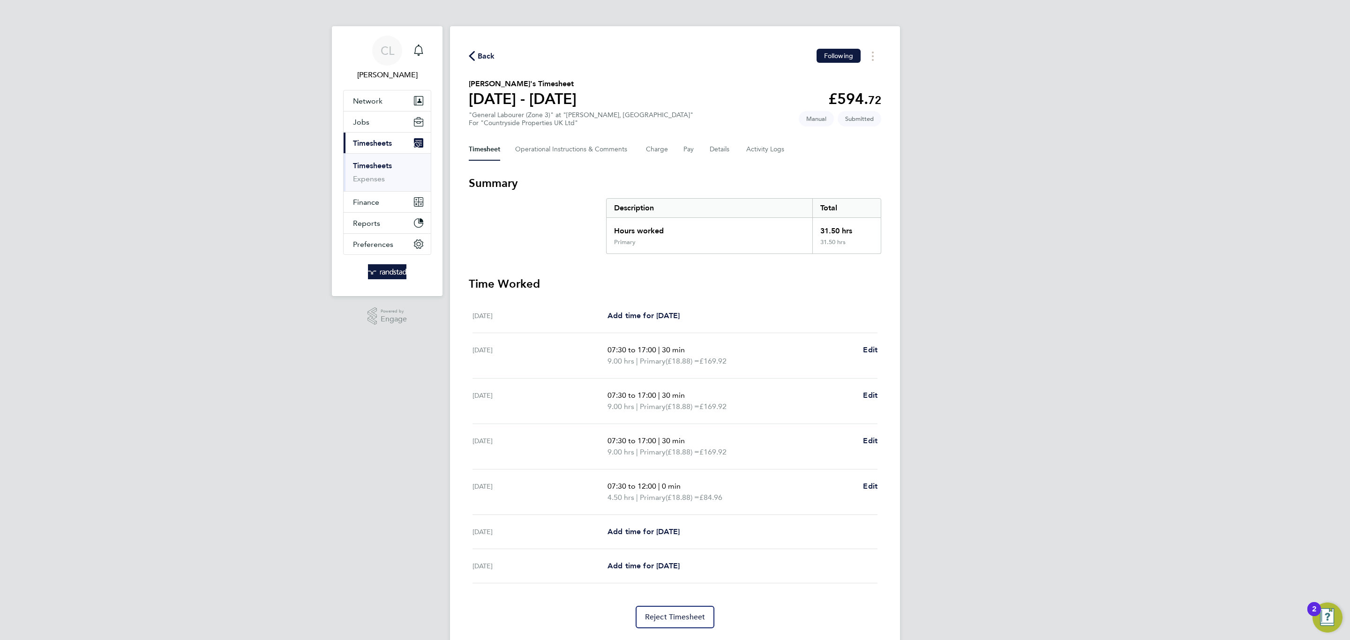
click at [470, 56] on icon "button" at bounding box center [472, 56] width 6 height 10
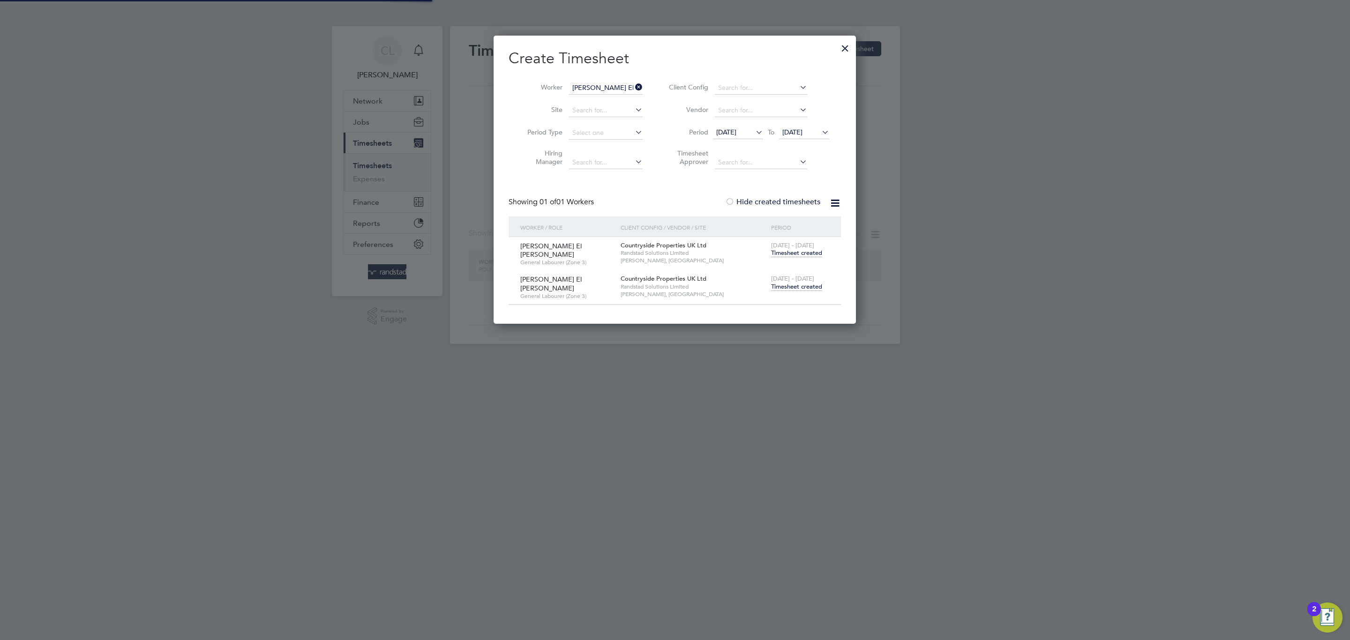
click at [620, 87] on input "Abdul El Omari" at bounding box center [606, 88] width 74 height 13
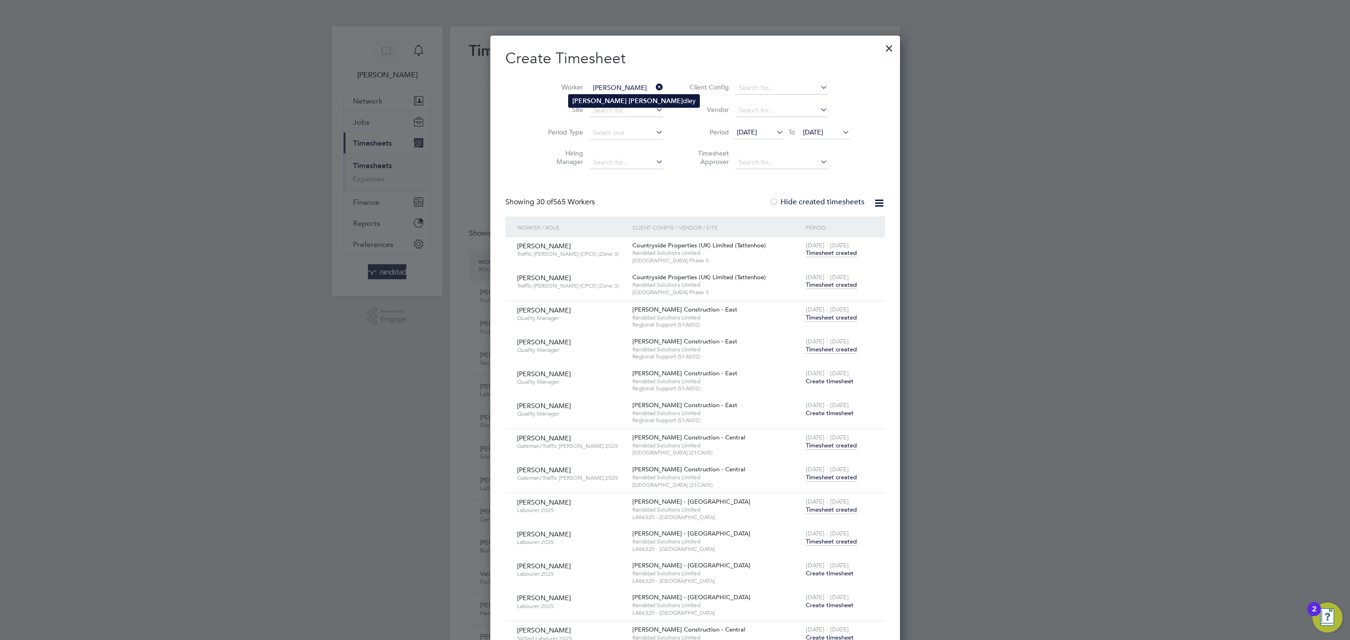
click at [628, 103] on b "Lyn" at bounding box center [655, 101] width 54 height 8
type input "[PERSON_NAME]"
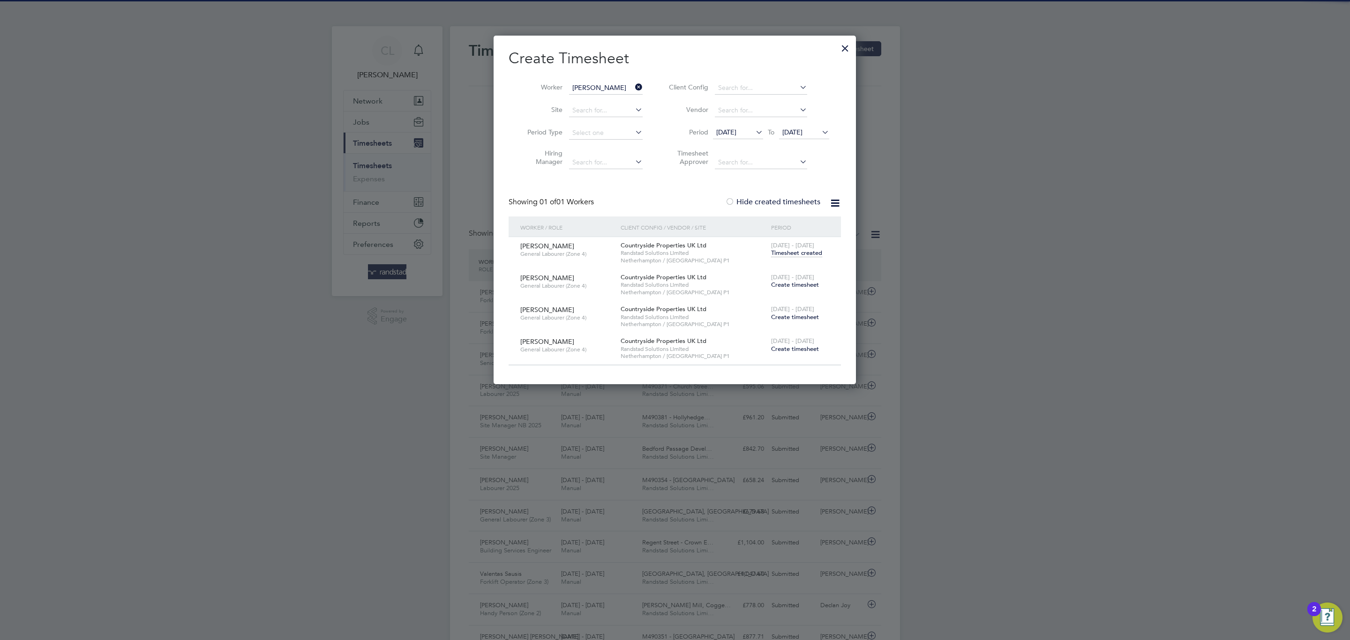
click at [792, 284] on span "Create timesheet" at bounding box center [795, 285] width 48 height 8
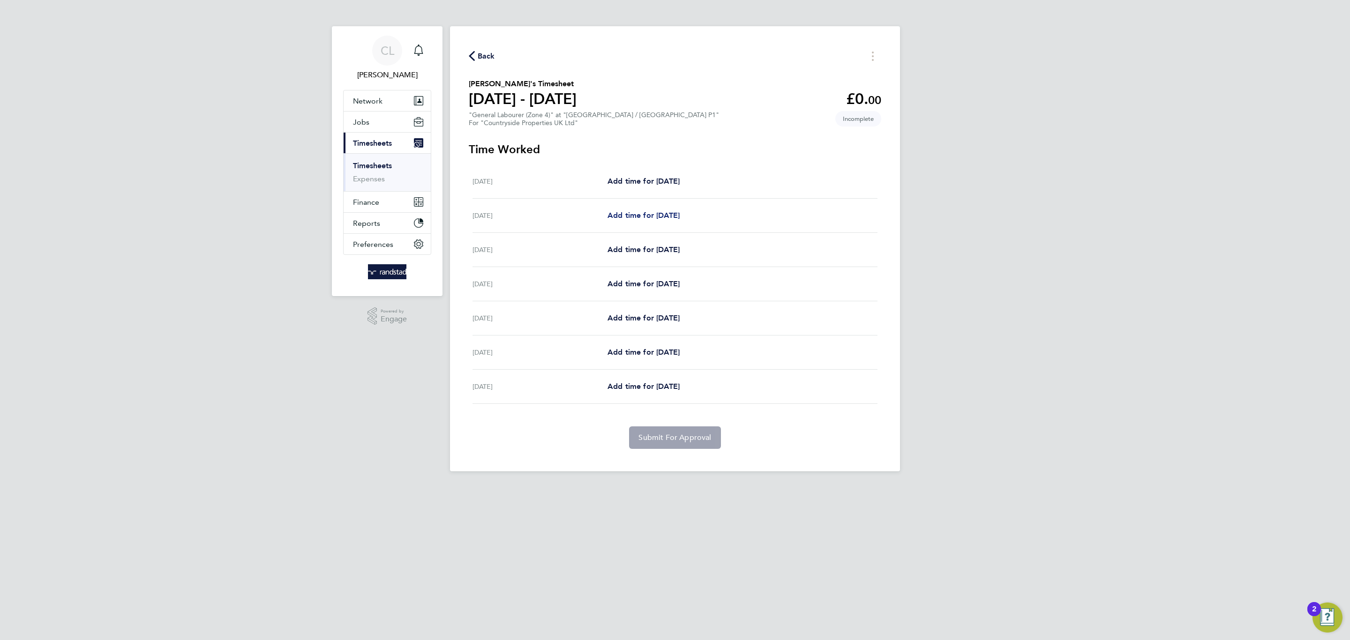
click at [661, 216] on span "Add time for Tue 26 Aug" at bounding box center [643, 215] width 72 height 9
select select "30"
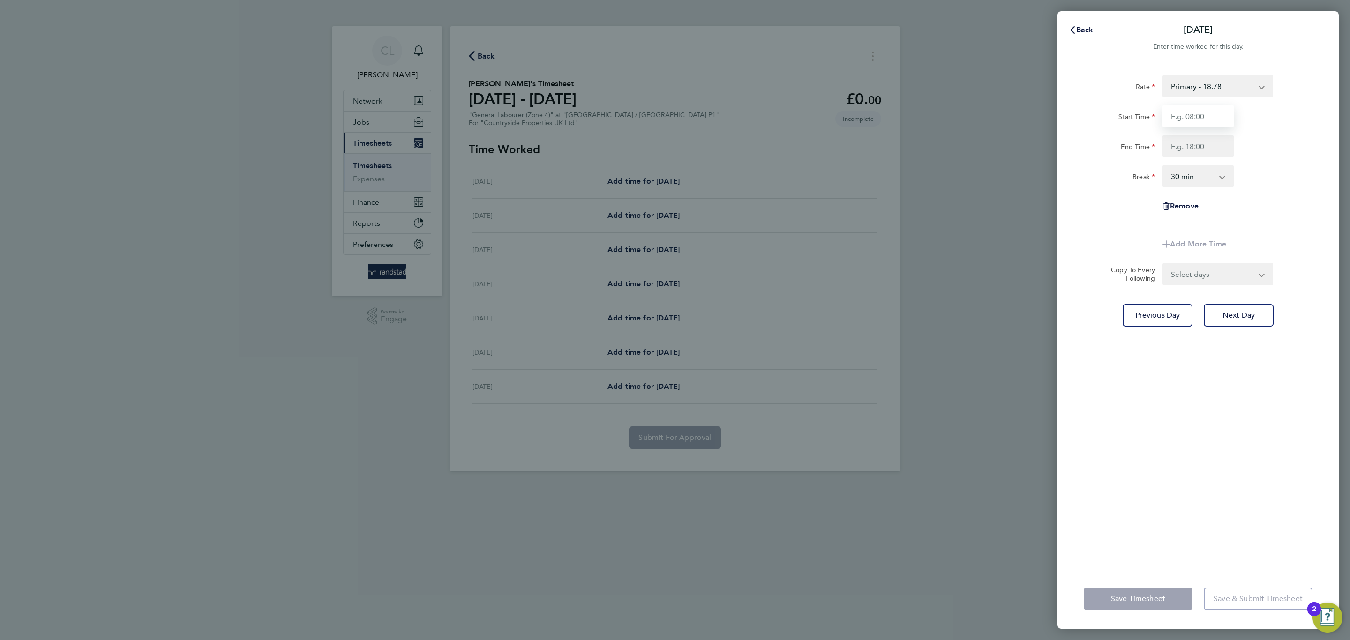
click at [1200, 119] on input "Start Time" at bounding box center [1197, 116] width 71 height 22
type input "07:30"
click at [1206, 149] on input "End Time" at bounding box center [1197, 146] width 71 height 22
type input "16:00"
click at [1261, 237] on app-timesheet-line-form-group "Rate Primary - 18.78 Start Time 07:30 End Time 16:00 Break 0 min 15 min 30 min …" at bounding box center [1197, 165] width 229 height 180
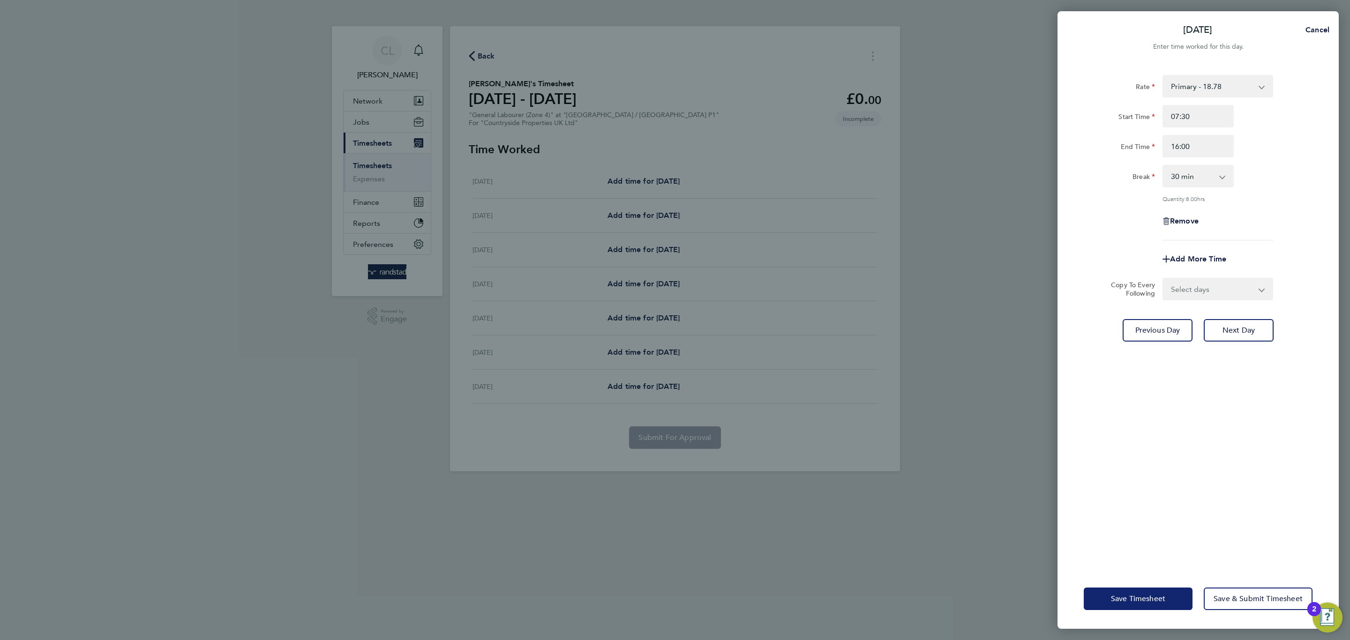
click at [1135, 597] on span "Save Timesheet" at bounding box center [1138, 598] width 54 height 9
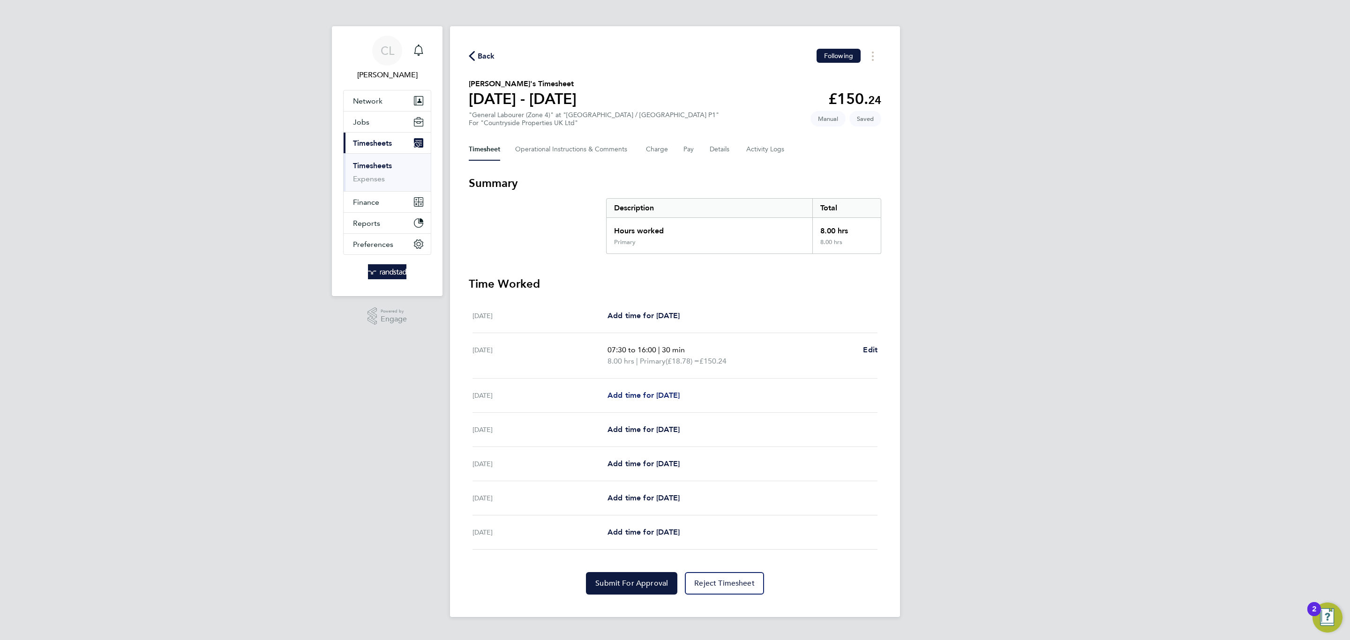
click at [657, 396] on span "Add time for Wed 27 Aug" at bounding box center [643, 395] width 72 height 9
select select "30"
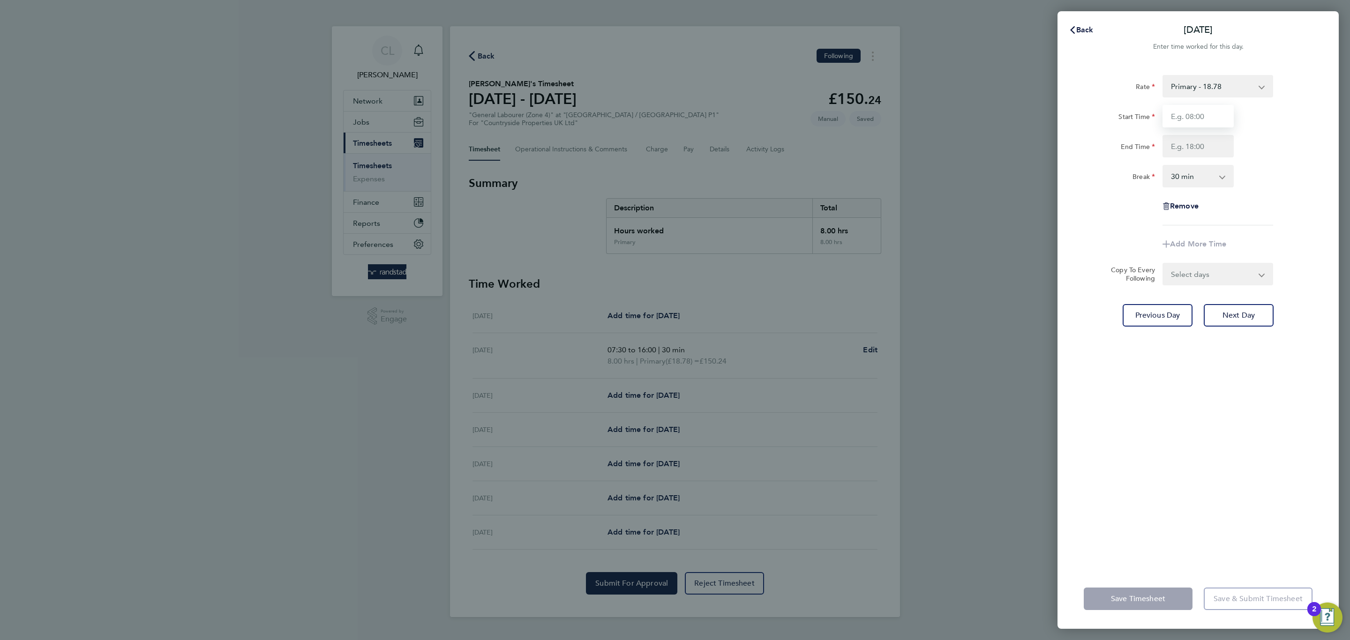
click at [1218, 112] on input "Start Time" at bounding box center [1197, 116] width 71 height 22
type input "07:30"
click at [1232, 144] on input "End Time" at bounding box center [1197, 146] width 71 height 22
type input "16:00"
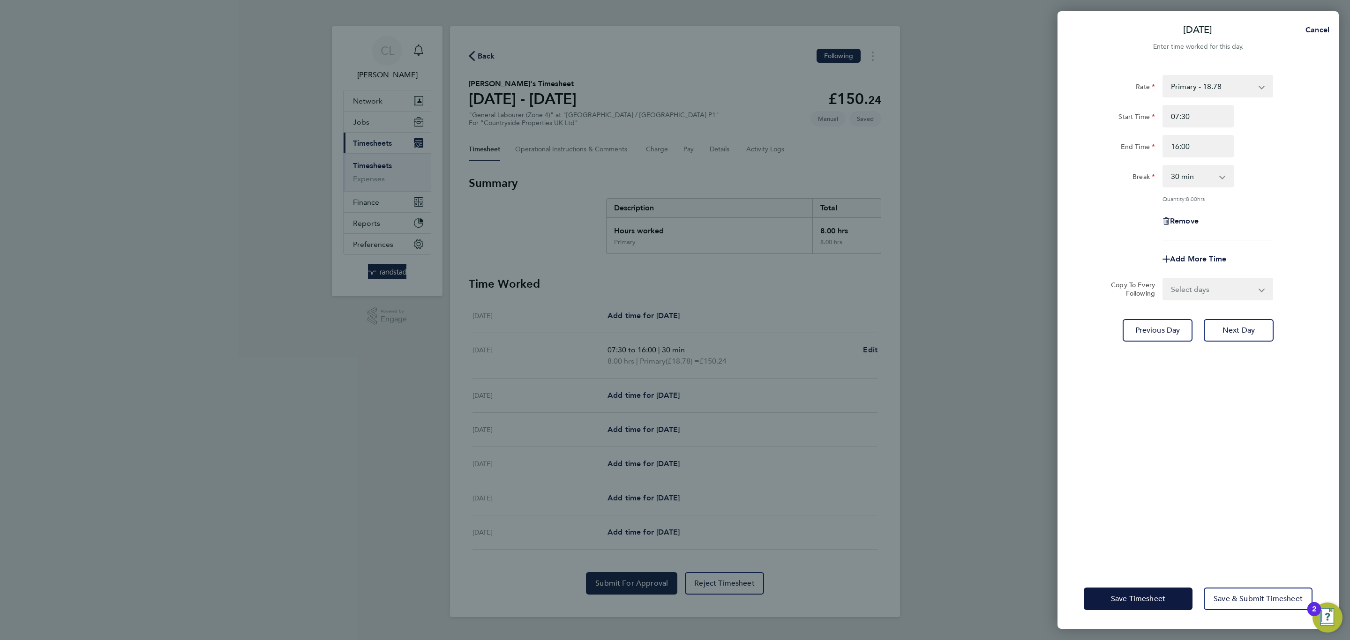
click at [1281, 224] on div "Rate Primary - 18.78 Start Time 07:30 End Time 16:00 Break 0 min 15 min 30 min …" at bounding box center [1197, 157] width 229 height 165
click at [1109, 596] on button "Save Timesheet" at bounding box center [1137, 599] width 109 height 22
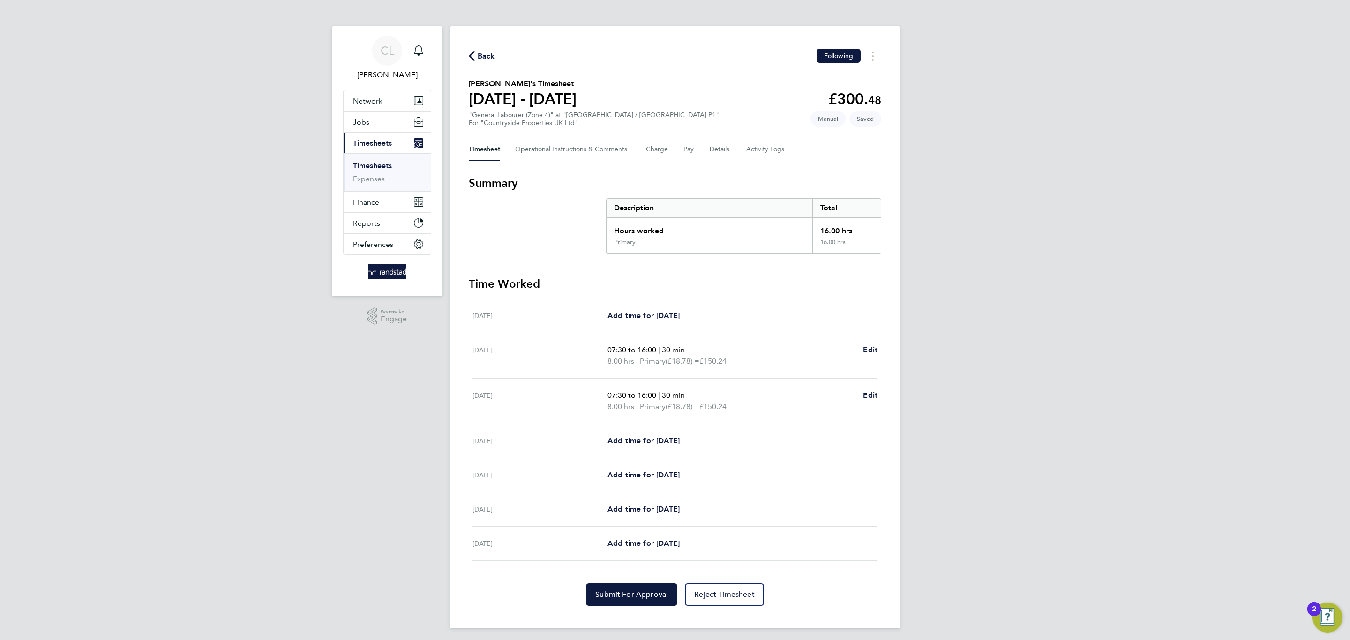
click at [669, 433] on div "Thu 28 Aug Add time for Thu 28 Aug Add time for Thu 28 Aug" at bounding box center [674, 441] width 405 height 34
click at [671, 442] on span "Add time for Thu 28 Aug" at bounding box center [643, 440] width 72 height 9
select select "30"
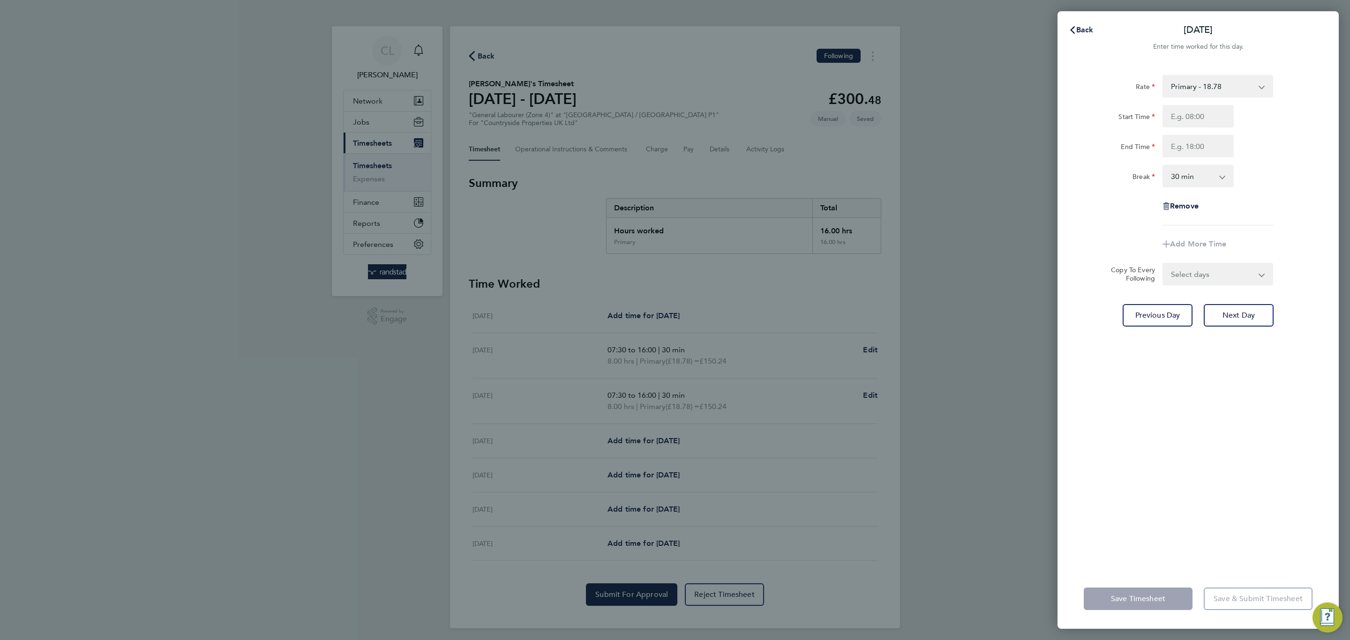
click at [1187, 100] on div "Rate Primary - 18.78 Start Time End Time Break 0 min 15 min 30 min 45 min 60 mi…" at bounding box center [1197, 150] width 229 height 150
click at [1187, 110] on input "Start Time" at bounding box center [1197, 116] width 71 height 22
type input "07:00"
click at [1196, 150] on input "End Time" at bounding box center [1197, 146] width 71 height 22
type input "16:00"
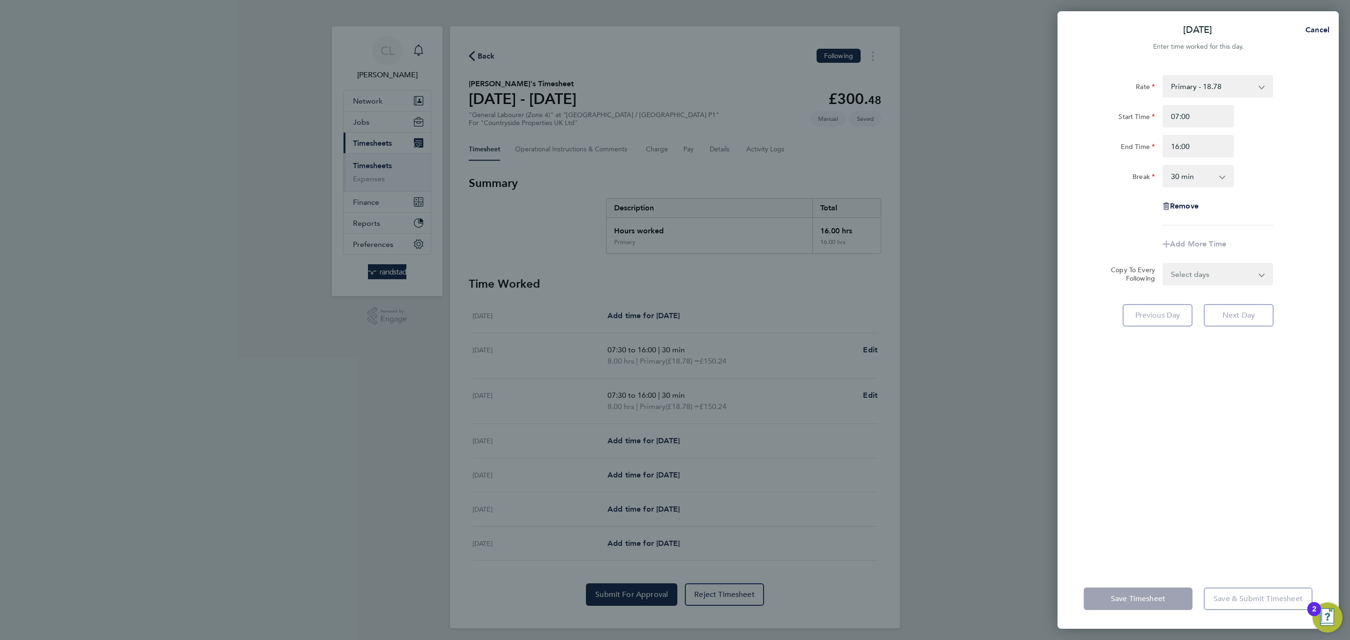
click at [1250, 213] on div "Remove" at bounding box center [1198, 206] width 236 height 22
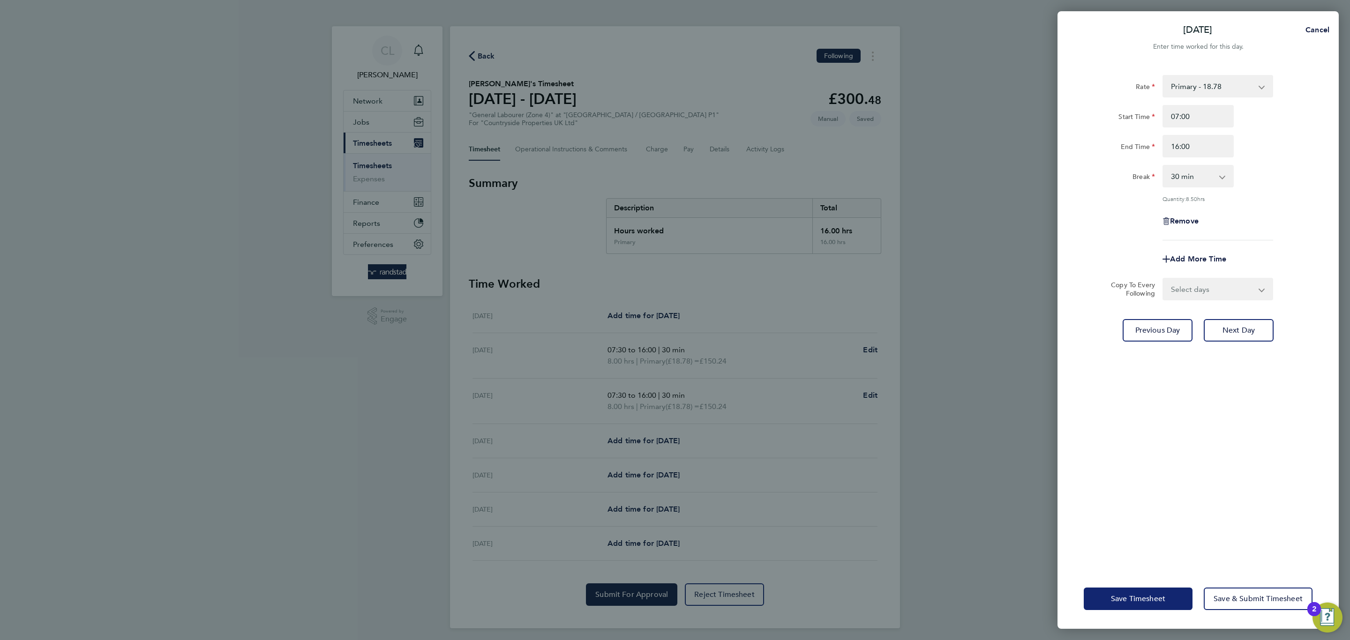
click at [1130, 594] on span "Save Timesheet" at bounding box center [1138, 598] width 54 height 9
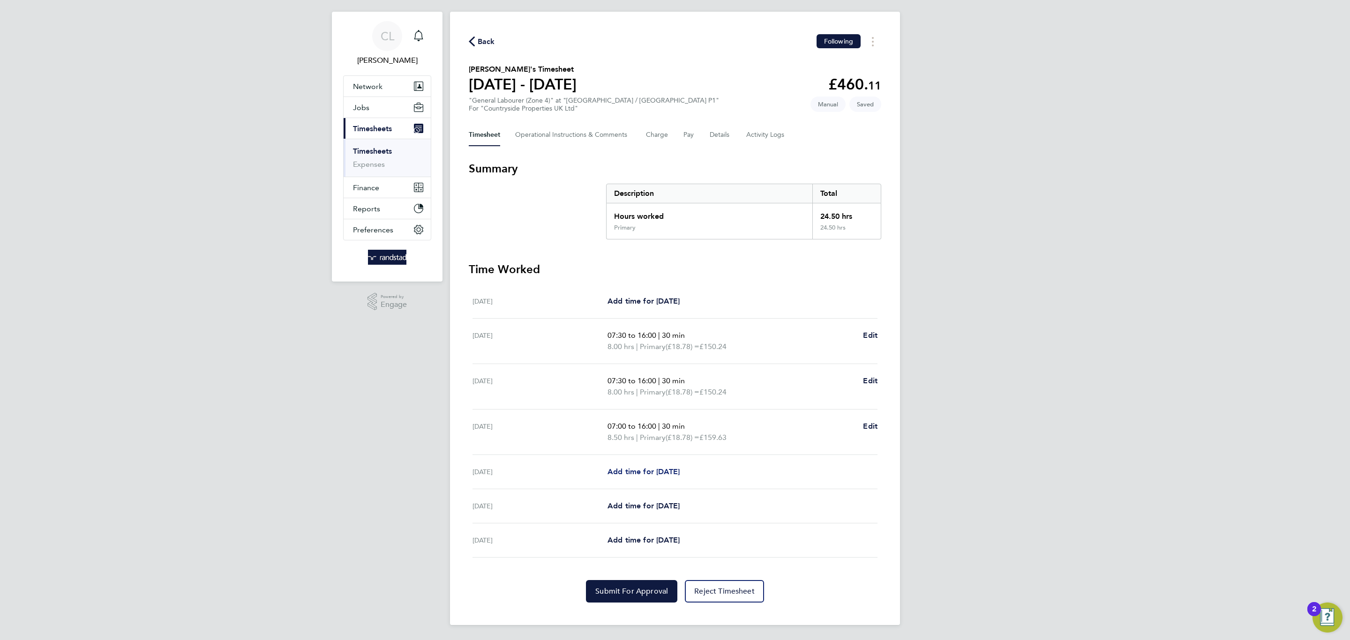
click at [643, 470] on span "Add time for Fri 29 Aug" at bounding box center [643, 471] width 72 height 9
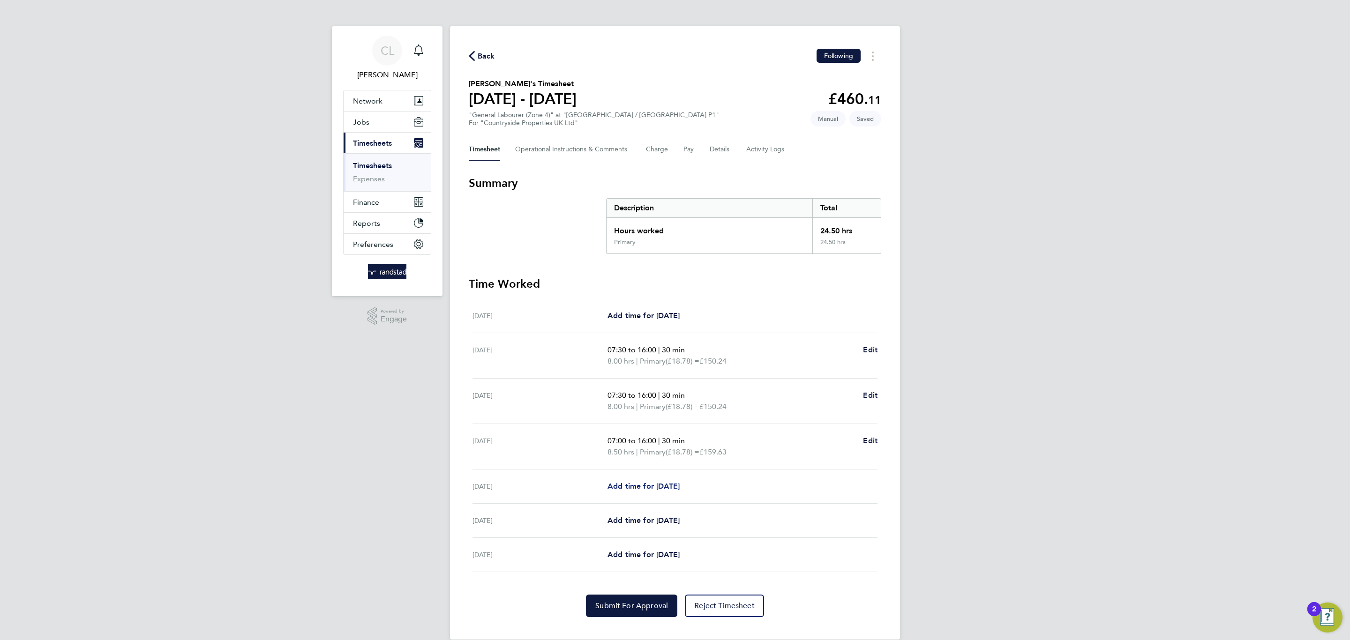
select select "30"
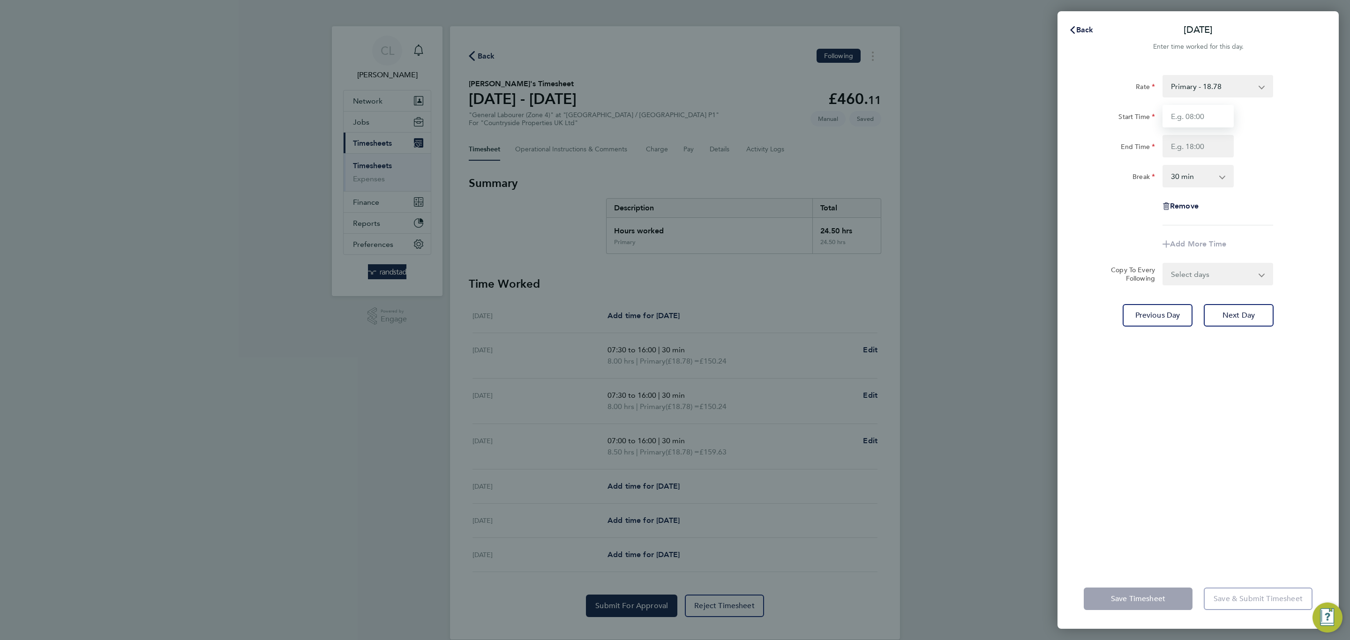
click at [1196, 118] on input "Start Time" at bounding box center [1197, 116] width 71 height 22
type input "08:00"
click at [1194, 143] on input "End Time" at bounding box center [1197, 146] width 71 height 22
click at [1239, 400] on div "Rate Primary - 18.78 Start Time 08:00 End Time 15.30 Break 0 min 15 min 30 min …" at bounding box center [1197, 316] width 281 height 505
type input "15:30"
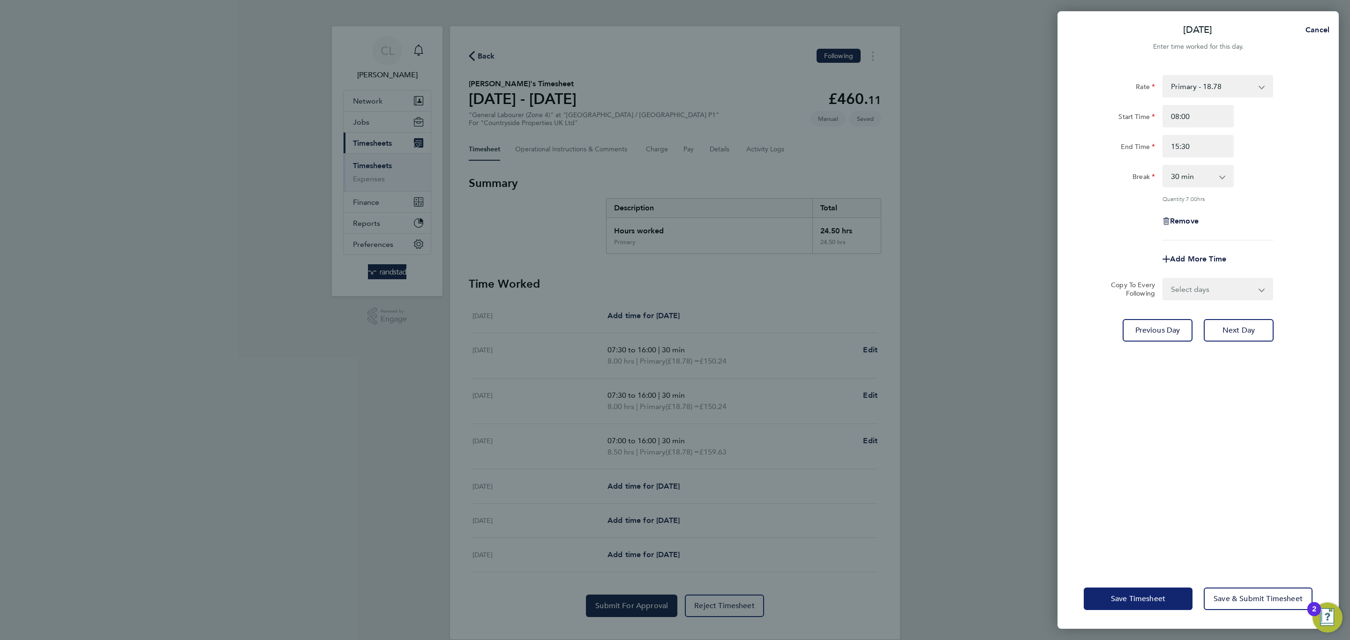
click at [1150, 608] on button "Save Timesheet" at bounding box center [1137, 599] width 109 height 22
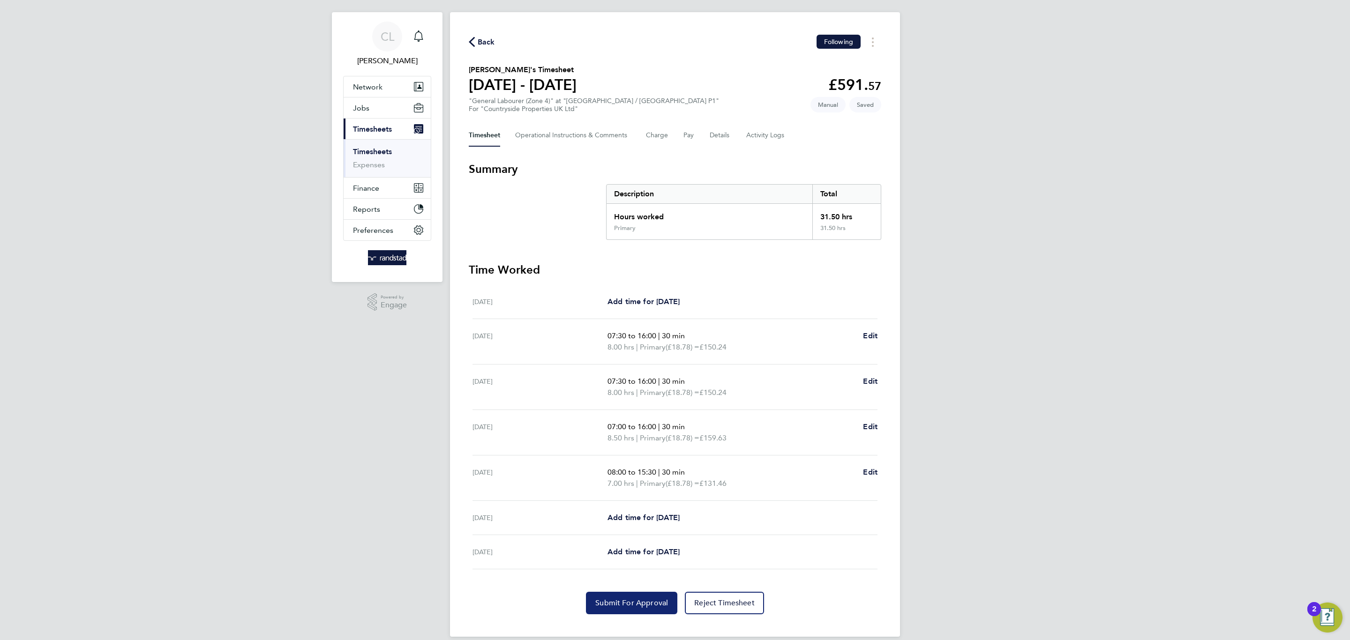
click at [607, 600] on span "Submit For Approval" at bounding box center [631, 602] width 73 height 9
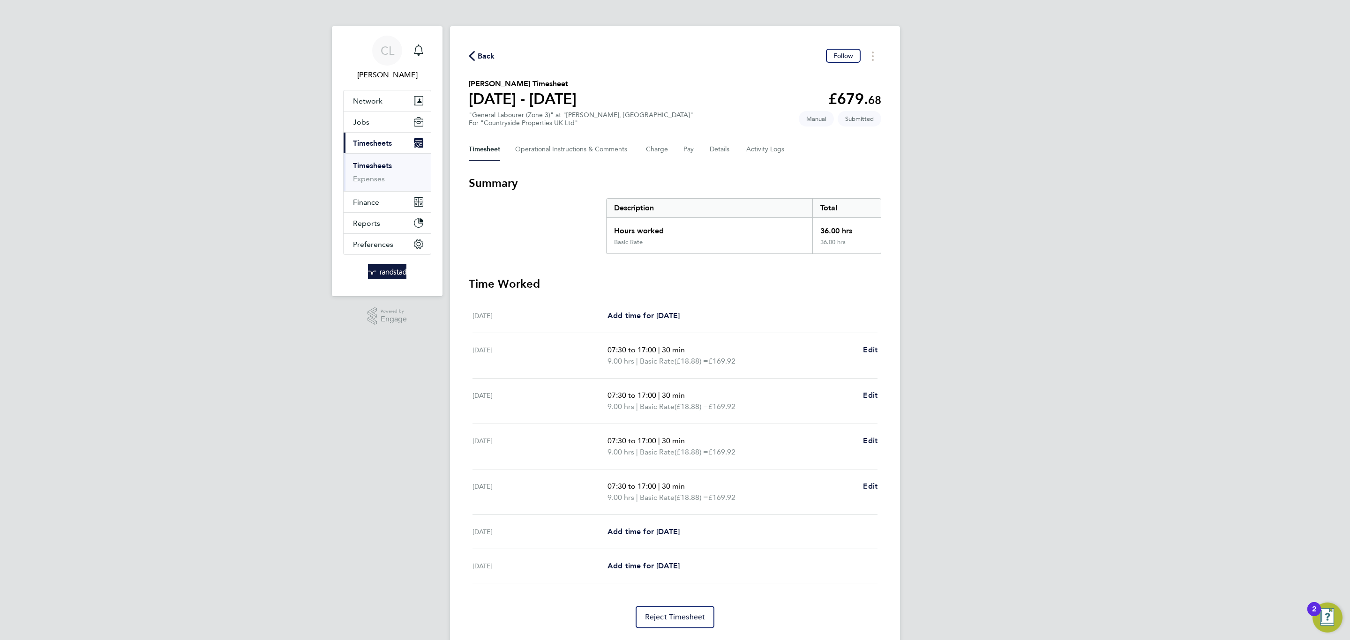
click at [385, 164] on link "Timesheets" at bounding box center [372, 165] width 39 height 9
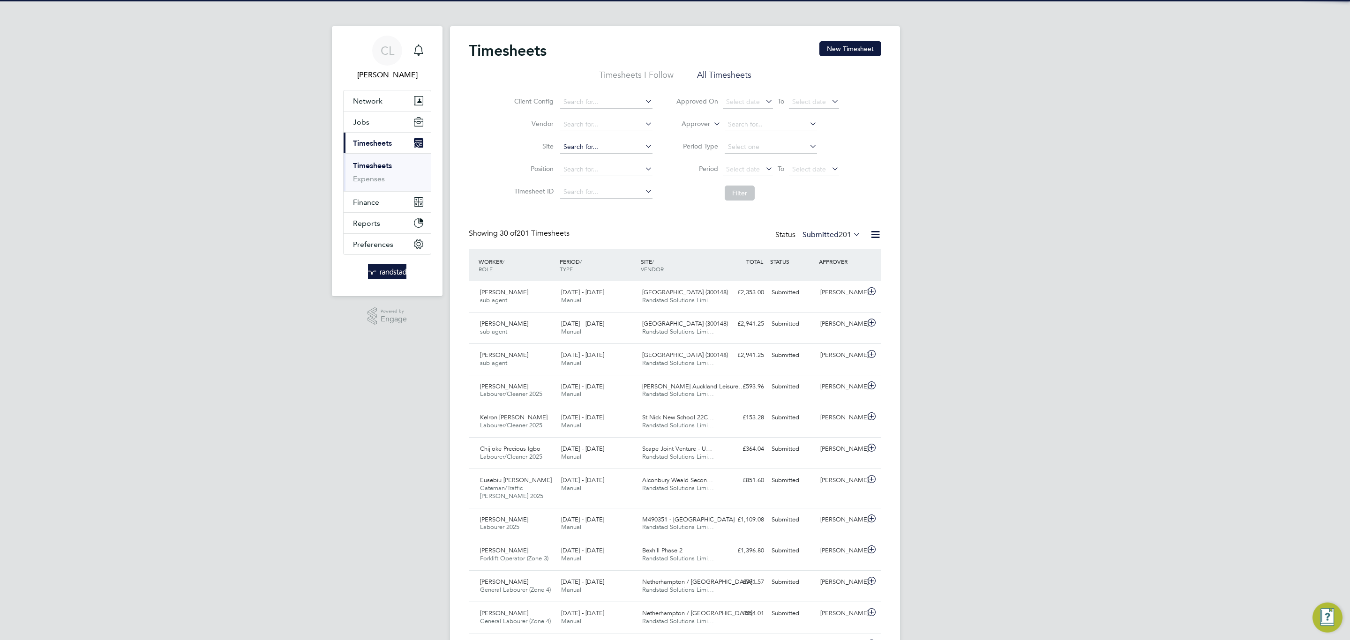
click at [607, 149] on input at bounding box center [606, 147] width 92 height 13
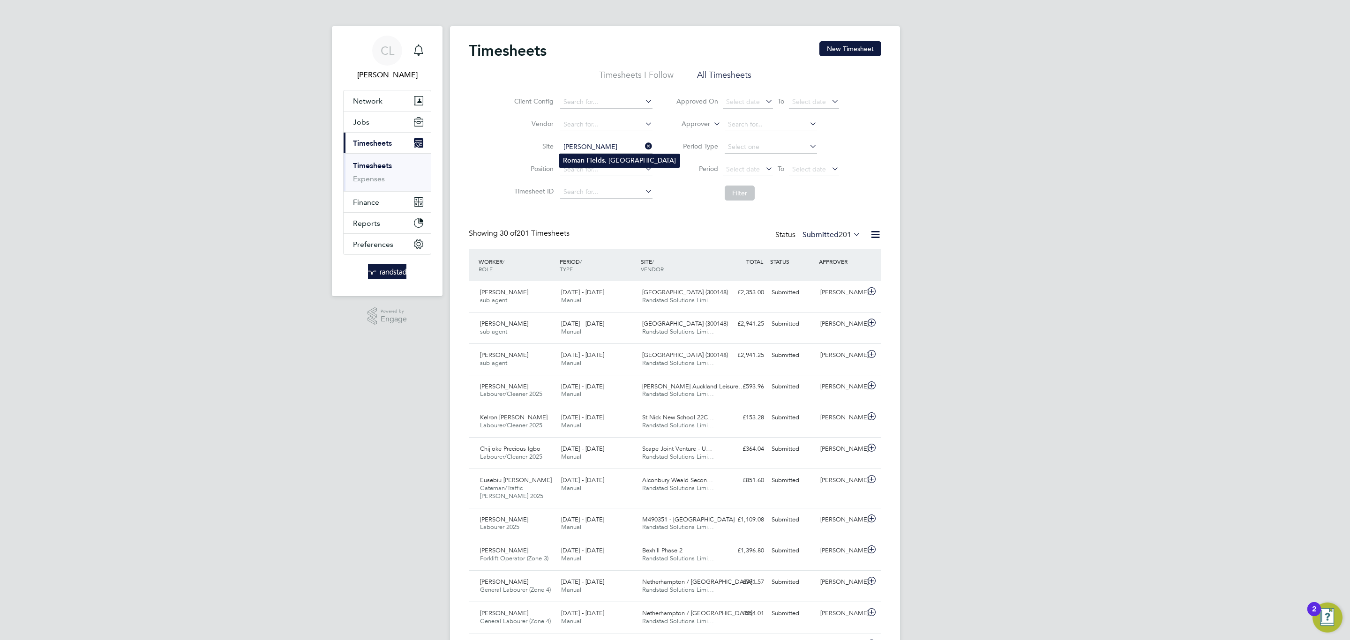
click at [596, 156] on li "Roman Fields , Banbury" at bounding box center [619, 160] width 120 height 13
type input "[PERSON_NAME], [GEOGRAPHIC_DATA]"
click at [744, 196] on button "Filter" at bounding box center [739, 193] width 30 height 15
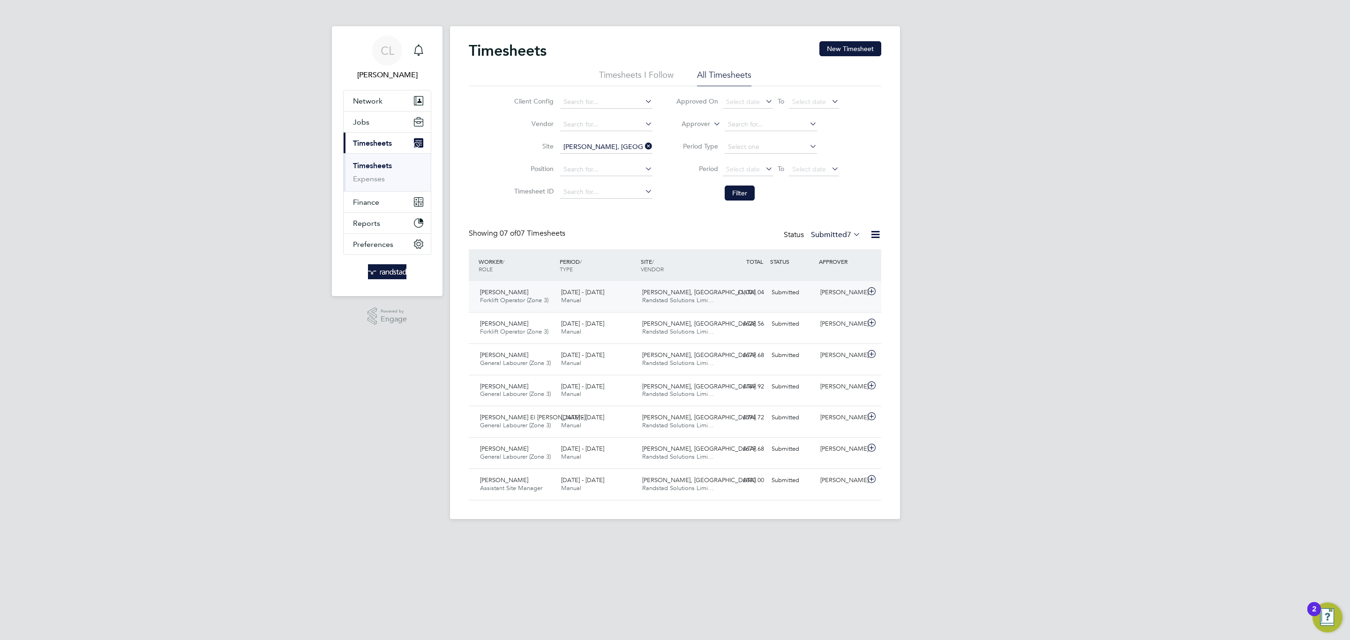
drag, startPoint x: 769, startPoint y: 285, endPoint x: 774, endPoint y: 284, distance: 4.7
click at [770, 284] on div "Dawid Mojzyk Forklift Operator (Zone 3) 25 - 31 Aug 2025 25 - 31 Aug 2025 Manua…" at bounding box center [675, 296] width 412 height 31
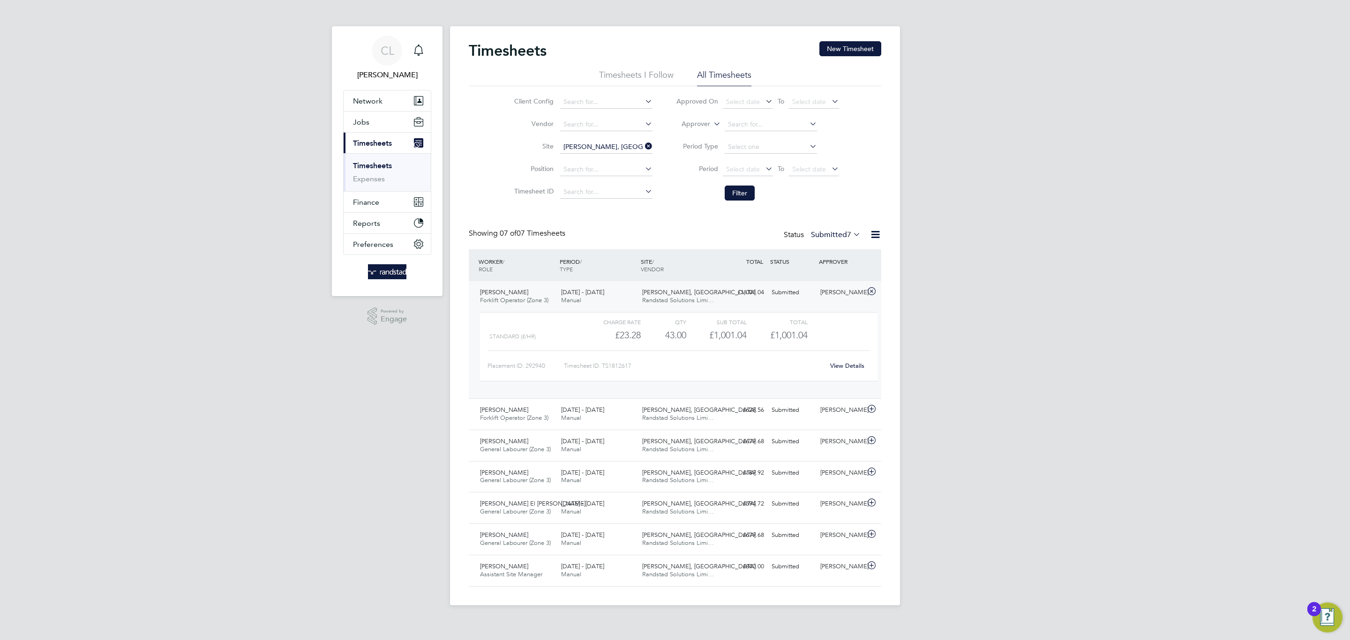
click at [849, 366] on link "View Details" at bounding box center [847, 366] width 34 height 8
click at [629, 146] on input "[PERSON_NAME], [GEOGRAPHIC_DATA]" at bounding box center [606, 147] width 92 height 13
type input "[PERSON_NAME], [GEOGRAPHIC_DATA]"
click at [743, 194] on button "Filter" at bounding box center [739, 193] width 30 height 15
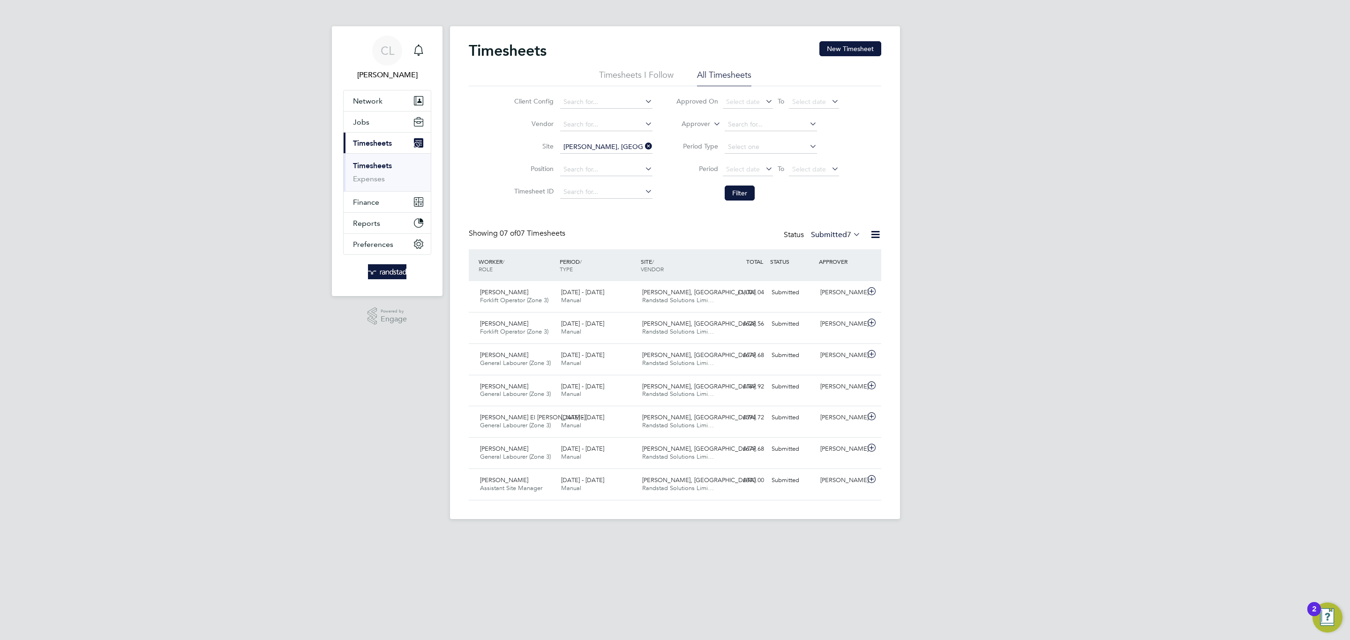
scroll to position [24, 82]
click at [830, 239] on label "Submitted 7" at bounding box center [836, 234] width 50 height 9
click at [732, 199] on button "Filter" at bounding box center [739, 193] width 30 height 15
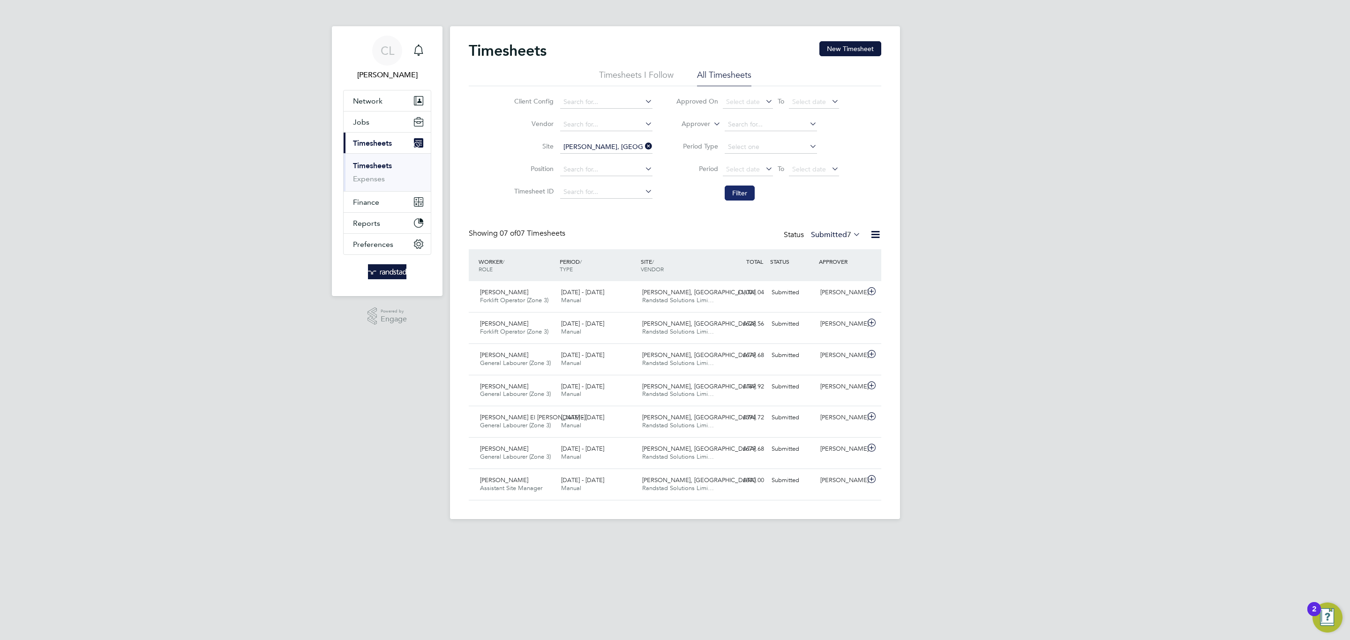
click at [732, 199] on button "Filter" at bounding box center [739, 193] width 30 height 15
click at [628, 77] on li "Timesheets I Follow" at bounding box center [636, 77] width 75 height 17
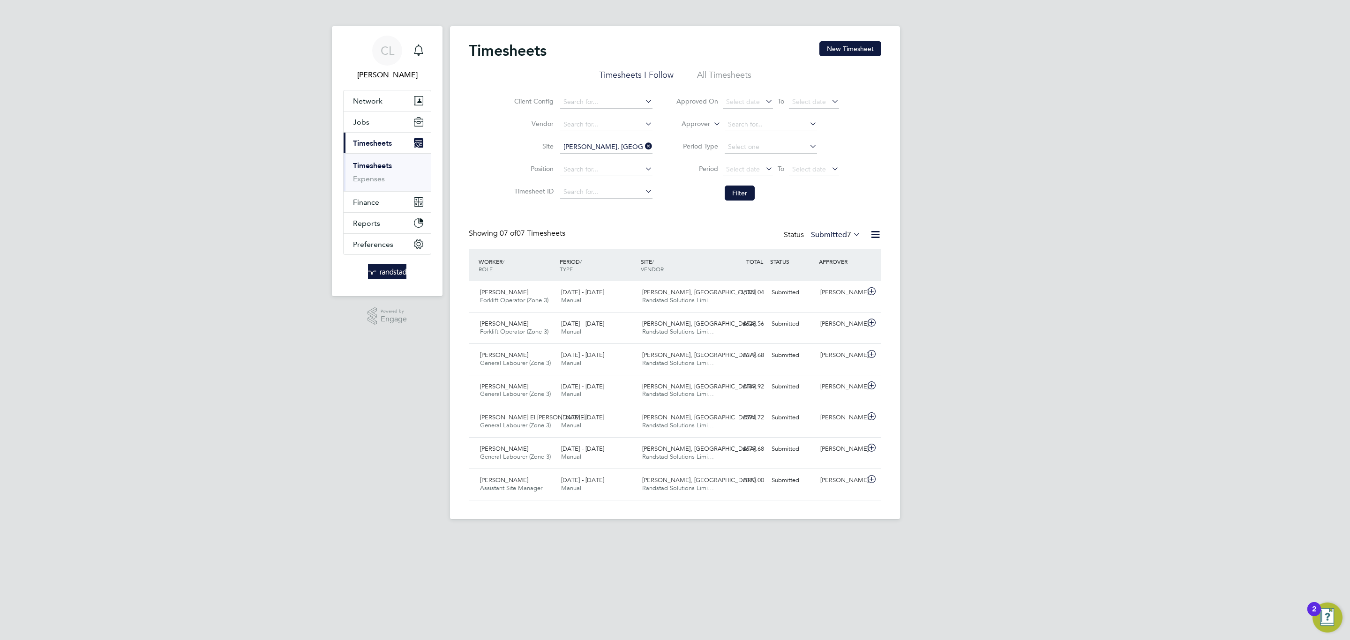
click at [730, 69] on li "All Timesheets" at bounding box center [724, 77] width 54 height 17
click at [628, 77] on li "Timesheets I Follow" at bounding box center [636, 77] width 75 height 17
click at [530, 534] on html "CL Charlotte Lockeridge Notifications Applications: Network Team Members Busine…" at bounding box center [675, 267] width 1350 height 534
click at [416, 47] on icon "Main navigation" at bounding box center [418, 49] width 9 height 9
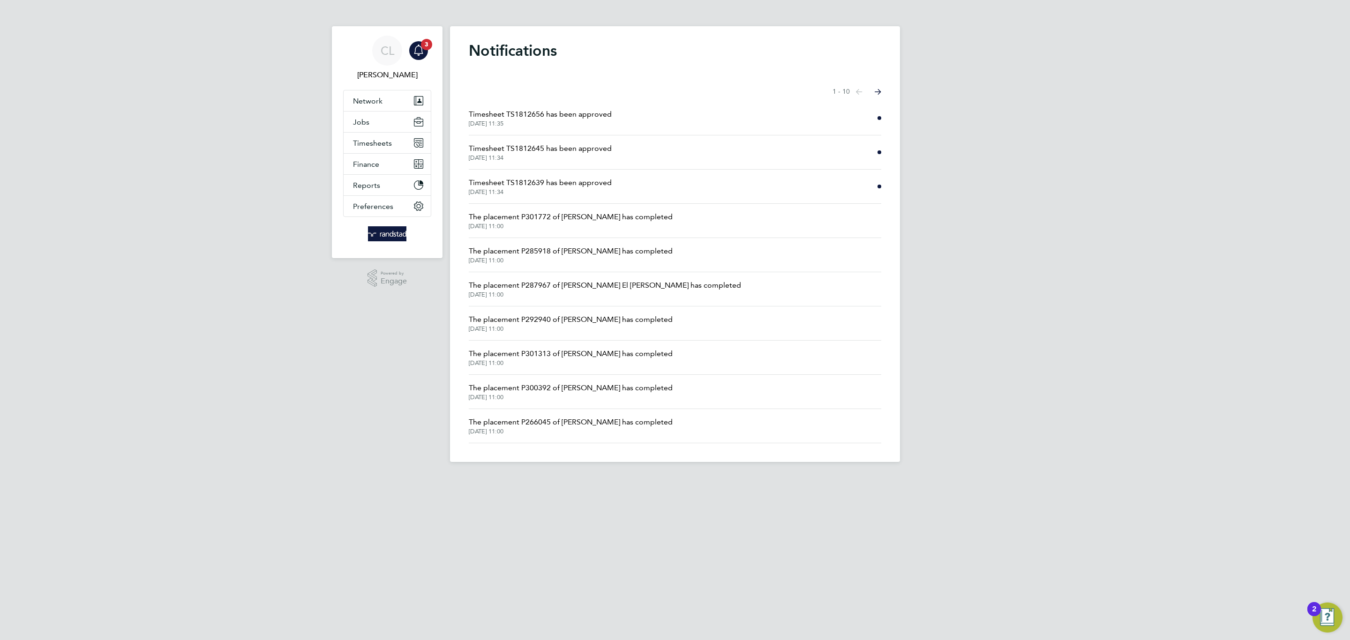
click at [545, 191] on span "01 Sep 2025, 11:34" at bounding box center [540, 191] width 143 height 7
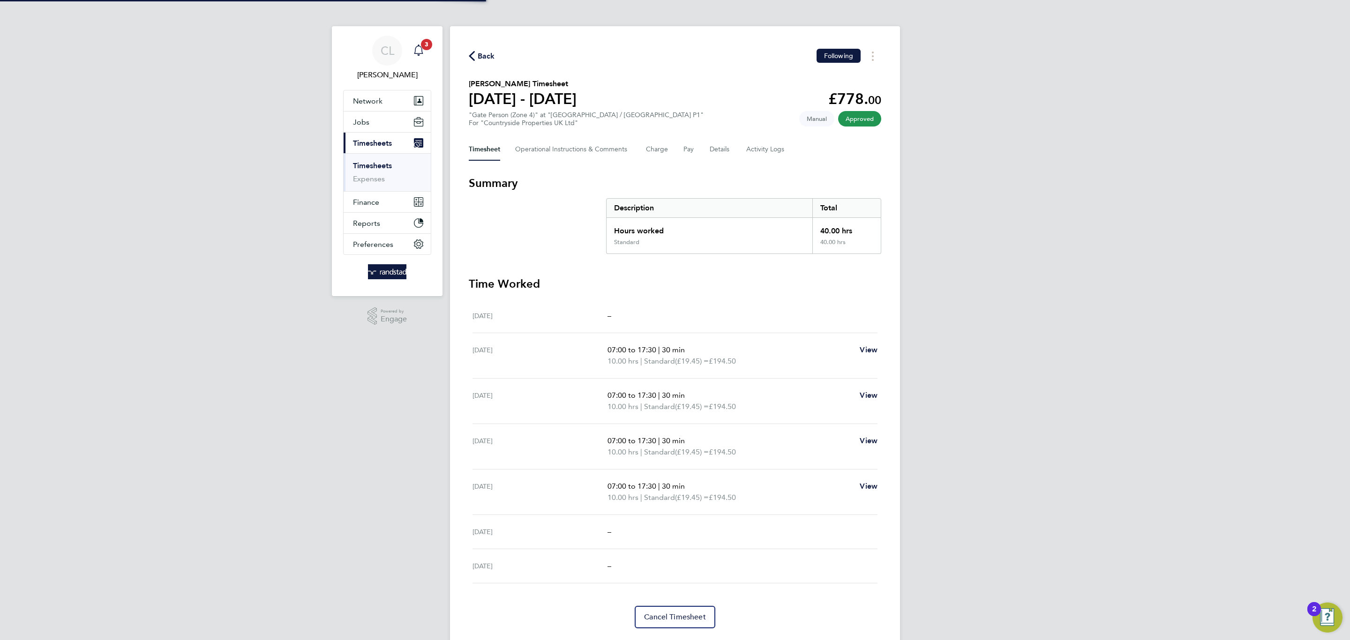
click at [422, 51] on icon "Main navigation" at bounding box center [418, 49] width 9 height 9
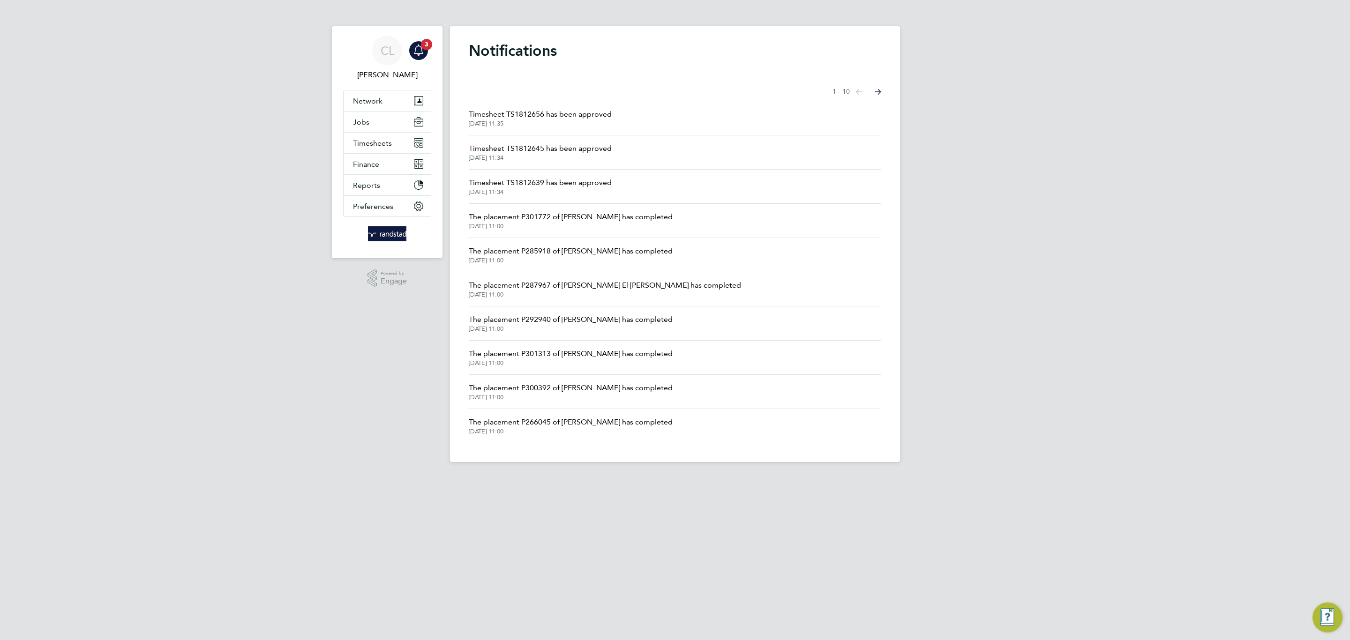
click at [521, 165] on li "Timesheet TS1812645 has been approved 01 Sep 2025, 11:34" at bounding box center [675, 152] width 412 height 34
click at [521, 160] on span "01 Sep 2025, 11:34" at bounding box center [540, 157] width 143 height 7
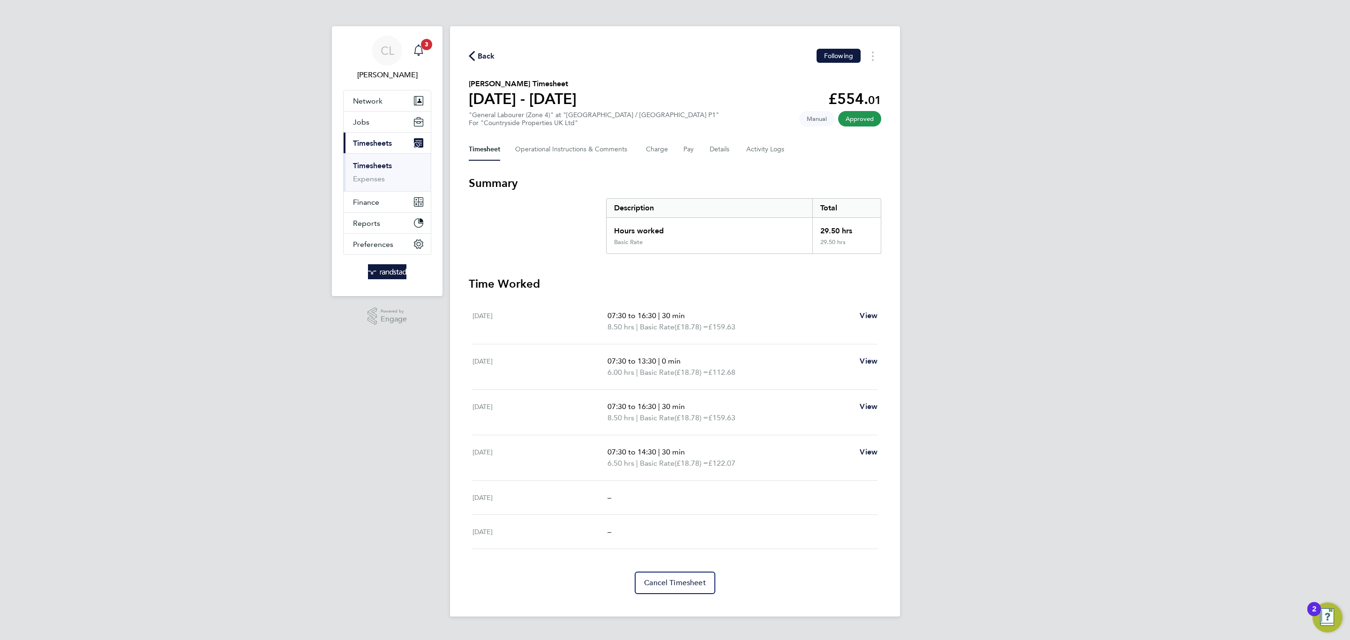
click at [421, 55] on icon "Main navigation" at bounding box center [418, 50] width 11 height 11
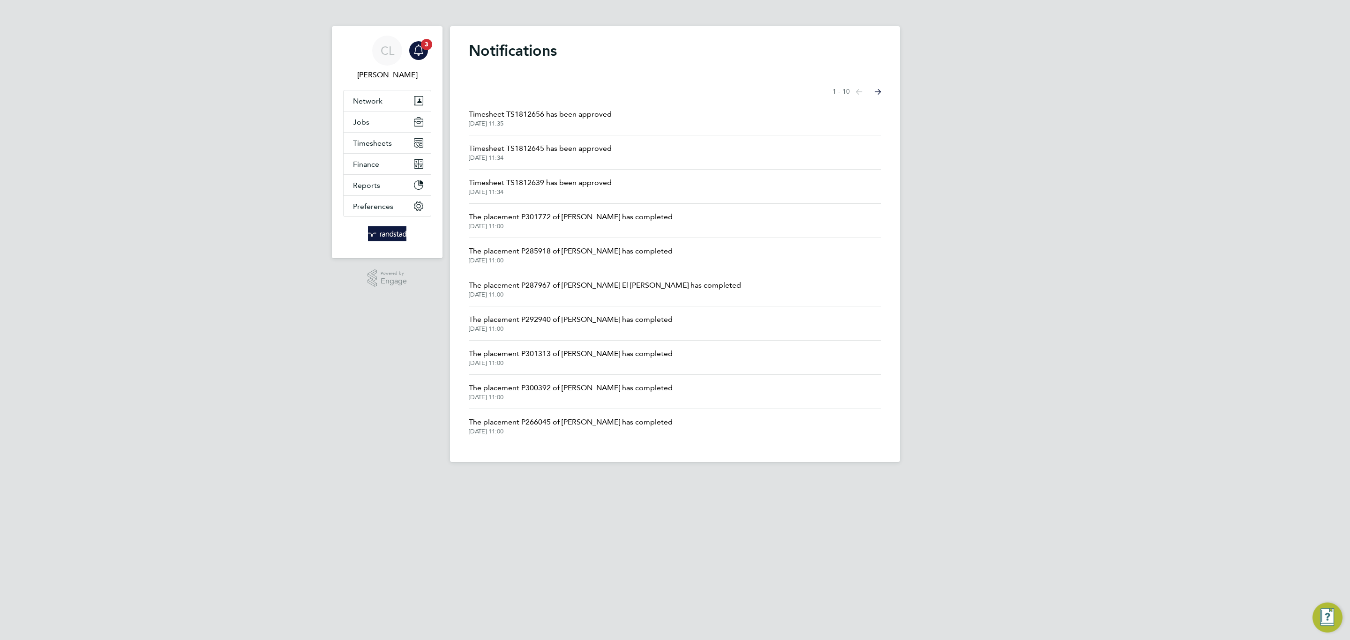
click at [507, 109] on span "Timesheet TS1812656 has been approved" at bounding box center [540, 114] width 143 height 11
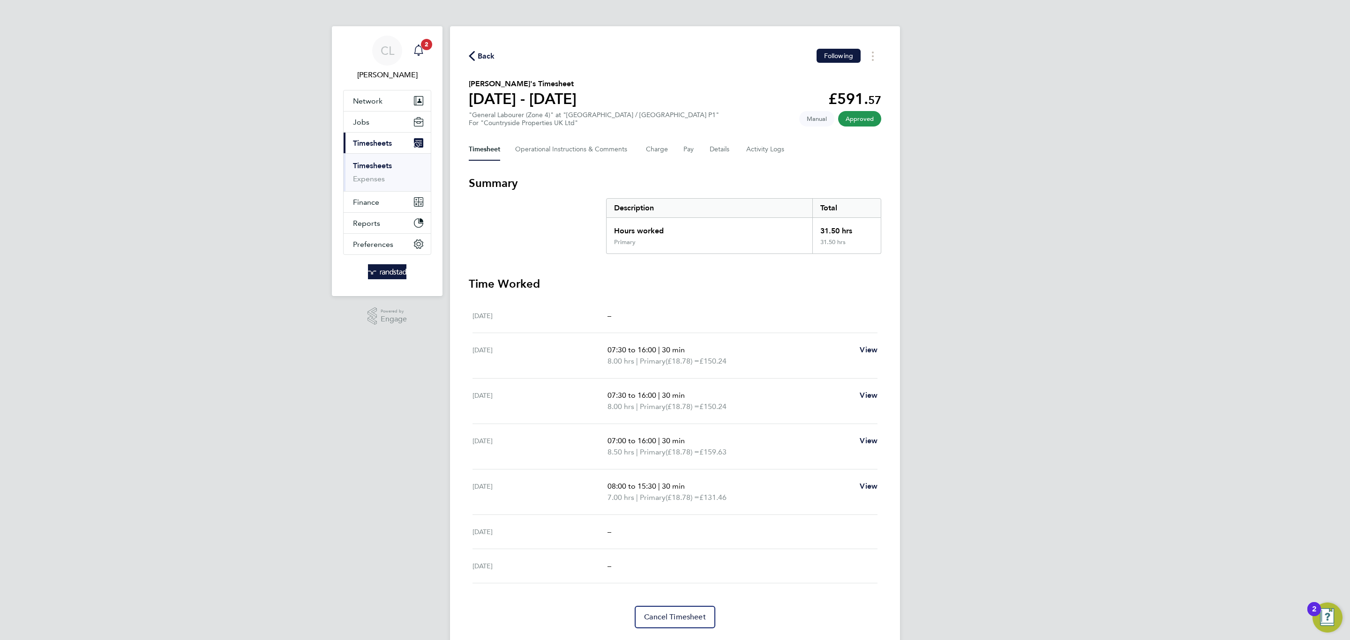
click at [417, 48] on icon "Main navigation" at bounding box center [418, 50] width 11 height 11
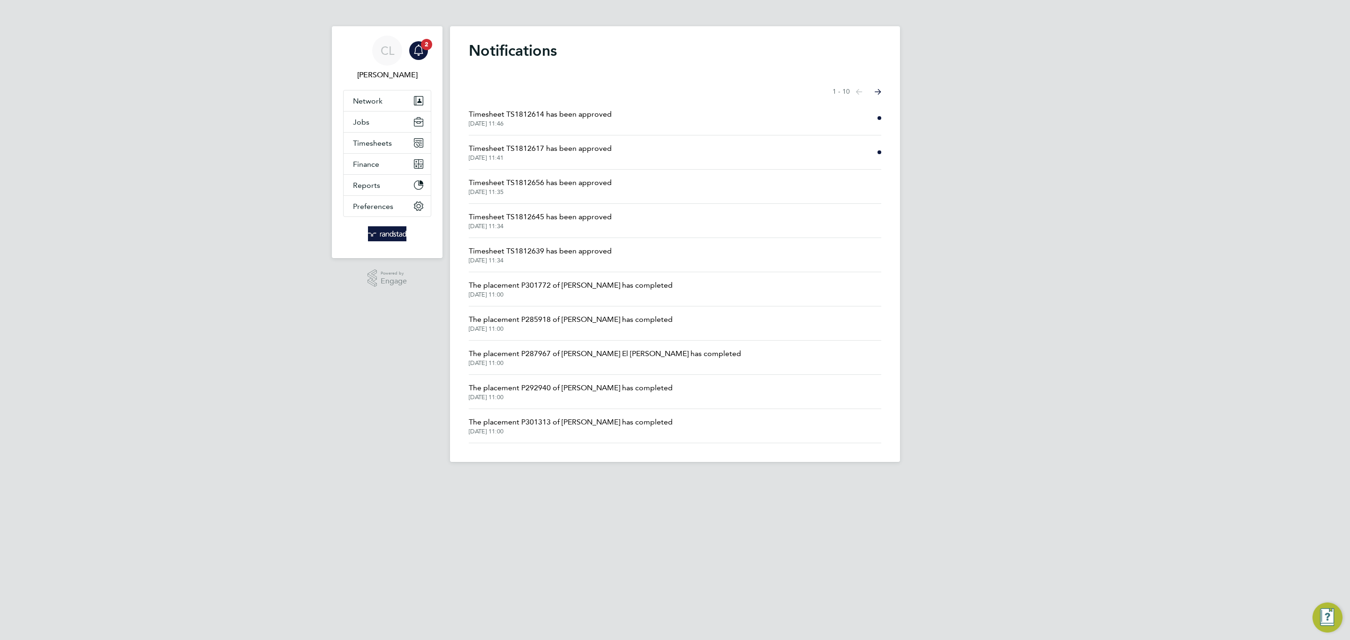
click at [563, 155] on span "01 Sep 2025, 11:41" at bounding box center [540, 157] width 143 height 7
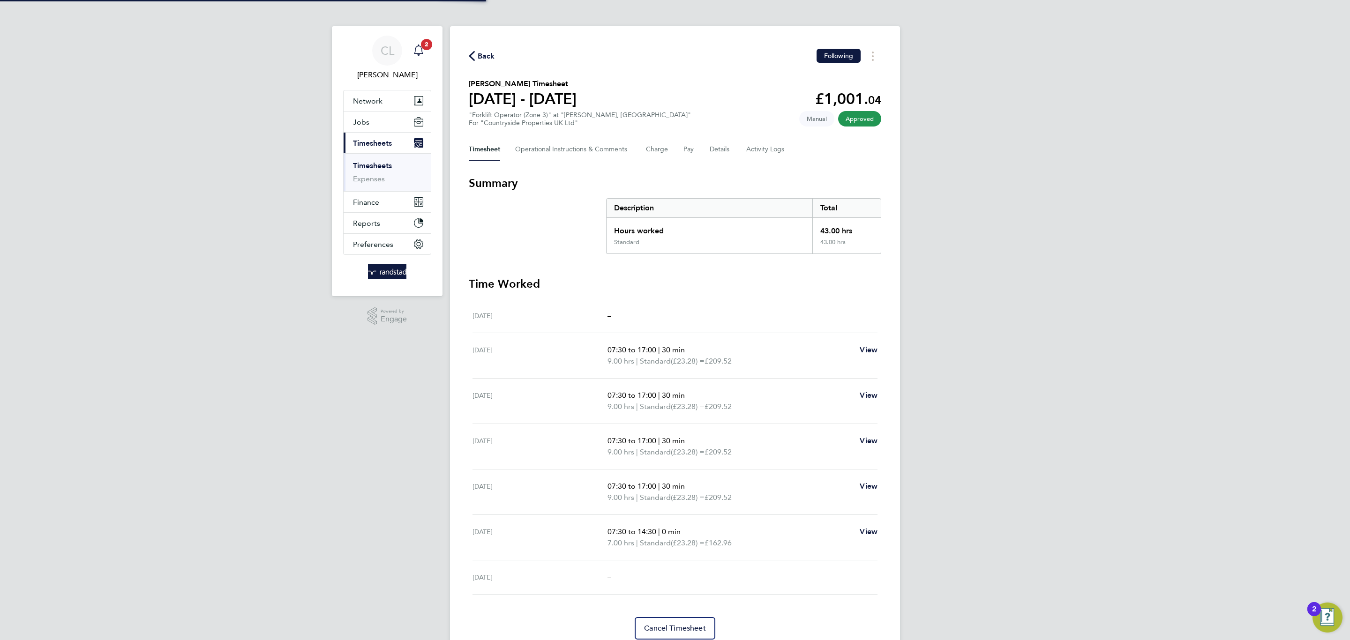
click at [427, 40] on span "2" at bounding box center [426, 44] width 11 height 11
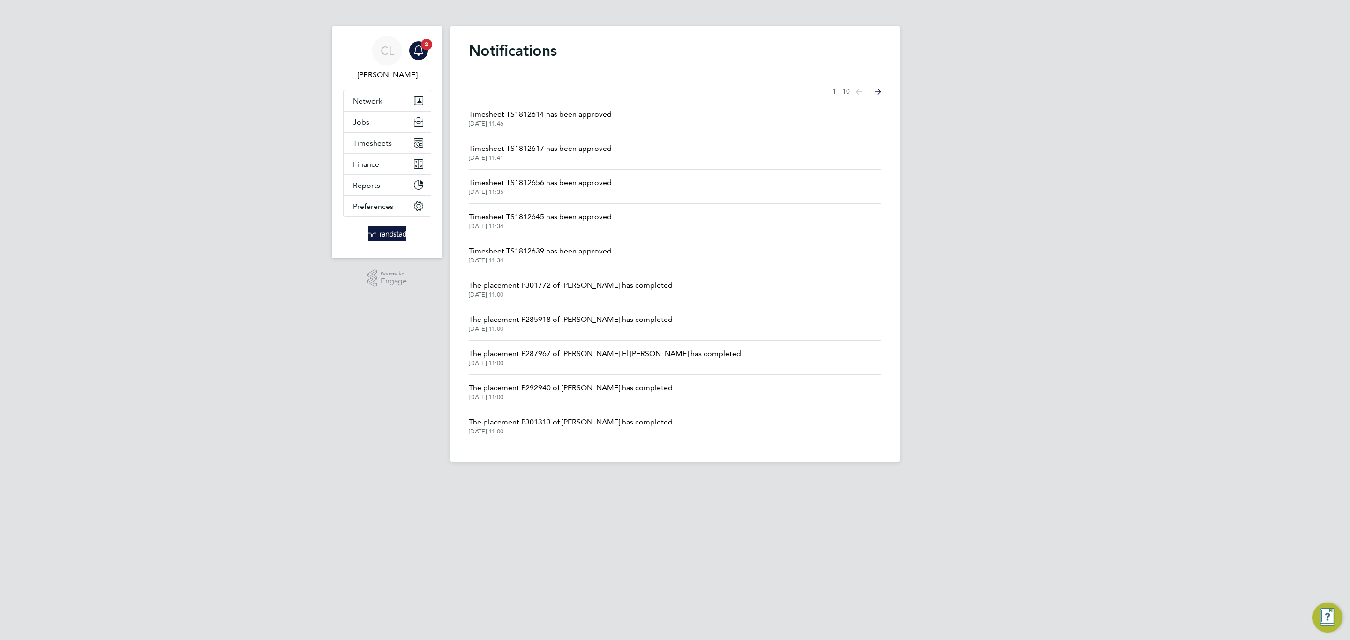
click at [562, 115] on span "Timesheet TS1812614 has been approved" at bounding box center [540, 114] width 143 height 11
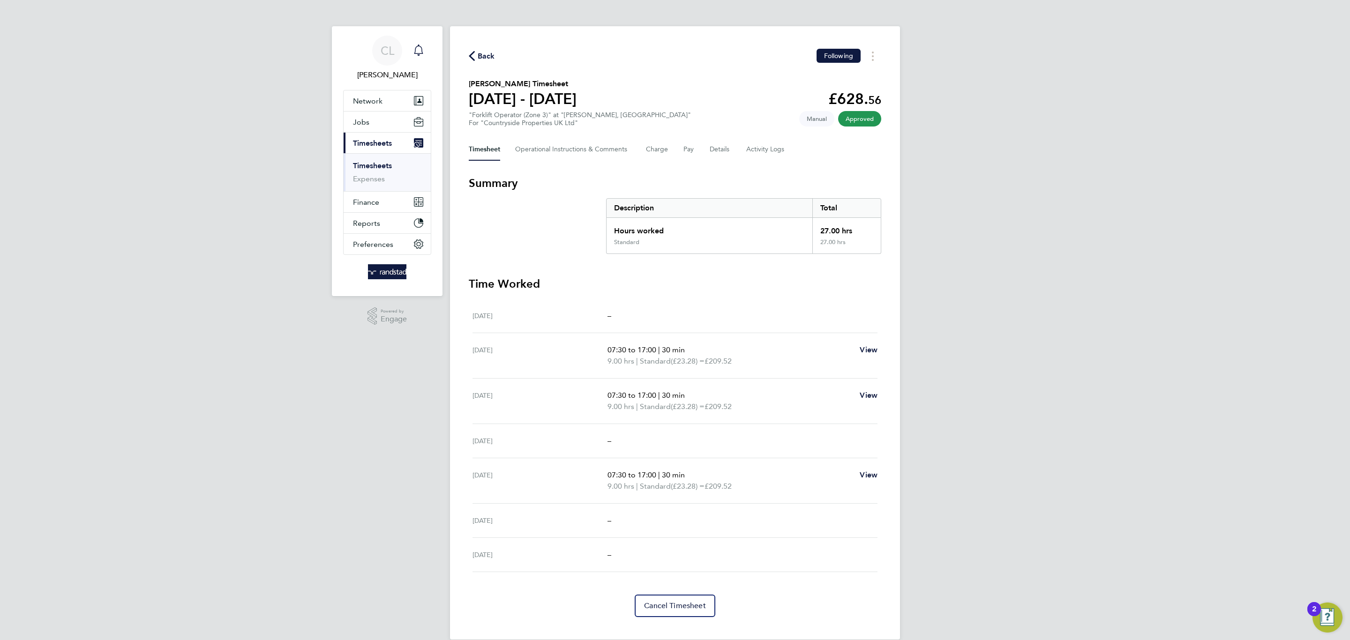
click at [421, 49] on icon "Main navigation" at bounding box center [418, 50] width 11 height 11
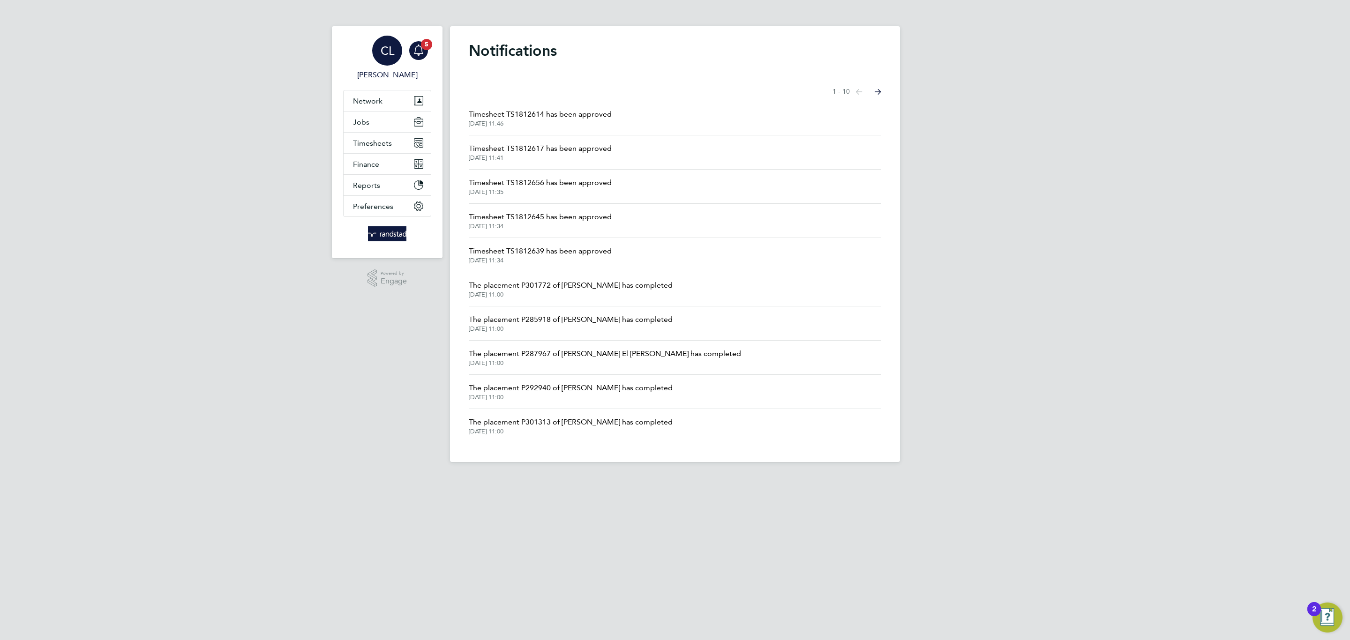
click at [428, 54] on link "CL Charlotte Lockeridge" at bounding box center [387, 58] width 88 height 45
click at [422, 51] on icon "Main navigation" at bounding box center [418, 50] width 11 height 11
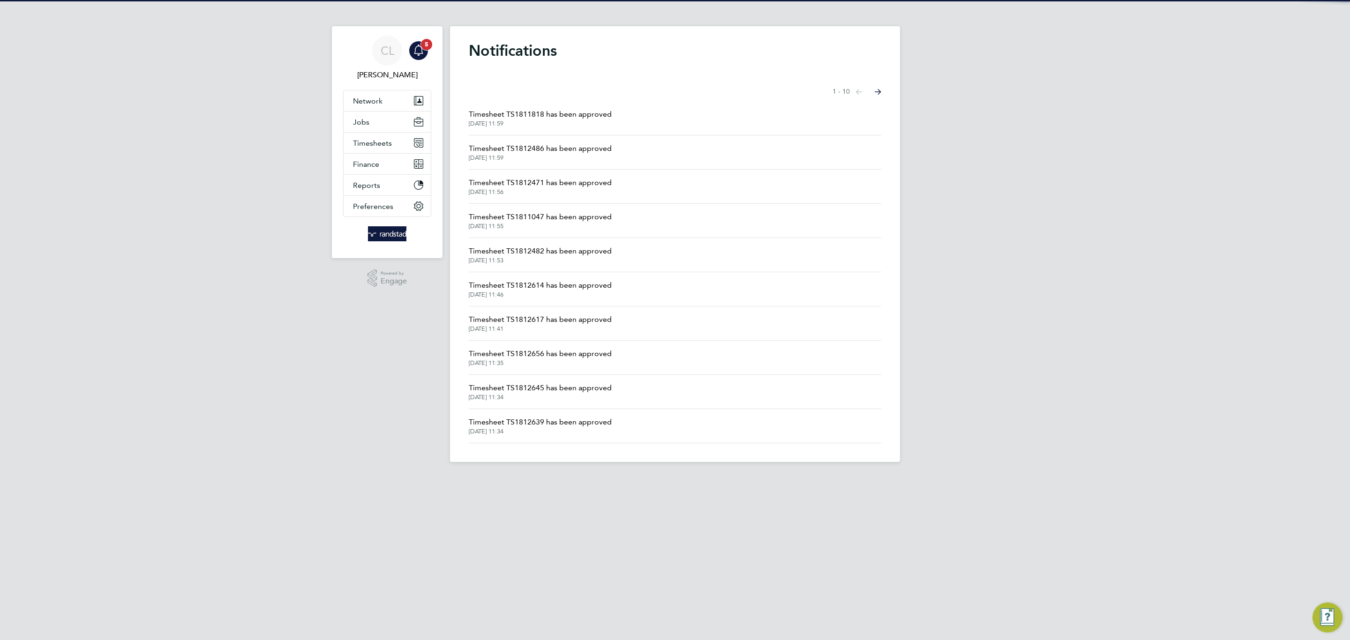
click at [429, 46] on span "5" at bounding box center [426, 44] width 11 height 11
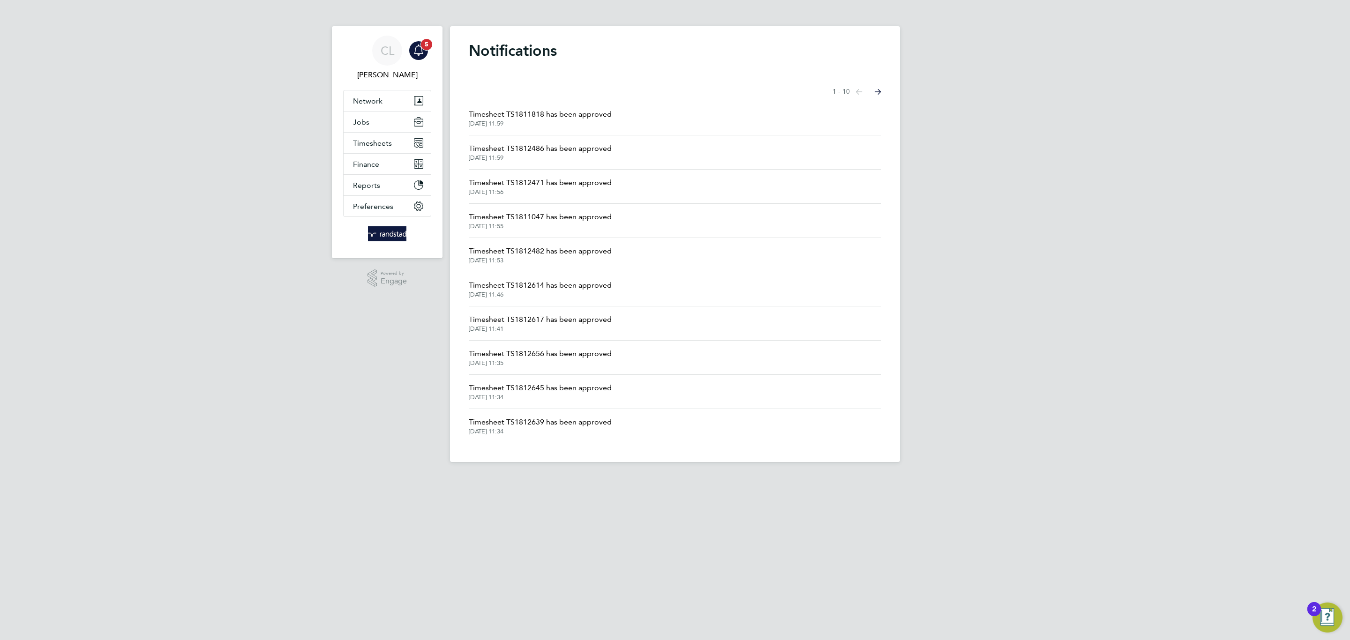
click at [418, 50] on icon "Main navigation" at bounding box center [418, 50] width 11 height 11
click at [378, 143] on span "Timesheets" at bounding box center [372, 143] width 39 height 9
click at [369, 164] on link "Timesheets" at bounding box center [372, 165] width 39 height 9
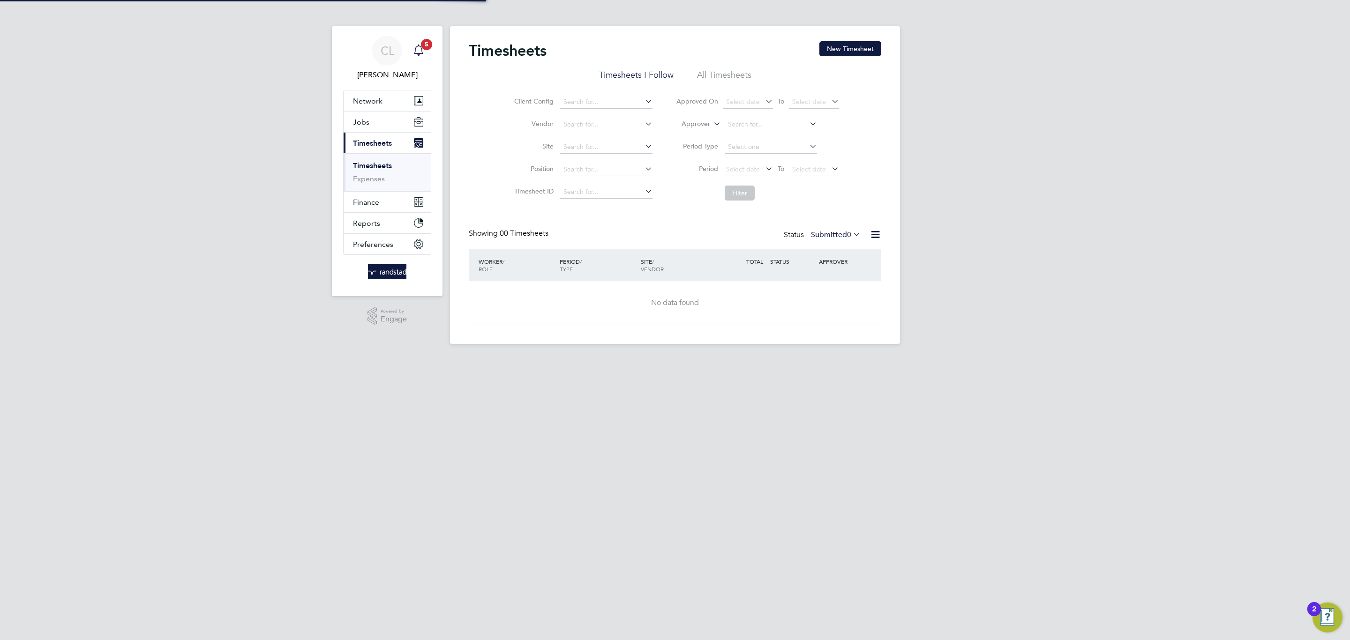
click at [426, 52] on div "Main navigation" at bounding box center [418, 50] width 19 height 19
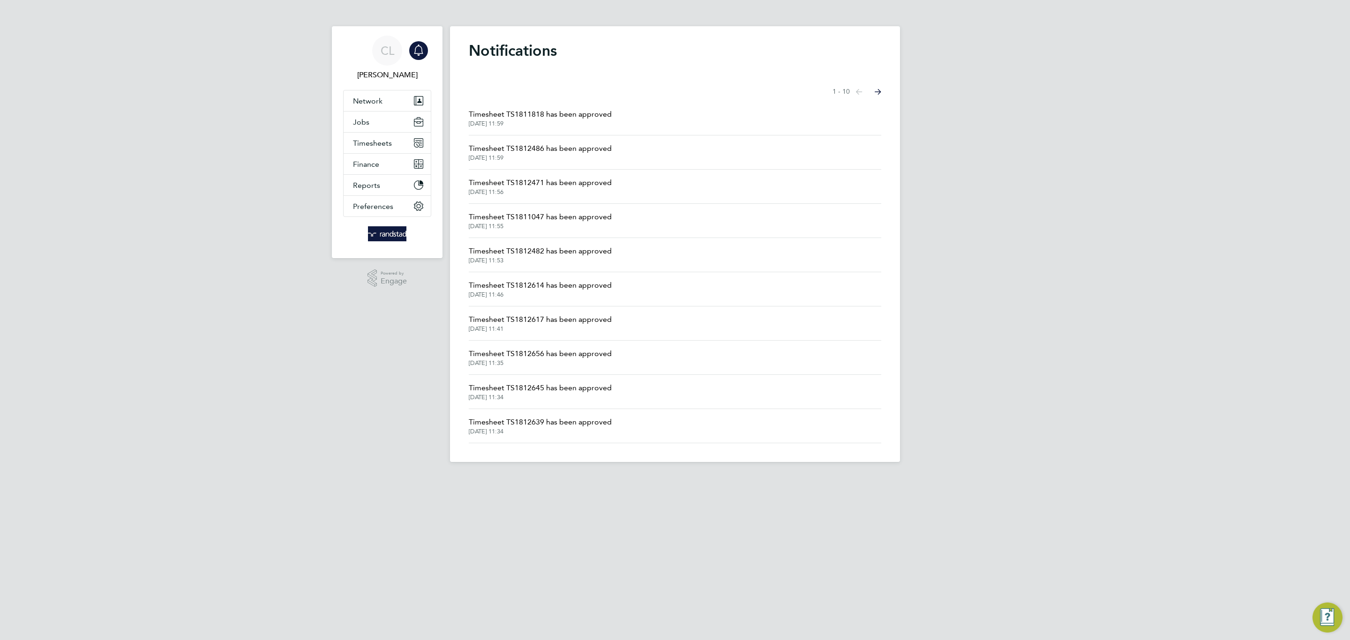
click at [426, 52] on div "Main navigation" at bounding box center [418, 50] width 19 height 19
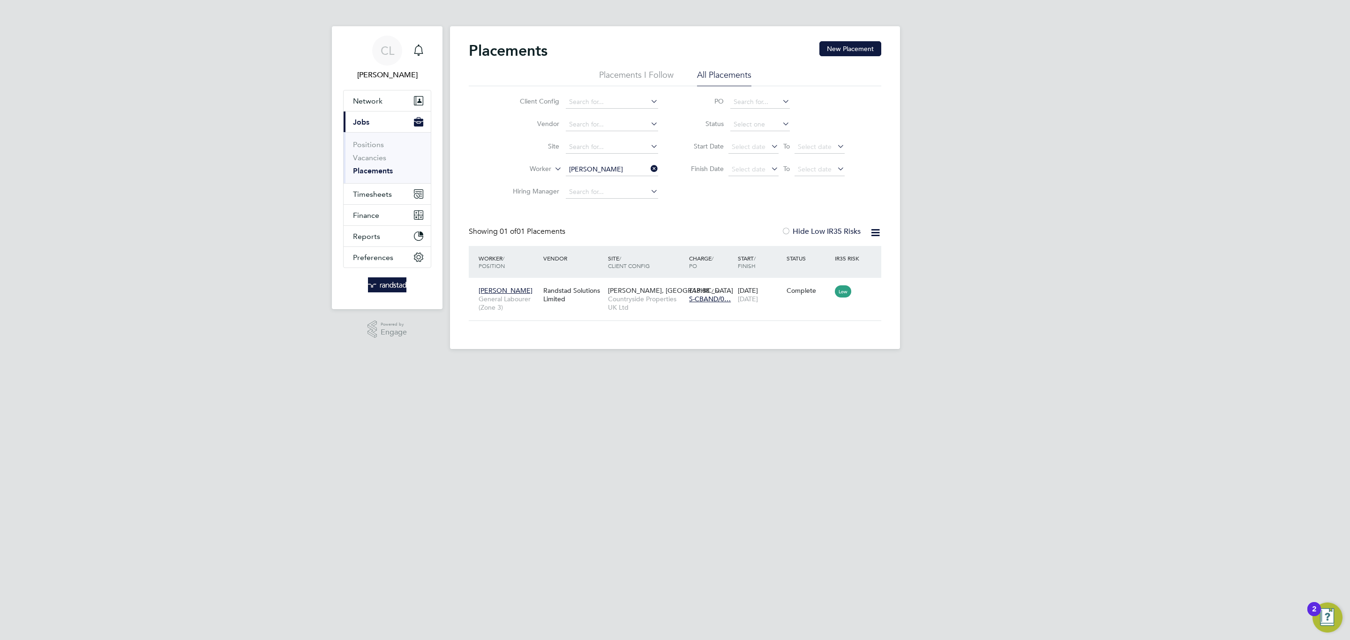
scroll to position [9, 44]
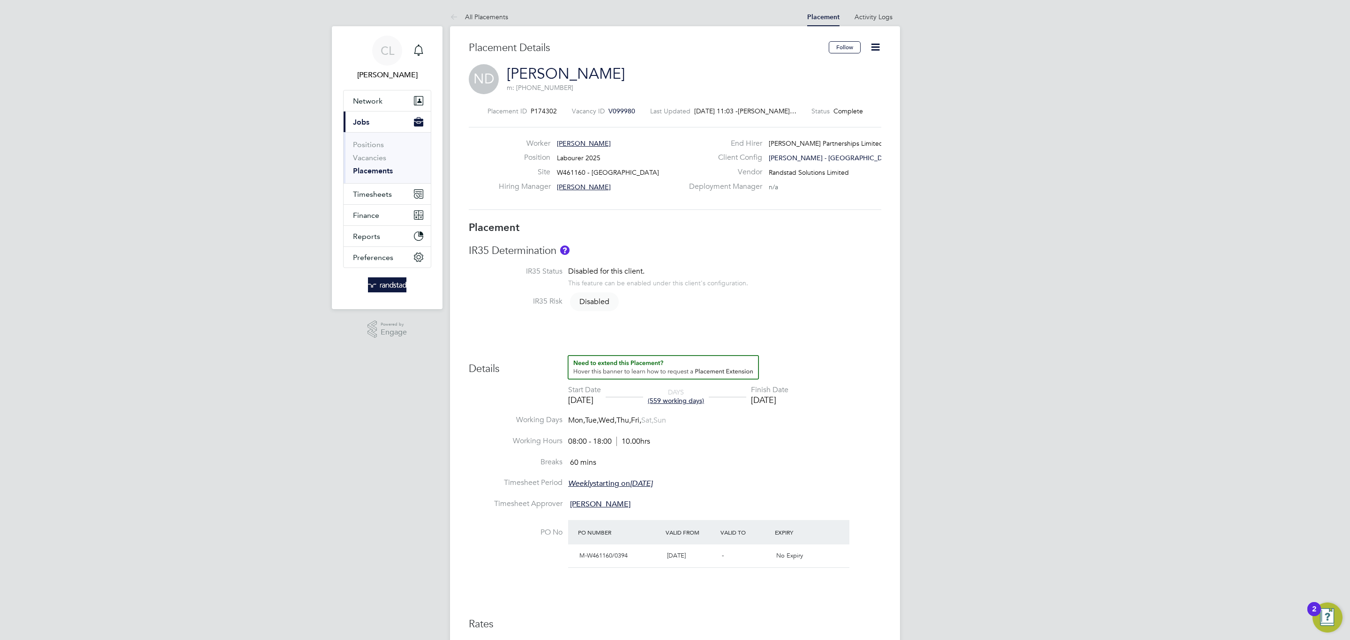
click at [874, 46] on icon at bounding box center [875, 47] width 12 height 12
click at [851, 67] on li "Edit Placement e" at bounding box center [844, 69] width 69 height 13
type input "[PERSON_NAME]"
type input "[DATE]"
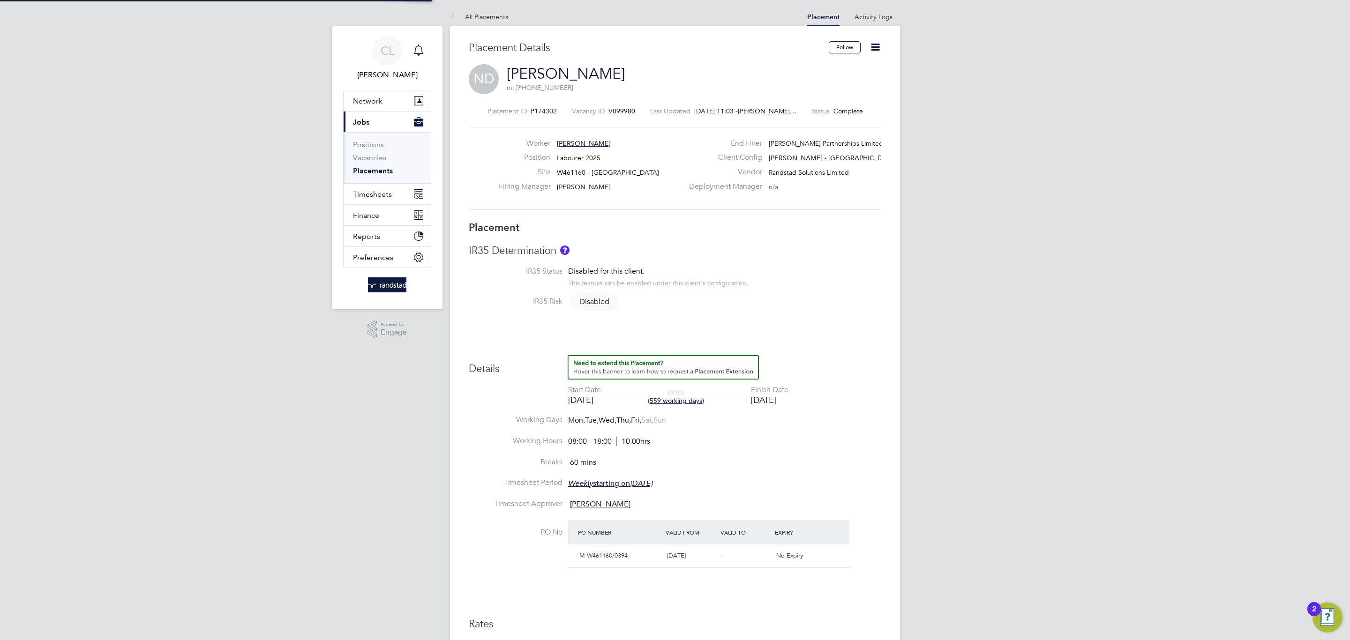
type input "[DATE]"
type input "08:00"
type input "18:00"
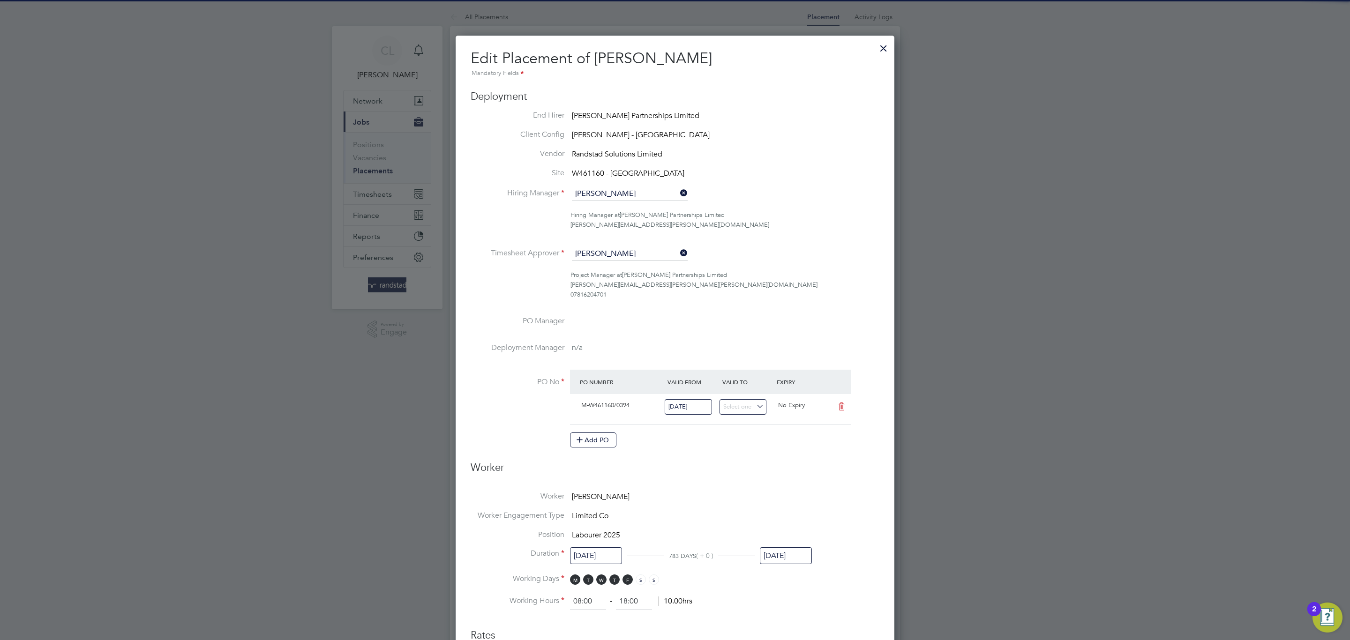
click at [777, 556] on input "[DATE]" at bounding box center [786, 555] width 52 height 17
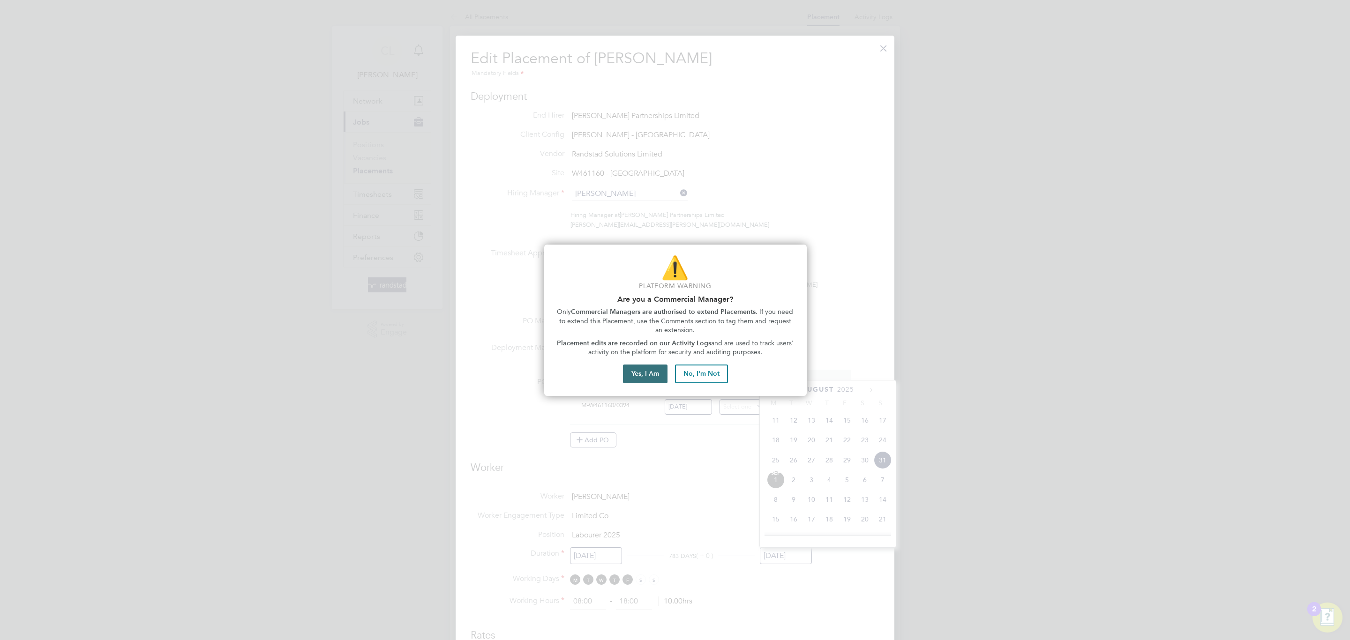
click at [643, 372] on button "Yes, I Am" at bounding box center [645, 374] width 45 height 19
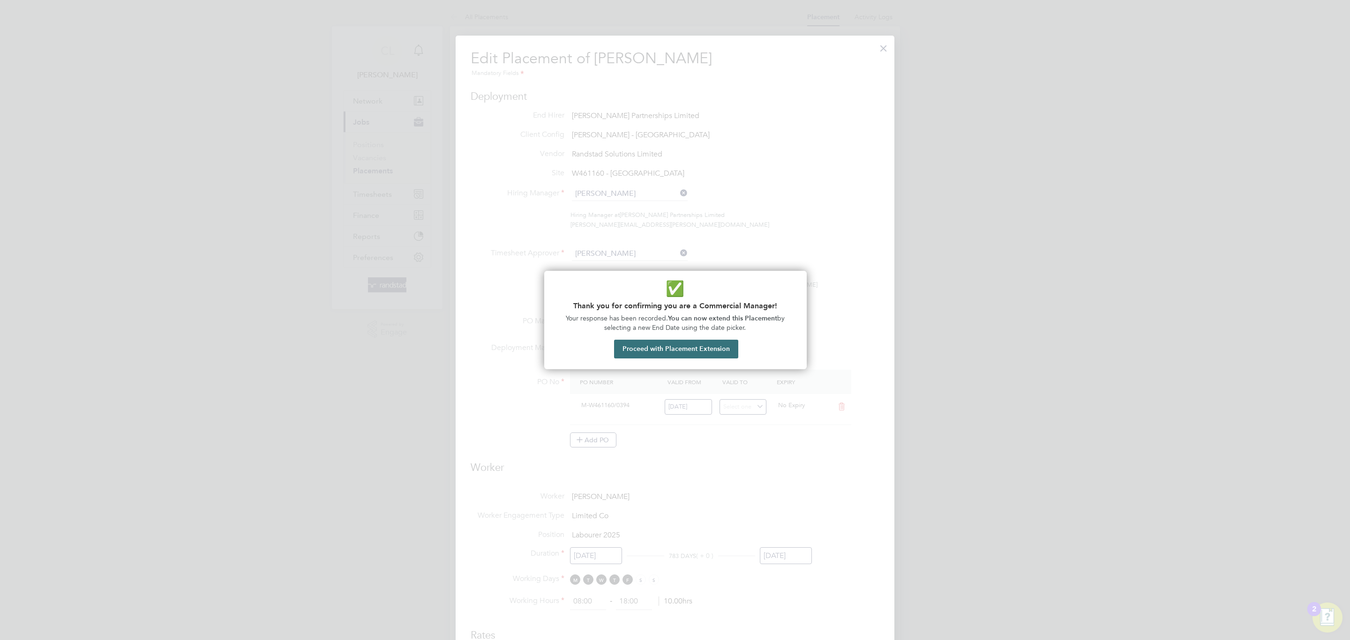
click at [655, 344] on button "Proceed with Placement Extension" at bounding box center [676, 349] width 124 height 19
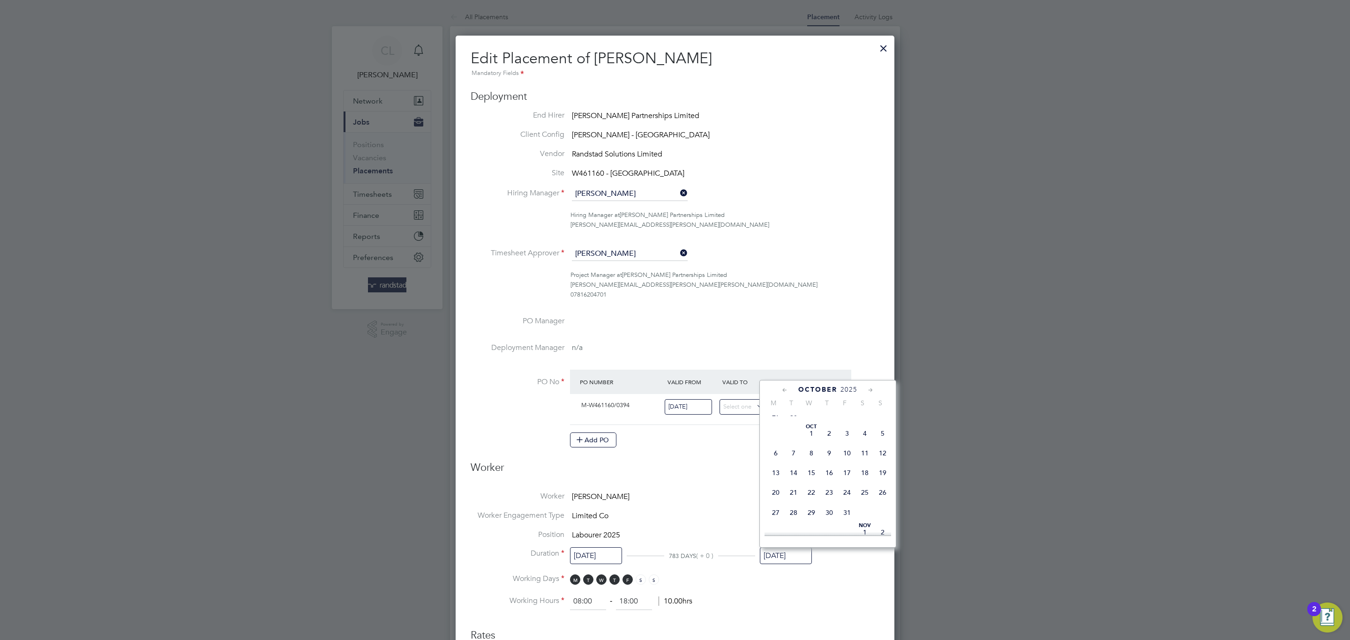
click at [860, 501] on span "25" at bounding box center [865, 493] width 18 height 18
click at [794, 555] on input "[DATE]" at bounding box center [786, 555] width 52 height 17
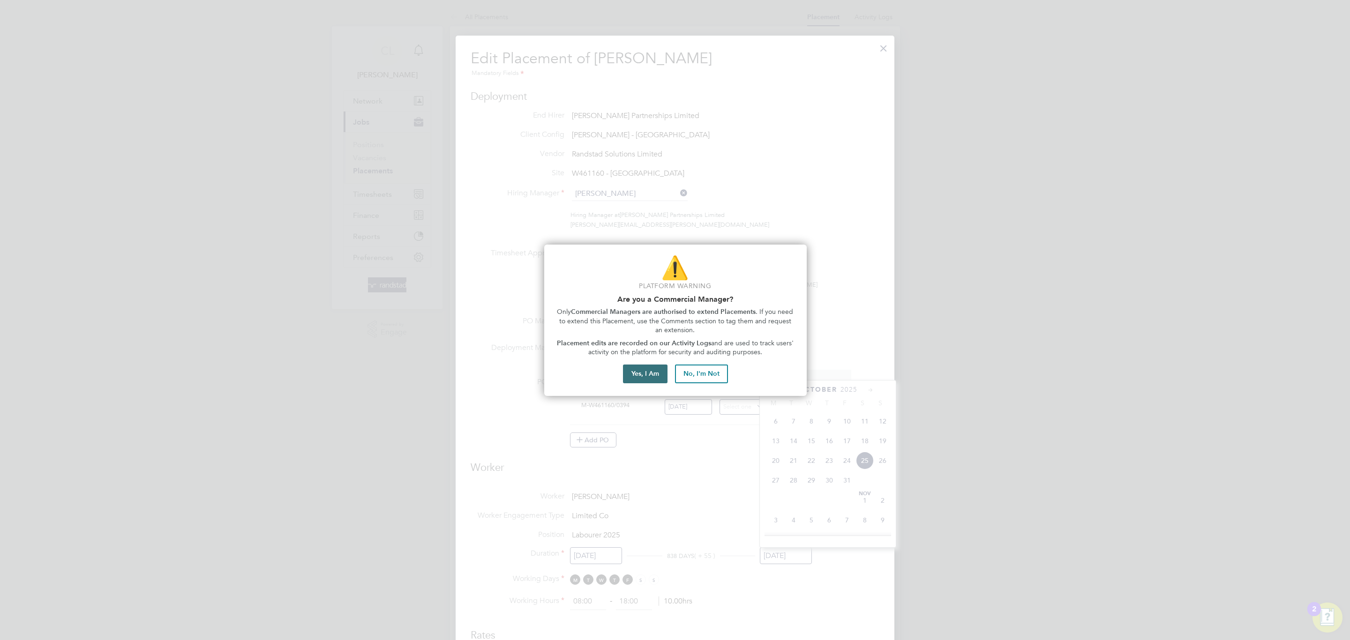
drag, startPoint x: 654, startPoint y: 362, endPoint x: 654, endPoint y: 368, distance: 6.1
click at [653, 363] on div "⚠️ Platform Warning Are you a Commercial Manager? Only Commercial Managers are …" at bounding box center [675, 320] width 262 height 151
click at [655, 369] on button "Yes, I Am" at bounding box center [645, 374] width 45 height 19
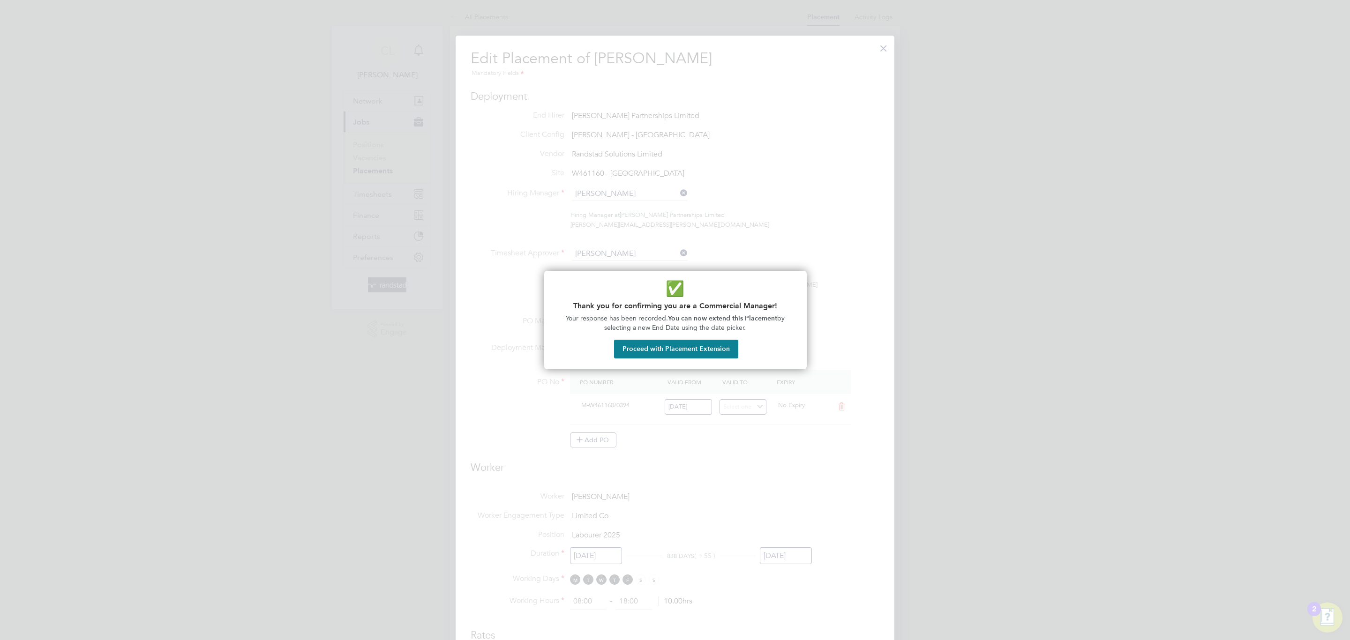
click at [841, 438] on div at bounding box center [675, 320] width 1350 height 640
click at [671, 358] on div "✅ Thank you for confirming you are a Commercial Manager! Your response has been…" at bounding box center [675, 320] width 262 height 98
click at [671, 352] on button "Proceed with Placement Extension" at bounding box center [676, 349] width 124 height 19
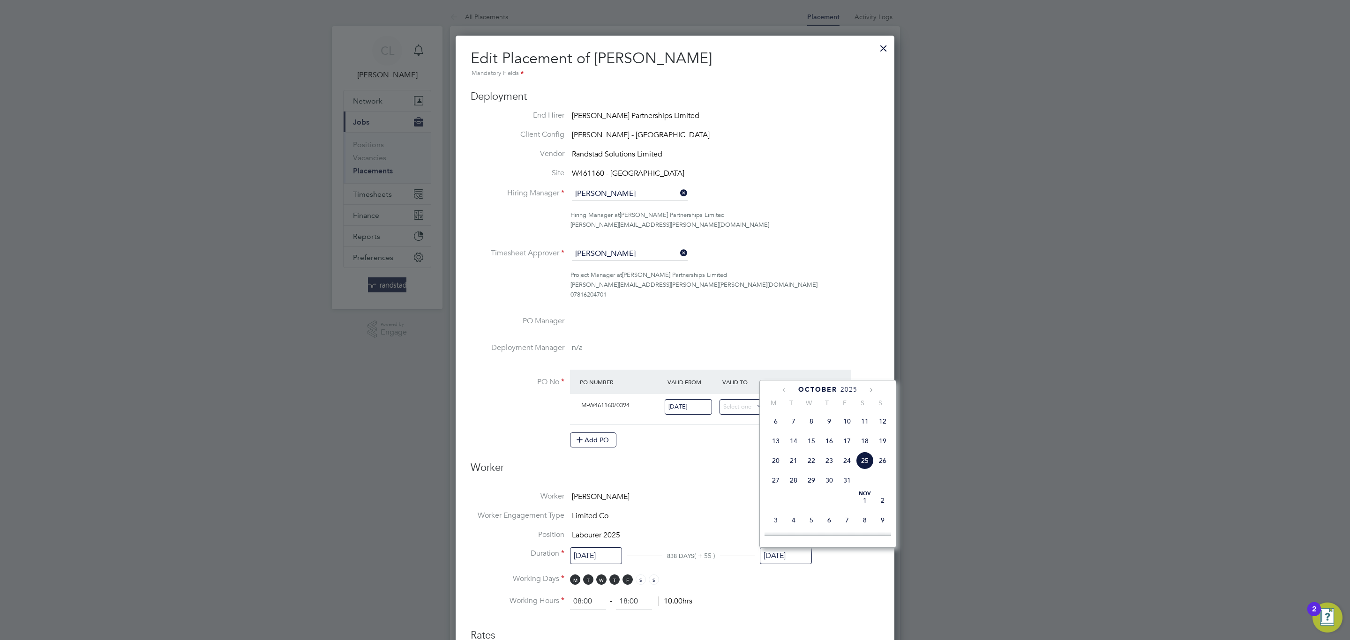
click at [834, 478] on span "30" at bounding box center [829, 480] width 18 height 18
type input "[DATE]"
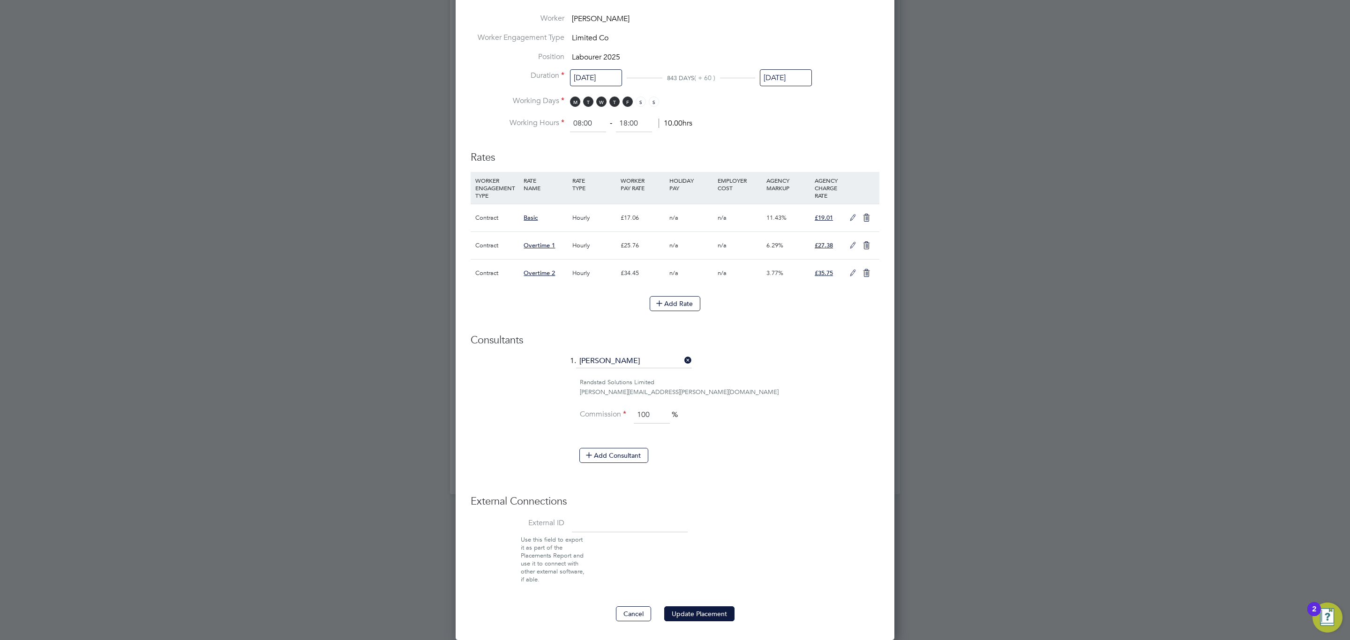
drag, startPoint x: 714, startPoint y: 610, endPoint x: 745, endPoint y: 595, distance: 35.0
click at [717, 605] on ng-form "Deployment End Hirer [PERSON_NAME] Partnerships Limited Client Config [PERSON_N…" at bounding box center [674, 116] width 409 height 1009
click at [997, 496] on div at bounding box center [675, 320] width 1350 height 640
click at [696, 614] on button "Update Placement" at bounding box center [699, 613] width 70 height 15
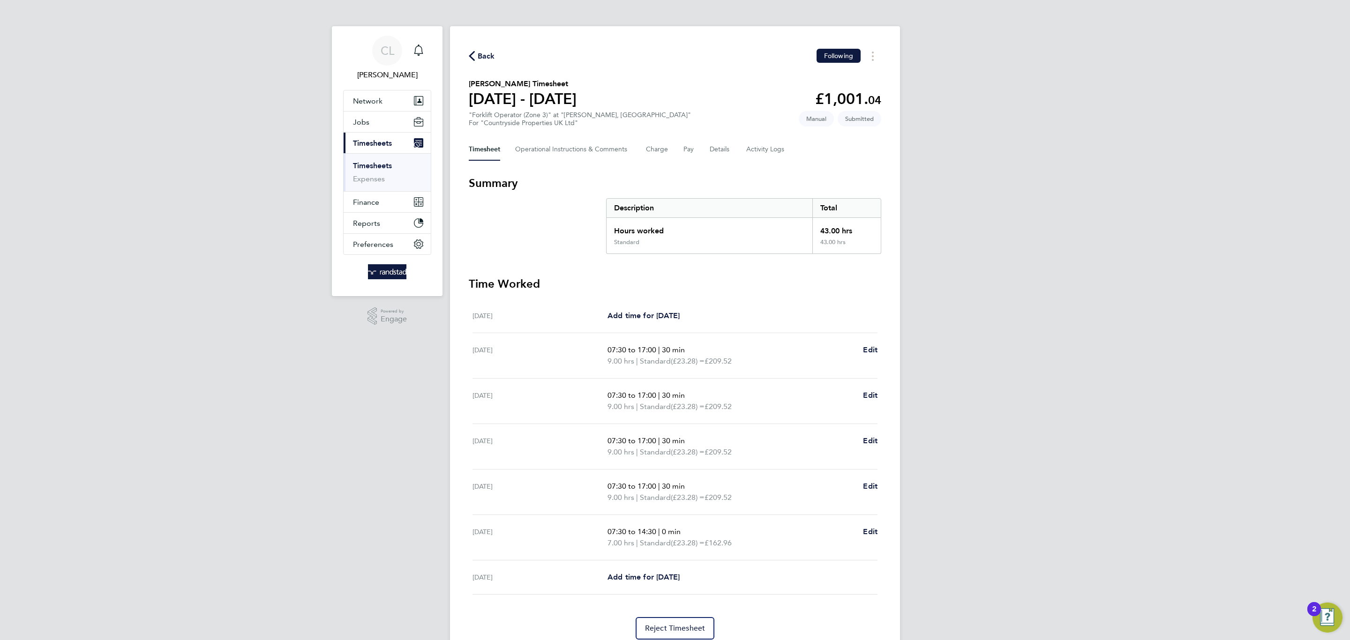
click at [719, 164] on div "Back Following [PERSON_NAME] Timesheet [DATE] - [DATE] £1,001. 04 "Forklift Ope…" at bounding box center [675, 344] width 450 height 636
click at [724, 156] on button "Details" at bounding box center [720, 149] width 22 height 22
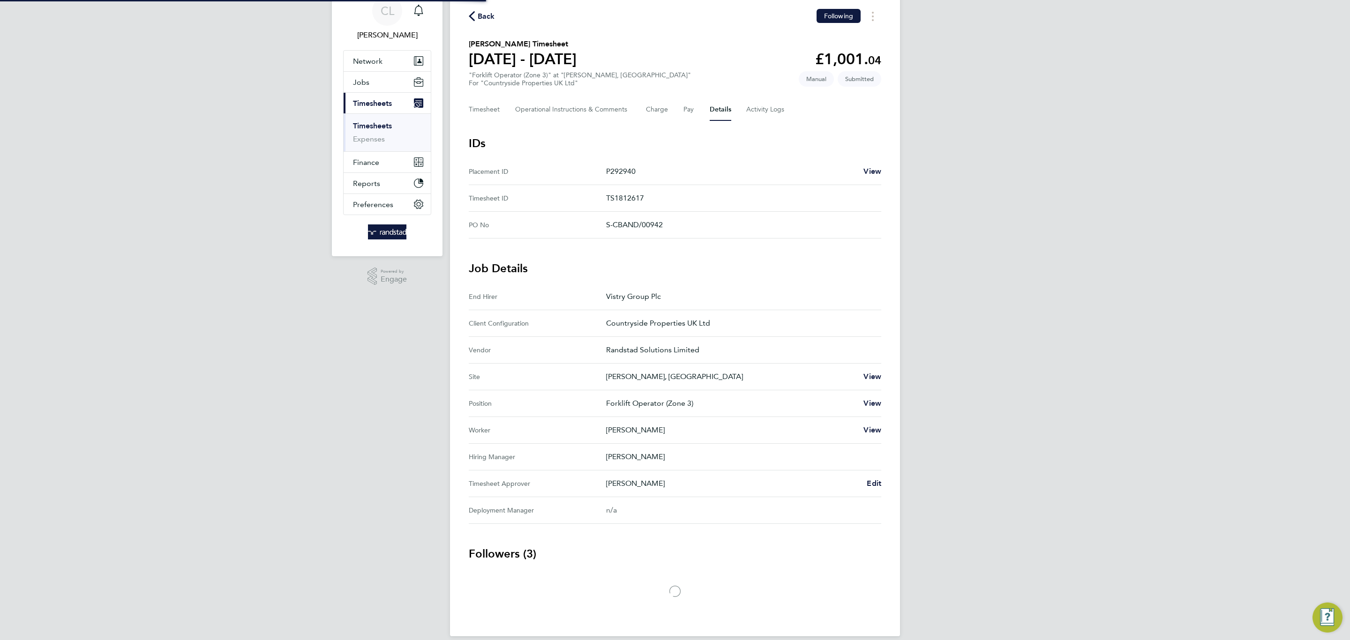
scroll to position [52, 0]
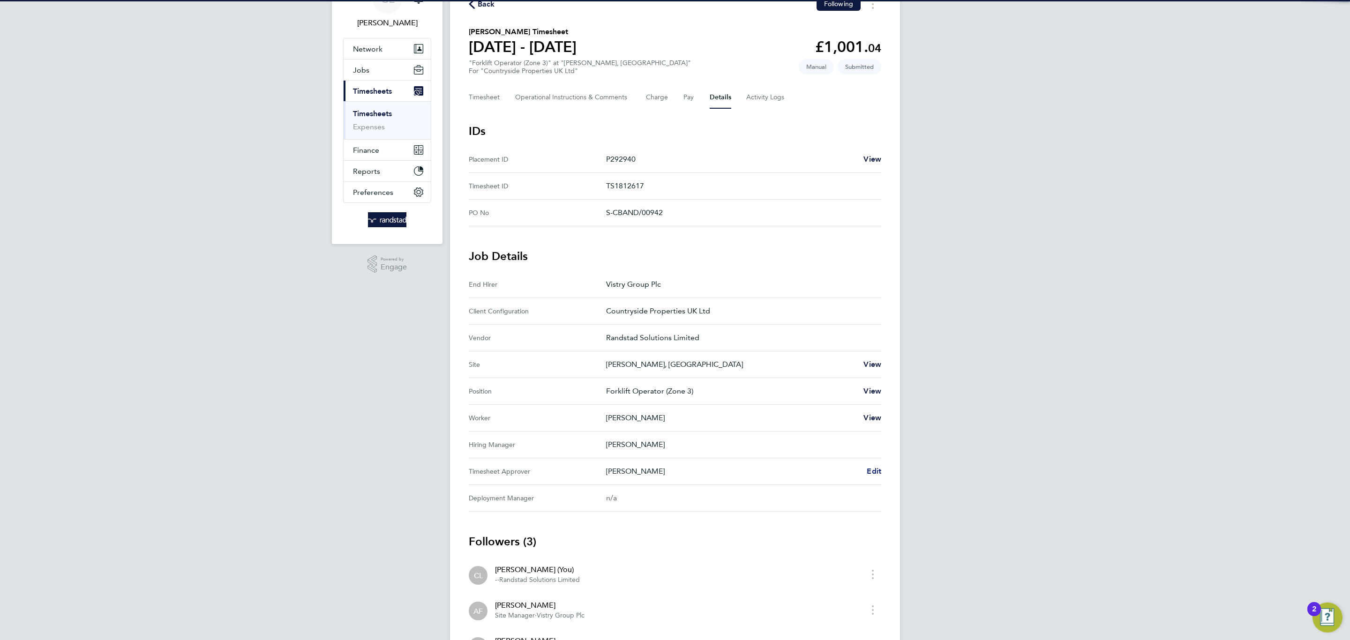
click at [873, 472] on span "Edit" at bounding box center [873, 471] width 15 height 9
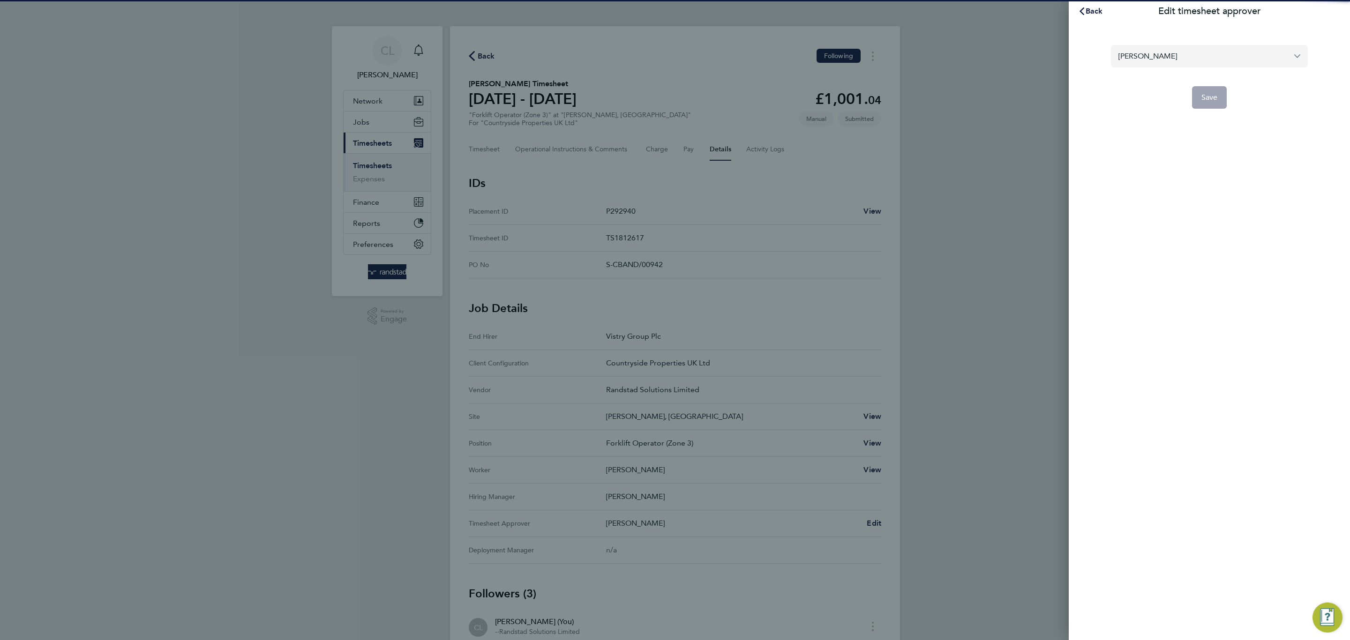
click at [1155, 48] on input "[PERSON_NAME]" at bounding box center [1209, 56] width 197 height 22
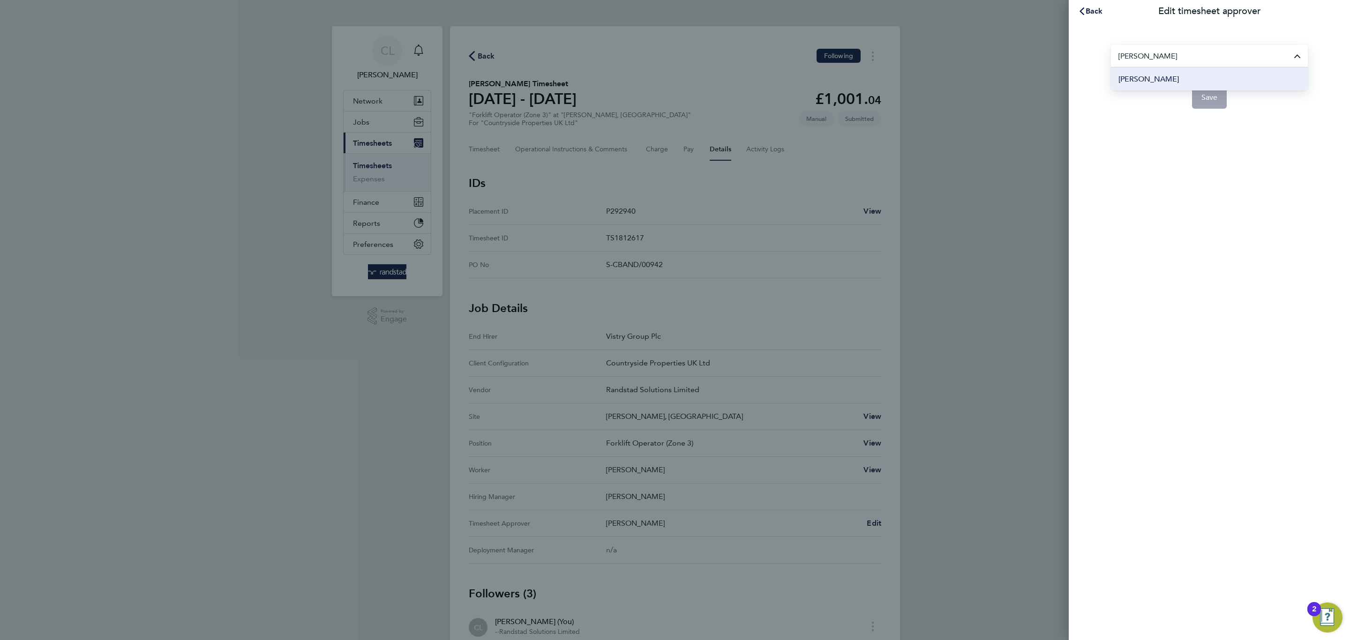
drag, startPoint x: 1260, startPoint y: 77, endPoint x: 1240, endPoint y: 83, distance: 20.9
click at [1258, 77] on li "[PERSON_NAME]" at bounding box center [1209, 78] width 197 height 23
type input "[PERSON_NAME]"
drag, startPoint x: 1218, startPoint y: 83, endPoint x: 1212, endPoint y: 90, distance: 8.6
click at [1214, 88] on form "Ronnie Batchelor Ronnie Batchelor Save" at bounding box center [1209, 77] width 197 height 64
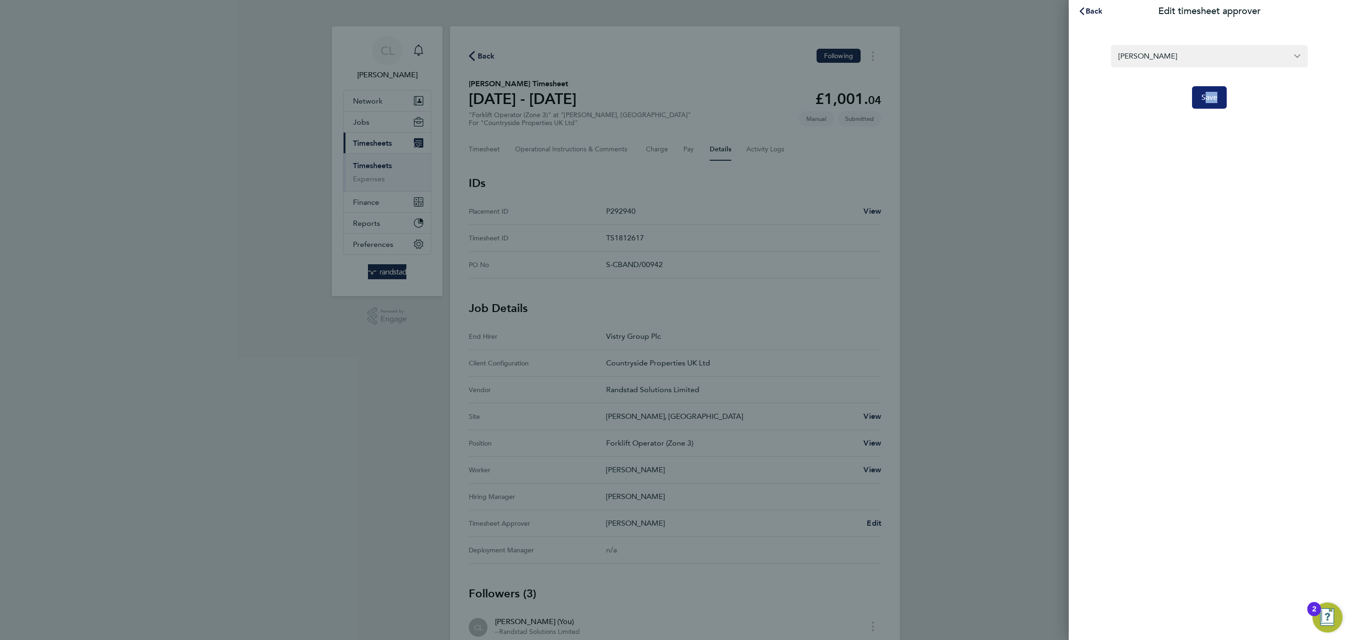
click at [1212, 91] on button "Save" at bounding box center [1209, 97] width 35 height 22
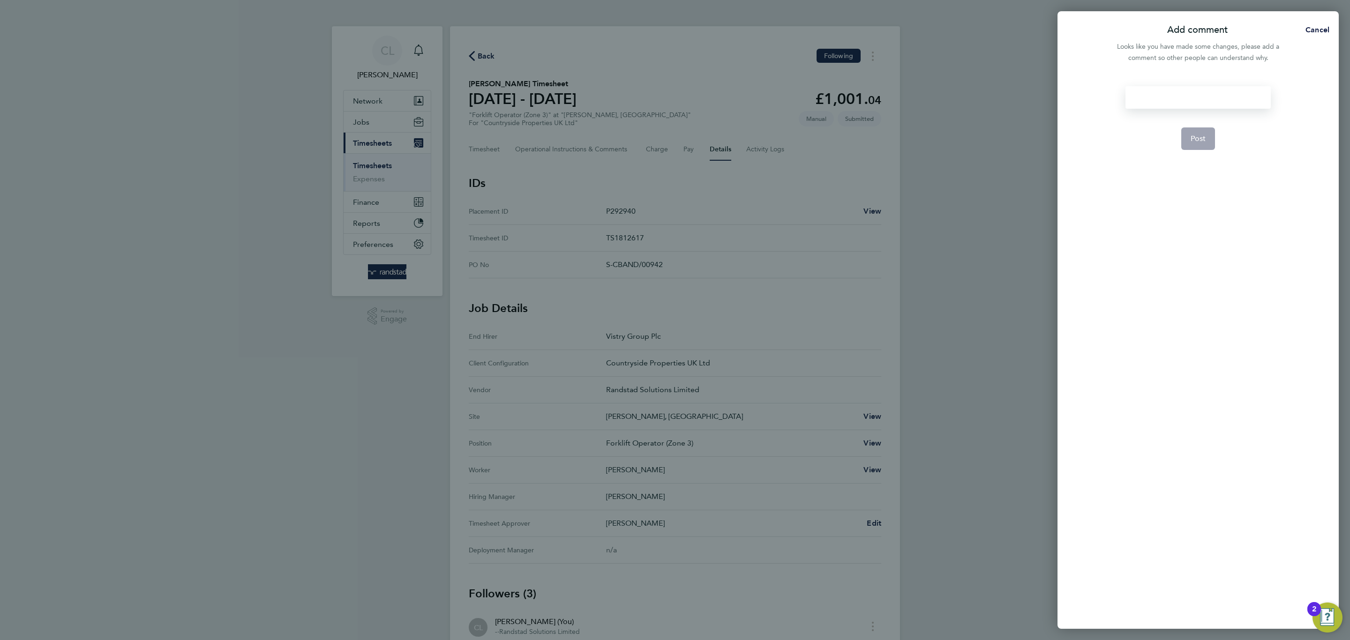
click at [1209, 96] on div at bounding box center [1197, 97] width 145 height 22
drag, startPoint x: 1241, startPoint y: 98, endPoint x: 1287, endPoint y: 100, distance: 46.0
click at [1241, 100] on div at bounding box center [1197, 97] width 145 height 22
click at [1186, 137] on button "Post" at bounding box center [1198, 138] width 34 height 22
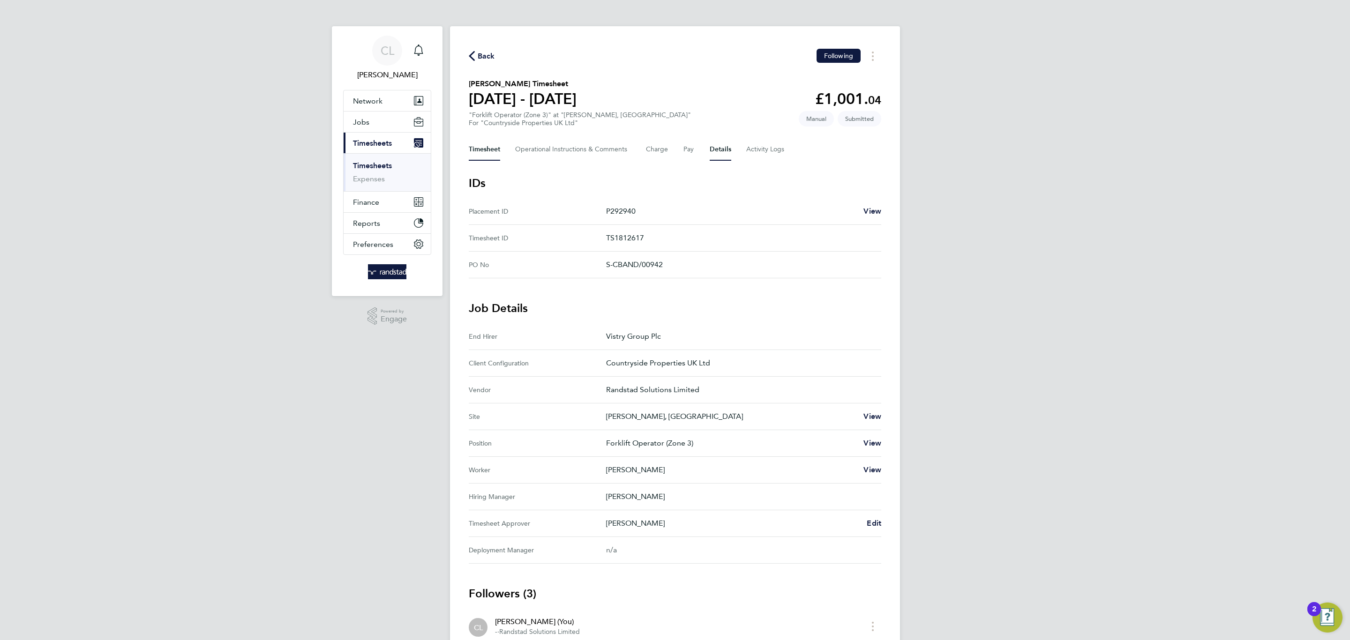
click at [484, 155] on button "Timesheet" at bounding box center [484, 149] width 31 height 22
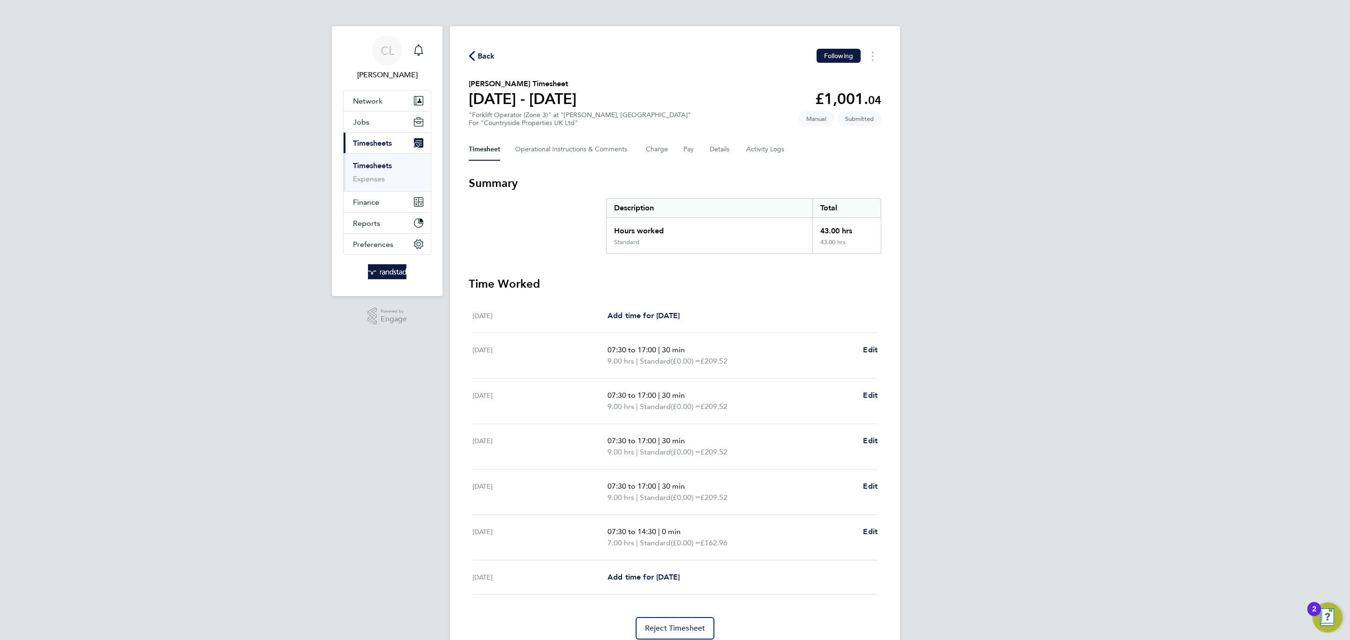
click at [483, 57] on span "Back" at bounding box center [486, 56] width 17 height 11
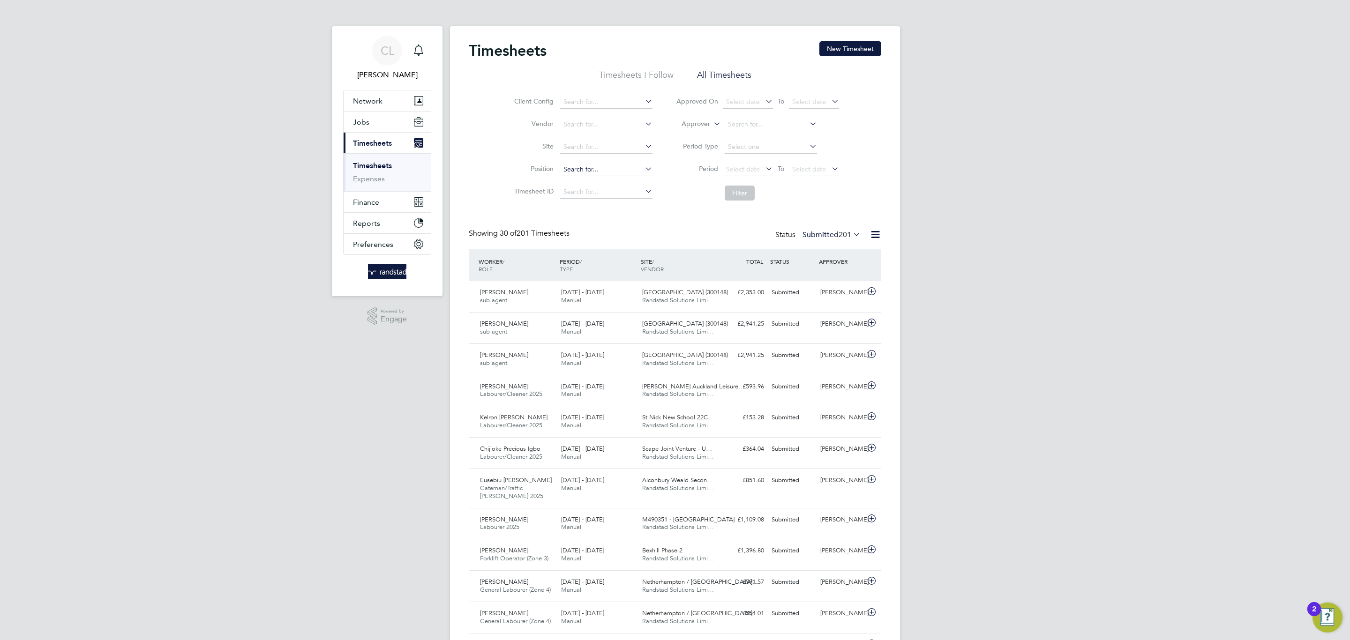
click at [600, 171] on input at bounding box center [606, 169] width 92 height 13
click at [583, 148] on input at bounding box center [606, 147] width 92 height 13
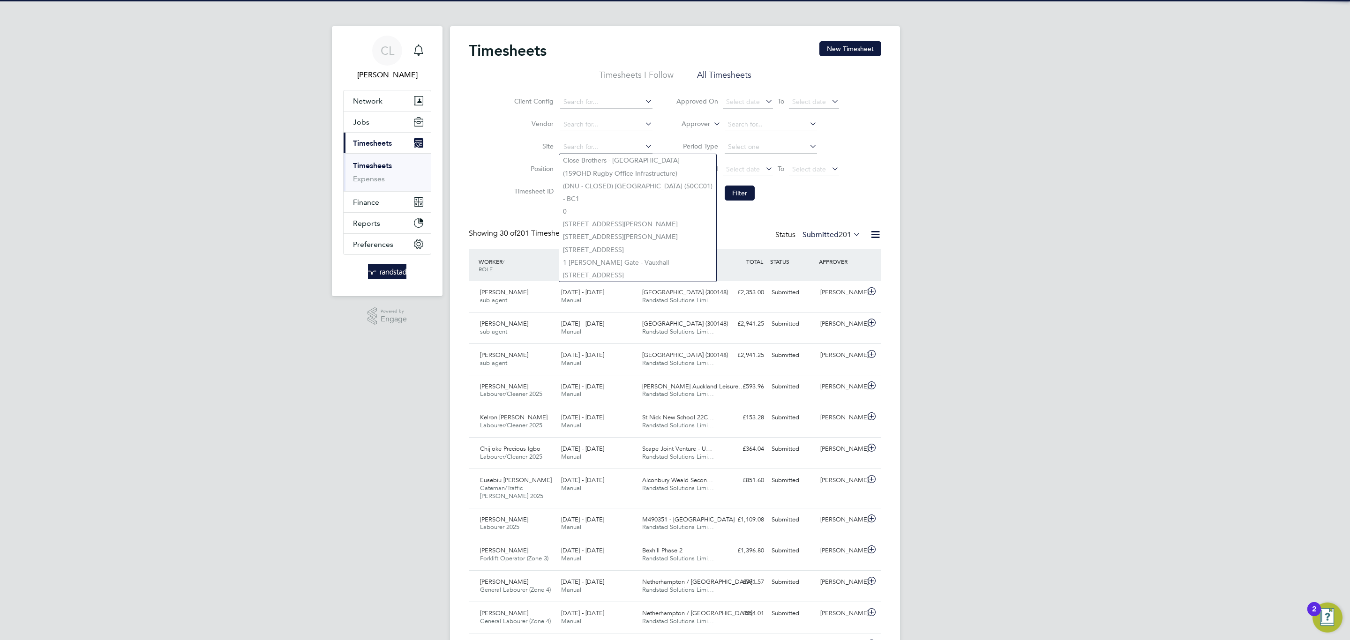
click at [908, 194] on div "CL Charlotte Lockeridge Notifications Applications: Network Team Members Busine…" at bounding box center [675, 645] width 1350 height 1290
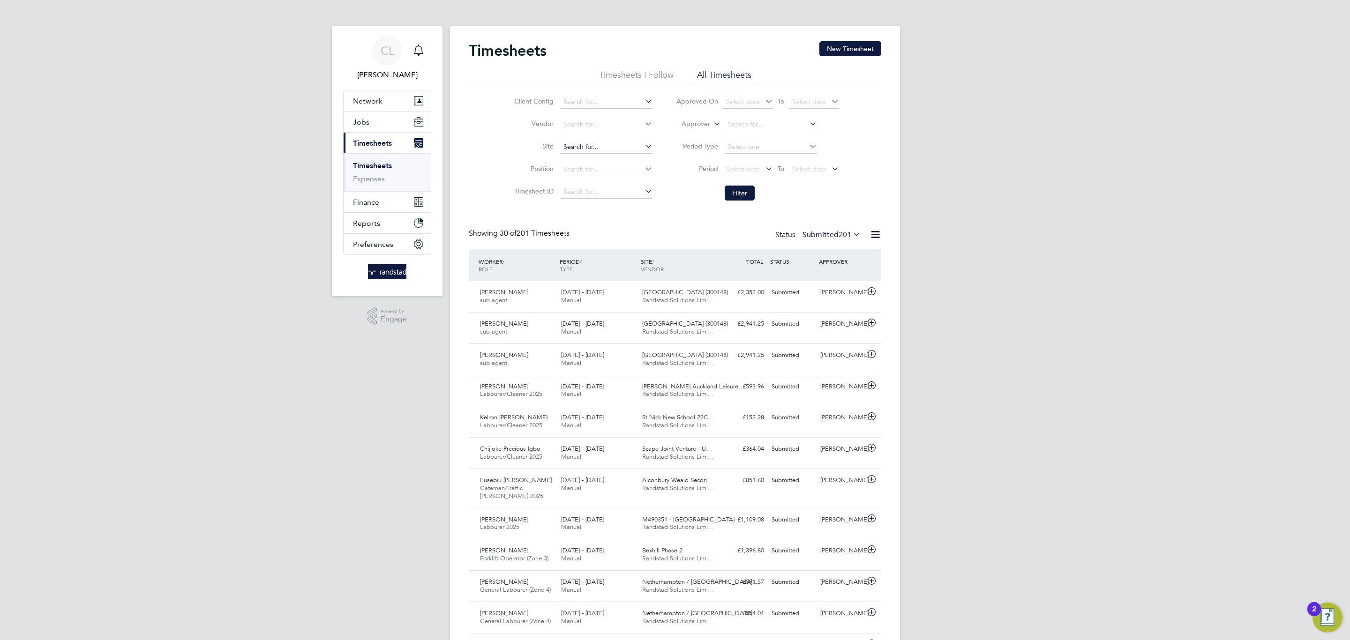
click at [628, 152] on input at bounding box center [606, 147] width 92 height 13
click at [625, 166] on li "Roman Fields , Banbury" at bounding box center [619, 160] width 120 height 13
type input "[PERSON_NAME], [GEOGRAPHIC_DATA]"
click at [741, 194] on button "Filter" at bounding box center [739, 193] width 30 height 15
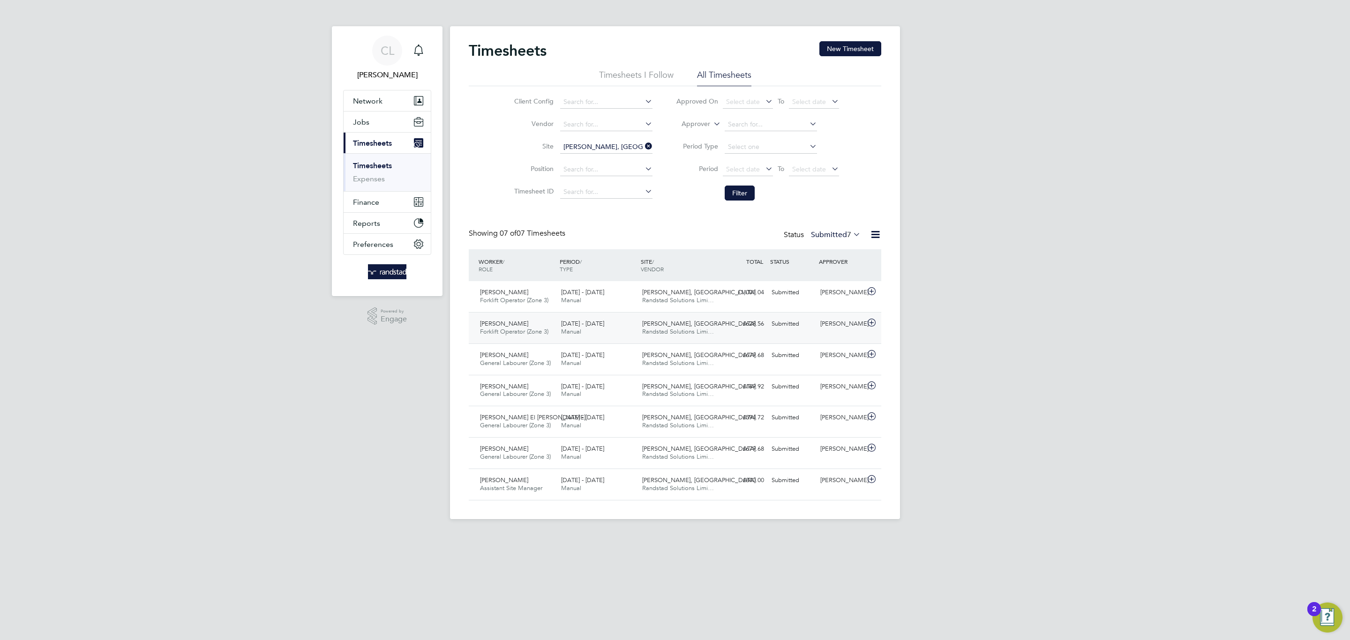
click at [685, 338] on div "Roman Fields, Banbury Randstad Solutions Limi…" at bounding box center [678, 327] width 81 height 23
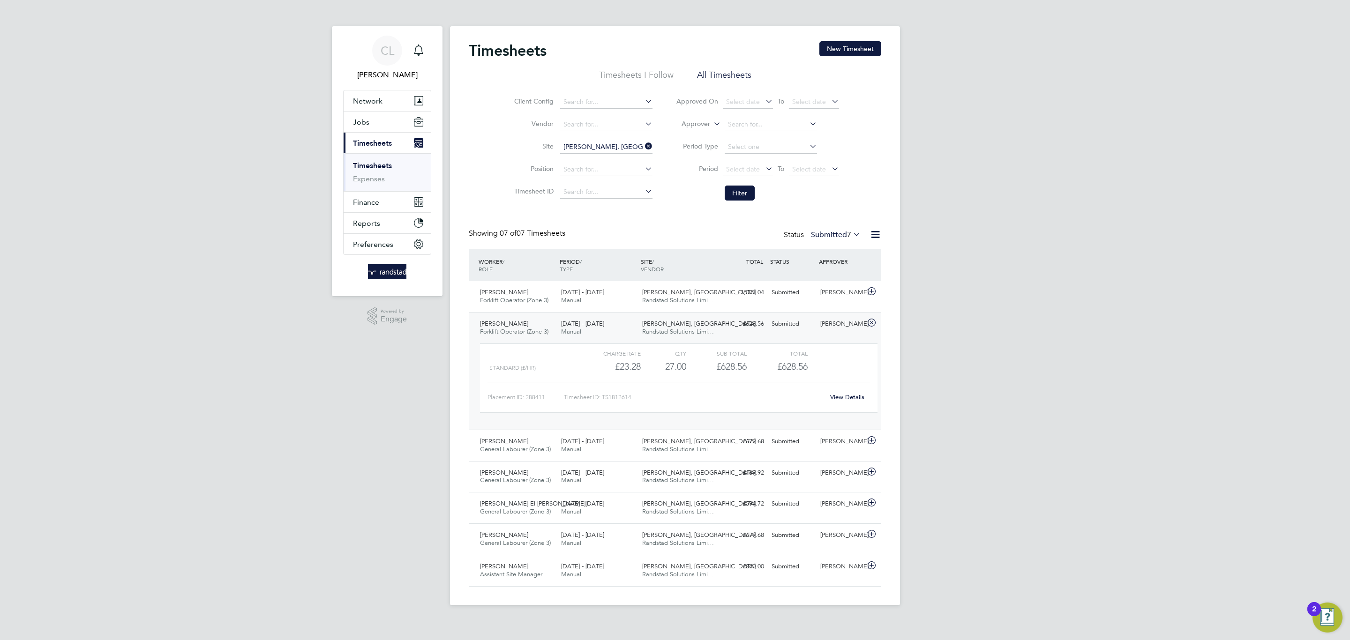
click at [849, 394] on link "View Details" at bounding box center [847, 397] width 34 height 8
click at [985, 395] on div "CL Charlotte Lockeridge Notifications Applications: Network Team Members Busine…" at bounding box center [675, 310] width 1350 height 620
click at [822, 615] on app-footer at bounding box center [675, 612] width 450 height 15
click at [519, 292] on div "Dawid Mojzyk Forklift Operator (Zone 3) 25 - 31 Aug 2025" at bounding box center [516, 296] width 81 height 23
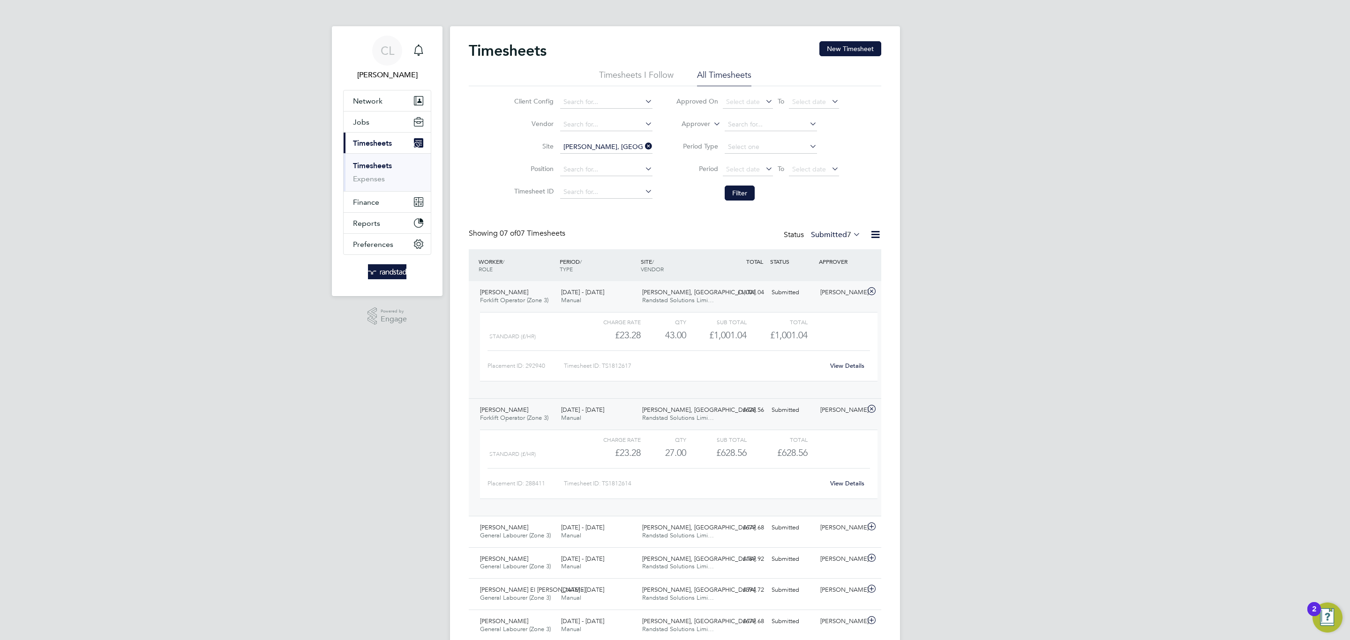
click at [949, 323] on div "CL Charlotte Lockeridge Notifications Applications: Network Team Members Busine…" at bounding box center [675, 353] width 1350 height 707
click at [717, 526] on div "Roman Fields, Banbury Randstad Solutions Limi…" at bounding box center [678, 531] width 81 height 23
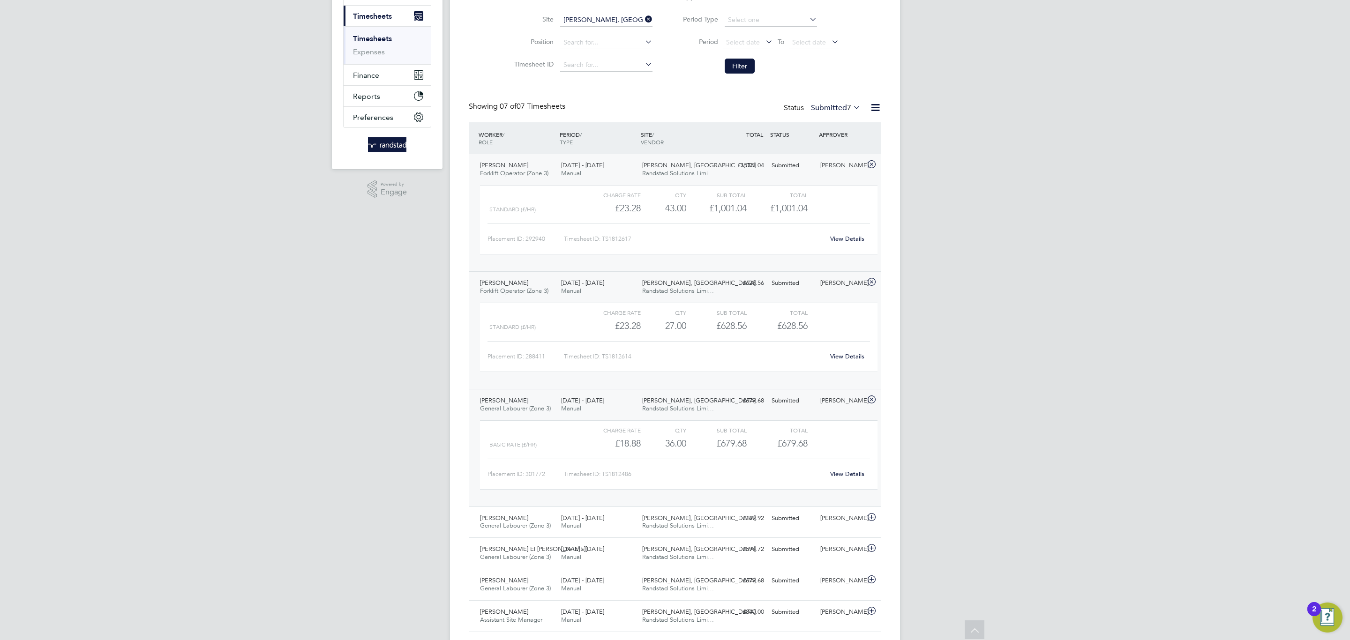
click at [855, 478] on link "View Details" at bounding box center [847, 474] width 34 height 8
click at [749, 526] on div "£169.92 Submitted" at bounding box center [743, 518] width 49 height 15
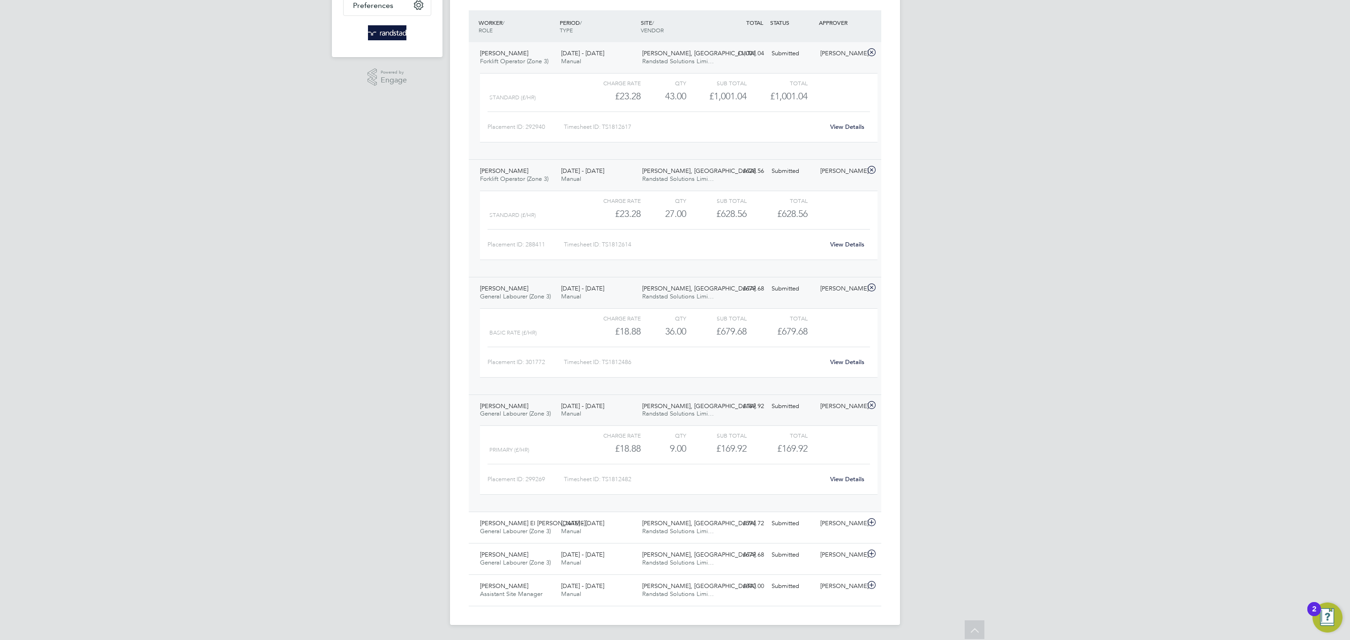
click at [853, 477] on link "View Details" at bounding box center [847, 479] width 34 height 8
click at [748, 539] on div "Abdul El Omari General Labourer (Zone 3) 25 - 31 Aug 2025 25 - 31 Aug 2025 Manu…" at bounding box center [675, 527] width 412 height 31
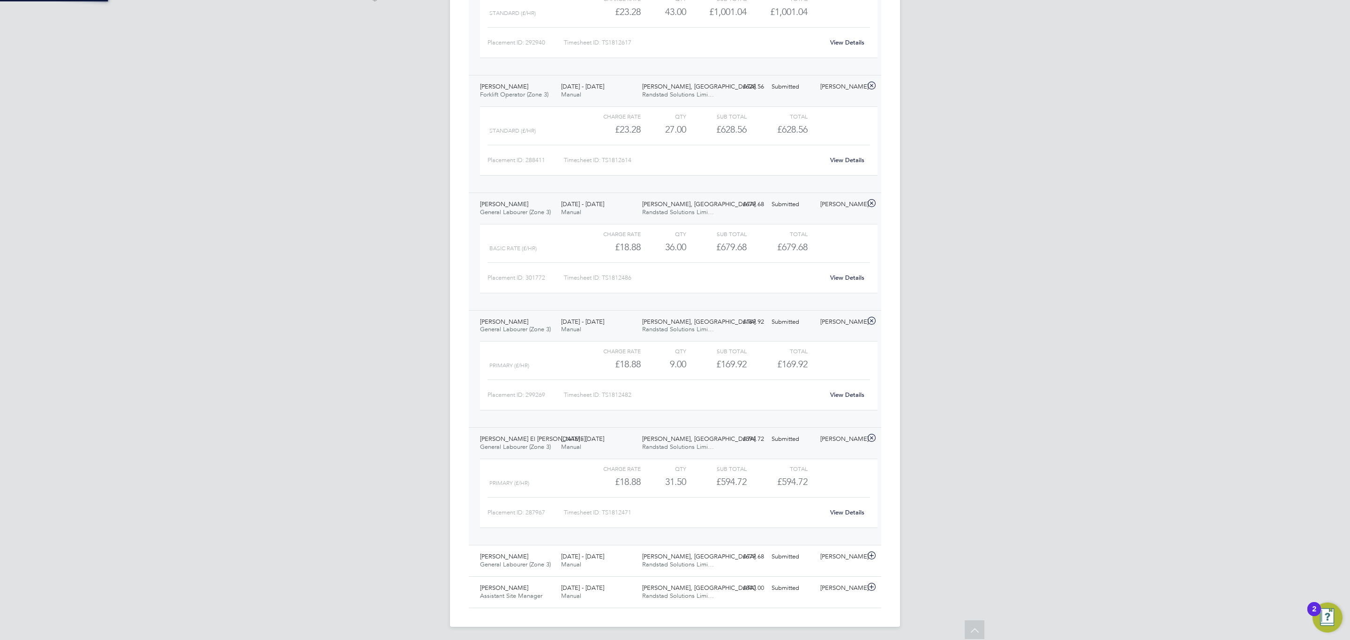
scroll to position [330, 0]
click at [838, 513] on link "View Details" at bounding box center [847, 511] width 34 height 8
click at [714, 549] on div "Roman Fields, Banbury Randstad Solutions Limi…" at bounding box center [678, 558] width 81 height 23
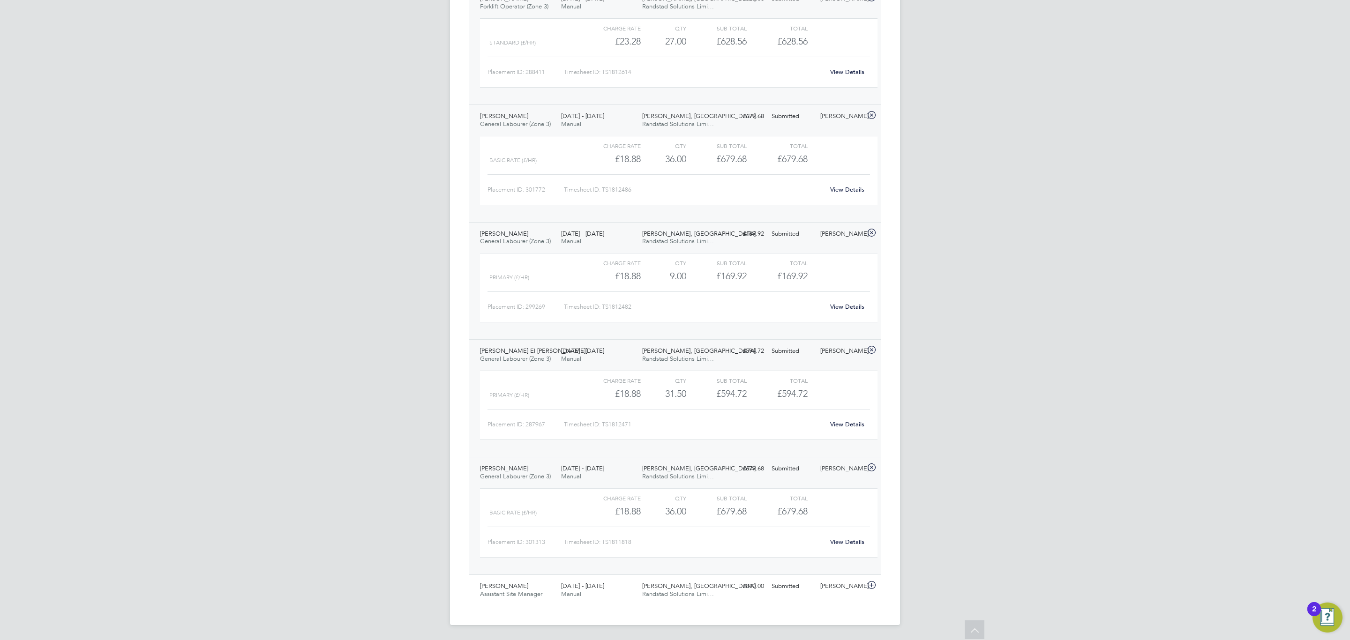
scroll to position [418, 0]
click at [844, 544] on link "View Details" at bounding box center [847, 542] width 34 height 8
click at [774, 591] on div "Submitted" at bounding box center [792, 586] width 49 height 15
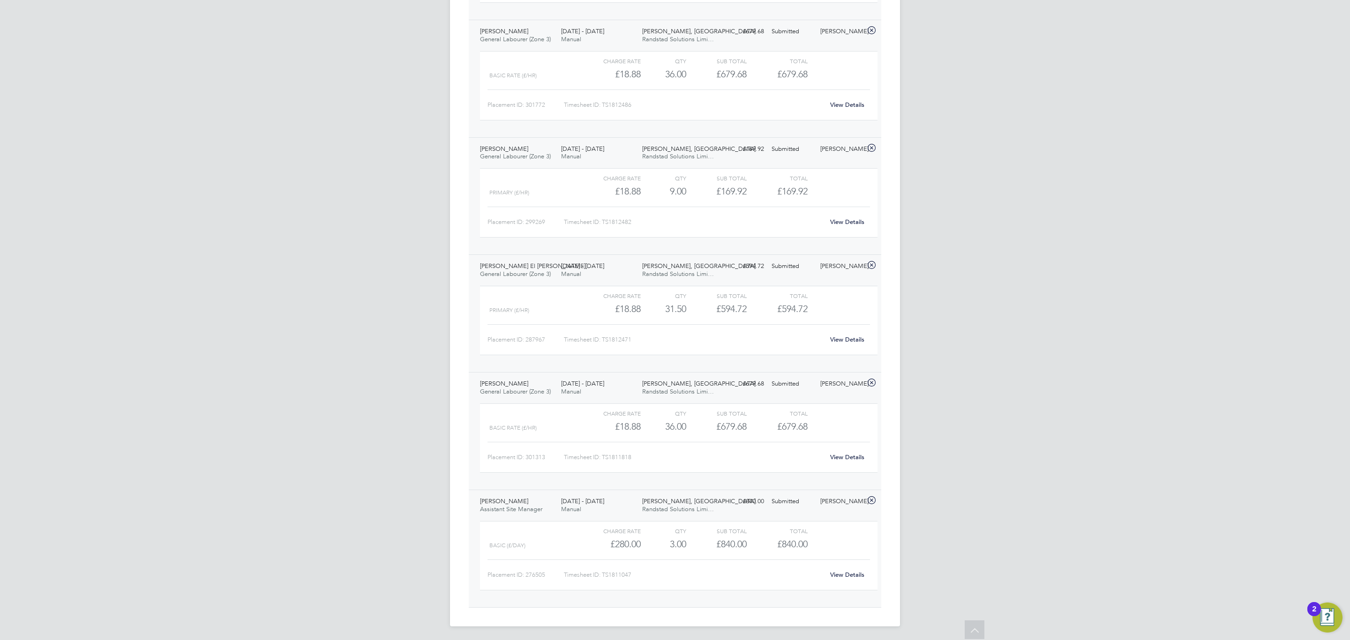
scroll to position [497, 0]
click at [854, 578] on link "View Details" at bounding box center [847, 574] width 34 height 8
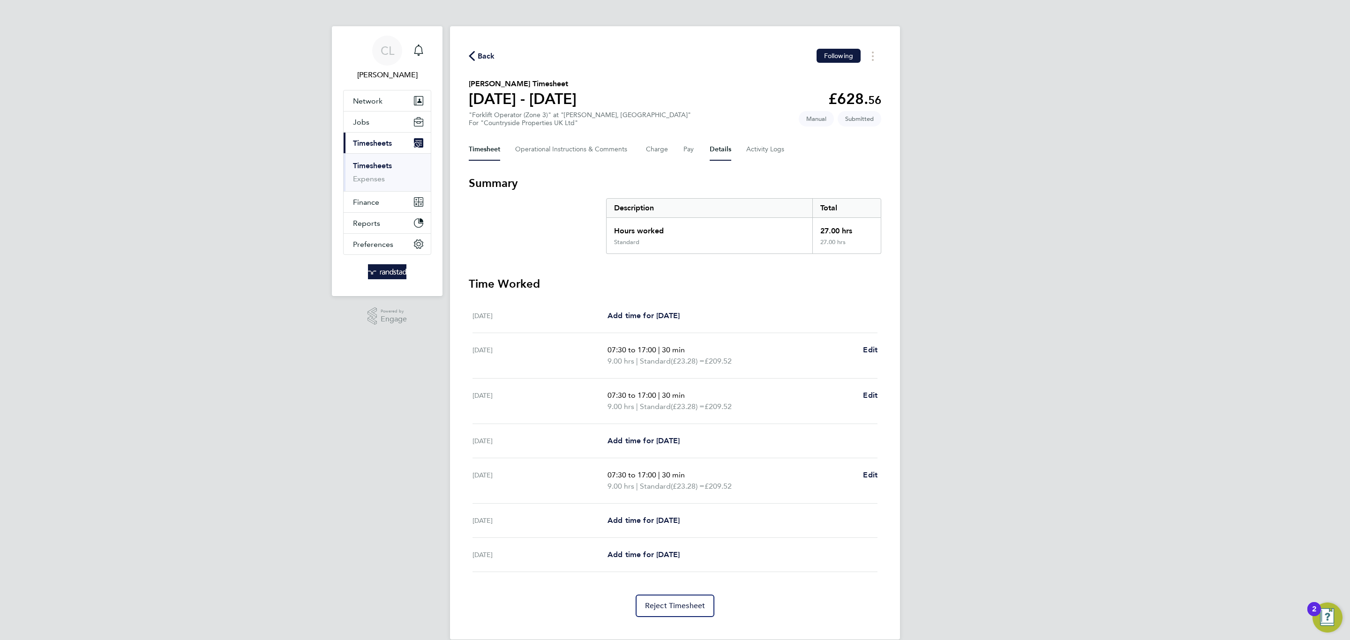
click at [718, 152] on button "Details" at bounding box center [720, 149] width 22 height 22
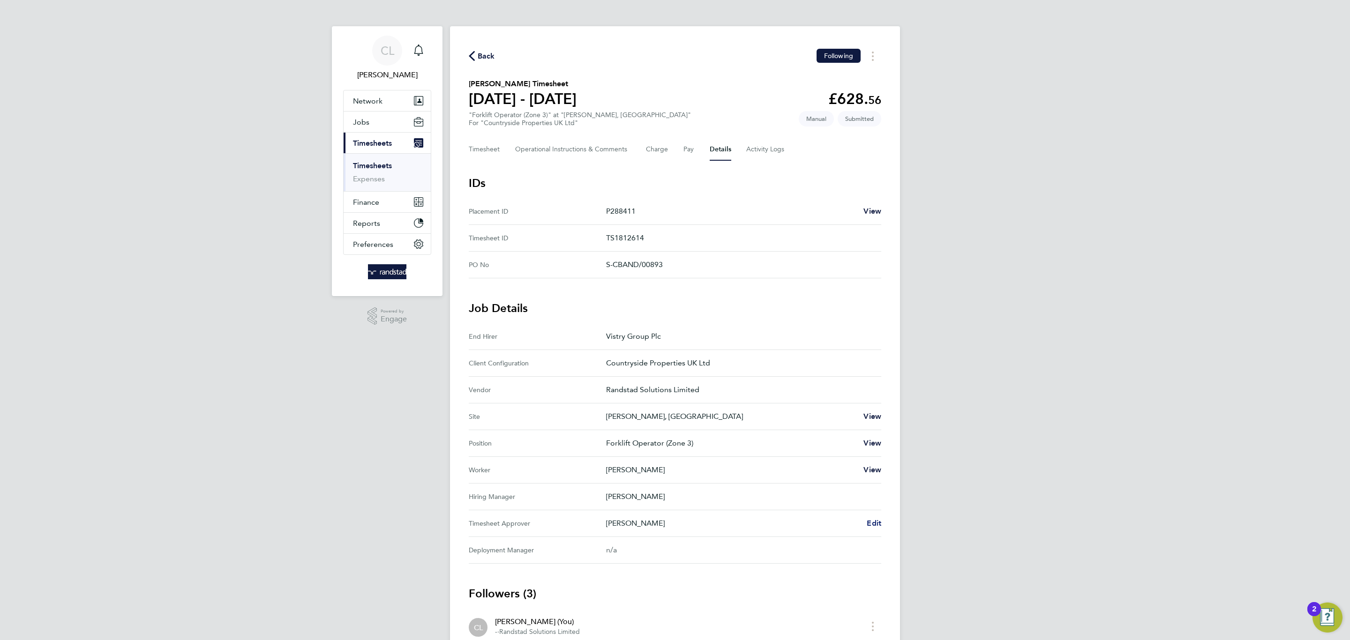
click at [878, 523] on span "Edit" at bounding box center [873, 523] width 15 height 9
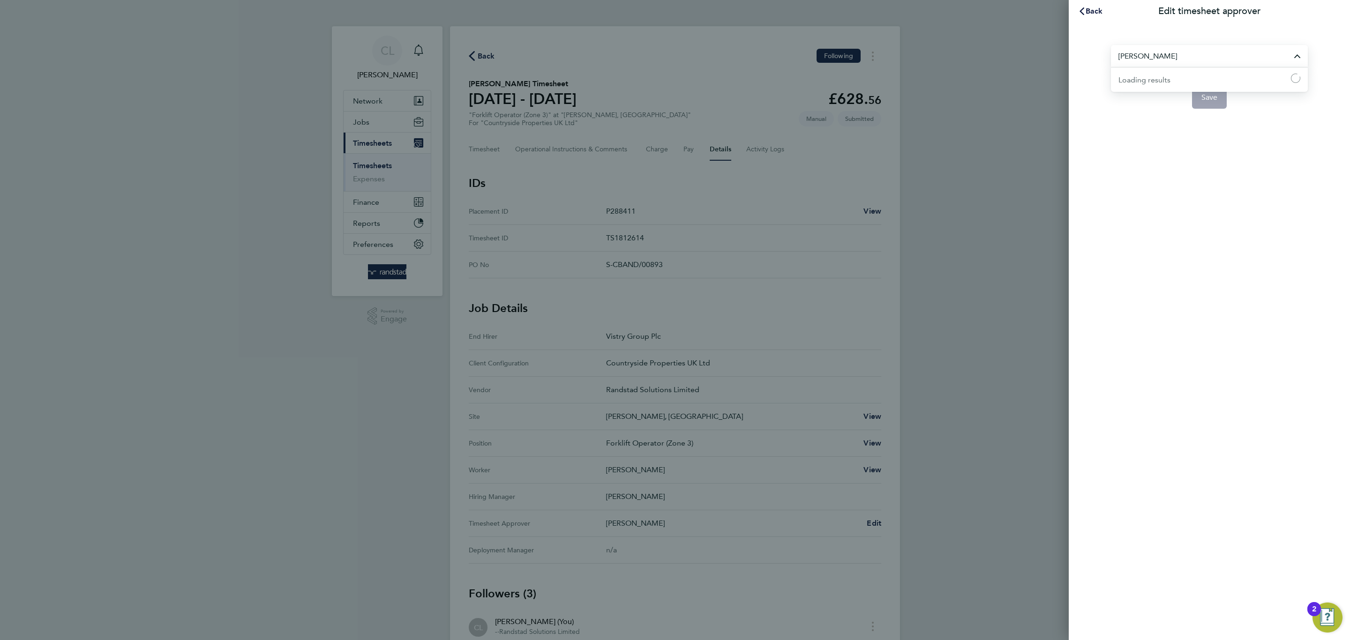
click at [1165, 46] on input "[PERSON_NAME]" at bounding box center [1209, 56] width 197 height 22
click at [1147, 84] on span "[PERSON_NAME]" at bounding box center [1148, 79] width 60 height 11
type input "[PERSON_NAME]"
click at [1197, 102] on button "Save" at bounding box center [1209, 97] width 35 height 22
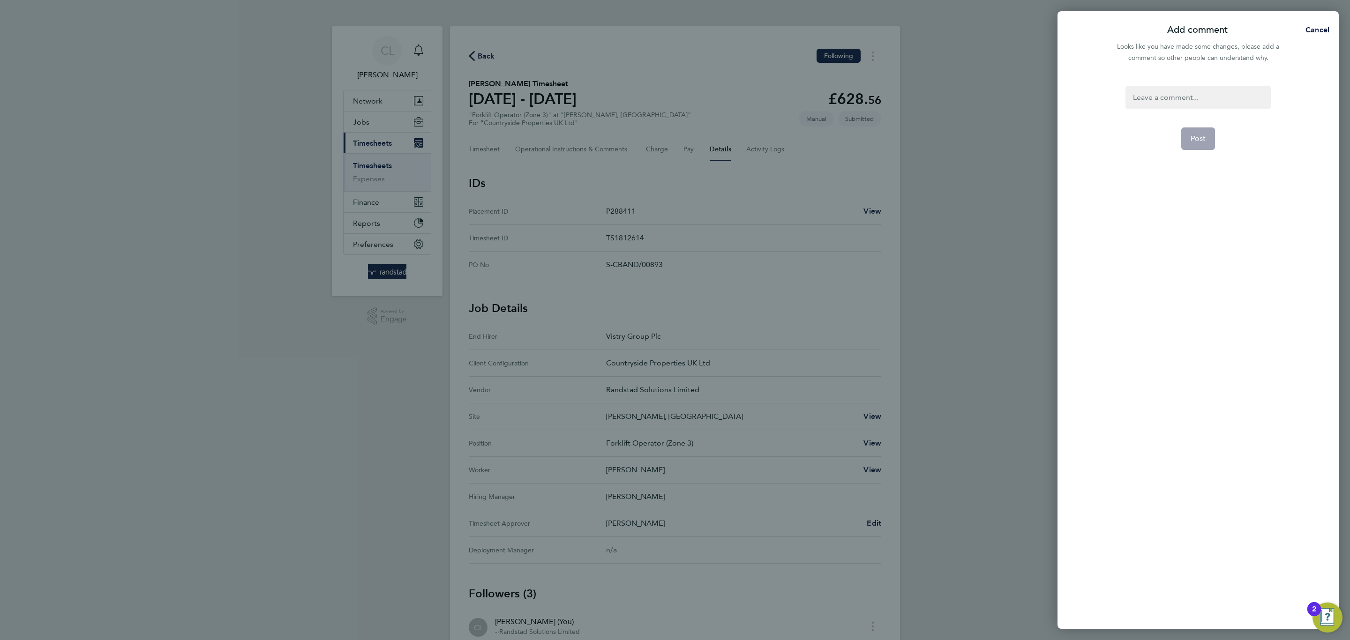
click at [1198, 138] on app-form-button "Post" at bounding box center [1198, 138] width 34 height 22
click at [1180, 93] on div at bounding box center [1197, 97] width 145 height 22
click at [1194, 138] on span "Post" at bounding box center [1197, 138] width 15 height 9
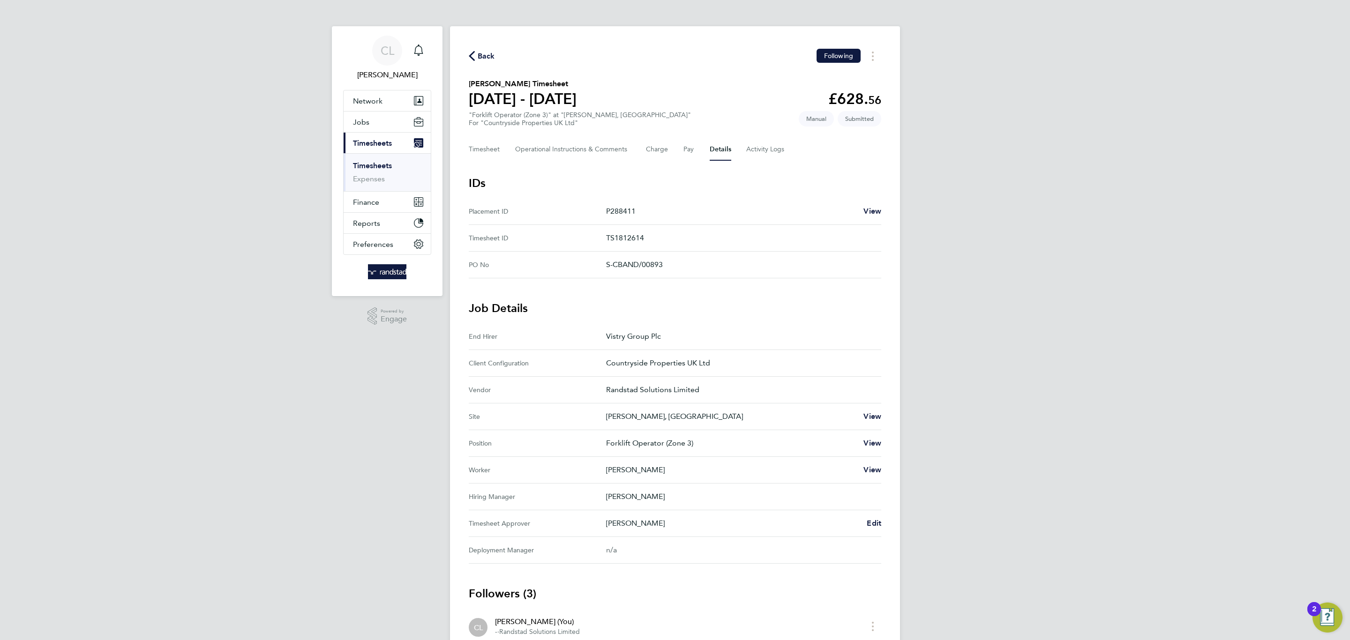
click at [482, 53] on span "Back" at bounding box center [486, 56] width 17 height 11
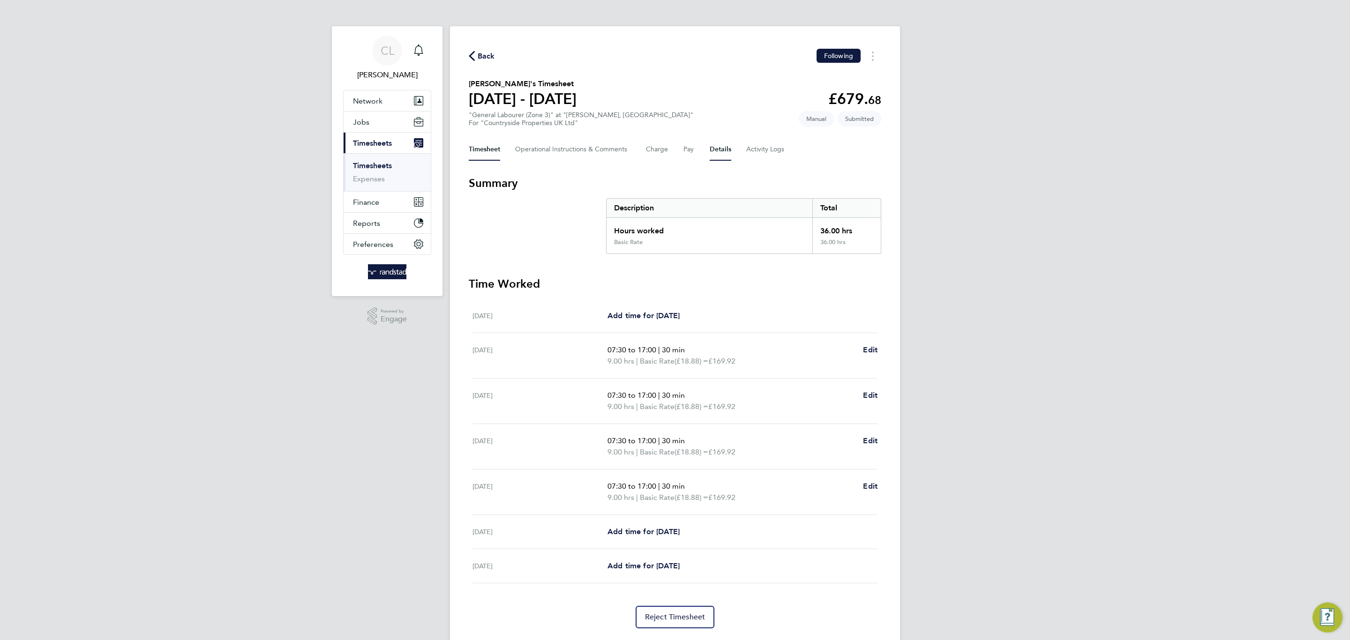
click at [719, 138] on button "Details" at bounding box center [720, 149] width 22 height 22
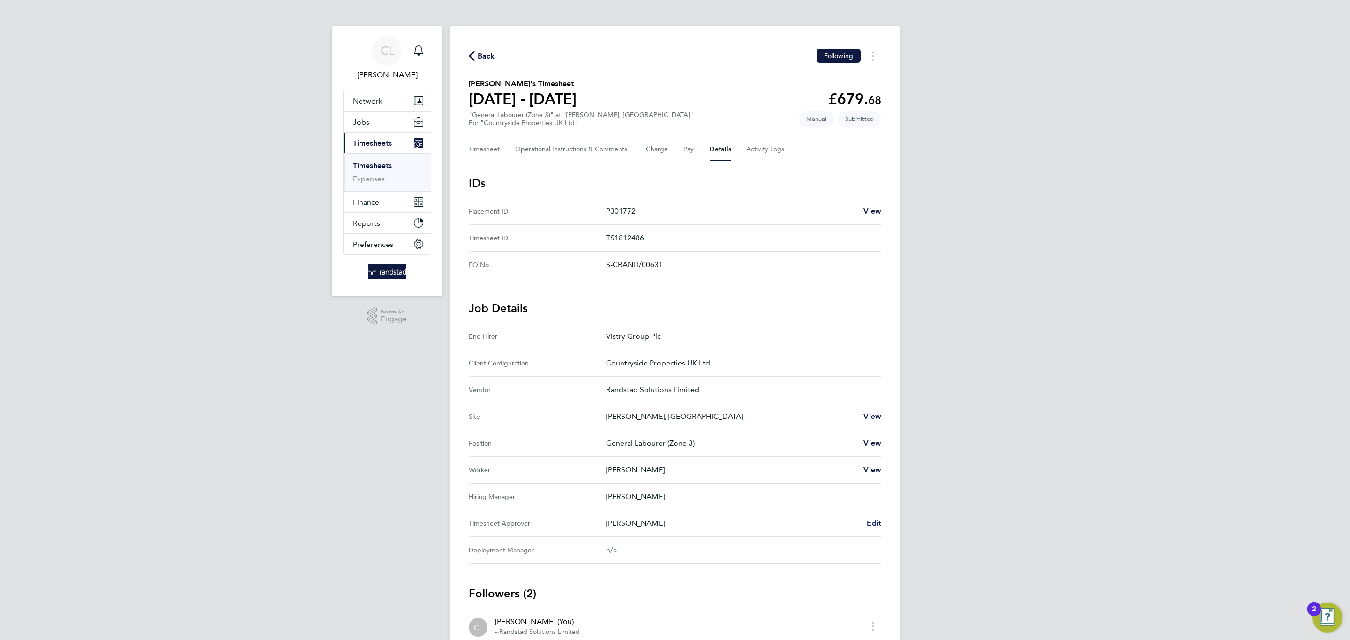
click at [876, 521] on span "Edit" at bounding box center [873, 523] width 15 height 9
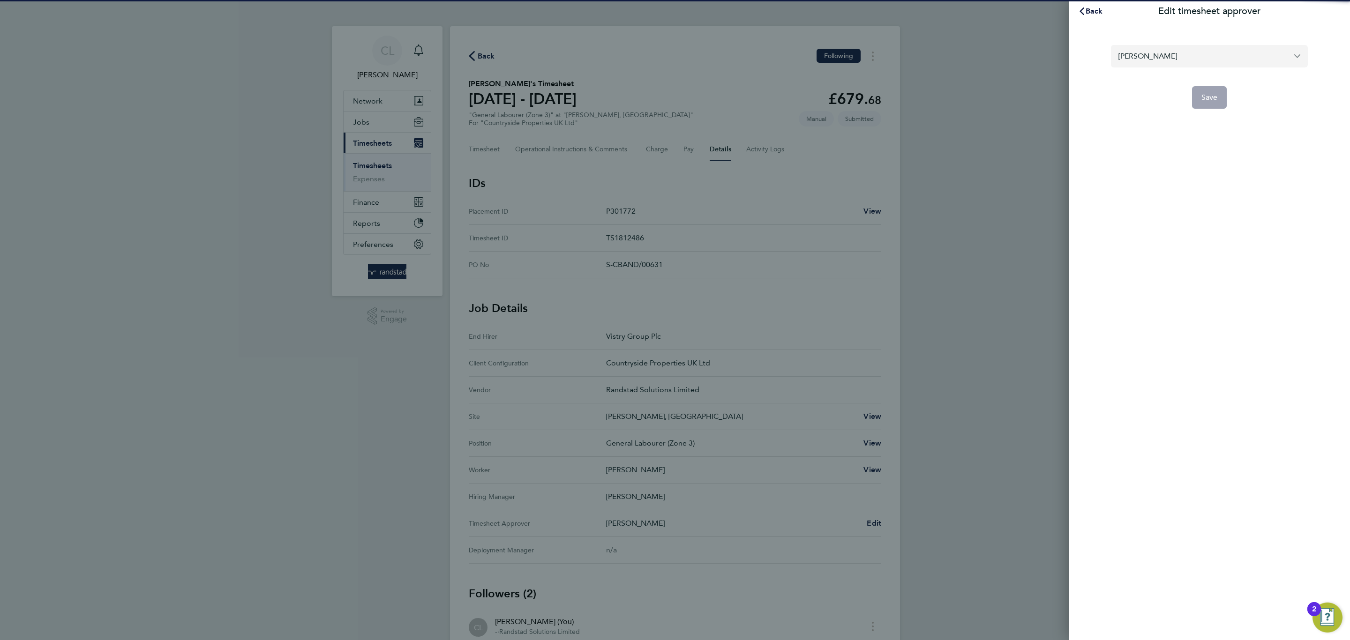
click at [1139, 49] on input "[PERSON_NAME]" at bounding box center [1209, 56] width 197 height 22
click at [1186, 86] on li "[PERSON_NAME]" at bounding box center [1209, 78] width 197 height 23
type input "[PERSON_NAME]"
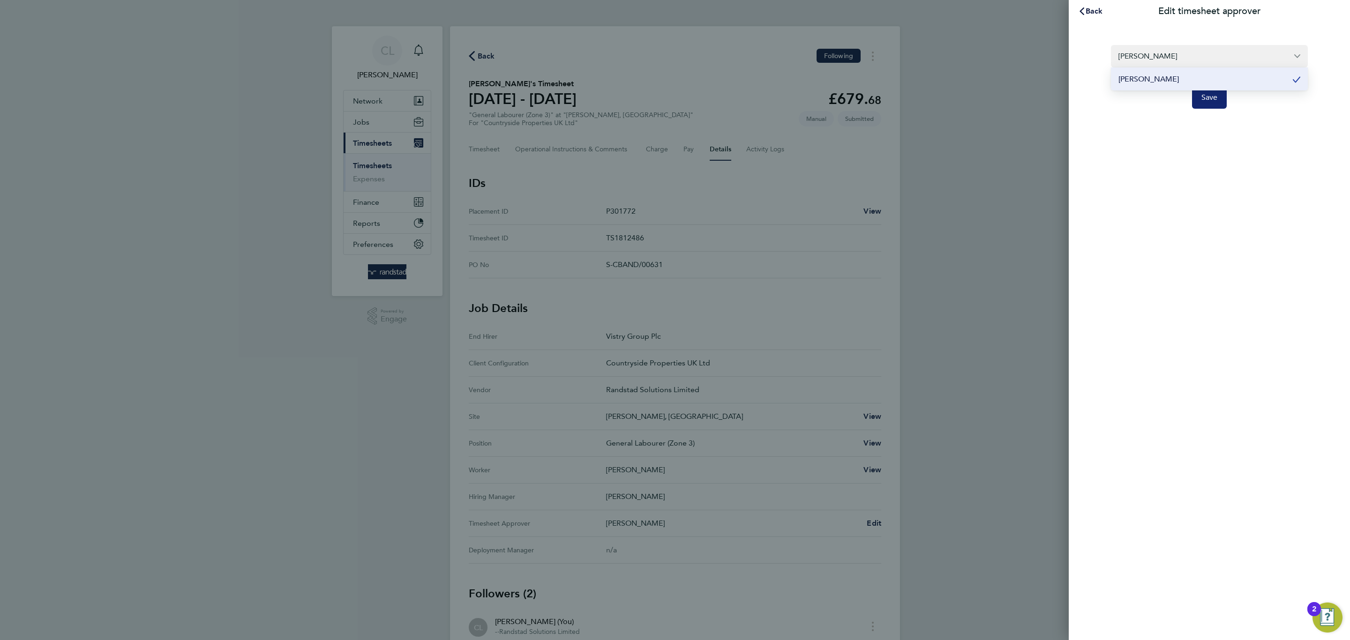
click at [1202, 100] on span "Save" at bounding box center [1209, 97] width 16 height 9
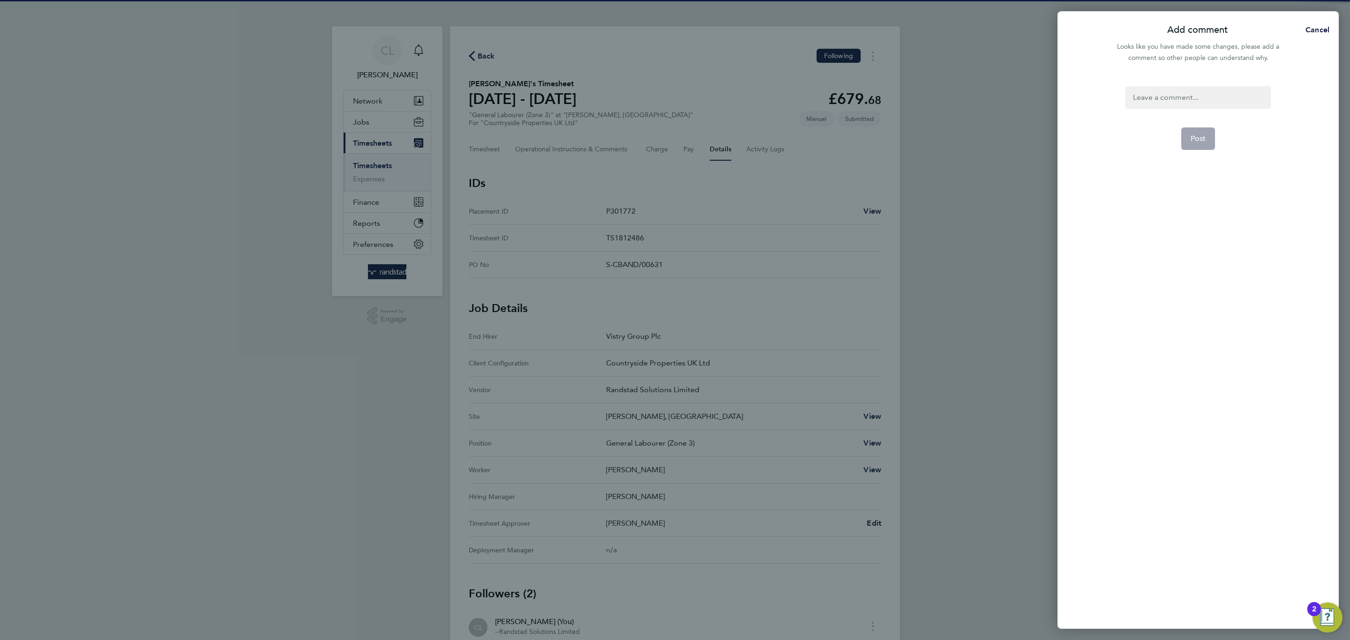
click at [1195, 93] on div at bounding box center [1197, 97] width 145 height 22
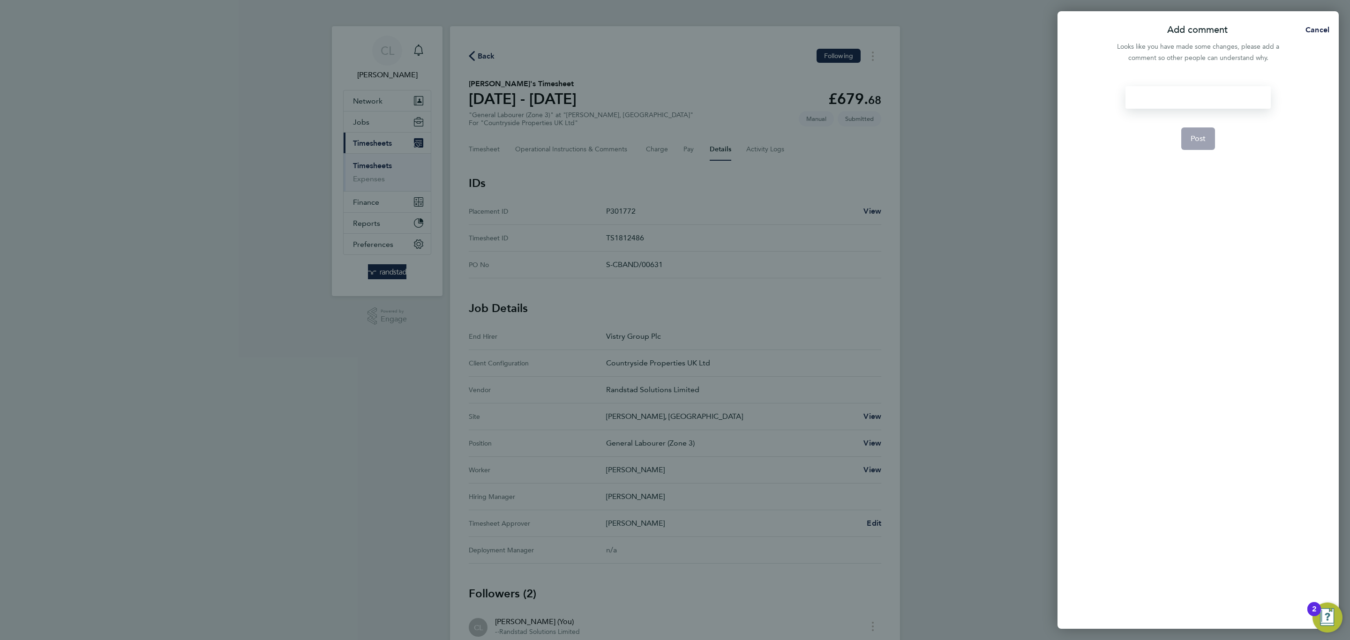
click at [1194, 96] on div at bounding box center [1197, 97] width 145 height 22
click at [1213, 132] on button "Post" at bounding box center [1198, 138] width 34 height 22
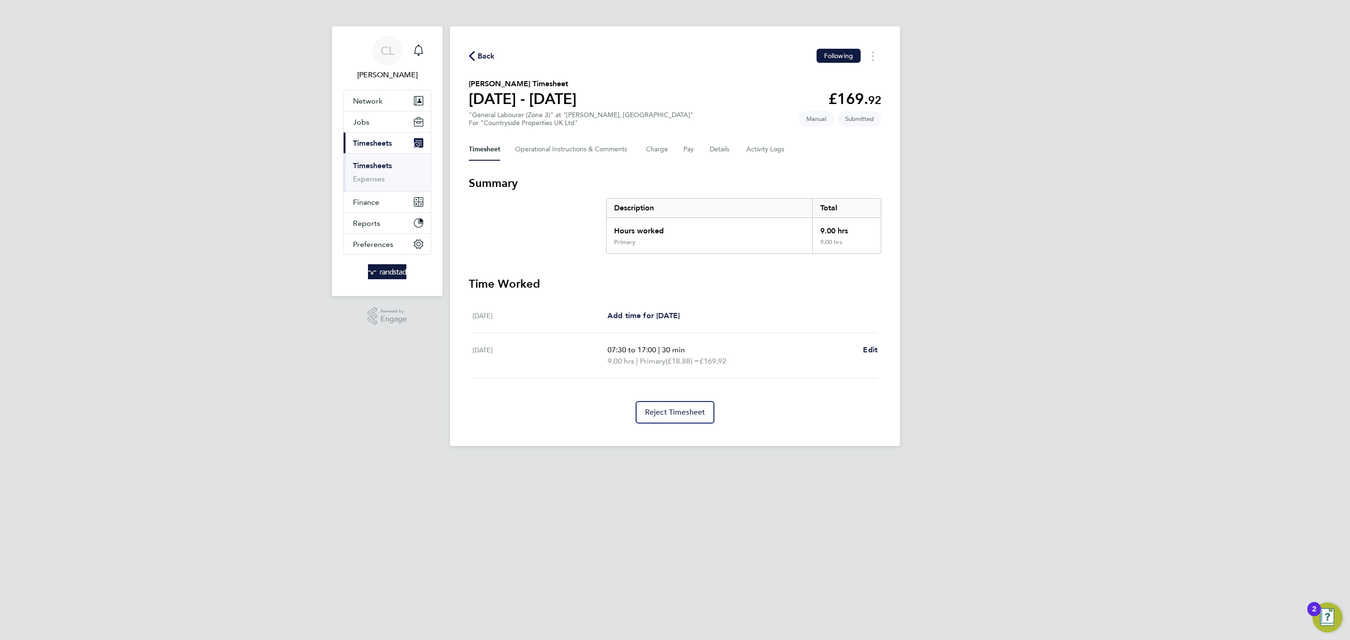
click at [730, 146] on div "Timesheet Operational Instructions & Comments Charge Pay Details Activity Logs" at bounding box center [675, 149] width 412 height 22
click at [716, 145] on button "Details" at bounding box center [720, 149] width 22 height 22
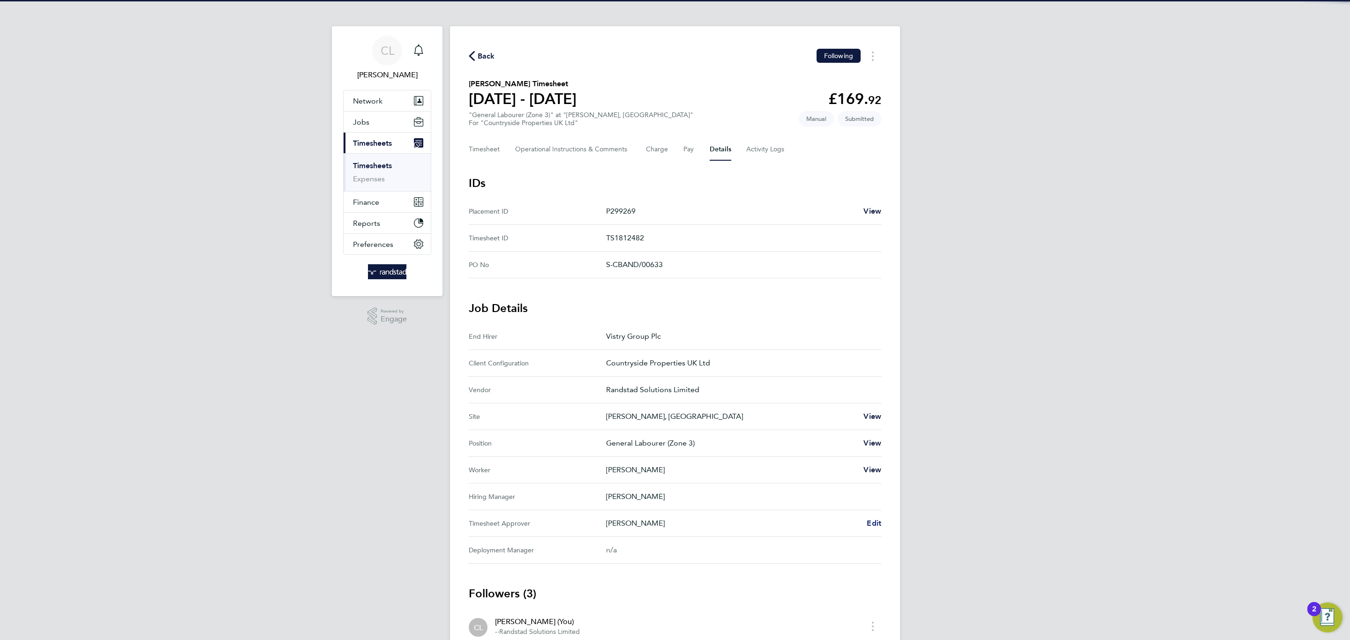
click at [872, 521] on span "Edit" at bounding box center [873, 523] width 15 height 9
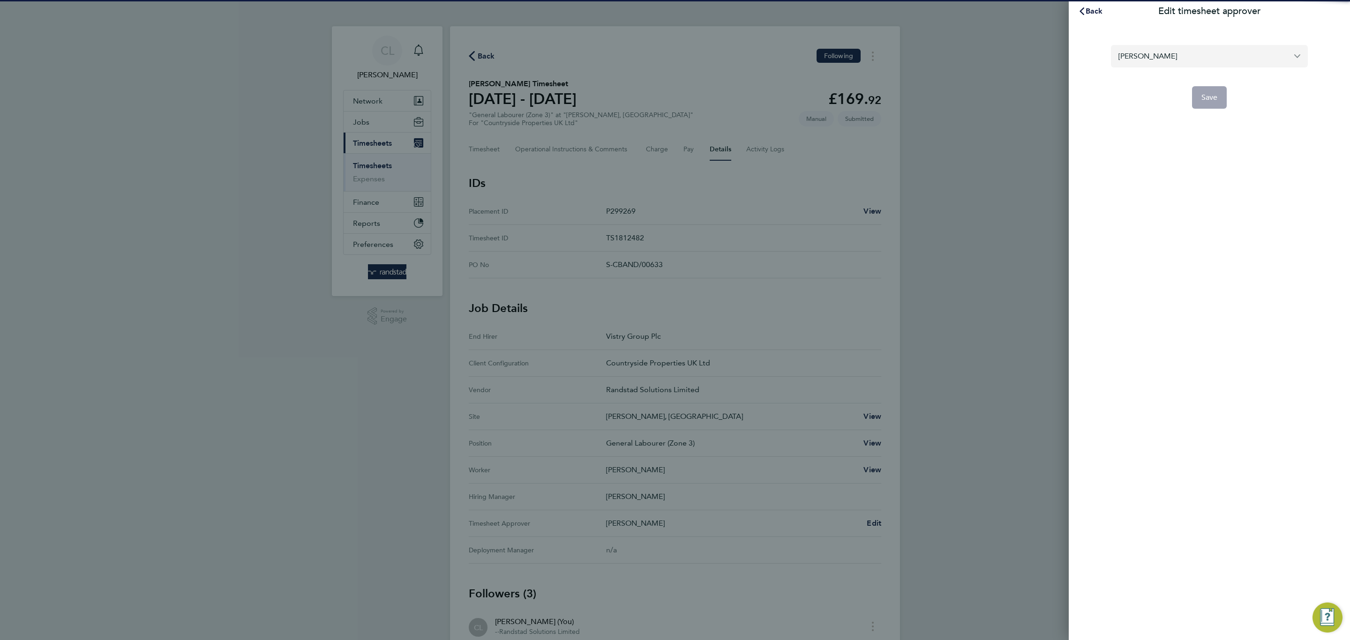
click at [1131, 53] on input "[PERSON_NAME]" at bounding box center [1209, 56] width 197 height 22
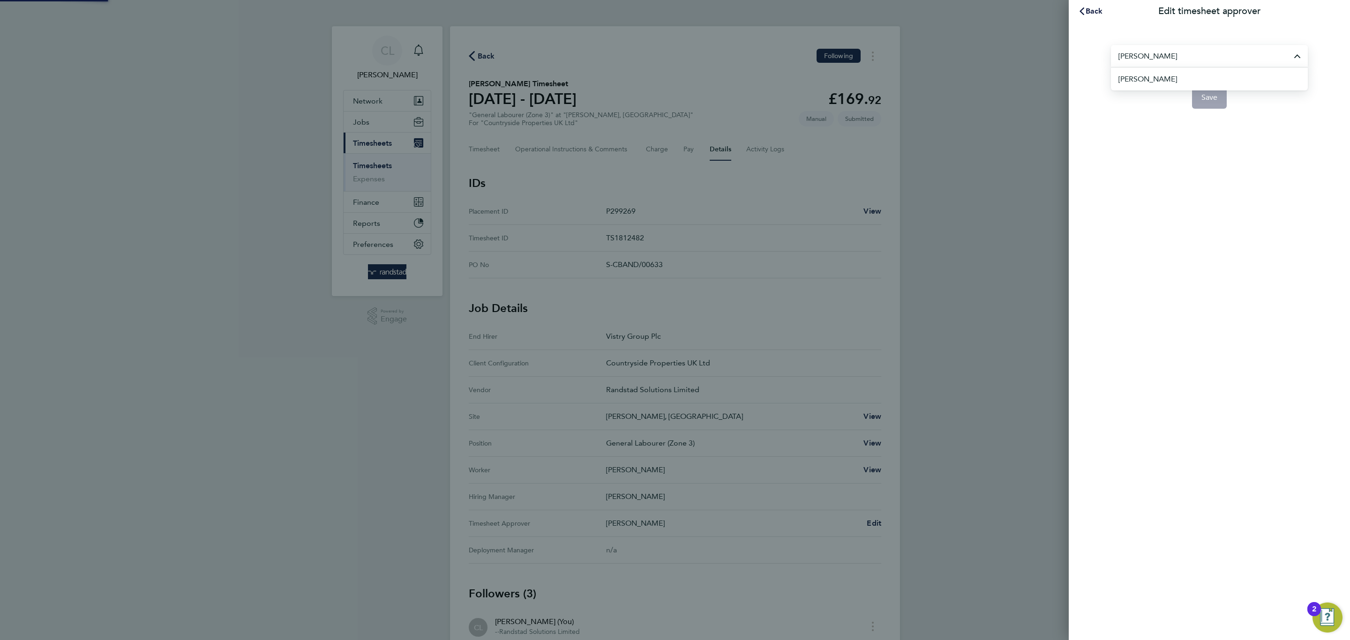
click at [1180, 81] on li "[PERSON_NAME]" at bounding box center [1212, 78] width 189 height 23
type input "[PERSON_NAME]"
click at [1192, 97] on button "Save" at bounding box center [1209, 97] width 35 height 22
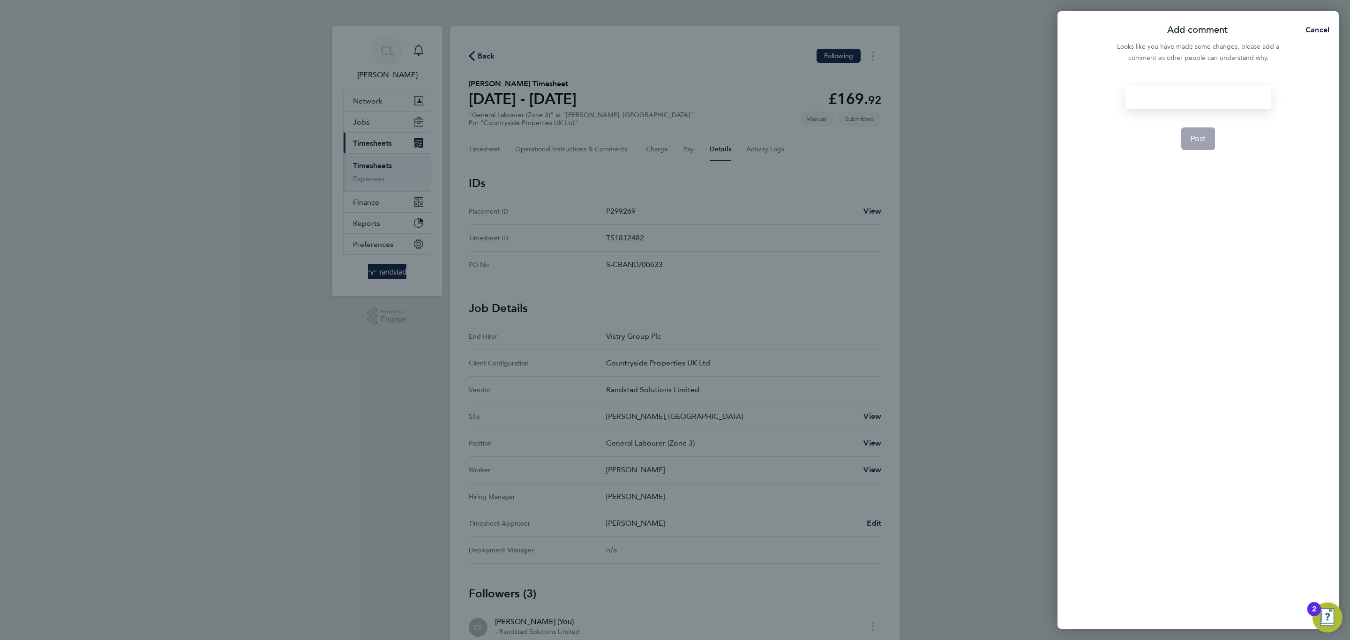
click at [1185, 101] on div at bounding box center [1197, 97] width 145 height 22
click at [1171, 99] on div at bounding box center [1197, 97] width 145 height 22
click at [1194, 132] on button "Post" at bounding box center [1198, 138] width 34 height 22
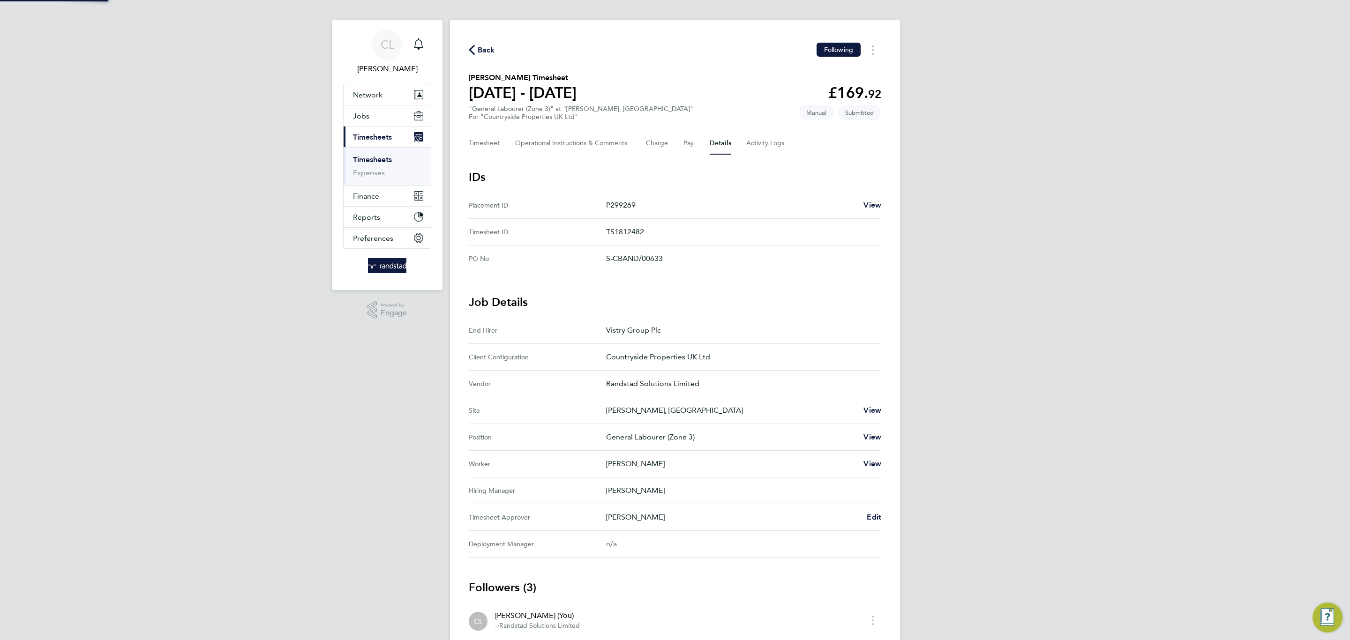
scroll to position [14, 0]
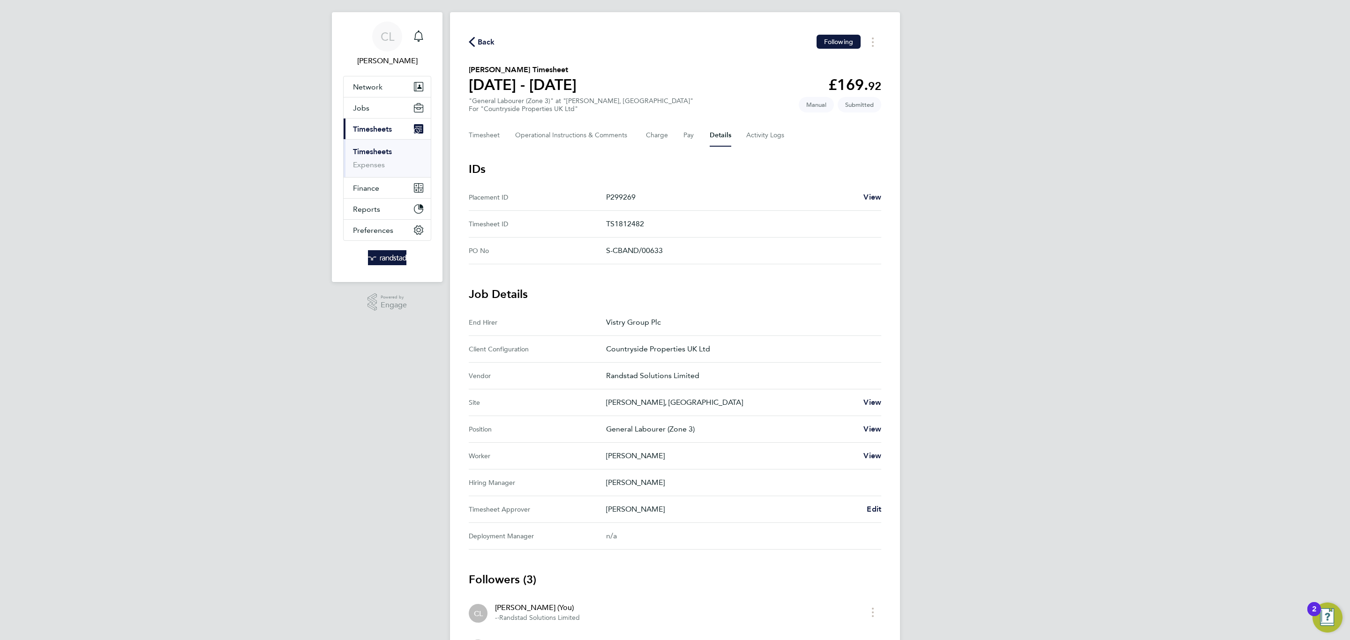
click at [500, 41] on div "Back Following" at bounding box center [675, 42] width 412 height 15
click at [488, 42] on span "Back" at bounding box center [486, 42] width 17 height 11
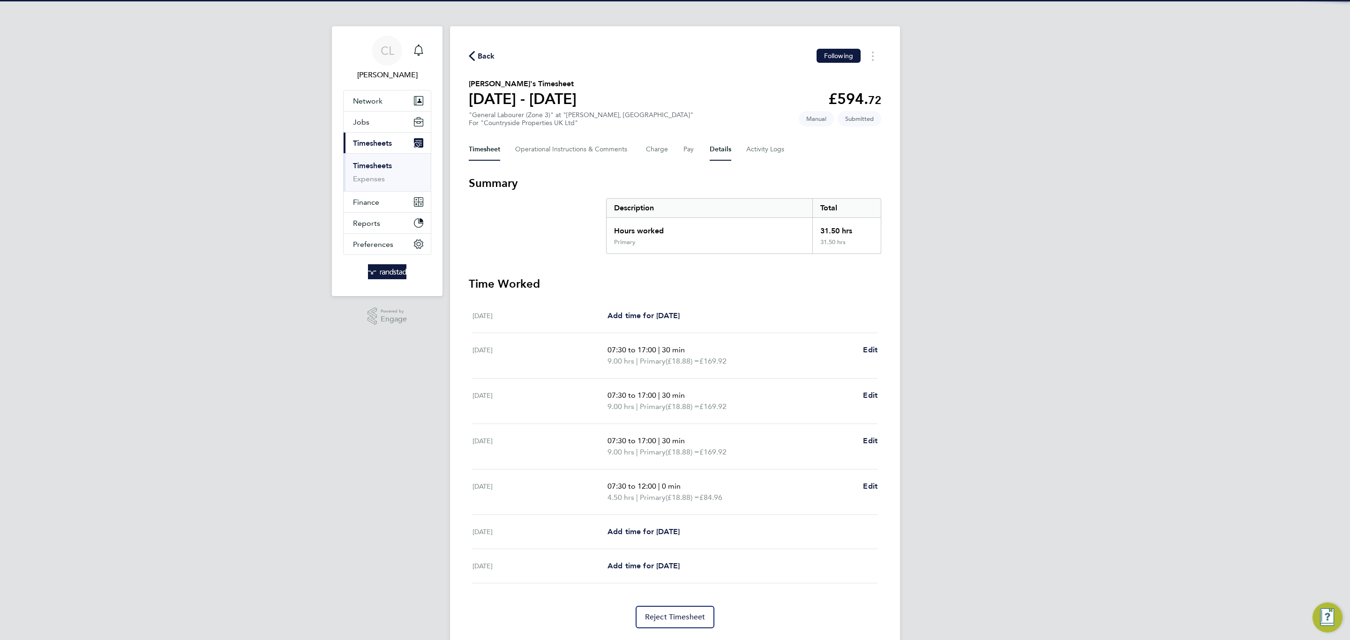
click at [720, 150] on button "Details" at bounding box center [720, 149] width 22 height 22
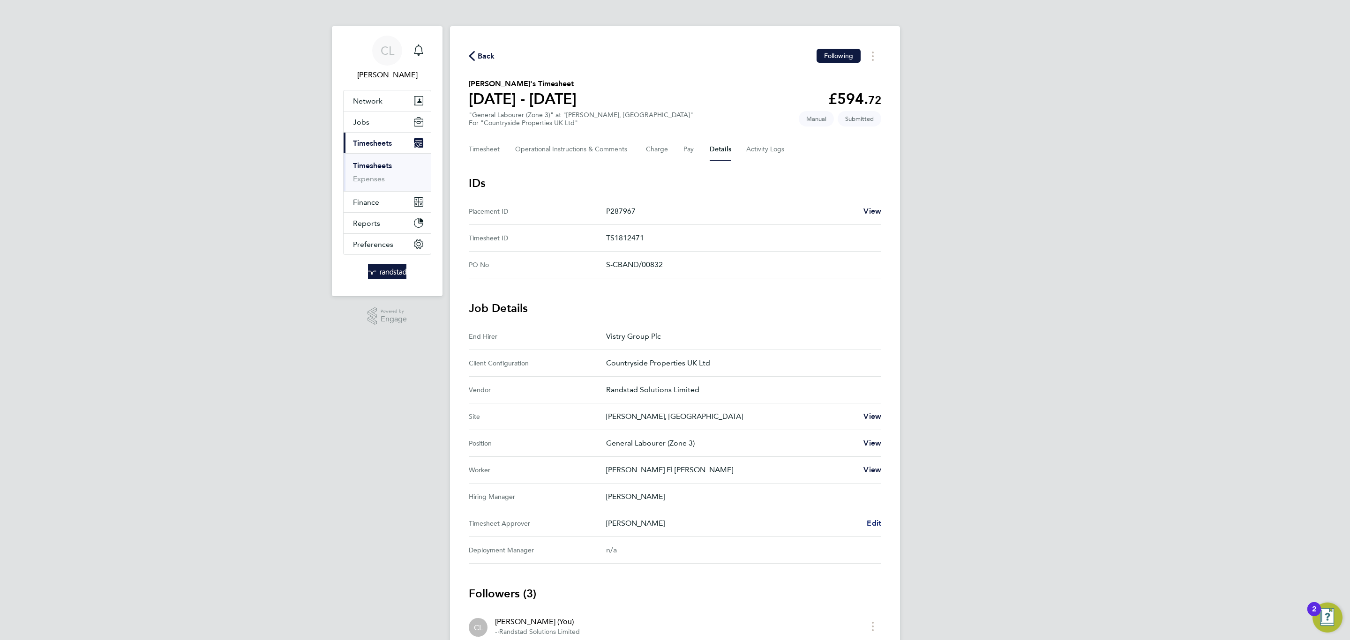
click at [868, 527] on span "Edit" at bounding box center [873, 523] width 15 height 9
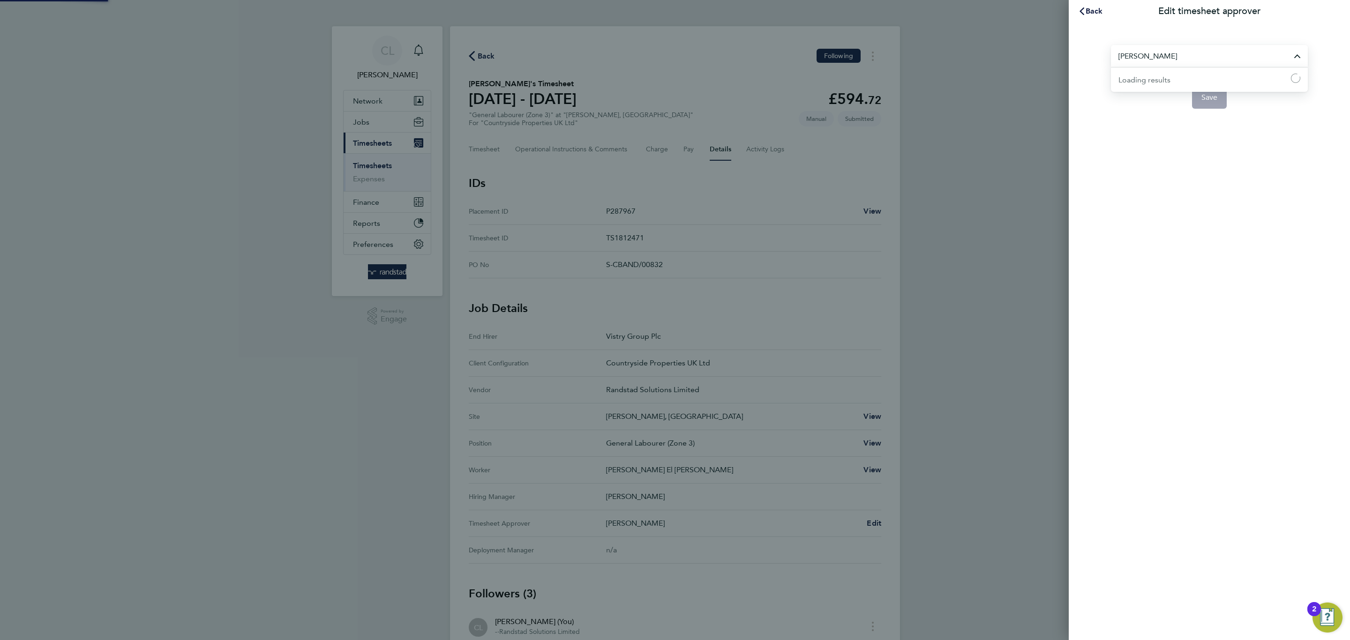
click at [1157, 65] on input "[PERSON_NAME]" at bounding box center [1209, 56] width 197 height 22
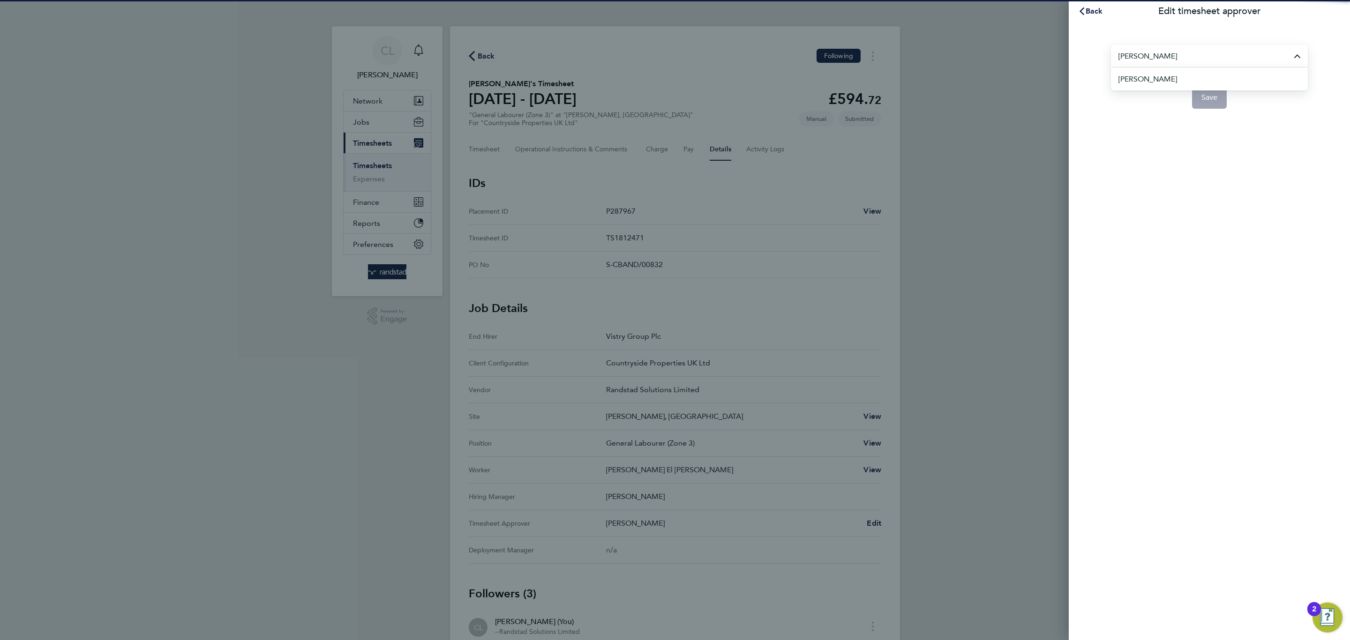
click at [1199, 73] on li "[PERSON_NAME]" at bounding box center [1212, 78] width 189 height 23
type input "[PERSON_NAME]"
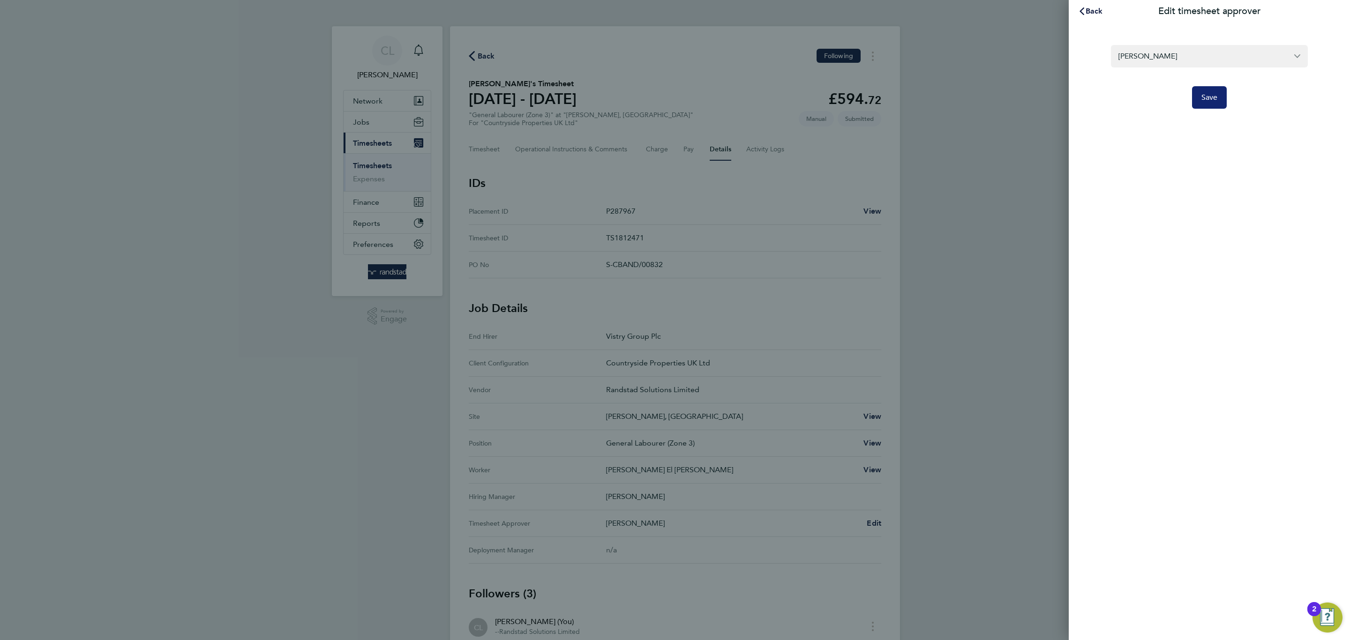
click at [1202, 88] on button "Save" at bounding box center [1209, 97] width 35 height 22
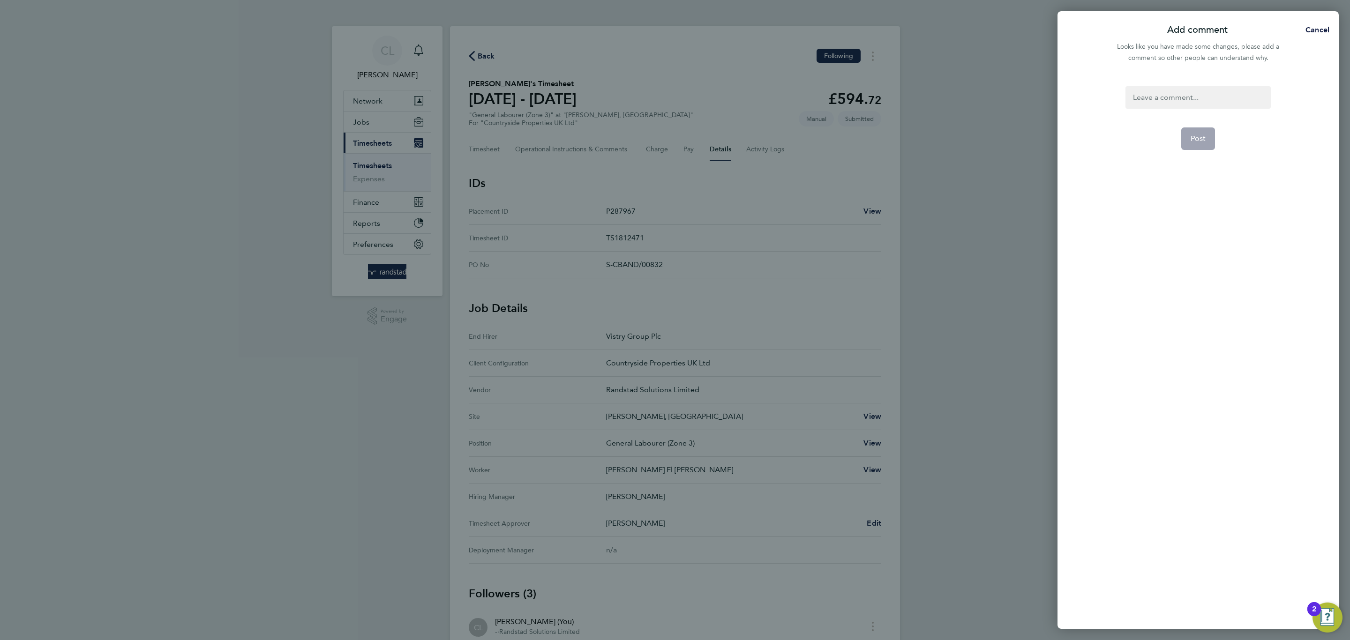
click at [1202, 88] on div at bounding box center [1197, 97] width 145 height 22
click at [1201, 134] on span "Post" at bounding box center [1197, 138] width 15 height 9
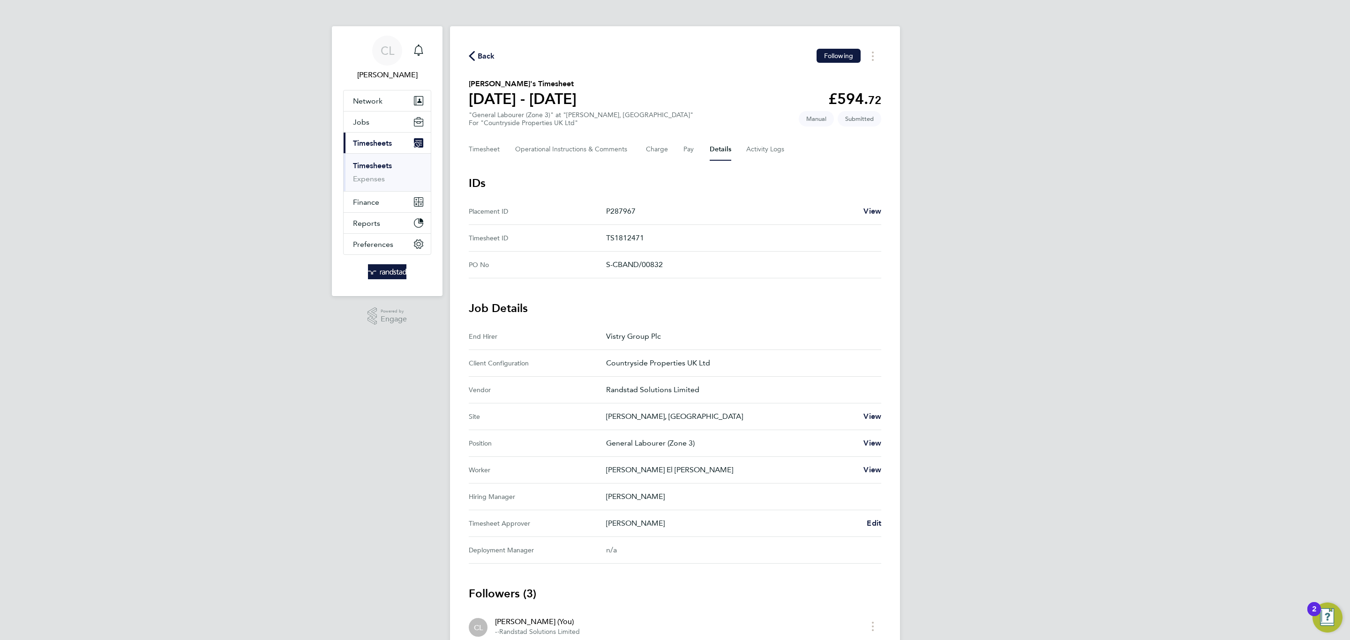
click at [1019, 215] on div "CL Charlotte Lockeridge Notifications Applications: Network Team Members Busine…" at bounding box center [675, 389] width 1350 height 779
click at [487, 52] on span "Back" at bounding box center [486, 56] width 17 height 11
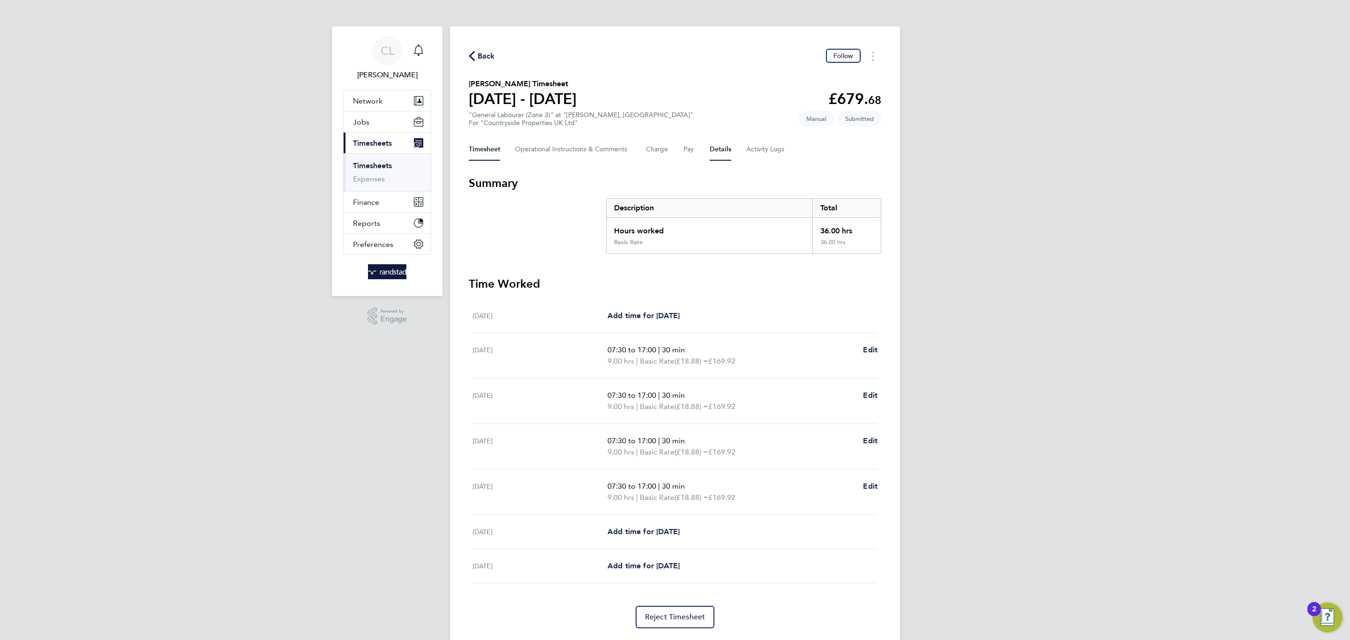
click at [724, 152] on button "Details" at bounding box center [720, 149] width 22 height 22
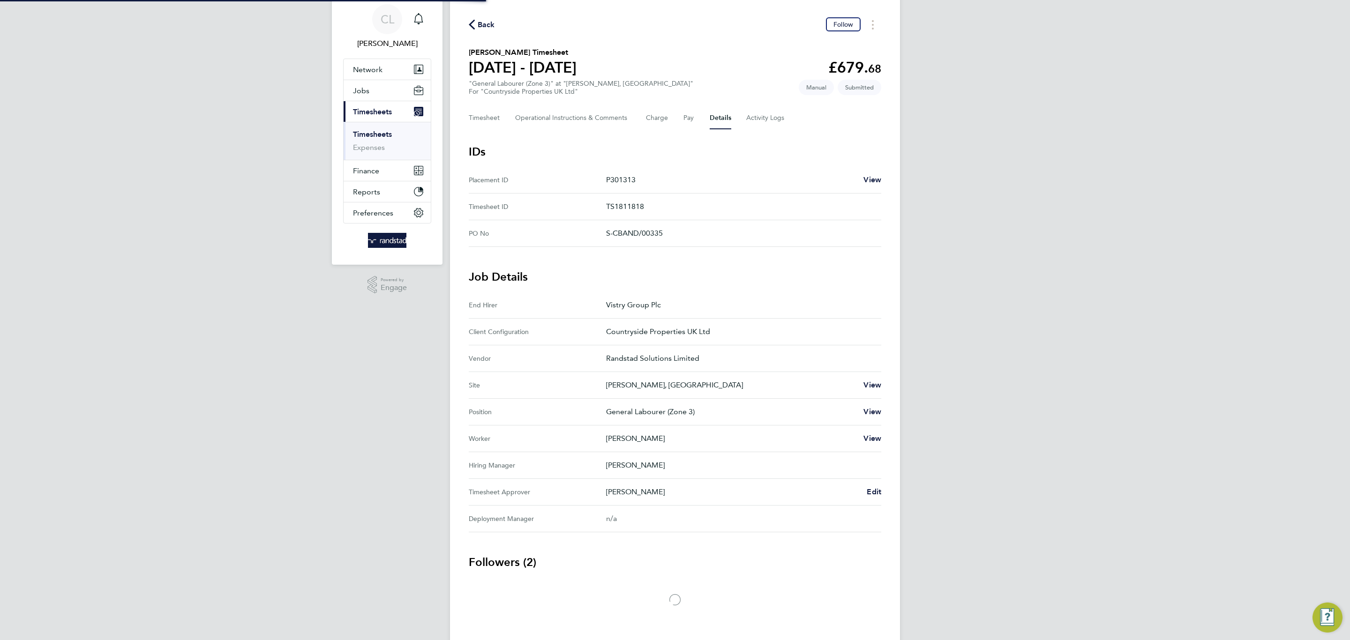
scroll to position [52, 0]
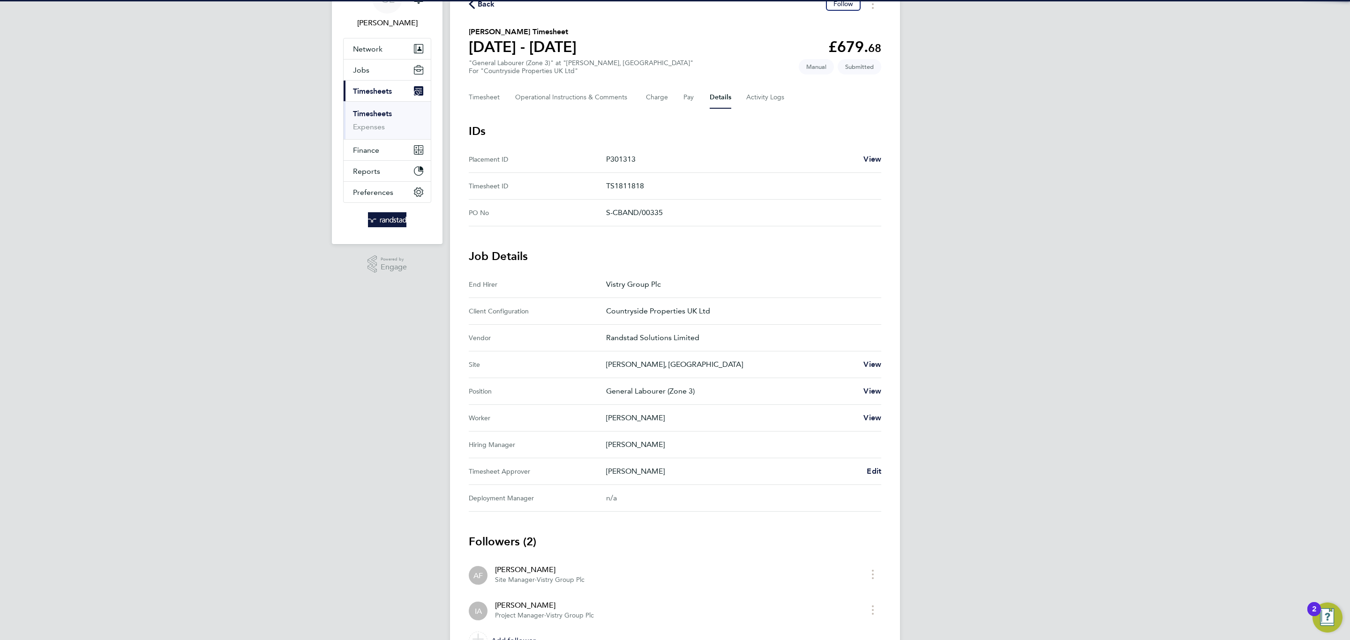
click at [870, 465] on Approver "Timesheet Approver [PERSON_NAME] Edit" at bounding box center [675, 471] width 412 height 27
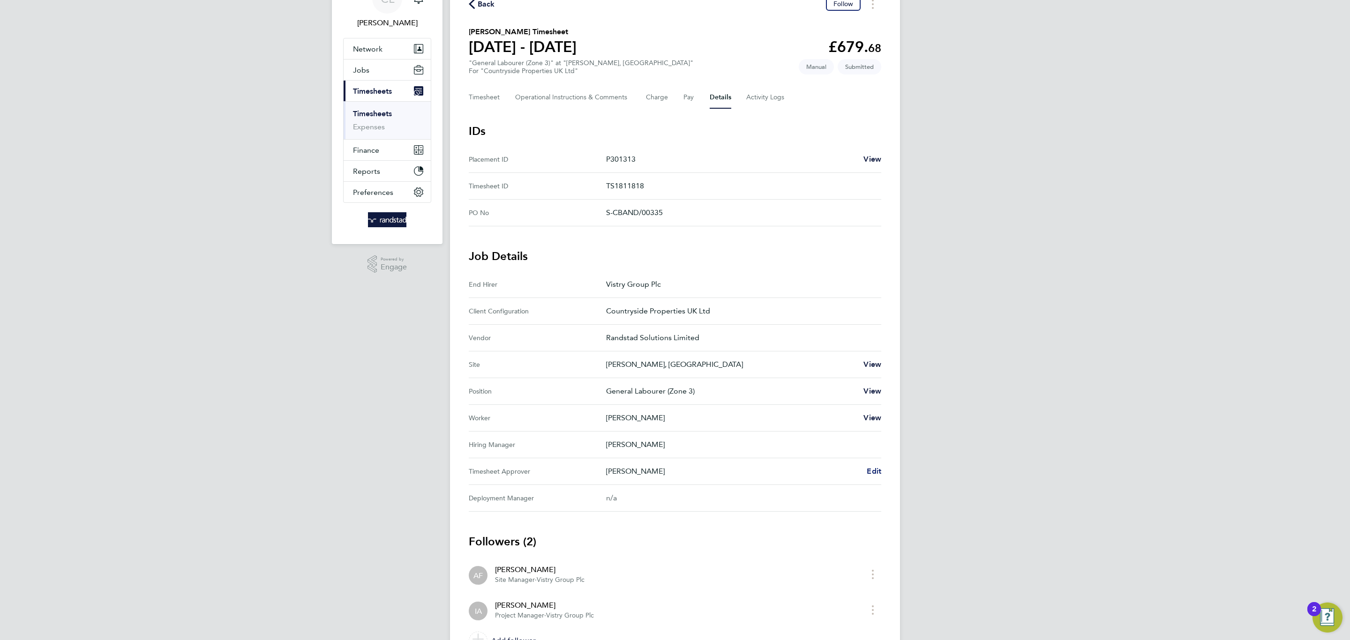
click at [873, 470] on span "Edit" at bounding box center [873, 471] width 15 height 9
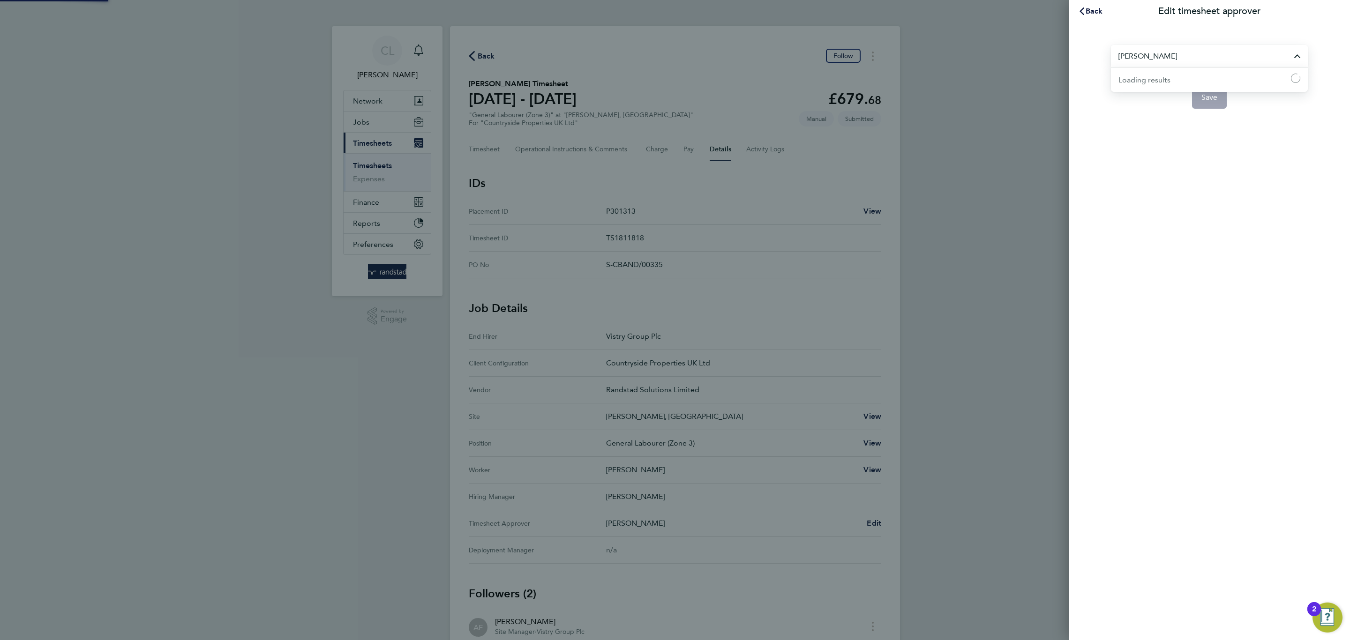
click at [1131, 61] on input "[PERSON_NAME]" at bounding box center [1209, 56] width 197 height 22
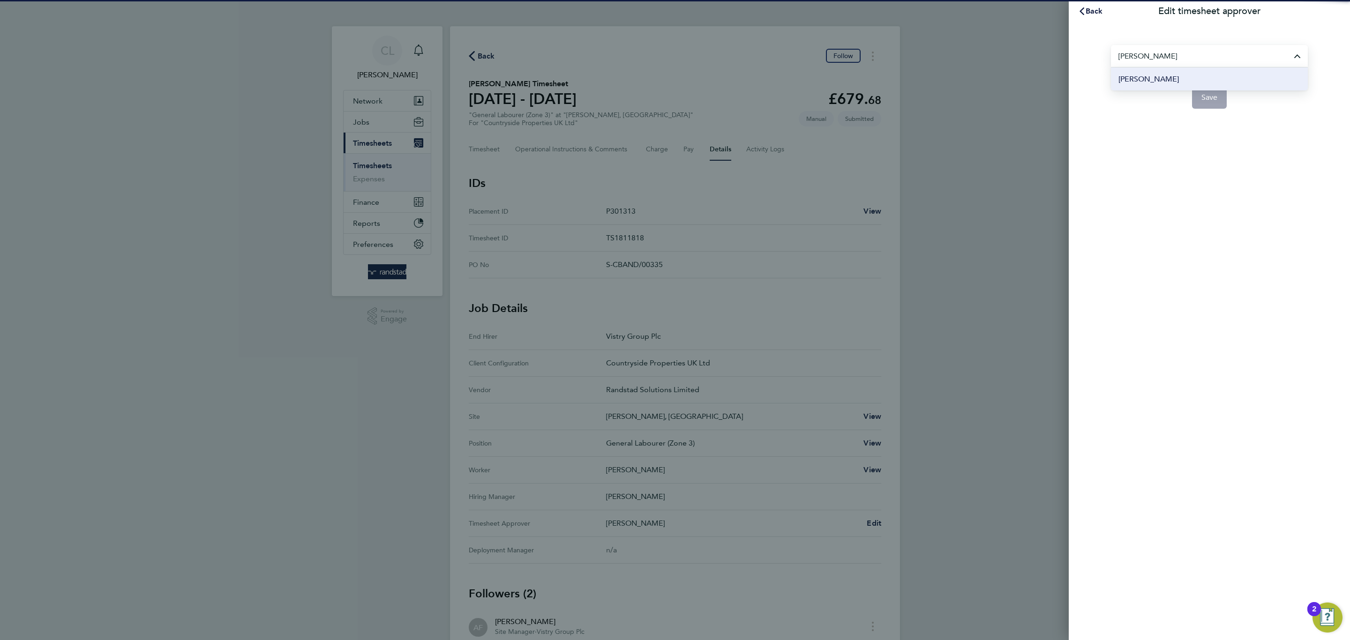
click at [1194, 80] on li "[PERSON_NAME]" at bounding box center [1209, 78] width 197 height 23
type input "[PERSON_NAME]"
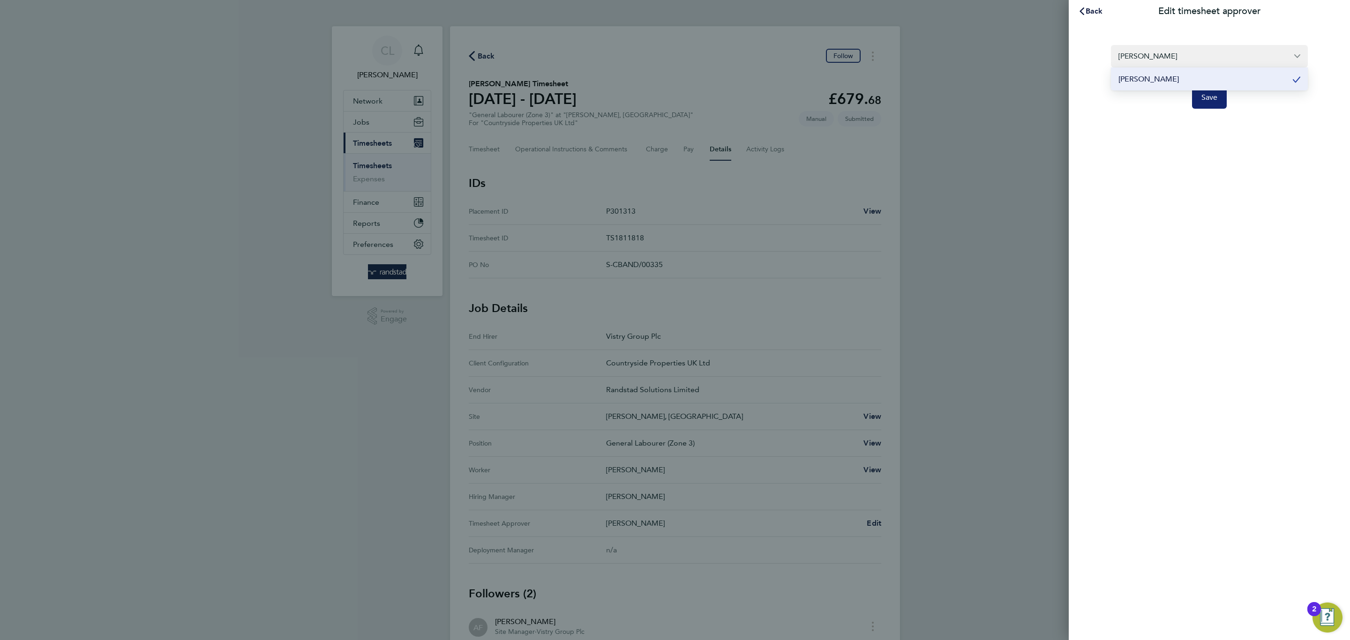
click at [1207, 99] on span "Save" at bounding box center [1209, 97] width 16 height 9
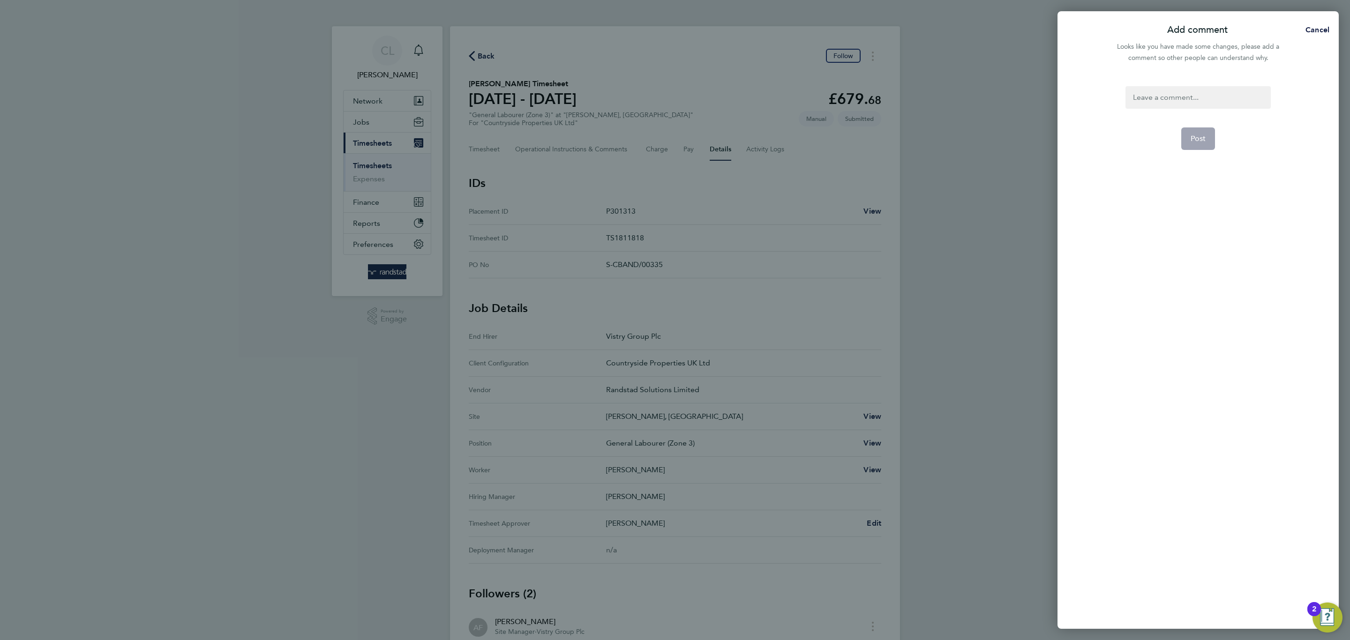
click at [1182, 101] on div at bounding box center [1197, 97] width 145 height 22
click at [1178, 97] on div at bounding box center [1197, 97] width 145 height 22
click at [1198, 142] on span "Post" at bounding box center [1197, 138] width 15 height 9
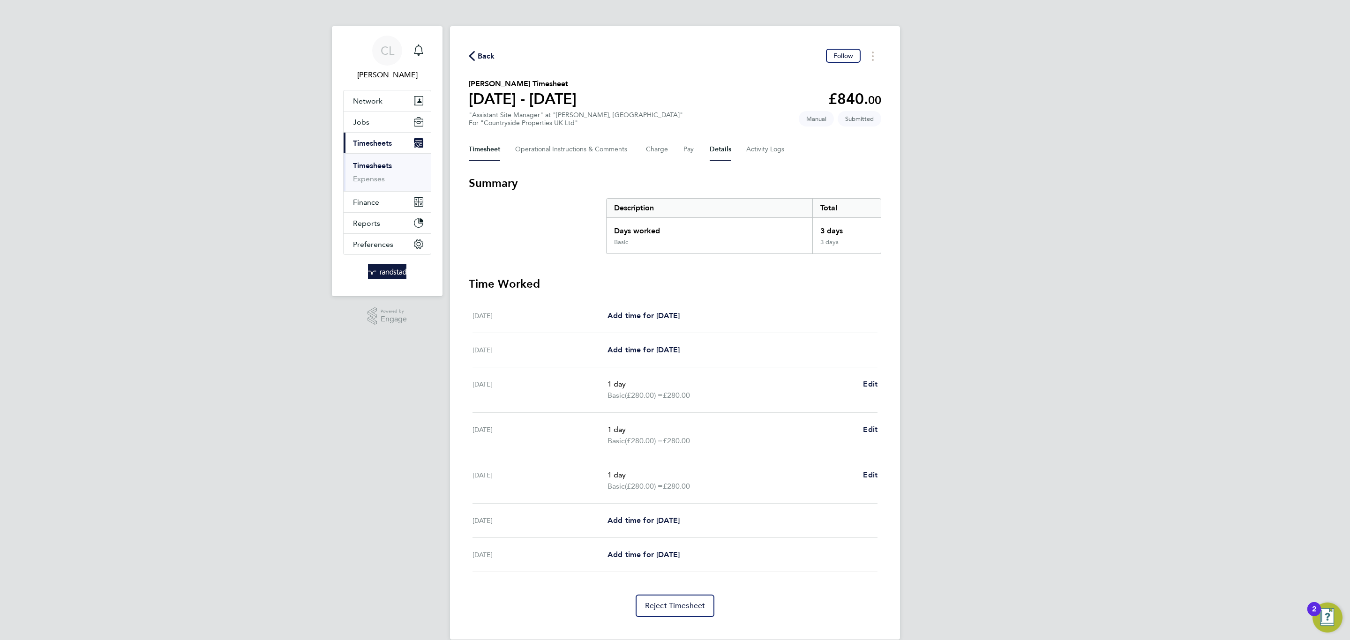
click at [724, 154] on button "Details" at bounding box center [720, 149] width 22 height 22
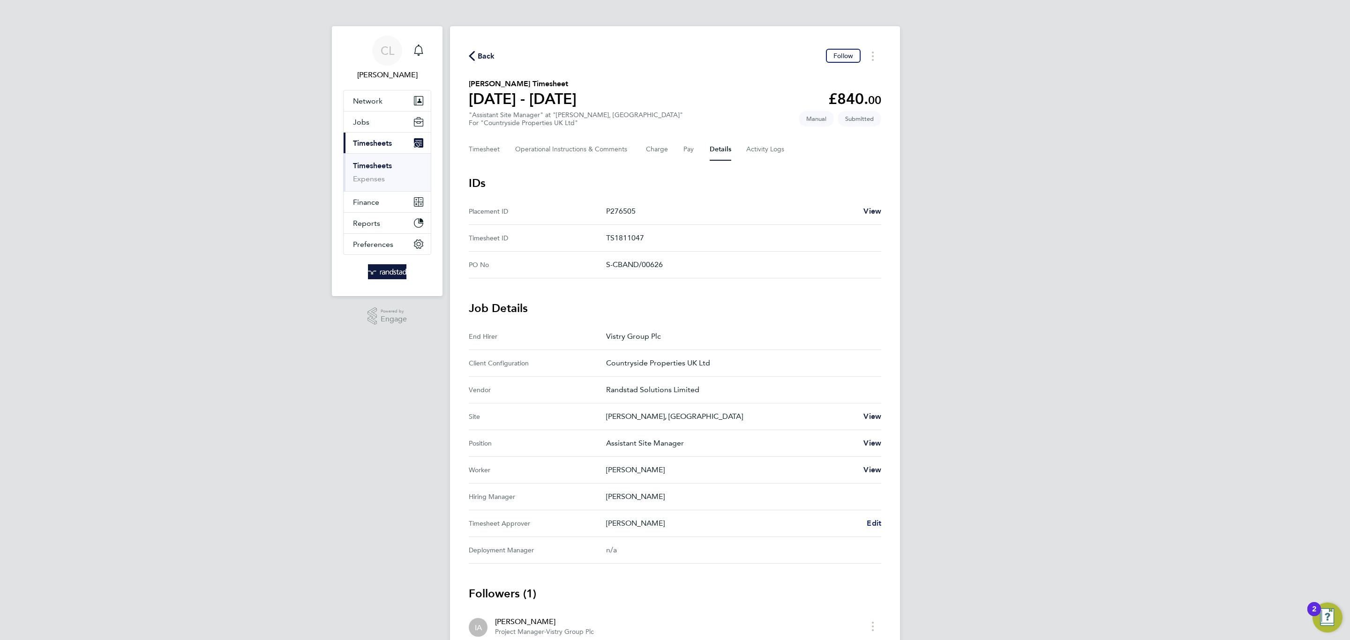
click at [869, 527] on span "Edit" at bounding box center [873, 523] width 15 height 9
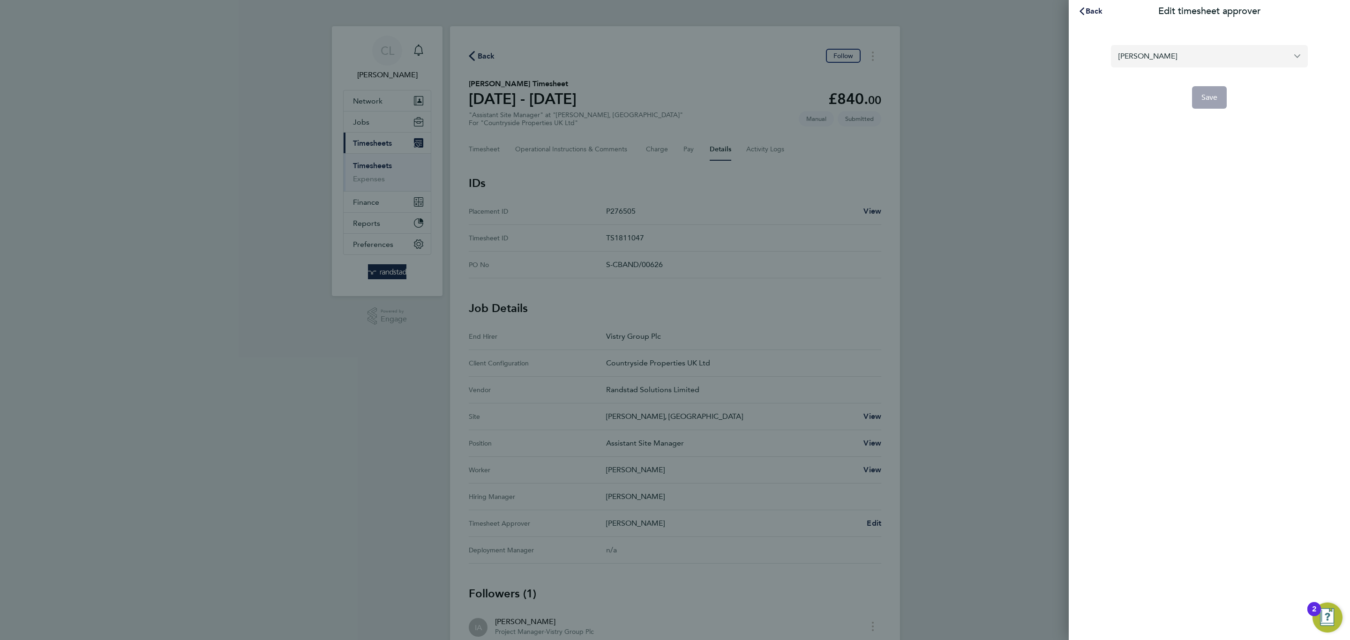
click at [1161, 61] on input "[PERSON_NAME]" at bounding box center [1209, 56] width 197 height 22
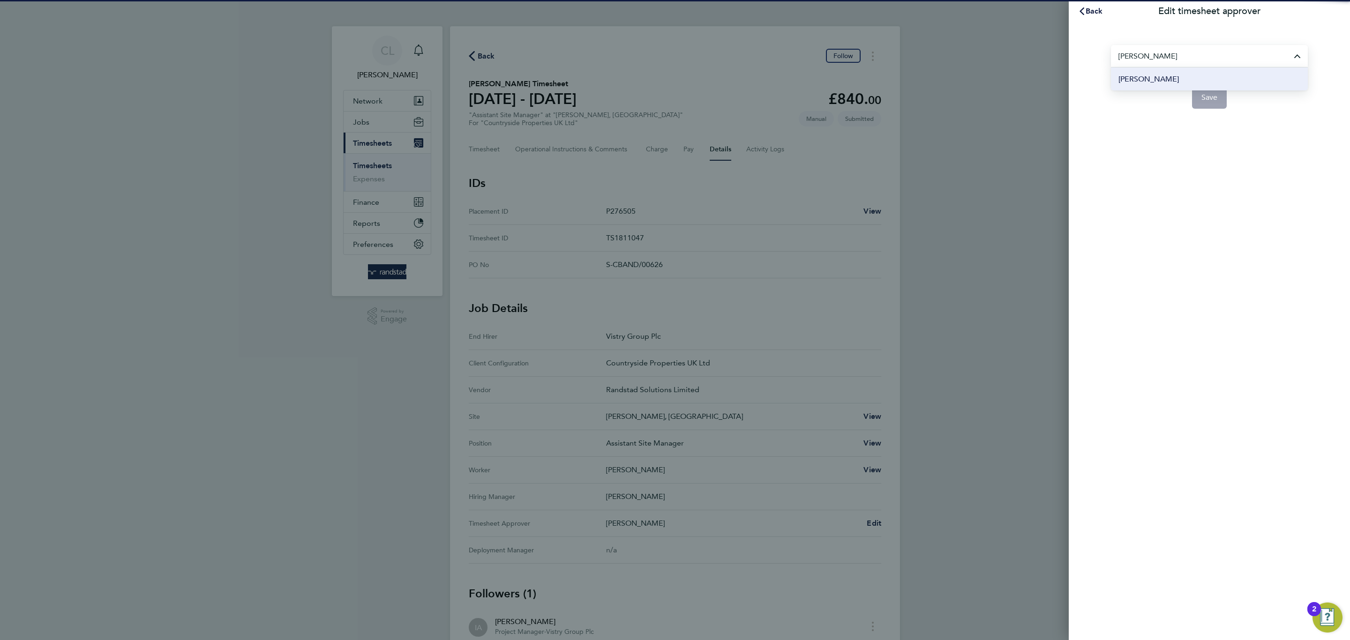
click at [1159, 72] on li "[PERSON_NAME]" at bounding box center [1209, 78] width 197 height 23
type input "[PERSON_NAME]"
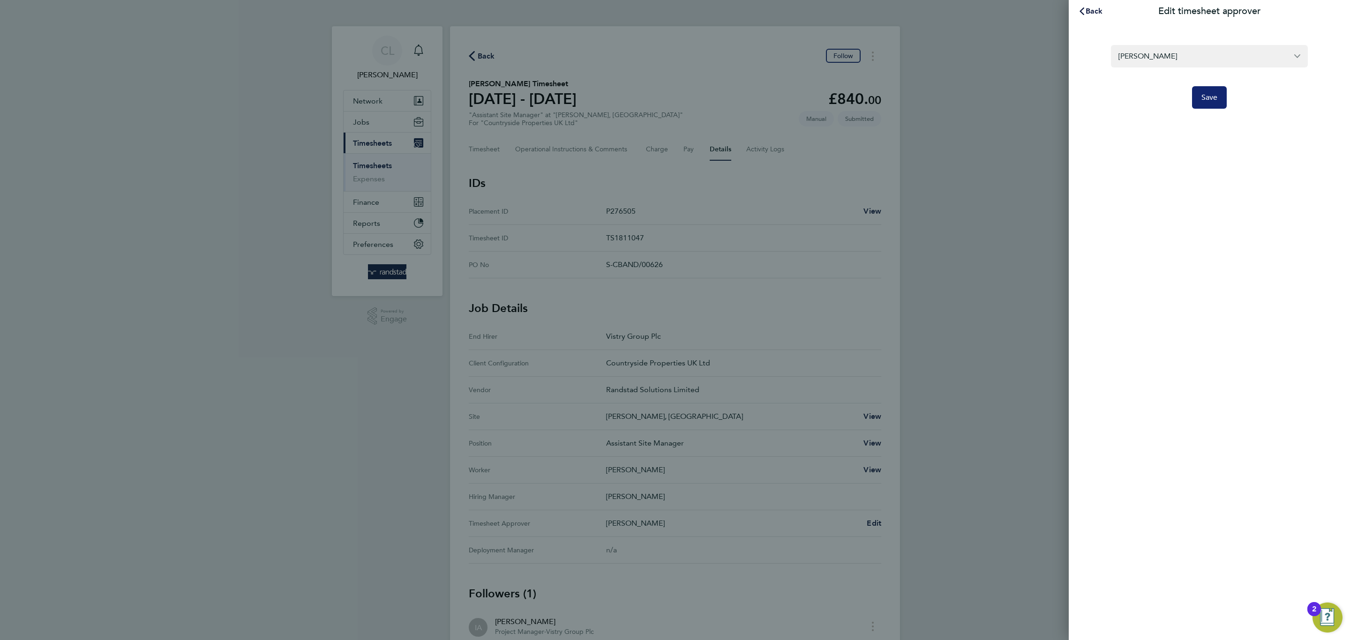
click at [1195, 98] on button "Save" at bounding box center [1209, 97] width 35 height 22
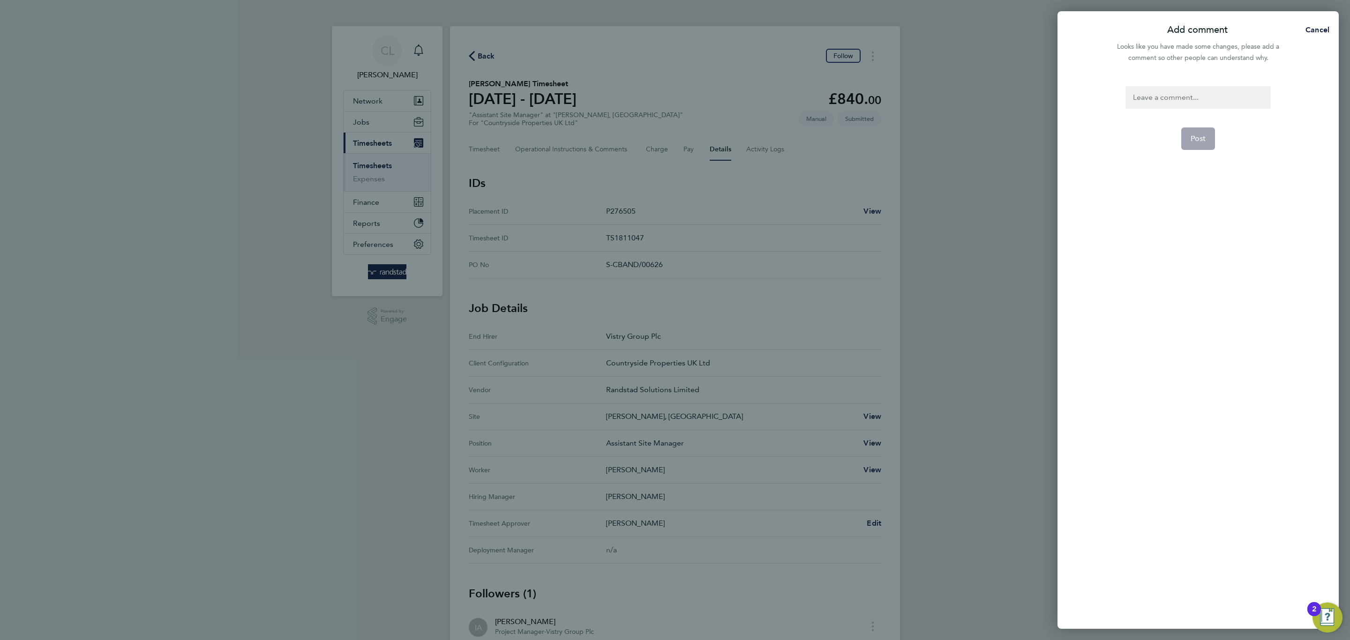
click at [1171, 85] on div "Post" at bounding box center [1197, 352] width 281 height 554
click at [1172, 93] on div at bounding box center [1197, 97] width 145 height 22
click at [1174, 96] on div at bounding box center [1197, 97] width 145 height 22
click at [1198, 147] on button "Post" at bounding box center [1198, 138] width 34 height 22
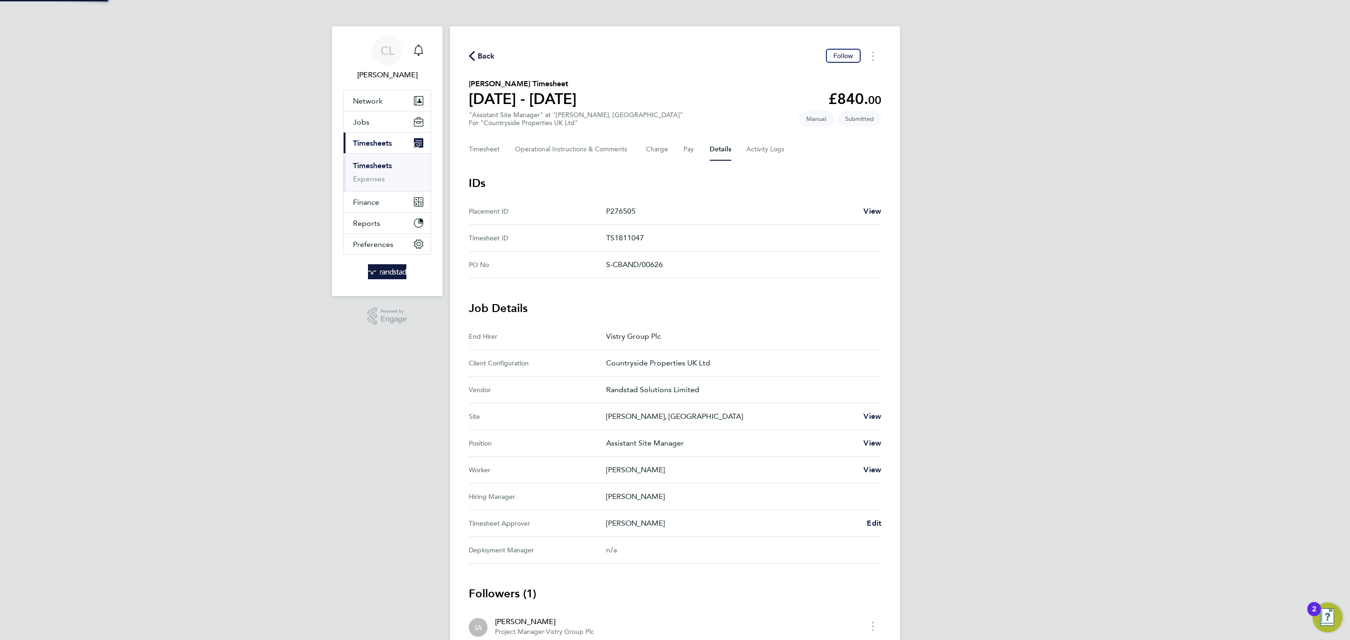
click at [985, 202] on div "CL [PERSON_NAME] Notifications Applications: Network Team Members Businesses Si…" at bounding box center [675, 354] width 1350 height 708
